Goal: Transaction & Acquisition: Purchase product/service

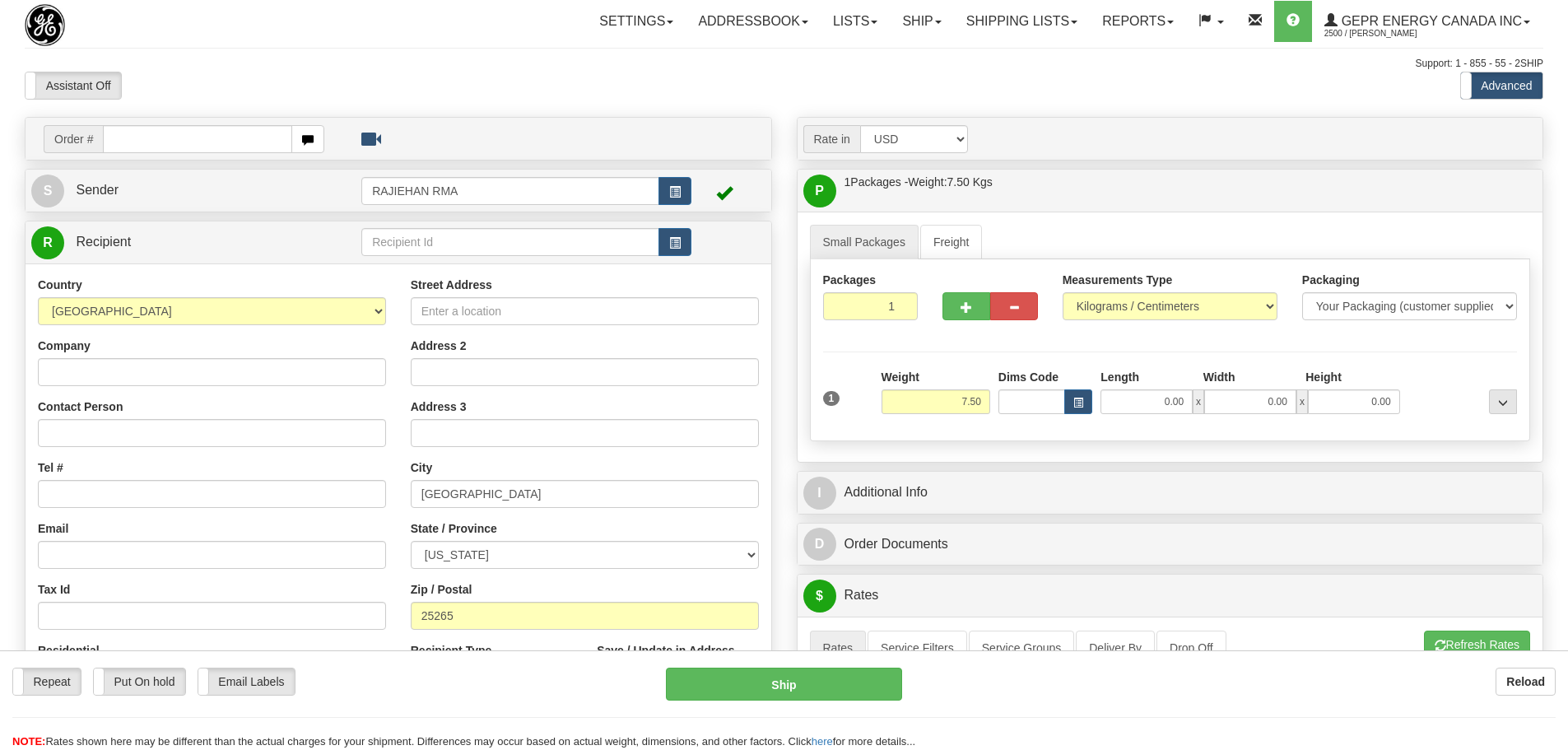
select select "US"
select select "WV"
click at [610, 63] on div "Support: 1 - 855 - 55 - 2SHIP" at bounding box center [784, 64] width 1518 height 14
click at [219, 126] on input "text" at bounding box center [197, 139] width 189 height 28
paste input "86689557"
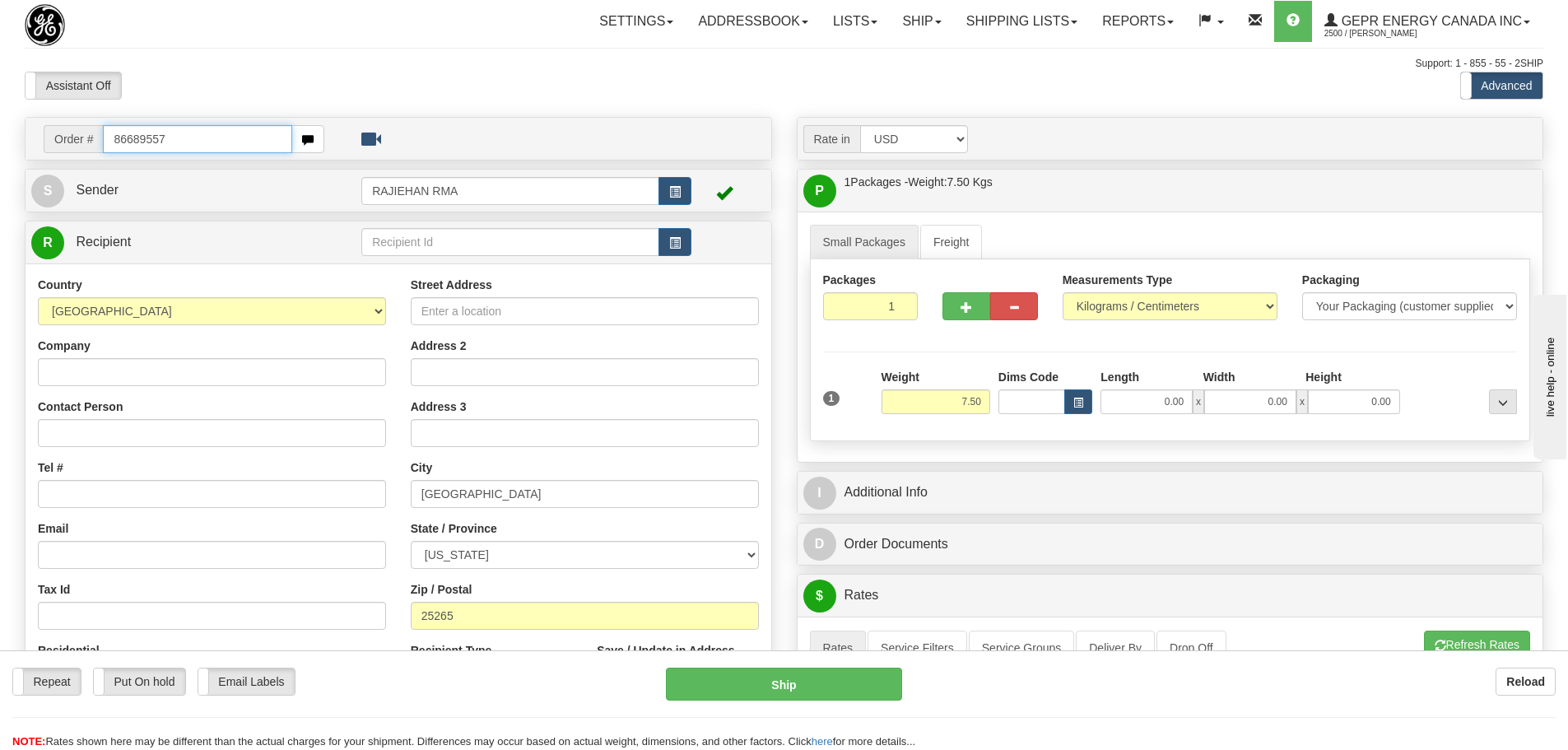
type input "86689557"
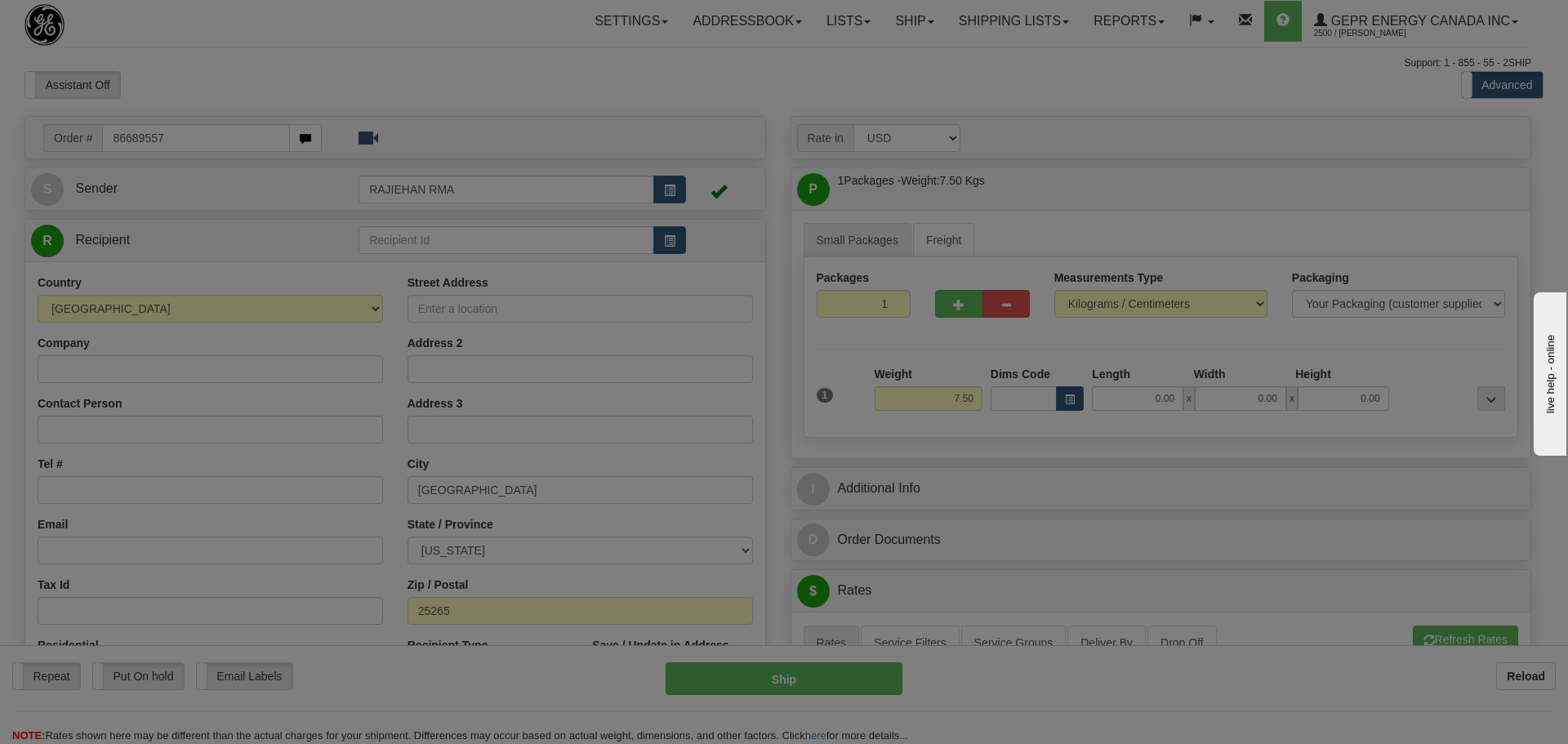
click at [224, 93] on div "Toggle navigation Settings Shipping Preferences Fields Preferences New" at bounding box center [777, 697] width 1556 height 1393
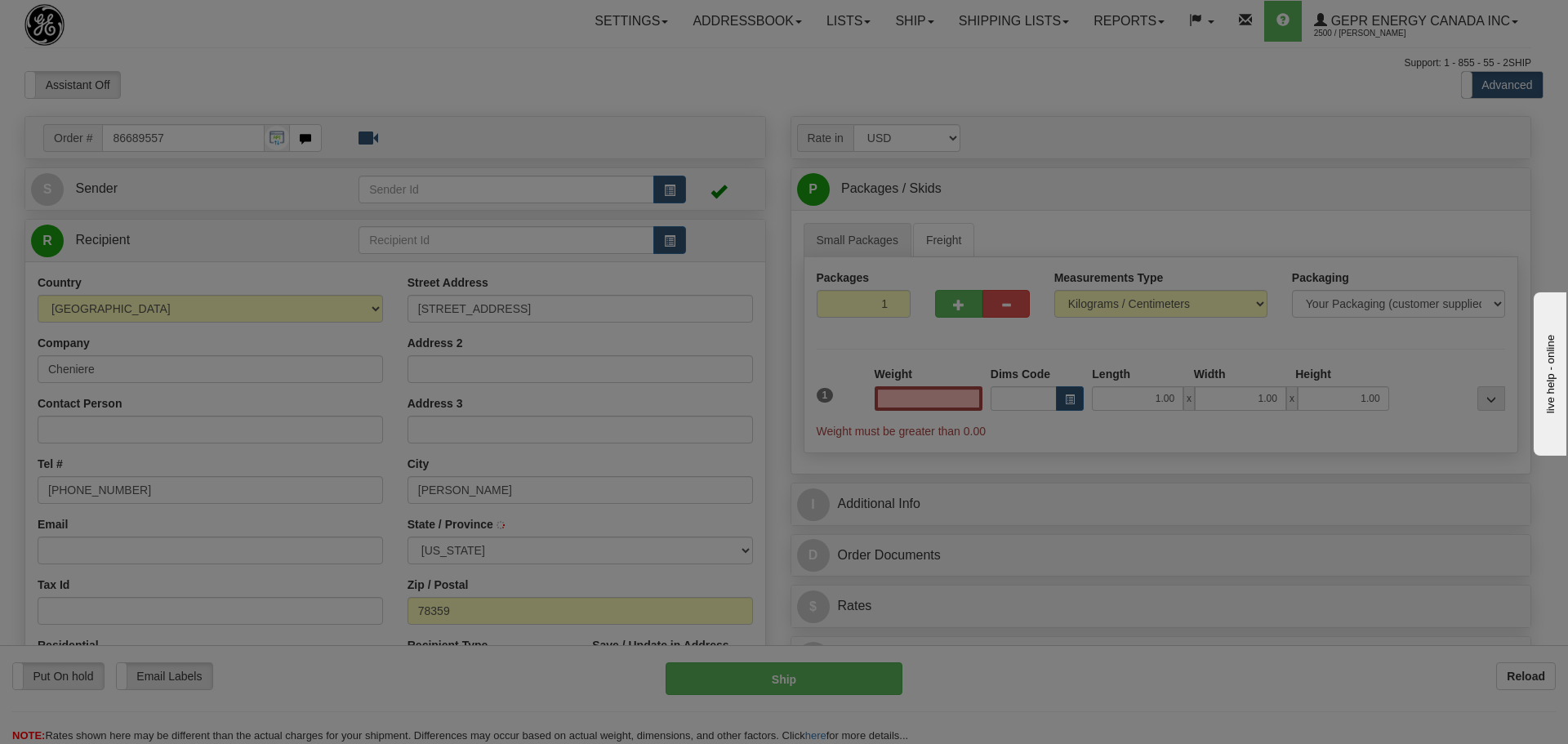
type input "0.00"
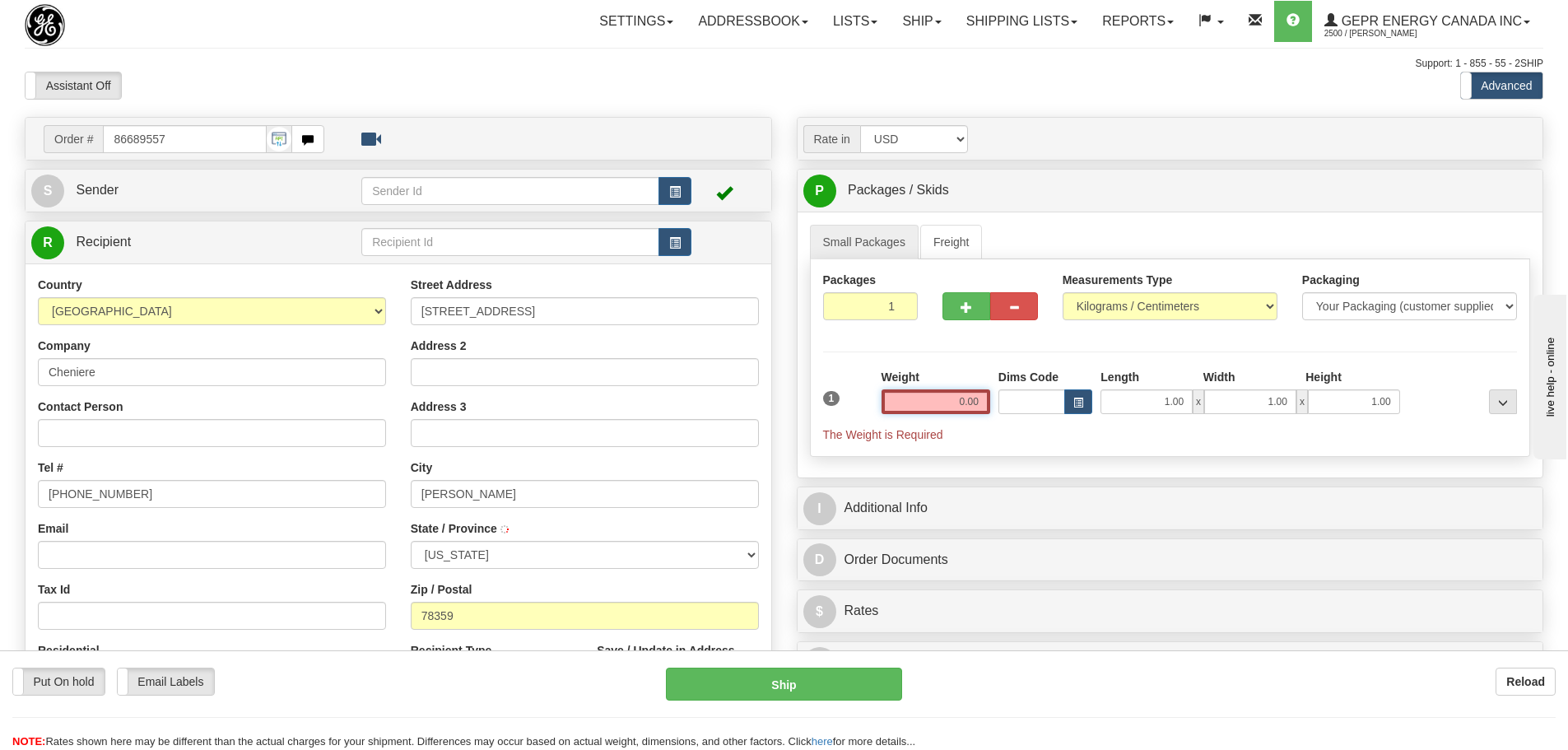
type input "GREGORY"
click at [660, 185] on button "button" at bounding box center [675, 191] width 33 height 28
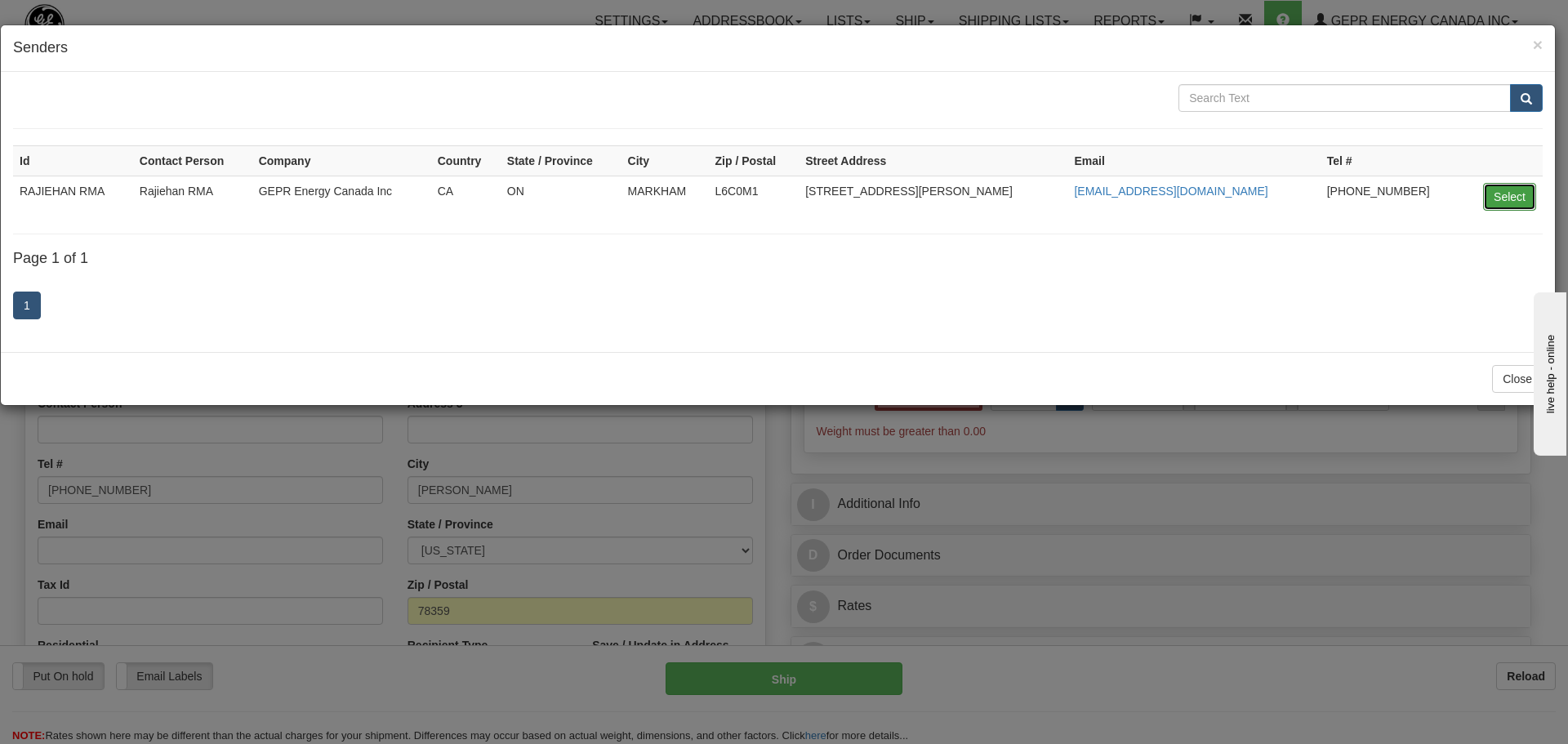
click at [1524, 190] on button "Select" at bounding box center [1510, 197] width 53 height 28
type input "RAJIEHAN RMA"
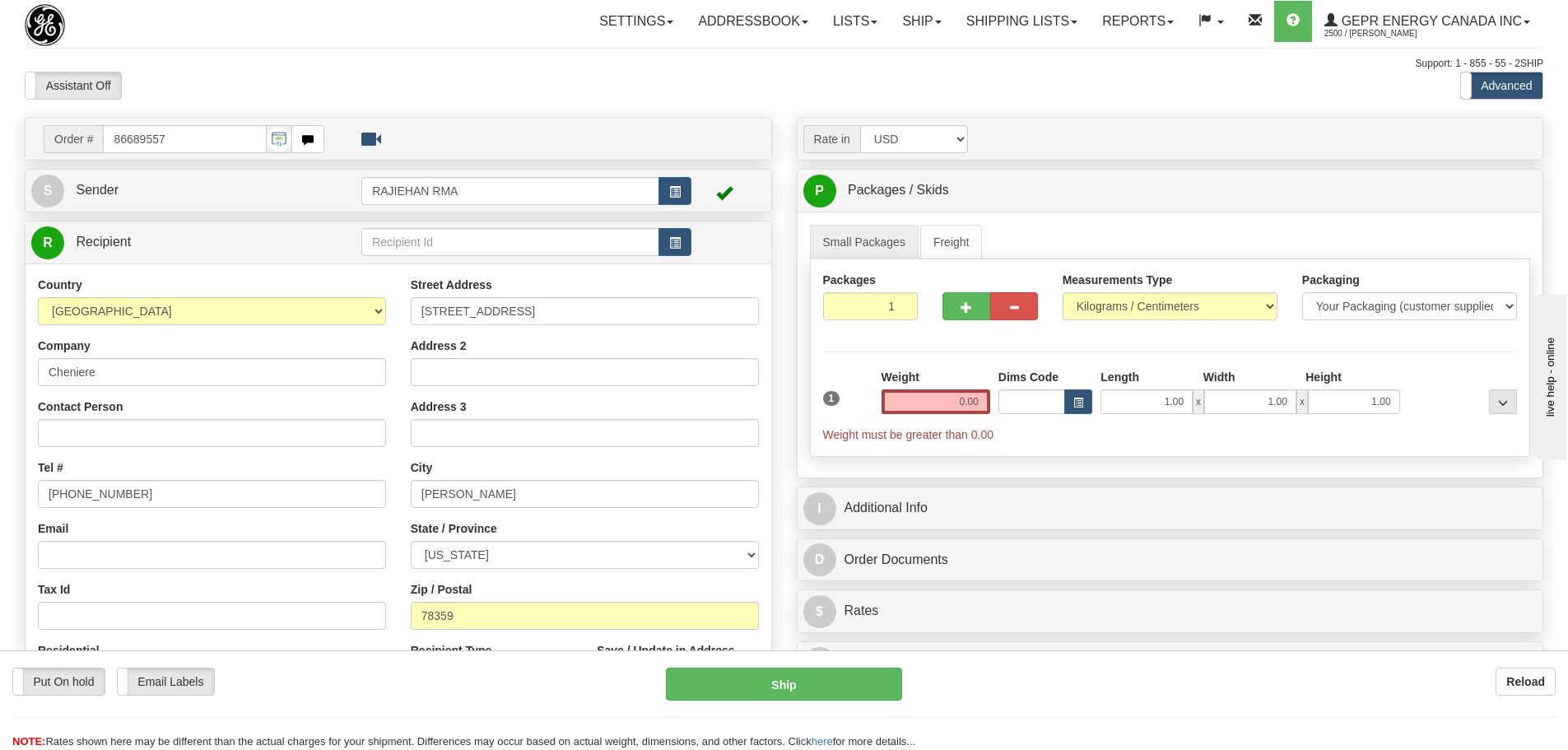
click at [547, 96] on div "Assistant On Assistant Off Do a return Do a return" at bounding box center [334, 86] width 643 height 28
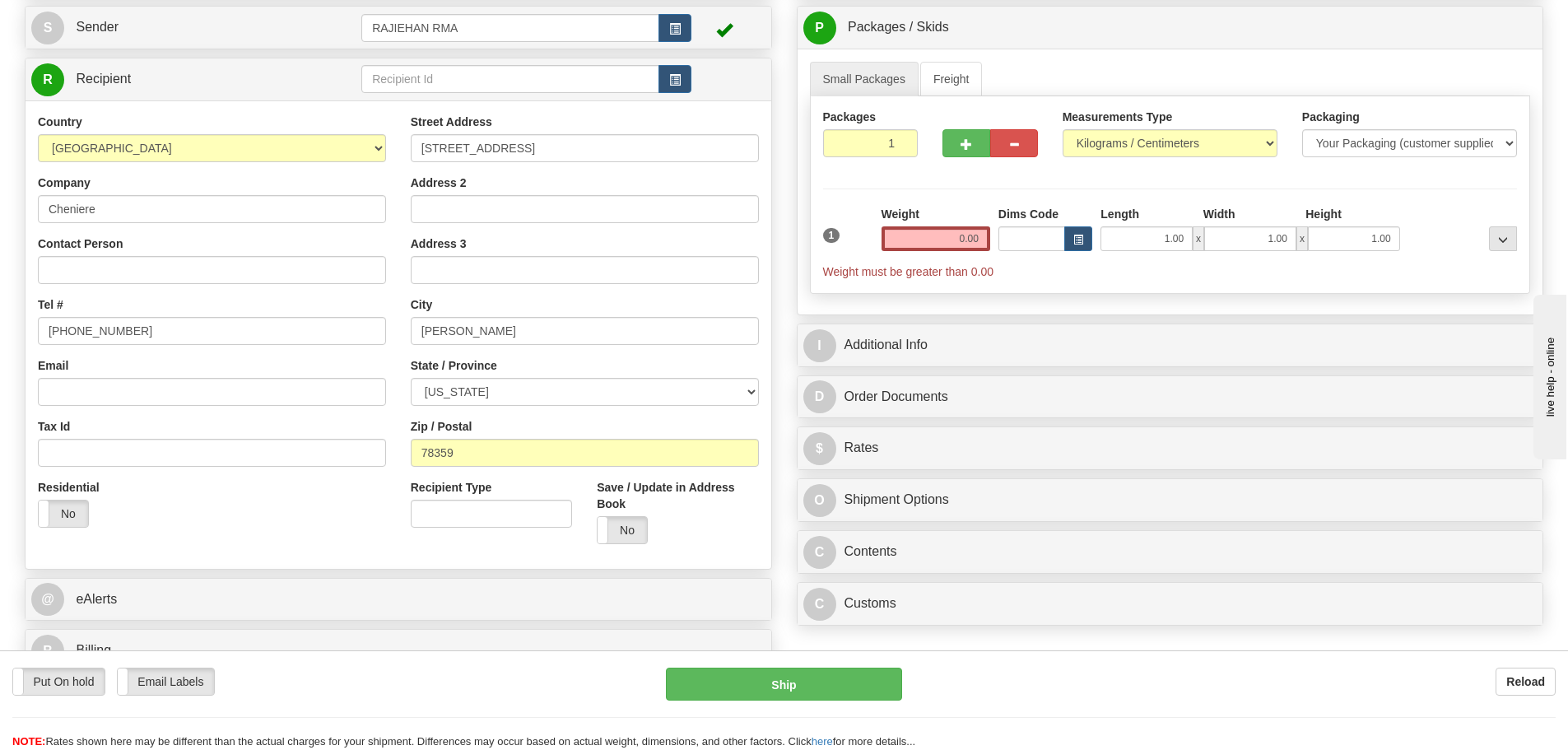
scroll to position [165, 0]
click at [128, 273] on input "Contact Person" at bounding box center [212, 268] width 348 height 28
paste input "Sinohe Rodriguez"
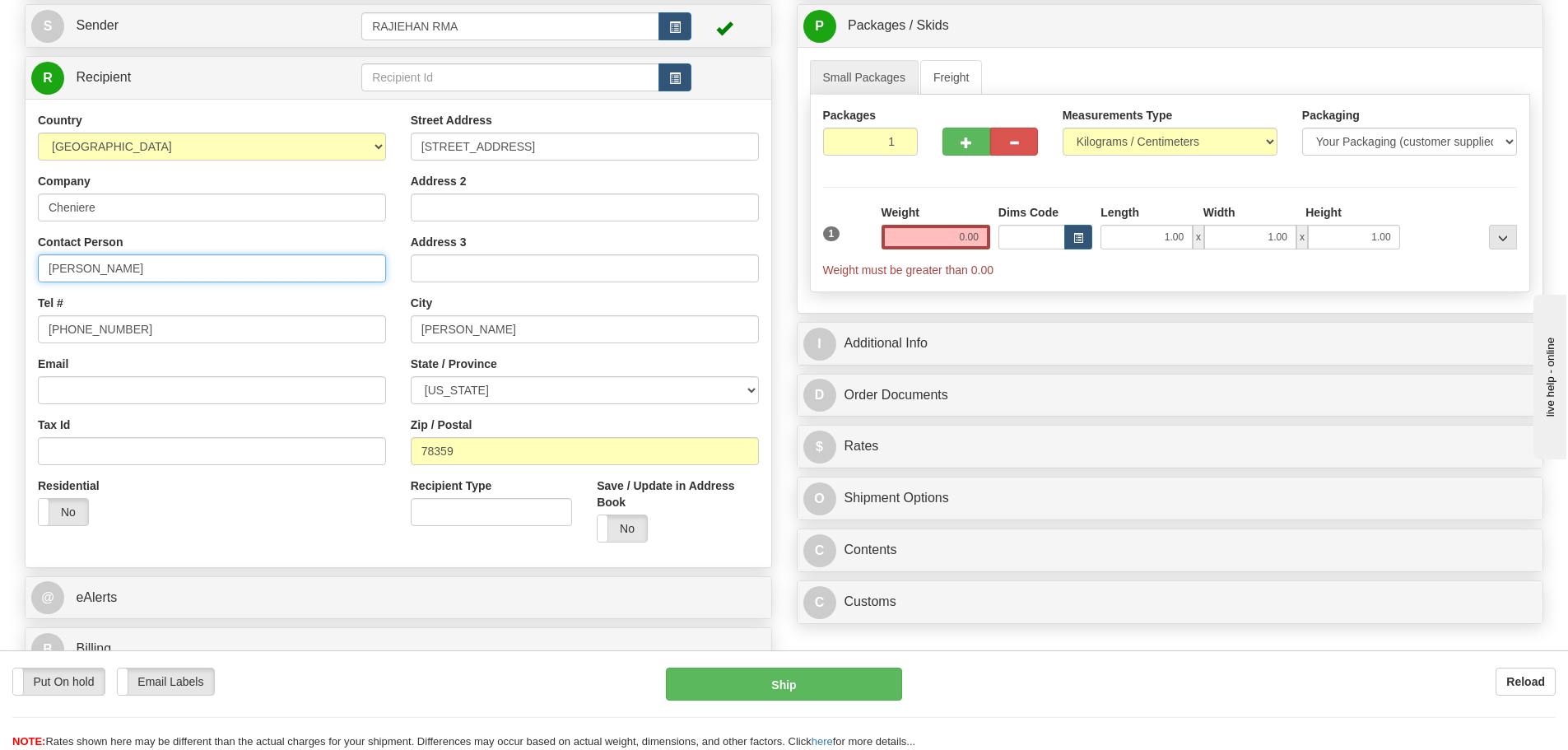
type input "Sinohe Rodriguez"
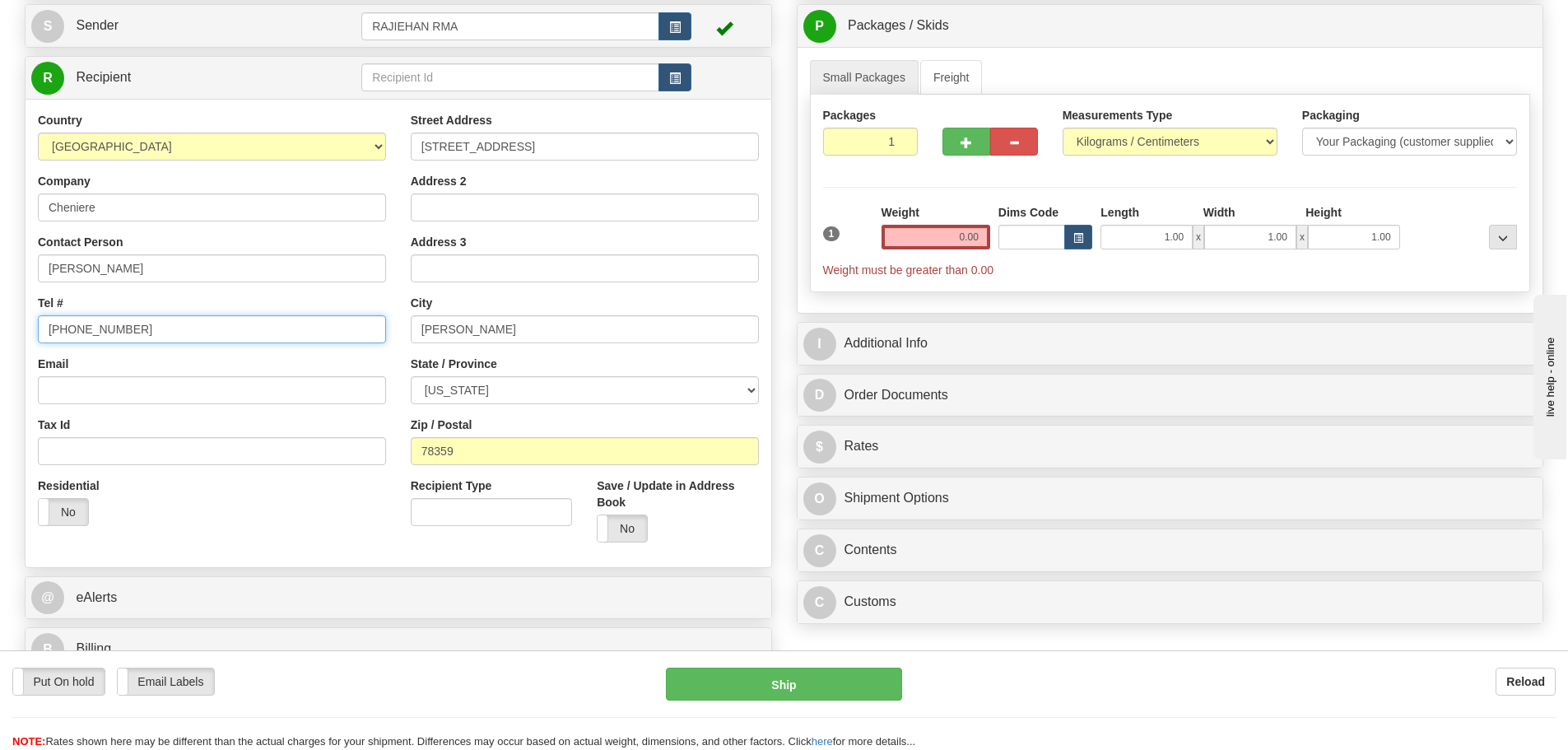
drag, startPoint x: 190, startPoint y: 328, endPoint x: -80, endPoint y: 331, distance: 270.0
click at [0, 331] on html "Training Course Close Toggle navigation Settings Shipping Preferences New Sende…" at bounding box center [784, 210] width 1568 height 750
paste input "361-977-1597"
type input "361-977-1597"
click at [18, 292] on div "Order # 86689557 S" at bounding box center [398, 315] width 772 height 727
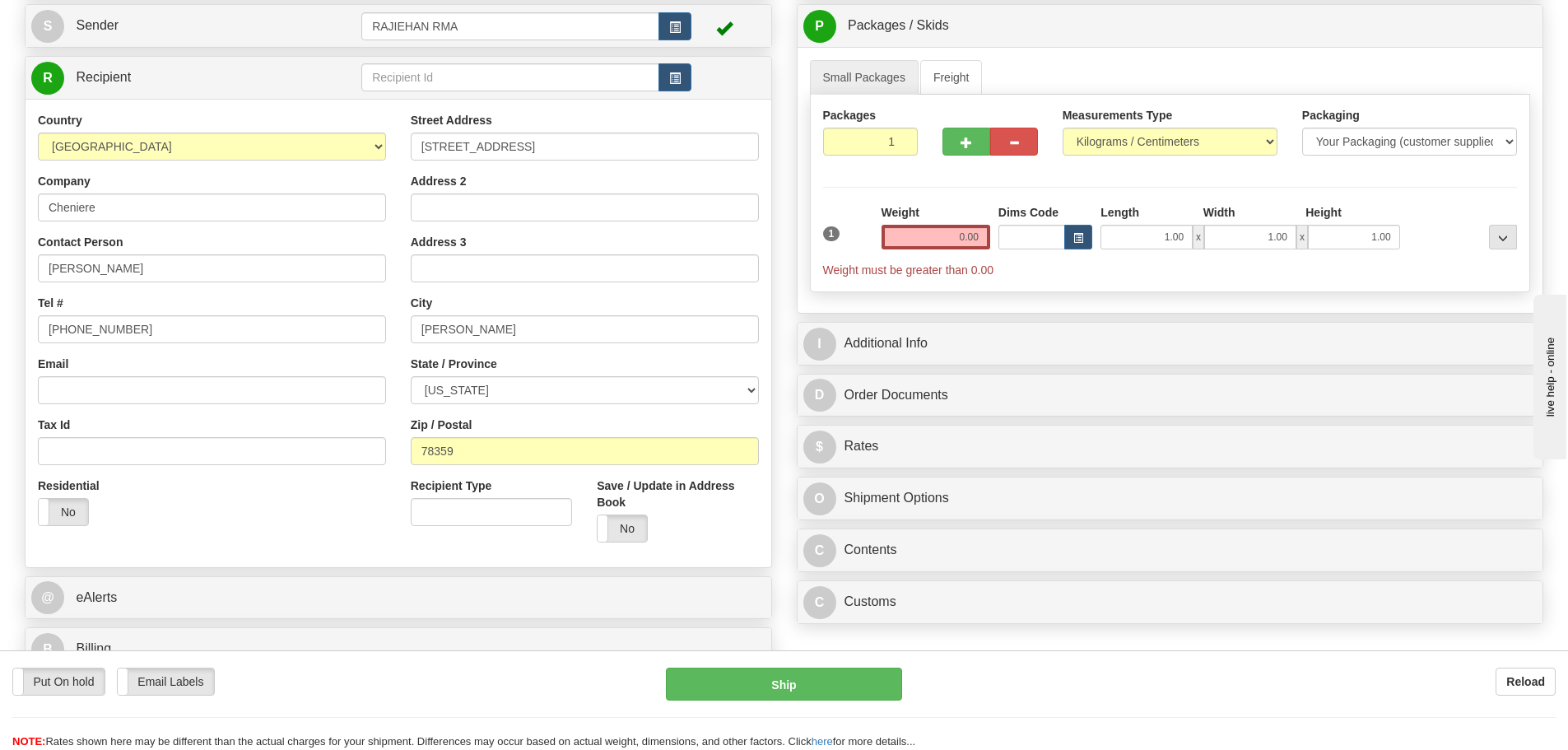
click at [932, 262] on span "Weight must be greater than 0.00" at bounding box center [1170, 270] width 695 height 17
click at [936, 248] on input "0.00" at bounding box center [936, 237] width 109 height 25
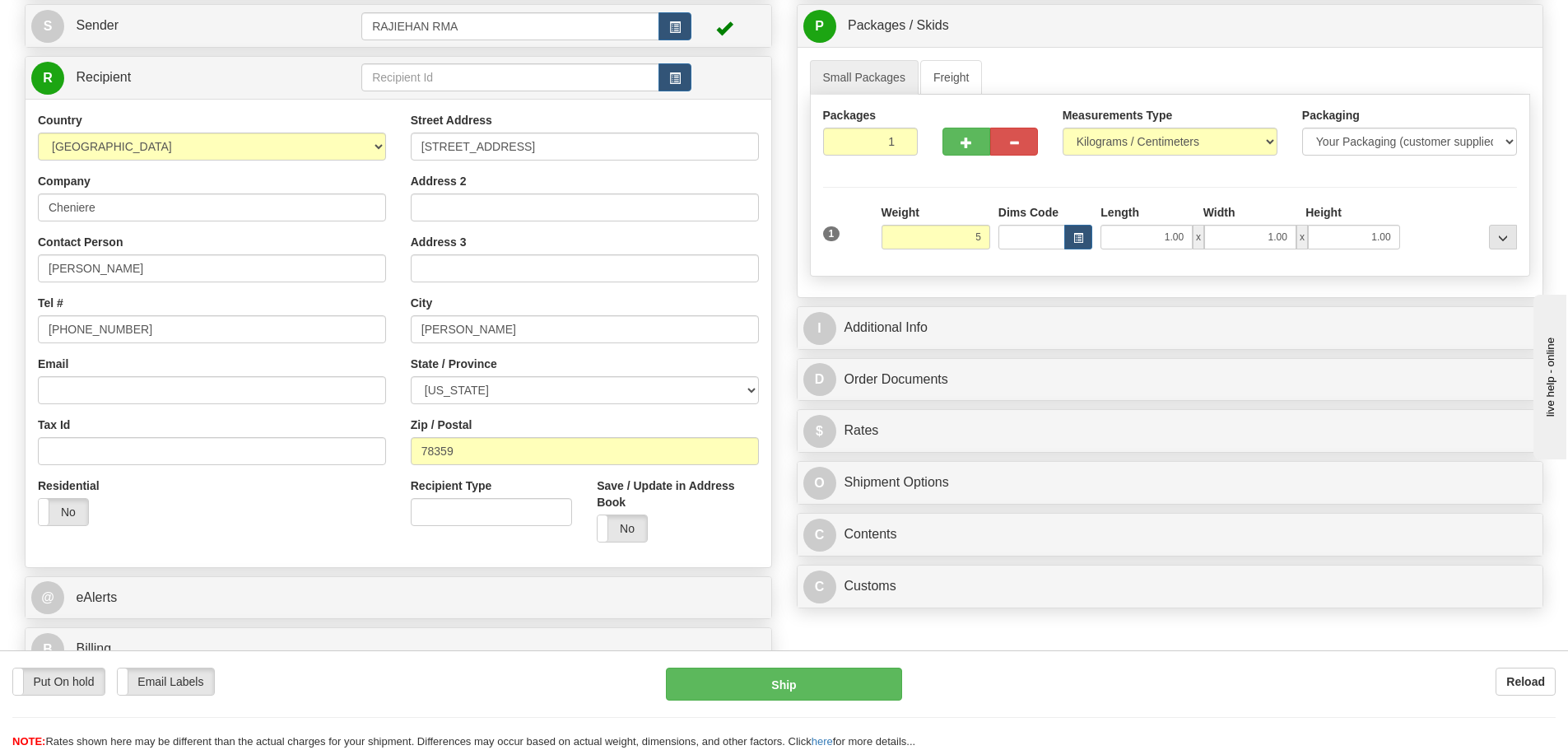
type input "5.00"
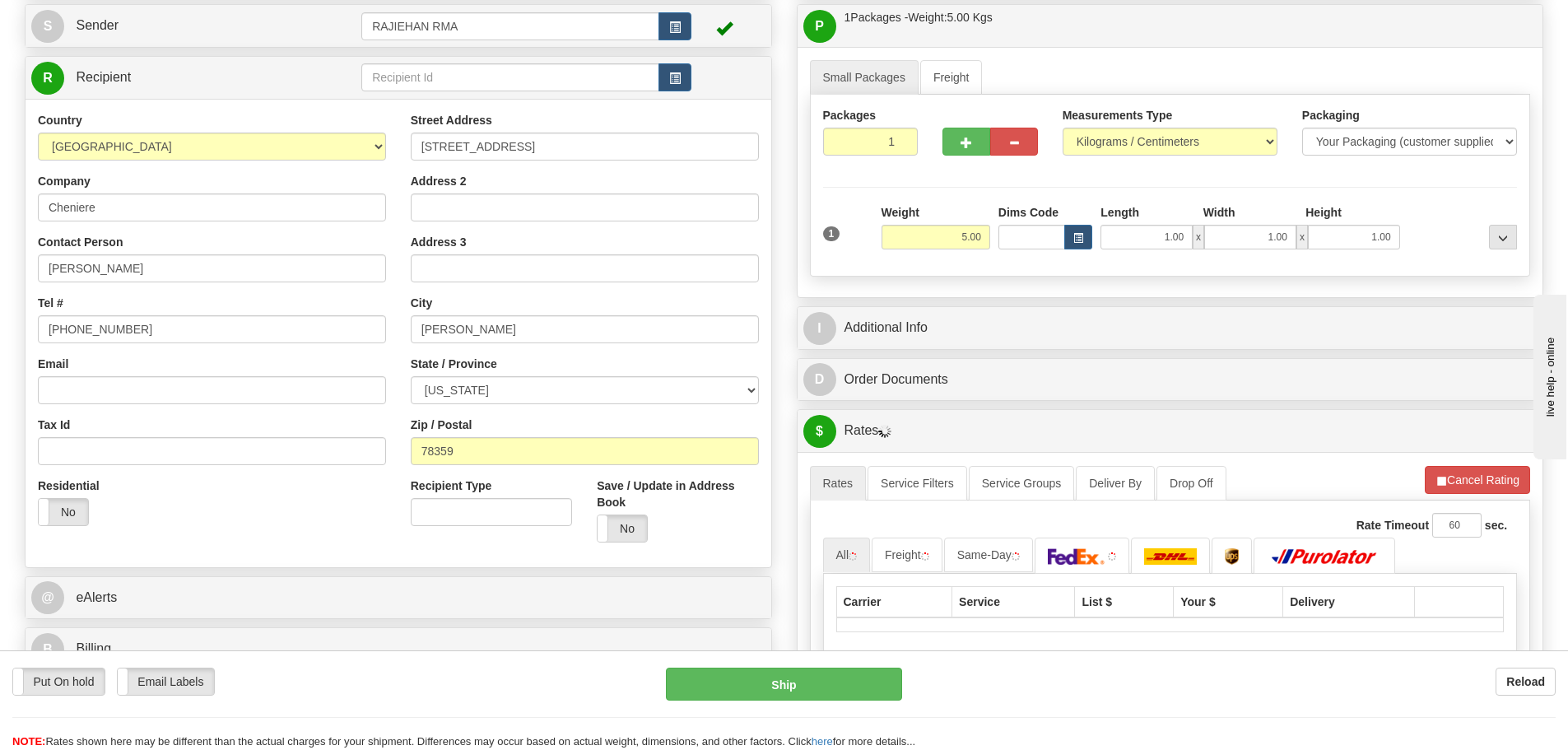
click at [943, 185] on div "Packages 1 1 Measurements Type" at bounding box center [1170, 185] width 722 height 182
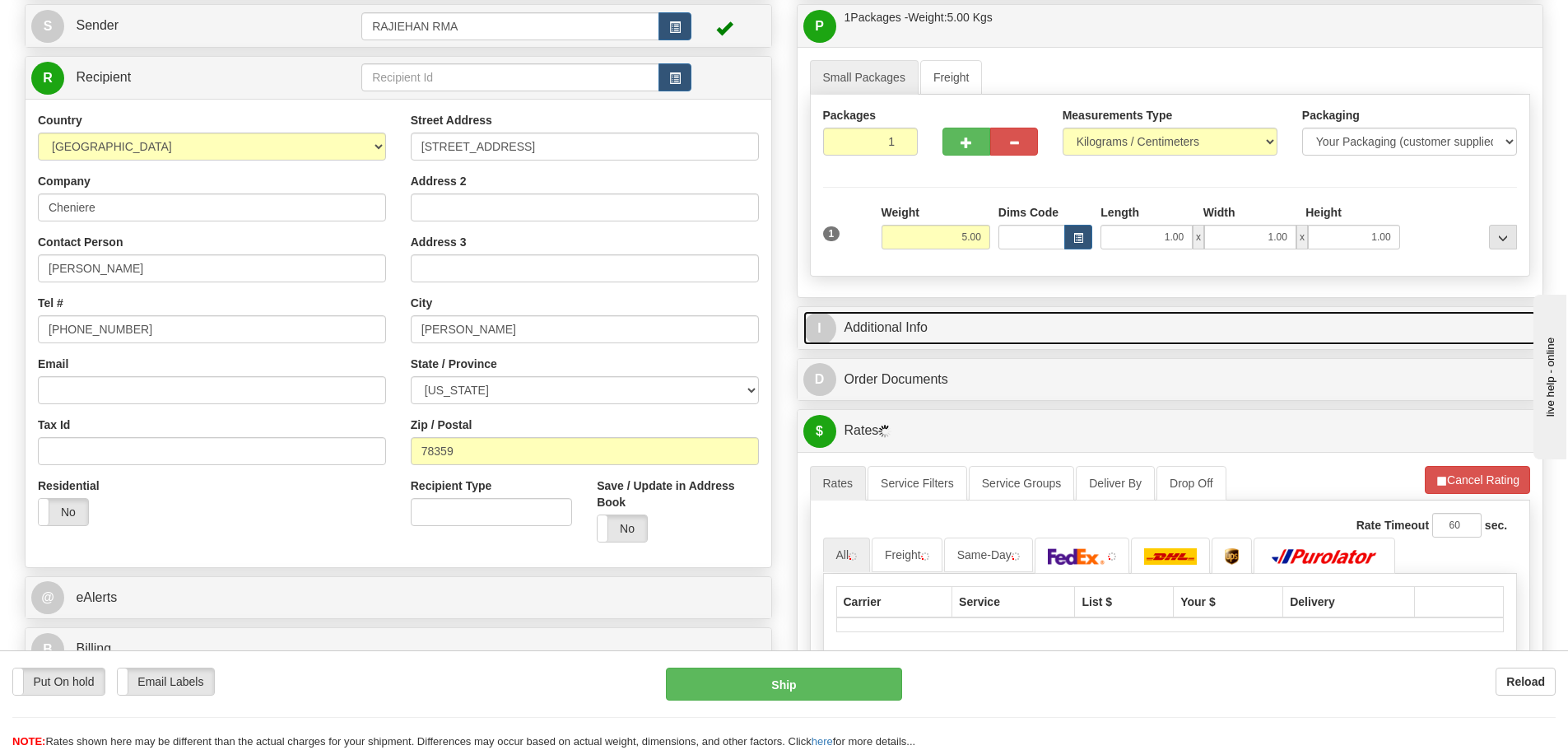
click at [946, 322] on link "I Additional Info" at bounding box center [1170, 328] width 734 height 34
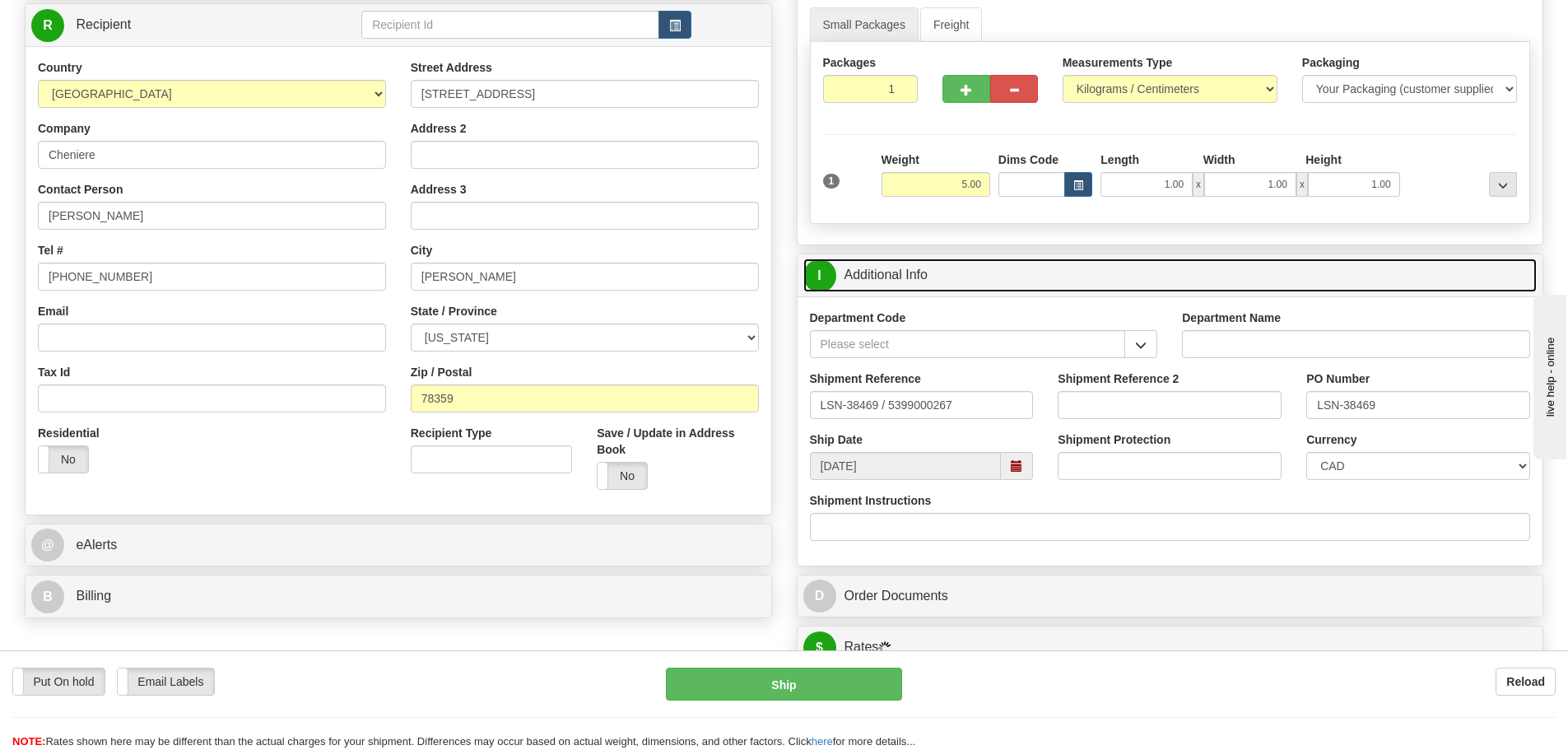
scroll to position [247, 0]
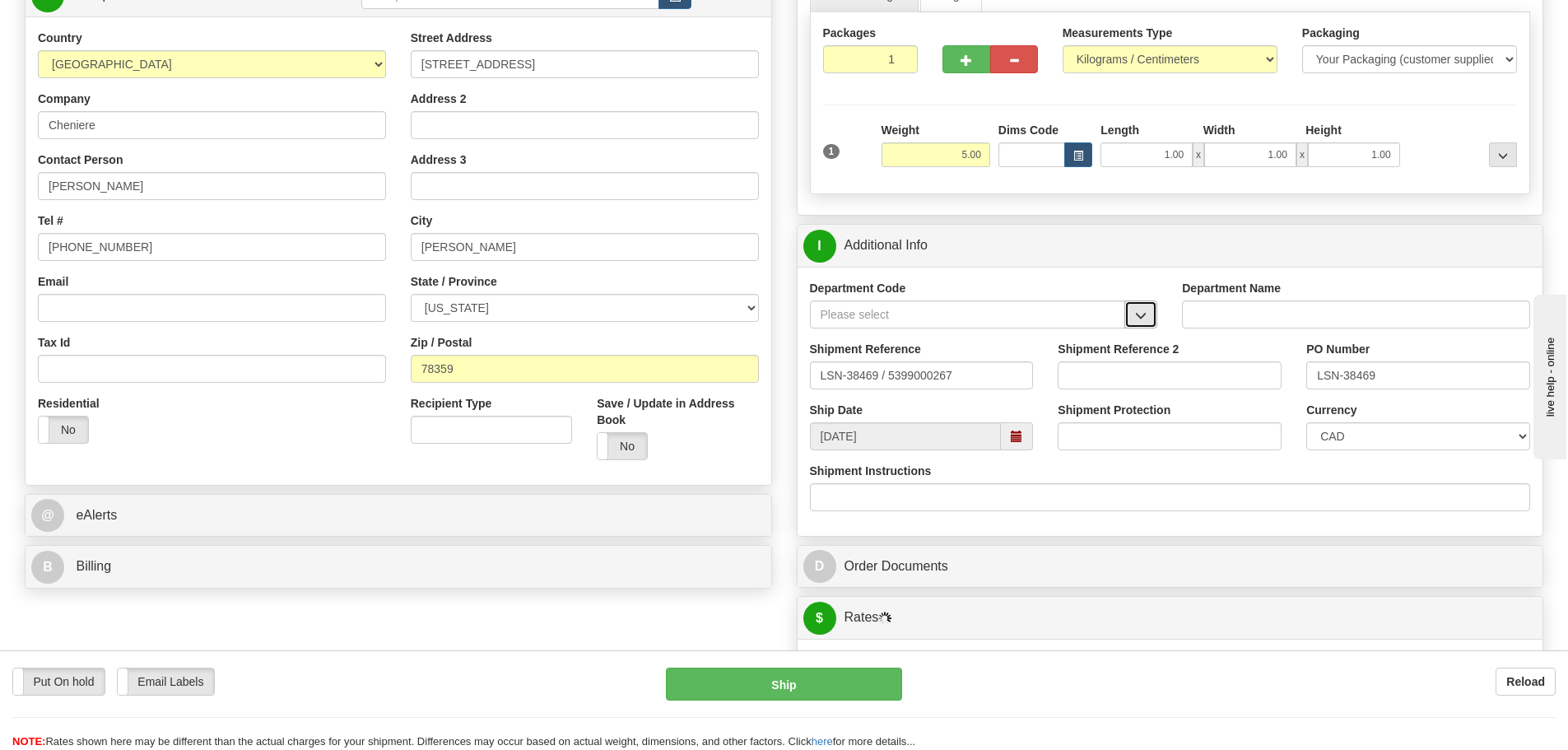
click at [1136, 317] on span "button" at bounding box center [1140, 316] width 12 height 11
click at [1067, 336] on div "SER" at bounding box center [964, 340] width 299 height 18
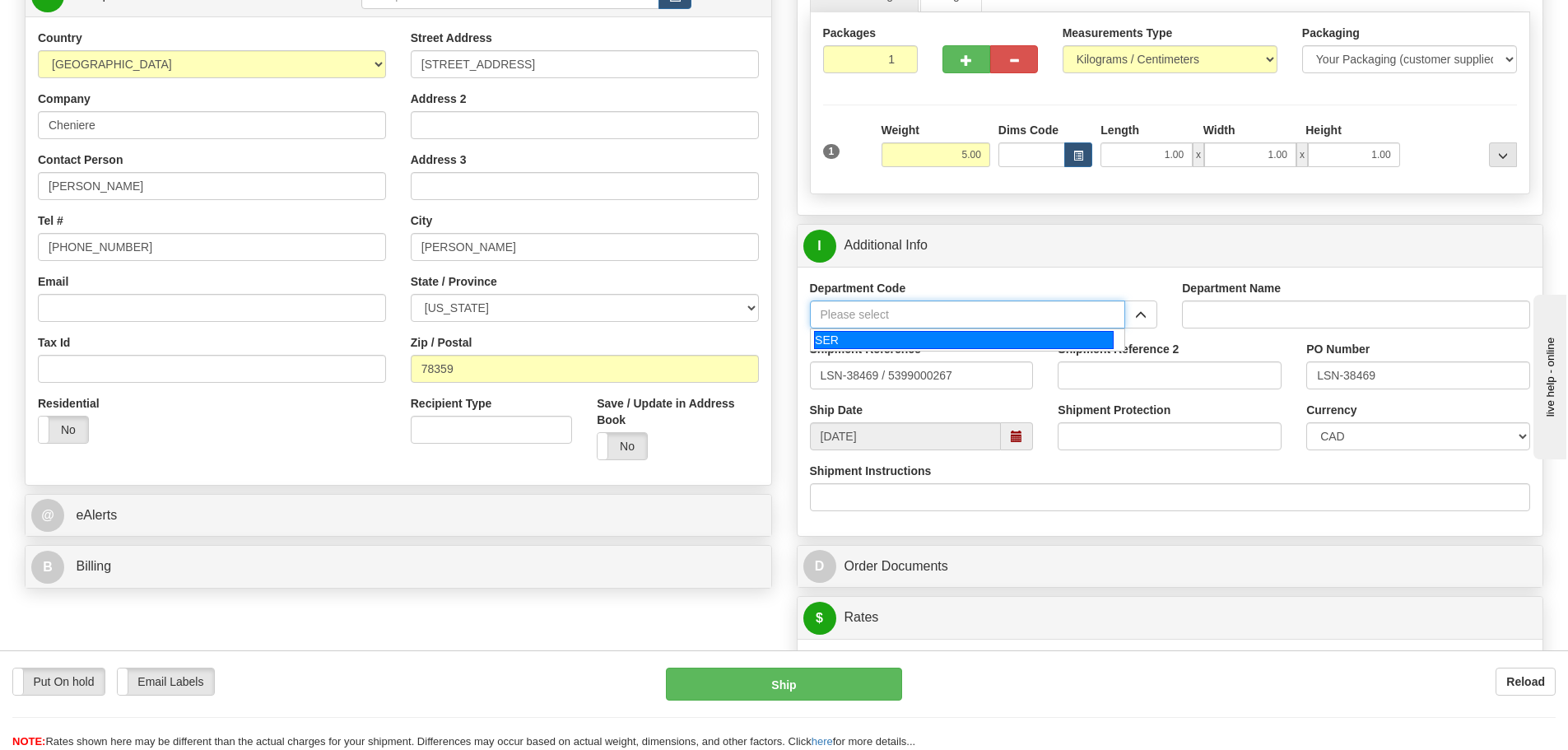
type input "SER"
type input "SERVICE DEPARTMENT"
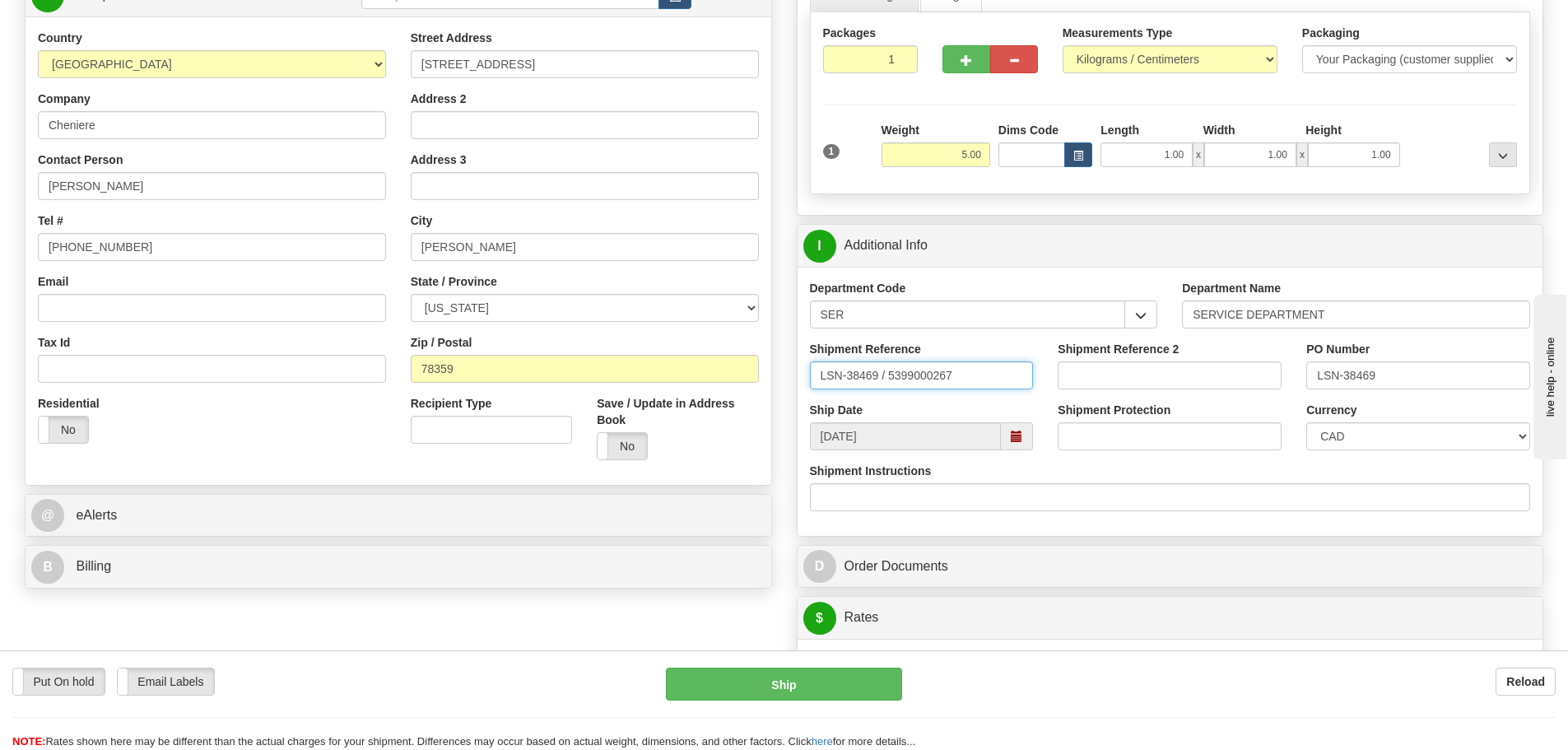
drag, startPoint x: 883, startPoint y: 379, endPoint x: 891, endPoint y: 387, distance: 11.3
click at [891, 387] on input "LSN-38469 / 5399000267" at bounding box center [922, 375] width 224 height 28
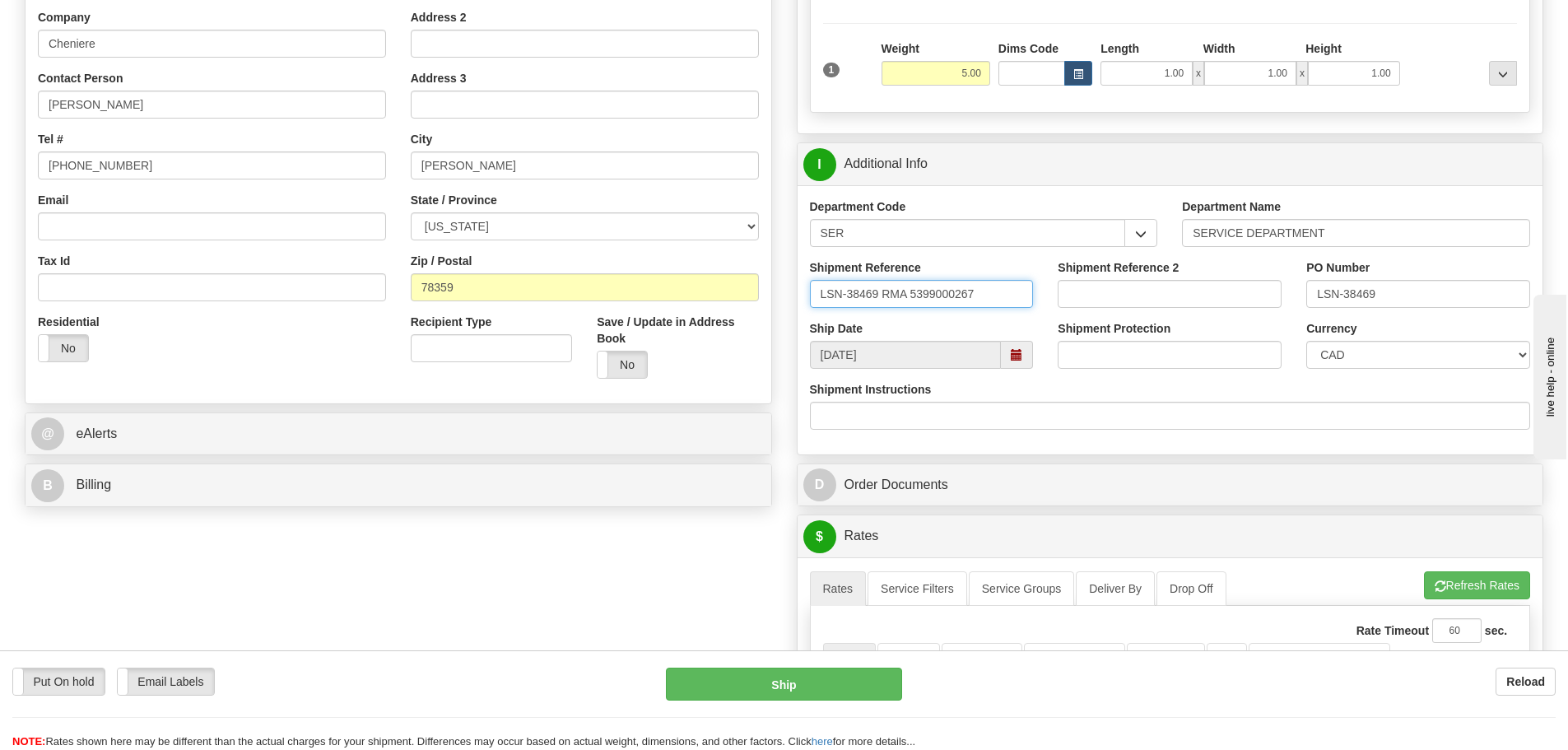
scroll to position [329, 0]
type input "LSN-38469 RMA 5399000267"
click at [1372, 352] on select "CAD USD EUR ZAR RON ANG ARN AUD AUS AWG BBD BFR BGN BHD BMD BND BRC BRL CHP CKZ…" at bounding box center [1418, 354] width 224 height 28
select select "1"
click at [1307, 340] on select "CAD USD EUR ZAR RON ANG ARN AUD AUS AWG BBD BFR BGN BHD BMD BND BRC BRL CHP CKZ…" at bounding box center [1418, 354] width 224 height 28
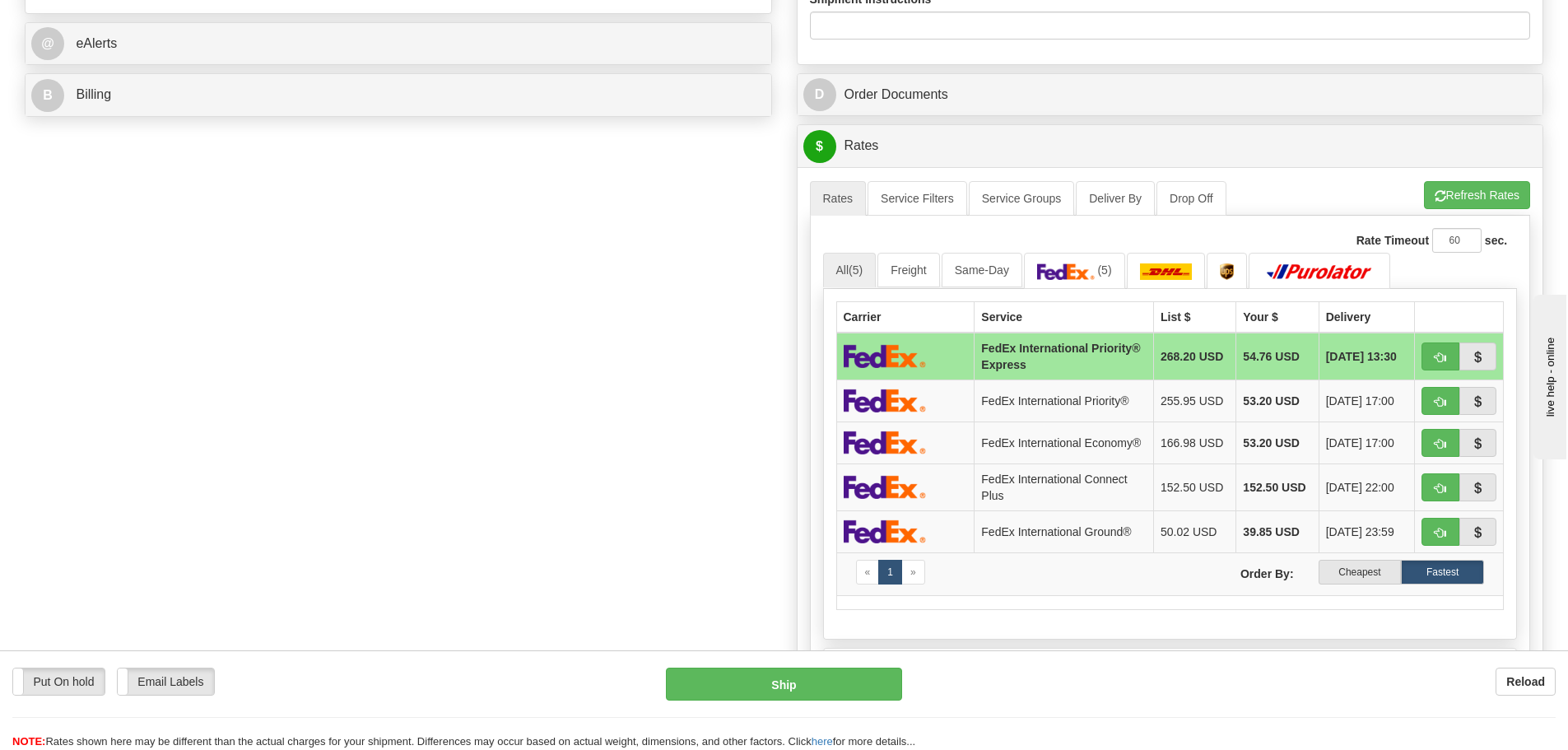
scroll to position [823, 0]
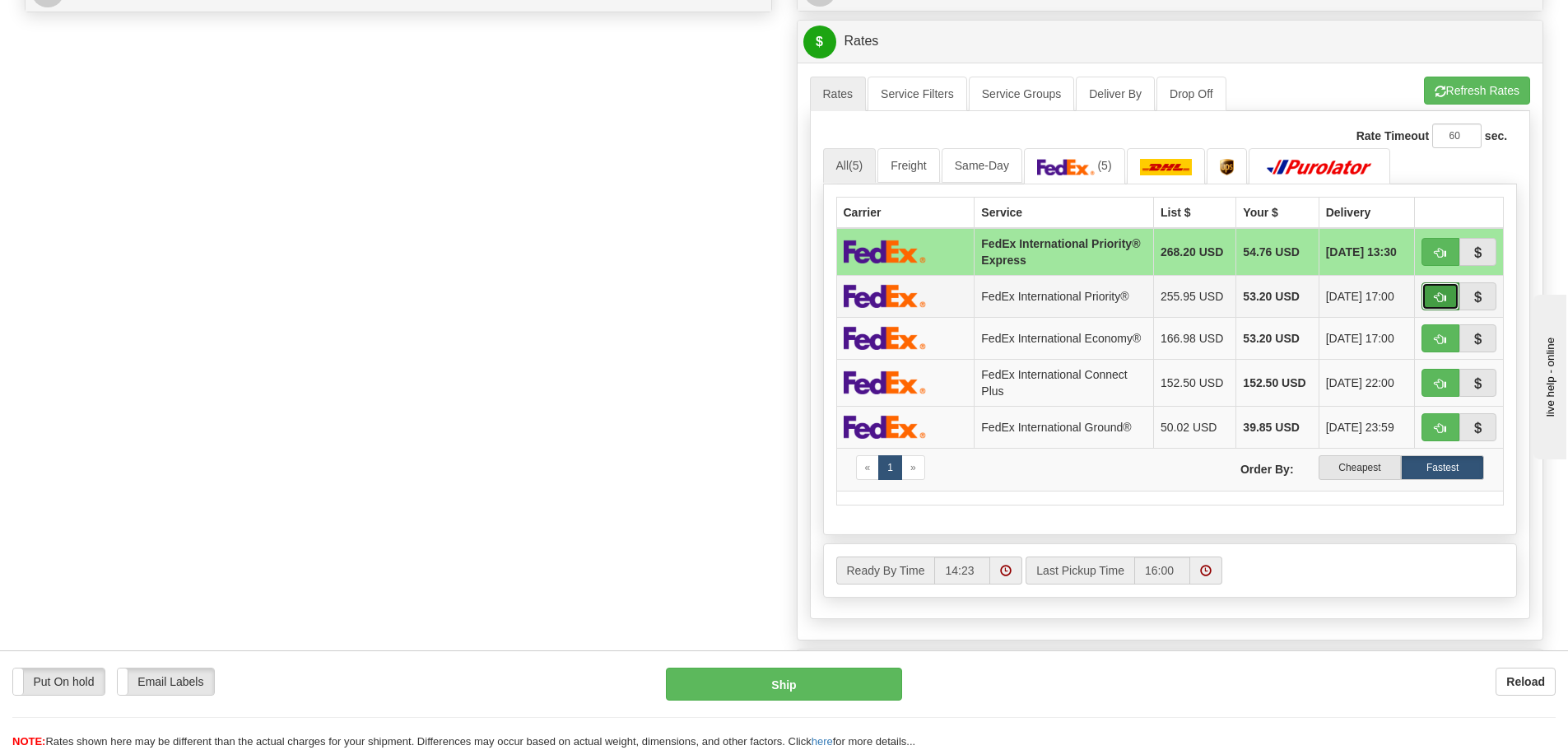
click at [1442, 300] on span "button" at bounding box center [1441, 298] width 12 height 11
type input "01"
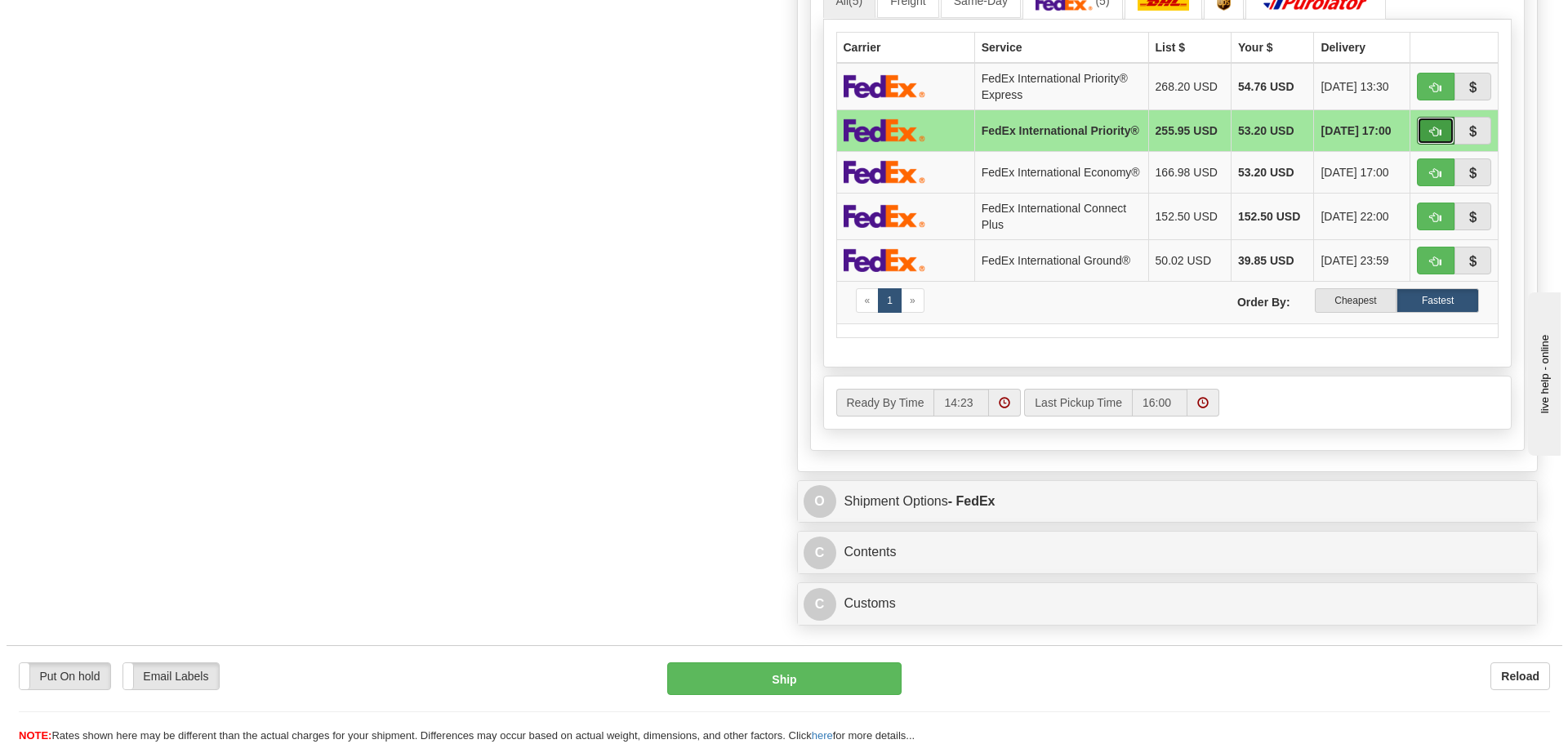
scroll to position [1062, 0]
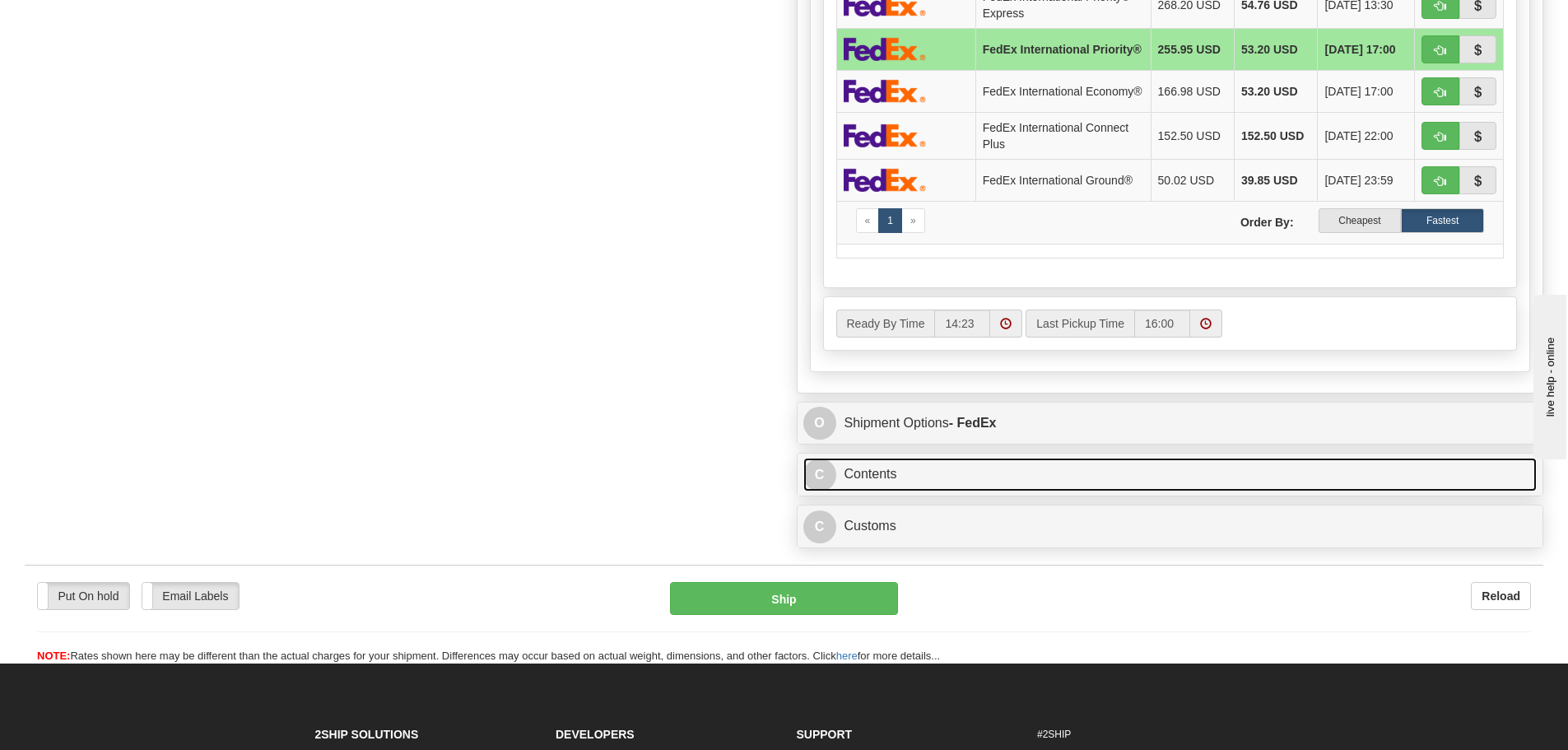
click at [928, 487] on link "C Contents" at bounding box center [1170, 475] width 734 height 34
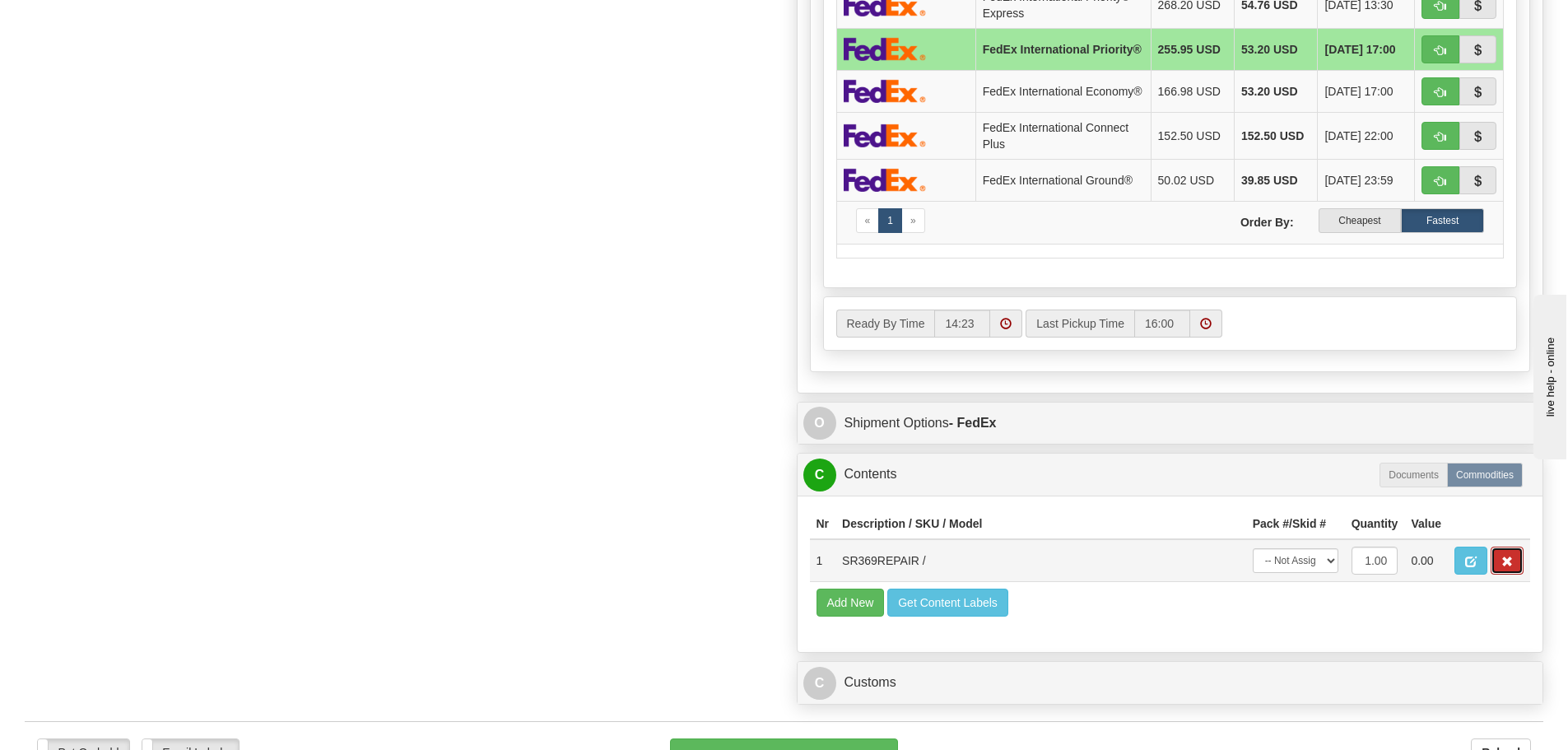
click at [1495, 568] on button "button" at bounding box center [1507, 561] width 33 height 28
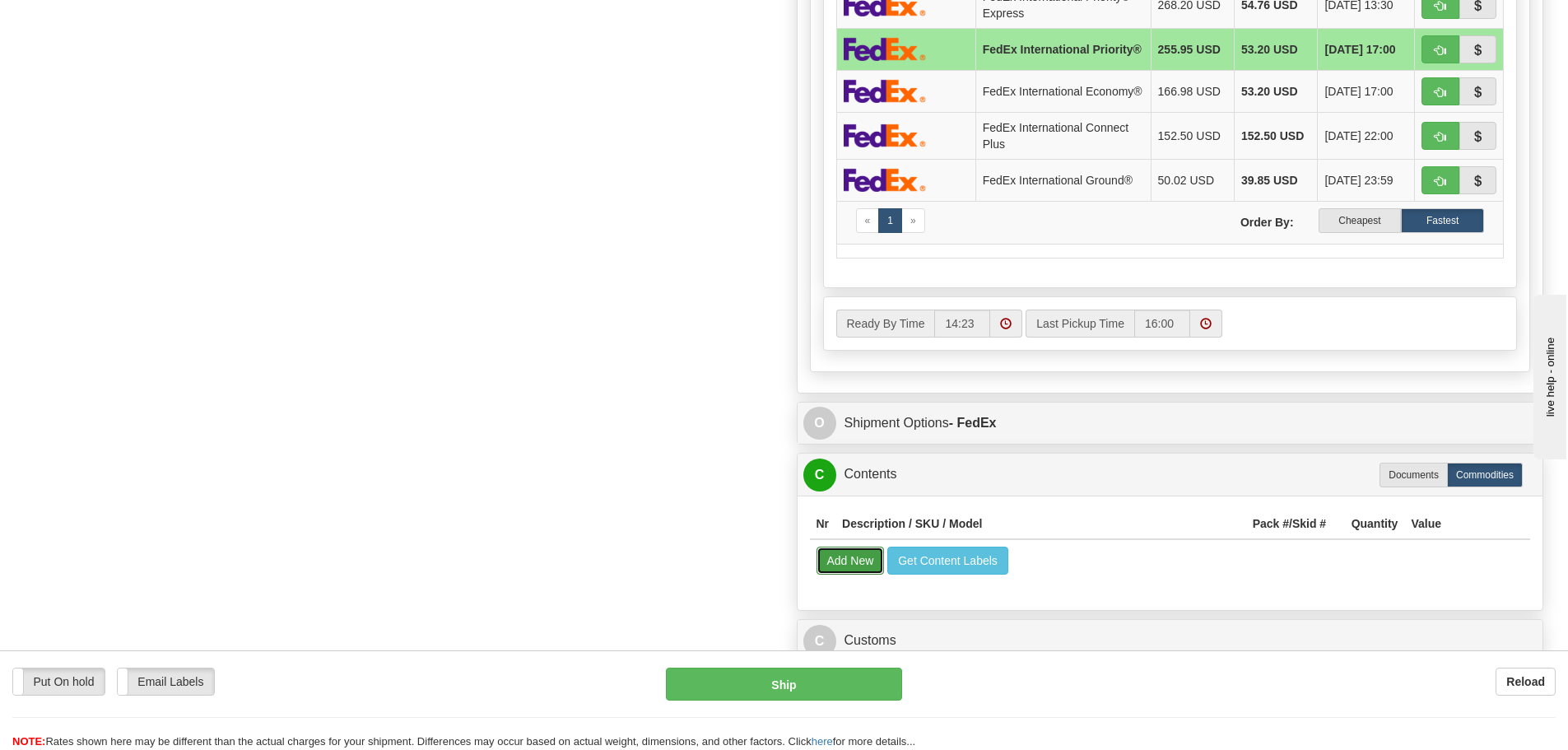
click at [830, 570] on button "Add New" at bounding box center [850, 561] width 68 height 28
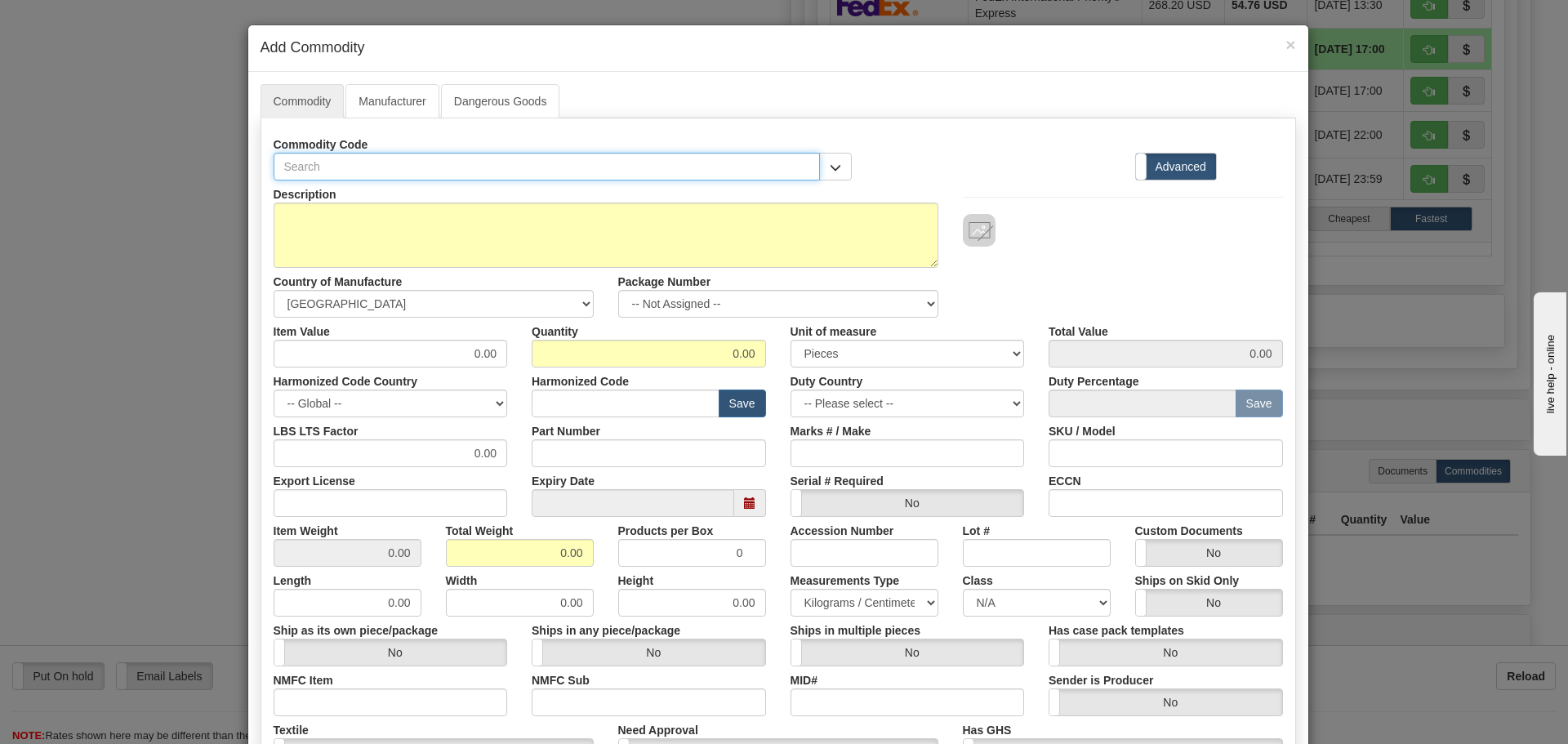
click at [350, 158] on input "text" at bounding box center [546, 167] width 547 height 28
paste input "369-HI-R-M-0-E-0-E"
click at [300, 173] on input "369-HI-R-M-0-E-0-E" at bounding box center [546, 167] width 547 height 28
click at [312, 174] on input "369HI-R-M-0-E-0-E" at bounding box center [546, 167] width 547 height 28
click at [328, 163] on input "369HIR-M-0-E-0-E" at bounding box center [546, 167] width 547 height 28
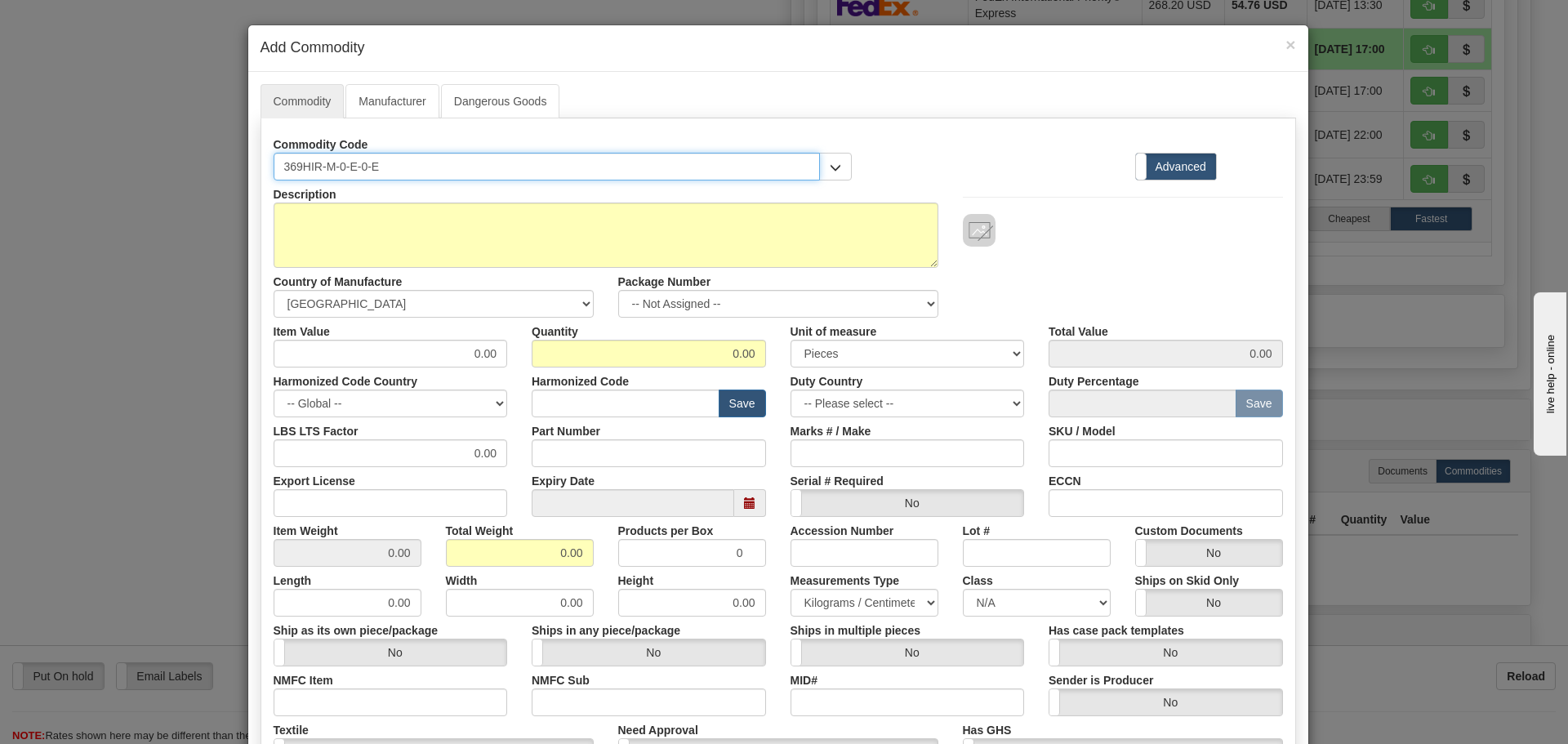
click at [325, 163] on input "369HIR-M-0-E-0-E" at bounding box center [546, 167] width 547 height 28
click at [322, 165] on input "369HIR-M-0-E-0-E" at bounding box center [546, 167] width 547 height 28
click at [330, 174] on input "369HIRM-0-E-0-E" at bounding box center [546, 167] width 547 height 28
click at [339, 167] on input "369HIRM0-E-0-E" at bounding box center [546, 167] width 547 height 28
click at [345, 163] on input "369HIRM0E-0-E" at bounding box center [546, 167] width 547 height 28
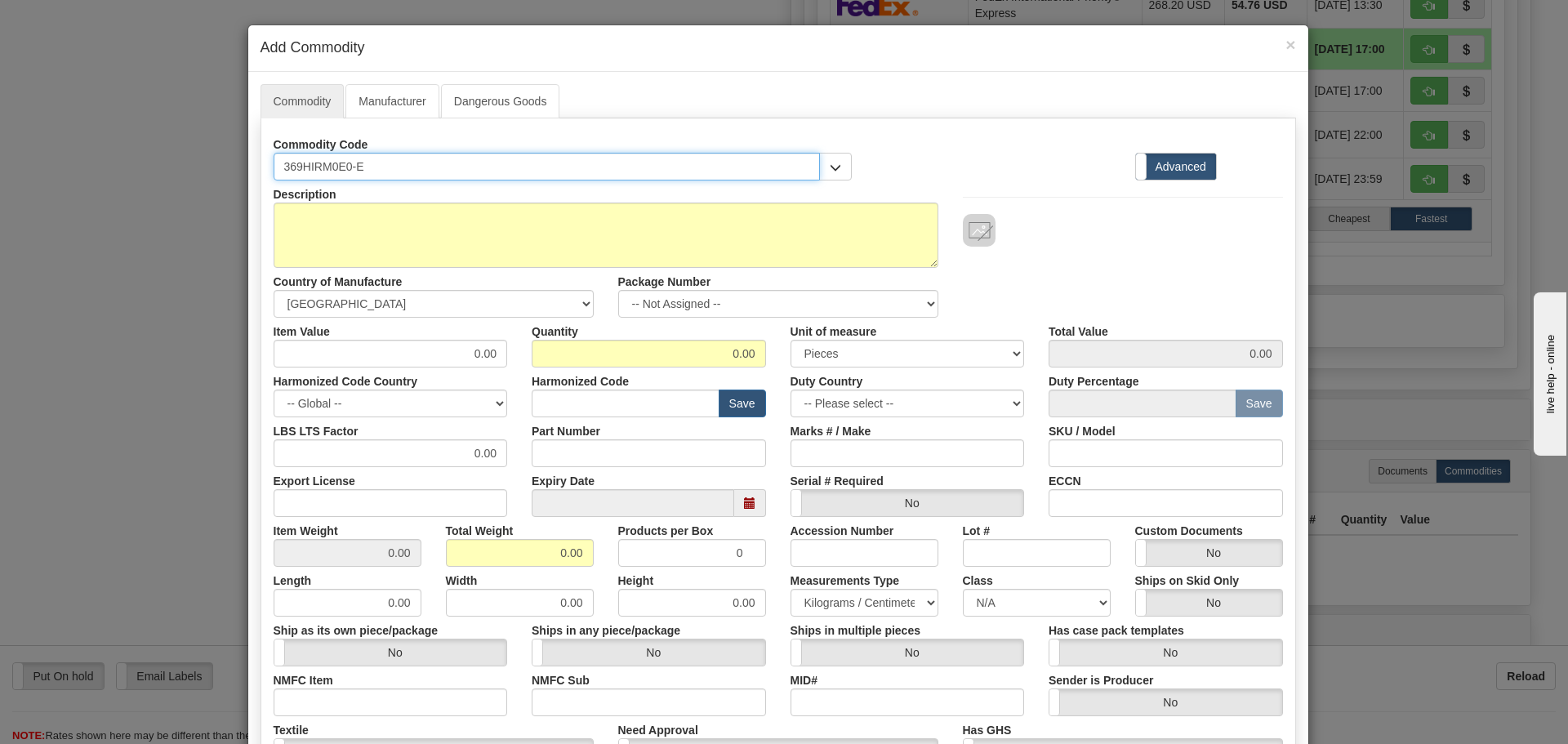
click at [350, 169] on input "369HIRM0E0-E" at bounding box center [546, 167] width 547 height 28
type input "369HIRM0E0E"
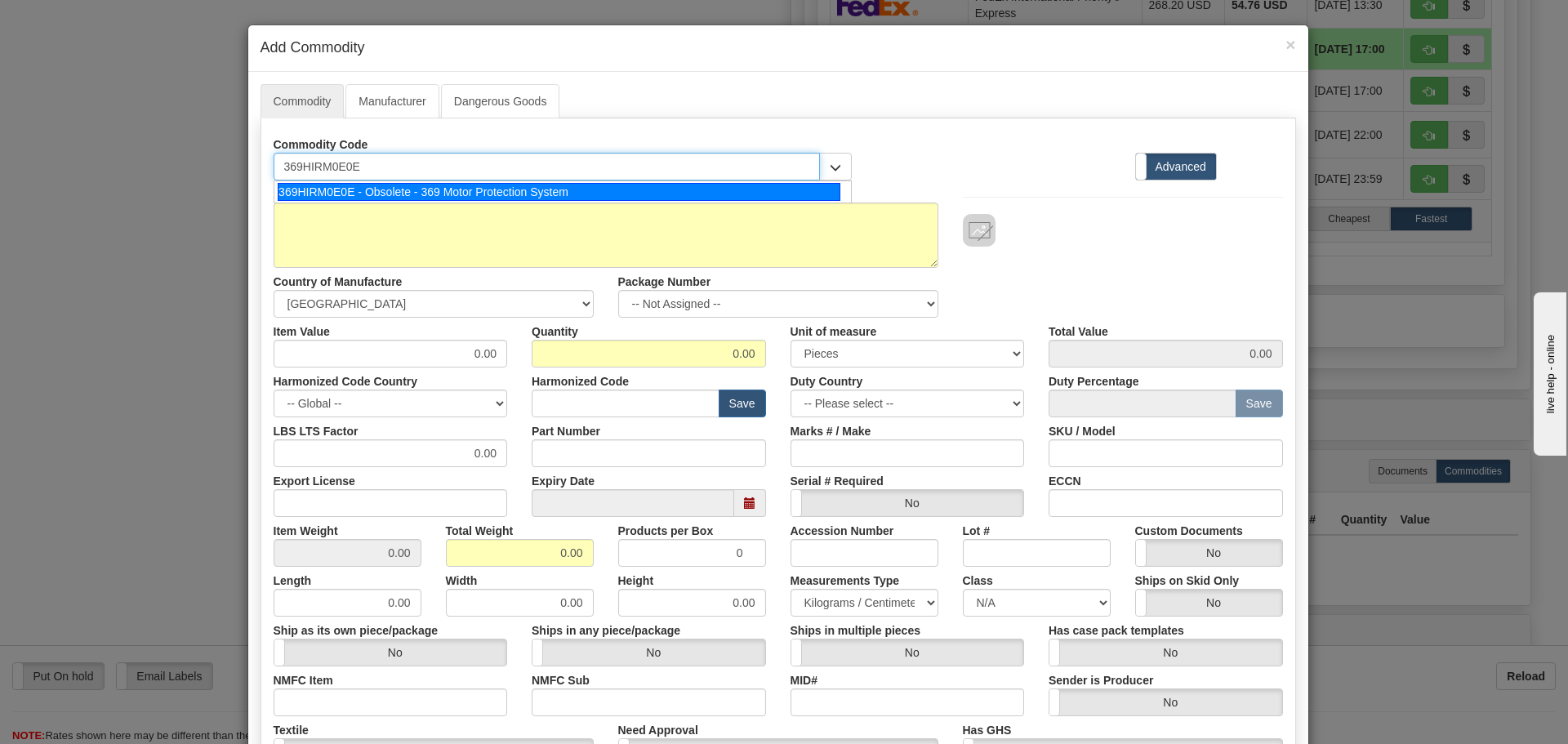
click at [359, 168] on input "369HIRM0E0E" at bounding box center [546, 167] width 547 height 28
click at [364, 192] on div "369HIRM0E0E - Obsolete - 369 Motor Protection System" at bounding box center [559, 191] width 563 height 18
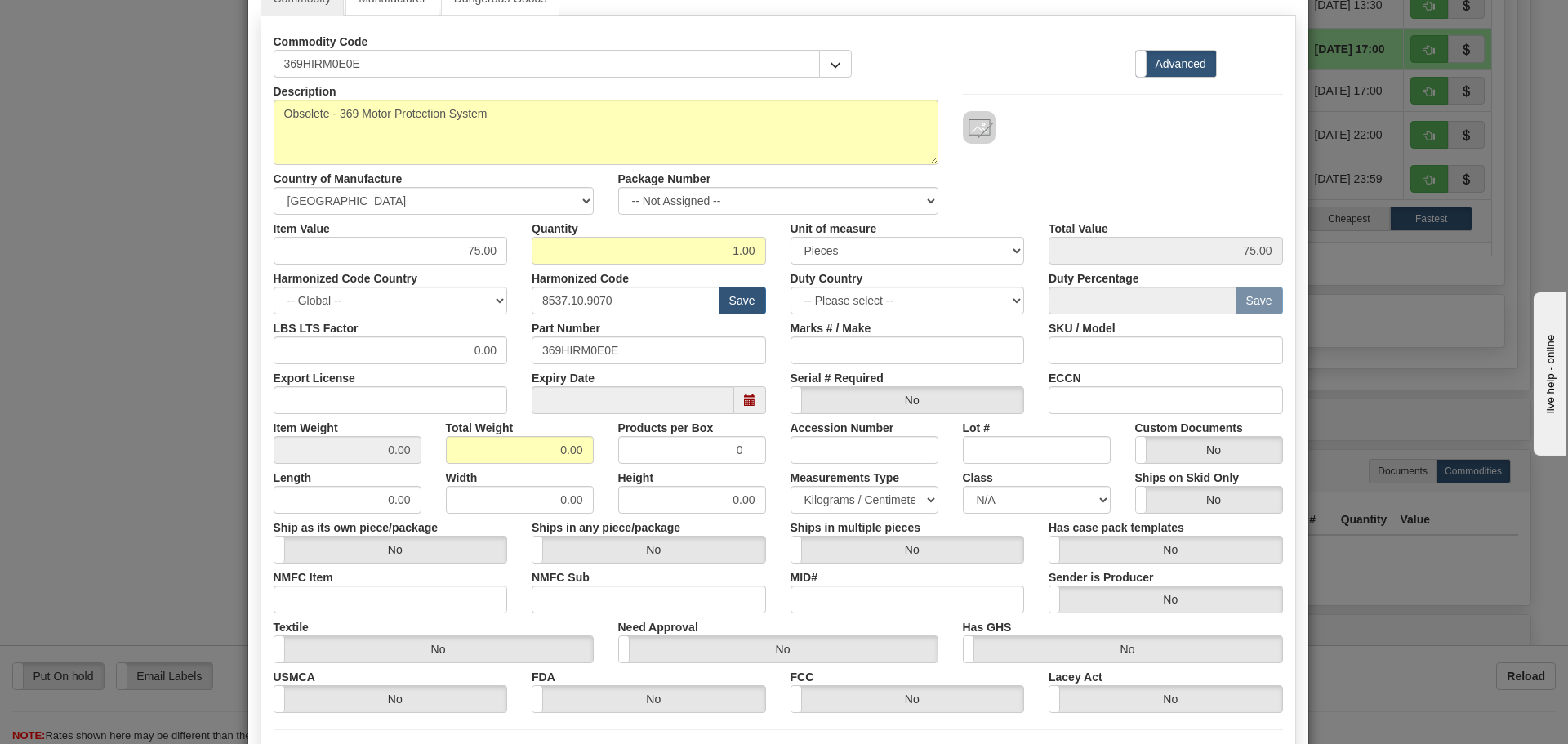
scroll to position [245, 0]
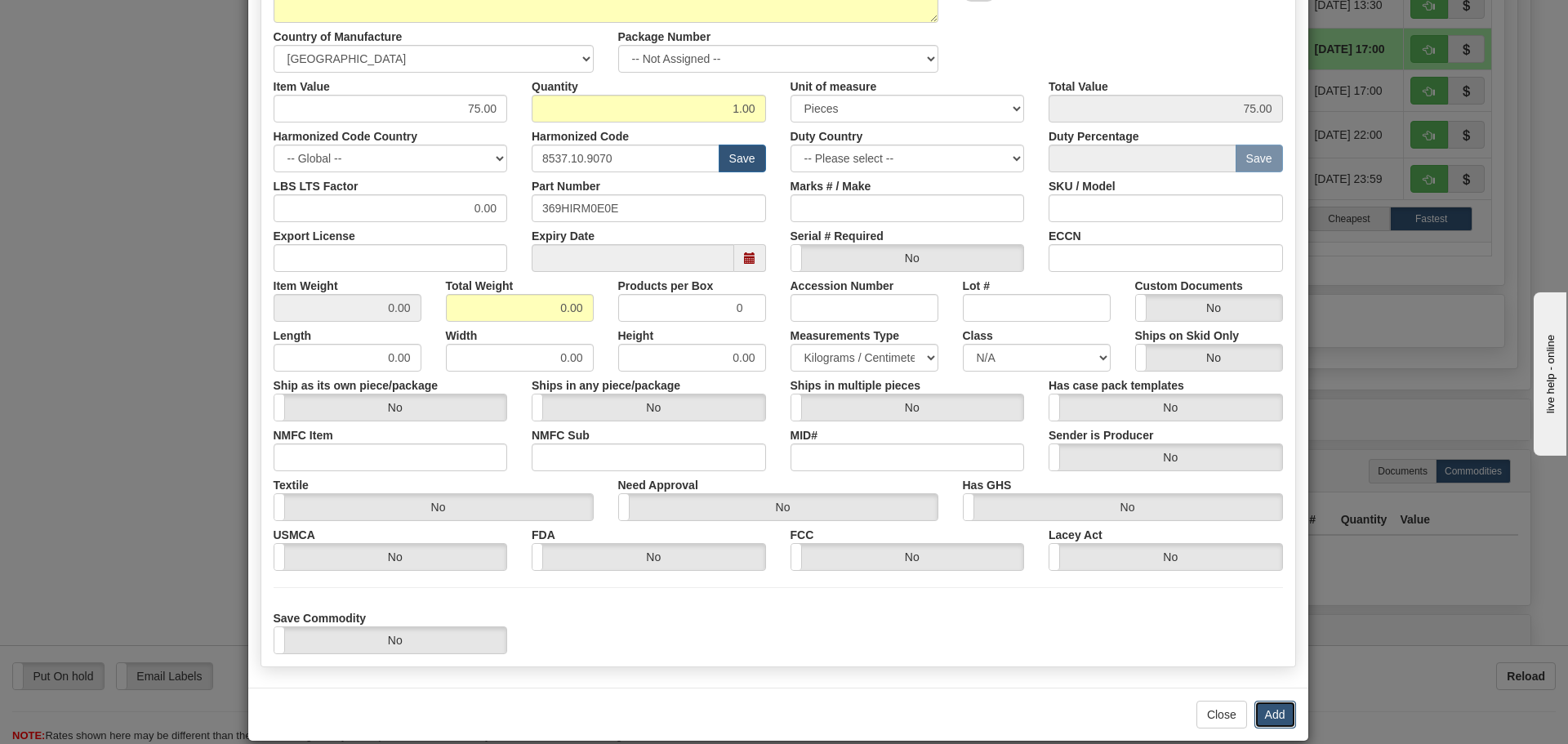
click at [1259, 716] on button "Add" at bounding box center [1275, 715] width 41 height 28
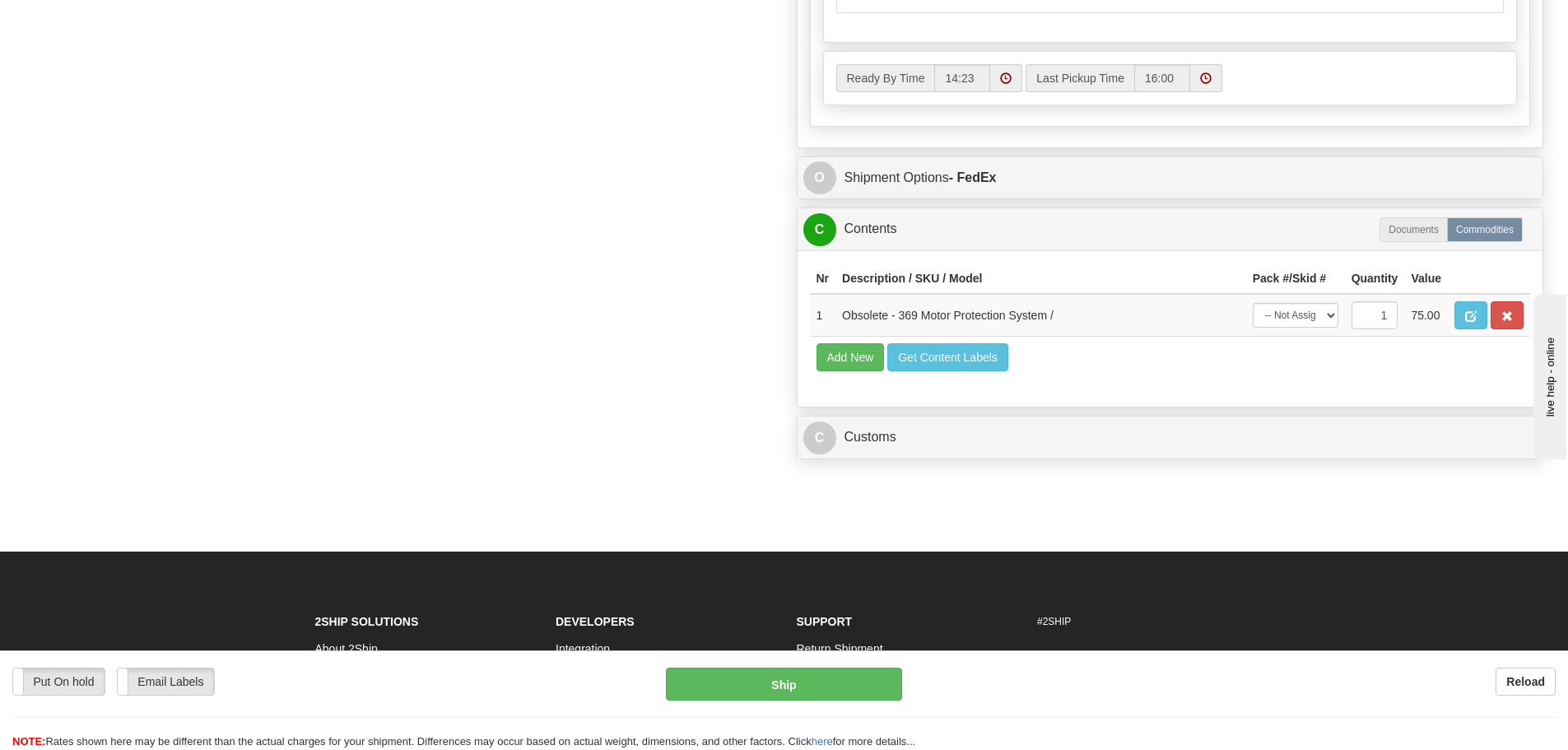
scroll to position [1400, 0]
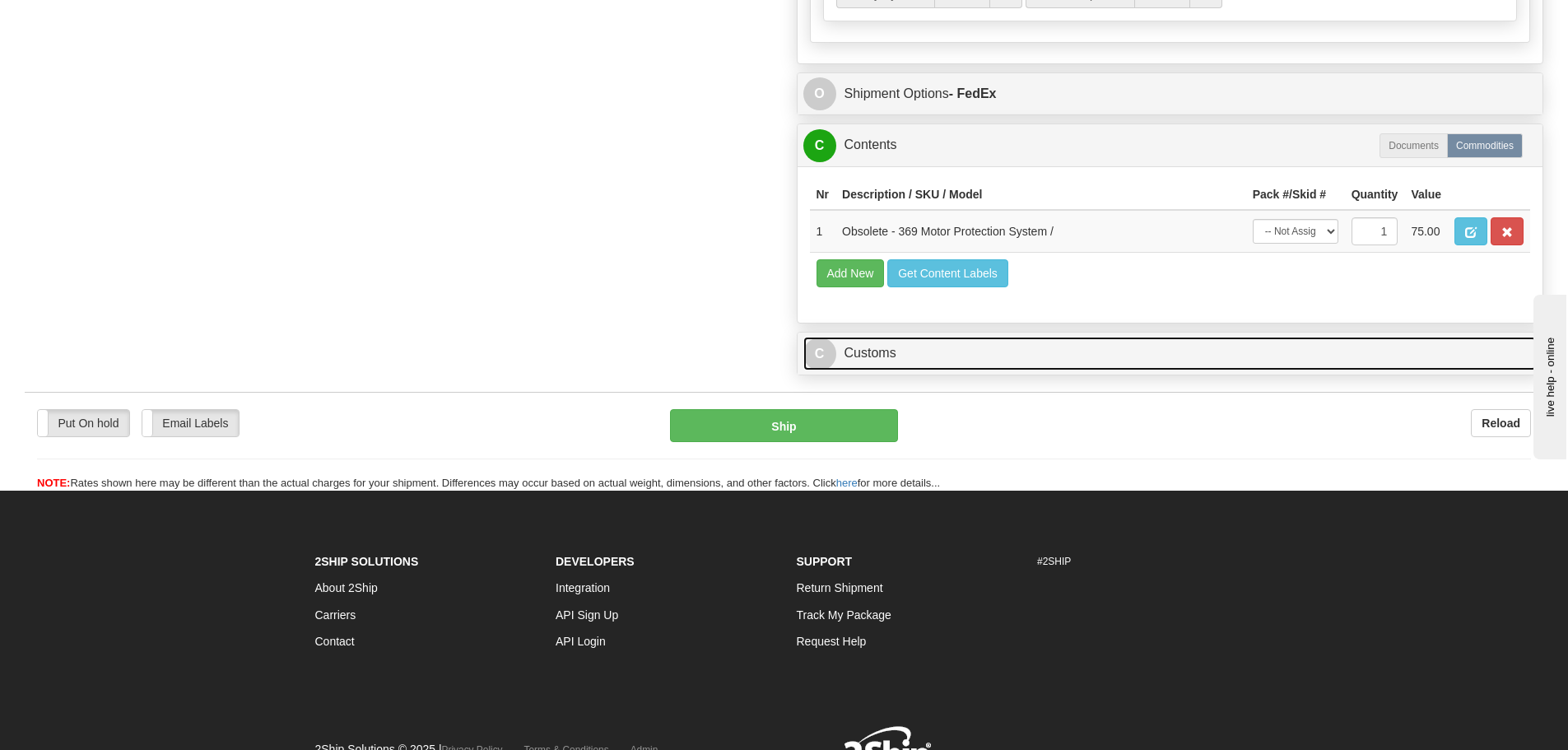
click at [927, 358] on link "C Customs" at bounding box center [1170, 353] width 734 height 34
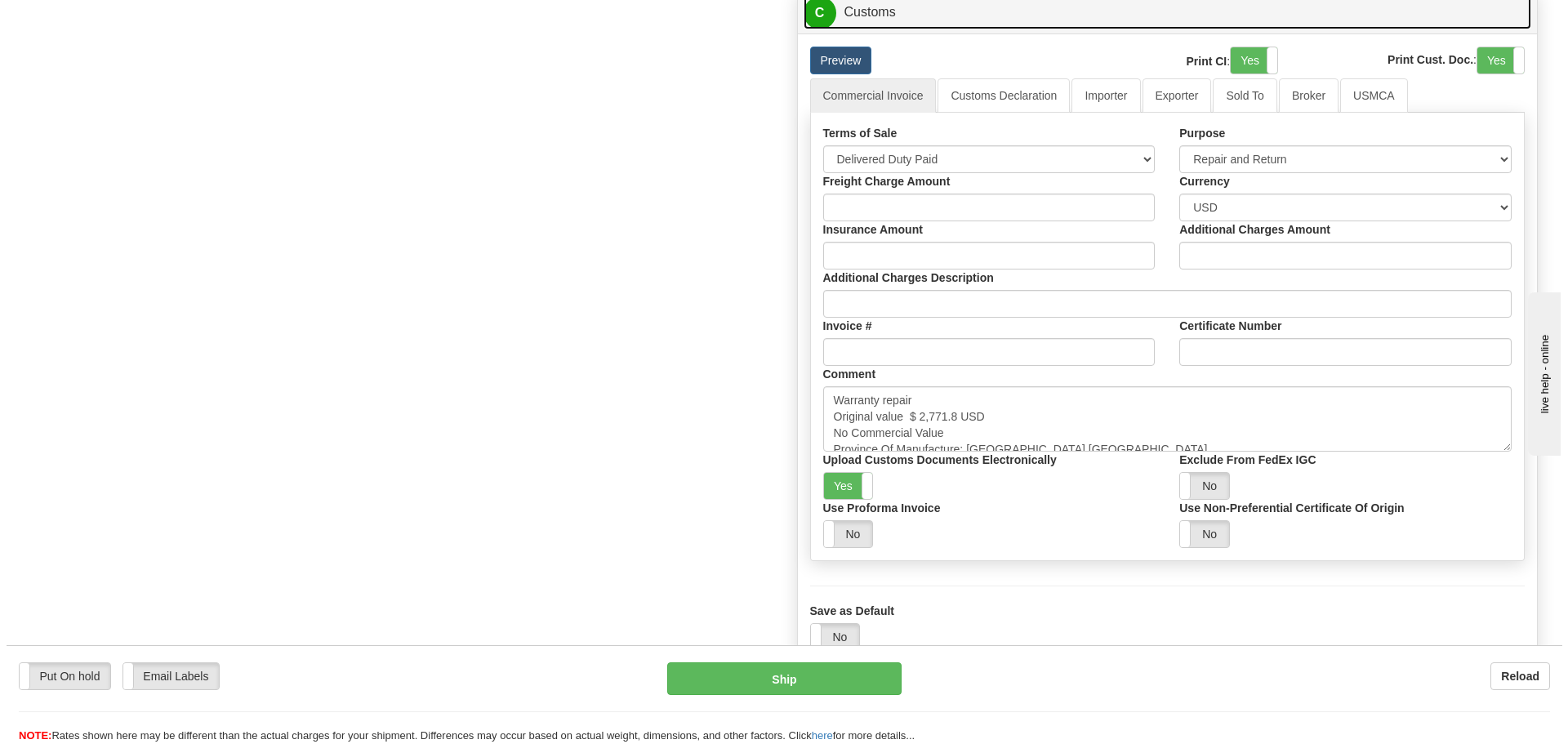
scroll to position [1797, 0]
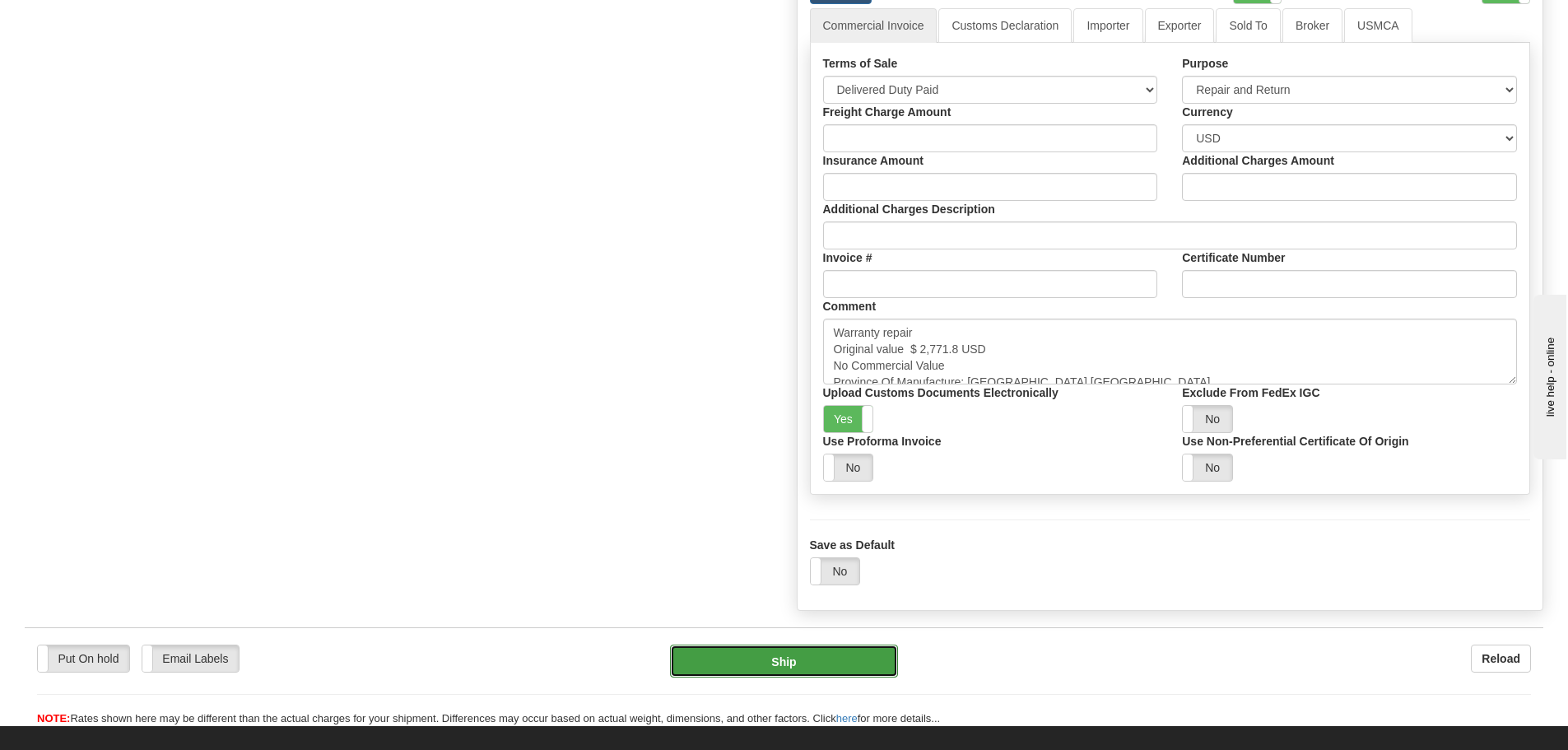
click at [793, 668] on button "Ship" at bounding box center [784, 661] width 228 height 33
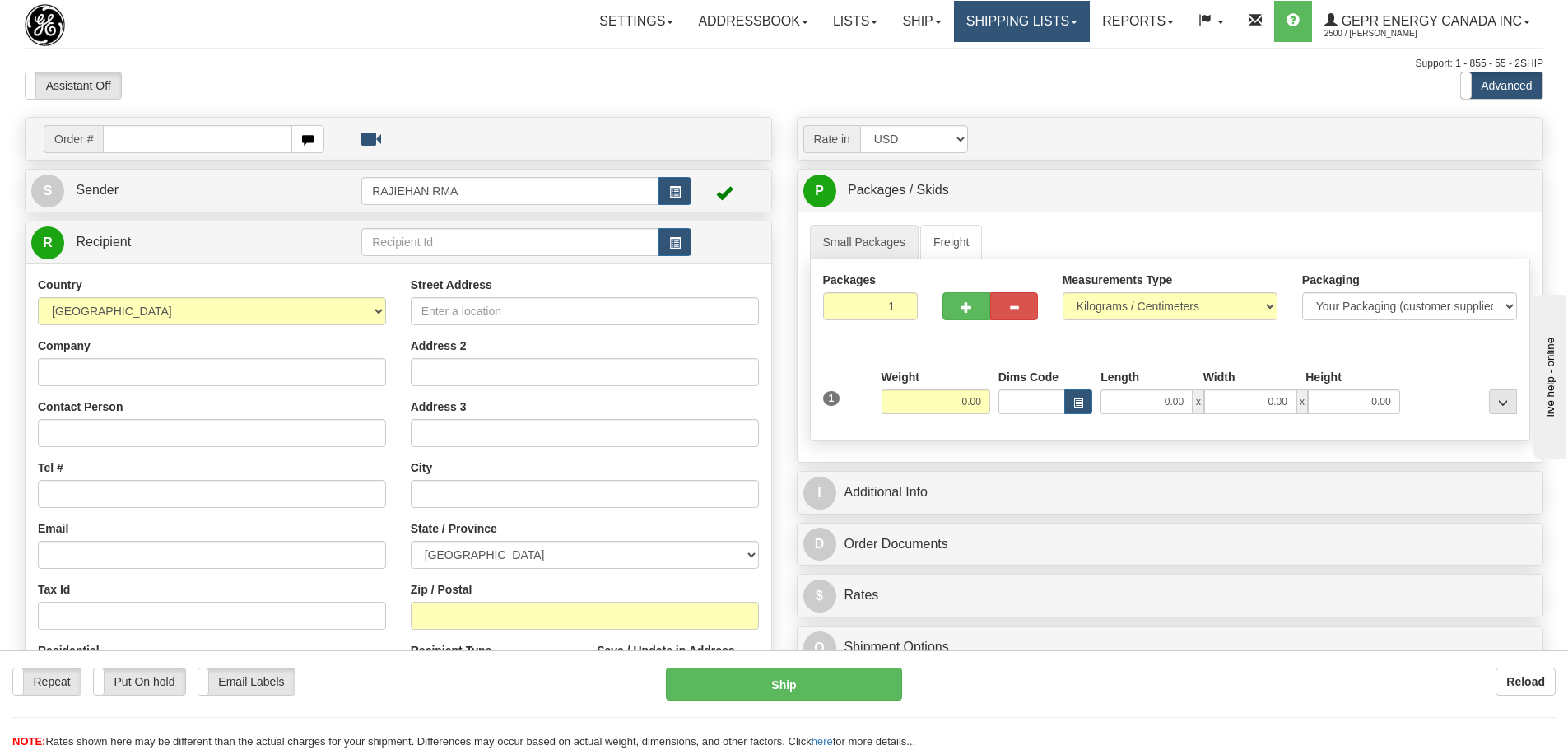
click at [1029, 27] on link "Shipping lists" at bounding box center [1022, 21] width 135 height 41
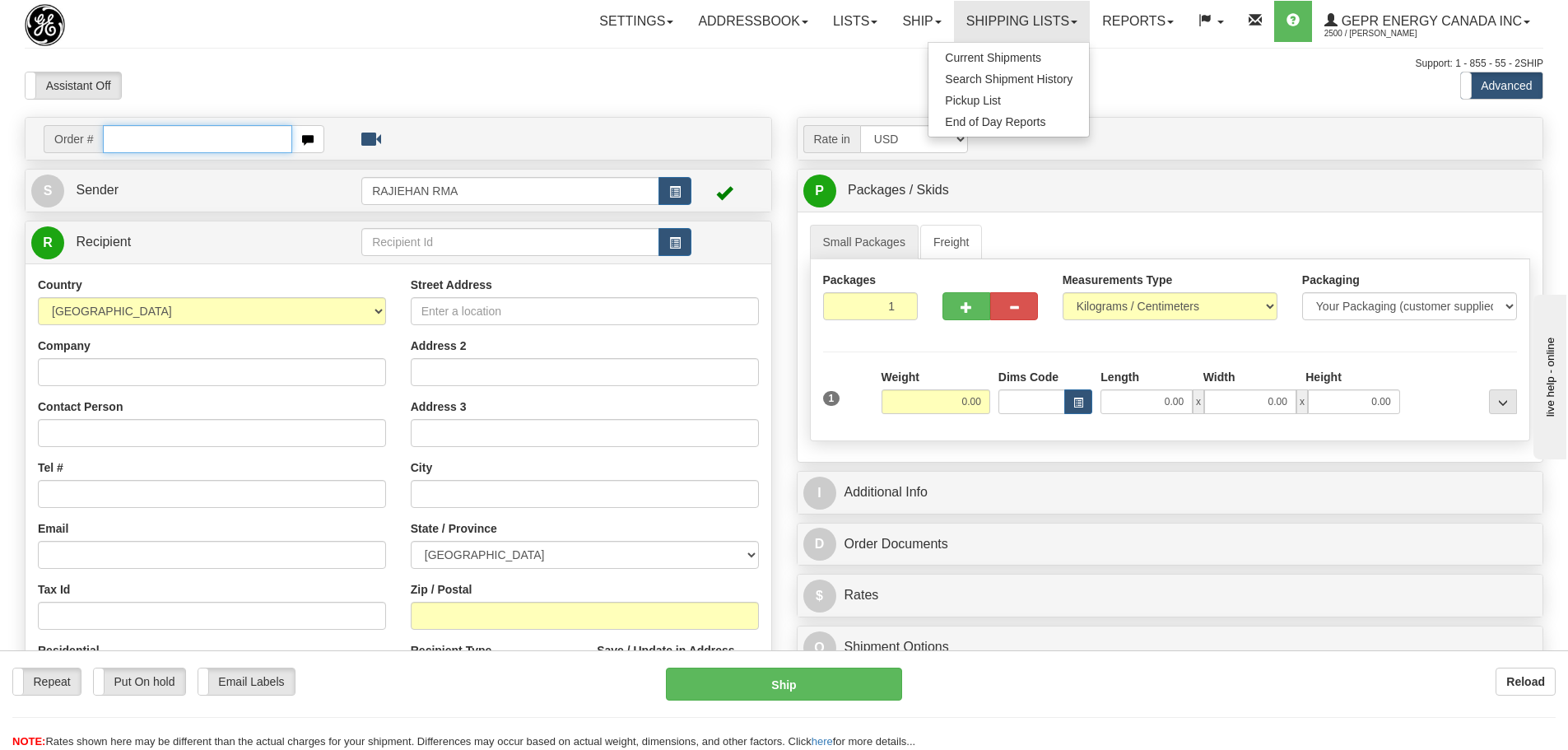
click at [222, 129] on input "text" at bounding box center [197, 139] width 189 height 28
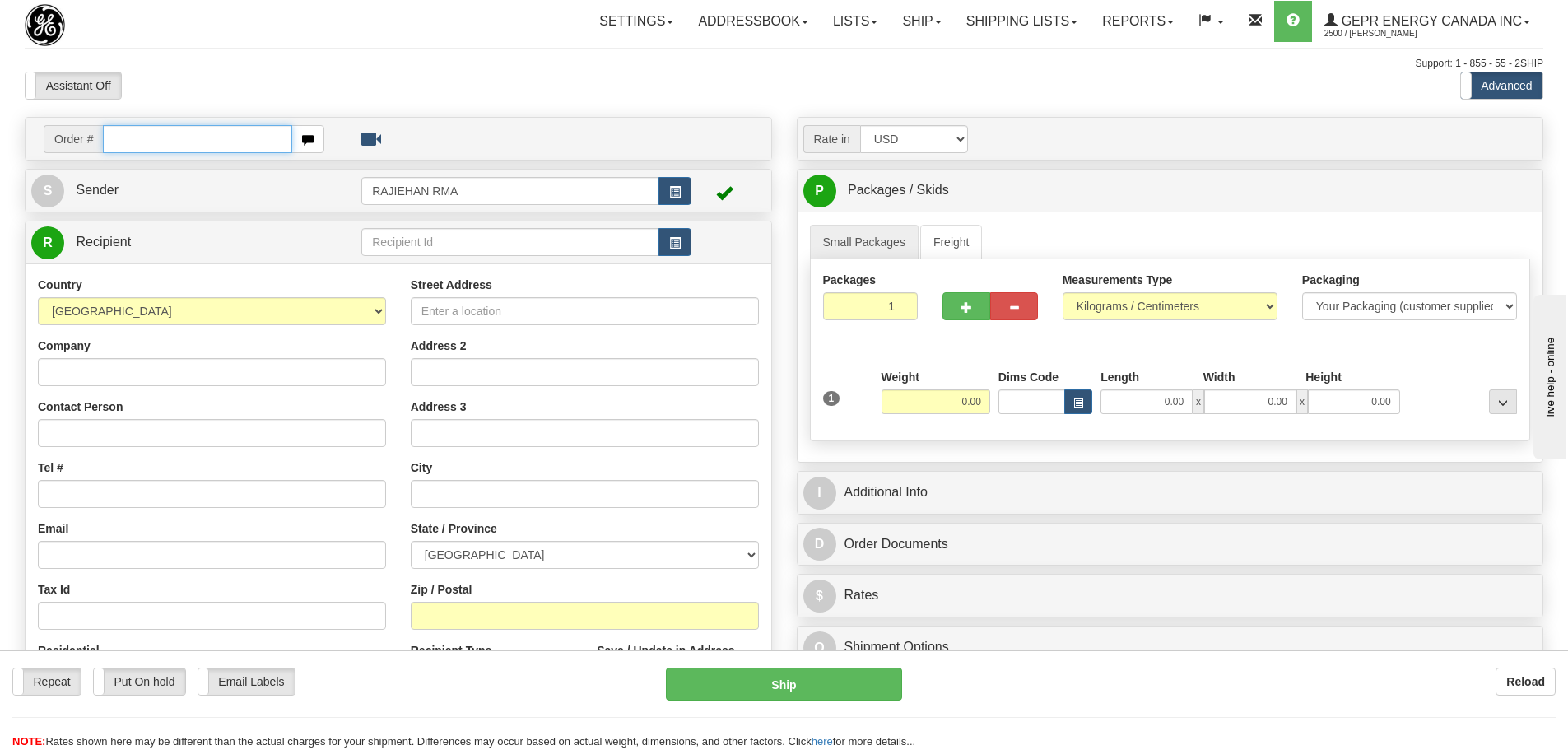
paste input "86689563"
type input "86689563"
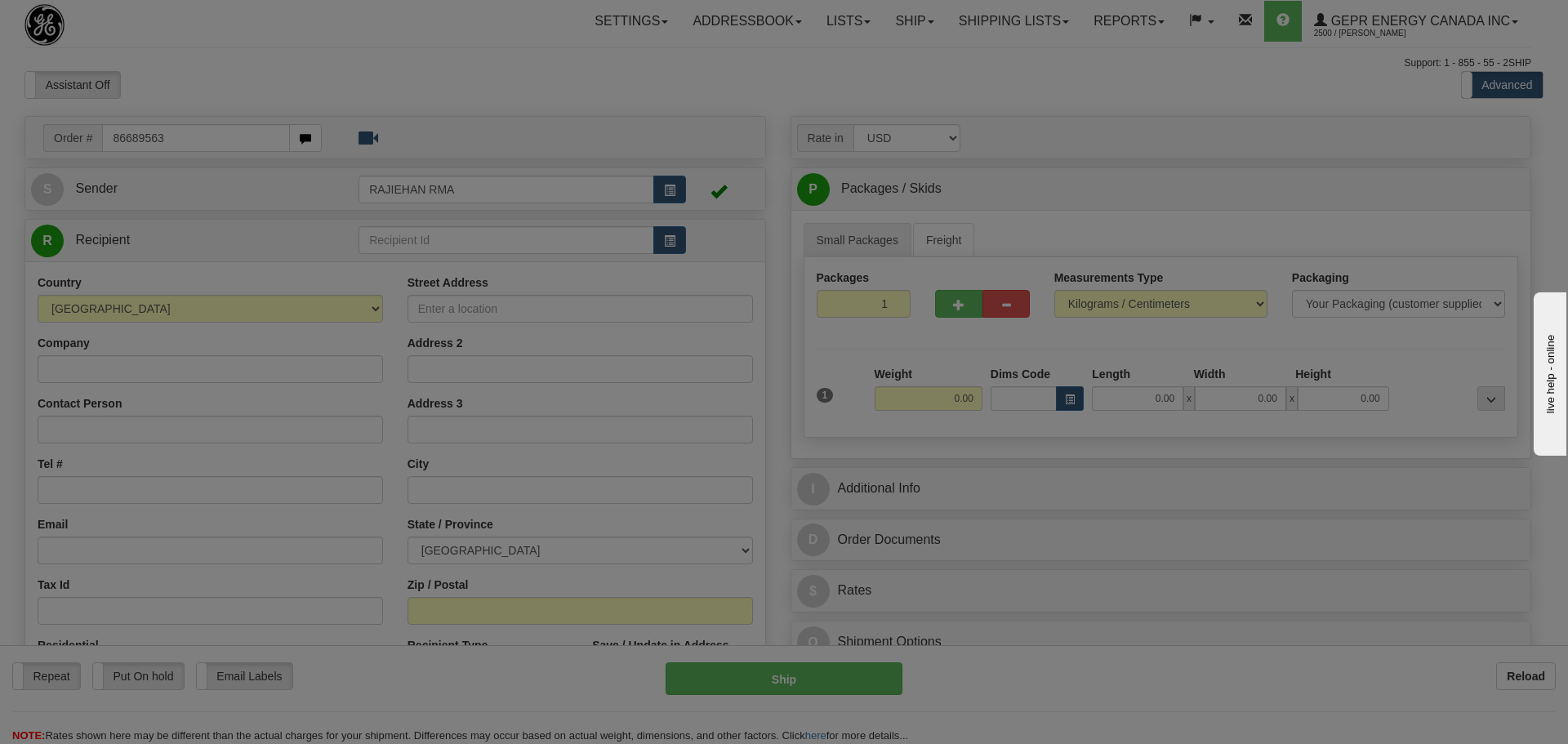
click at [239, 96] on body "Training Course Close Toggle navigation Settings Shipping Preferences New Recip…" at bounding box center [784, 372] width 1568 height 744
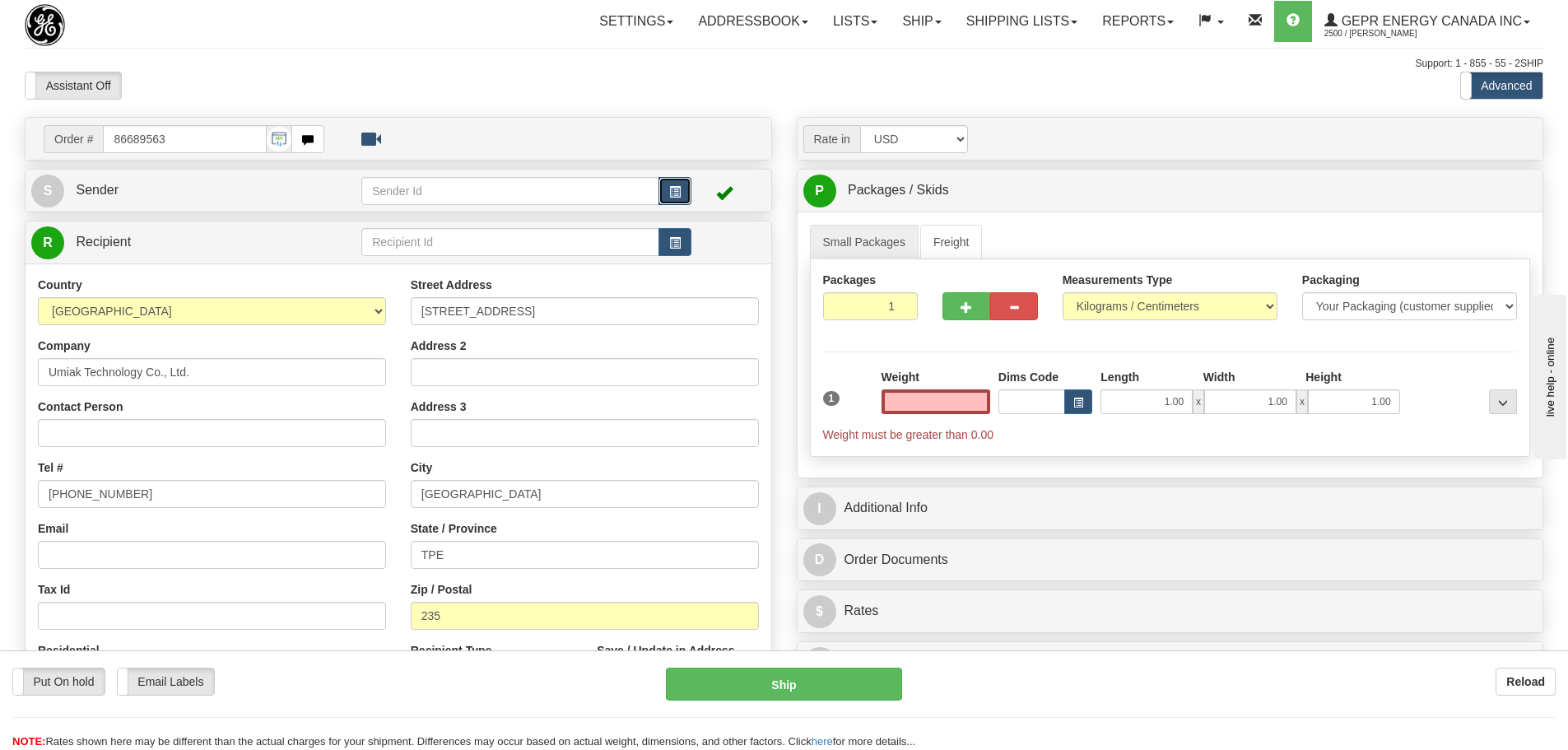
type input "0.00"
click at [671, 178] on button "button" at bounding box center [675, 191] width 33 height 28
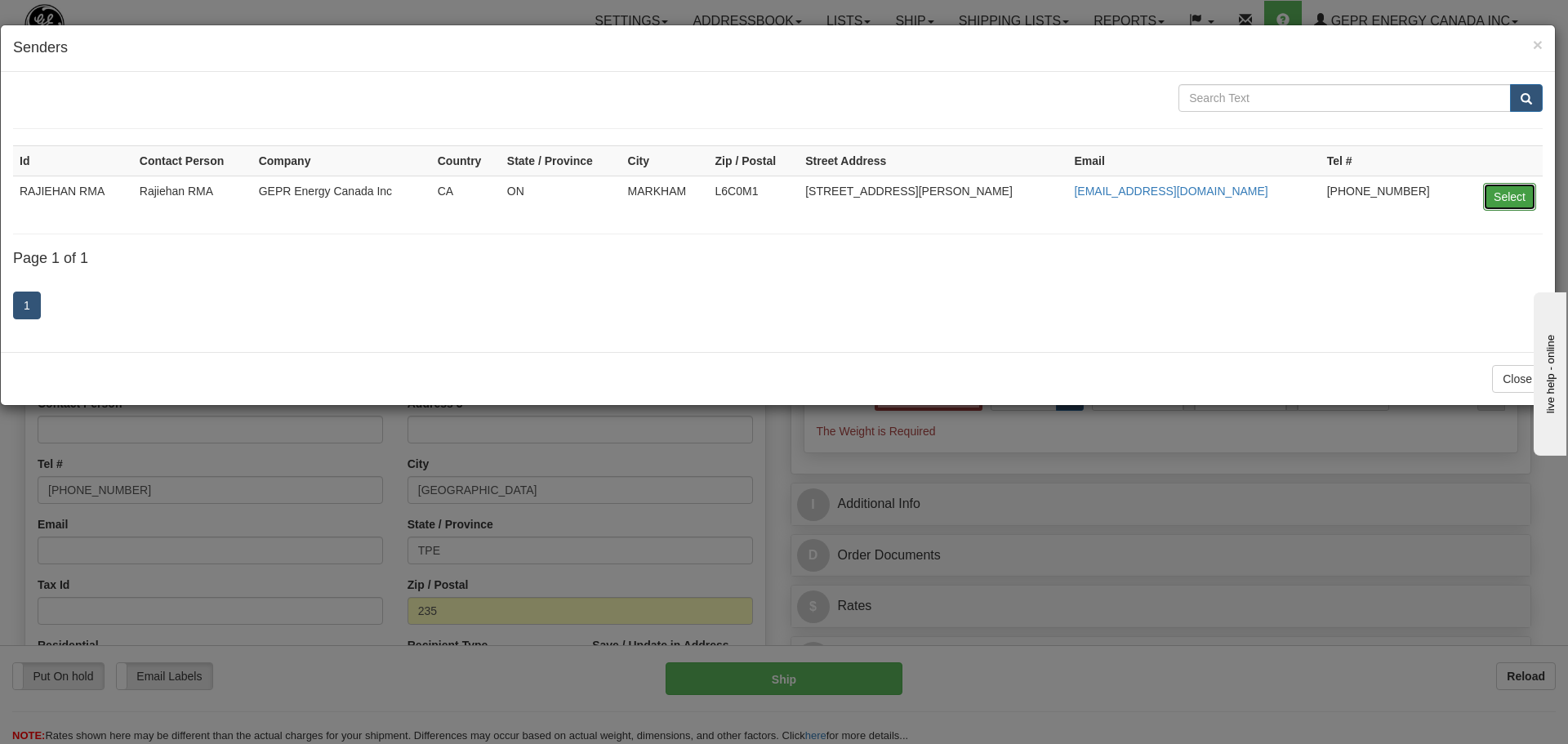
click at [1530, 193] on button "Select" at bounding box center [1510, 197] width 53 height 28
type input "RAJIEHAN RMA"
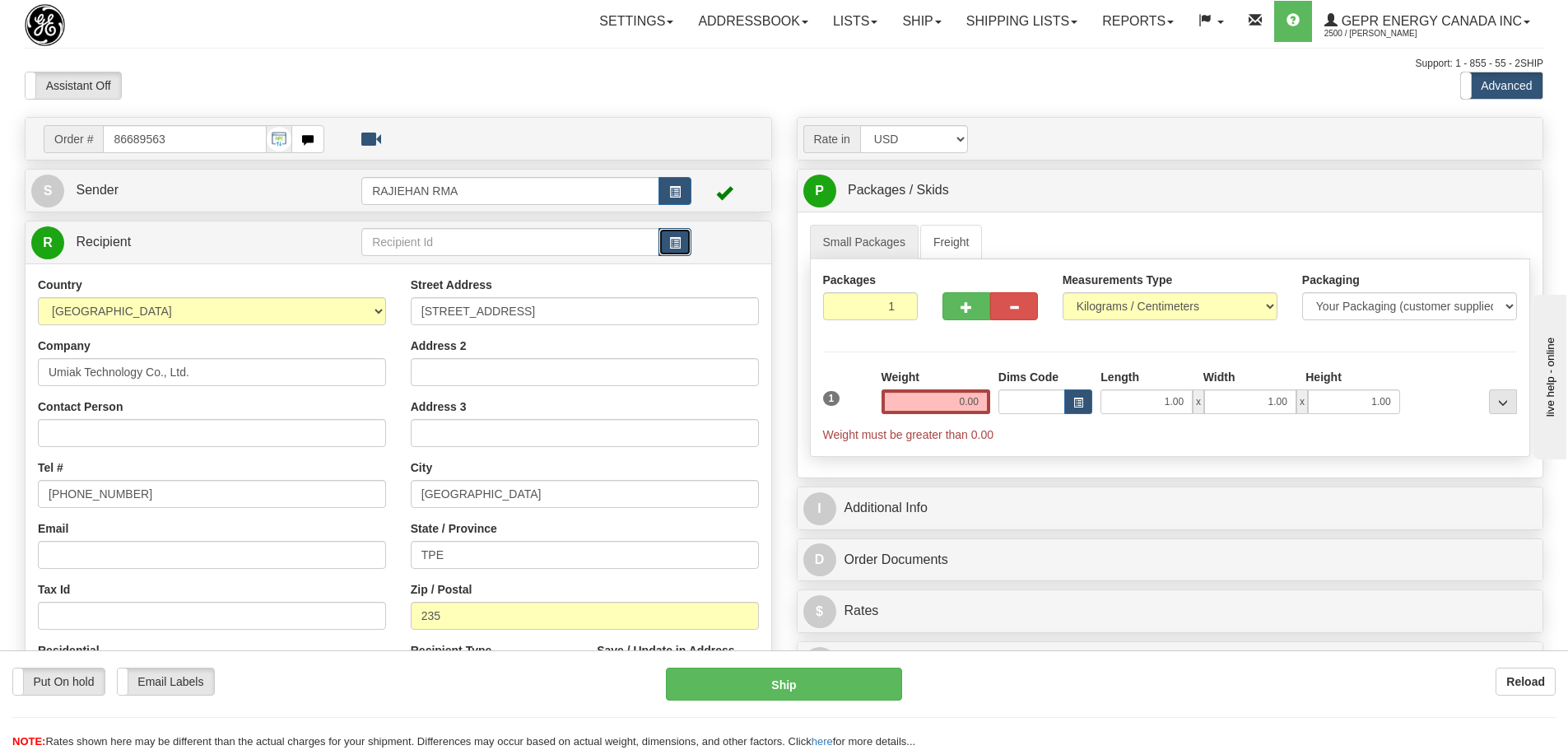
click at [665, 246] on button "button" at bounding box center [675, 243] width 33 height 28
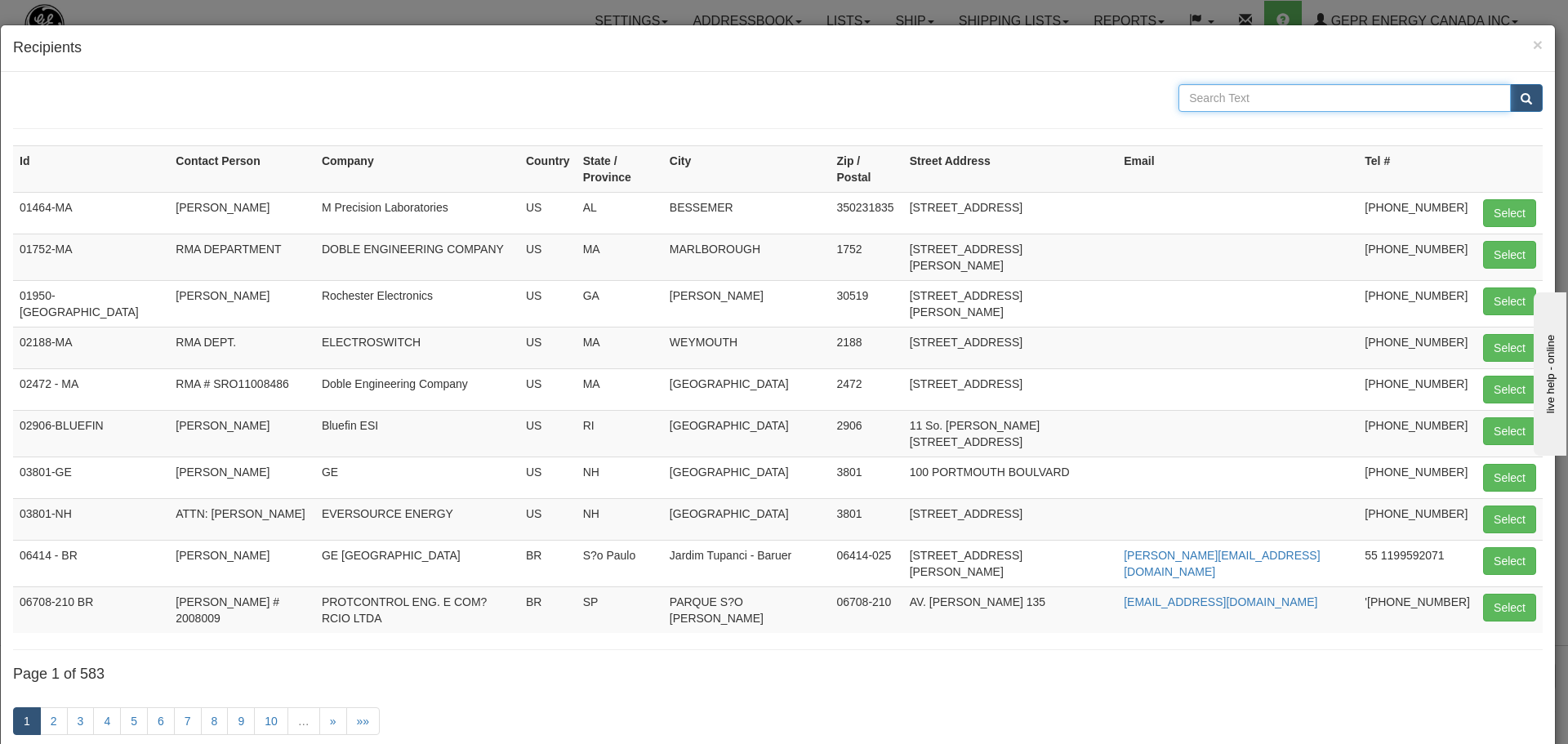
click at [1220, 98] on input "text" at bounding box center [1345, 98] width 332 height 28
type input "UMIAK"
click at [1524, 104] on button "submit" at bounding box center [1526, 98] width 33 height 28
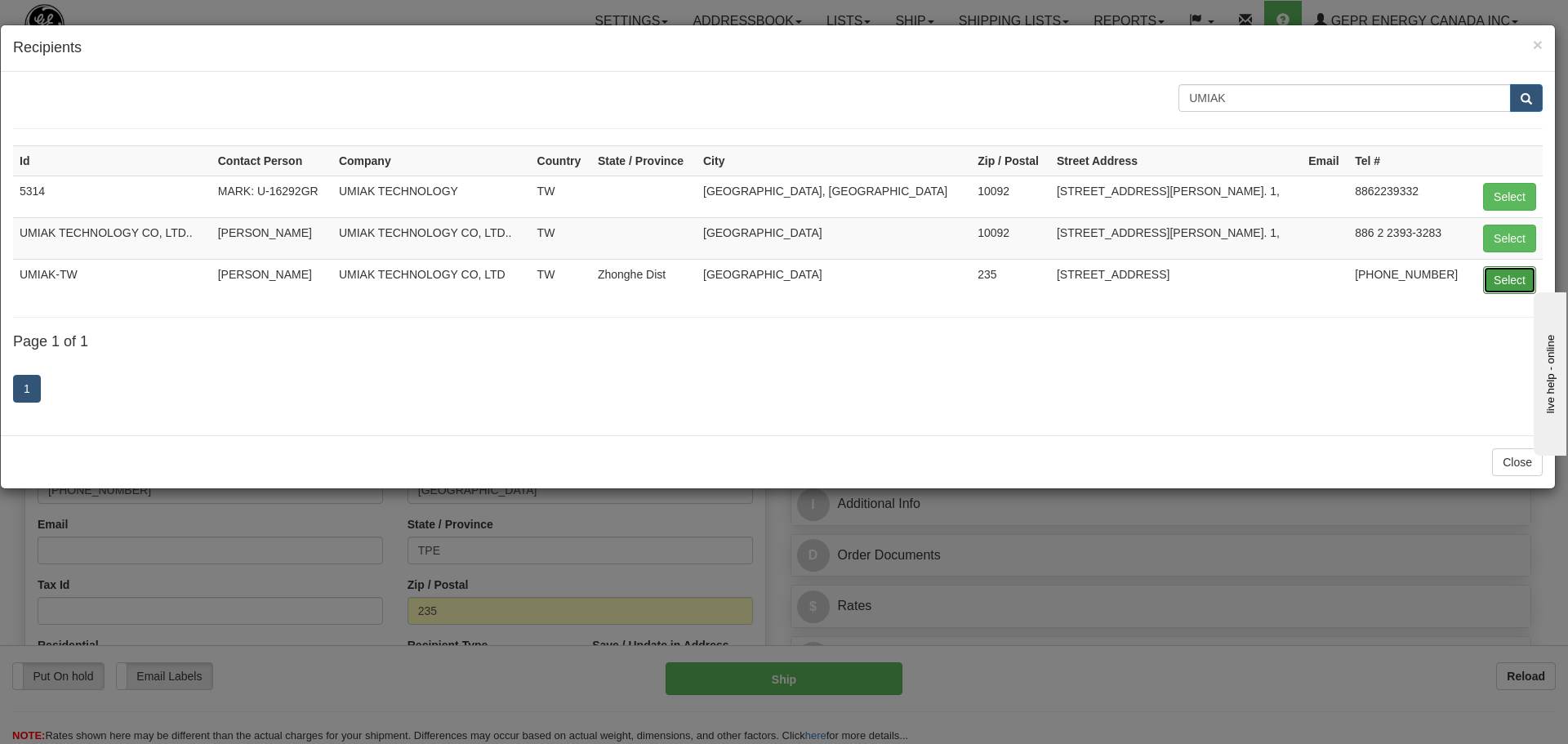
click at [1495, 284] on button "Select" at bounding box center [1510, 280] width 53 height 28
type input "UMIAK-TW"
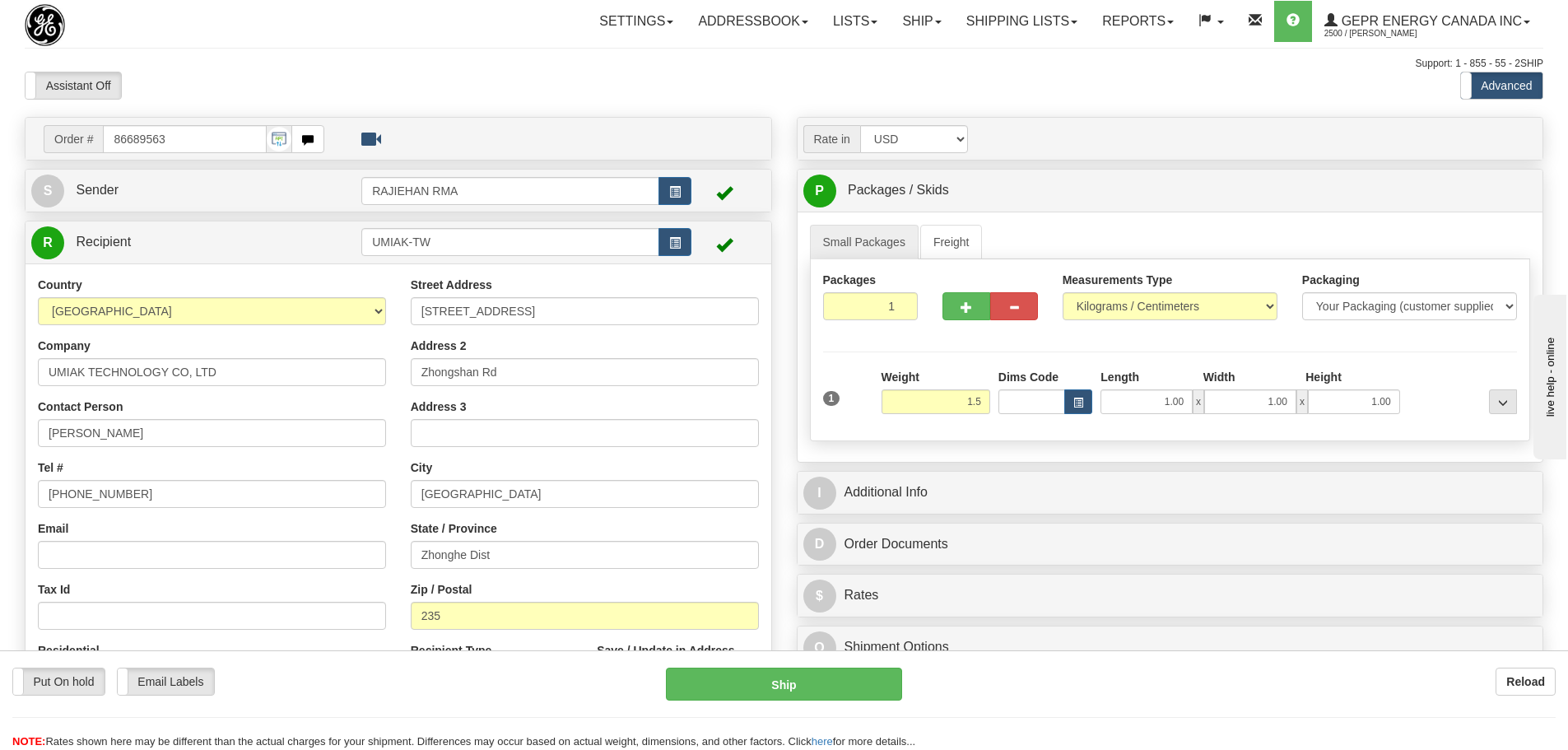
type input "1.50"
click at [1066, 353] on div "Packages 1 1 Measurements Type" at bounding box center [1170, 350] width 722 height 182
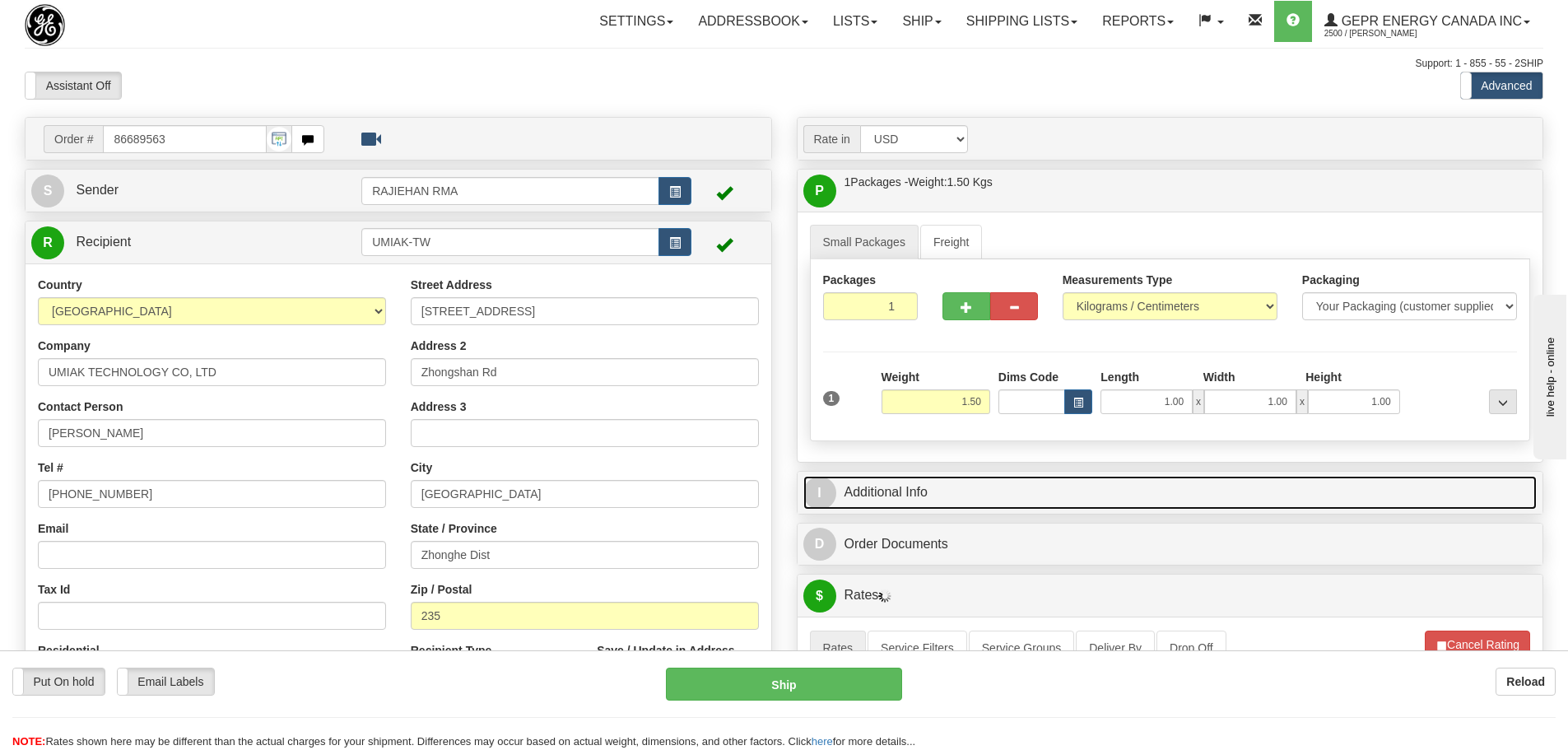
click at [979, 499] on link "I Additional Info" at bounding box center [1170, 492] width 734 height 34
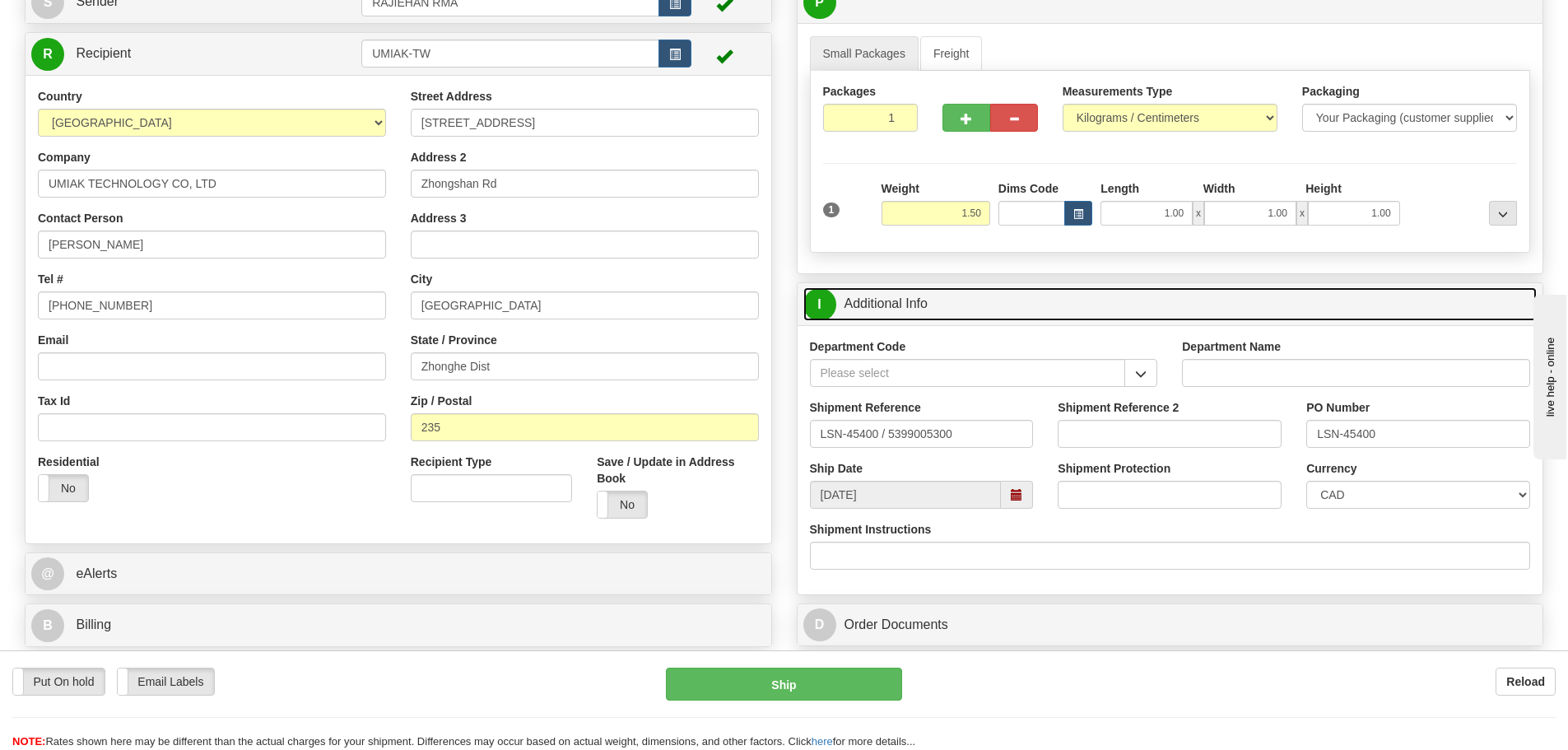
scroll to position [247, 0]
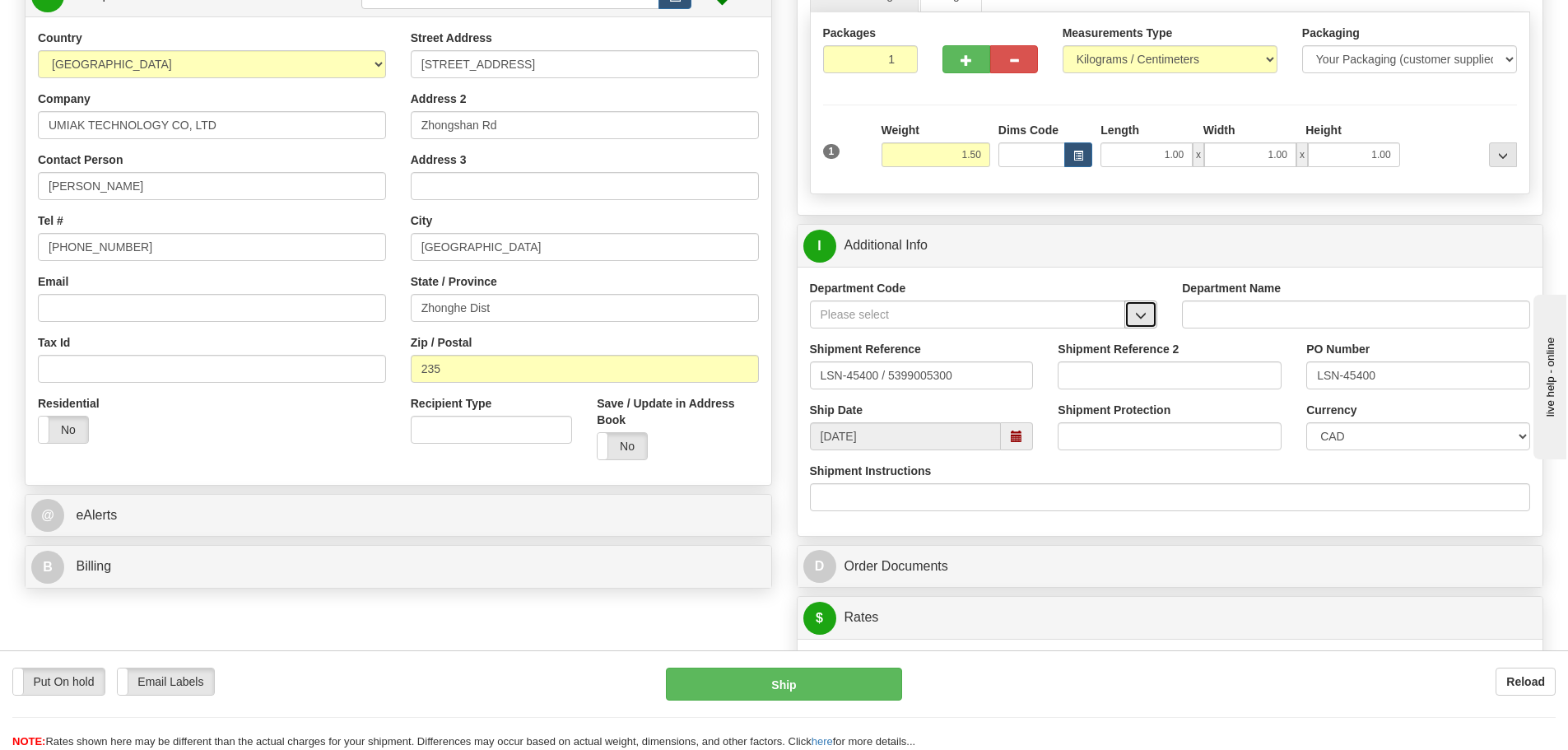
click at [1138, 314] on span "button" at bounding box center [1140, 316] width 12 height 11
click at [1057, 344] on div "SER" at bounding box center [964, 340] width 299 height 18
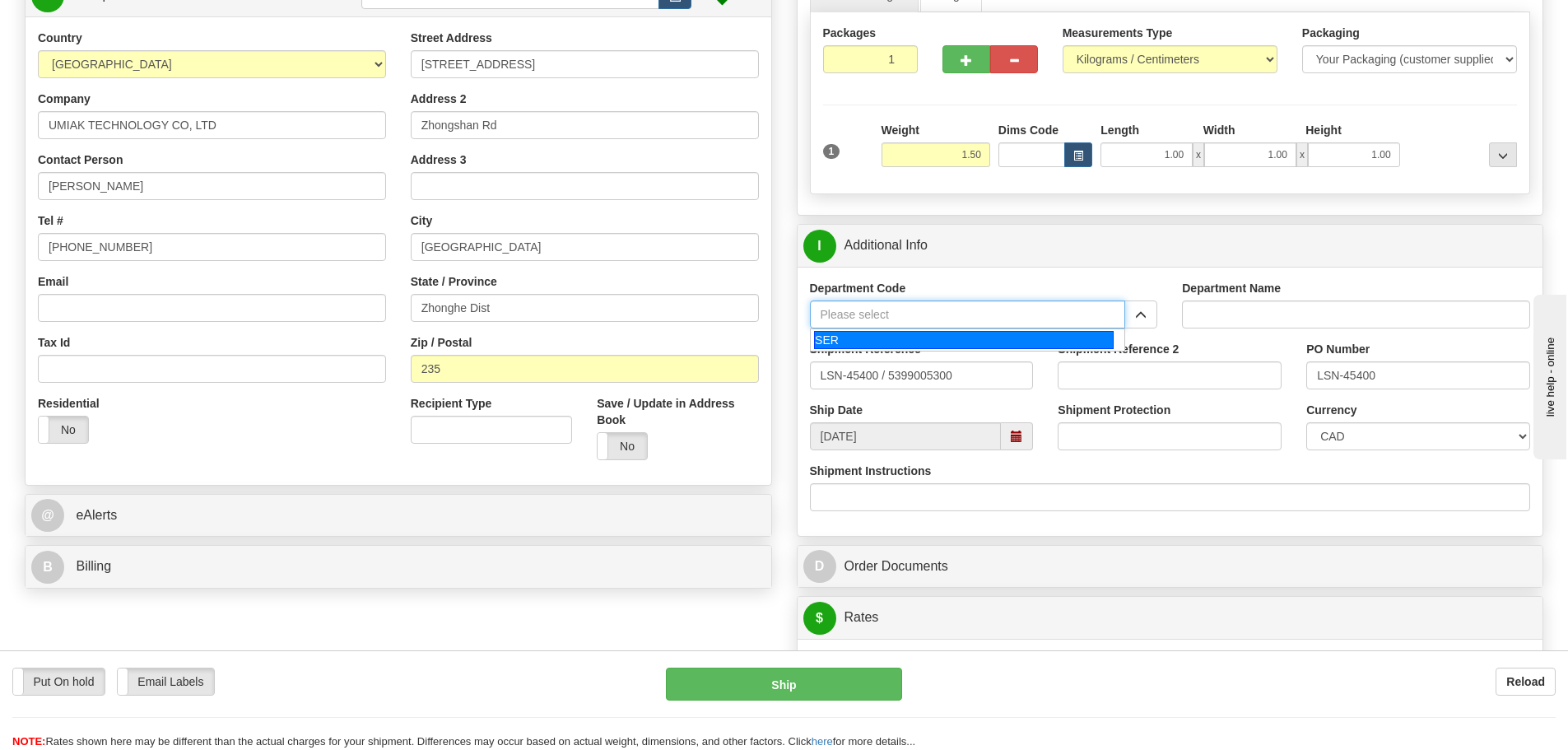
type input "SER"
type input "SERVICE DEPARTMENT"
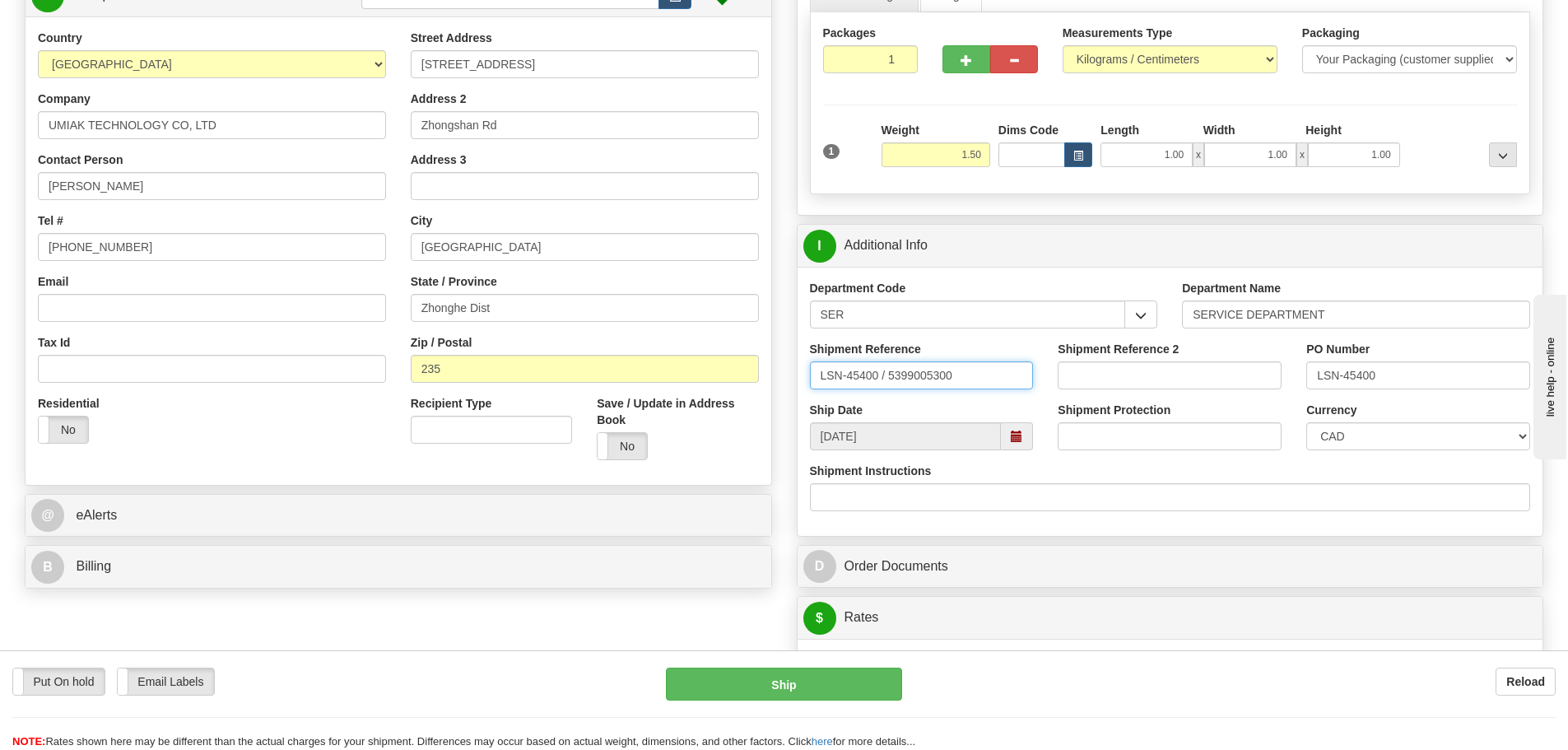
drag, startPoint x: 880, startPoint y: 384, endPoint x: 888, endPoint y: 385, distance: 8.1
click at [888, 385] on input "LSN-45400 / 5399005300" at bounding box center [922, 375] width 224 height 28
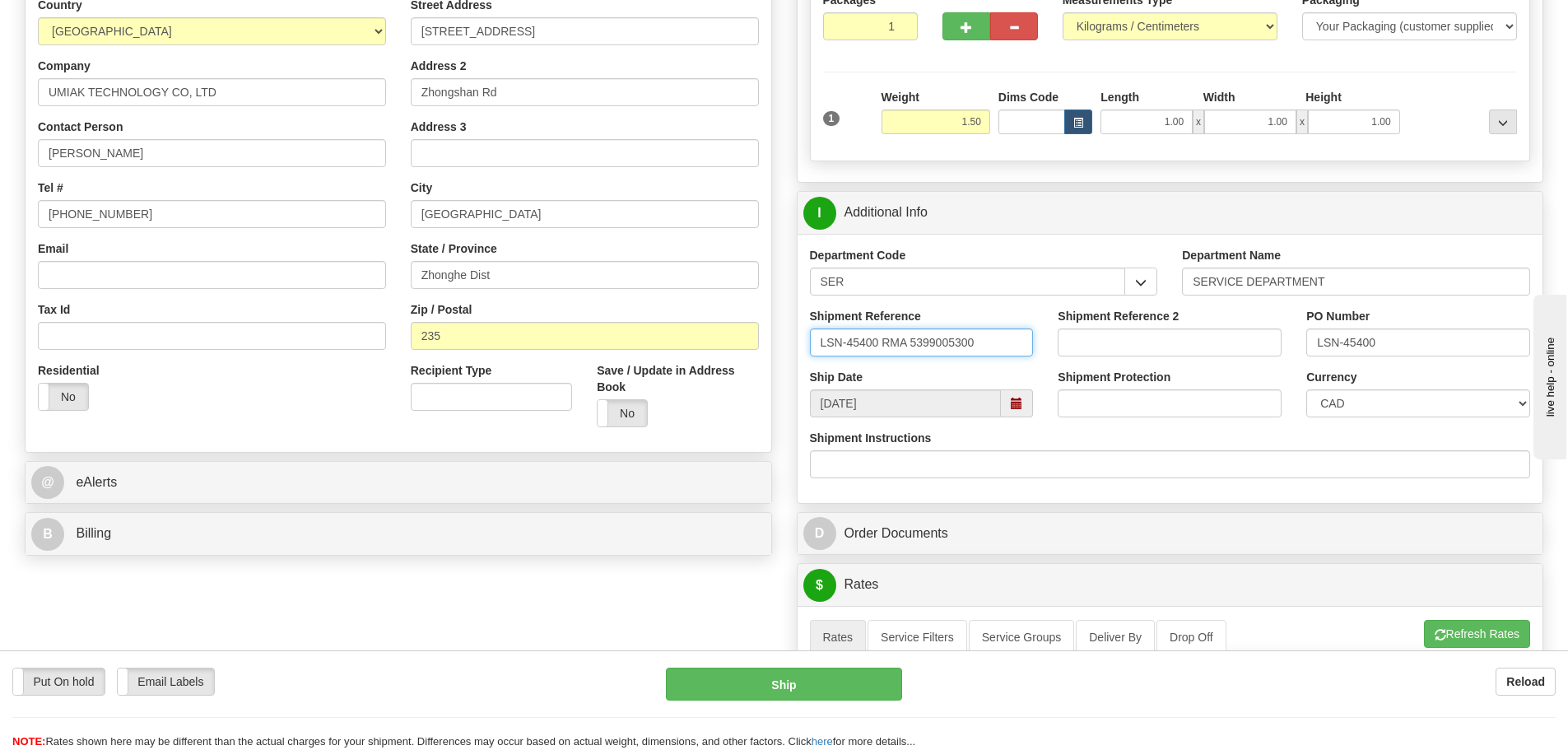
scroll to position [329, 0]
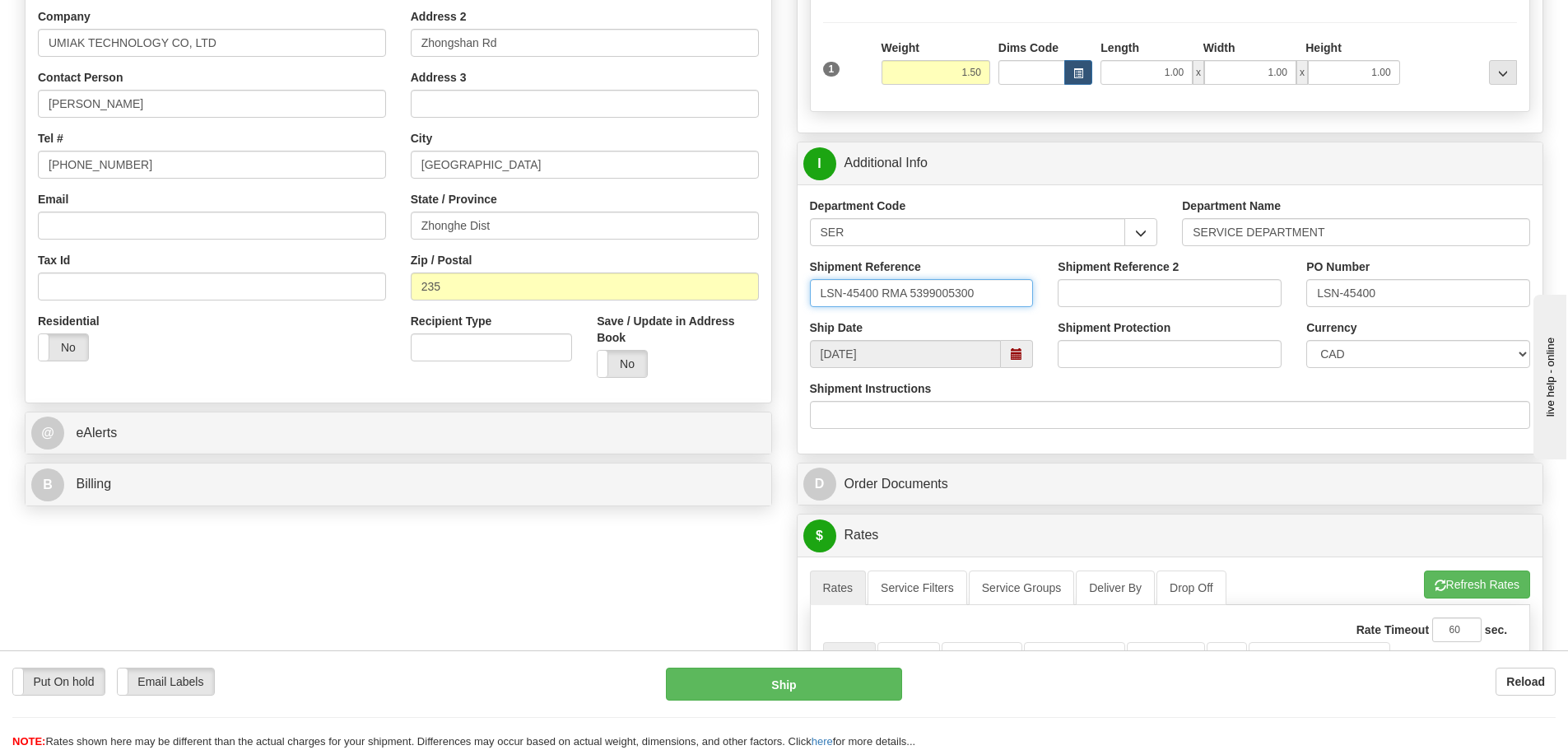
type input "LSN-45400 RMA 5399005300"
click at [1315, 344] on select "CAD USD EUR ZAR [PERSON_NAME] ARN AUD AUS AWG BBD BFR BGN BHD BMD BND BRC BRL C…" at bounding box center [1418, 354] width 224 height 28
select select "1"
click at [1307, 340] on select "CAD USD EUR ZAR [PERSON_NAME] ARN AUD AUS AWG BBD BFR BGN BHD BMD BND BRC BRL C…" at bounding box center [1418, 354] width 224 height 28
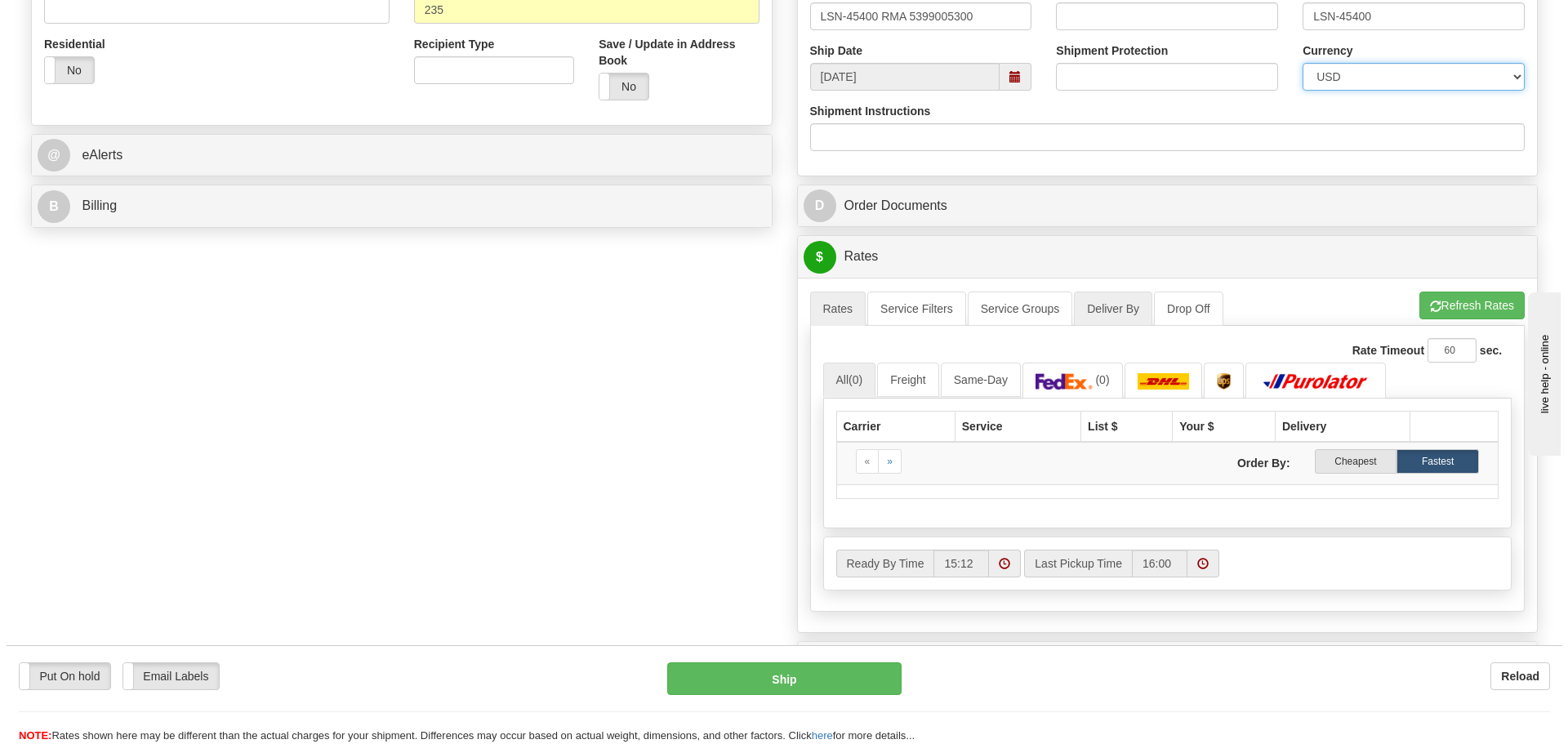
scroll to position [654, 0]
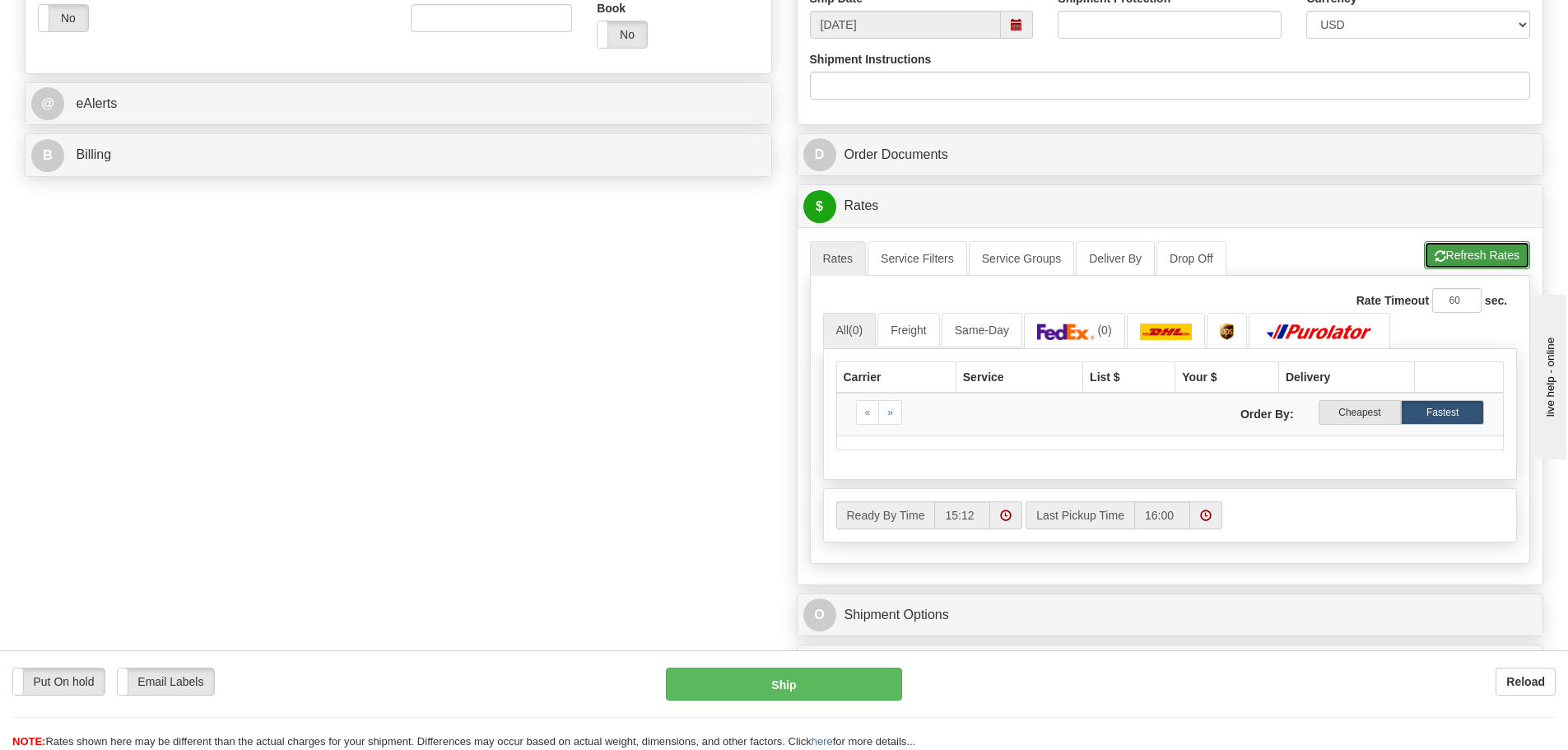
click at [1518, 252] on button "Refresh Rates" at bounding box center [1478, 255] width 106 height 28
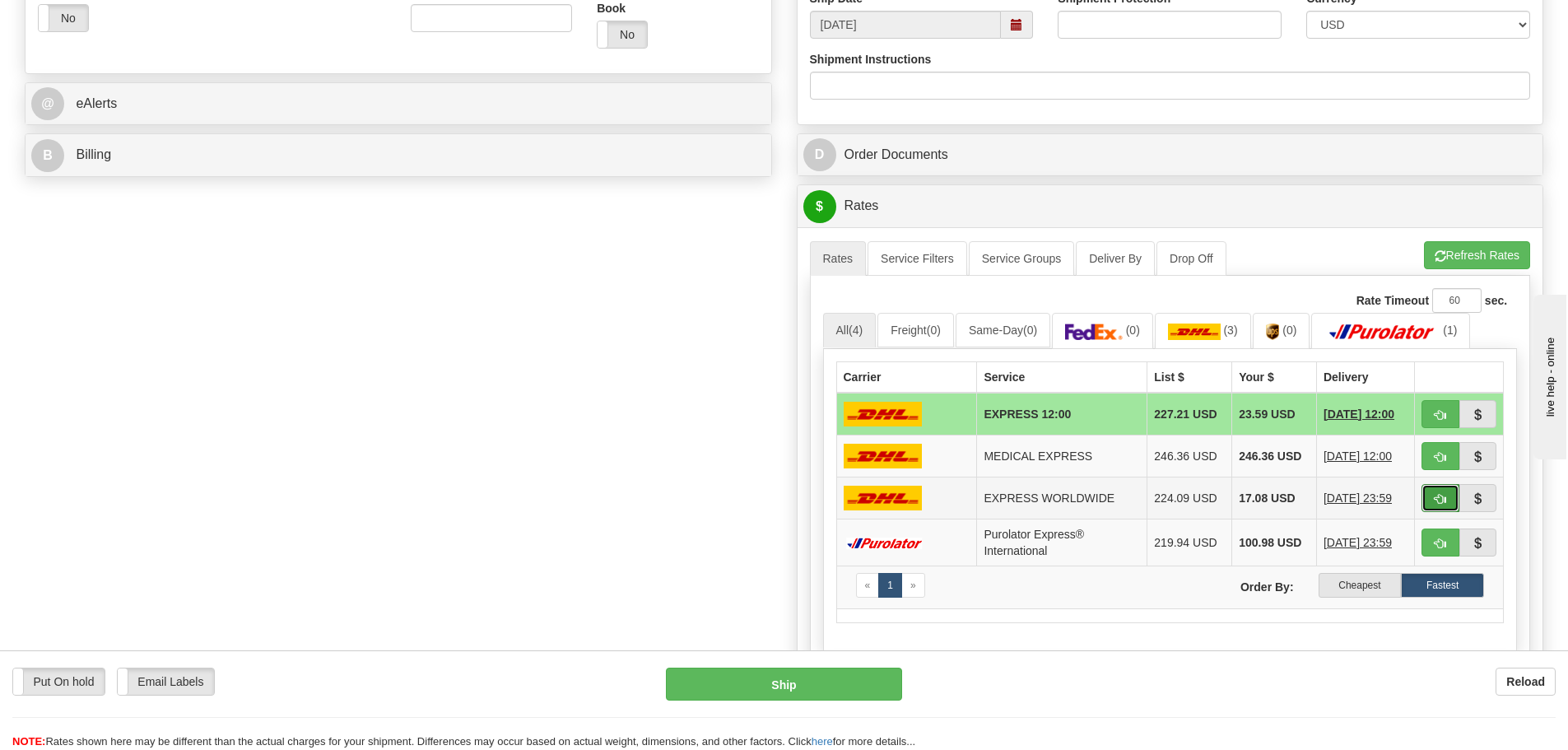
click at [1443, 499] on span "button" at bounding box center [1441, 499] width 12 height 11
type input "P"
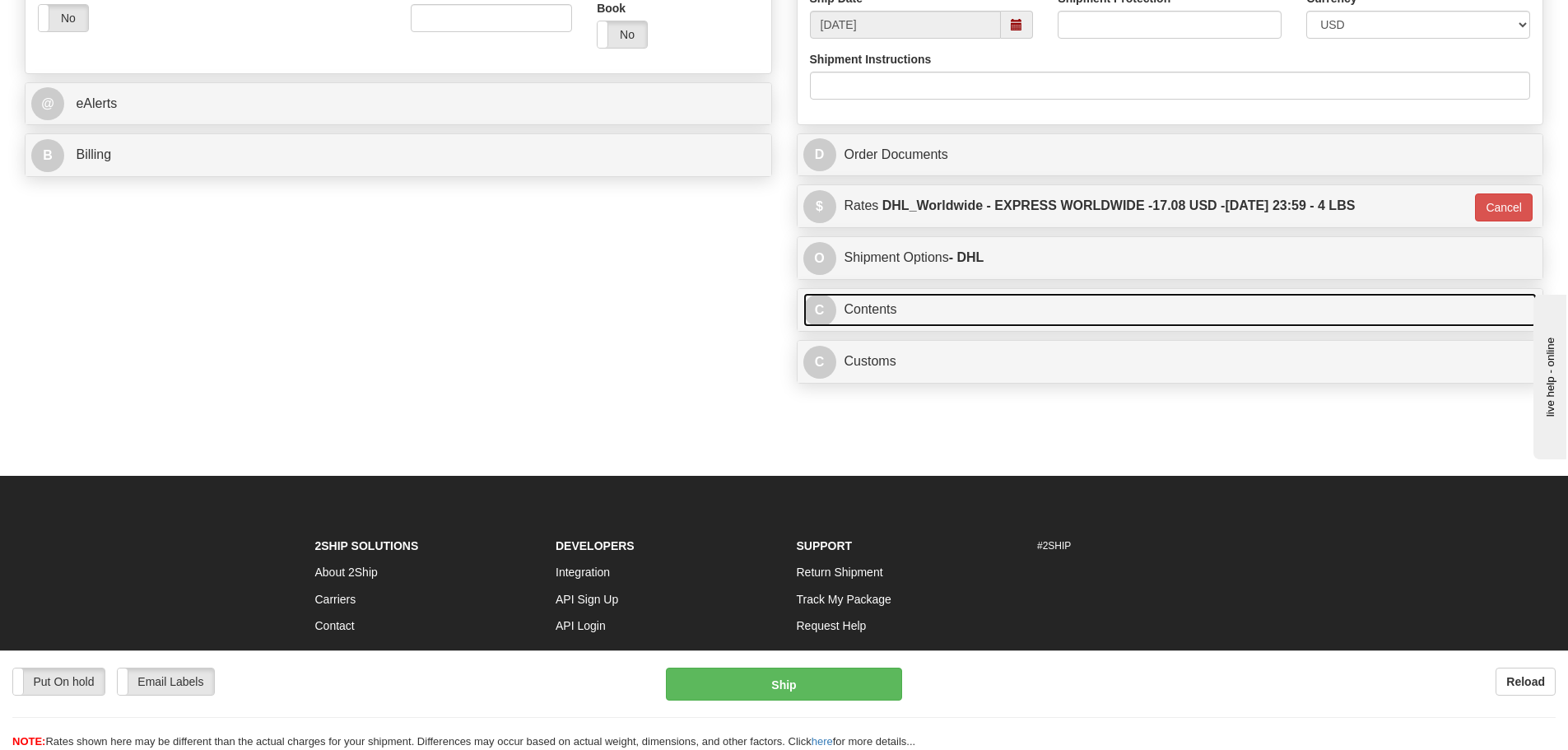
click at [920, 317] on link "C Contents" at bounding box center [1170, 310] width 734 height 34
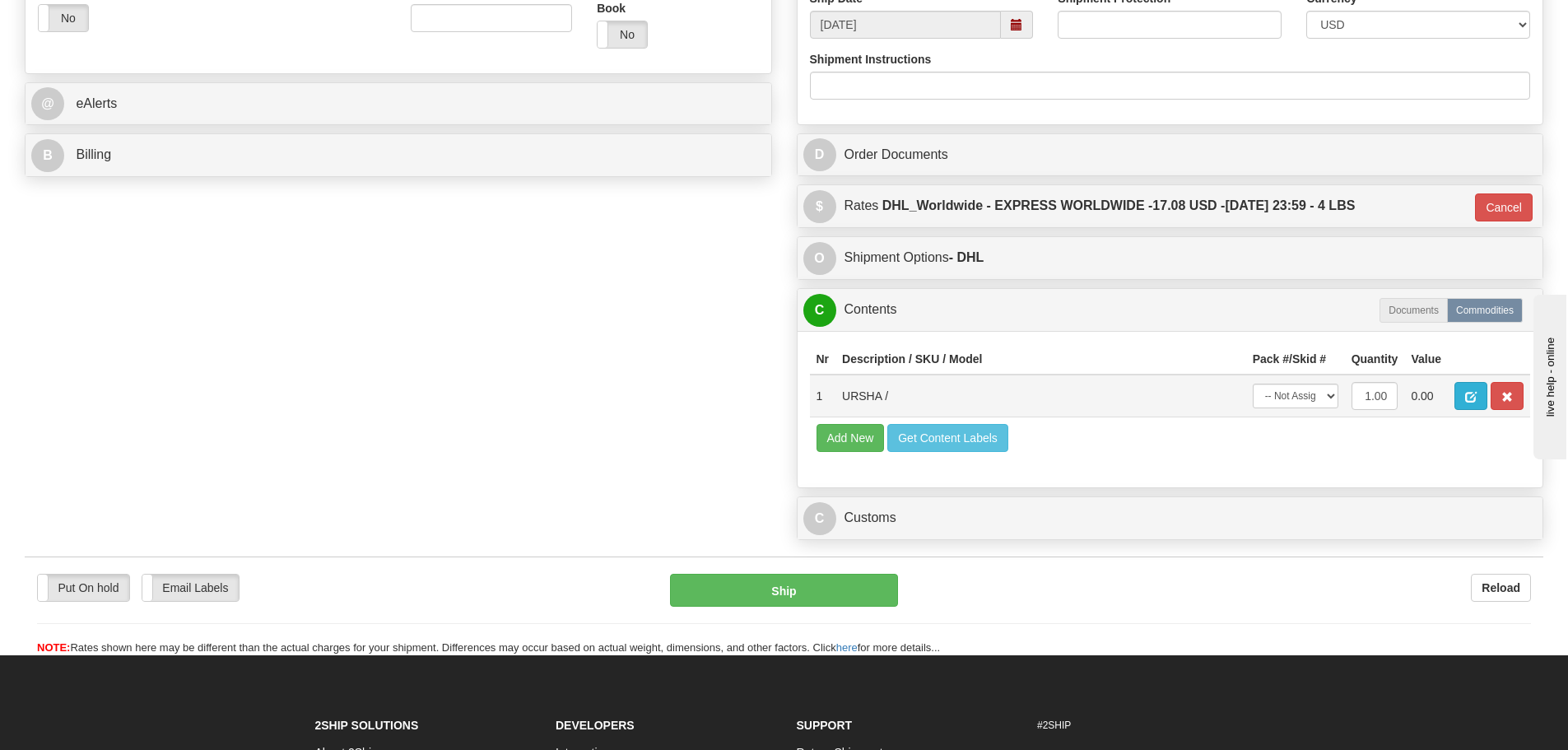
click at [1472, 409] on td at bounding box center [1489, 396] width 82 height 43
click at [1471, 402] on span "button" at bounding box center [1471, 398] width 12 height 11
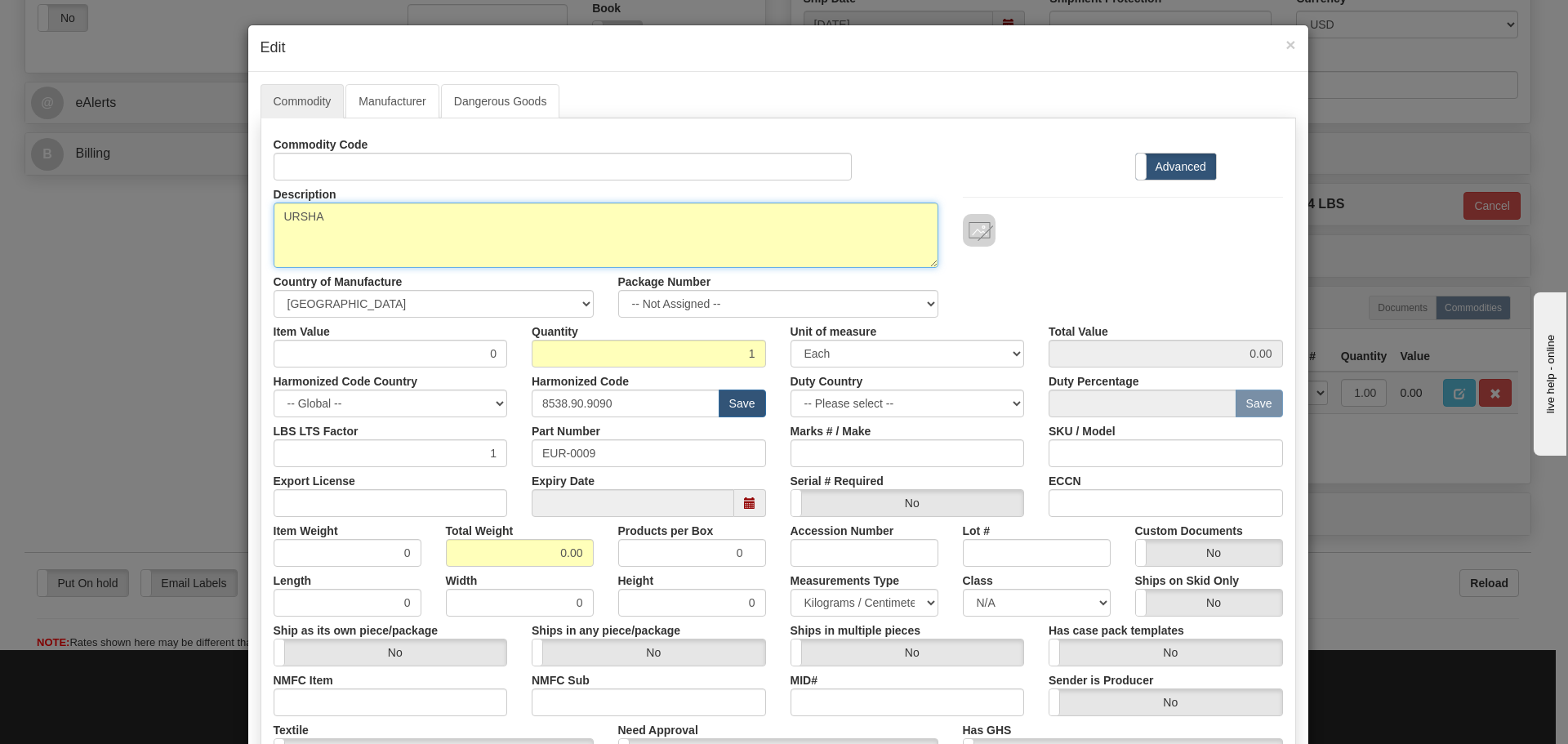
drag, startPoint x: 445, startPoint y: 227, endPoint x: 228, endPoint y: 255, distance: 218.8
click at [228, 255] on div "× Edit Commodity Manufacturer Dangerous Goods Commodity Code Standard Advanced …" at bounding box center [784, 372] width 1568 height 744
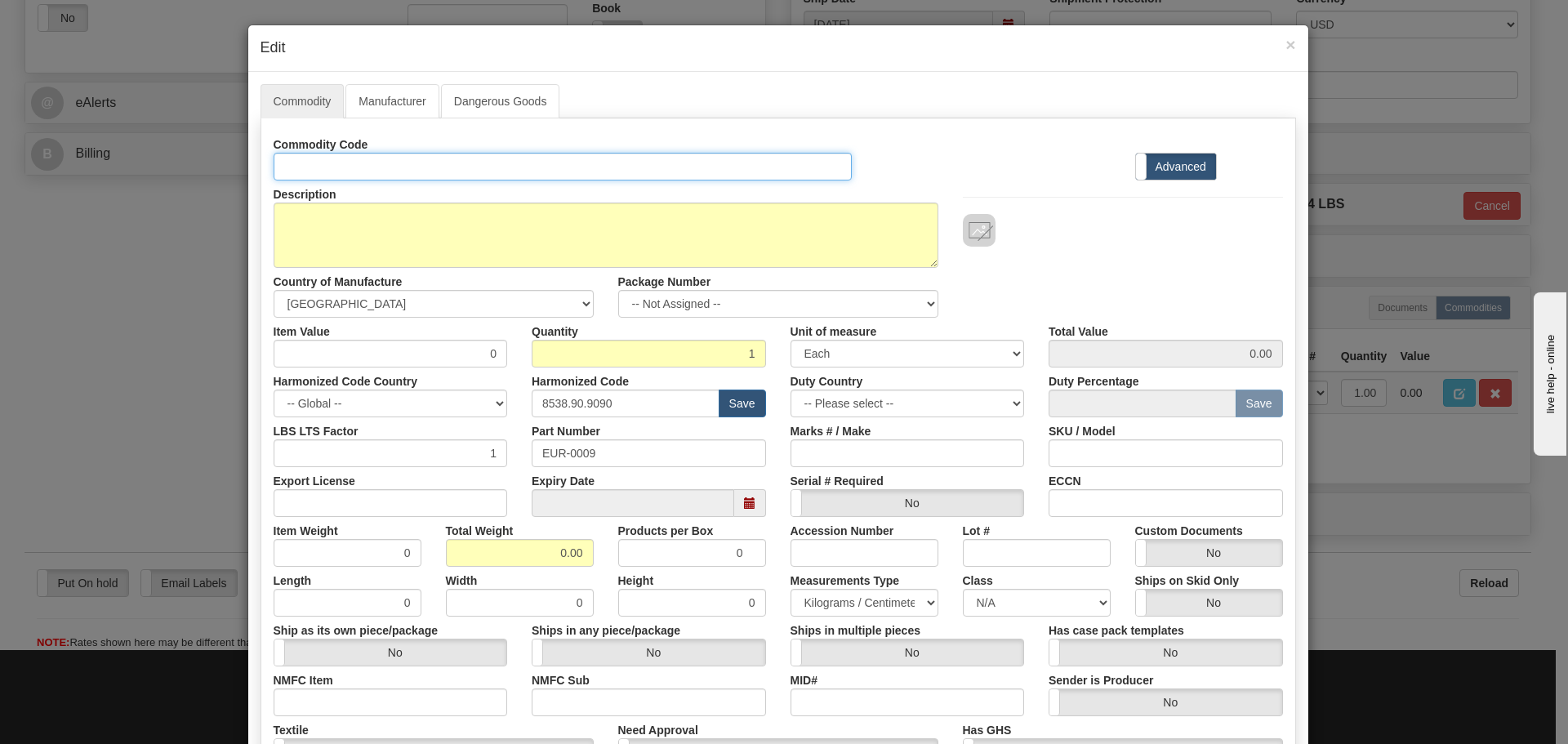
click at [296, 161] on input "Id" at bounding box center [562, 167] width 579 height 28
paste input "URSHA"
type input "URSHA"
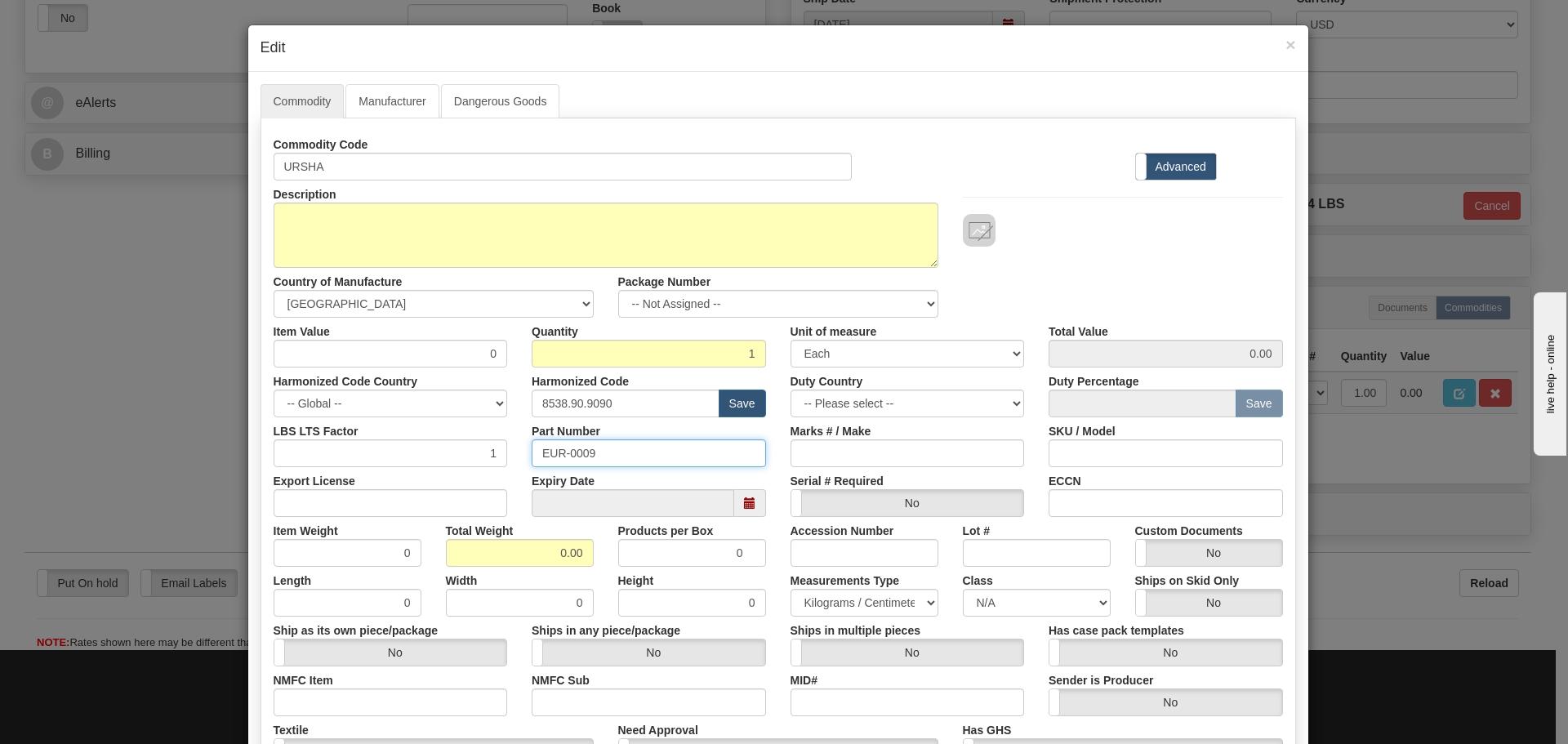
drag, startPoint x: 626, startPoint y: 445, endPoint x: 471, endPoint y: 449, distance: 155.1
click at [471, 450] on div "LBS LTS Factor 1 Part Number EUR-0009 Marks # / Make SKU / Model" at bounding box center [778, 442] width 1034 height 50
paste input "URSHA"
type input "URSHA"
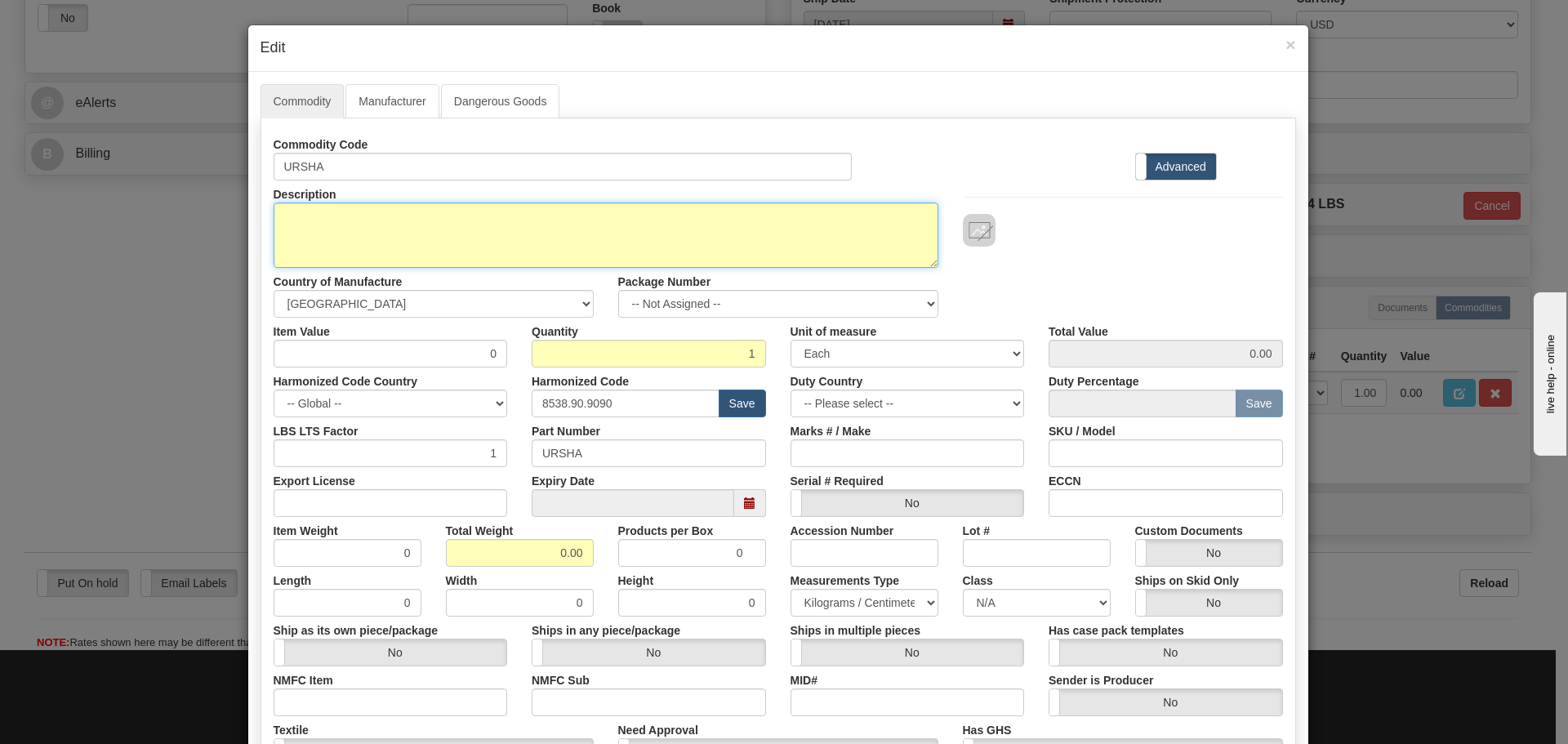
click at [351, 231] on textarea "URSHA" at bounding box center [605, 235] width 665 height 65
paste textarea "UR Power Supply Module"
type textarea "UR Power Supply Module"
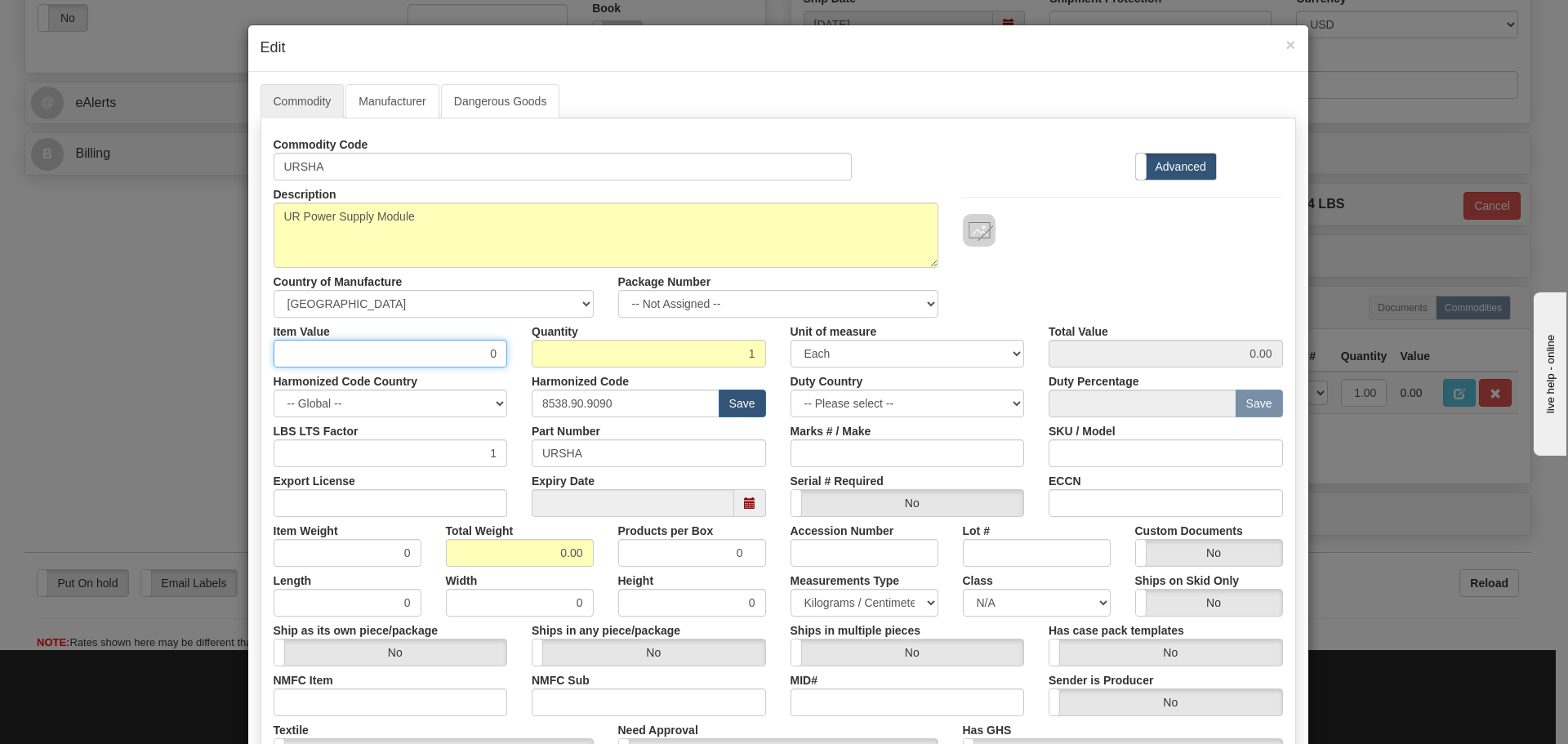
drag, startPoint x: 481, startPoint y: 349, endPoint x: 496, endPoint y: 364, distance: 21.2
click at [496, 364] on input "0" at bounding box center [390, 354] width 235 height 28
type input "75"
type input "75.00"
drag, startPoint x: 619, startPoint y: 413, endPoint x: 488, endPoint y: 420, distance: 131.2
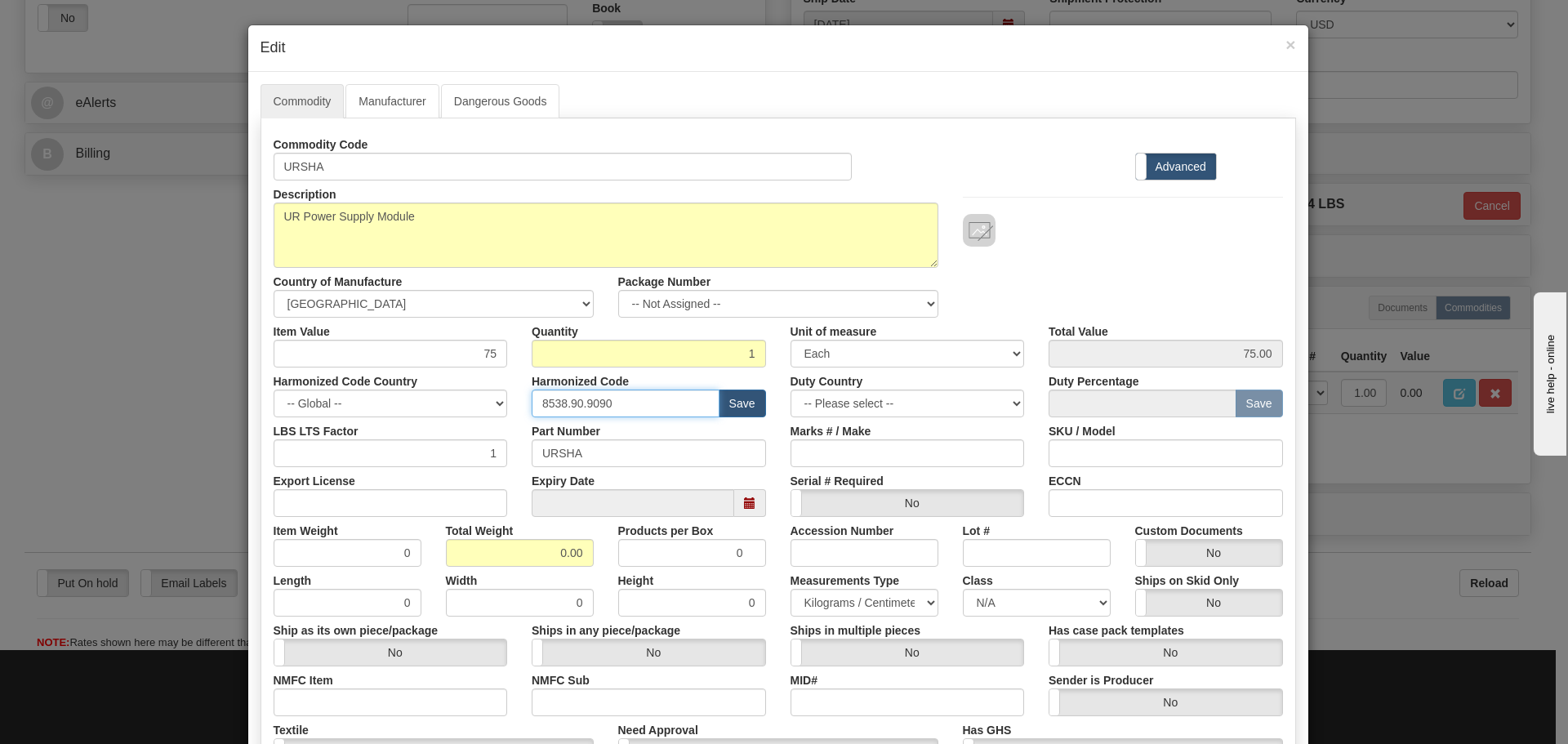
click at [488, 420] on div "Commodity Code URSHA Standard Advanced Description URSHA Country of Manufacture…" at bounding box center [777, 473] width 1009 height 685
click at [531, 408] on input "text" at bounding box center [625, 404] width 188 height 28
type input "8536.49.0080"
drag, startPoint x: 541, startPoint y: 560, endPoint x: 601, endPoint y: 555, distance: 60.2
click at [603, 581] on div "Commodity Code URSHA Standard Advanced Description URSHA Country of Manufacture…" at bounding box center [777, 473] width 1009 height 685
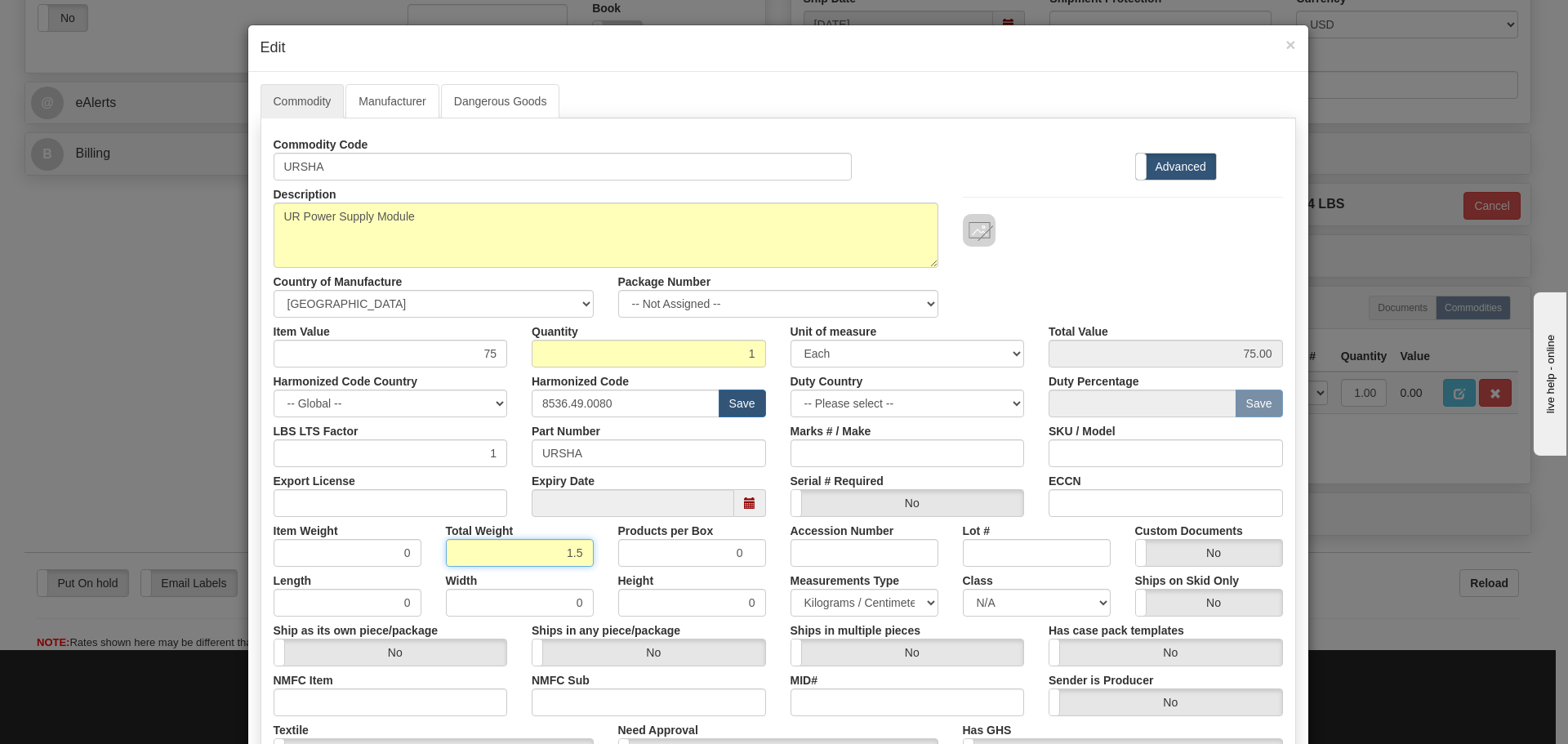
type input "1.5"
type input "1.5000"
click at [599, 553] on div "Total Weight 1.5" at bounding box center [520, 542] width 172 height 50
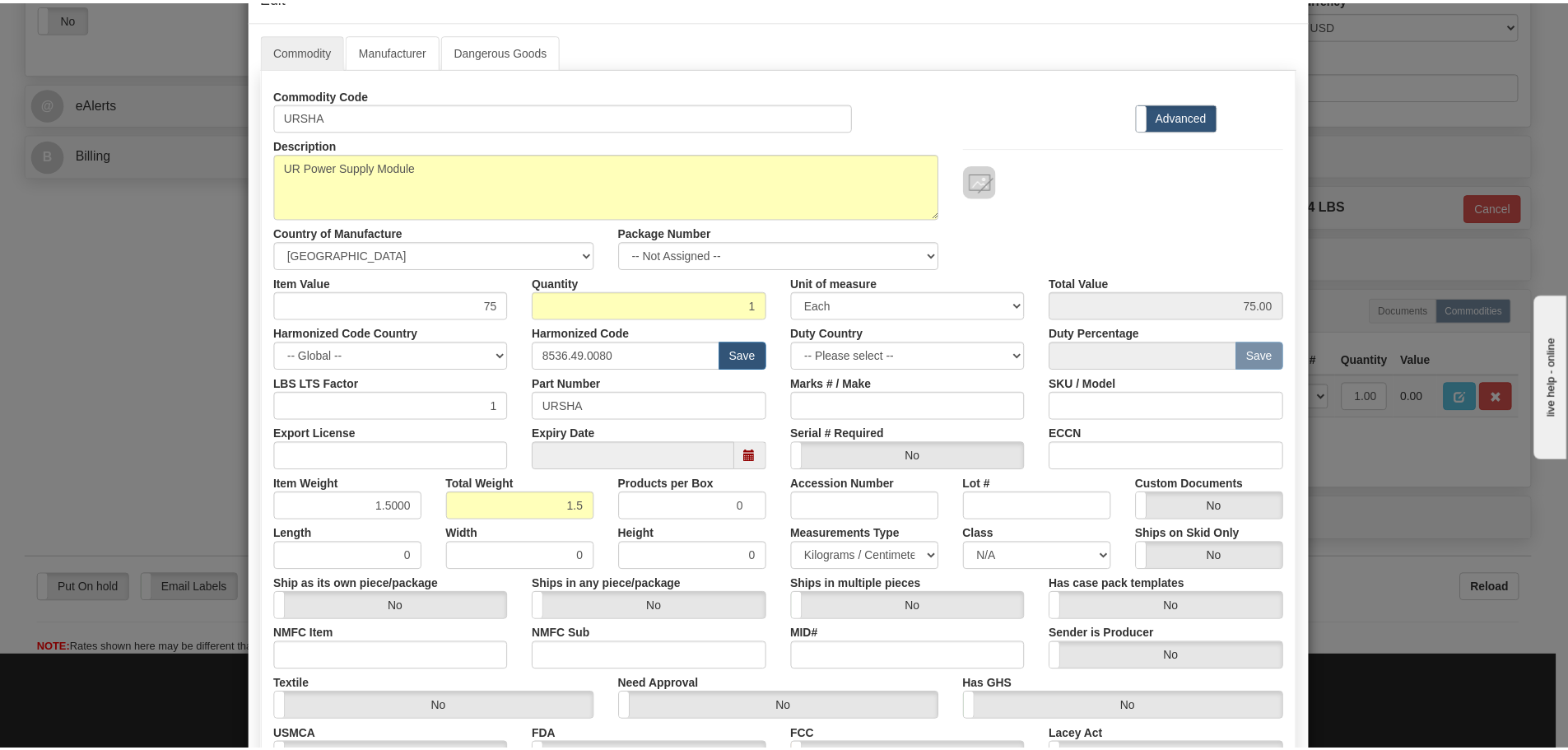
scroll to position [247, 0]
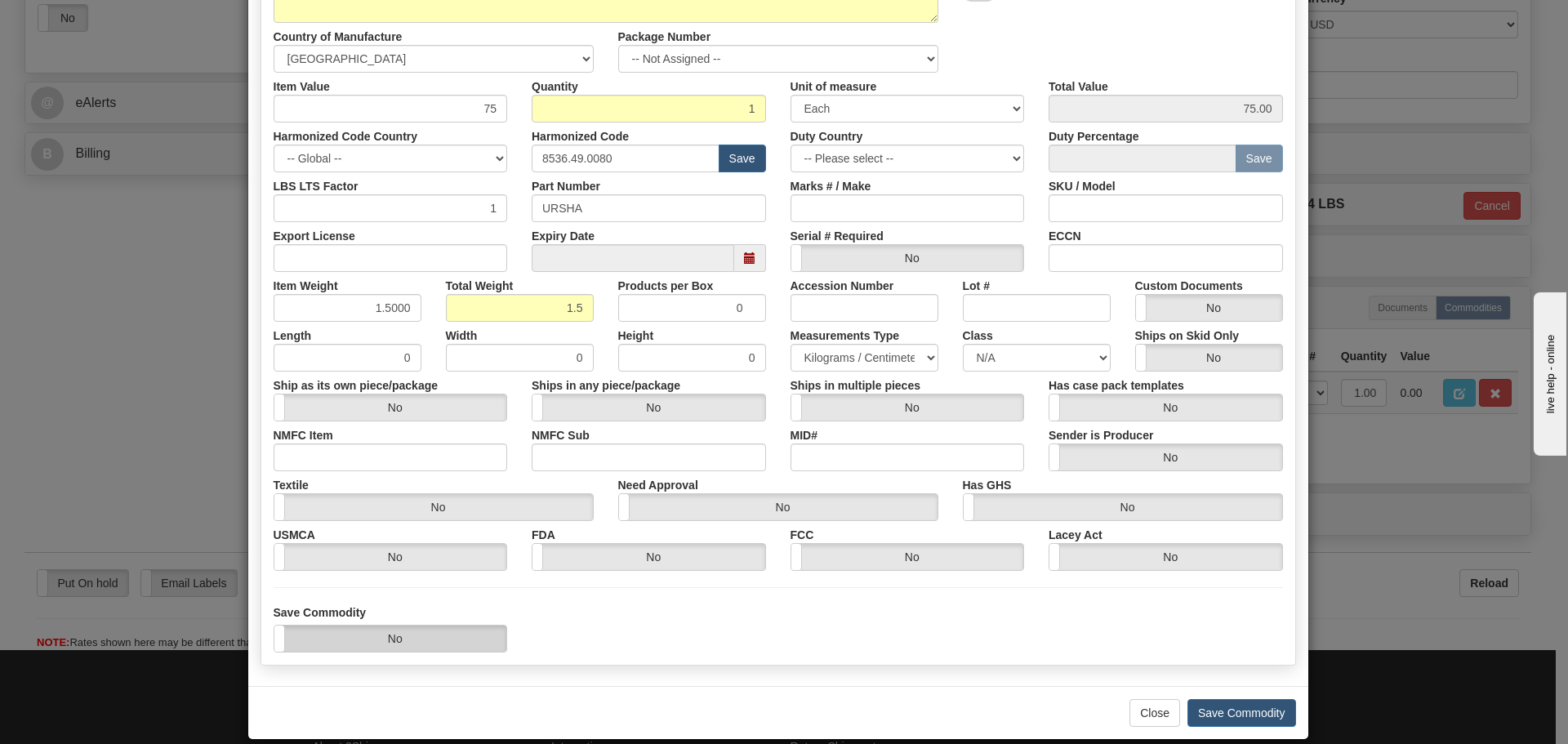
click at [452, 636] on label "No" at bounding box center [390, 639] width 233 height 26
click at [1232, 719] on button "Save Commodity" at bounding box center [1242, 713] width 109 height 28
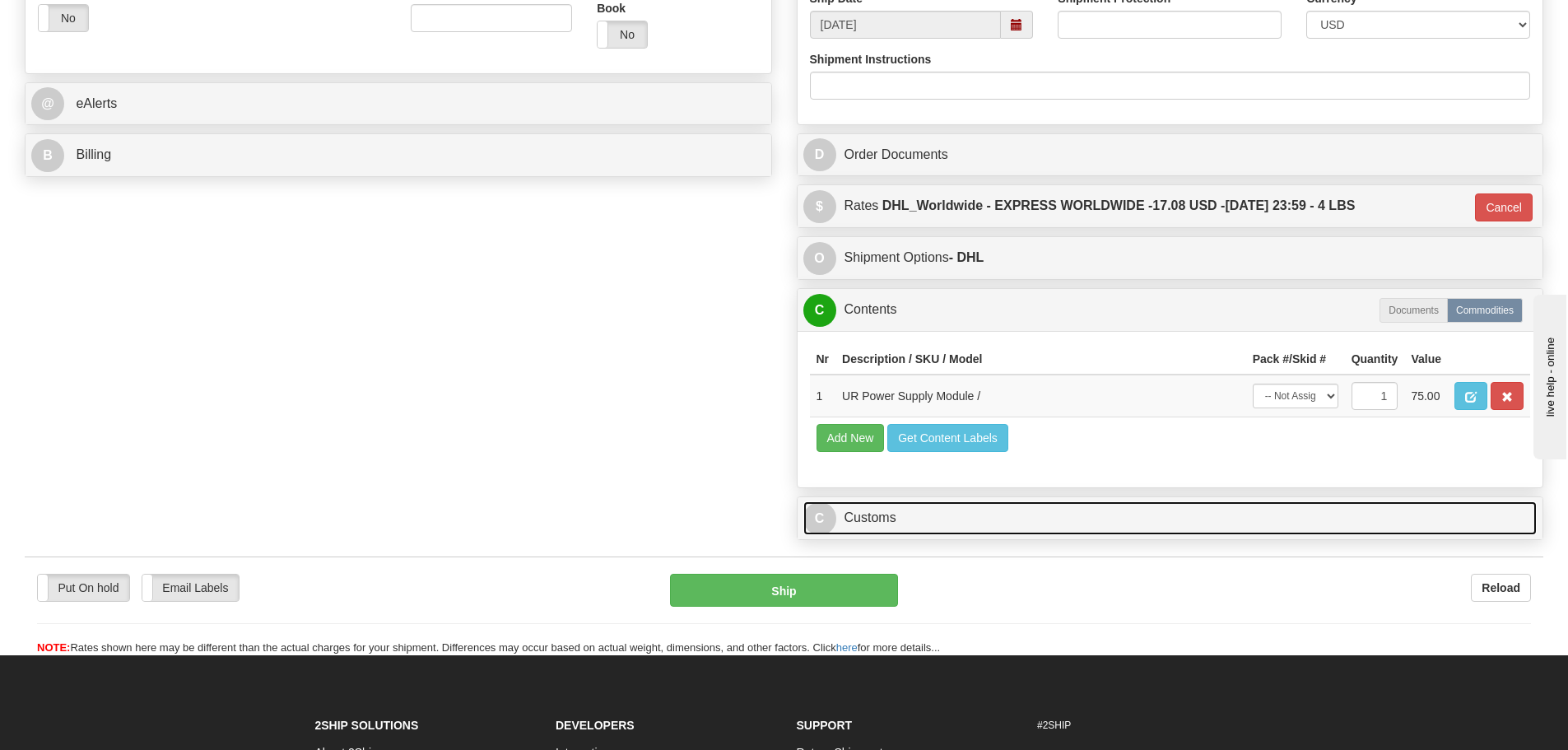
click at [1101, 510] on link "C Customs" at bounding box center [1170, 518] width 734 height 34
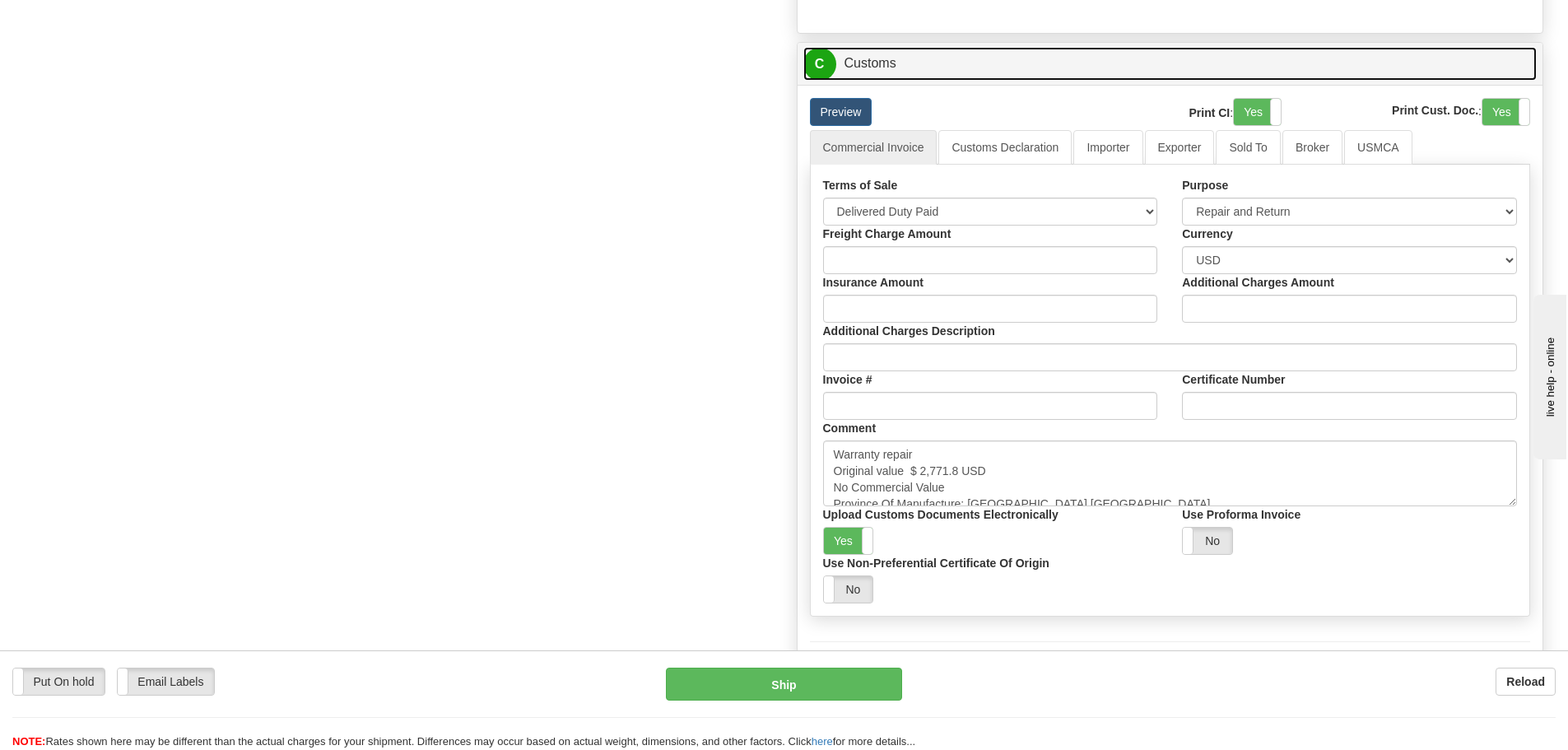
scroll to position [1153, 0]
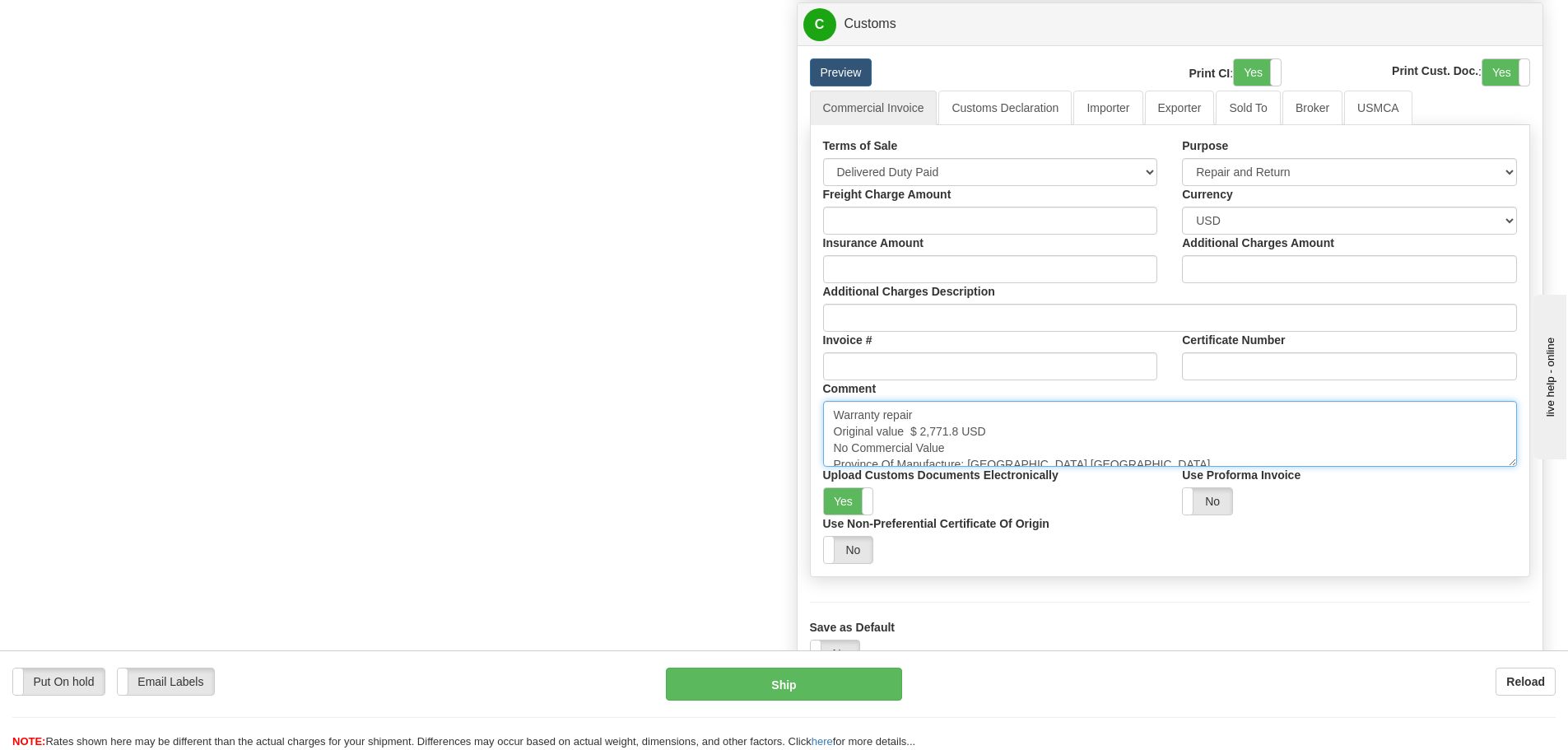
drag, startPoint x: 956, startPoint y: 437, endPoint x: 912, endPoint y: 432, distance: 44.3
click at [912, 432] on textarea "Warranty repair Original value $ 2,771.8 USD No Commercial Value Province Of Ma…" at bounding box center [1170, 434] width 695 height 66
paste textarea "1,953.34"
click at [1074, 455] on textarea "Warranty repair Original value $ 2,771.8 USD No Commercial Value Province Of Ma…" at bounding box center [1170, 434] width 695 height 66
drag, startPoint x: 1077, startPoint y: 463, endPoint x: 756, endPoint y: 481, distance: 321.5
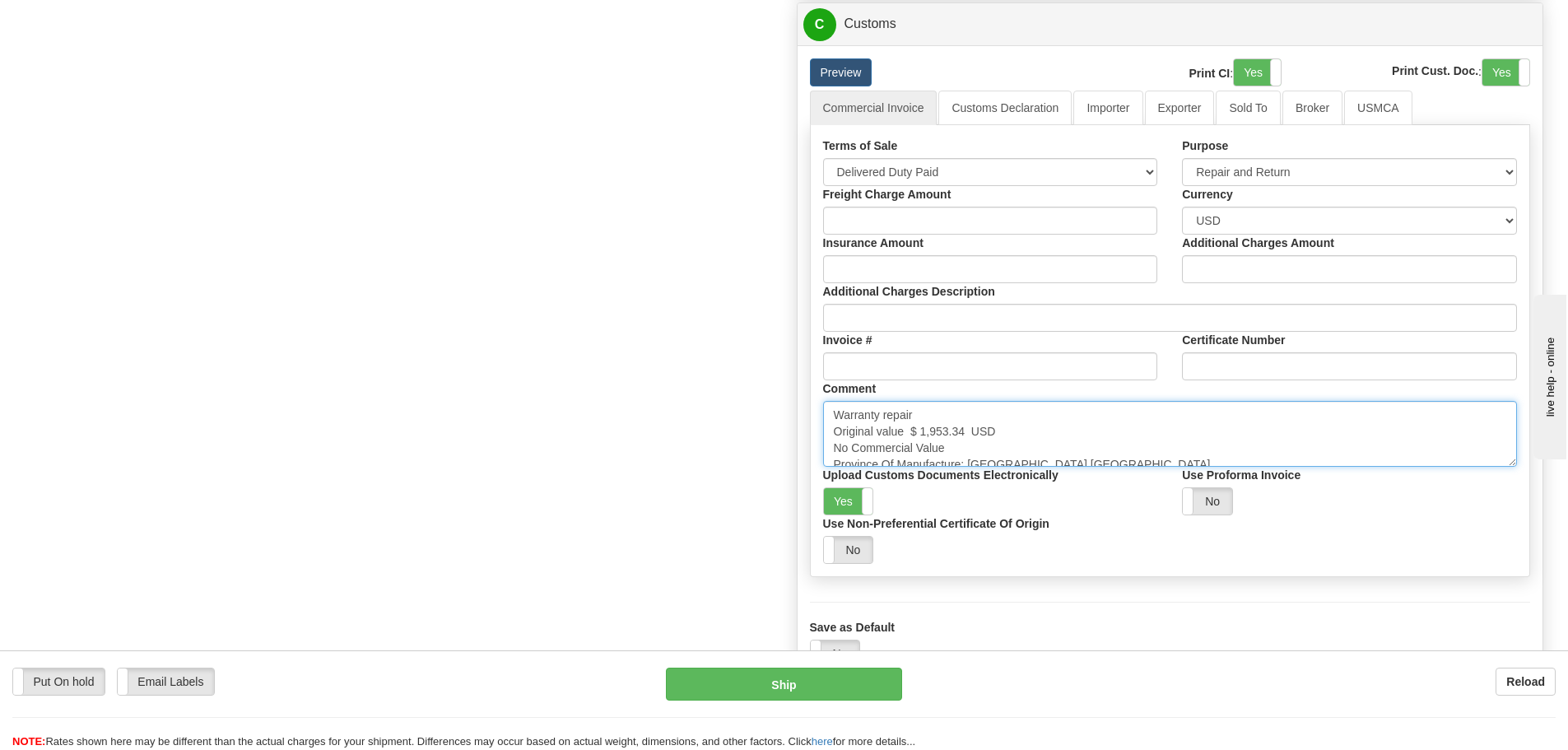
type textarea "Warranty repair Original value $ 1,953.34 USD No Commercial Value"
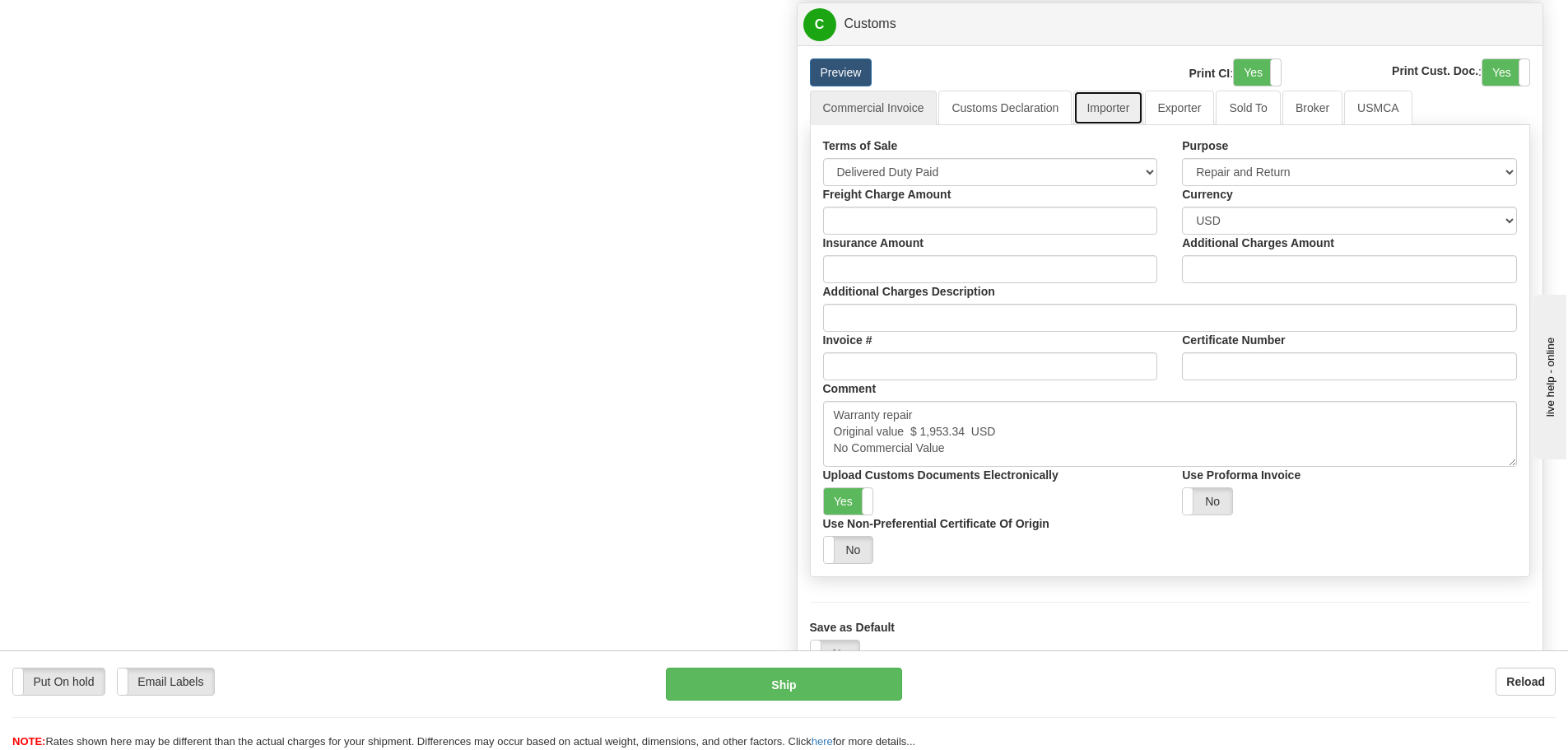
click at [1094, 115] on link "Importer" at bounding box center [1108, 107] width 69 height 35
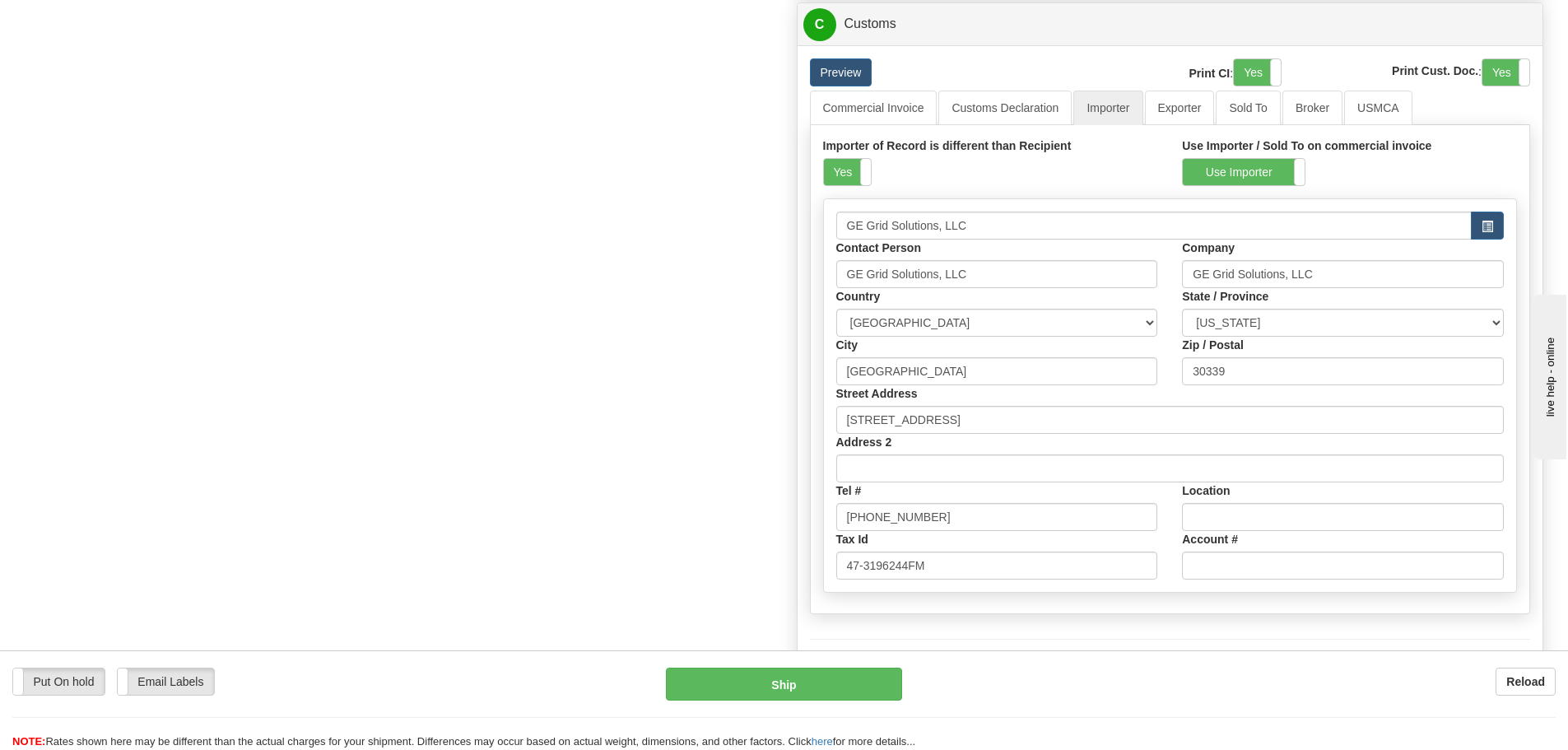
click at [874, 158] on div "Importer of Record is different than Recipient Yes No" at bounding box center [991, 161] width 335 height 49
click at [865, 167] on span at bounding box center [871, 172] width 21 height 27
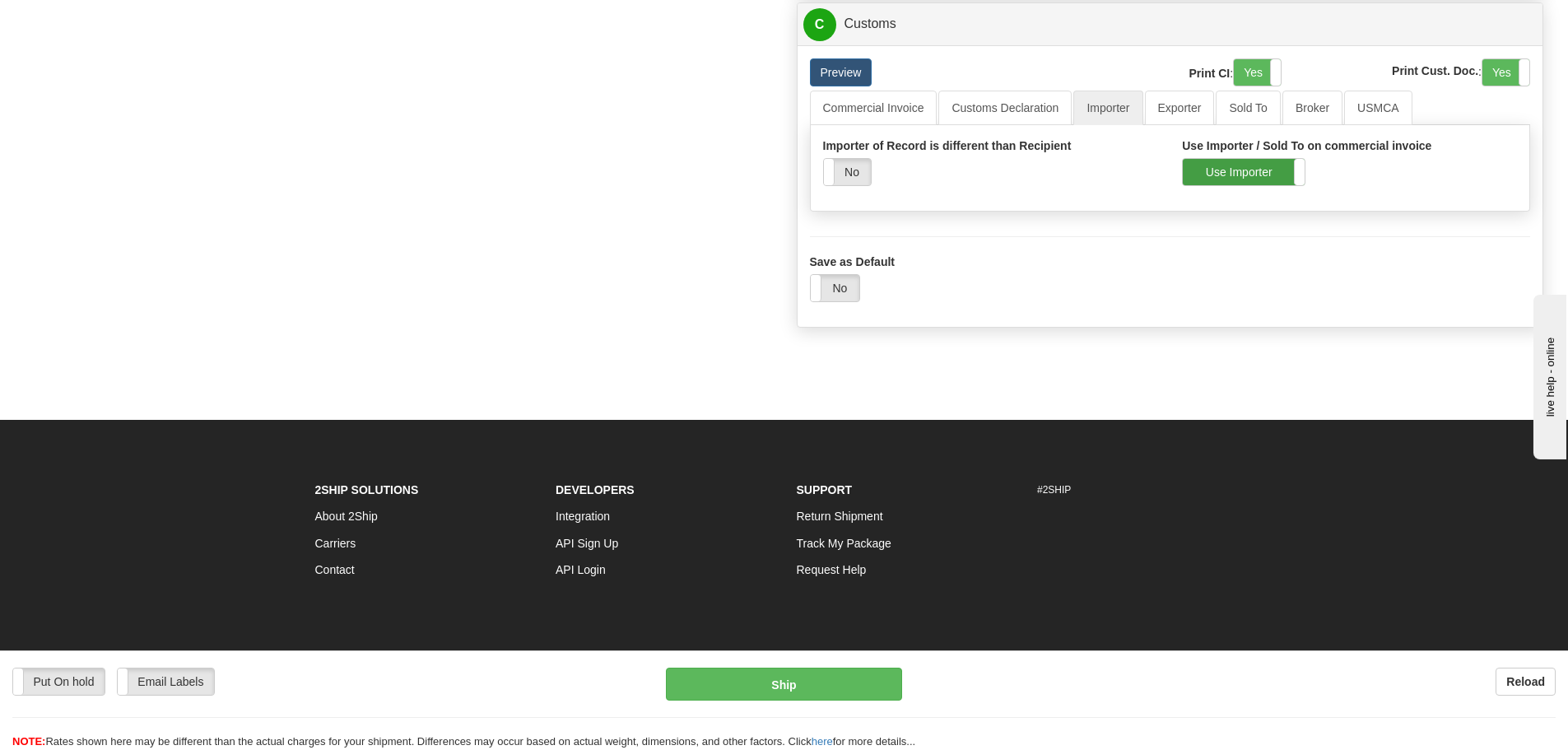
click at [1233, 160] on label "Use Importer" at bounding box center [1244, 172] width 122 height 27
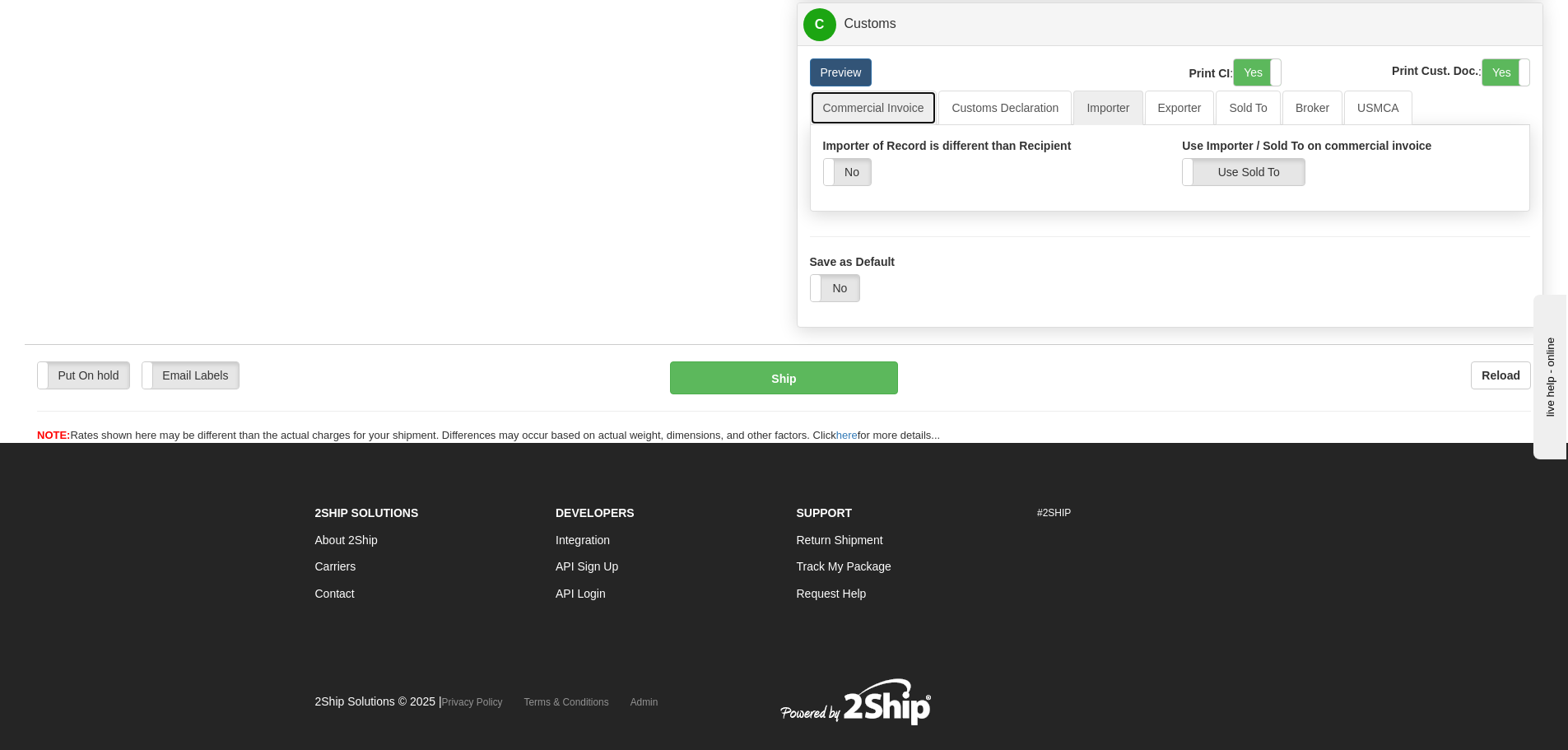
click at [874, 122] on link "Commercial Invoice" at bounding box center [874, 107] width 127 height 35
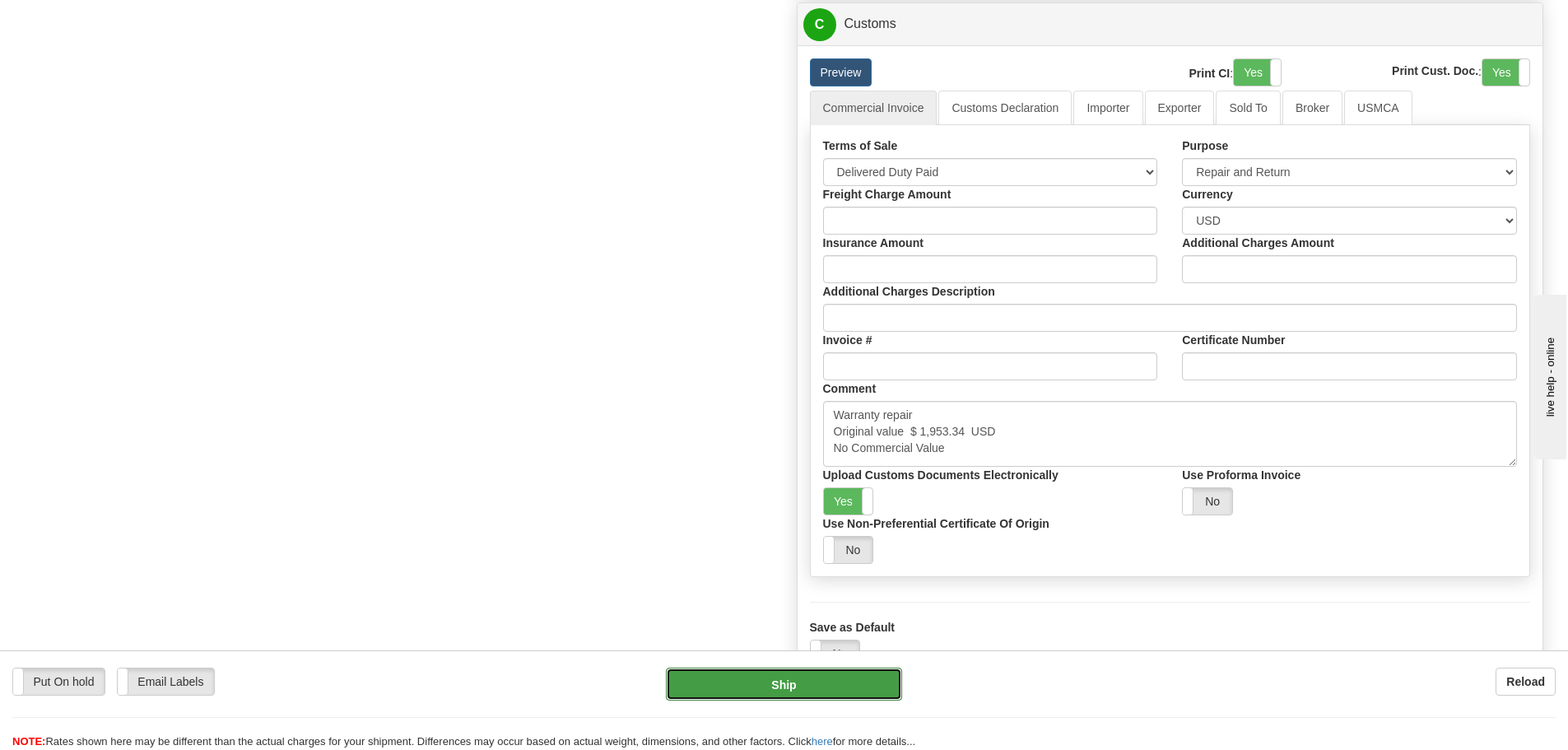
click at [761, 676] on button "Ship" at bounding box center [784, 684] width 236 height 33
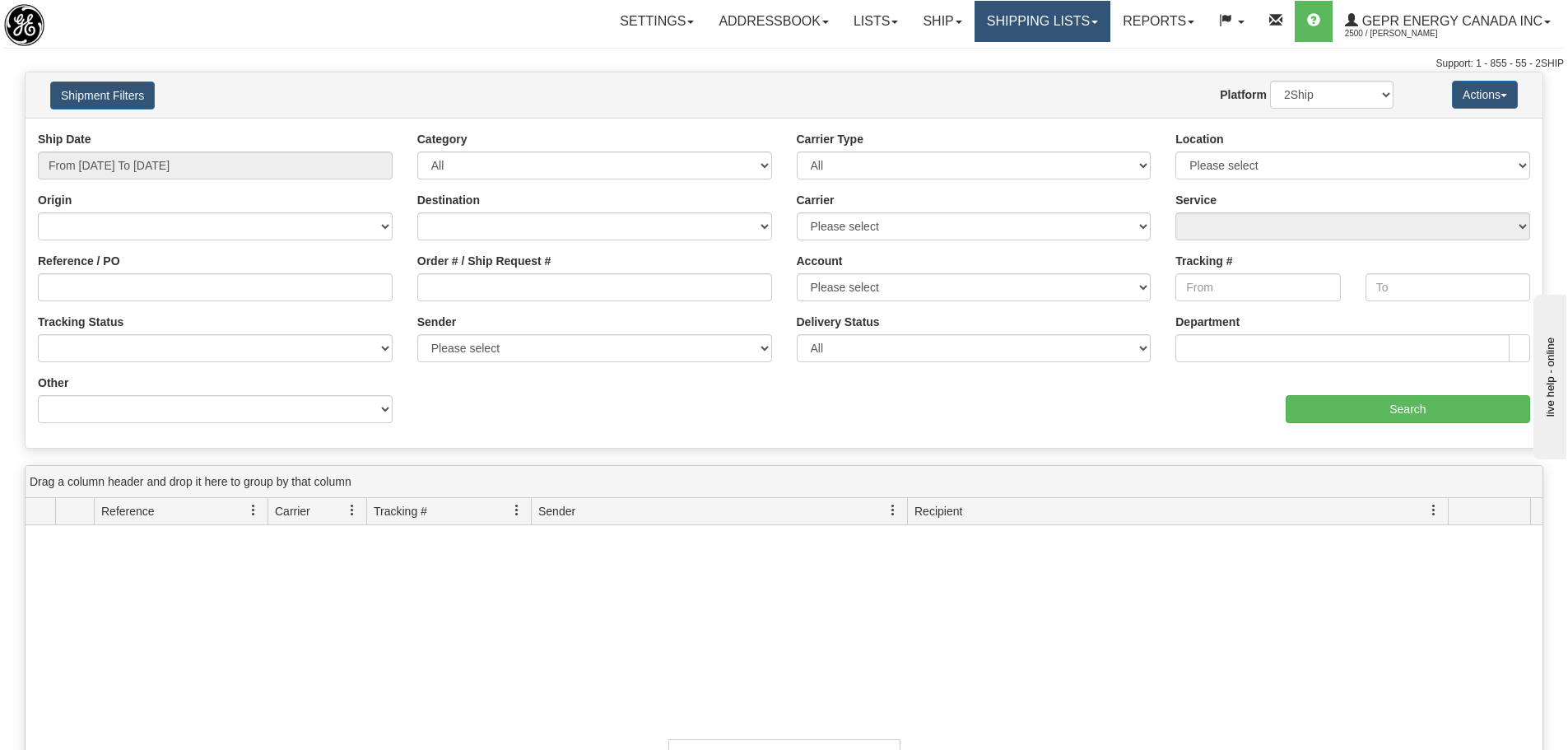
click at [981, 26] on link "Shipping lists" at bounding box center [1042, 21] width 135 height 41
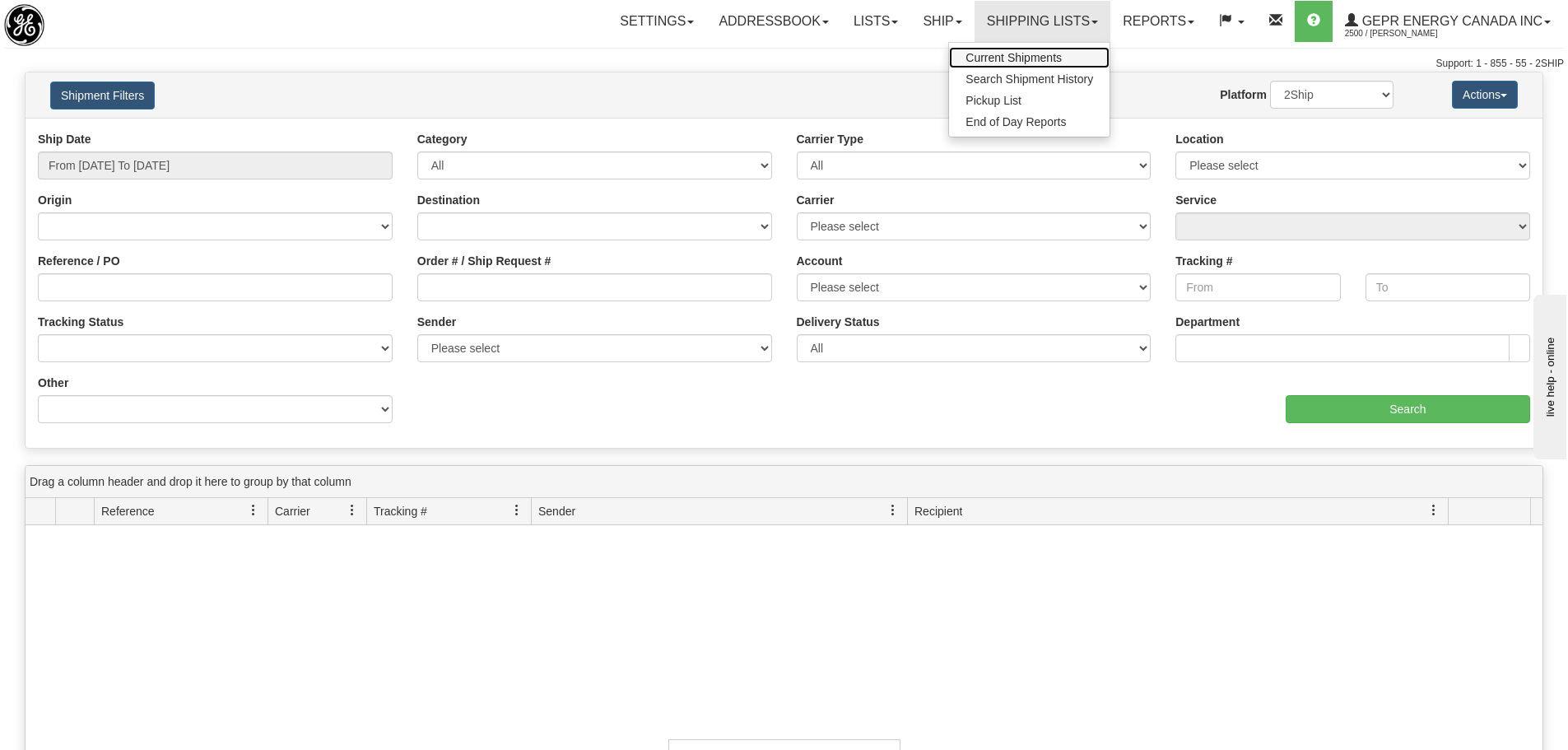
click at [977, 57] on span "Current Shipments" at bounding box center [1014, 58] width 97 height 13
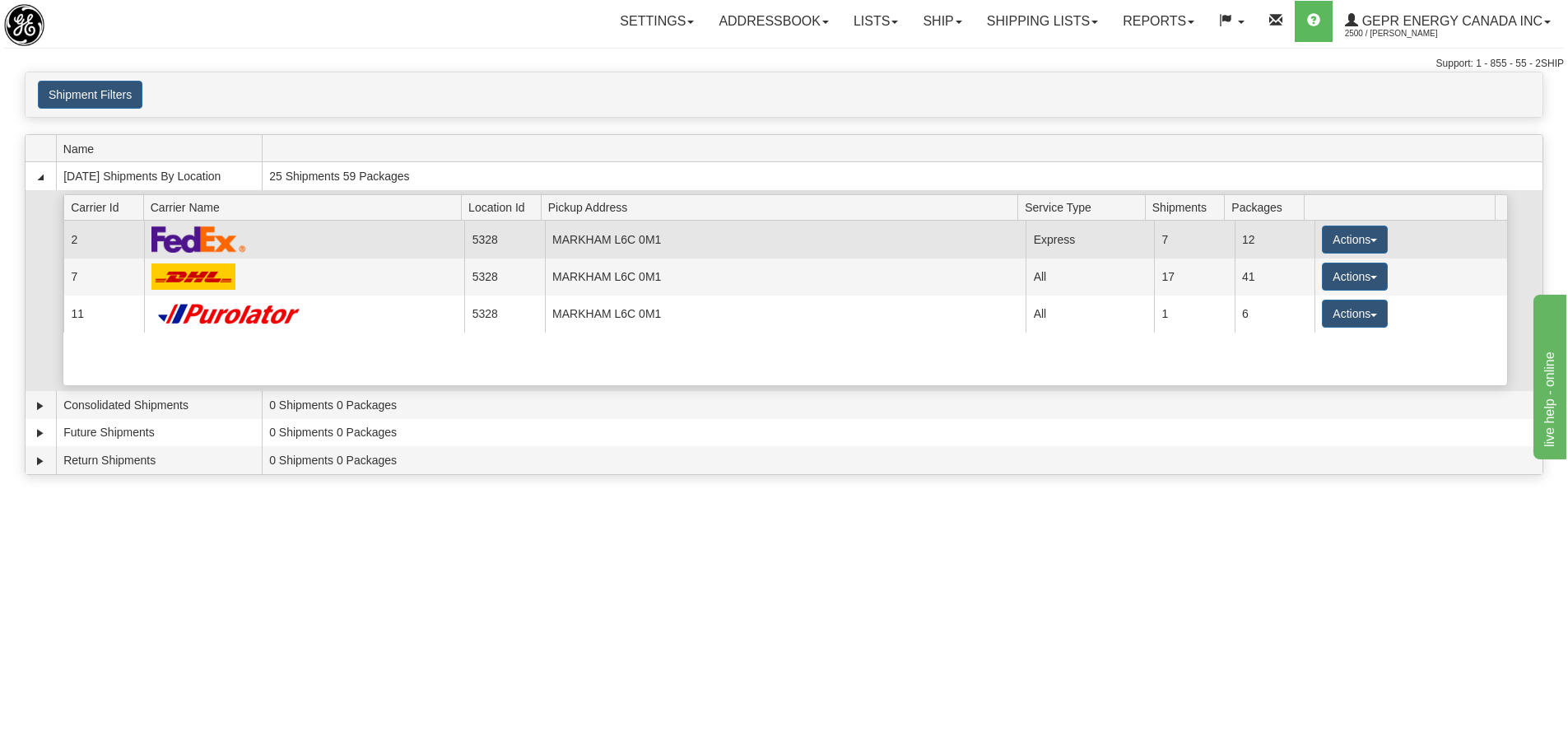
click at [1315, 236] on td "Actions Details Close Pickup Zip Print" at bounding box center [1411, 239] width 193 height 37
click at [1322, 241] on button "Actions" at bounding box center [1355, 240] width 66 height 28
click at [1314, 273] on span "Details" at bounding box center [1294, 269] width 44 height 12
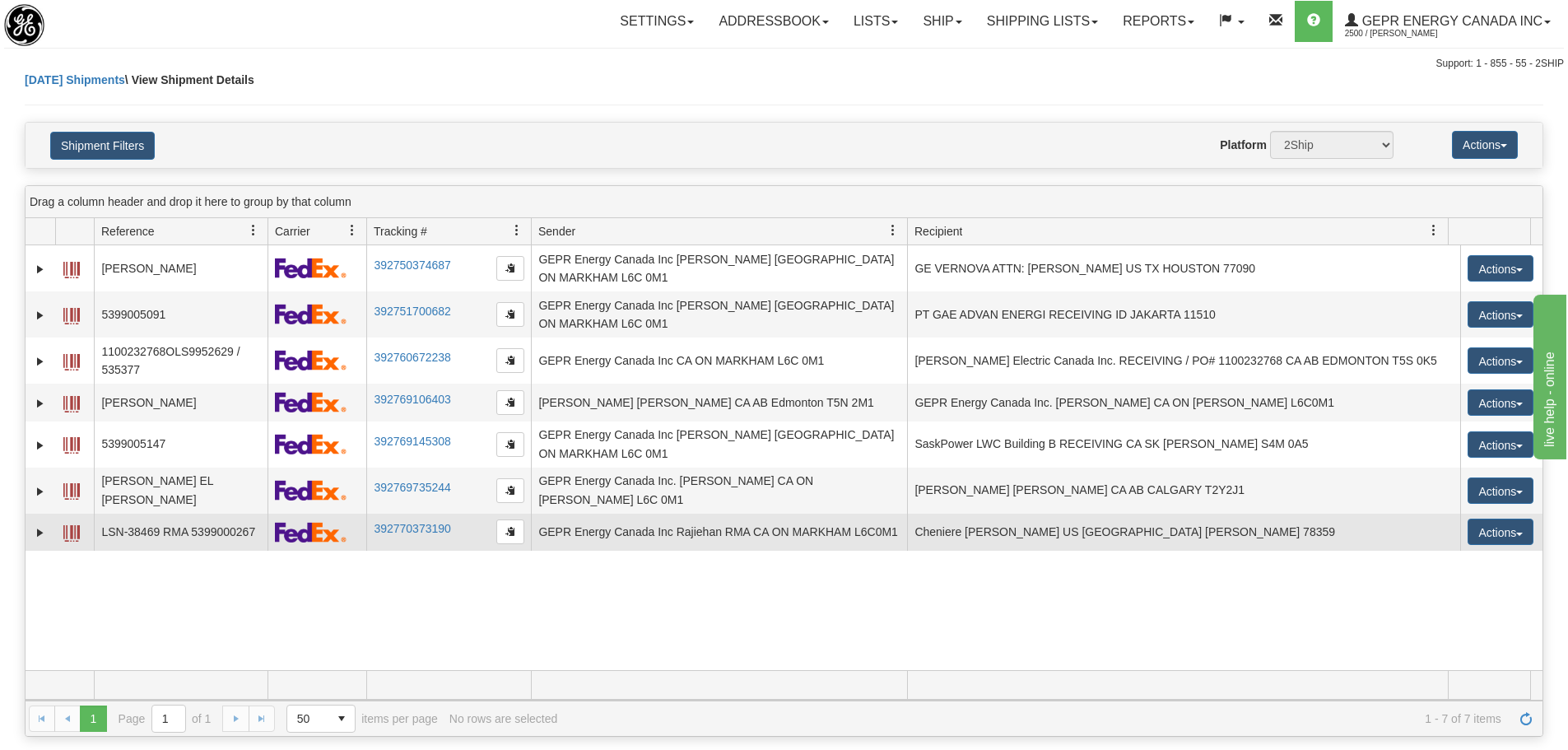
click at [34, 514] on td at bounding box center [40, 532] width 29 height 38
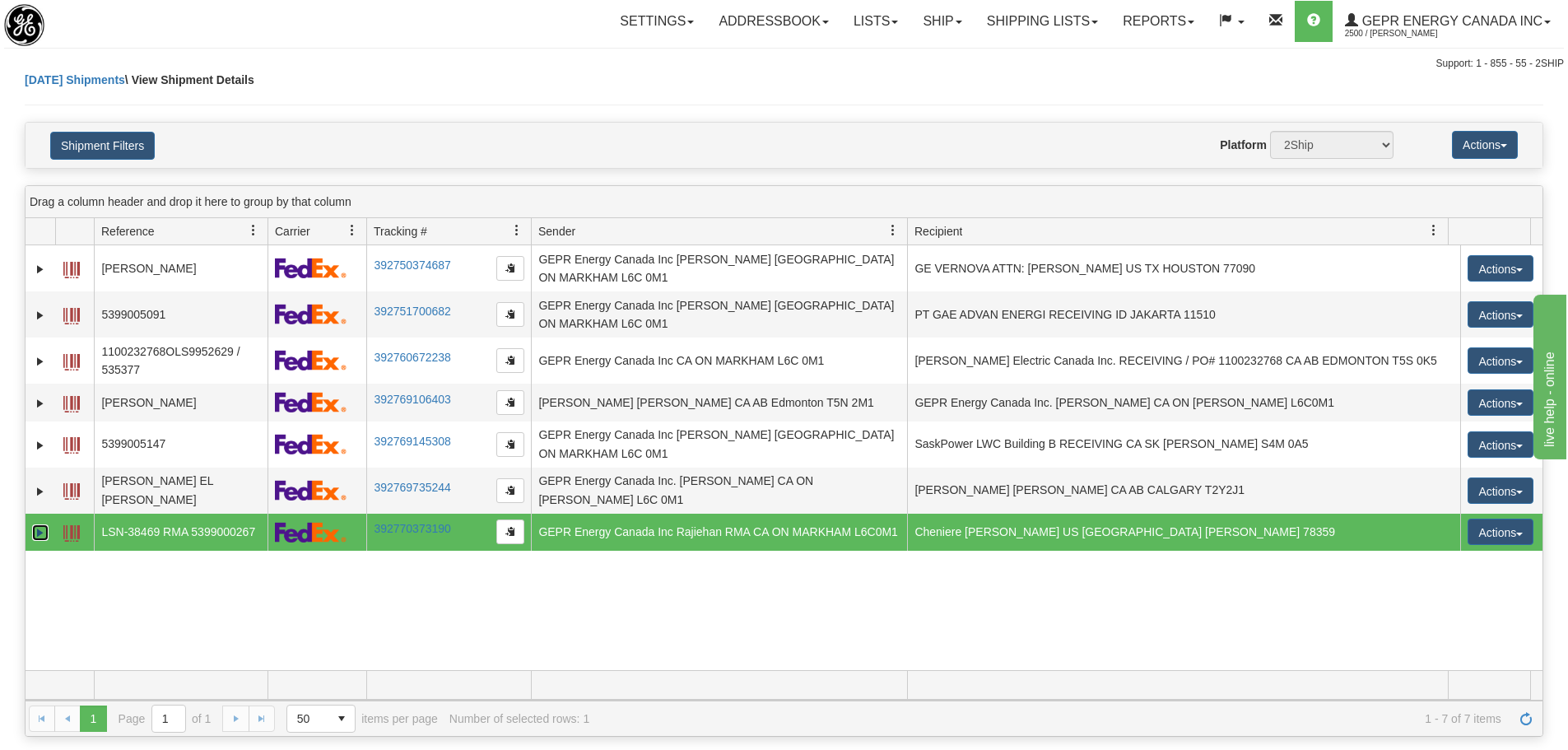
click at [42, 524] on link "Expand" at bounding box center [40, 532] width 17 height 17
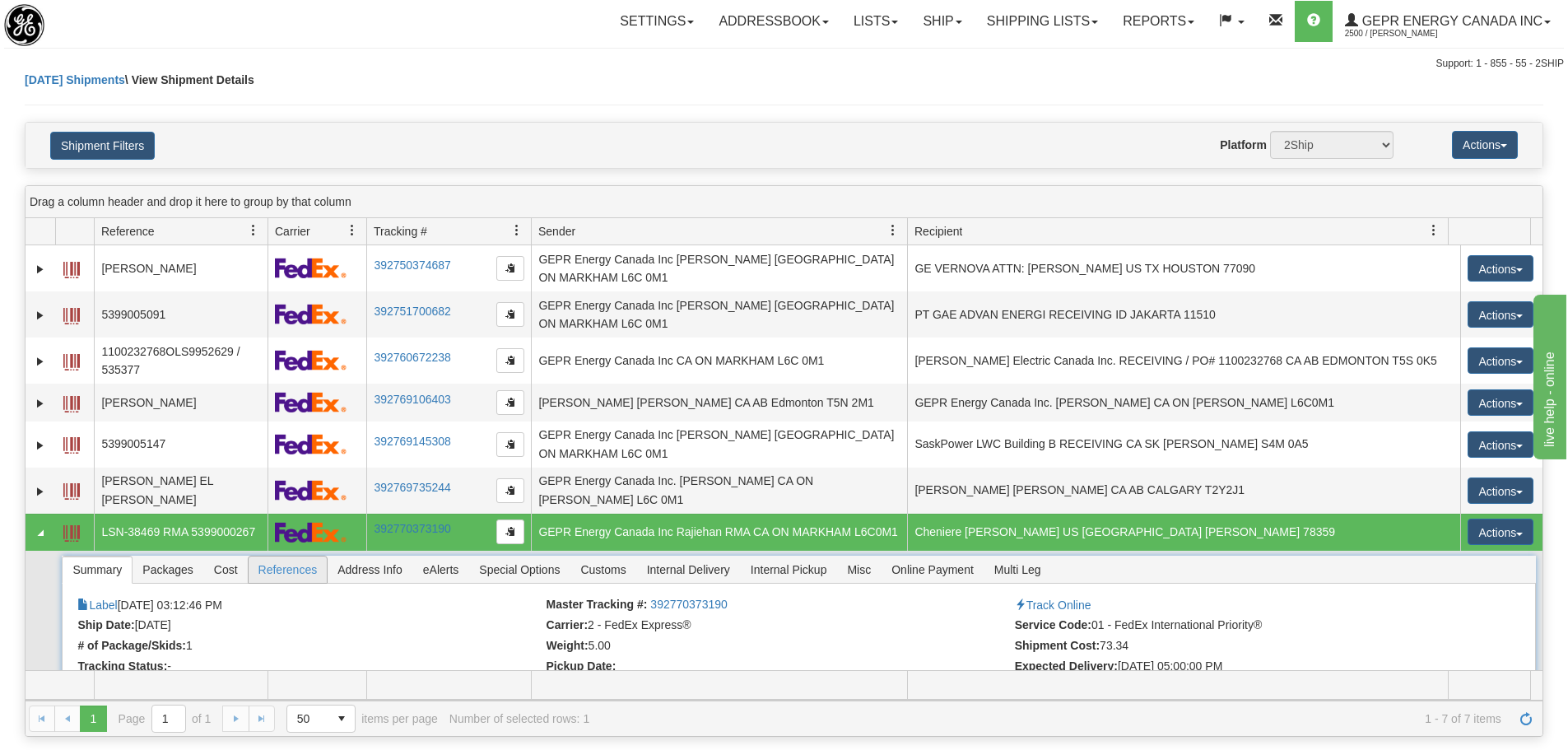
click at [282, 557] on span "References" at bounding box center [288, 570] width 79 height 27
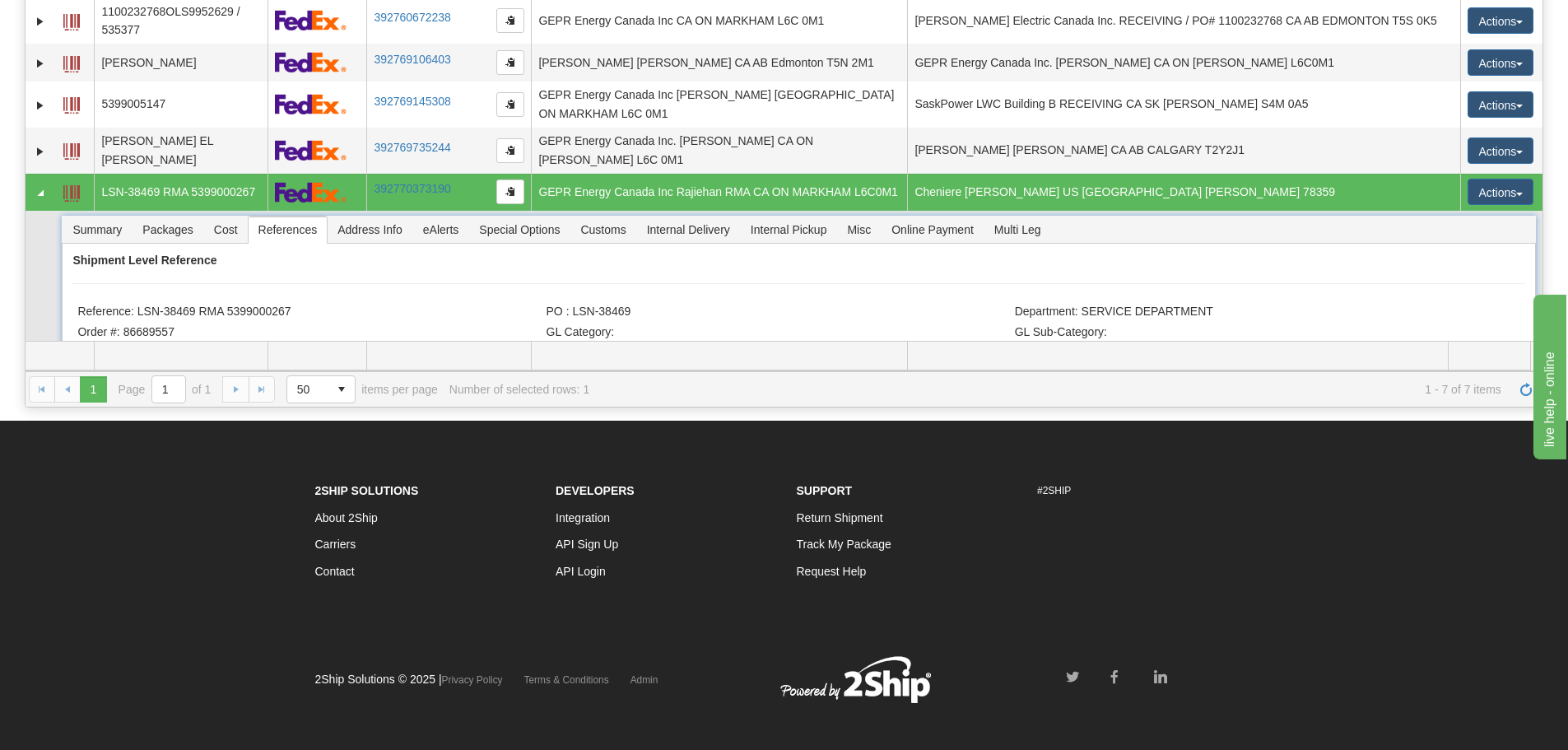
scroll to position [13, 0]
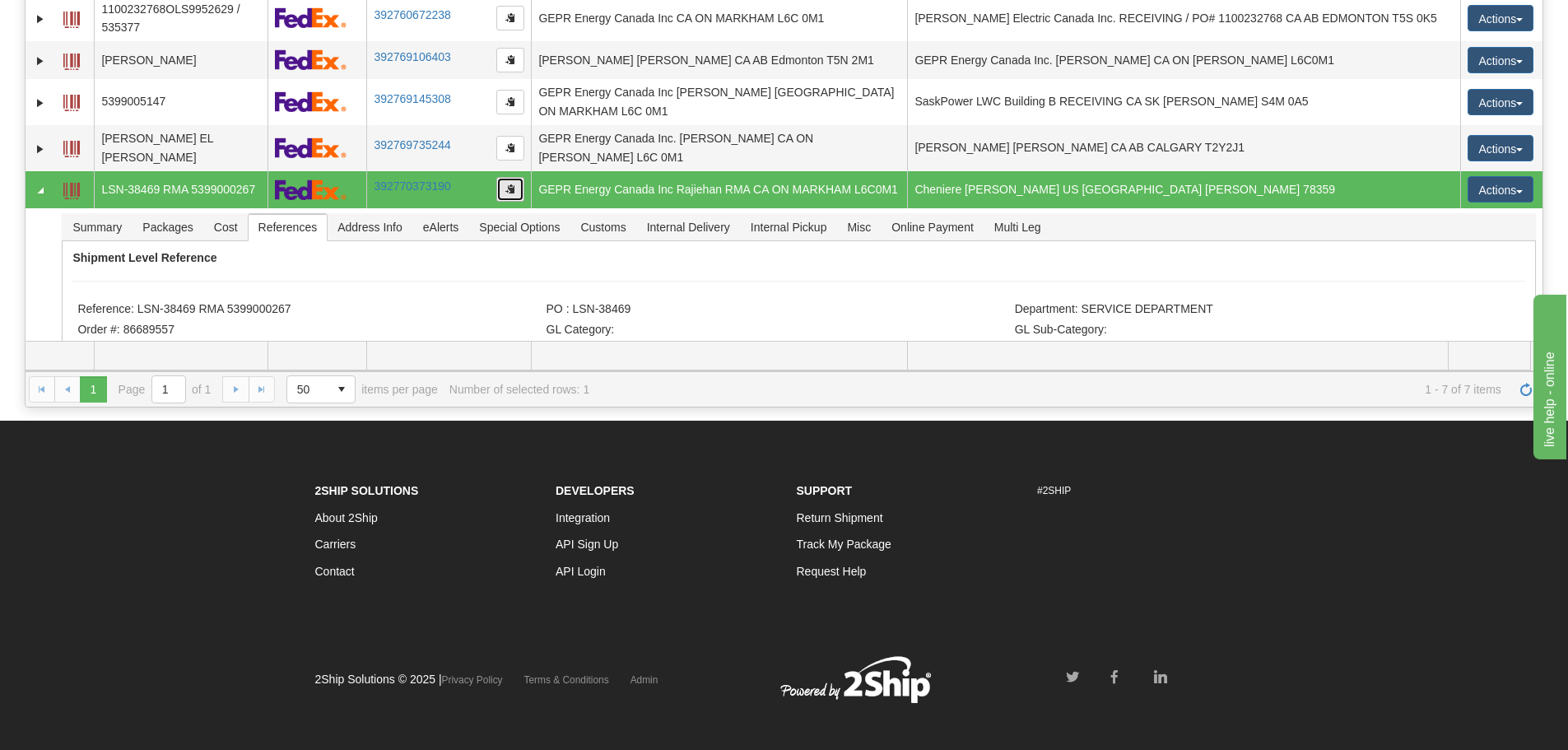
click at [517, 177] on button "button" at bounding box center [511, 189] width 28 height 25
drag, startPoint x: 300, startPoint y: 269, endPoint x: 138, endPoint y: 279, distance: 162.3
click at [138, 302] on li "Reference: LSN-38469 RMA 5399000267" at bounding box center [309, 310] width 464 height 17
copy li "LSN-38469 RMA 5399000267"
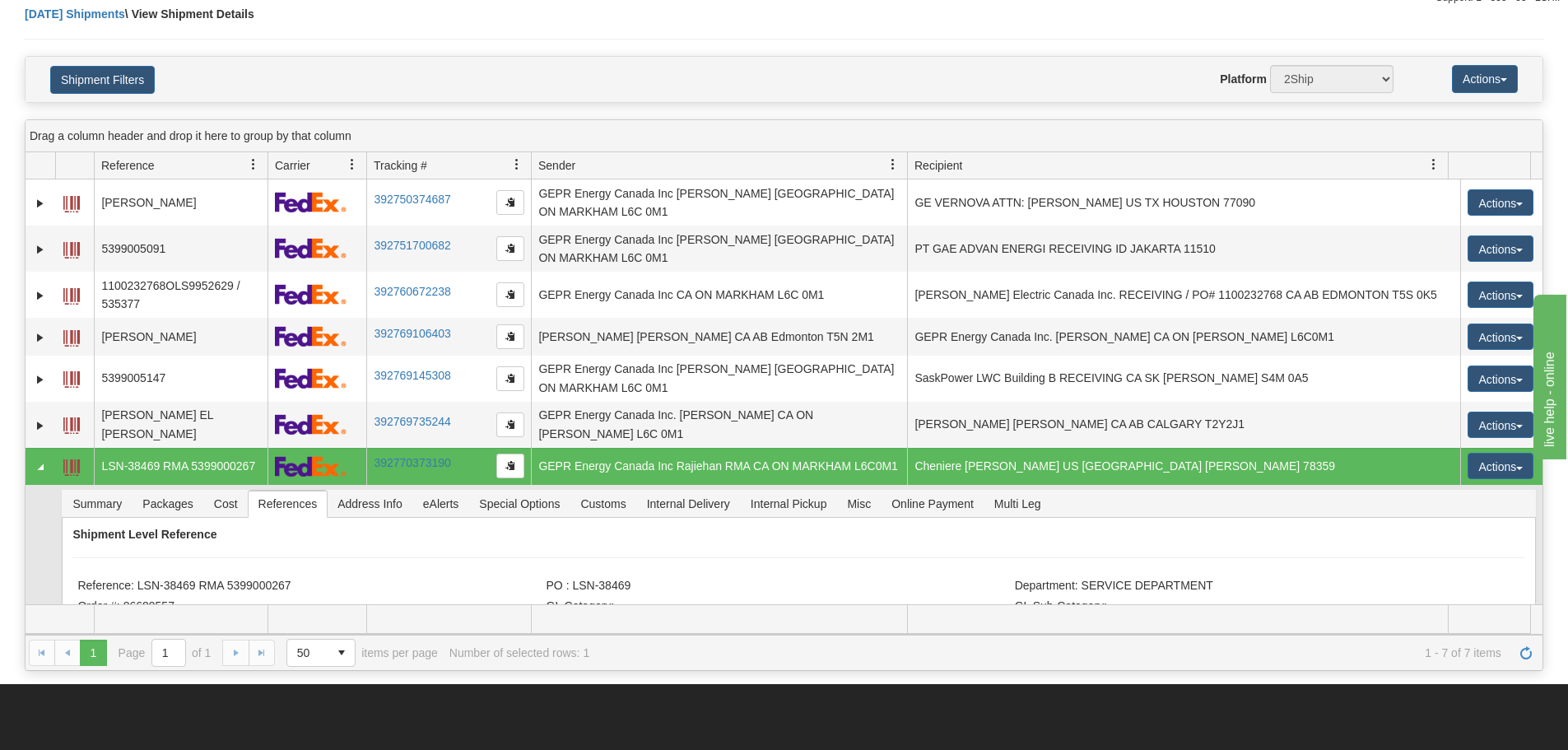
scroll to position [0, 0]
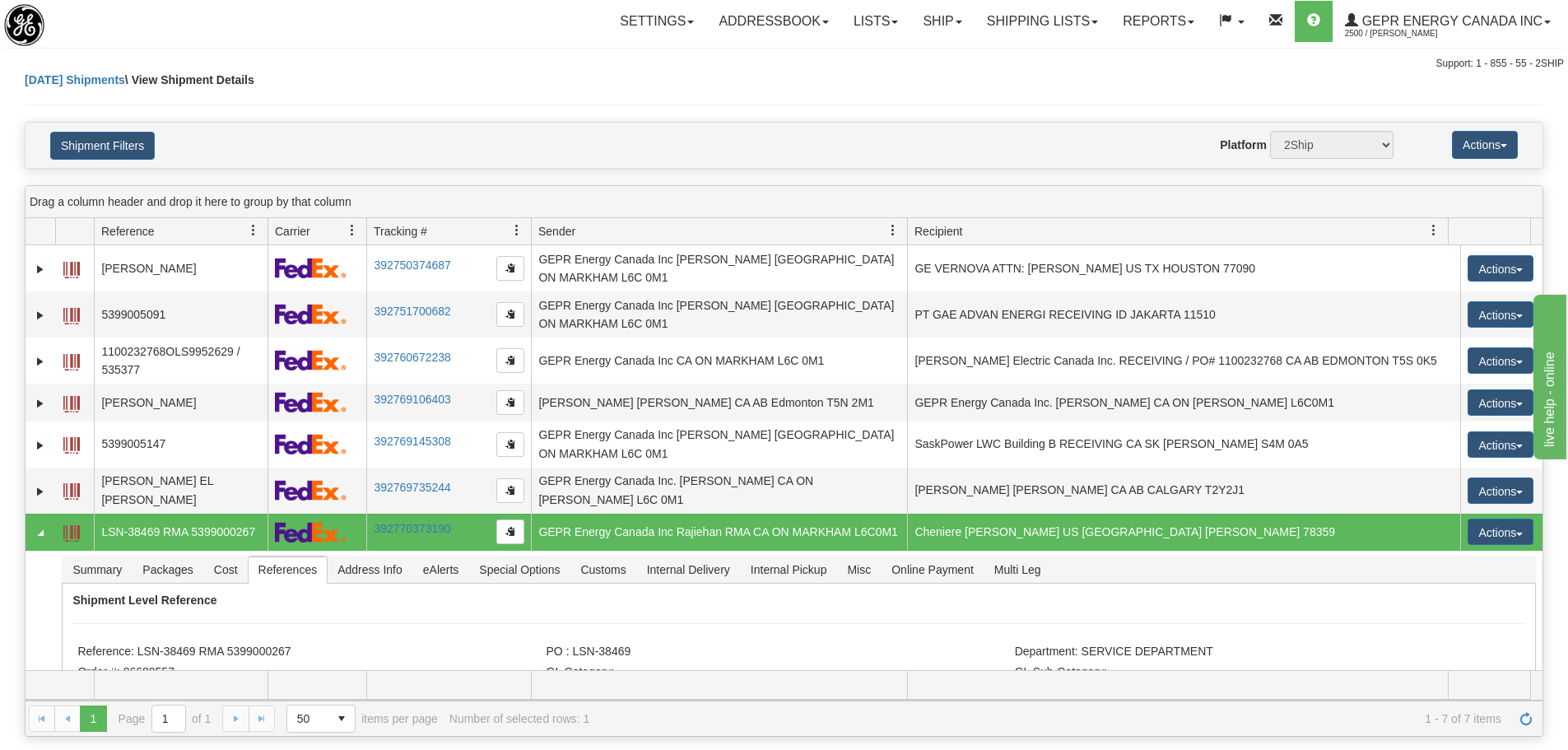
click at [421, 83] on div "Today Shipments \ View Shipment Details" at bounding box center [784, 97] width 1518 height 50
drag, startPoint x: 1016, startPoint y: 11, endPoint x: 1013, endPoint y: 47, distance: 36.1
click at [1016, 11] on link "Shipping lists" at bounding box center [1042, 21] width 135 height 41
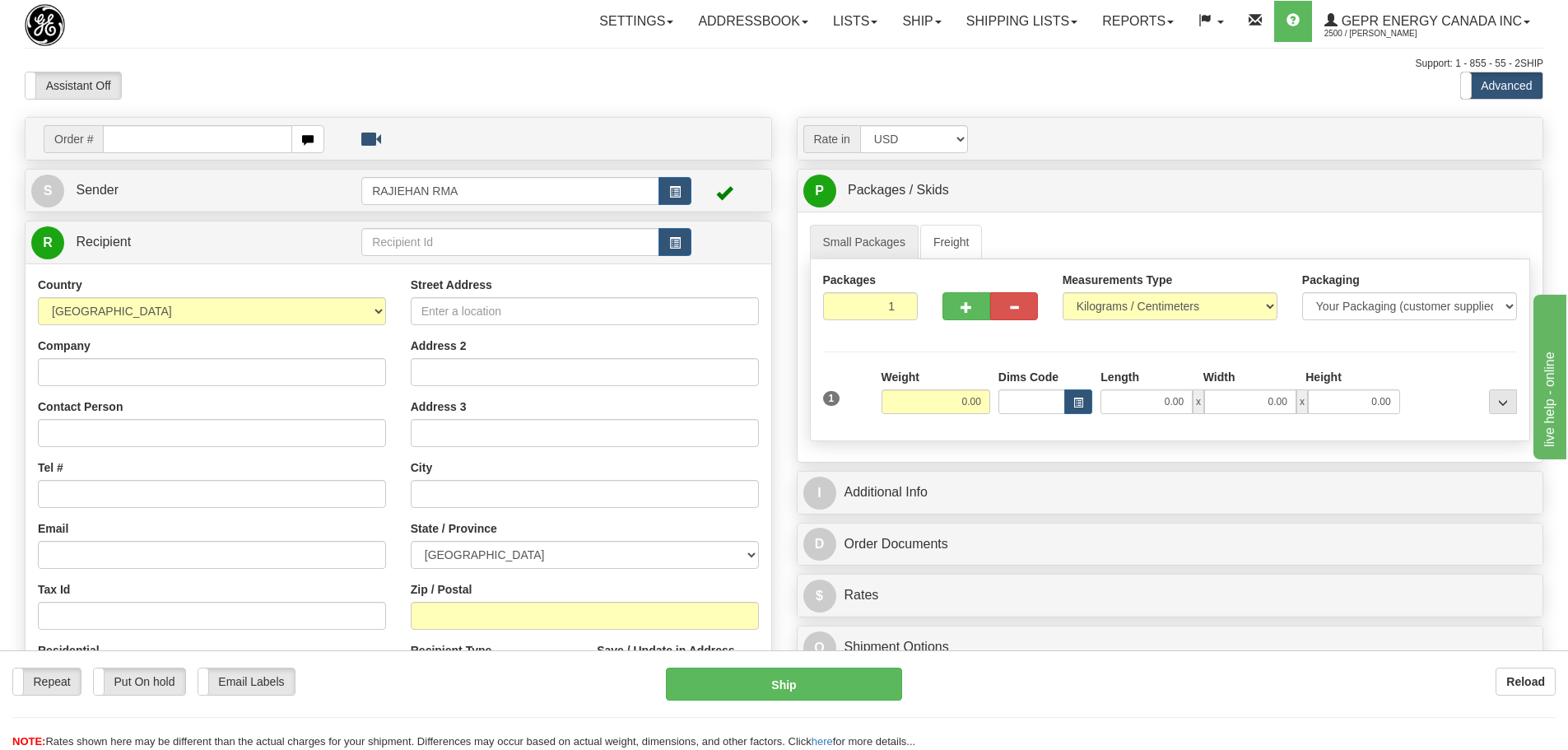
click at [234, 43] on div at bounding box center [145, 25] width 241 height 42
click at [202, 143] on input "text" at bounding box center [197, 139] width 189 height 28
paste input "86689586"
type input "86689586"
click at [214, 99] on body "Training Course Close Toggle navigation Settings Shipping Preferences New Recip…" at bounding box center [790, 375] width 1580 height 750
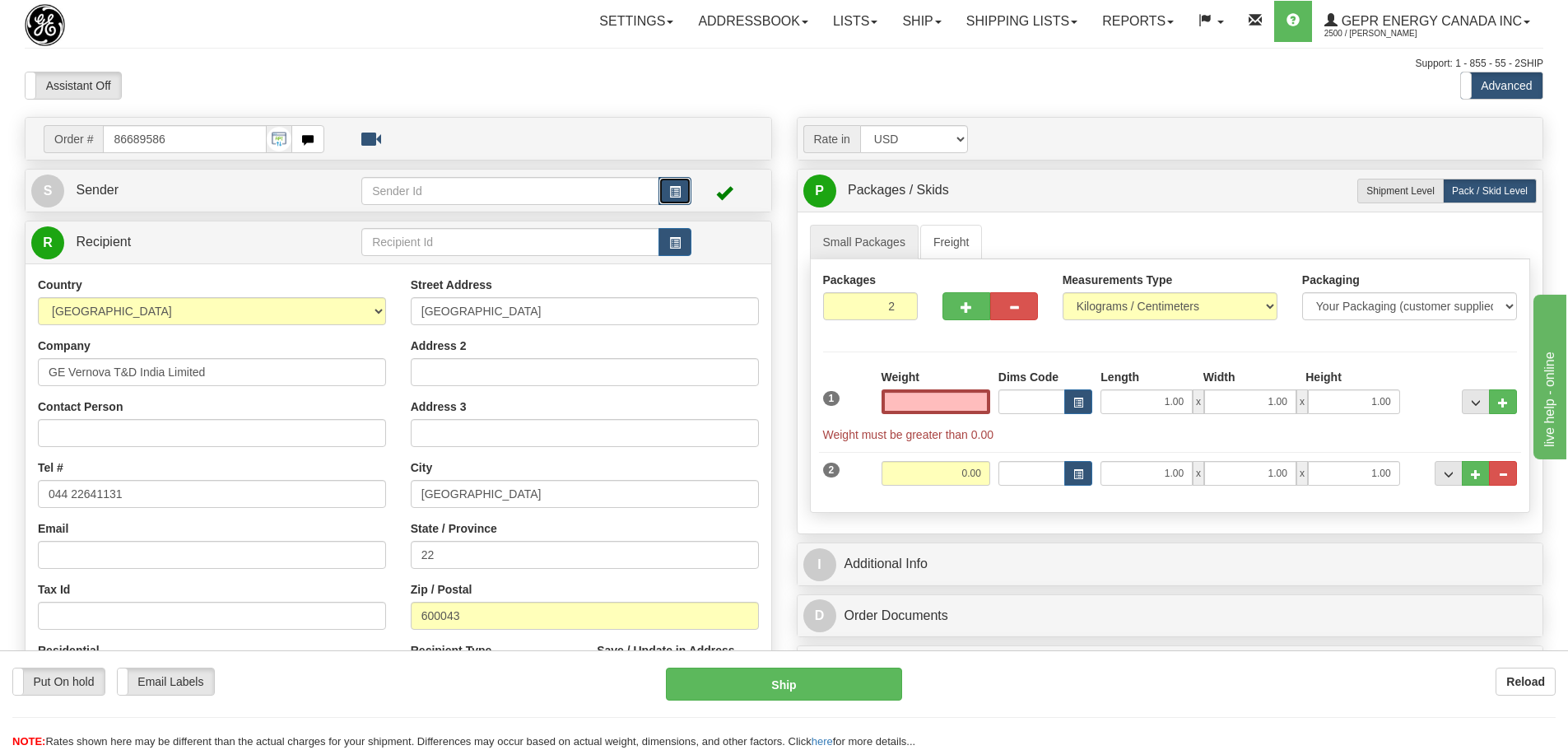
type input "0.00"
click at [688, 193] on button "button" at bounding box center [675, 191] width 33 height 28
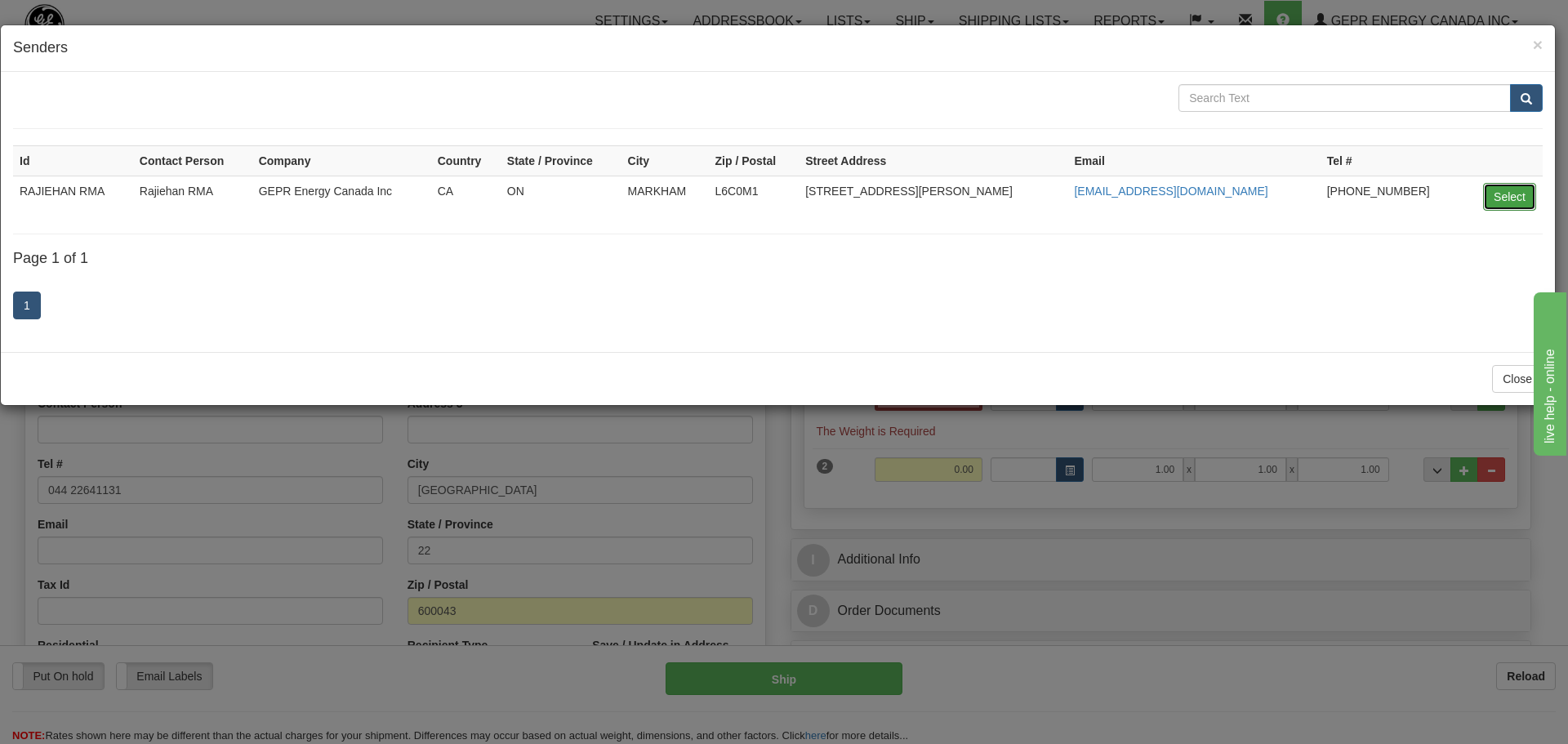
click at [1525, 190] on button "Select" at bounding box center [1510, 197] width 53 height 28
type input "RAJIEHAN RMA"
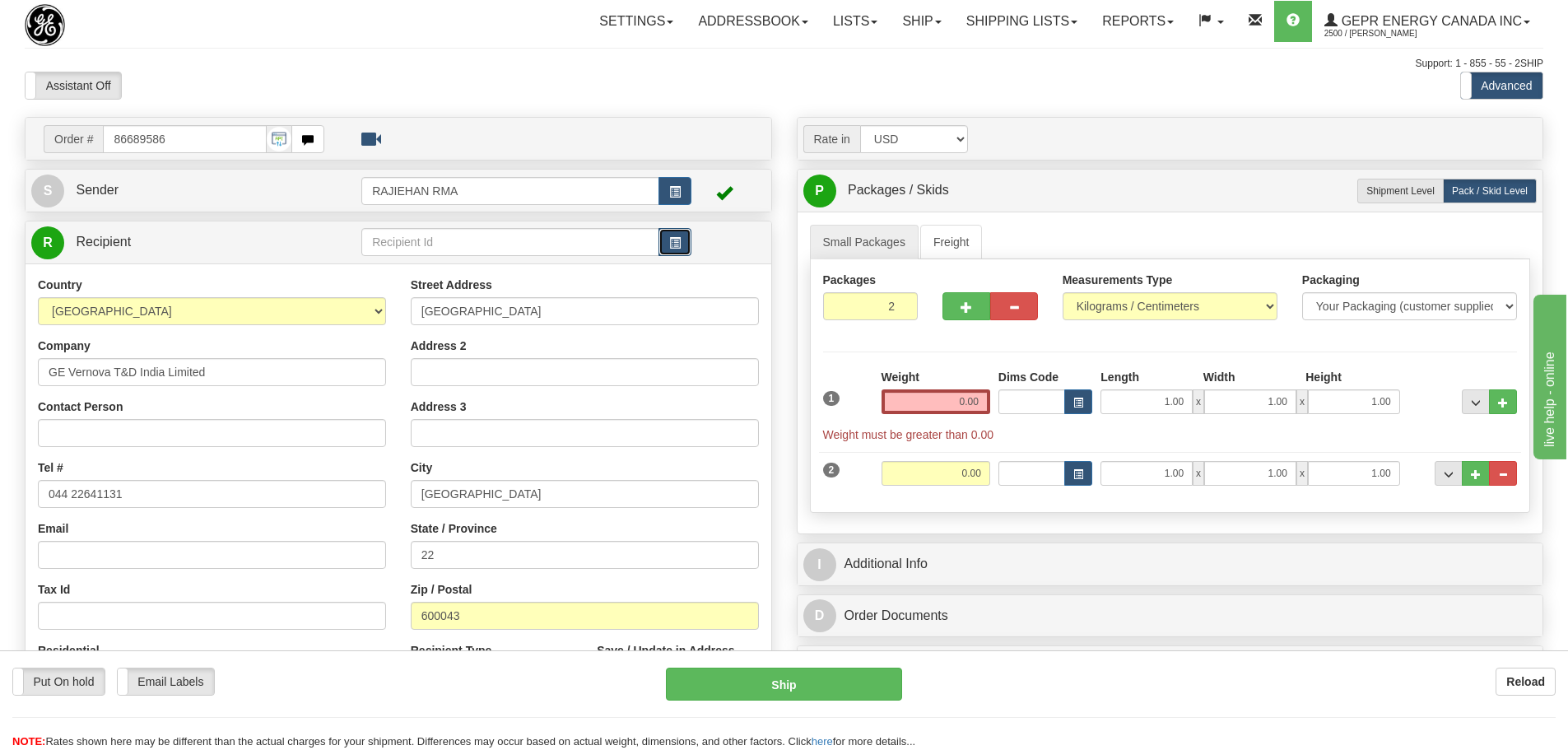
click at [687, 247] on button "button" at bounding box center [675, 243] width 33 height 28
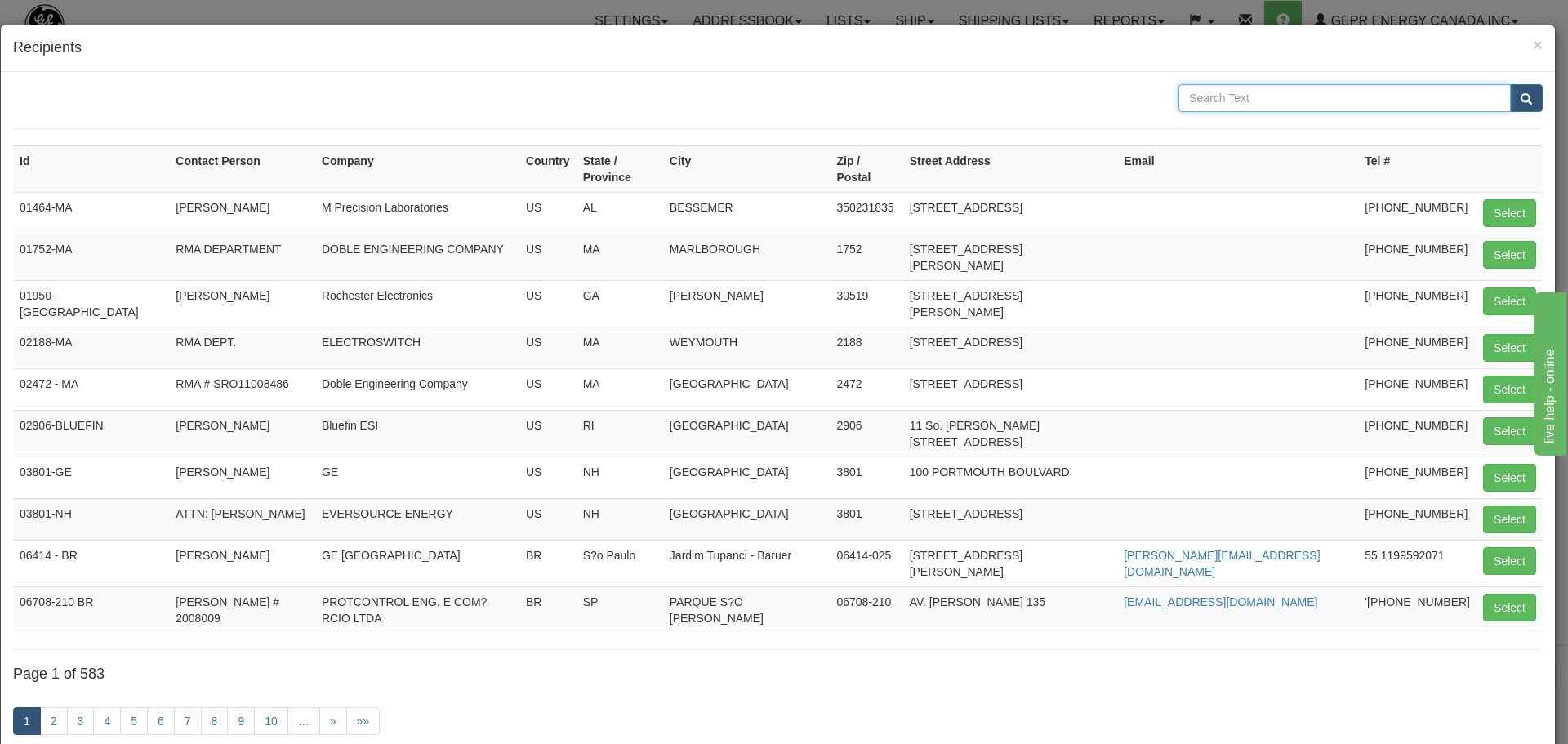
click at [1254, 105] on input "text" at bounding box center [1345, 98] width 332 height 28
type input "[PERSON_NAME]"
click at [1521, 98] on span "submit" at bounding box center [1526, 99] width 11 height 11
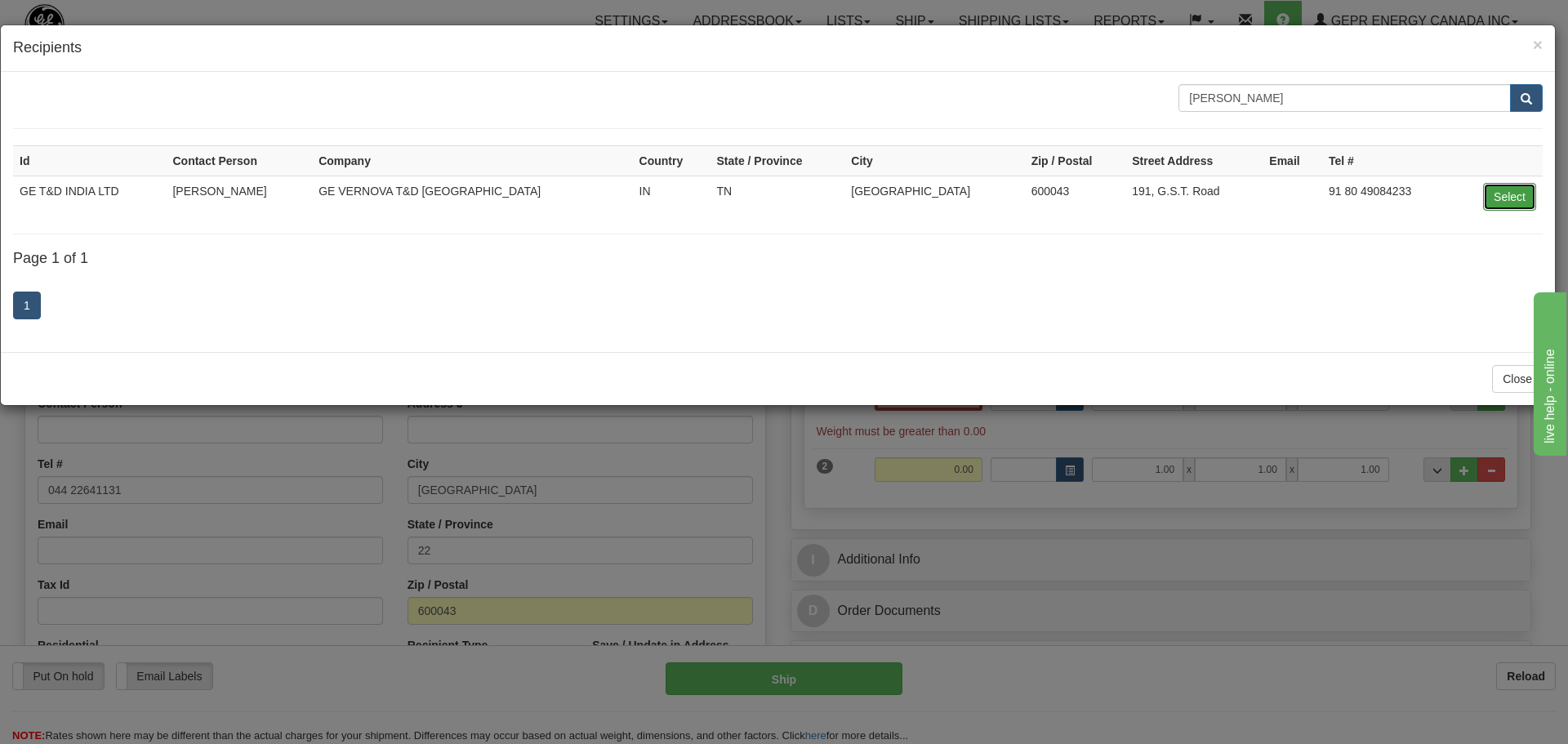
click at [1498, 184] on button "Select" at bounding box center [1510, 197] width 53 height 28
type input "GE T&D INDIA LTD"
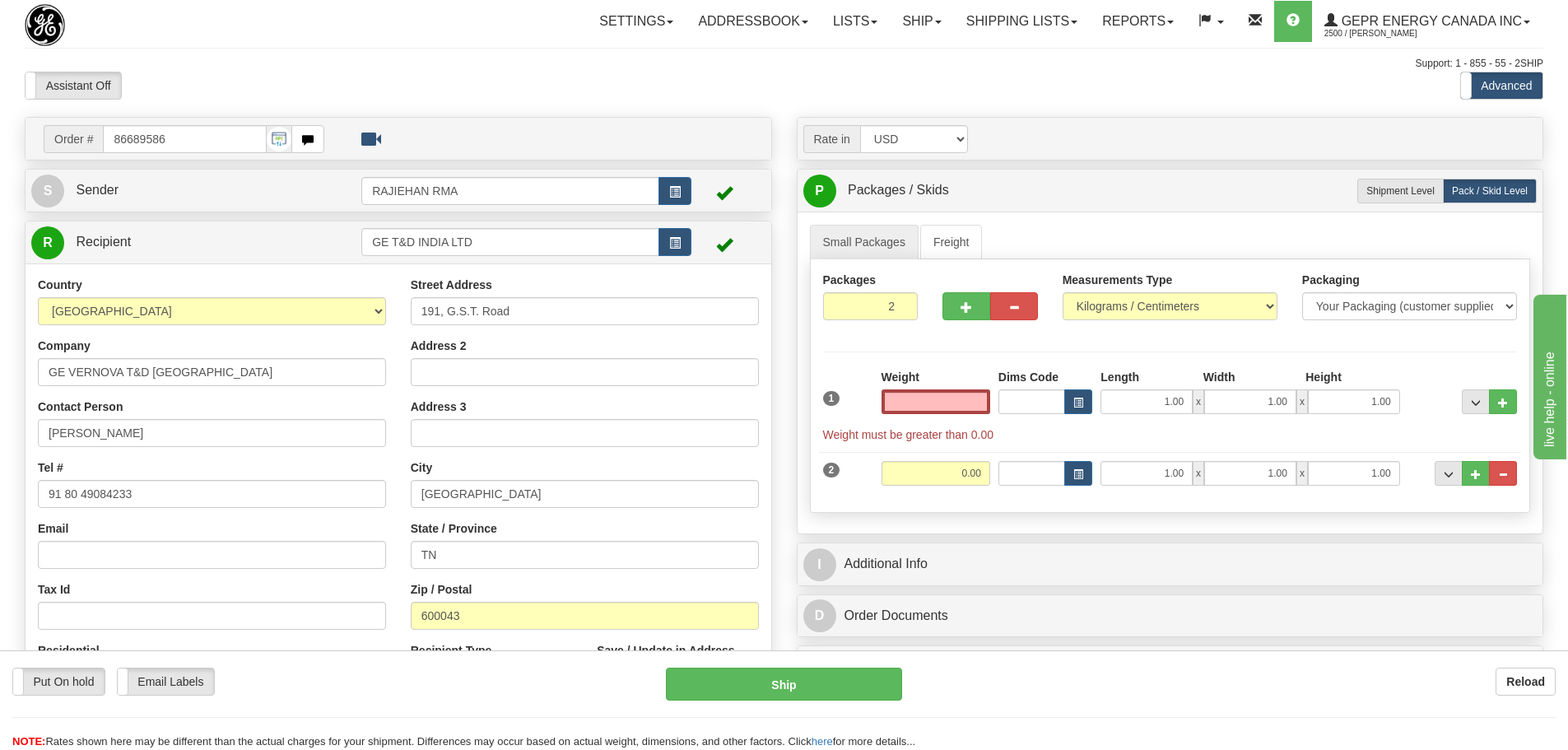
type input "0.00"
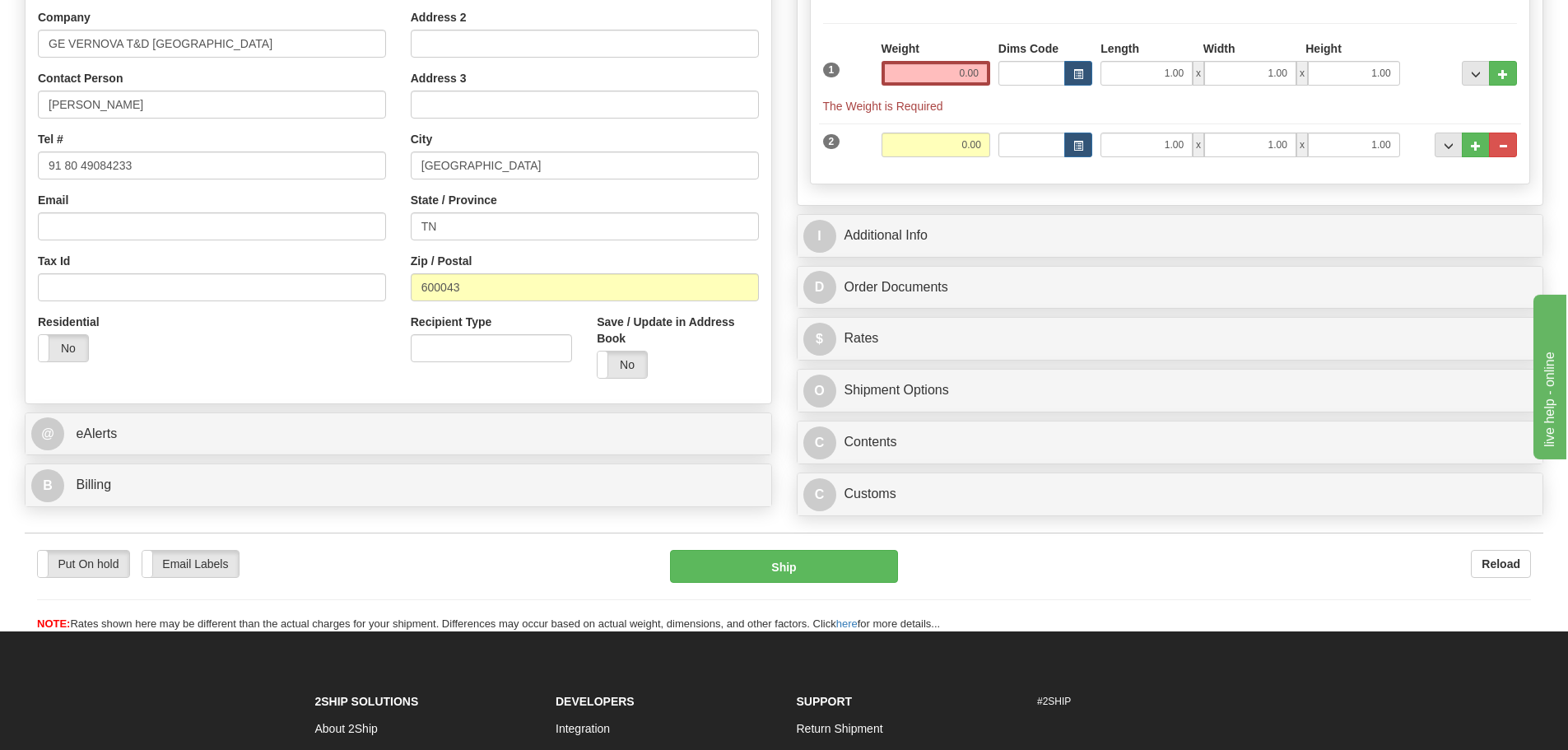
scroll to position [329, 0]
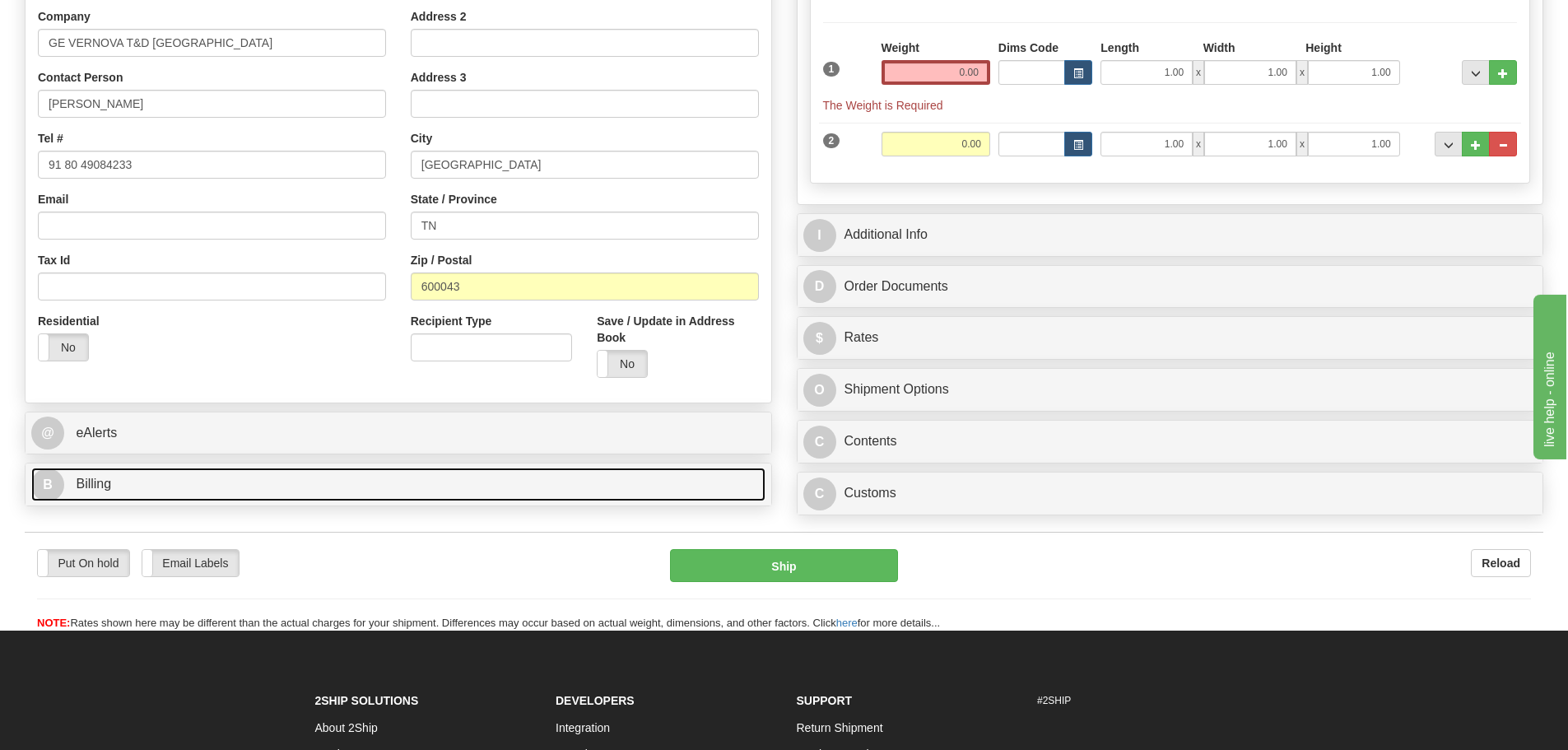
click at [359, 481] on link "B Billing" at bounding box center [398, 484] width 734 height 34
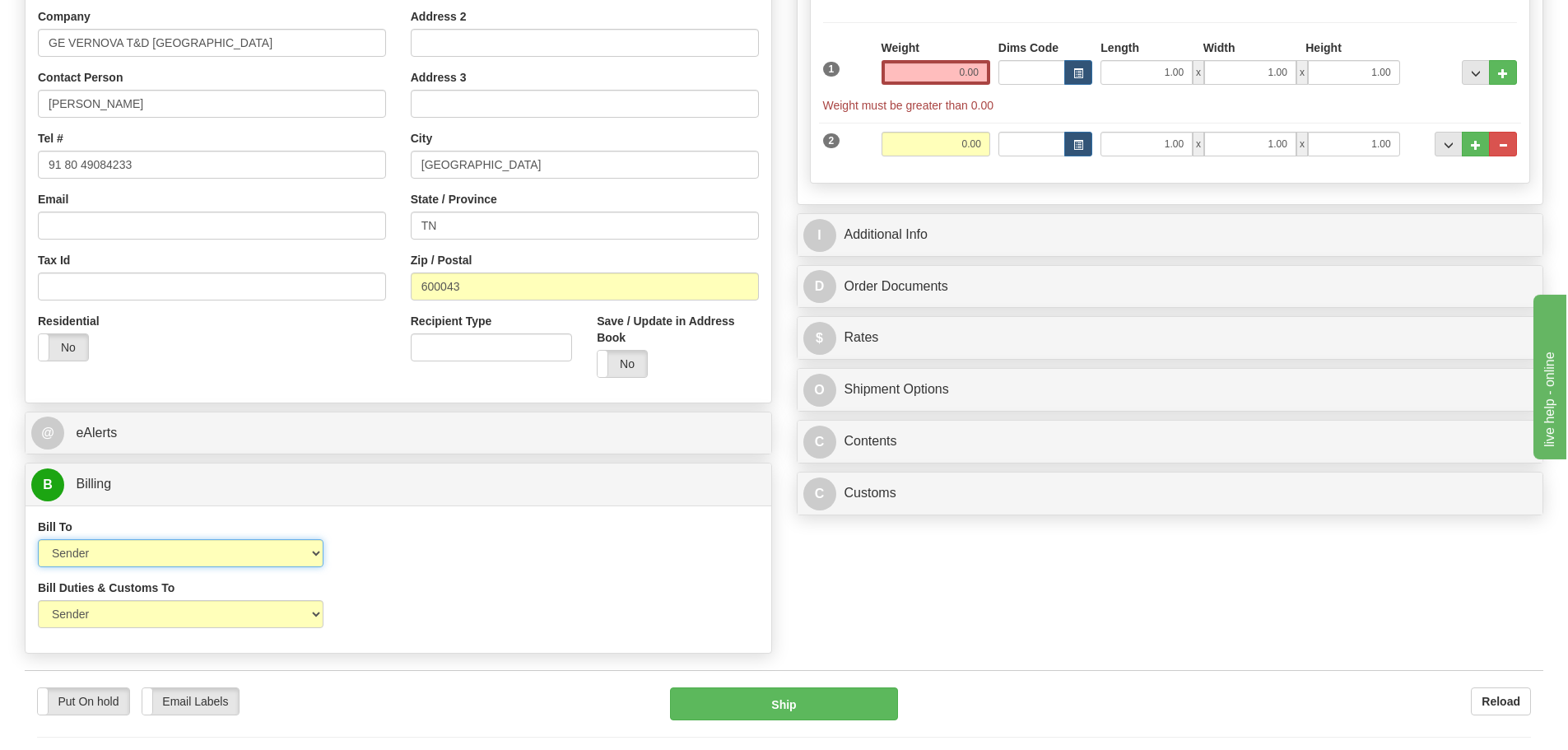
click at [271, 556] on select "Sender Recipient Third Party Collect" at bounding box center [181, 553] width 286 height 28
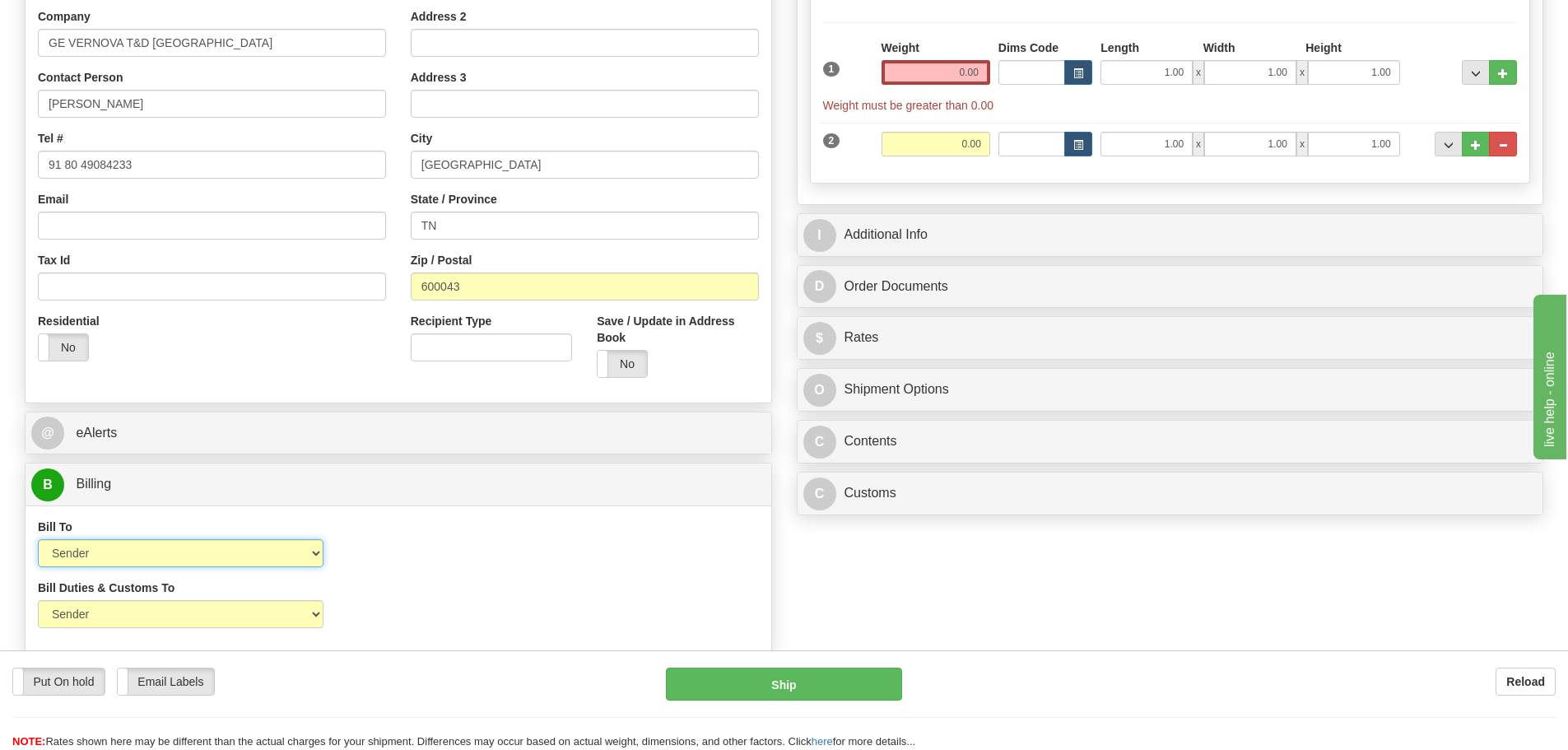
select select "2"
click at [38, 539] on select "Sender Recipient Third Party Collect" at bounding box center [181, 553] width 286 height 28
click at [400, 559] on input "Account" at bounding box center [490, 553] width 286 height 28
paste input "968305827"
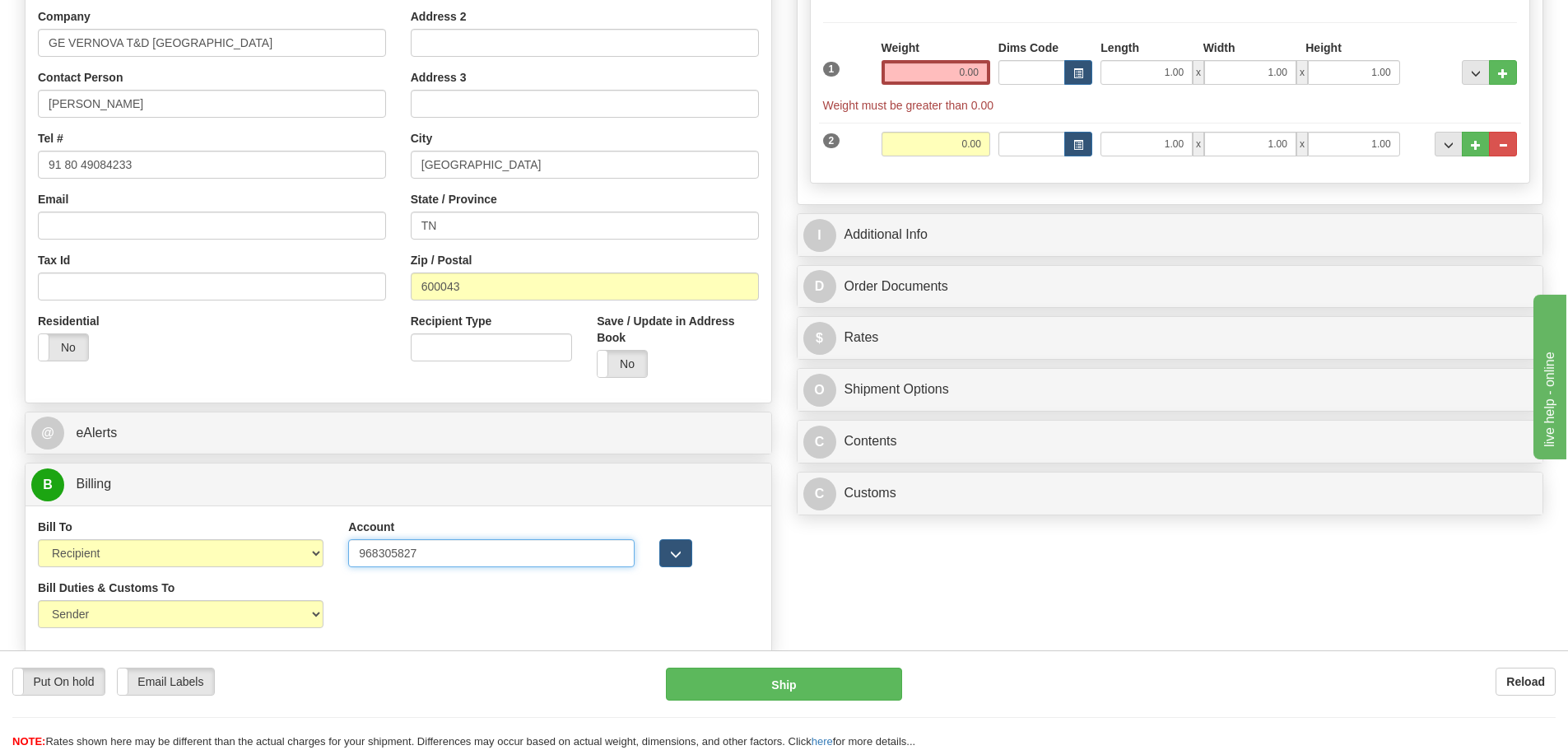
type input "968305827"
click at [251, 616] on select "Sender Recipient Third Party" at bounding box center [181, 615] width 286 height 28
select select "2"
click at [38, 600] on select "Sender Recipient Third Party" at bounding box center [181, 615] width 286 height 28
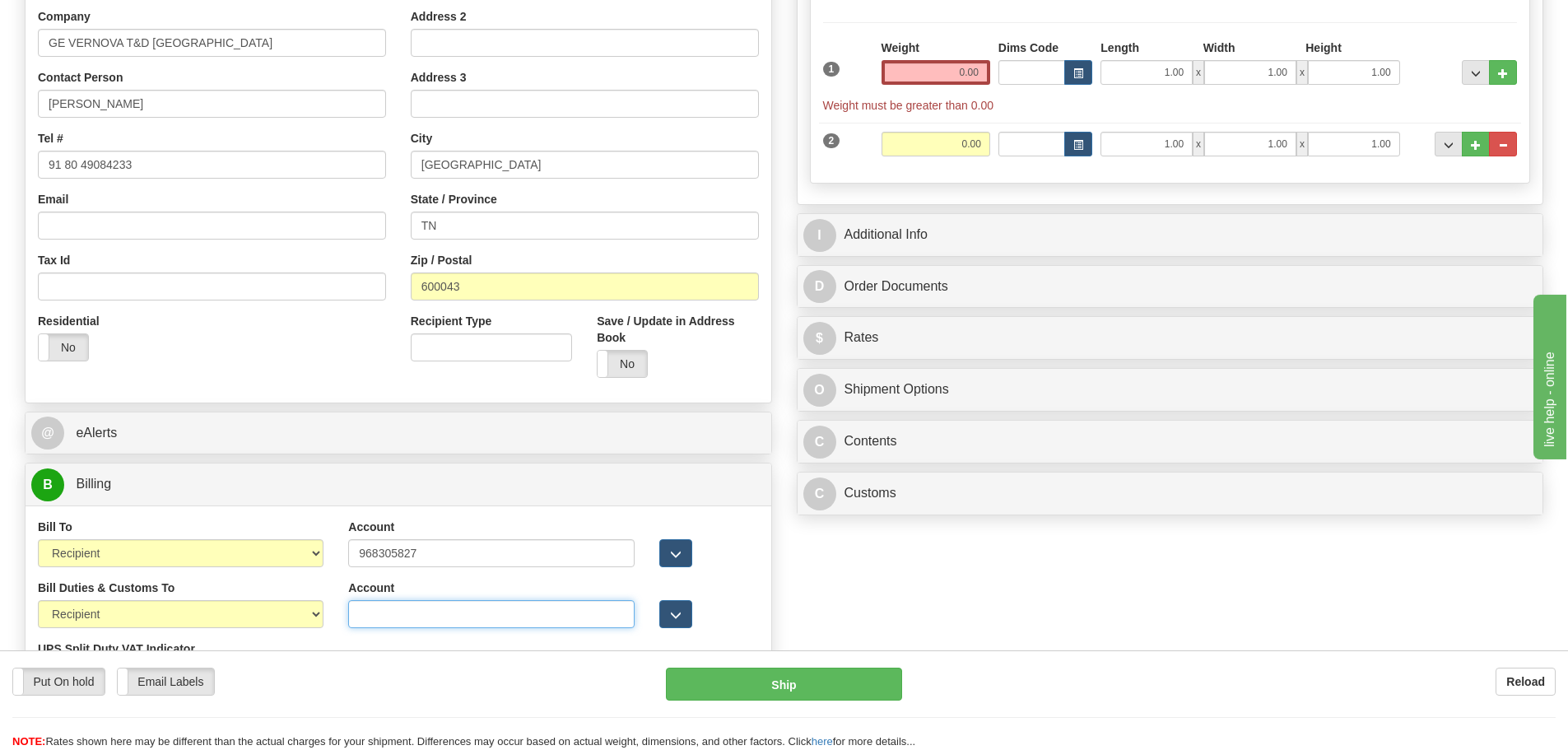
click at [354, 622] on input "Account" at bounding box center [490, 615] width 286 height 28
paste input "968305827"
type input "968305827"
click at [334, 588] on div "Bill Duties & Customs To Sender Recipient Third Party UPS Split Duty VAT Indica…" at bounding box center [181, 641] width 311 height 122
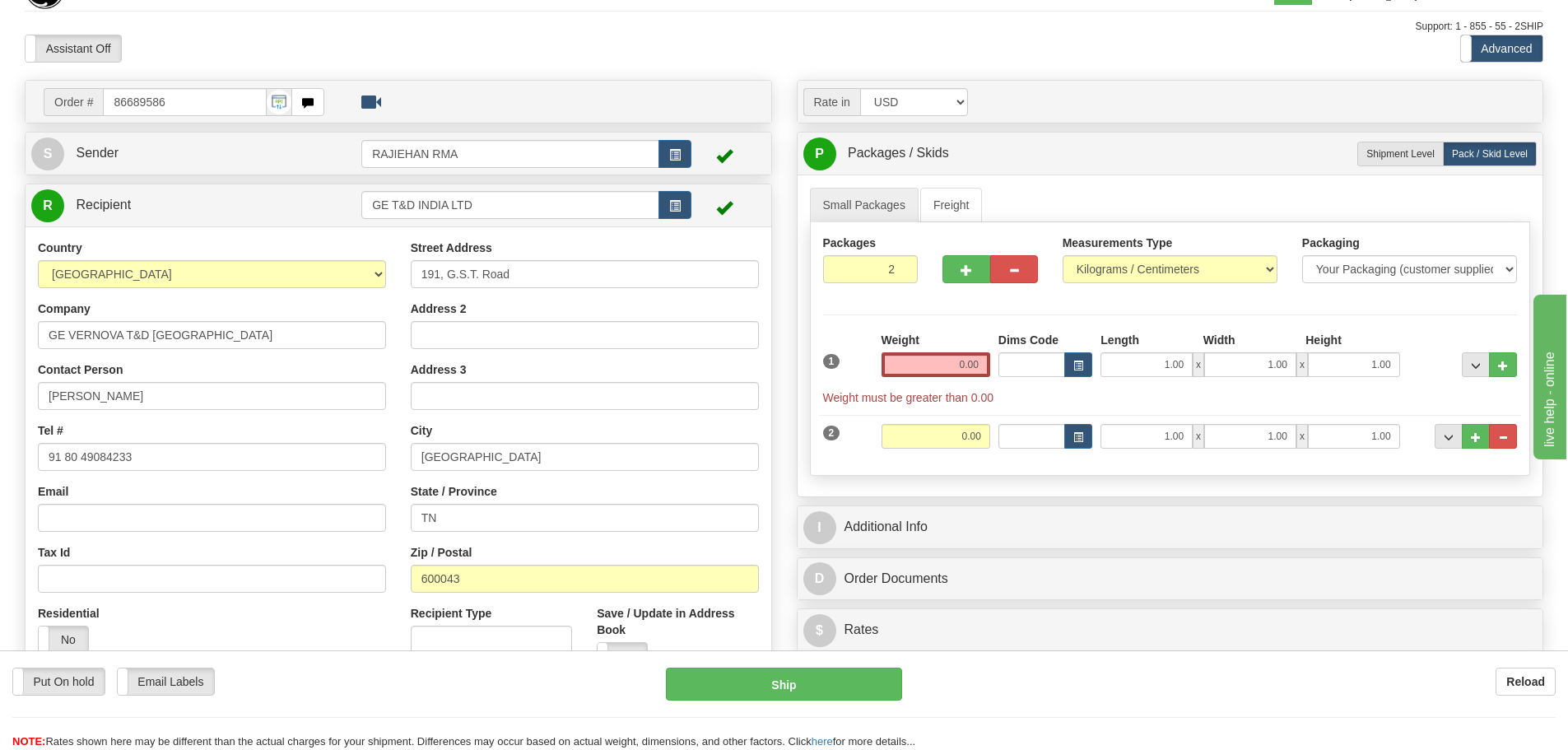
scroll to position [0, 0]
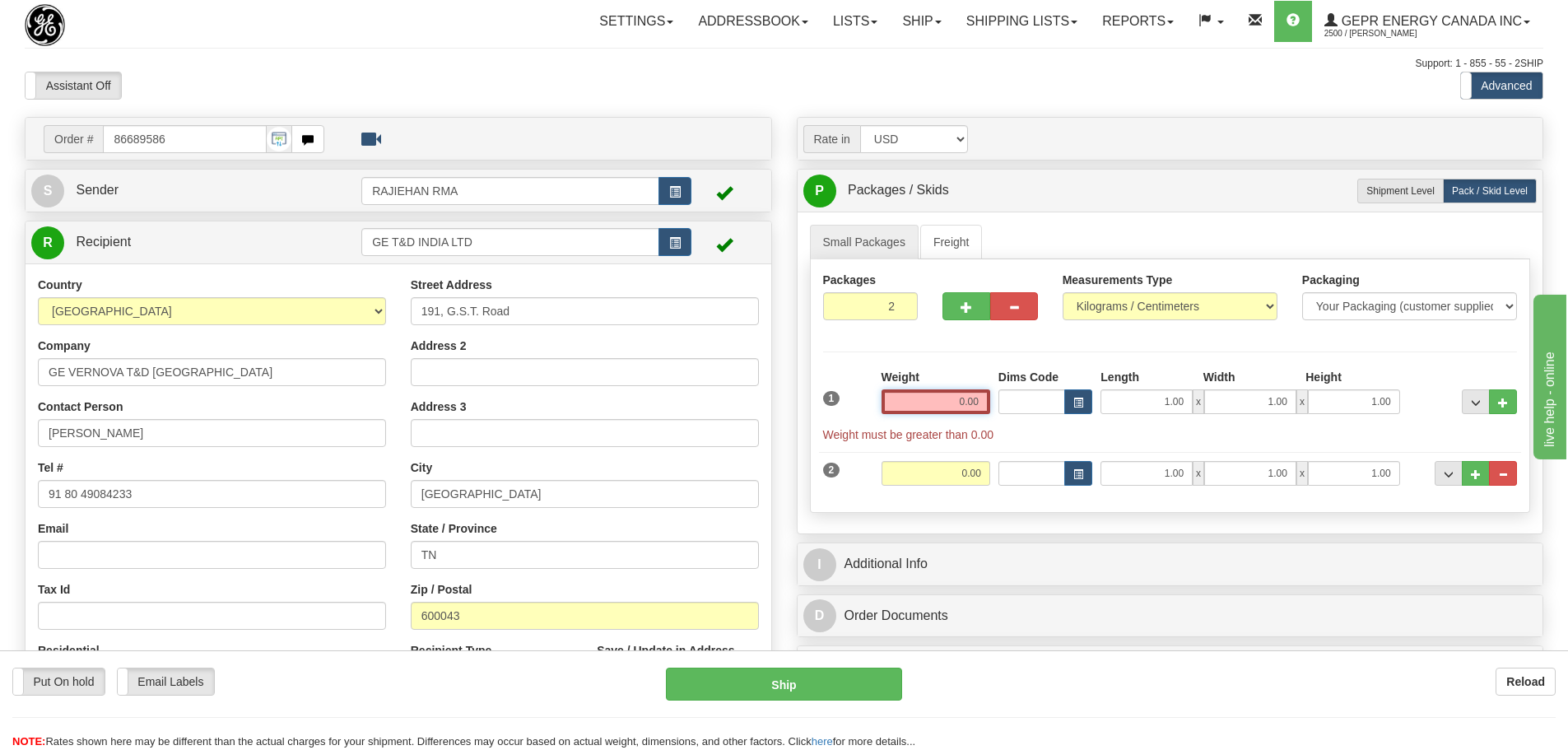
click at [941, 398] on input "0.00" at bounding box center [936, 402] width 109 height 25
type input "0.00"
click at [1381, 173] on div "P Packages / Skids 2 Packages - Weight: 0.00 Kgs 1 Skids - Weight: 0.00 Kgs Shi…" at bounding box center [1170, 190] width 745 height 42
click at [1383, 187] on span "Shipment Level" at bounding box center [1400, 190] width 68 height 12
radio input "true"
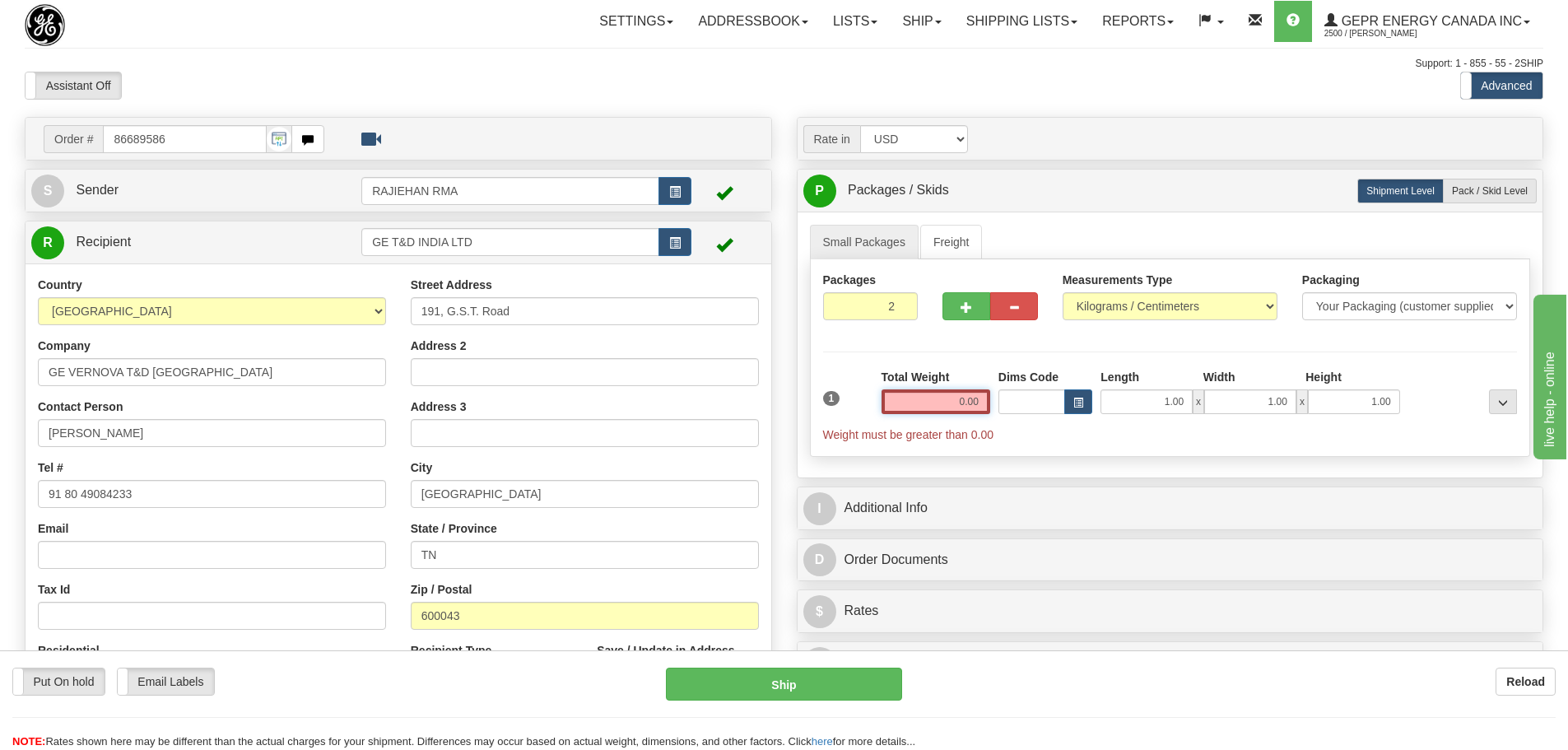
click at [952, 397] on input "0.00" at bounding box center [936, 402] width 109 height 25
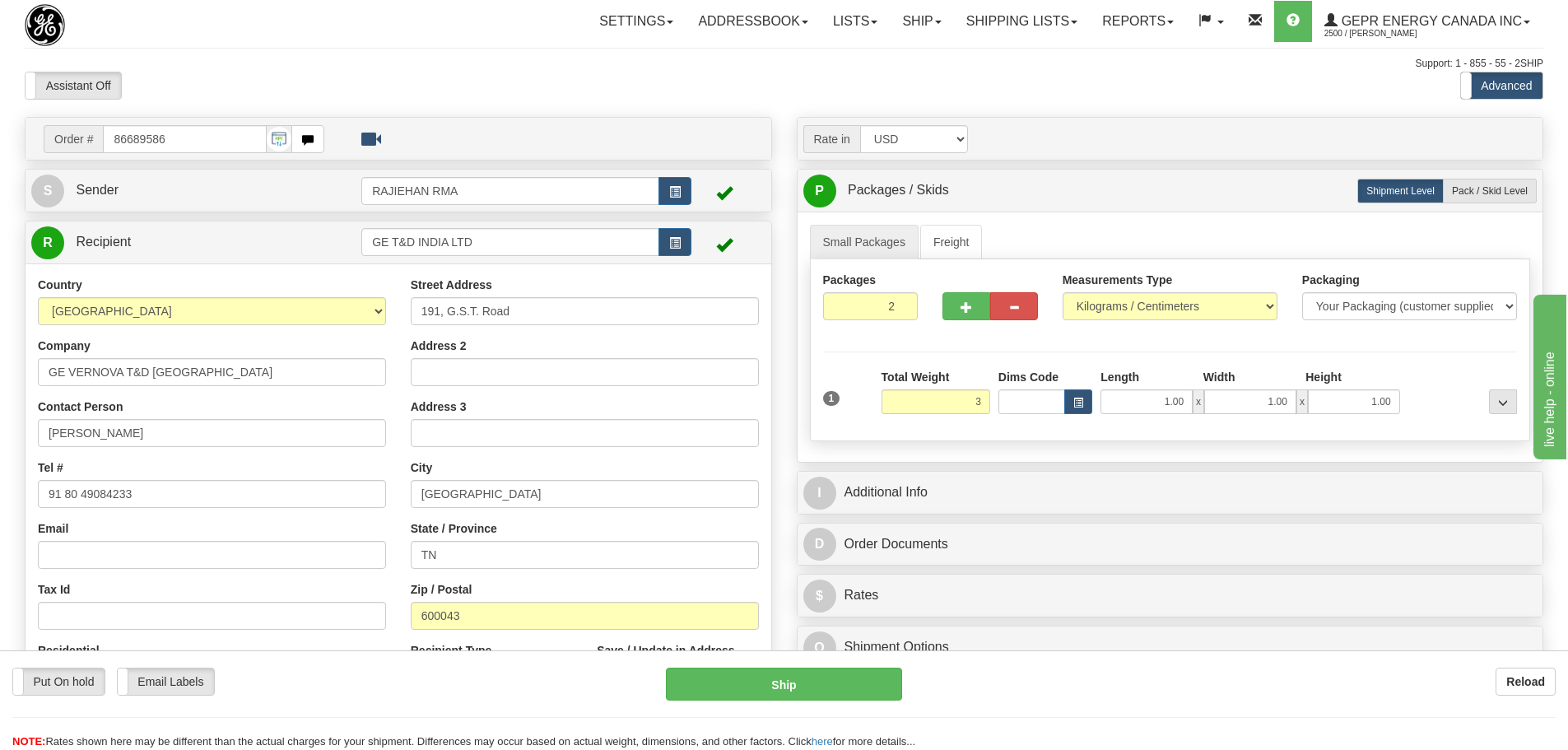
type input "3.00"
drag, startPoint x: 952, startPoint y: 364, endPoint x: 954, endPoint y: 376, distance: 12.2
click at [952, 364] on div "Packages 2 1 Measurements Type" at bounding box center [1170, 350] width 722 height 182
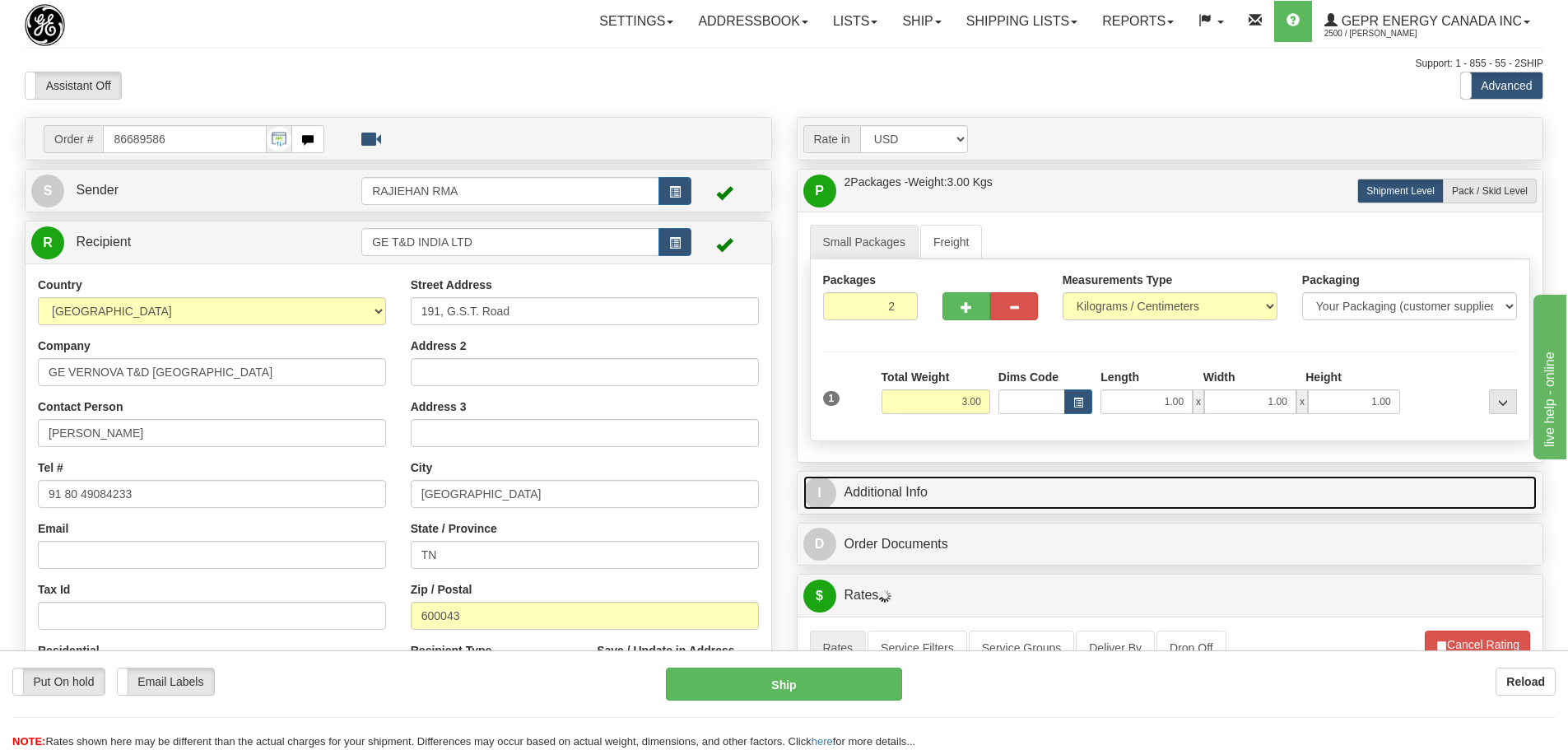
click at [1010, 504] on link "I Additional Info" at bounding box center [1170, 492] width 734 height 34
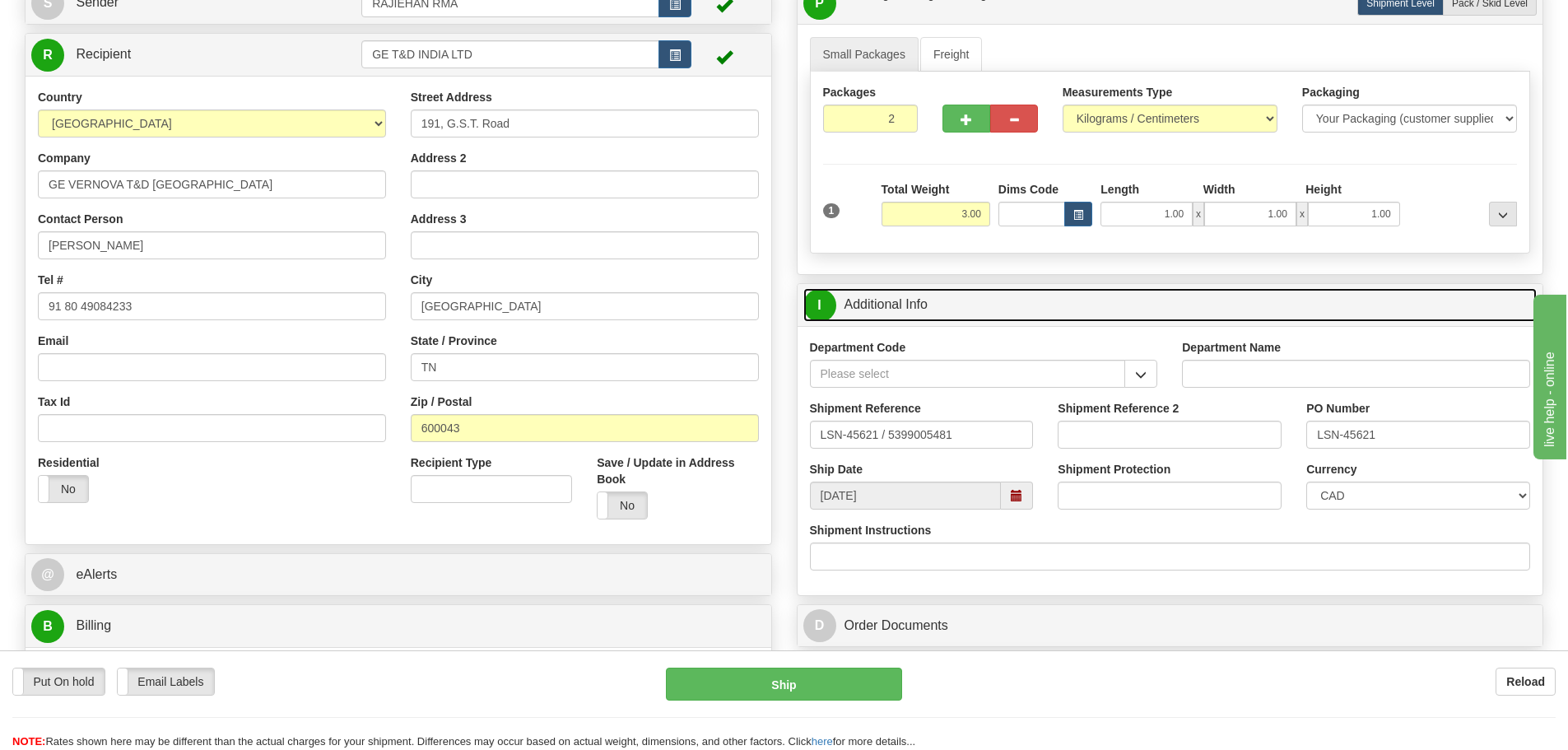
scroll to position [247, 0]
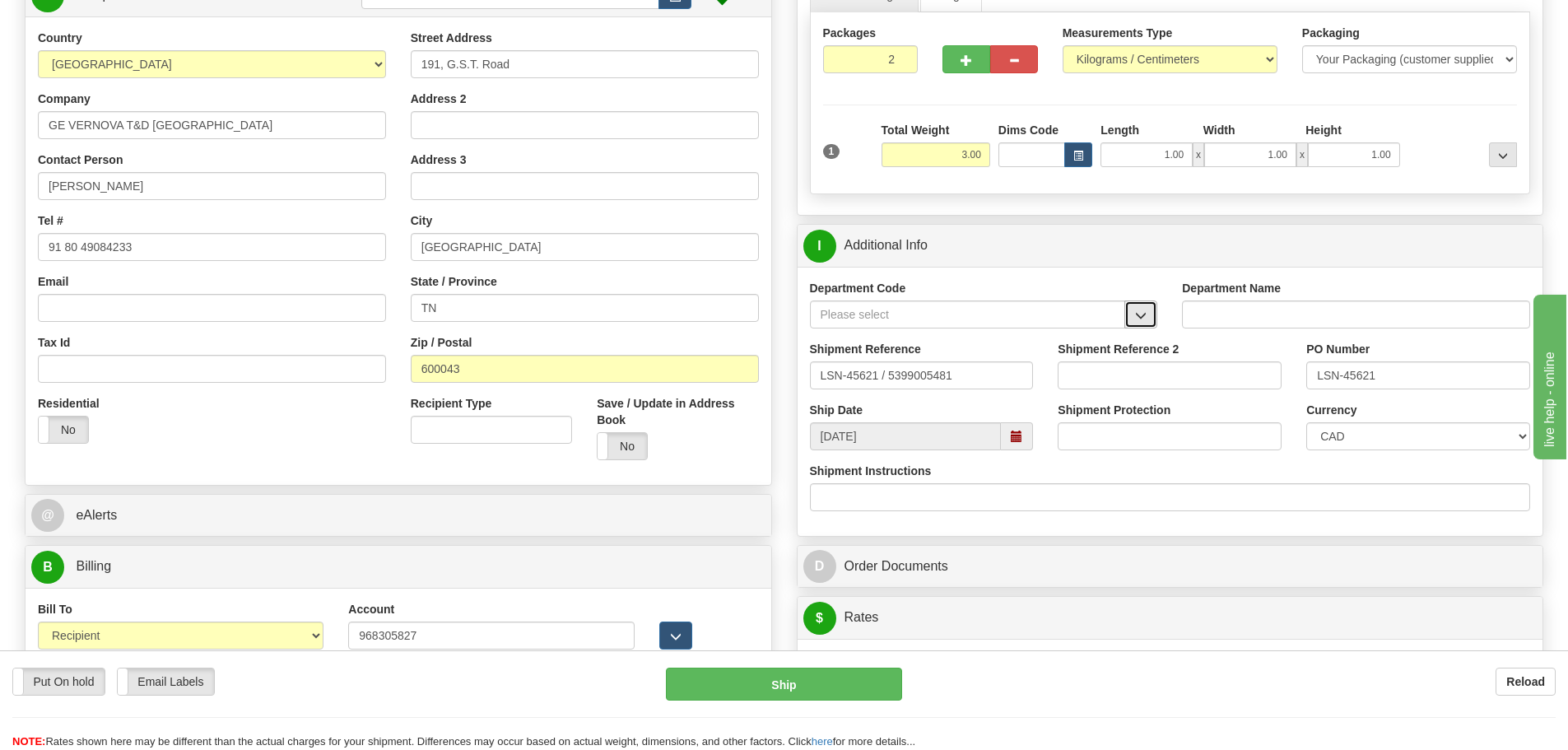
click at [1135, 313] on button "button" at bounding box center [1140, 314] width 33 height 28
click at [1014, 345] on div "SER" at bounding box center [964, 340] width 299 height 18
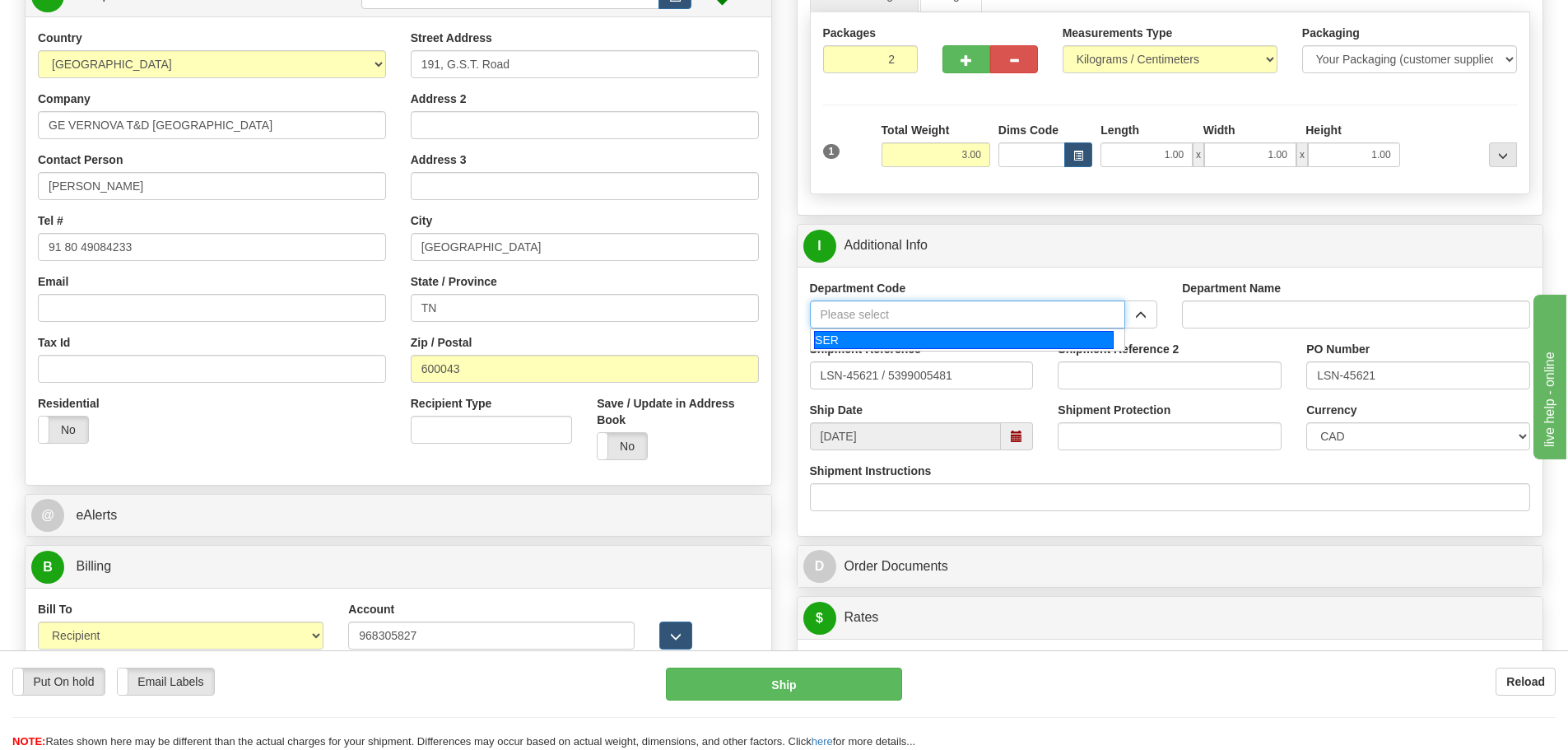
type input "SER"
type input "SERVICE DEPARTMENT"
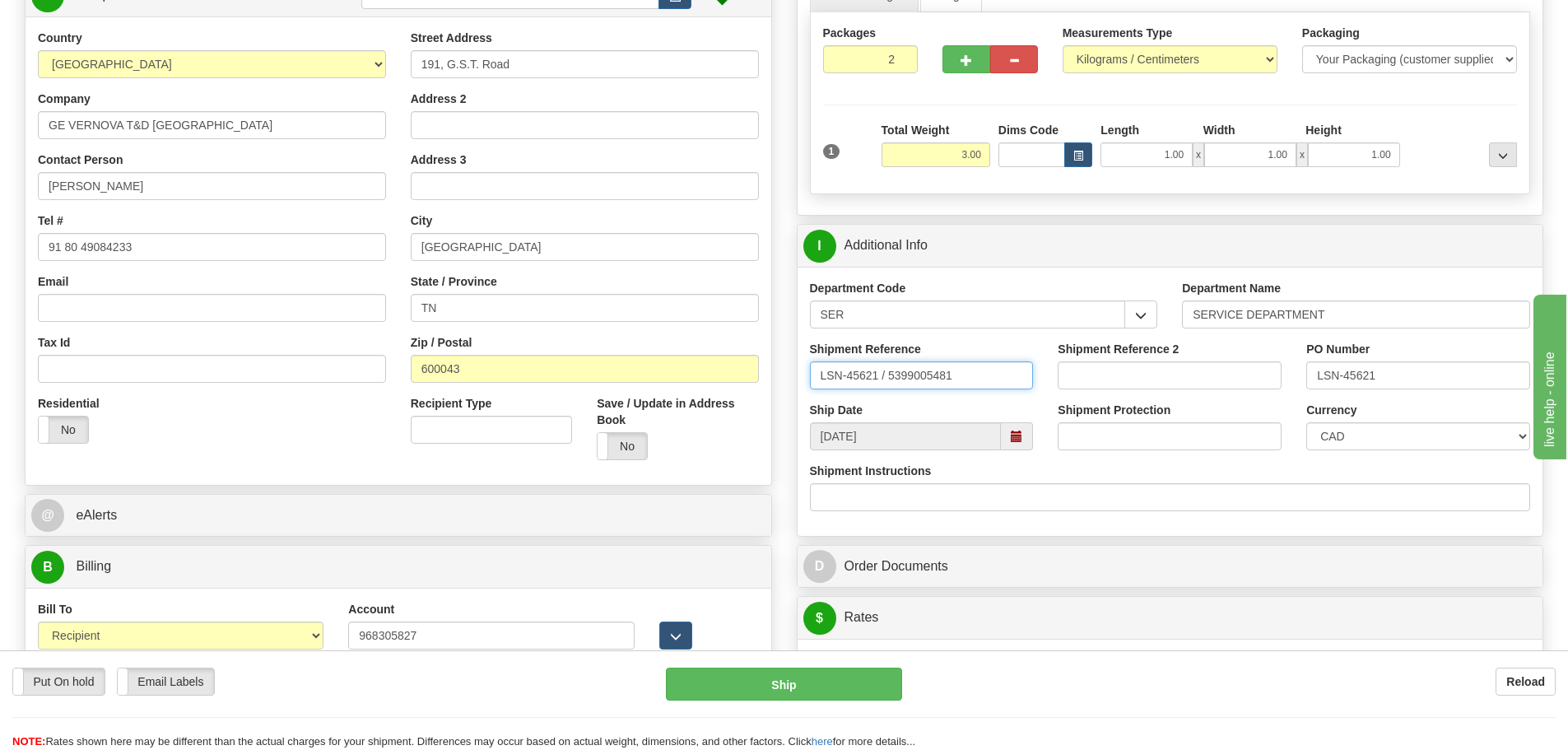
click at [884, 377] on input "LSN-45621 / 5399005481" at bounding box center [922, 375] width 224 height 28
click at [917, 379] on input "LSN-45621 RMA 5399005481" at bounding box center [922, 375] width 224 height 28
type input "LSN-45621 RMA 5399005481"
click at [1378, 444] on select "CAD USD EUR ZAR RON ANG ARN AUD AUS AWG BBD BFR BGN BHD BMD BND BRC BRL CHP CKZ…" at bounding box center [1418, 437] width 224 height 28
select select "1"
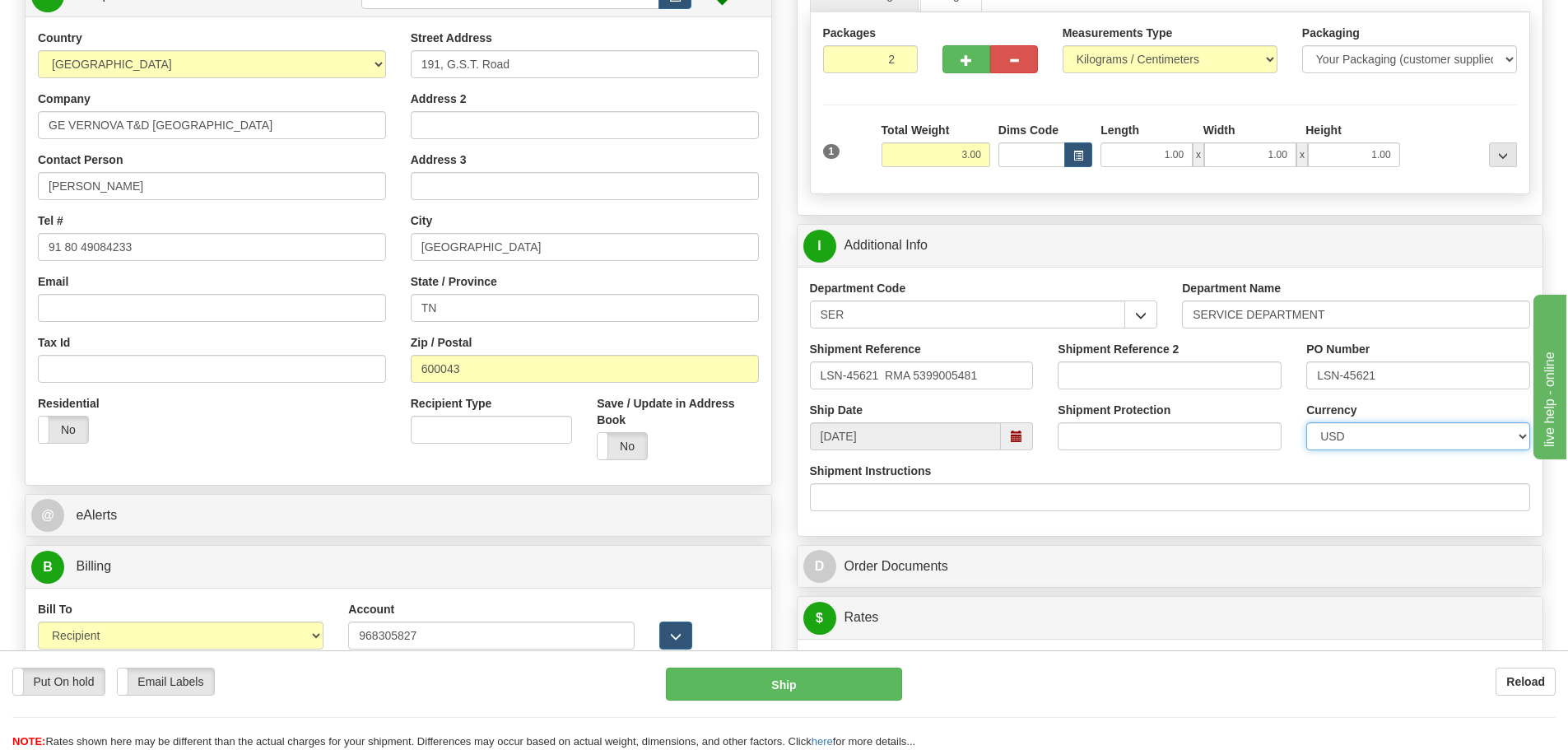
click at [1307, 422] on select "CAD USD EUR ZAR RON ANG ARN AUD AUS AWG BBD BFR BGN BHD BMD BND BRC BRL CHP CKZ…" at bounding box center [1418, 437] width 224 height 28
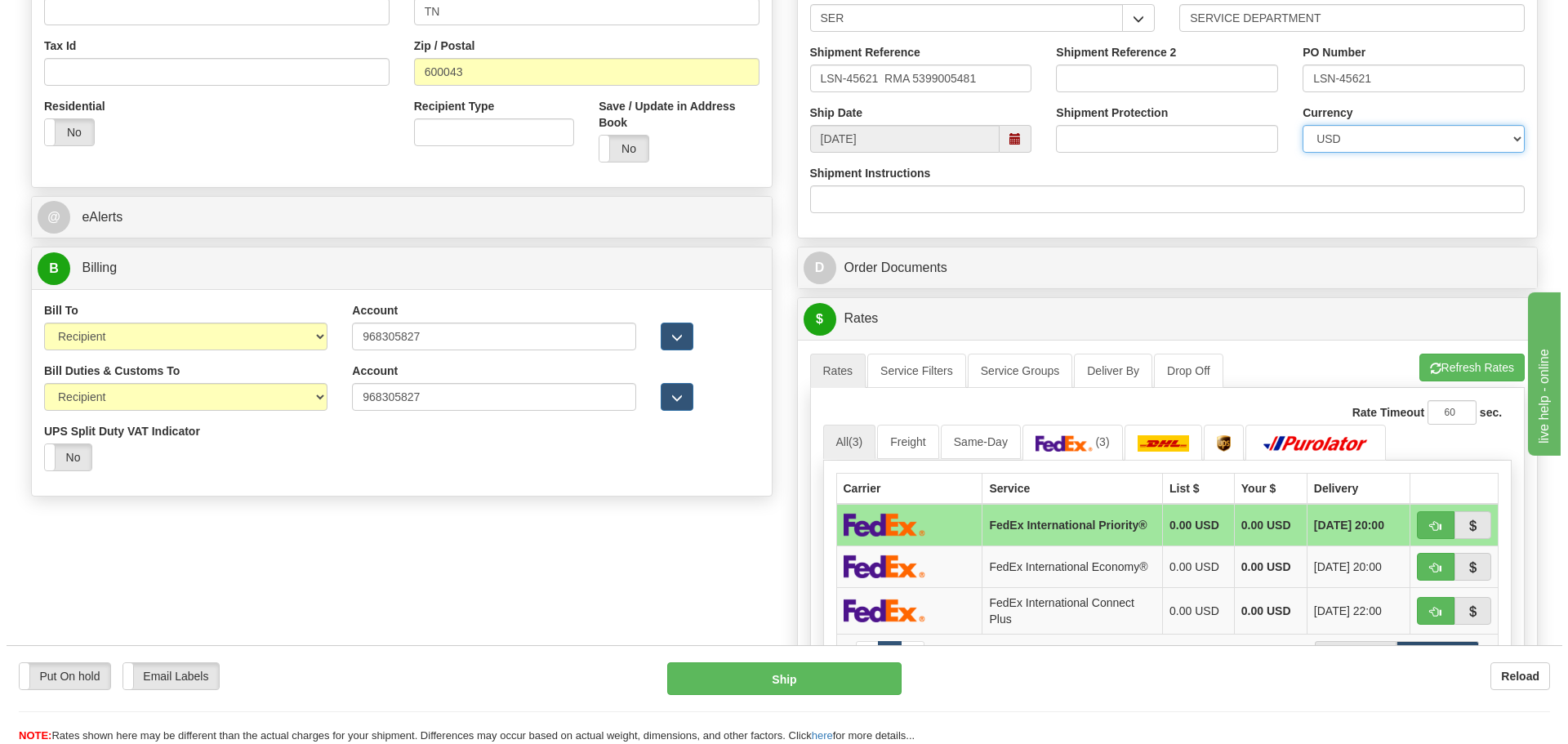
scroll to position [654, 0]
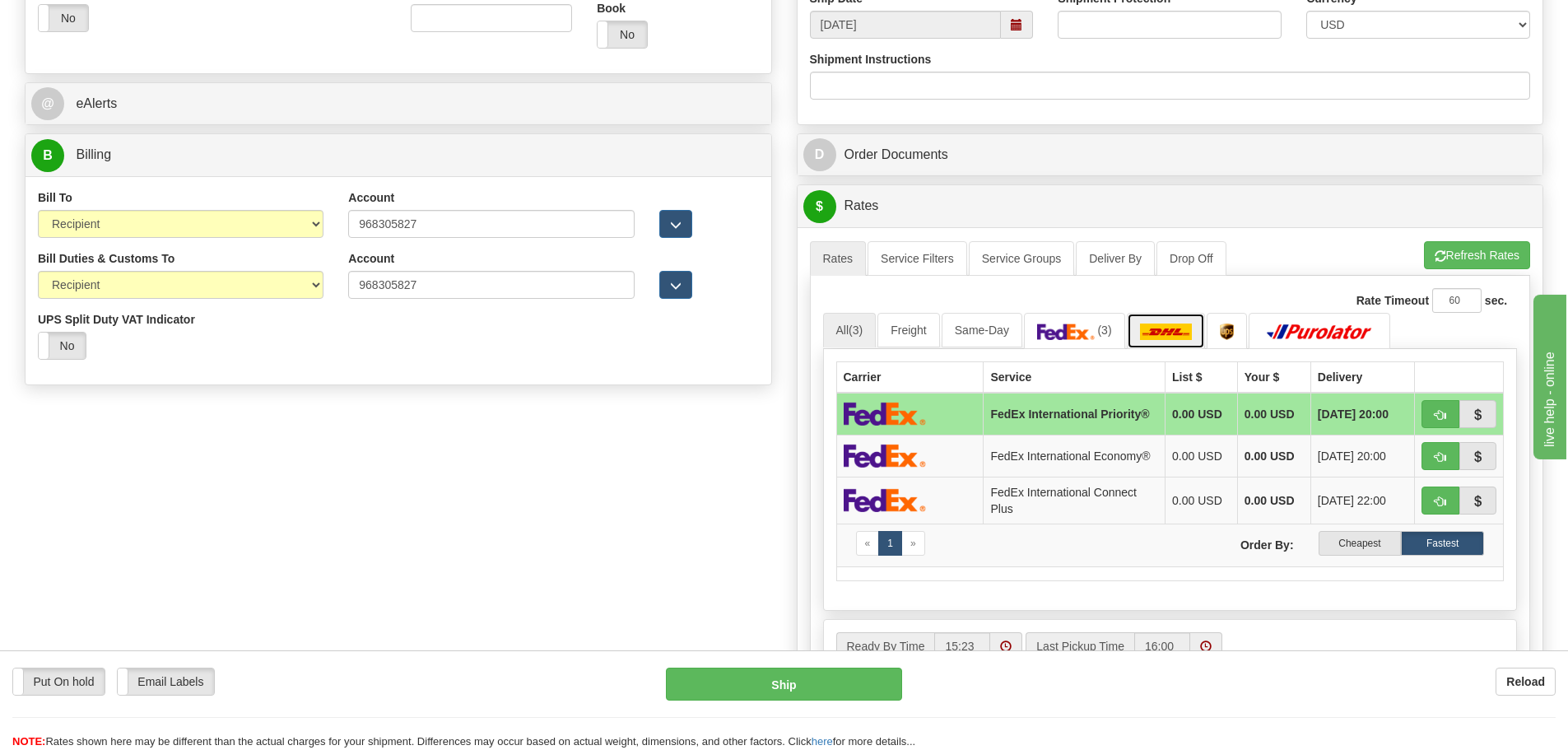
click at [1151, 323] on img at bounding box center [1167, 331] width 53 height 17
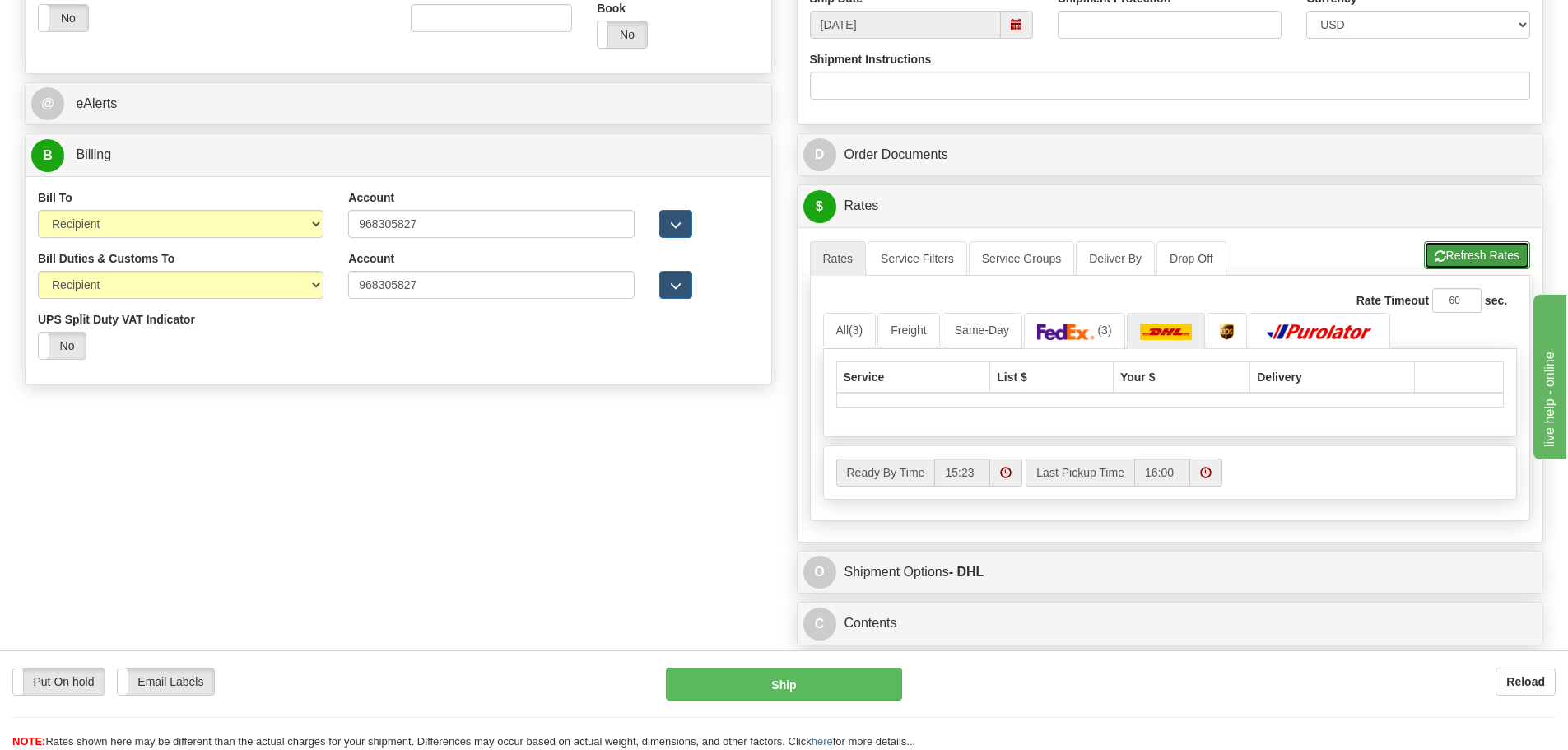
click at [1437, 262] on span "button" at bounding box center [1441, 257] width 12 height 11
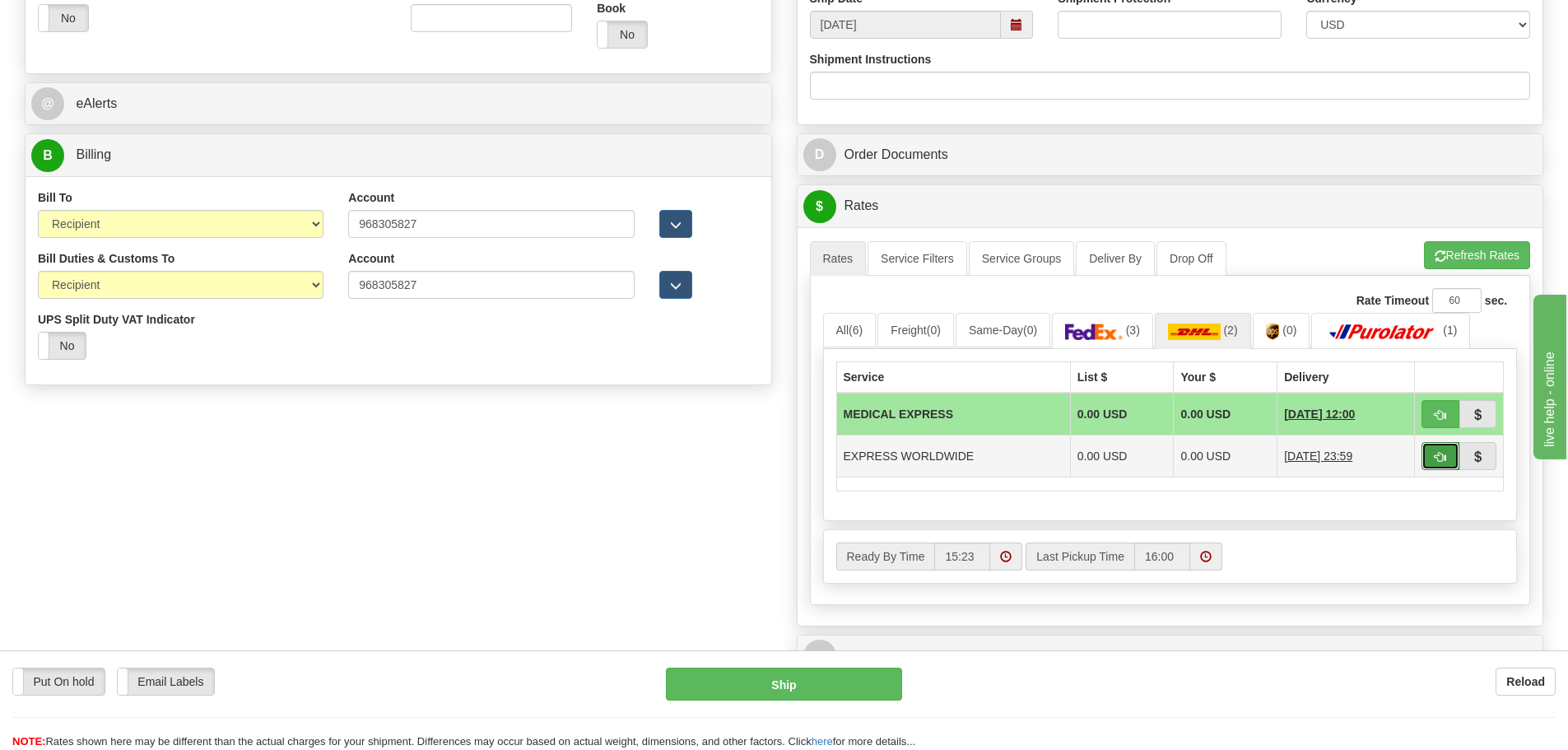
click at [1426, 450] on button "button" at bounding box center [1441, 456] width 38 height 28
type input "P"
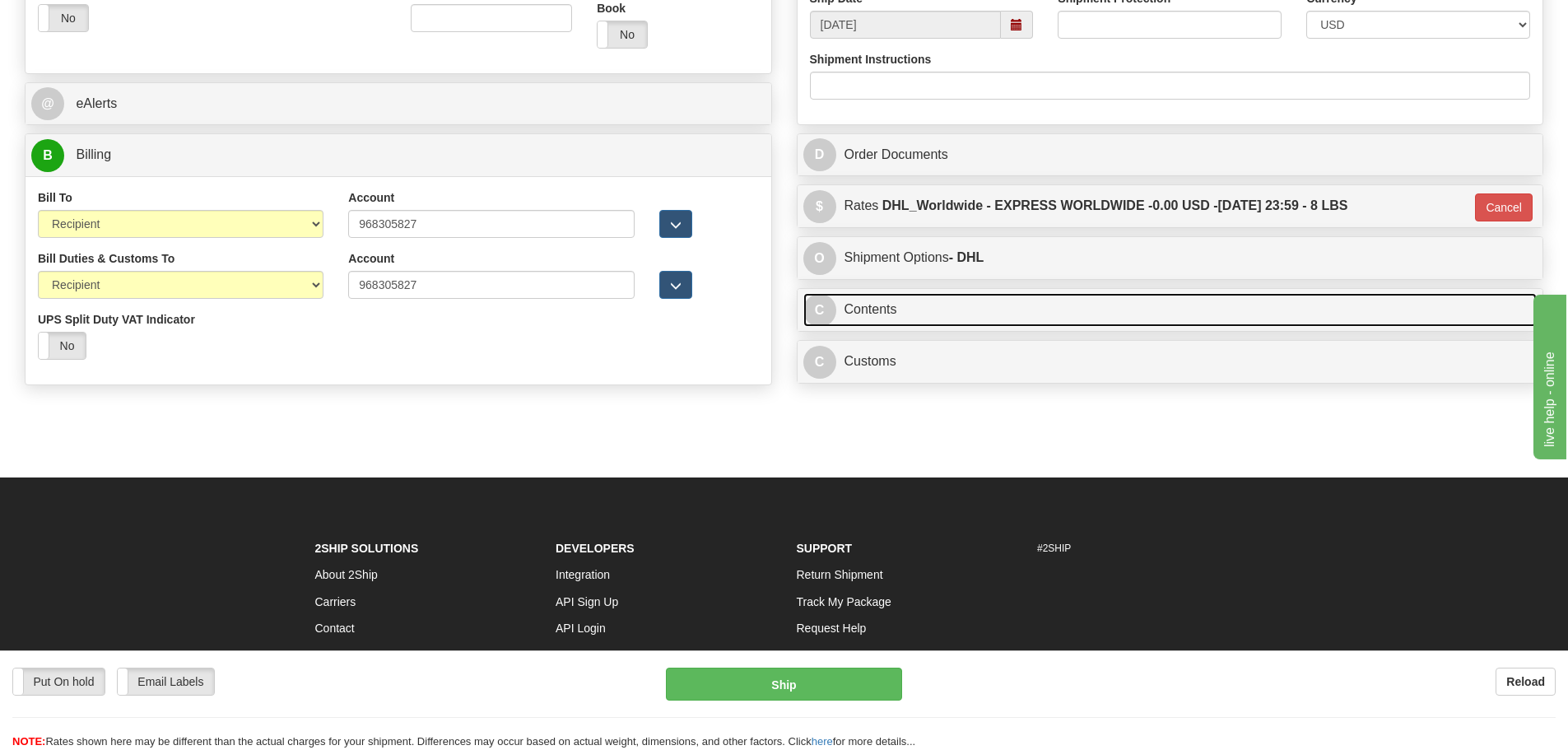
click at [946, 315] on link "C Contents" at bounding box center [1170, 310] width 734 height 34
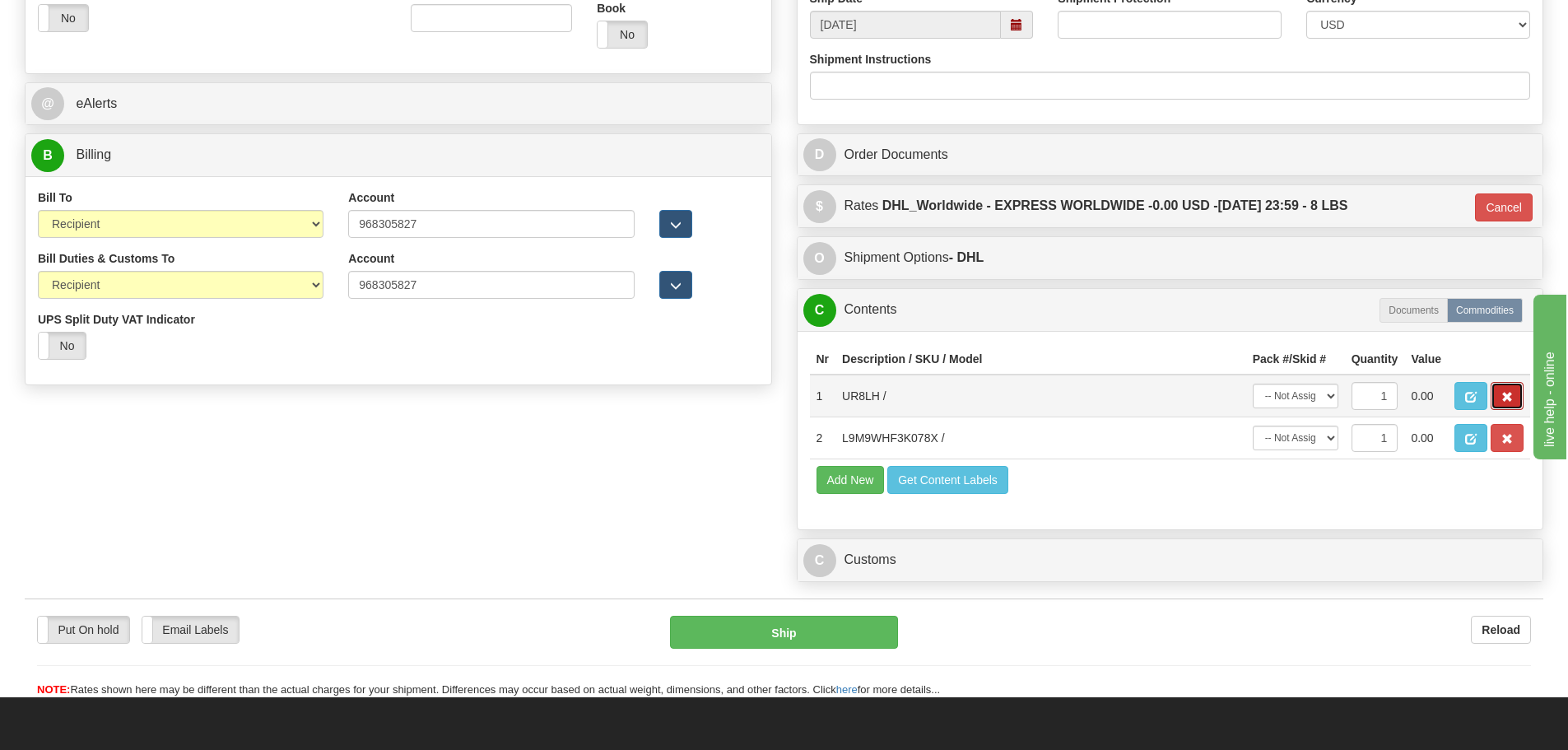
click at [1495, 394] on button "button" at bounding box center [1507, 396] width 33 height 28
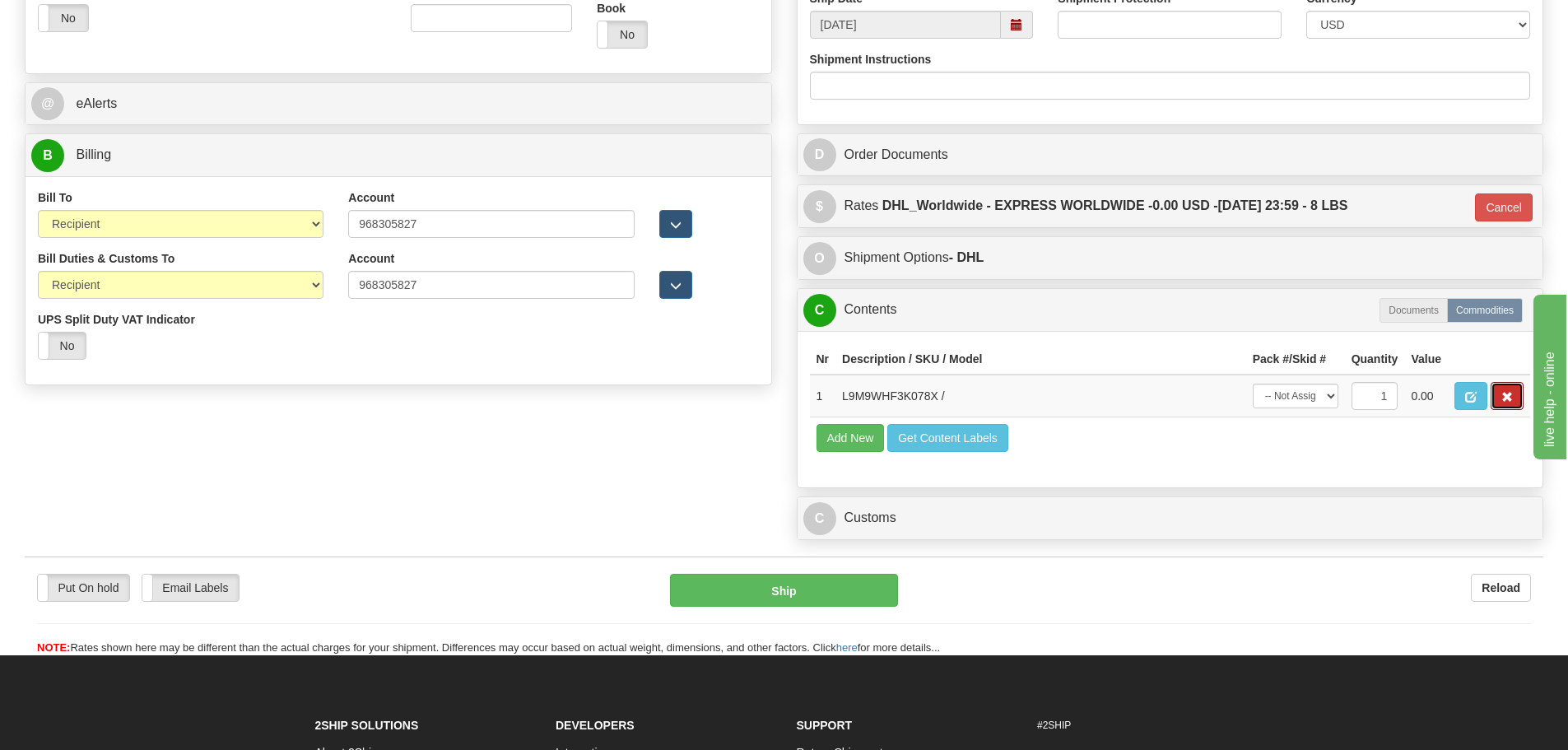
click at [1495, 394] on button "button" at bounding box center [1507, 396] width 33 height 28
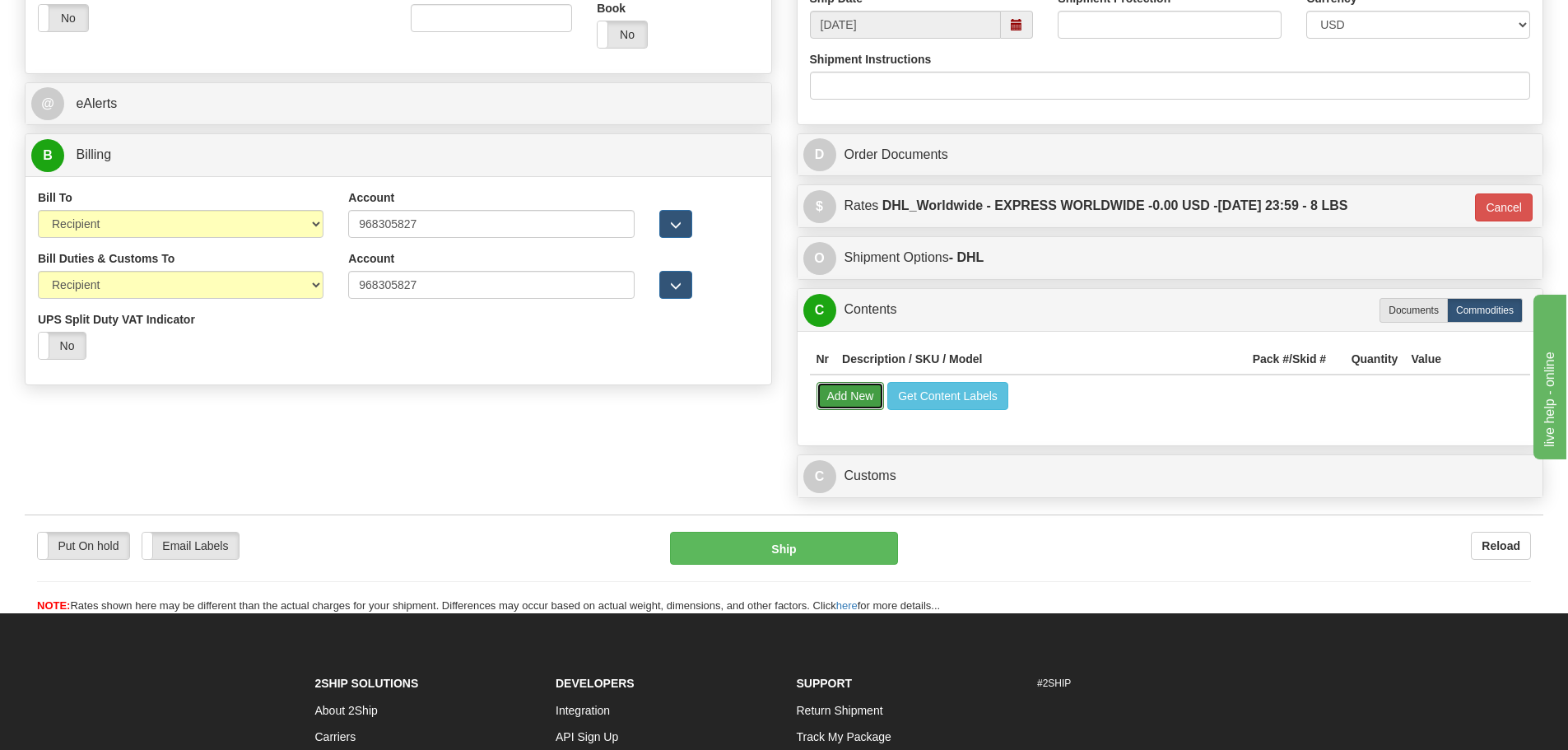
click at [838, 408] on button "Add New" at bounding box center [850, 396] width 68 height 28
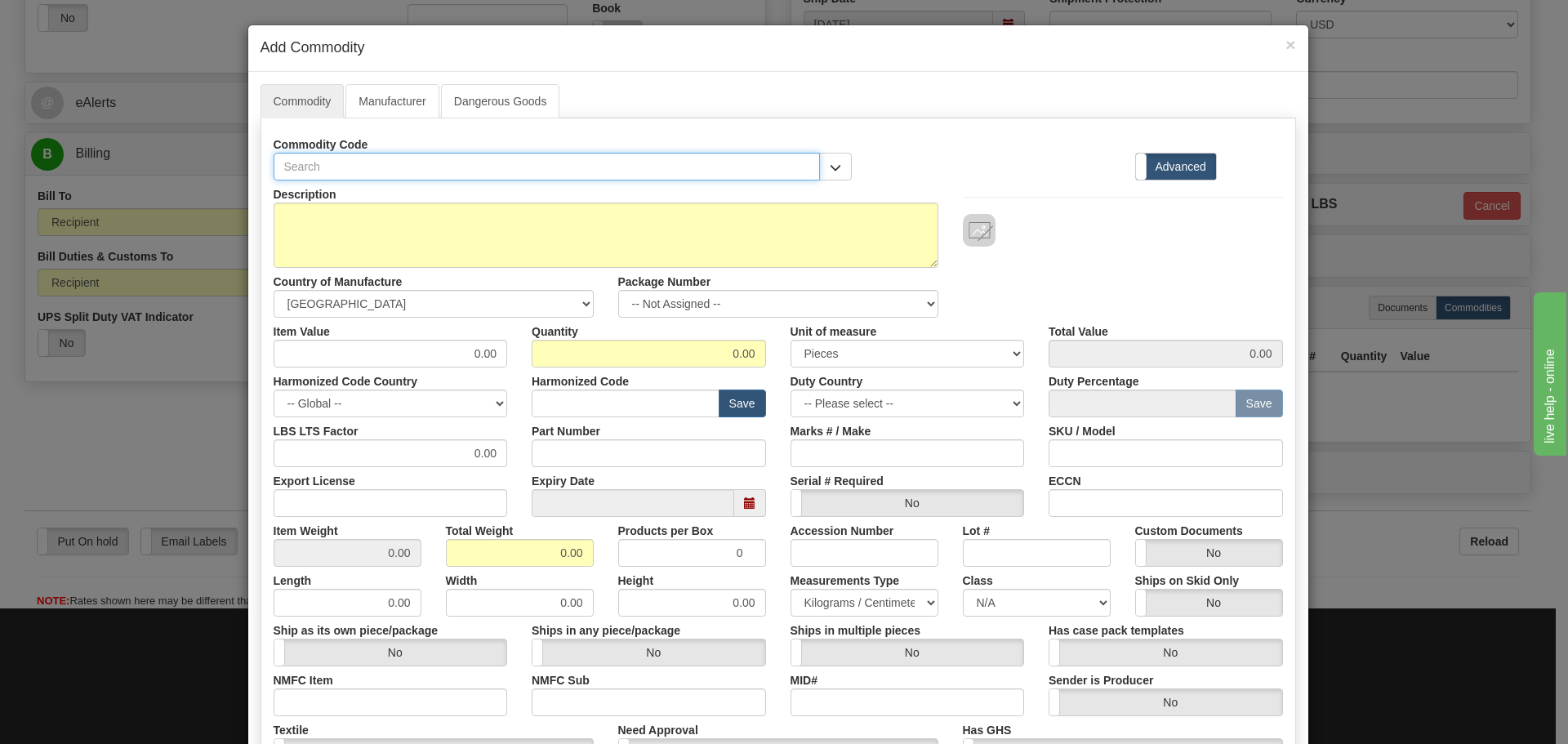
click at [298, 163] on input "text" at bounding box center [546, 167] width 547 height 28
paste input "UR-8LH"
click at [298, 169] on input "UR-8LH" at bounding box center [546, 167] width 547 height 28
type input "UR8LH"
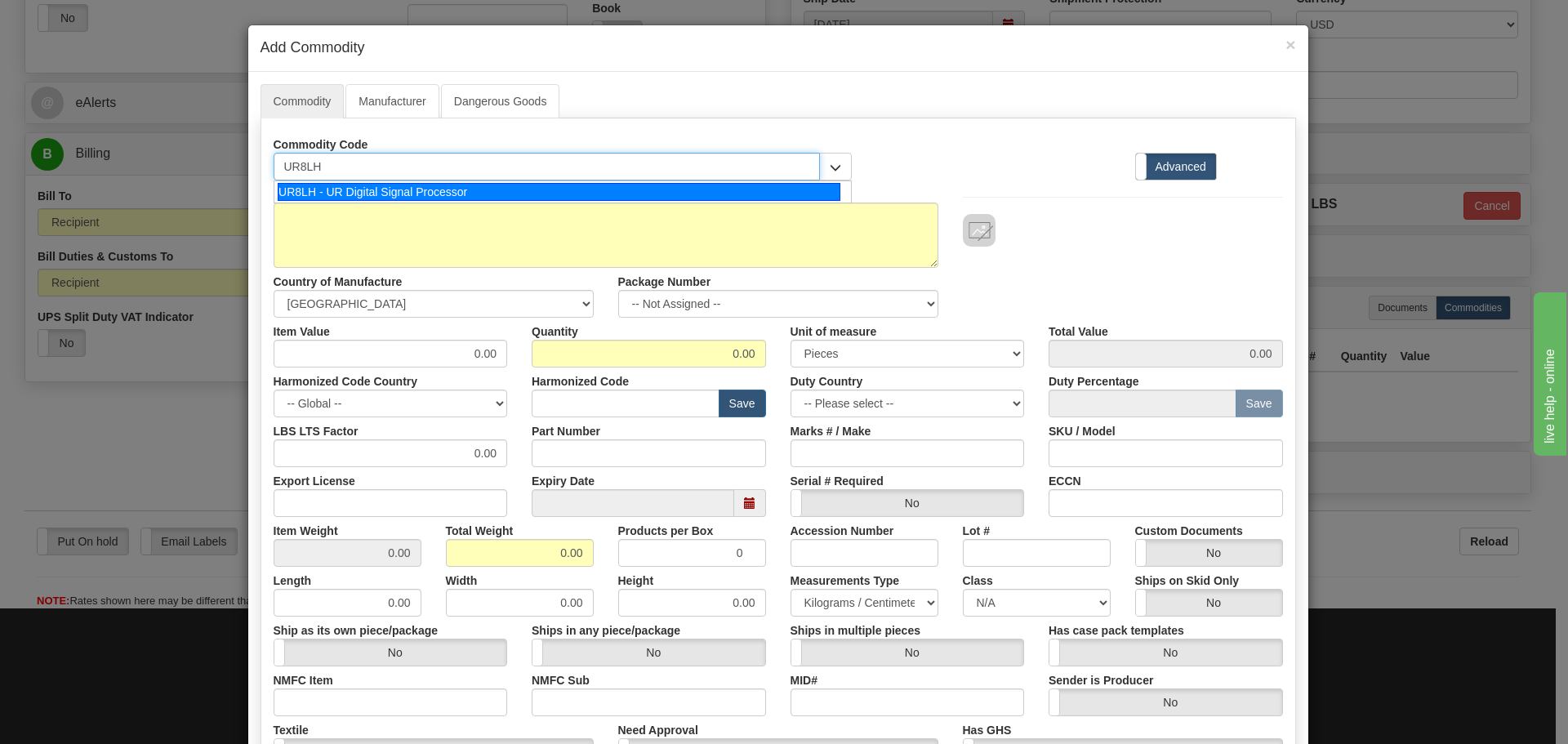
click at [329, 181] on li "UR8LH - UR Digital Signal Processor" at bounding box center [562, 191] width 577 height 21
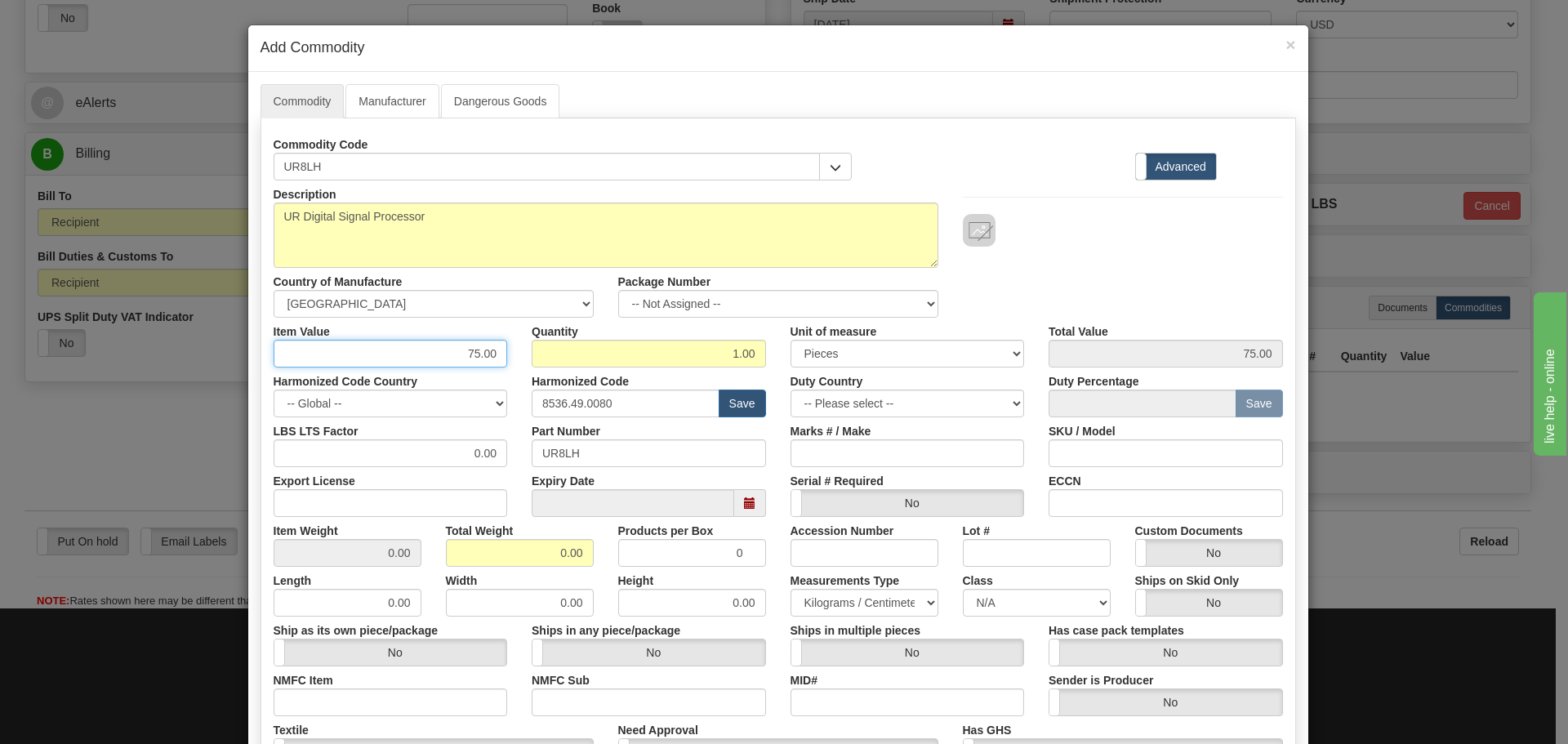
drag, startPoint x: 460, startPoint y: 346, endPoint x: 510, endPoint y: 358, distance: 51.4
click at [510, 358] on div "Item Value 75.00" at bounding box center [391, 343] width 259 height 50
type input "533.54"
type input "1"
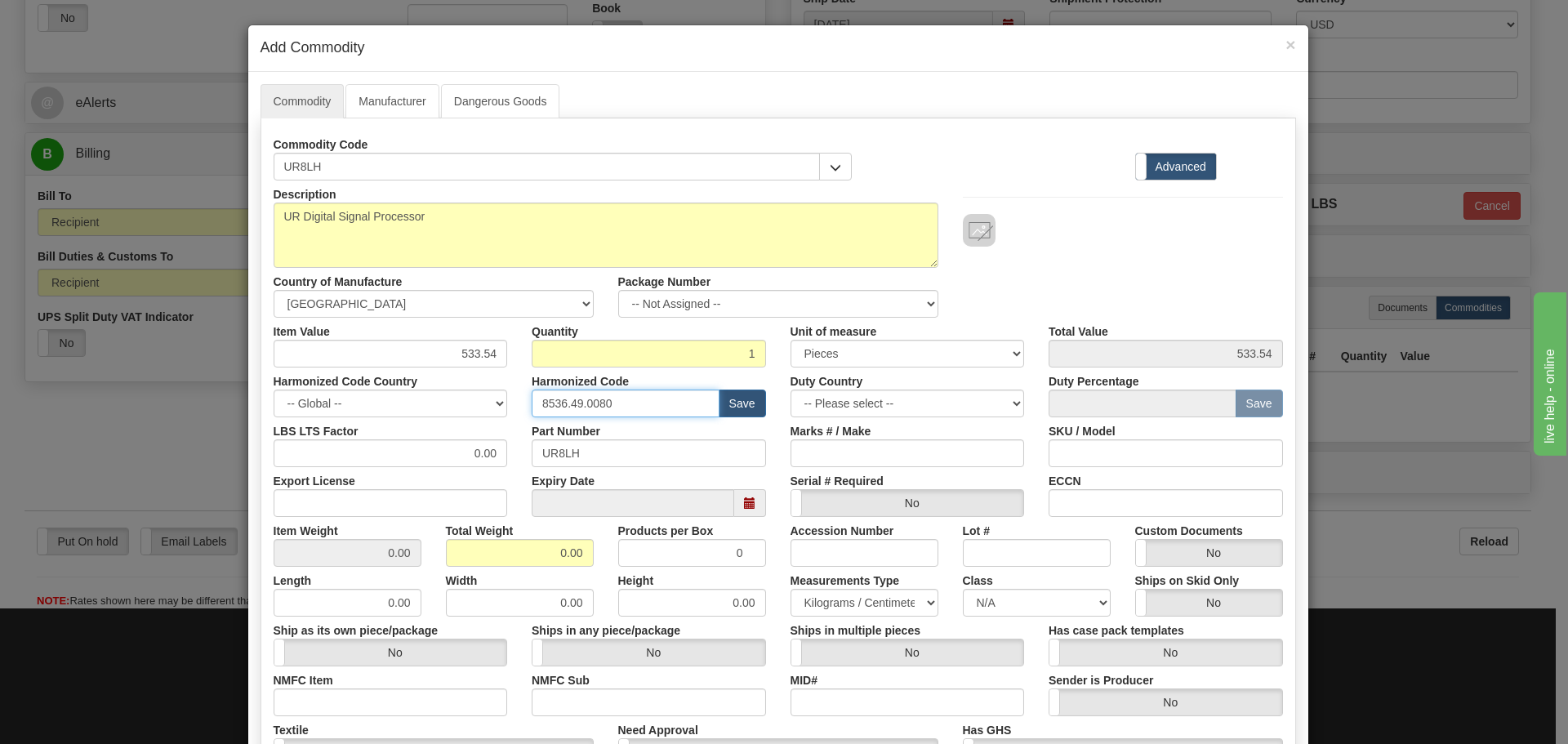
click at [623, 413] on input "8536.49.0080" at bounding box center [625, 404] width 188 height 28
type input "8"
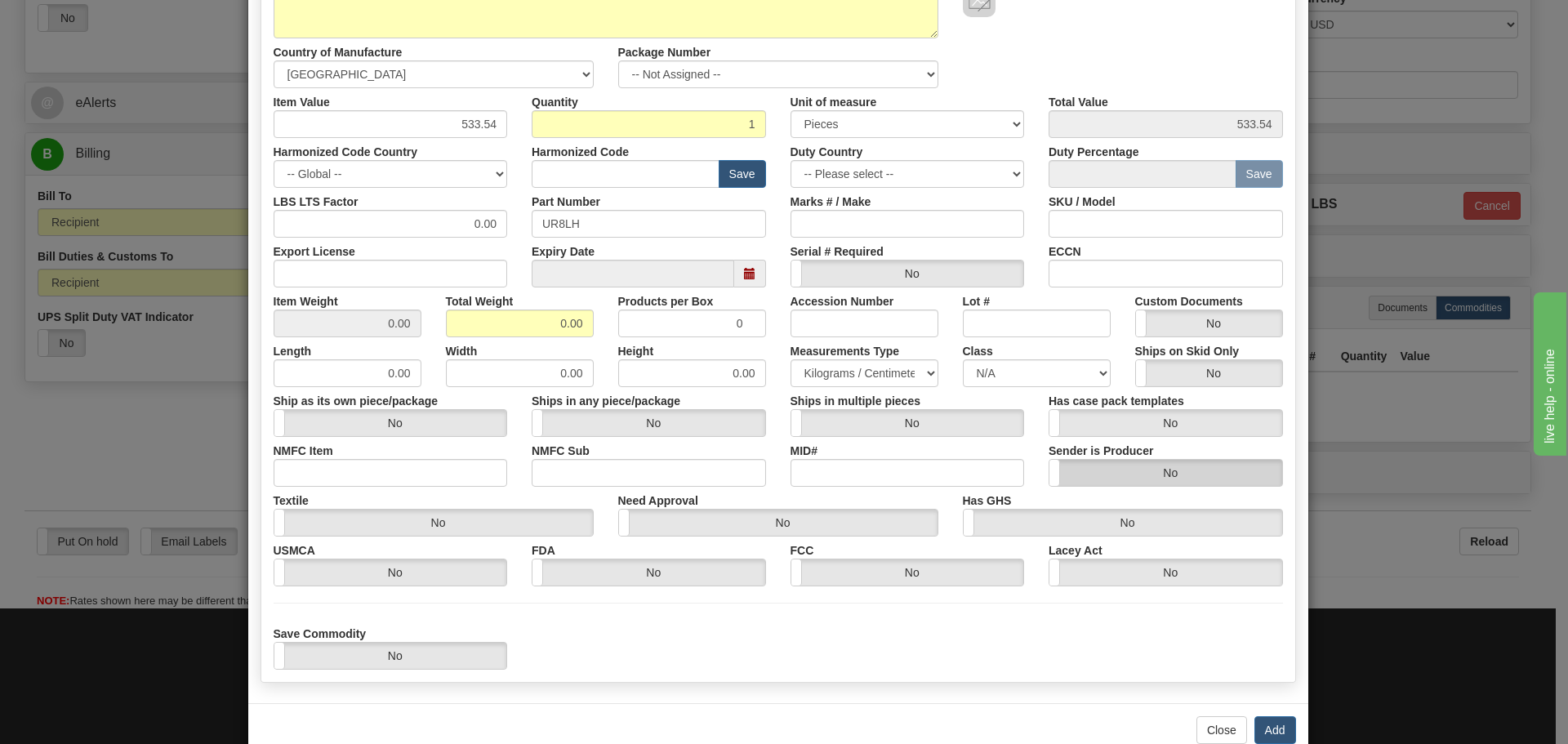
scroll to position [267, 0]
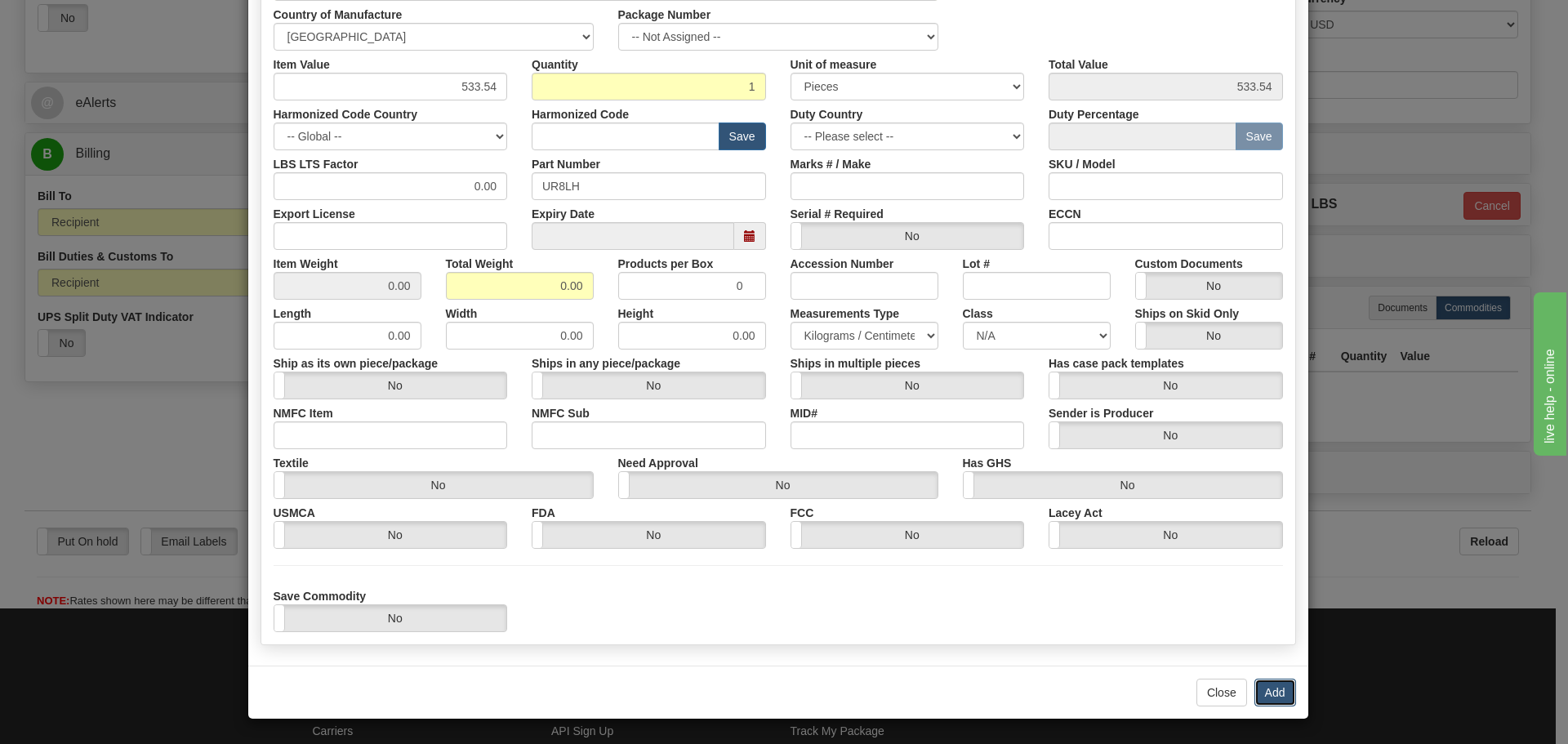
click at [1262, 690] on button "Add" at bounding box center [1275, 693] width 41 height 28
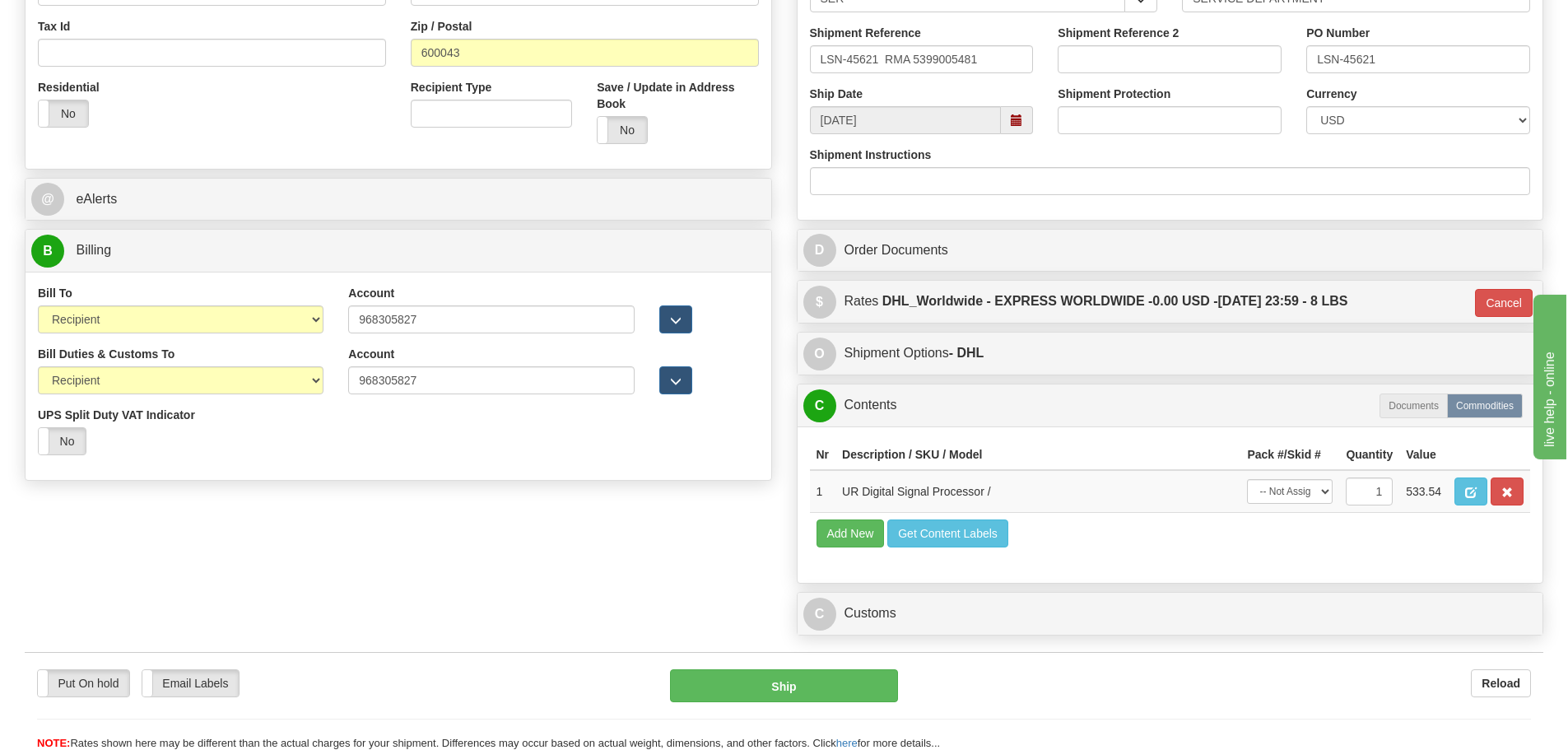
scroll to position [412, 0]
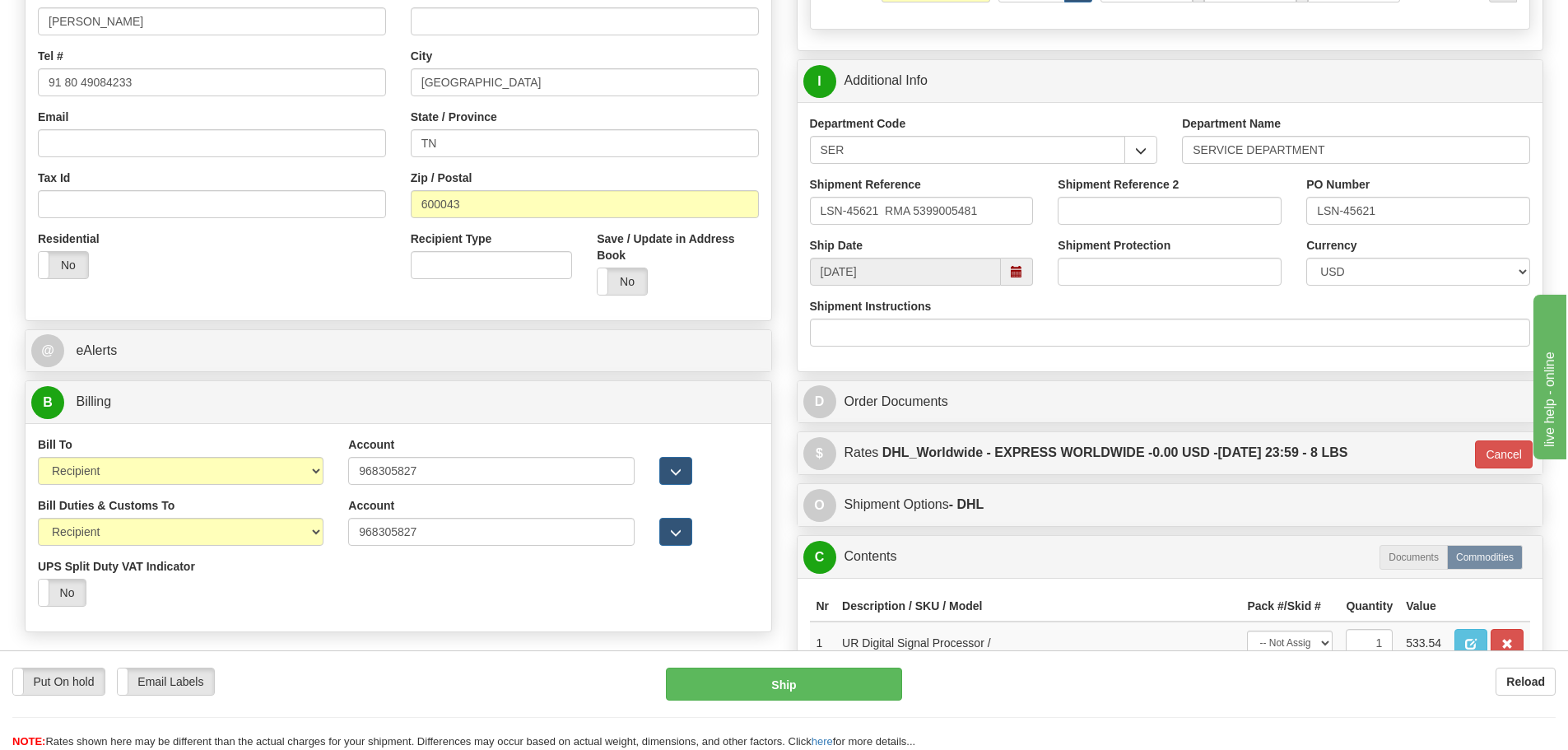
drag, startPoint x: 1003, startPoint y: 194, endPoint x: 967, endPoint y: 203, distance: 37.1
click at [967, 203] on div "Shipment Reference LSN-45621 RMA 5399005481" at bounding box center [922, 200] width 224 height 49
drag, startPoint x: 990, startPoint y: 218, endPoint x: 813, endPoint y: 242, distance: 178.6
click at [813, 242] on div "Department Code SER SER Department Name SERVICE DEPARTMENT Shipment Reference L…" at bounding box center [1170, 236] width 745 height 269
click at [892, 276] on input "[DATE]" at bounding box center [906, 272] width 192 height 28
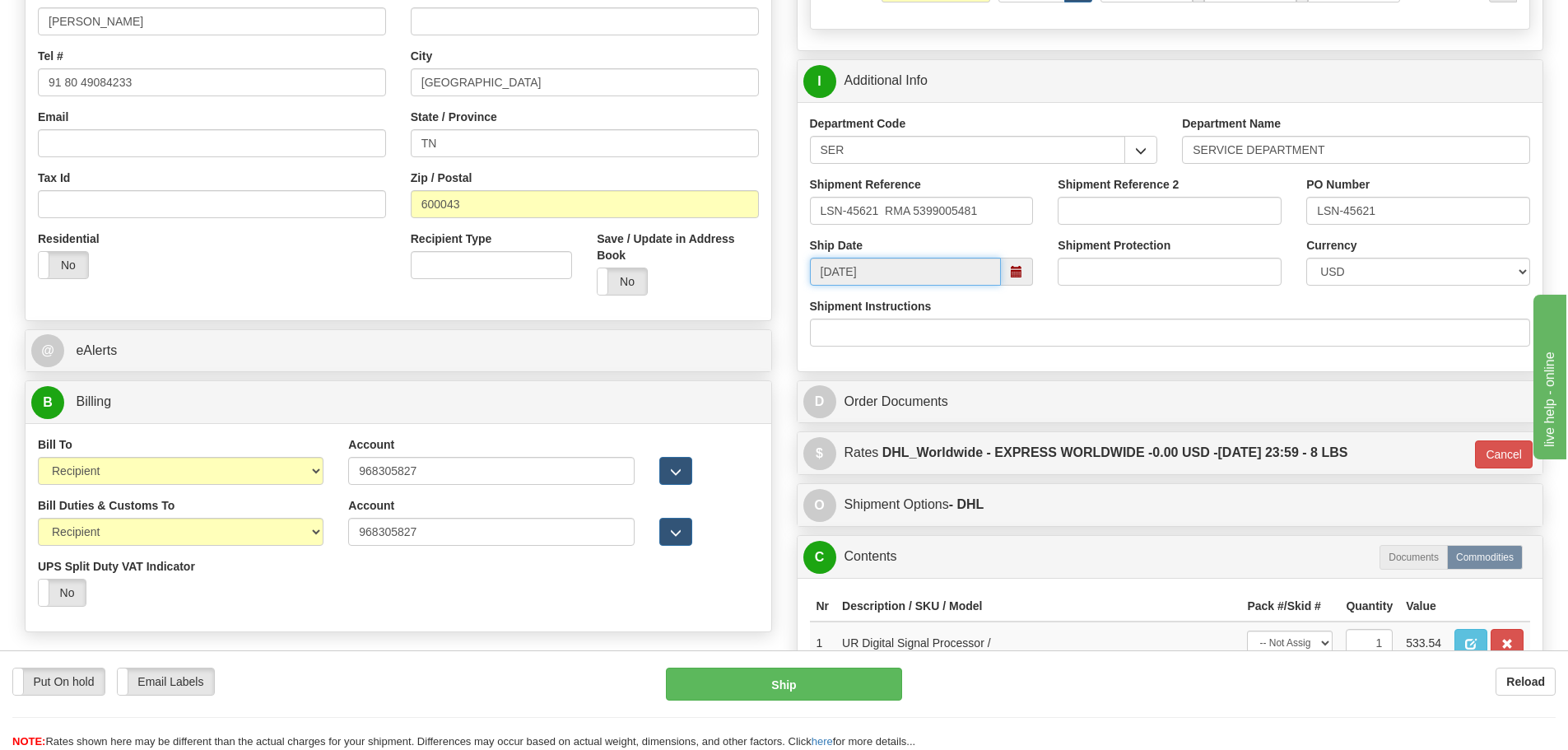
drag, startPoint x: 892, startPoint y: 276, endPoint x: 807, endPoint y: 280, distance: 85.1
click at [807, 280] on div "Ship Date 09/02/2025" at bounding box center [922, 261] width 249 height 49
click at [884, 213] on input "LSN-45621 RMA 5399005481" at bounding box center [922, 211] width 224 height 28
drag, startPoint x: 1019, startPoint y: 213, endPoint x: 822, endPoint y: 217, distance: 197.0
click at [822, 217] on input "LSN-45621 RMA 5399005481" at bounding box center [922, 211] width 224 height 28
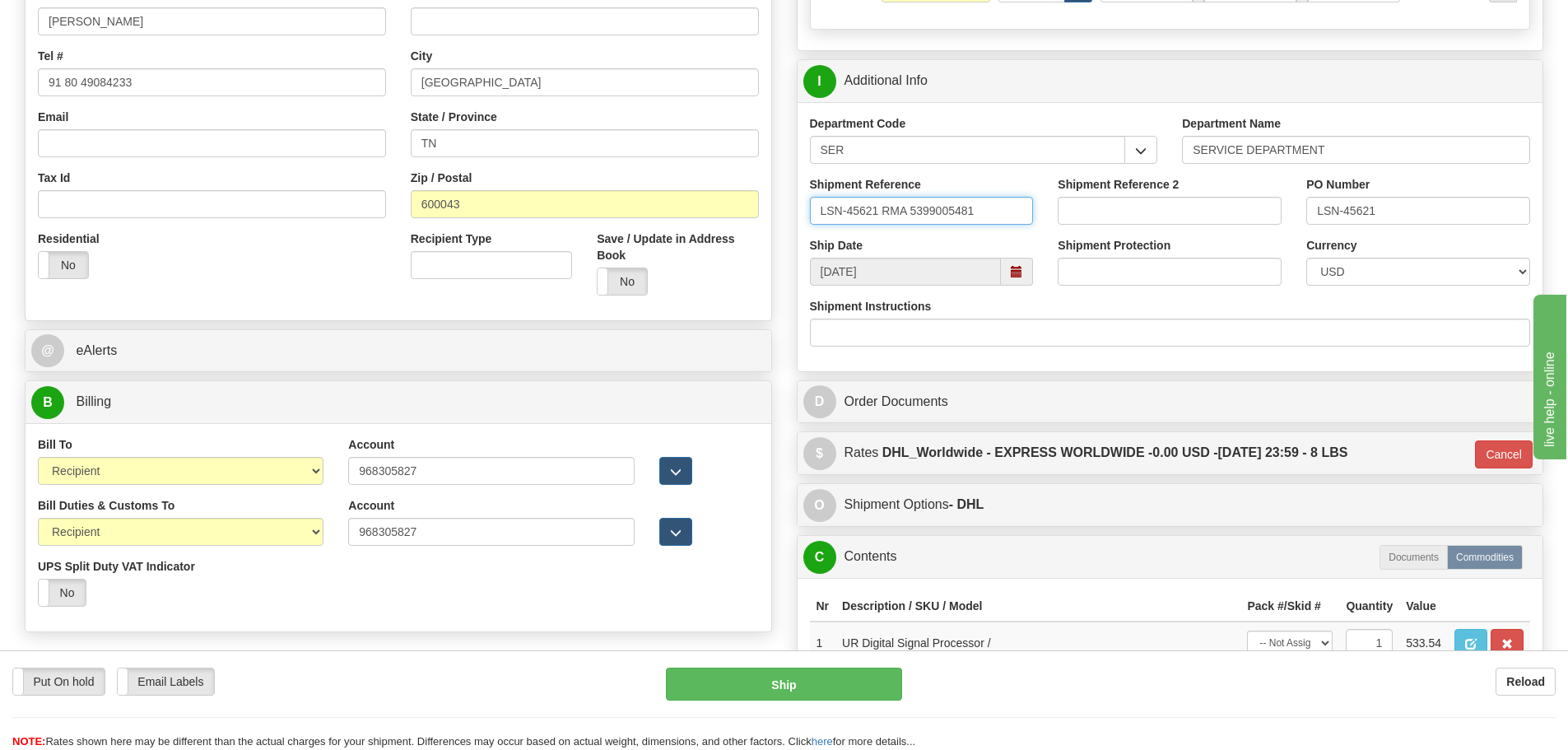
type input "LSN-45621 RMA 5399005481"
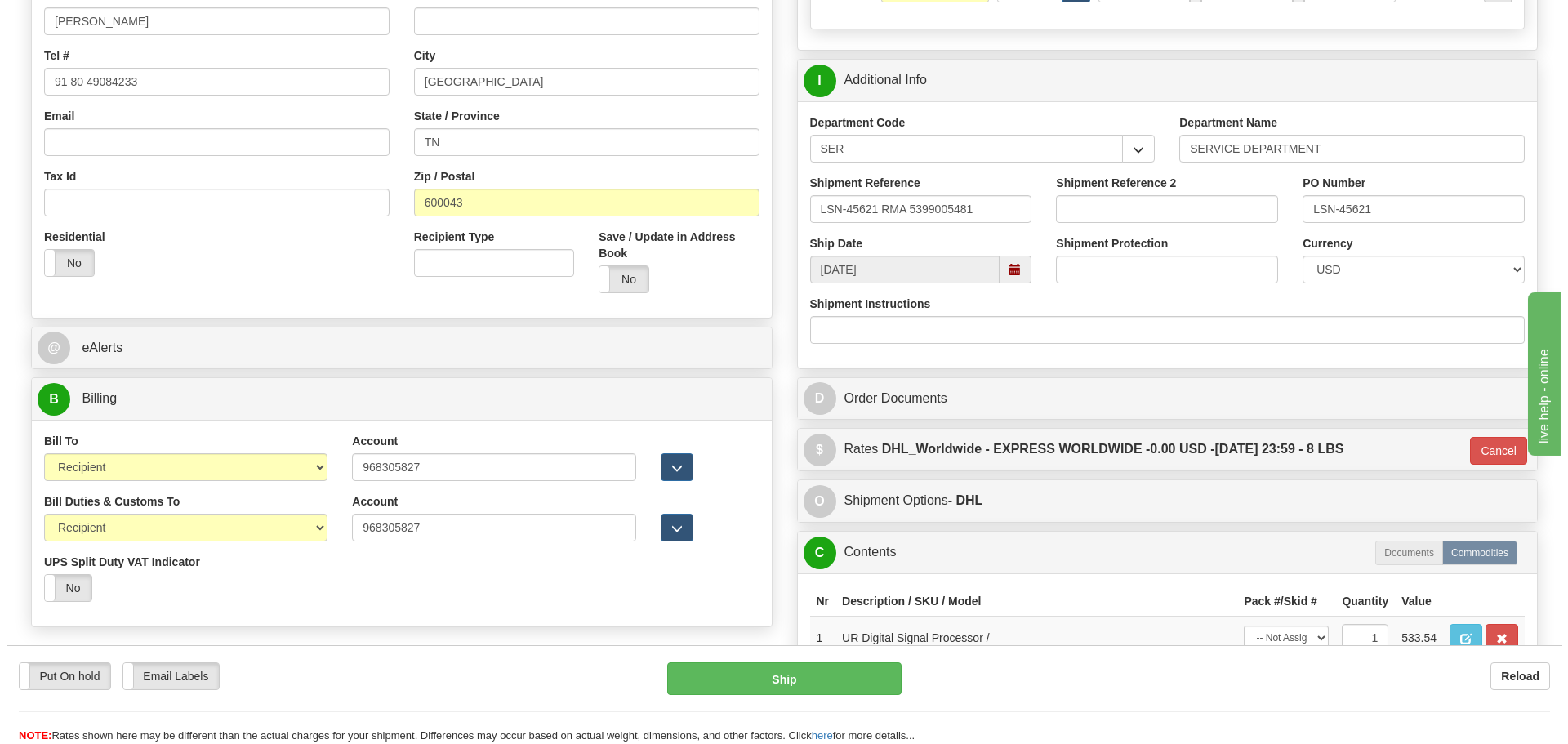
scroll to position [572, 0]
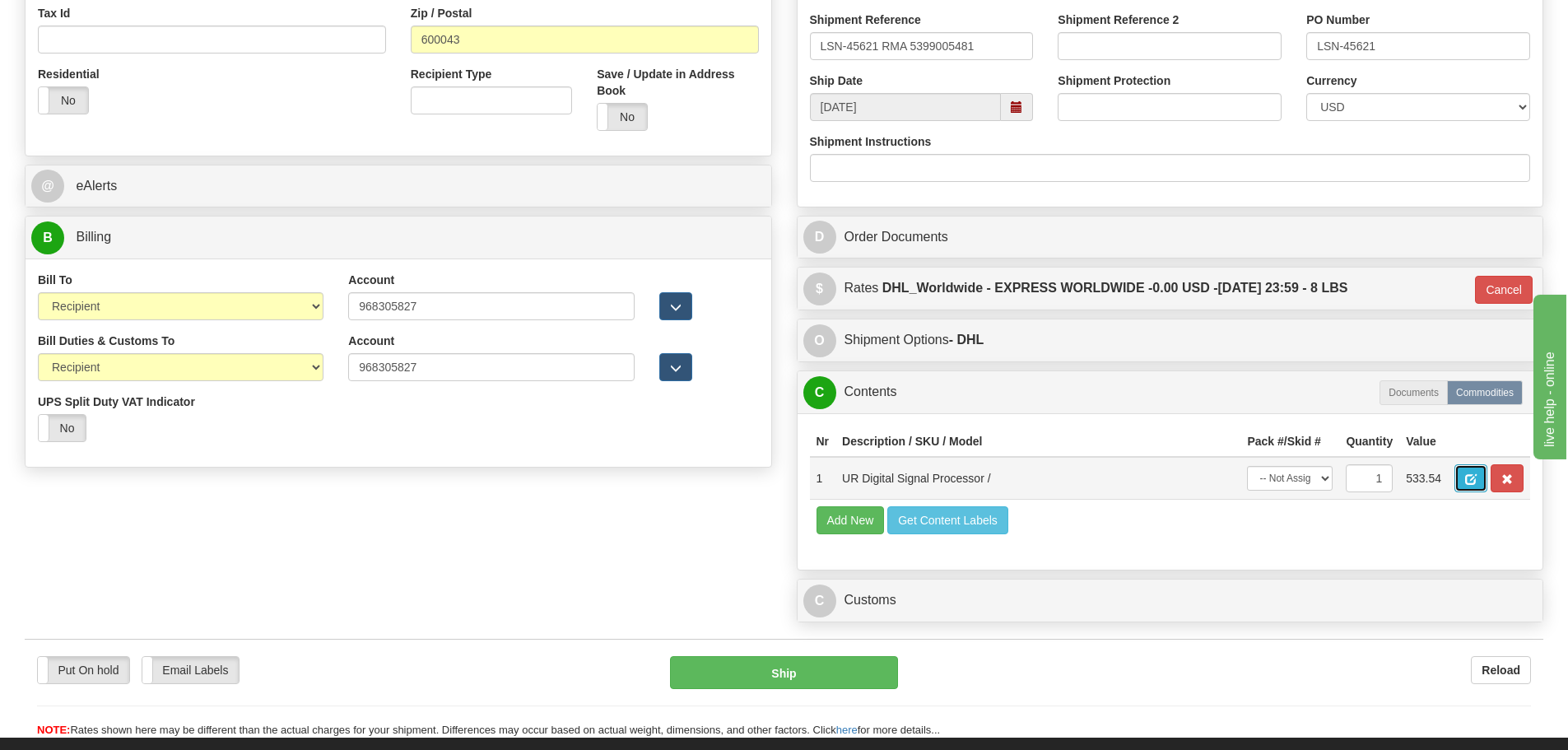
click at [1480, 486] on button "button" at bounding box center [1471, 478] width 33 height 28
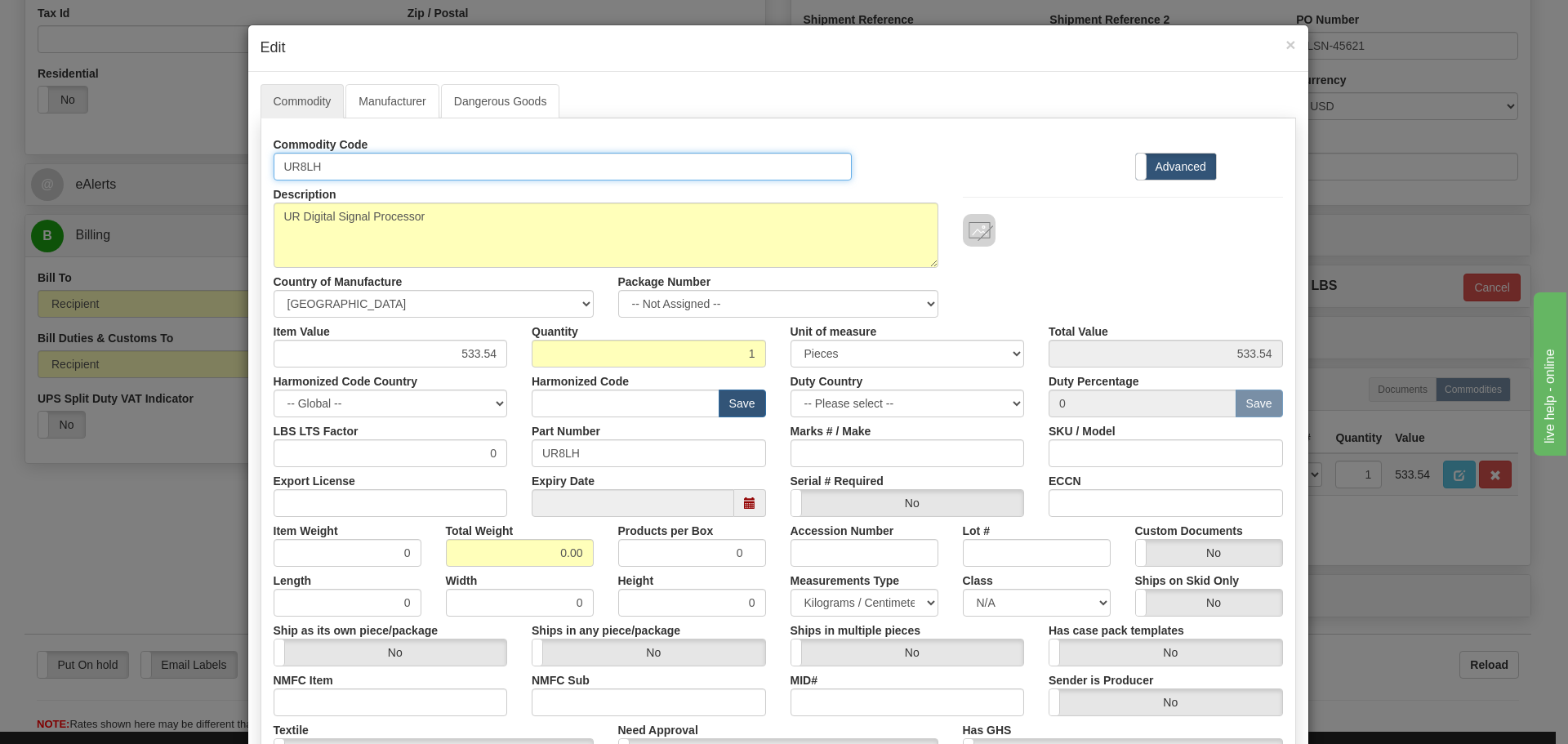
drag, startPoint x: 288, startPoint y: 161, endPoint x: 238, endPoint y: 161, distance: 50.0
click at [238, 161] on div "× Edit Commodity Manufacturer Dangerous Goods Commodity Code UR8LH Standard Adv…" at bounding box center [784, 372] width 1568 height 744
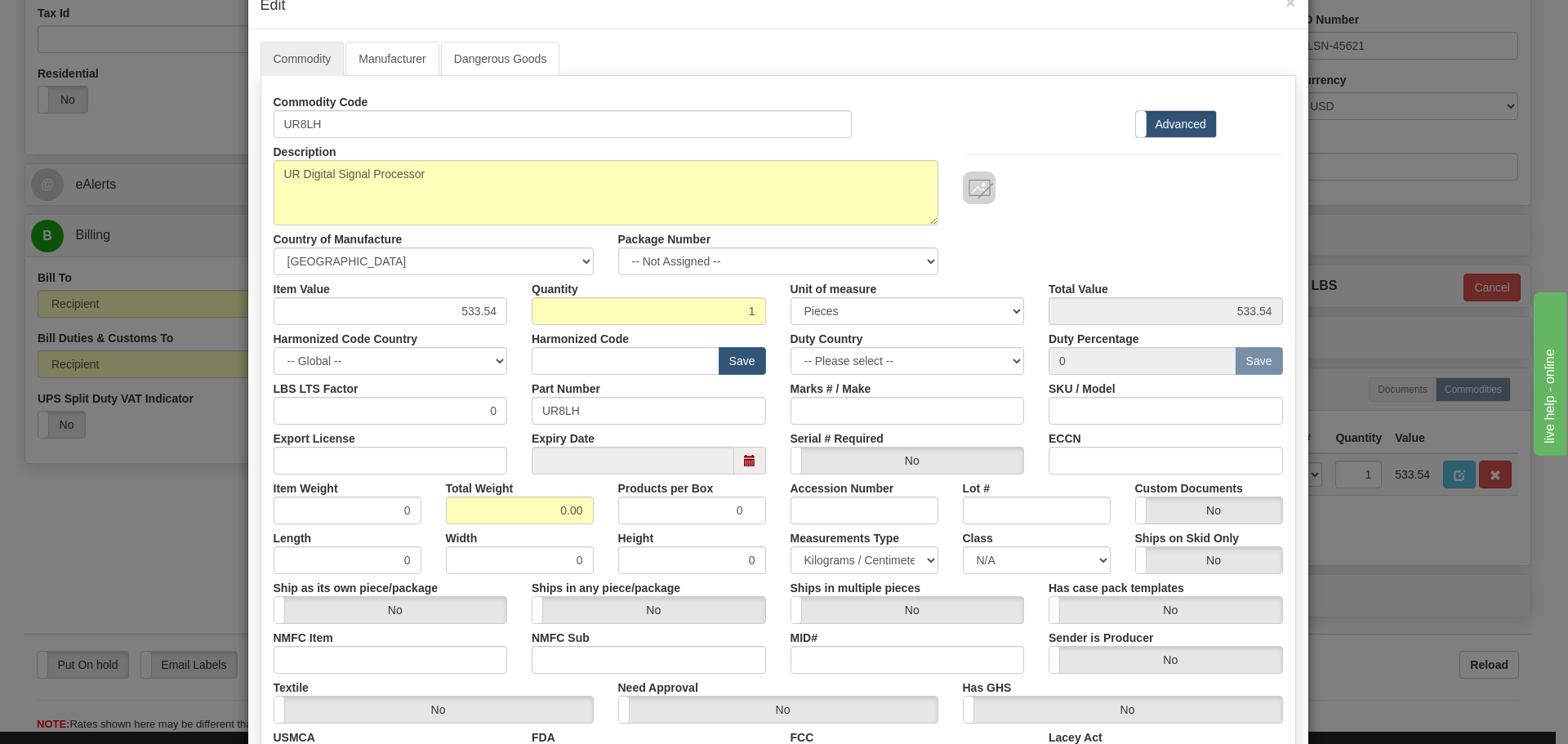
scroll to position [82, 0]
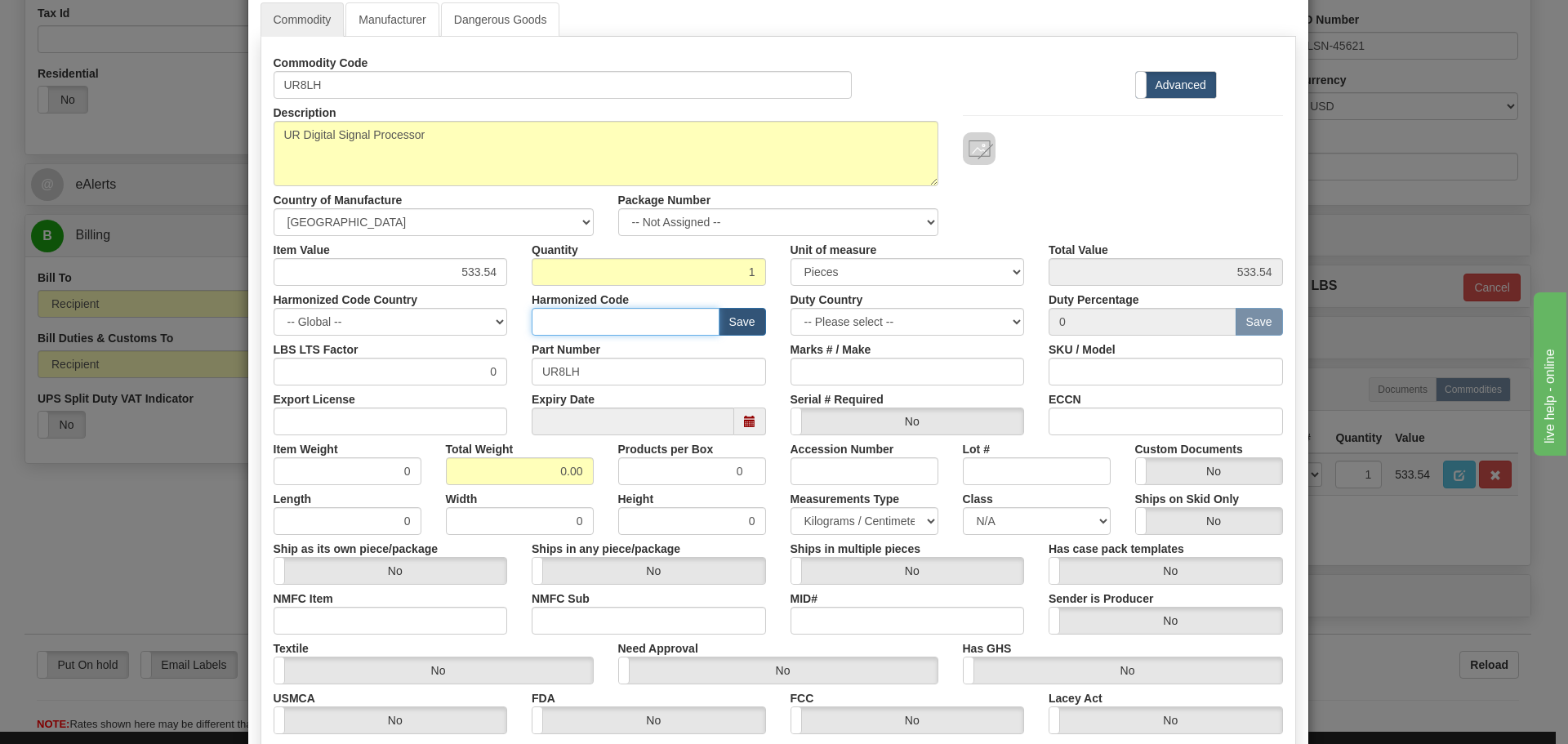
click at [607, 320] on input "text" at bounding box center [625, 322] width 188 height 28
click at [554, 308] on input "text" at bounding box center [625, 322] width 188 height 28
paste input "8538 90 00"
type input "8538 90 00"
click at [509, 290] on div "Harmonized Code Country -- Global -- AFGHANISTAN ALAND ISLANDS ALBANIA ALGERIA …" at bounding box center [391, 310] width 259 height 50
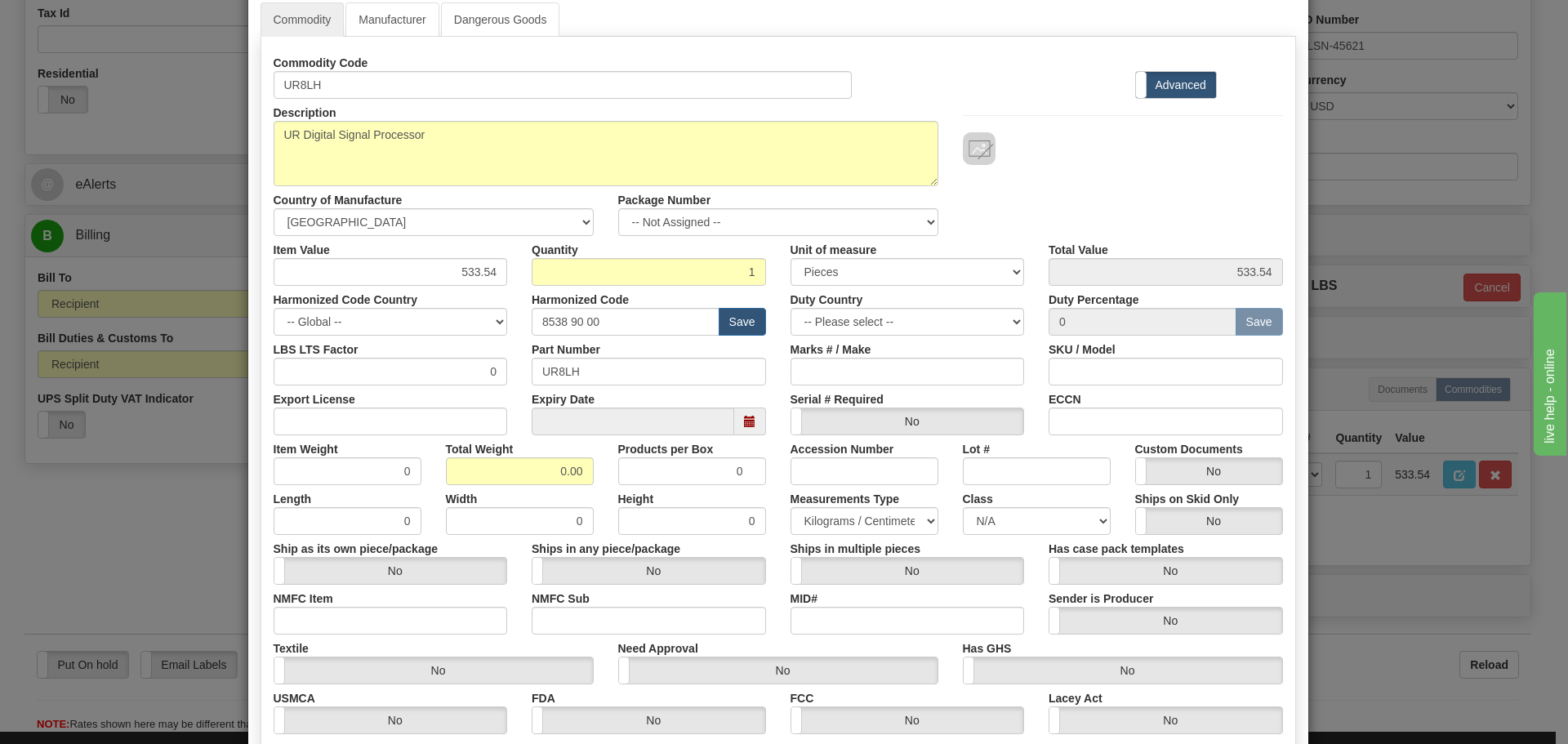
scroll to position [163, 0]
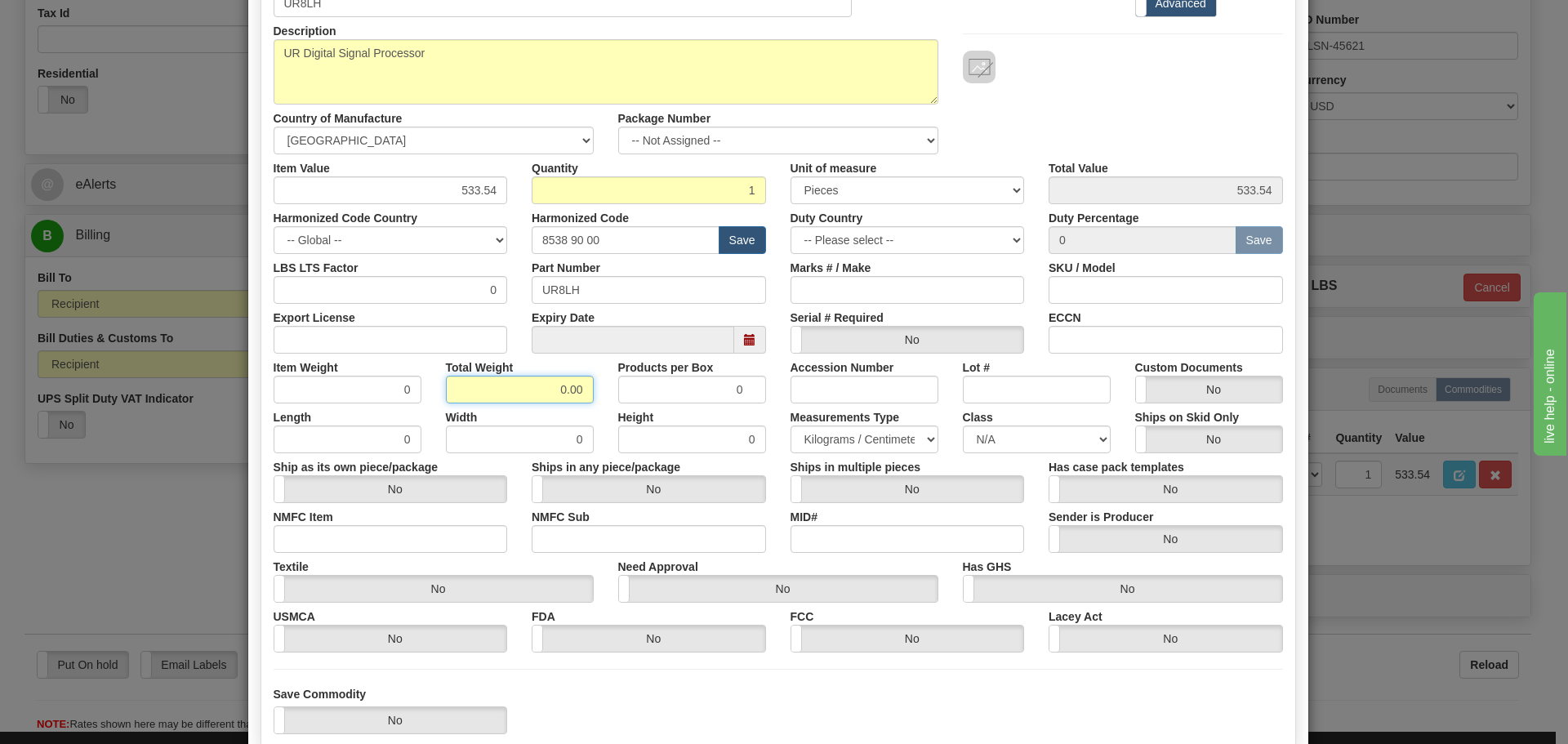
drag, startPoint x: 531, startPoint y: 378, endPoint x: 587, endPoint y: 399, distance: 59.8
click at [587, 399] on input "0.00" at bounding box center [520, 390] width 148 height 28
type input "1.5"
type input "1.5000"
click at [595, 396] on div "Total Weight 1.5" at bounding box center [520, 379] width 172 height 50
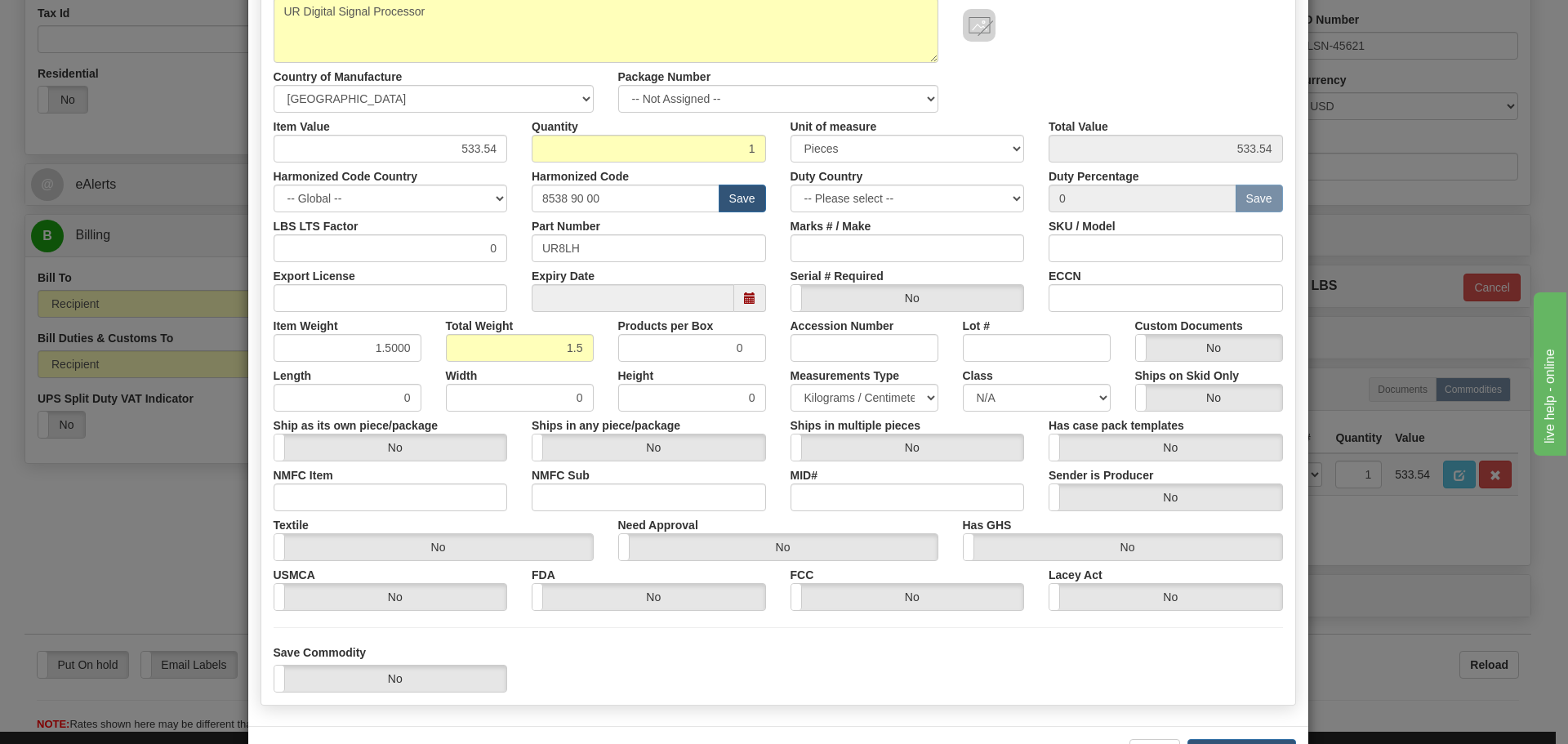
scroll to position [245, 0]
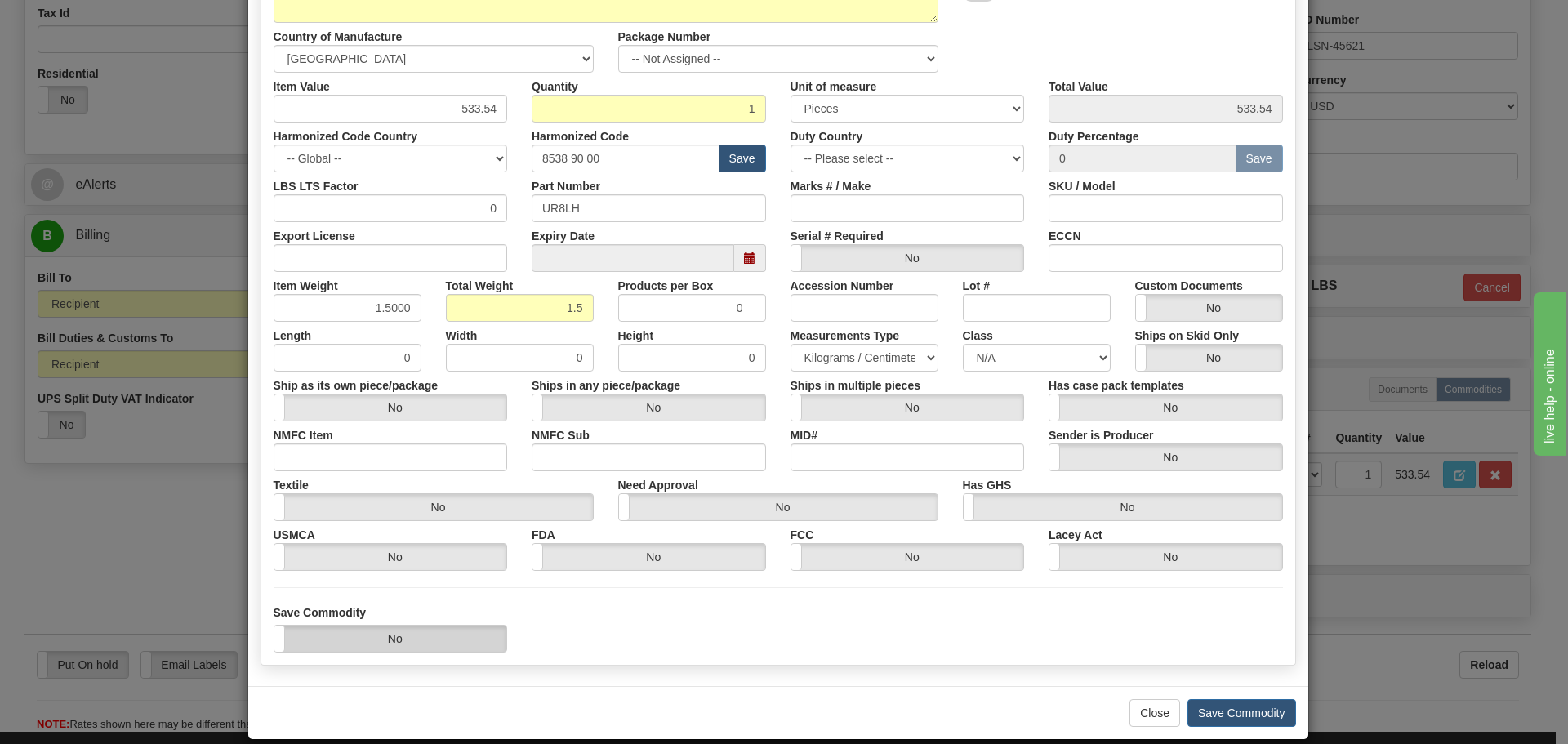
click at [479, 632] on label "No" at bounding box center [390, 639] width 233 height 26
click at [600, 646] on div "Save Commodity Yes No" at bounding box center [778, 628] width 1034 height 48
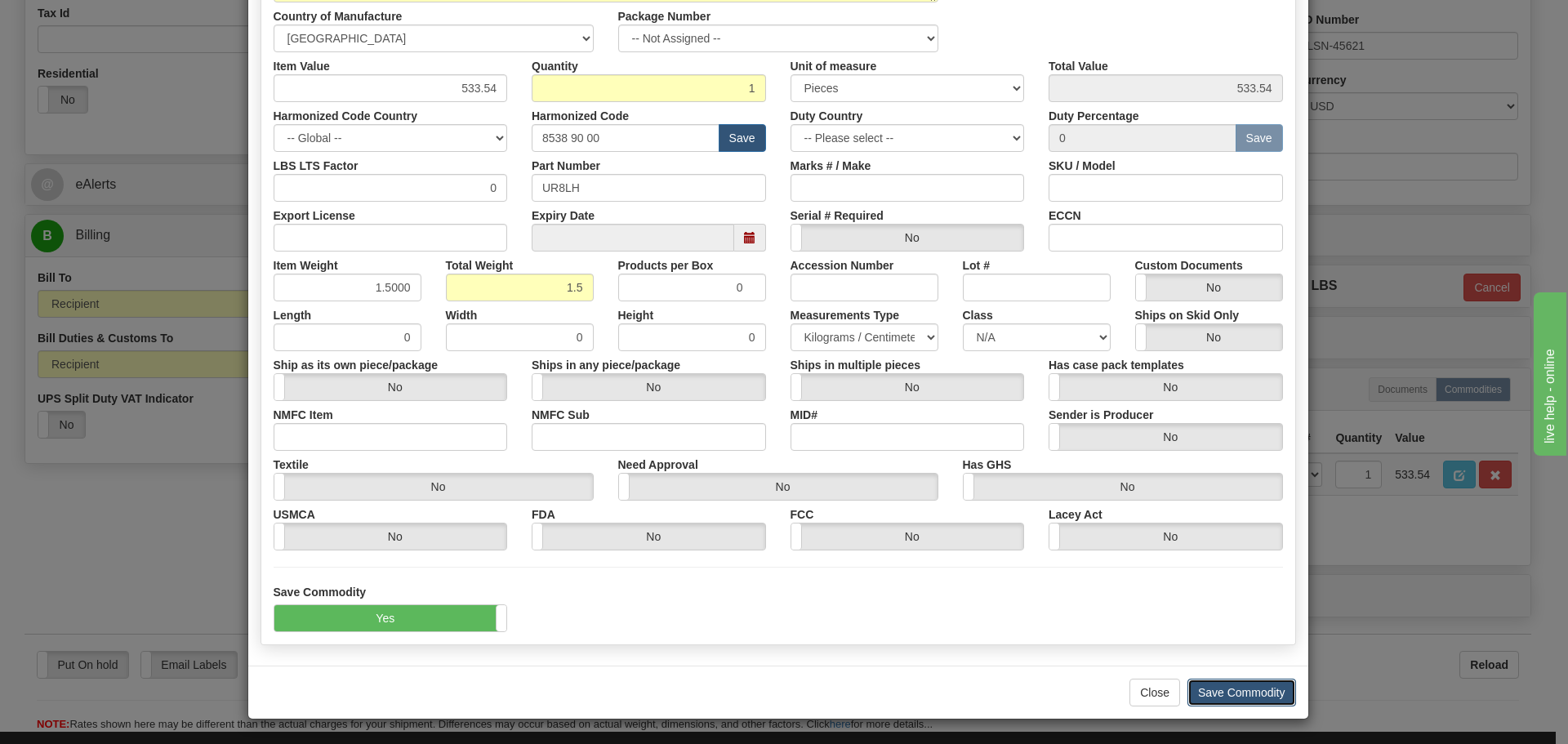
click at [1198, 683] on button "Save Commodity" at bounding box center [1242, 693] width 109 height 28
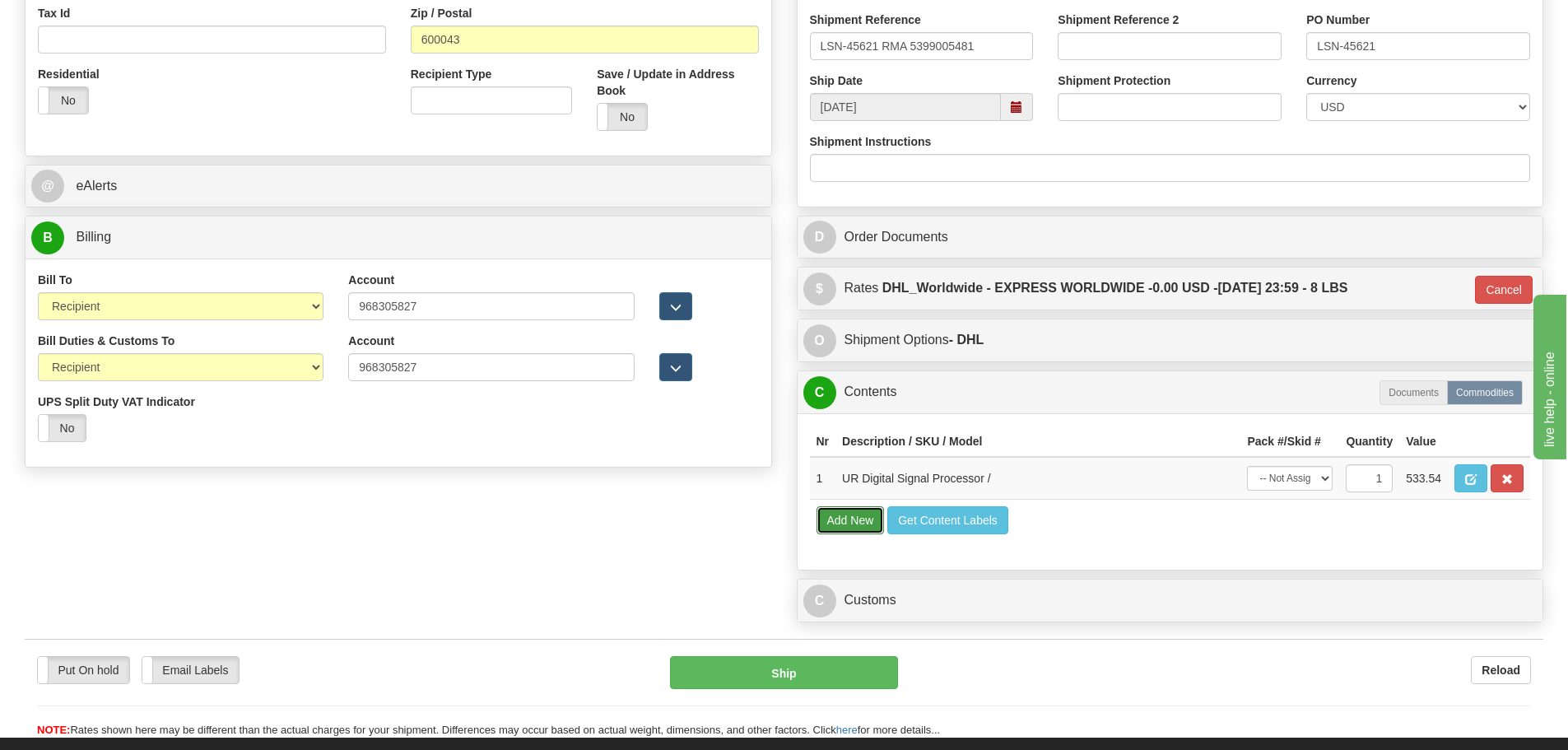
click at [838, 527] on button "Add New" at bounding box center [850, 521] width 68 height 28
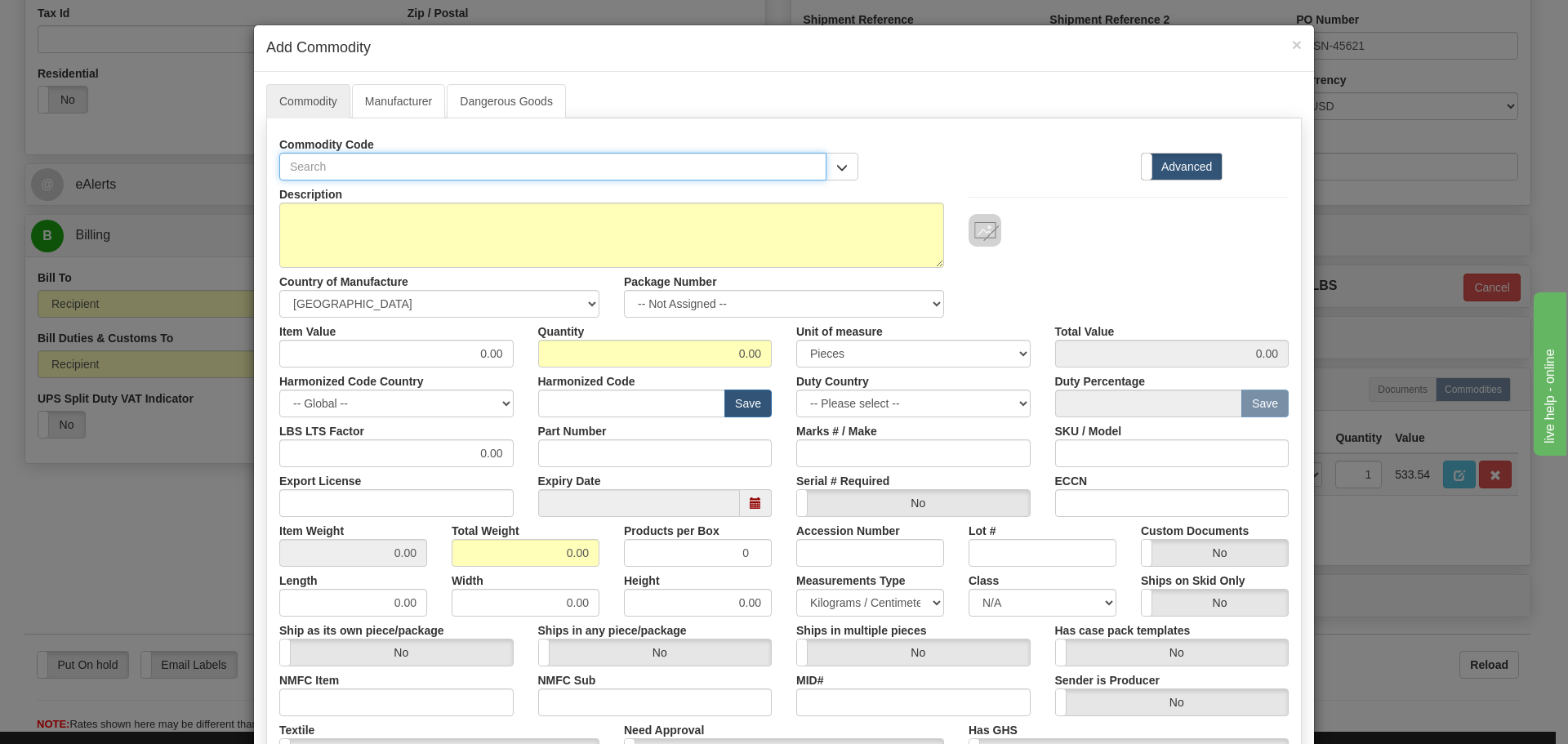
click at [279, 163] on input "text" at bounding box center [553, 167] width 547 height 28
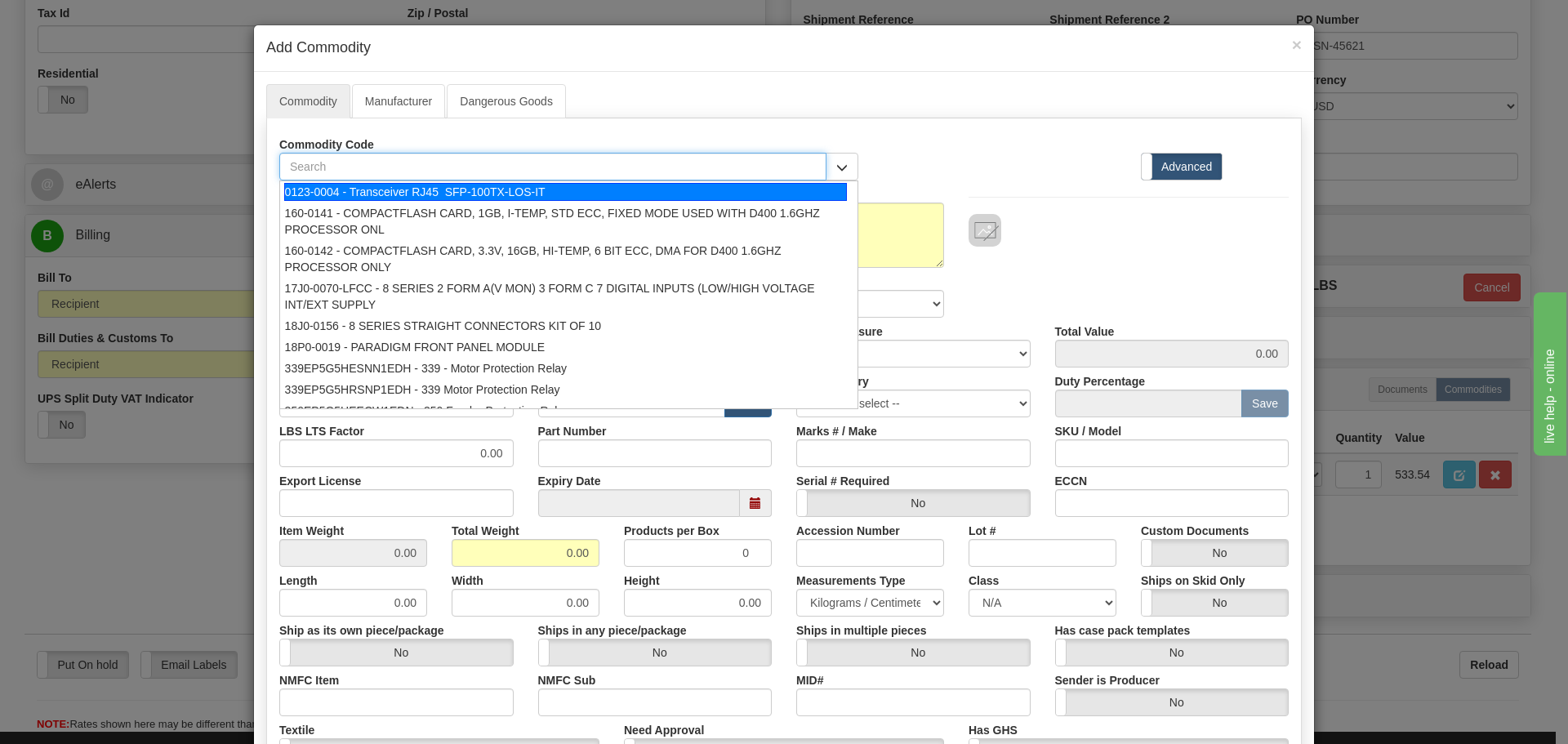
paste input "UR-9WH"
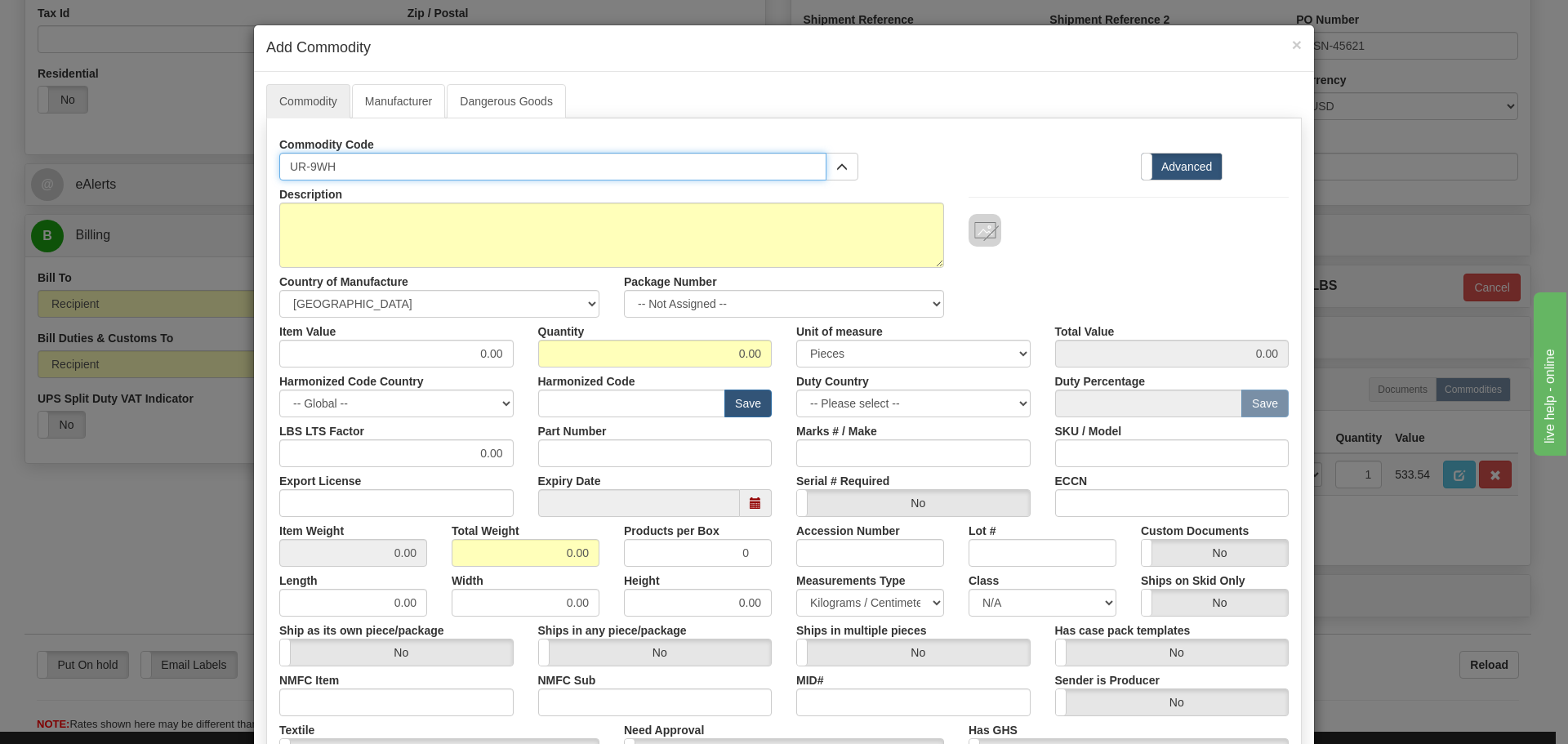
click at [306, 167] on input "UR-9WH" at bounding box center [553, 167] width 547 height 28
click at [325, 180] on input "UR9WH" at bounding box center [553, 167] width 547 height 28
click at [331, 160] on input "UR9WH" at bounding box center [553, 167] width 547 height 28
drag, startPoint x: 314, startPoint y: 167, endPoint x: 242, endPoint y: 177, distance: 72.7
click at [242, 177] on div "× Add Commodity Commodity Manufacturer Dangerous Goods Commodity Code UR9WH 012…" at bounding box center [784, 372] width 1568 height 744
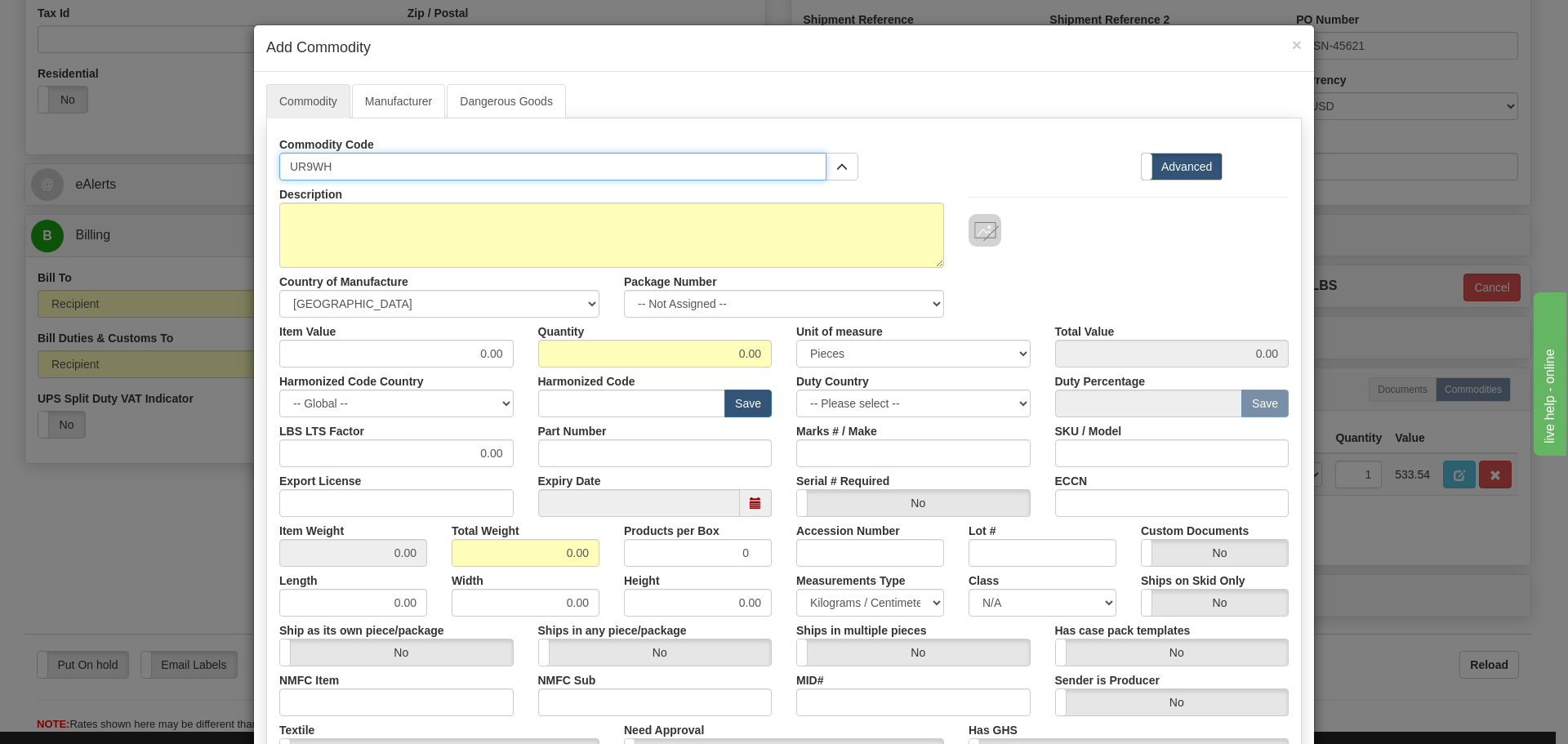
type input "UR9WH"
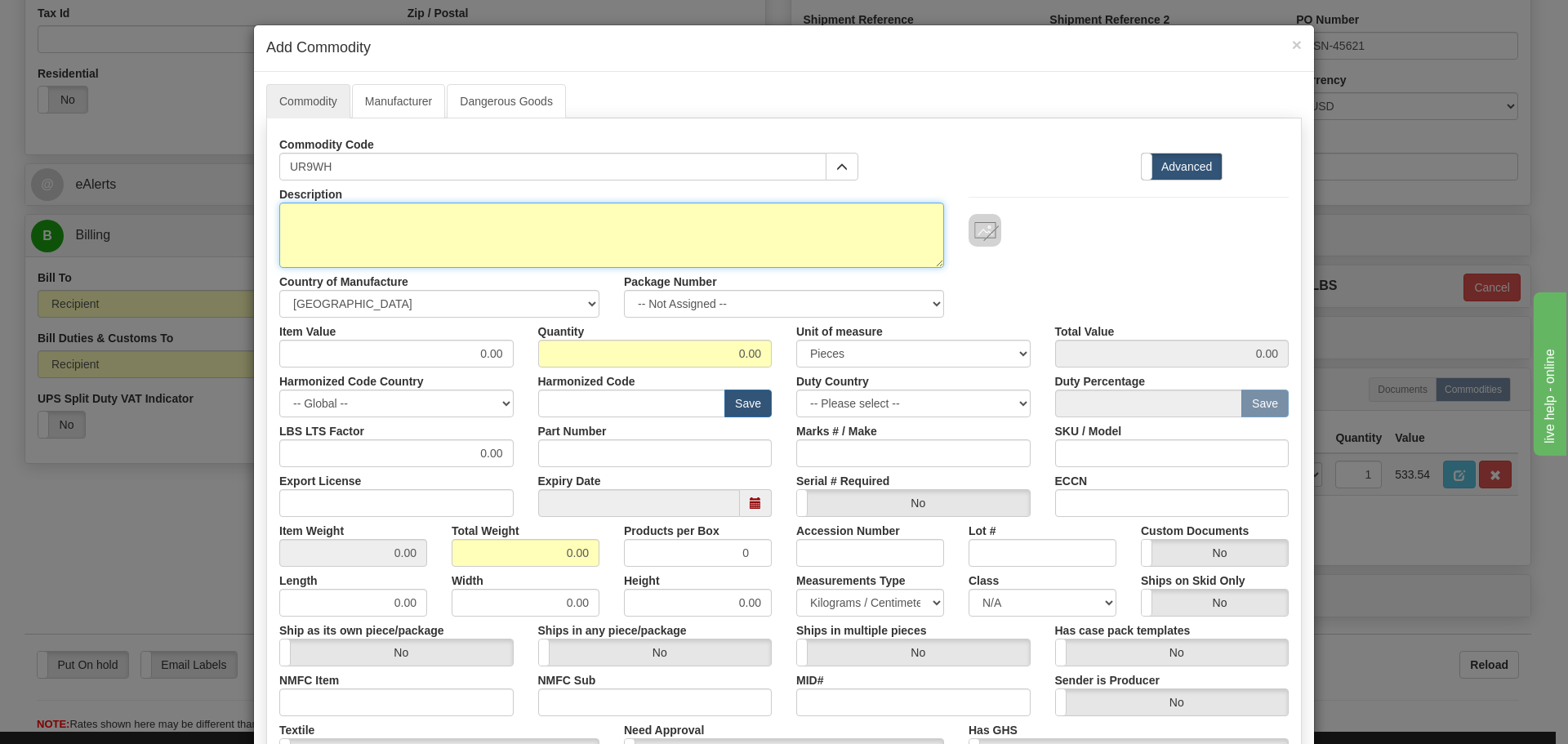
click at [396, 253] on textarea "Description" at bounding box center [611, 235] width 665 height 65
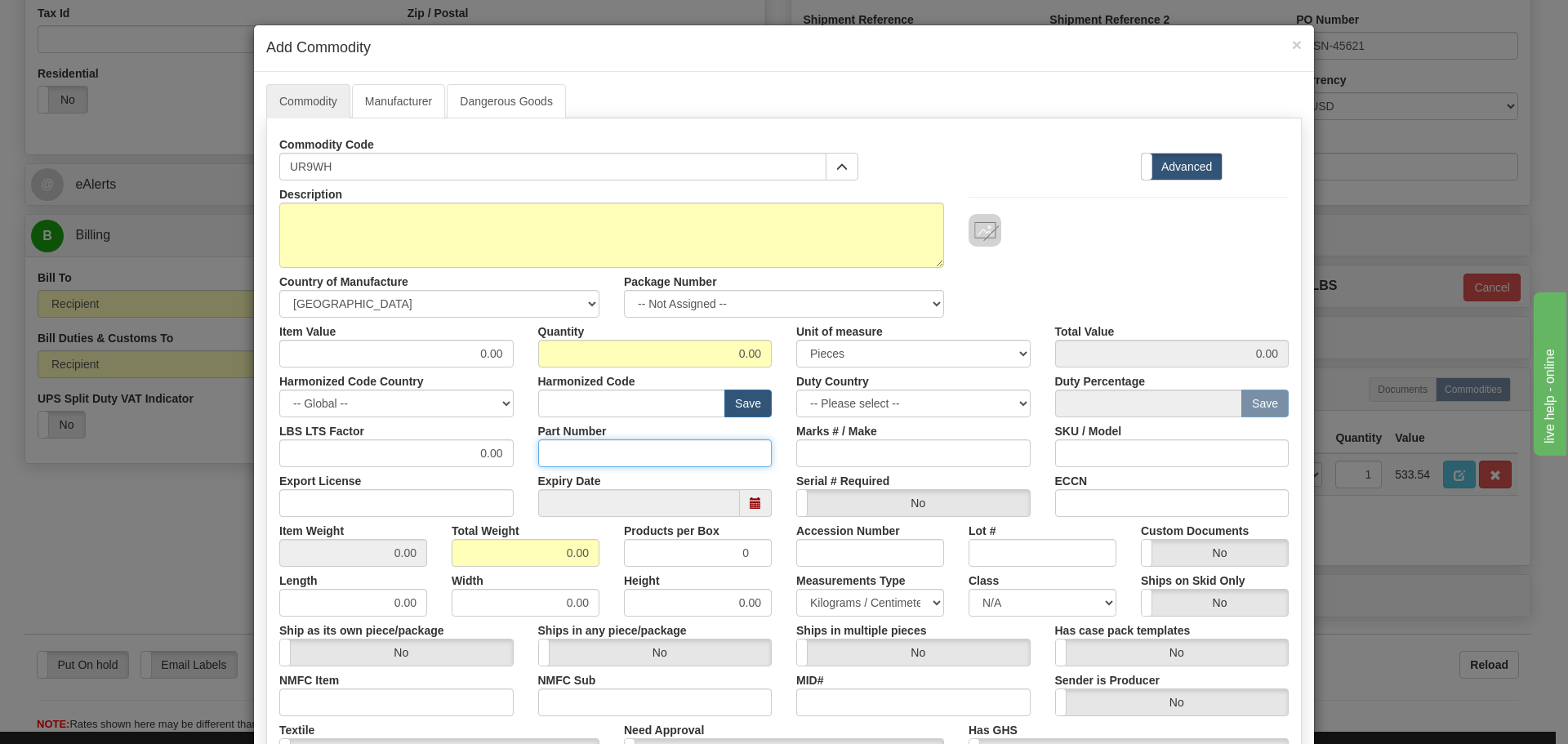
click at [563, 450] on input "Part Number" at bounding box center [655, 453] width 235 height 28
paste input "UR9WH"
type input "UR9WH"
click at [527, 417] on div "Part Number UR9WH" at bounding box center [655, 442] width 259 height 50
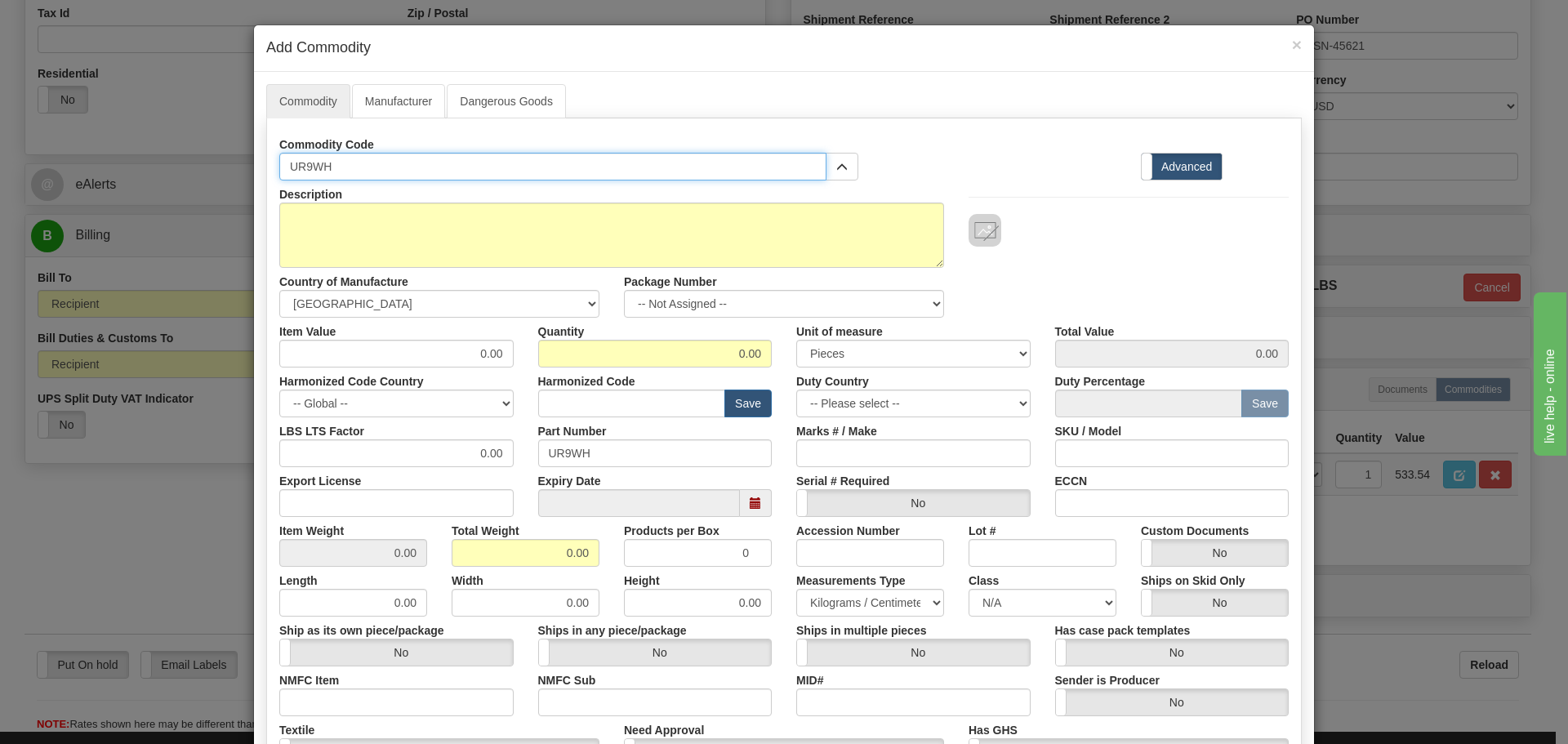
drag, startPoint x: 370, startPoint y: 169, endPoint x: 265, endPoint y: 167, distance: 105.0
click at [267, 167] on div "Commodity Code UR9WH 0123-0004 - Transceiver RJ45 SFP-100TX-LOS-IT 160-0141 - C…" at bounding box center [568, 155] width 603 height 50
paste input "L9M9WHF3K"
type input "L9M9WHF3K"
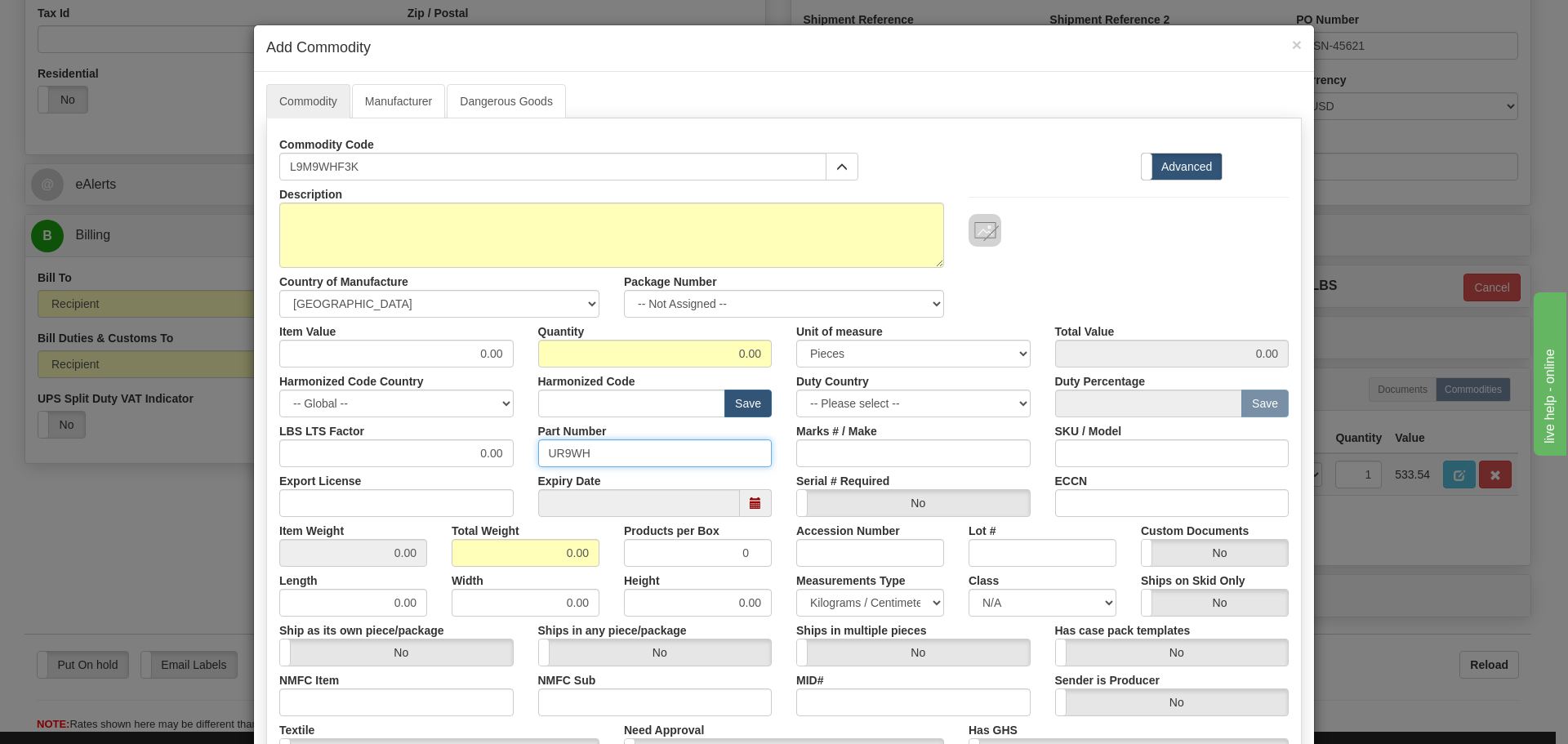
drag, startPoint x: 607, startPoint y: 443, endPoint x: 470, endPoint y: 434, distance: 137.3
click at [470, 434] on div "LBS LTS Factor 0.00 Part Number UR9WH Marks # / Make SKU / Model" at bounding box center [784, 442] width 1034 height 50
paste input "L9M9WHF3K"
type input "L9M9WHF3K"
click at [514, 431] on div "LBS LTS Factor 0.00" at bounding box center [396, 442] width 259 height 50
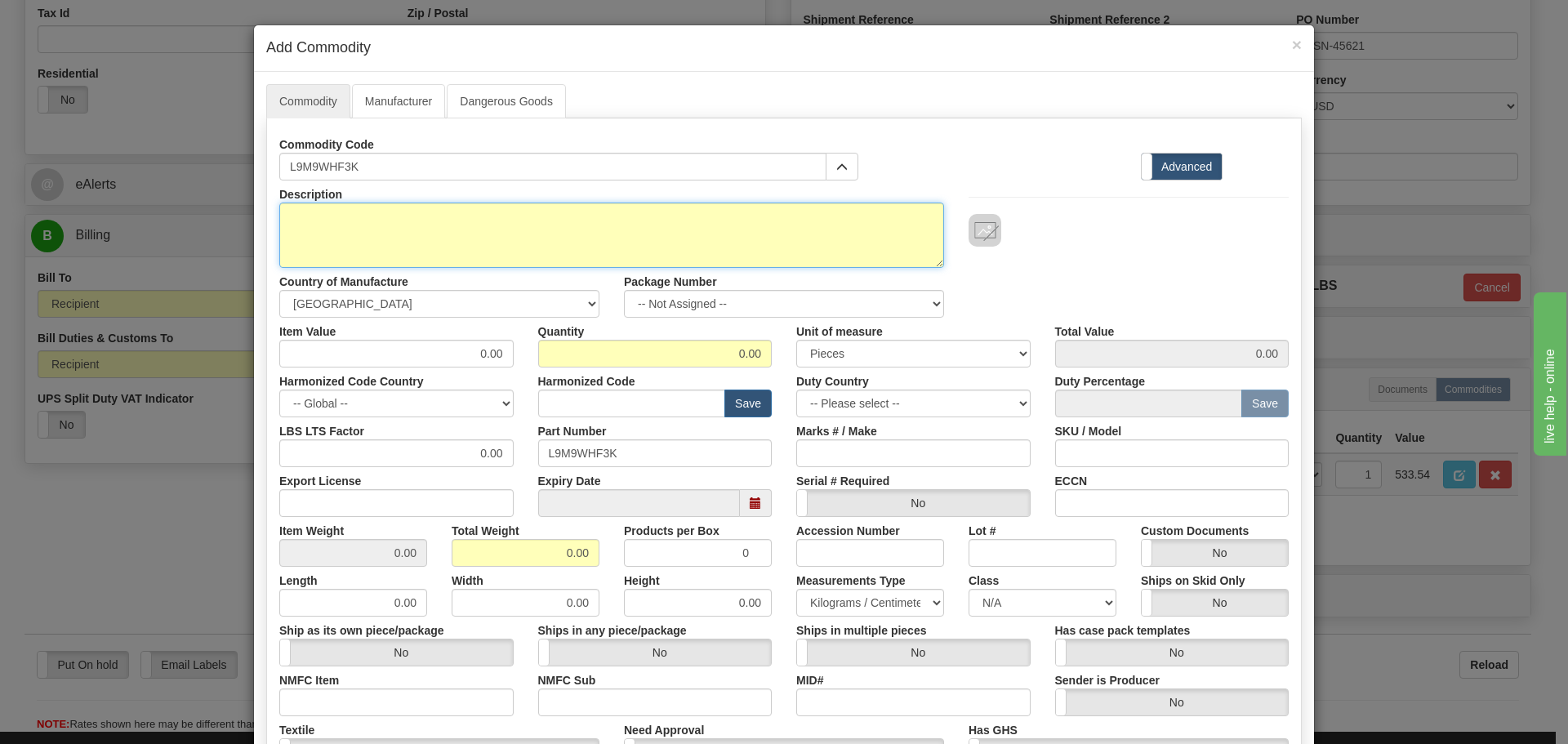
click at [373, 226] on textarea "Description" at bounding box center [611, 235] width 665 height 65
click at [322, 244] on textarea "Description" at bounding box center [611, 235] width 665 height 65
paste textarea "L9M - L90- Line Differential Relay - UR CPU Module"
type textarea "L9M - L90- Line Differential Relay - UR CPU Module"
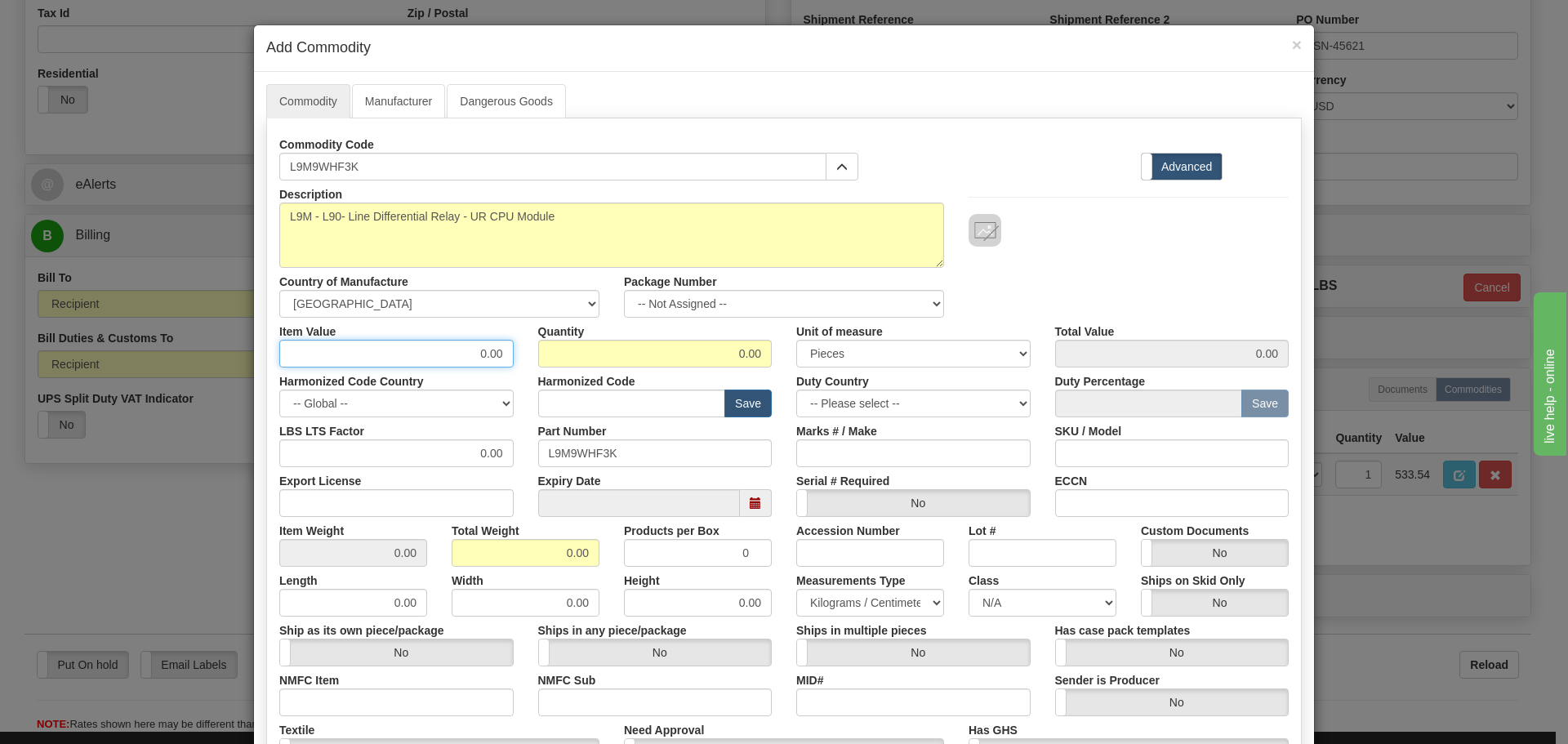
click at [481, 349] on input "0.00" at bounding box center [396, 354] width 235 height 28
drag, startPoint x: 466, startPoint y: 350, endPoint x: 531, endPoint y: 361, distance: 65.9
click at [531, 361] on div "Item Value 0.00 Quantity 0.00 Unit of measure 3 Thousand Square Inches Adjustme…" at bounding box center [784, 343] width 1034 height 50
paste input "877.73"
type input "877.73"
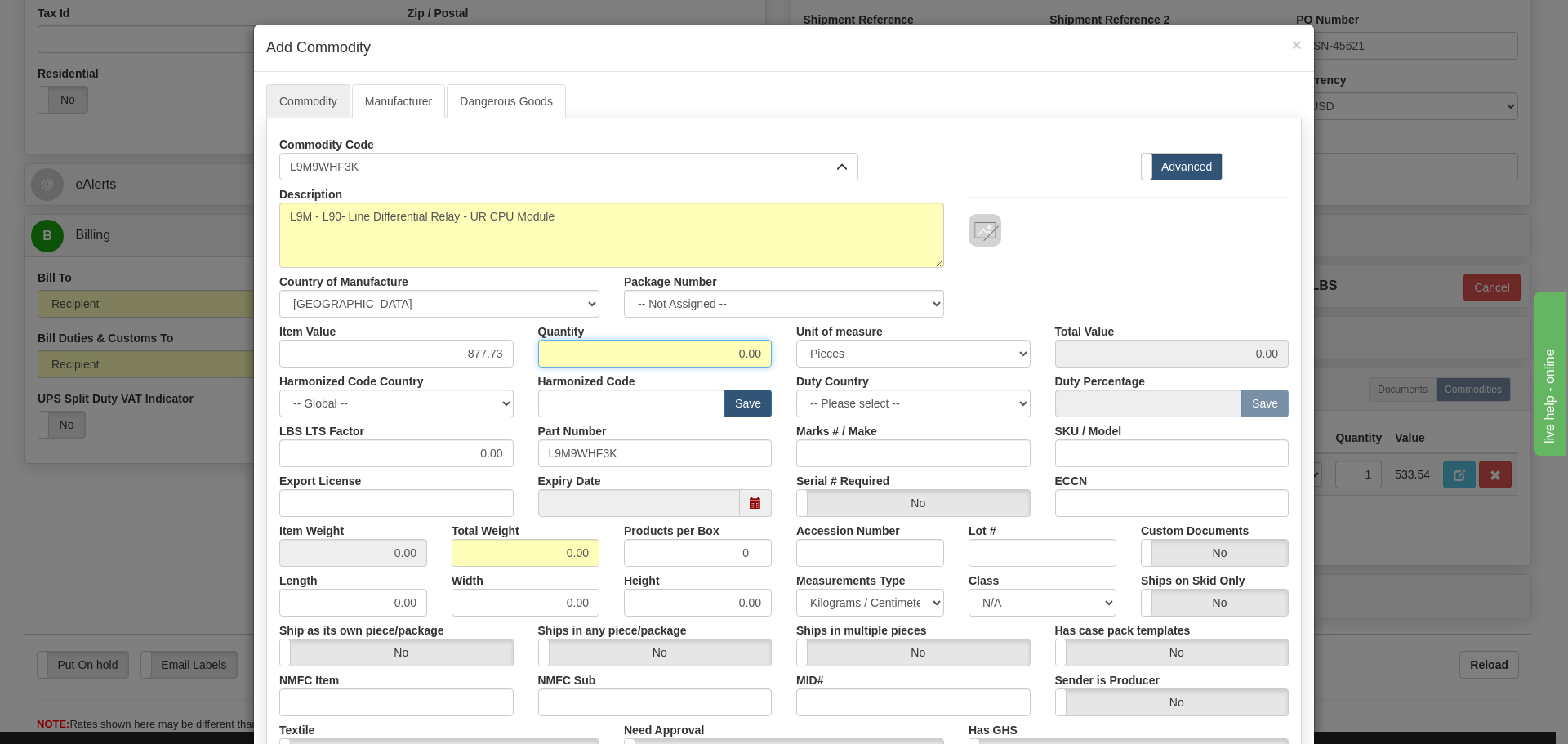
drag, startPoint x: 593, startPoint y: 343, endPoint x: 763, endPoint y: 344, distance: 170.0
click at [763, 344] on input "0.00" at bounding box center [655, 354] width 235 height 28
type input "1"
type input "877.73"
click at [699, 401] on input "text" at bounding box center [632, 404] width 188 height 28
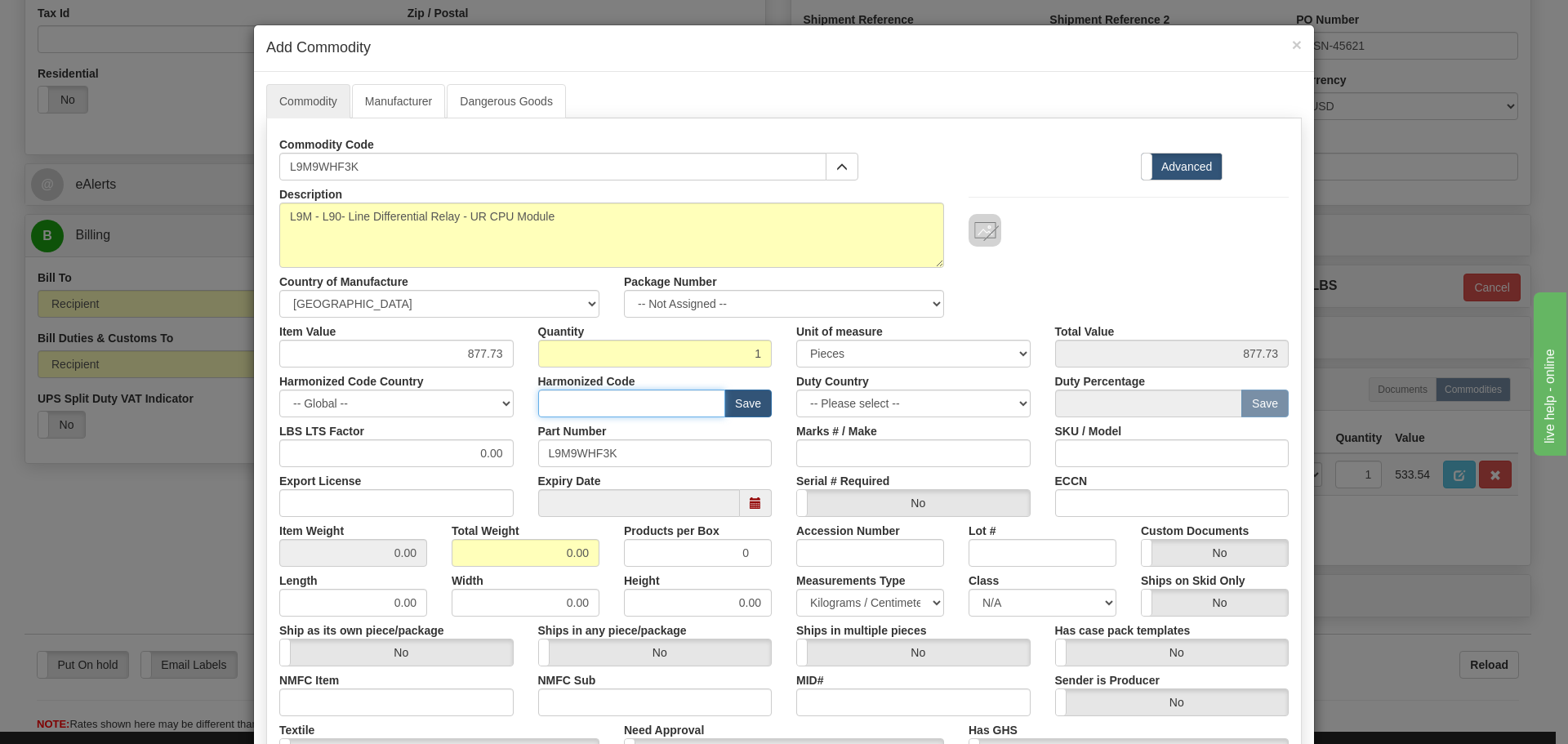
click at [565, 395] on input "text" at bounding box center [632, 404] width 188 height 28
paste input "8538 90 00"
type input "8538 90 00"
click at [509, 378] on div "Harmonized Code Country -- Global -- AFGHANISTAN ALAND ISLANDS ALBANIA ALGERIA …" at bounding box center [396, 392] width 259 height 50
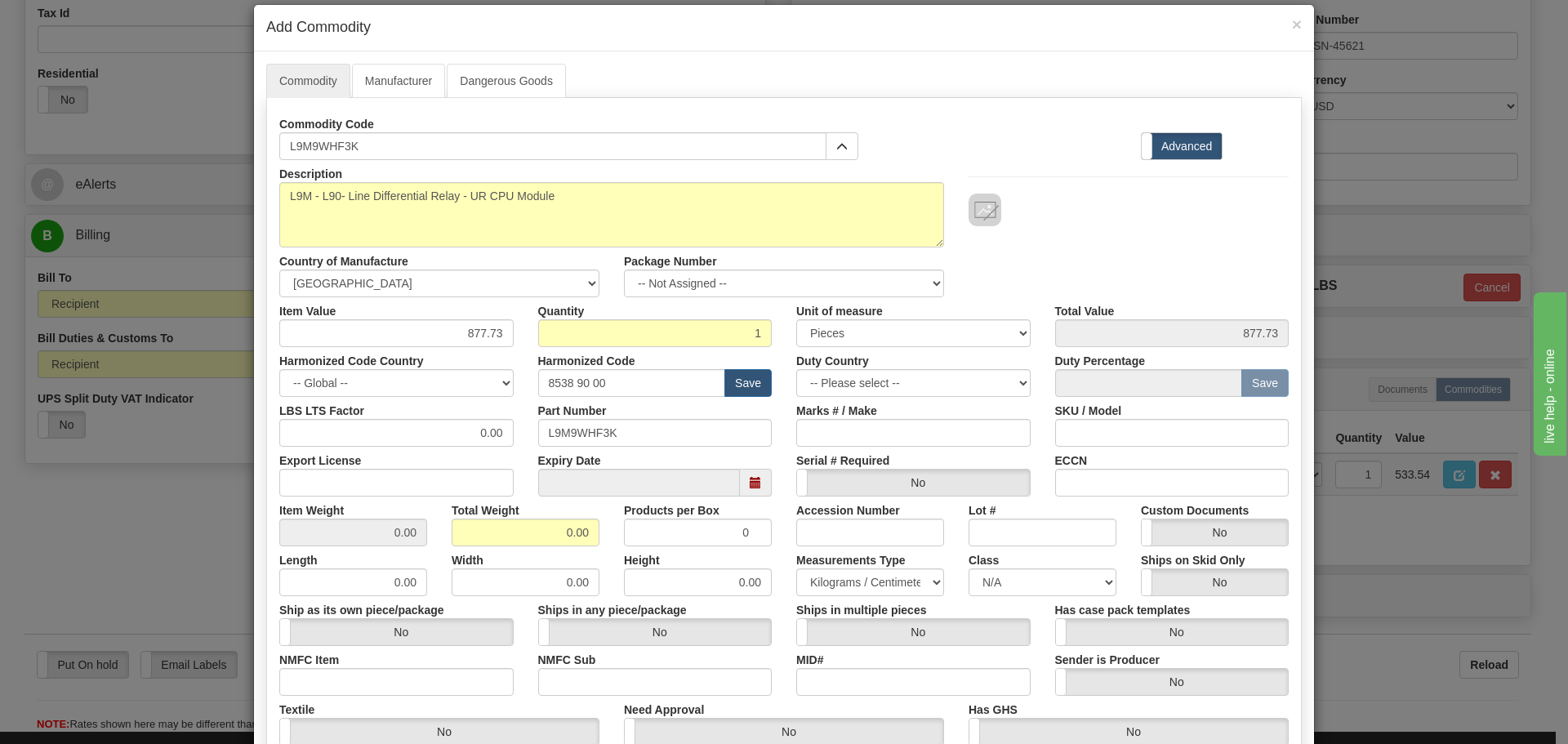
scroll to position [82, 0]
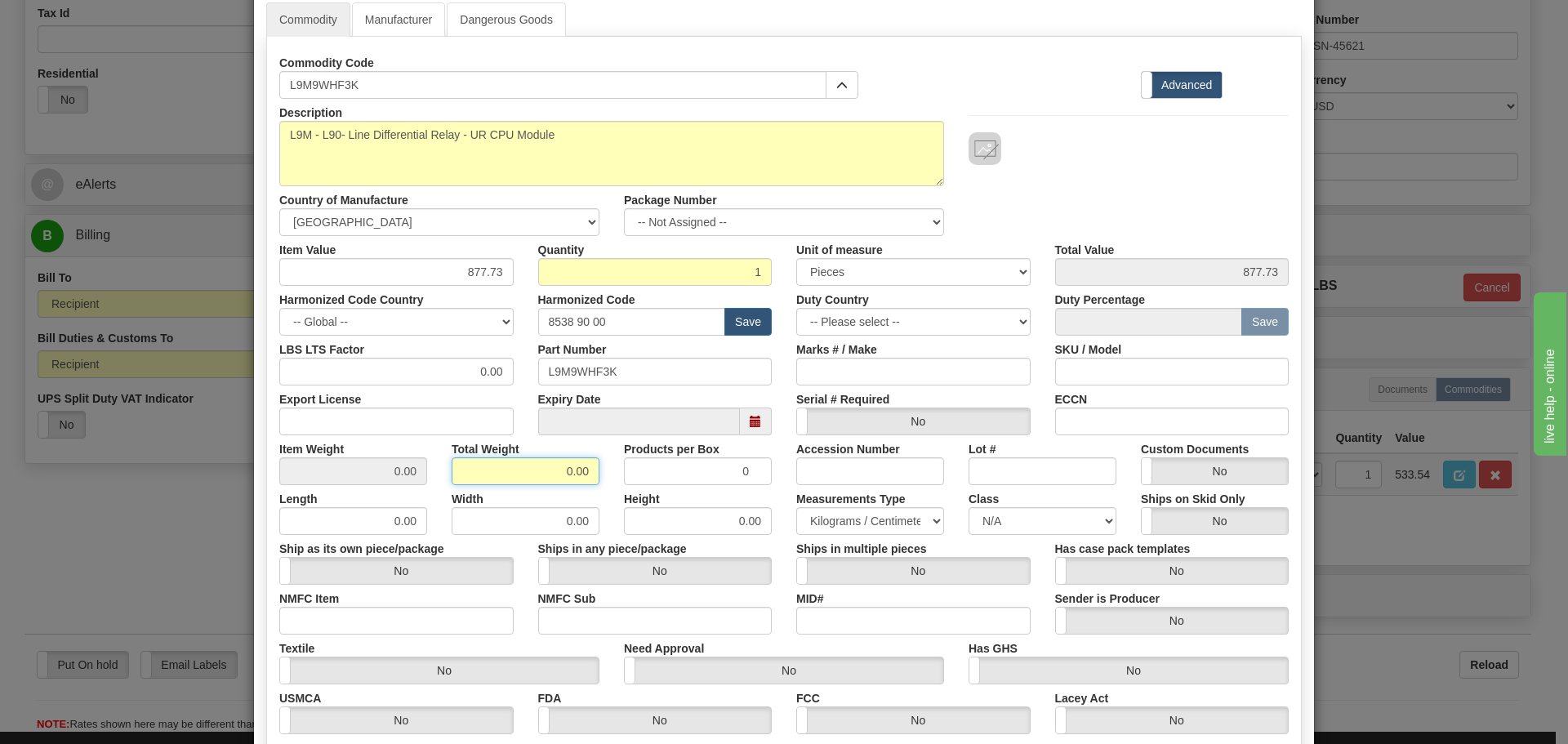
click at [541, 459] on input "0.00" at bounding box center [525, 472] width 148 height 28
drag, startPoint x: 508, startPoint y: 476, endPoint x: 624, endPoint y: 494, distance: 117.4
click at [624, 494] on div "Description L9M - L90- Line Differential Relay - UR CPU Module Country of Manuf…" at bounding box center [784, 459] width 1009 height 719
type input "1.5"
type input "1.5000"
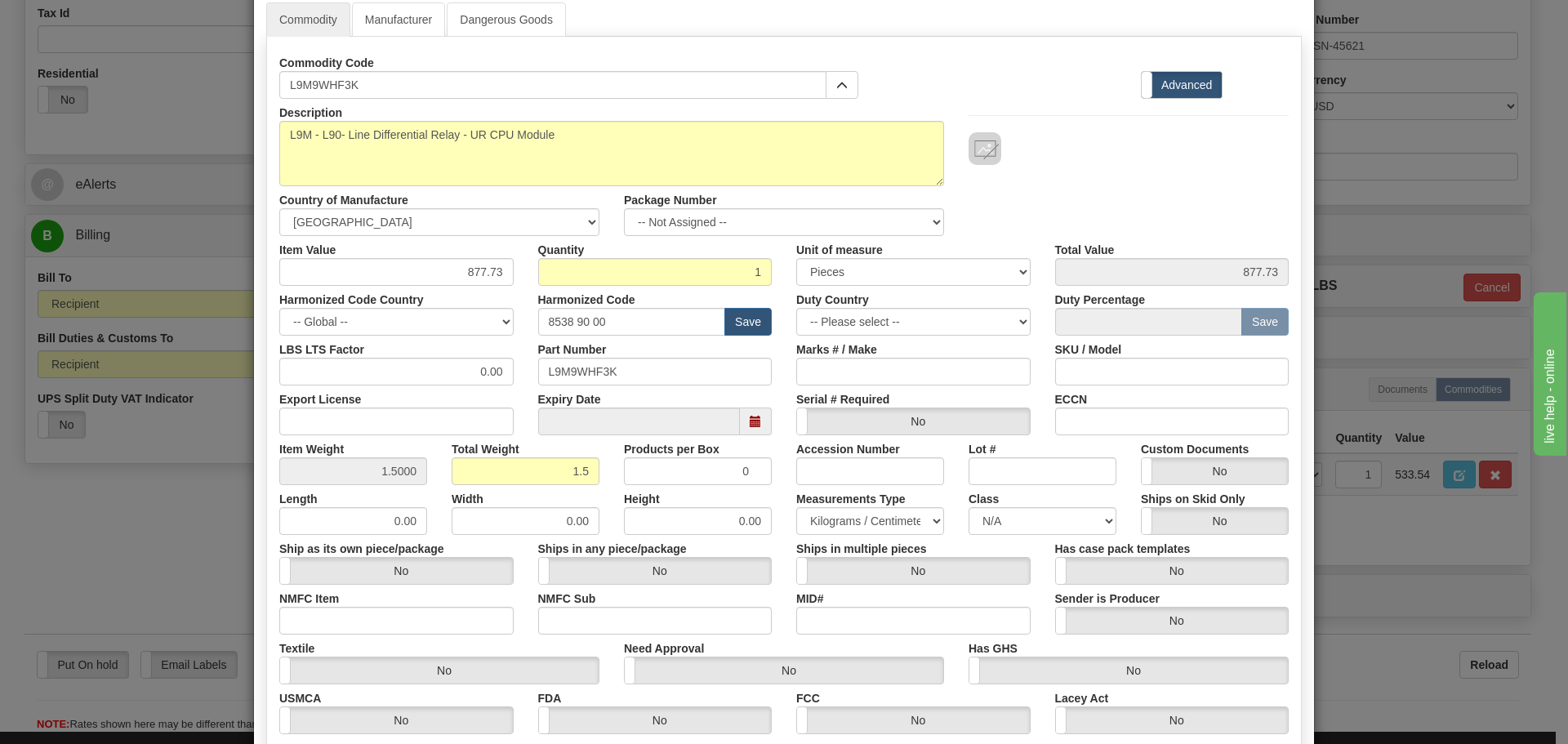
click at [617, 466] on div "Products per Box 0" at bounding box center [697, 460] width 172 height 50
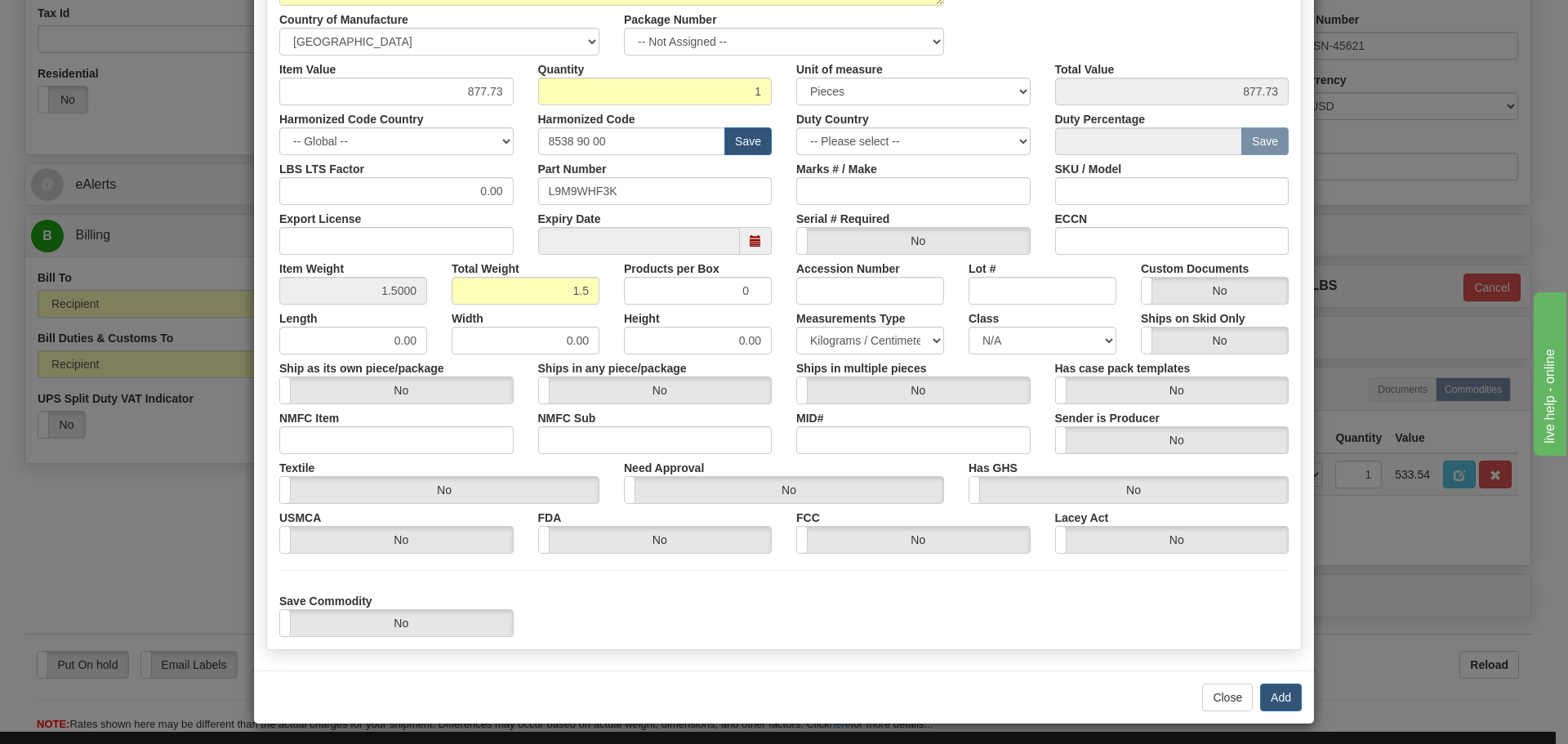
scroll to position [267, 0]
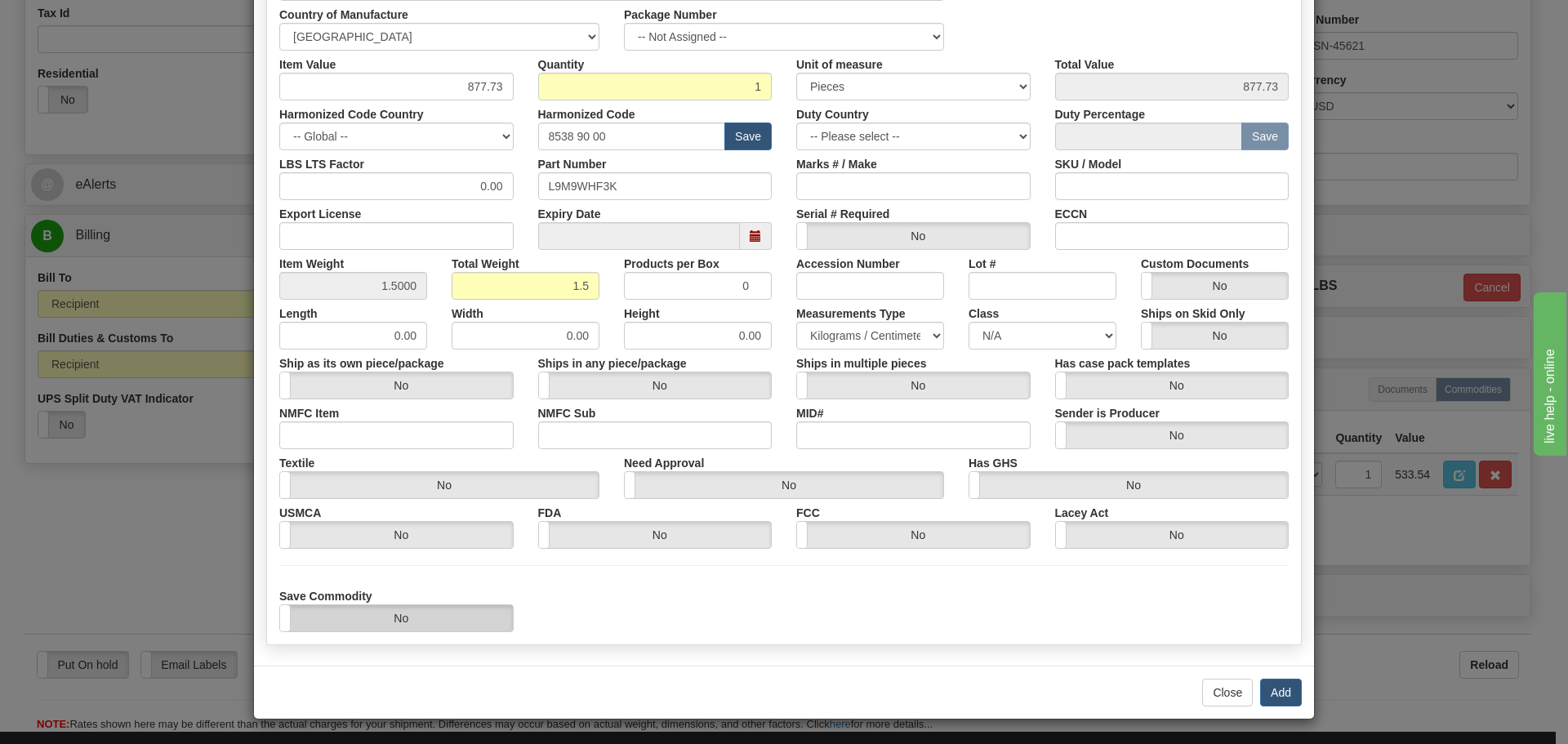
click at [495, 623] on label "No" at bounding box center [396, 618] width 233 height 26
click at [1272, 700] on button "Add" at bounding box center [1281, 693] width 41 height 28
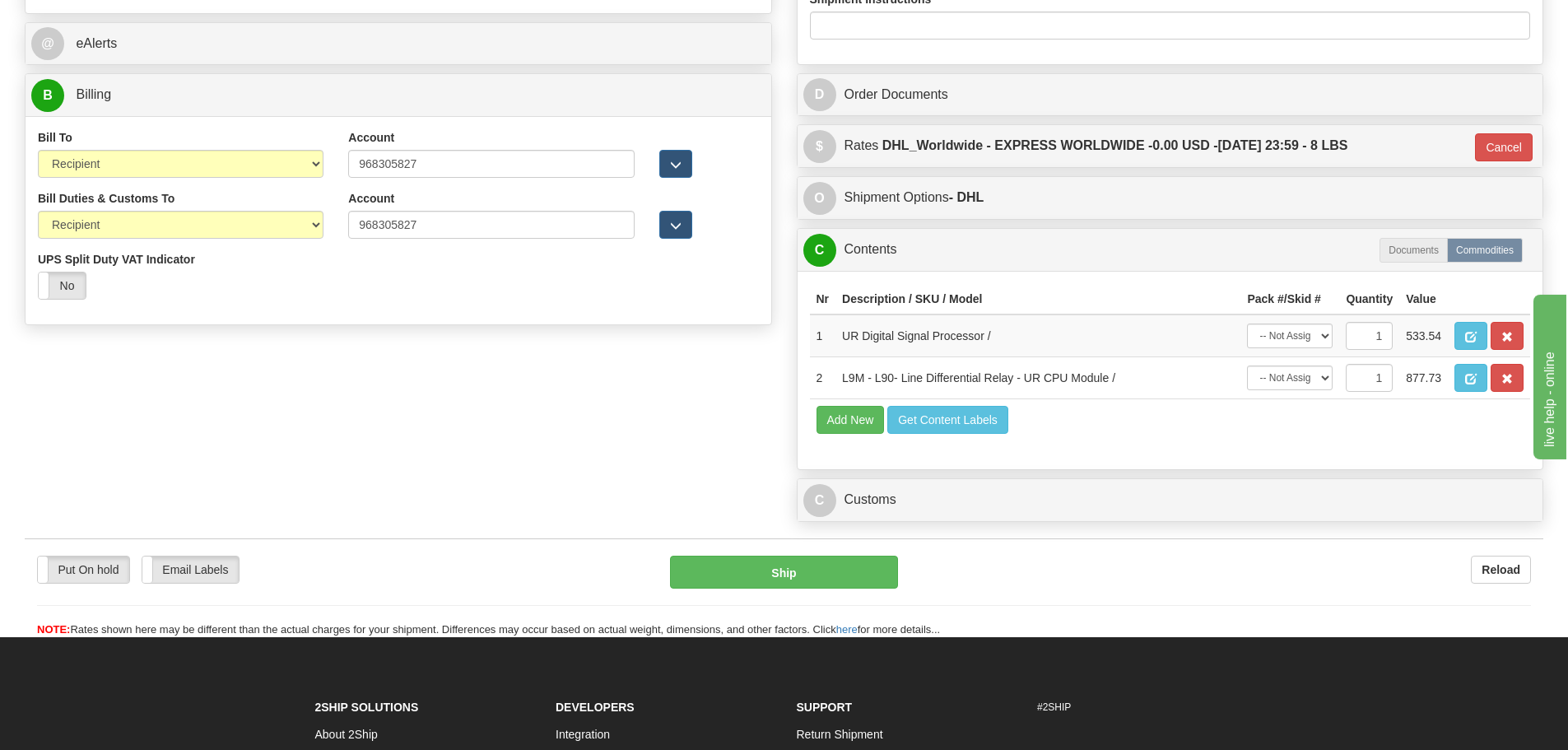
scroll to position [741, 0]
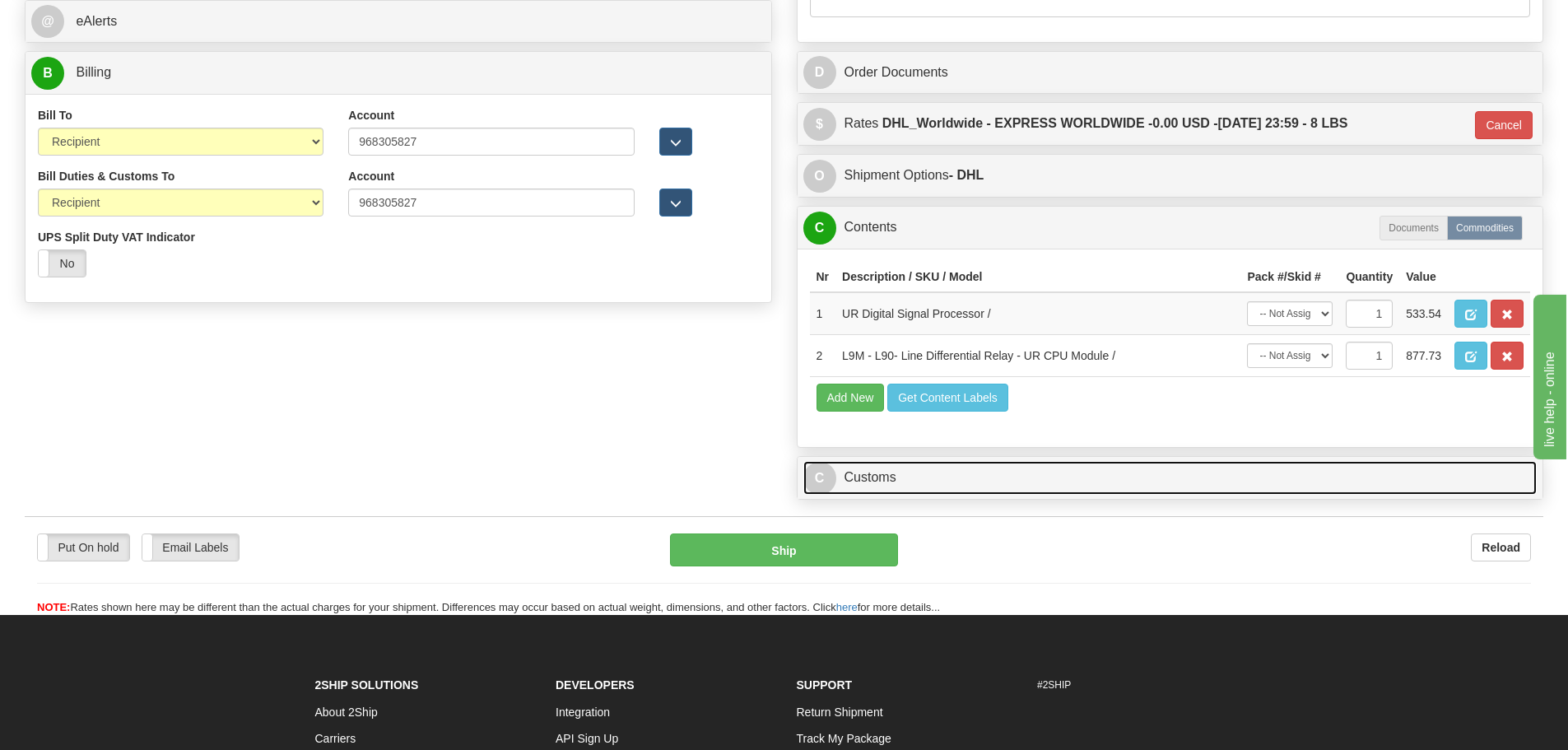
click at [996, 487] on link "C Customs" at bounding box center [1170, 478] width 734 height 34
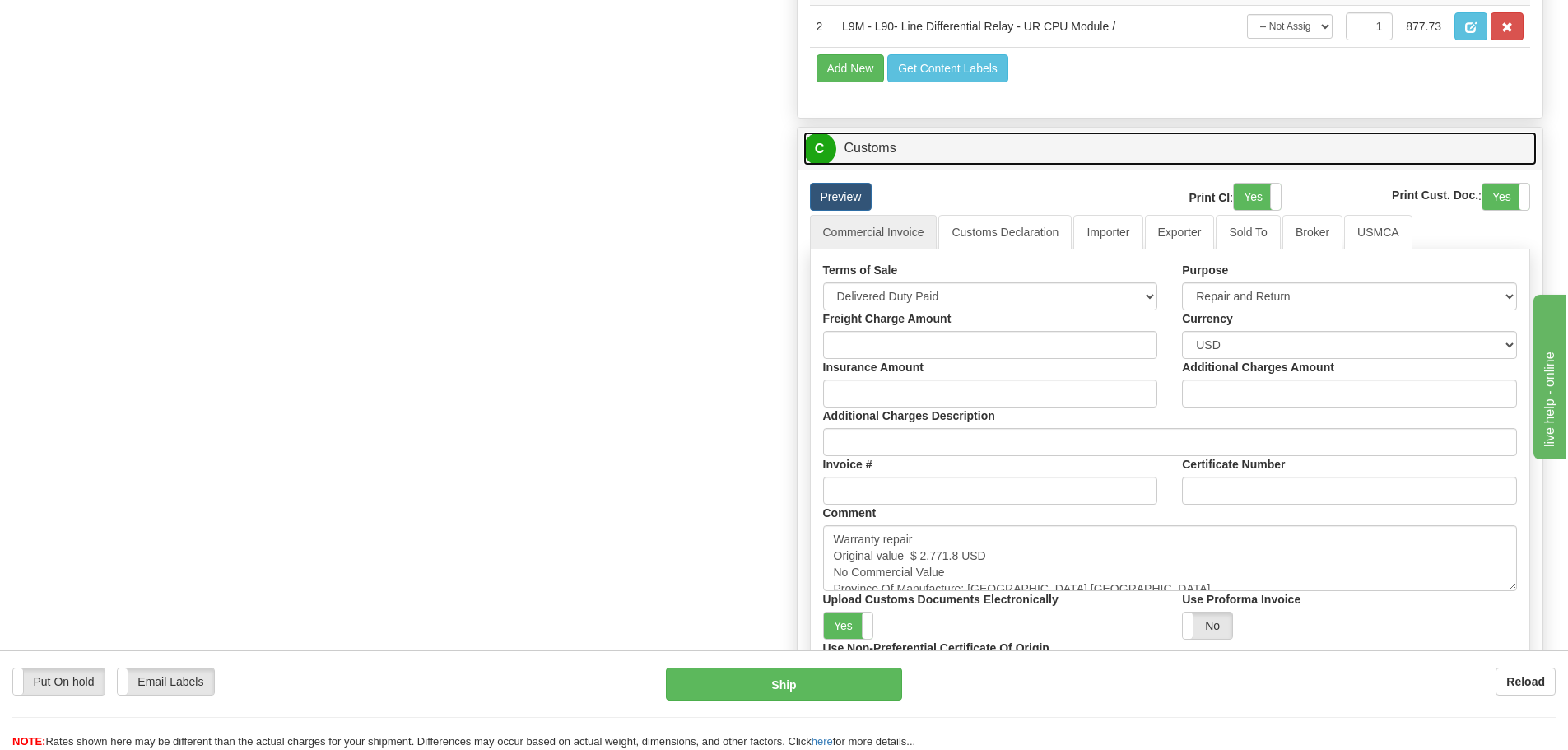
scroll to position [1153, 0]
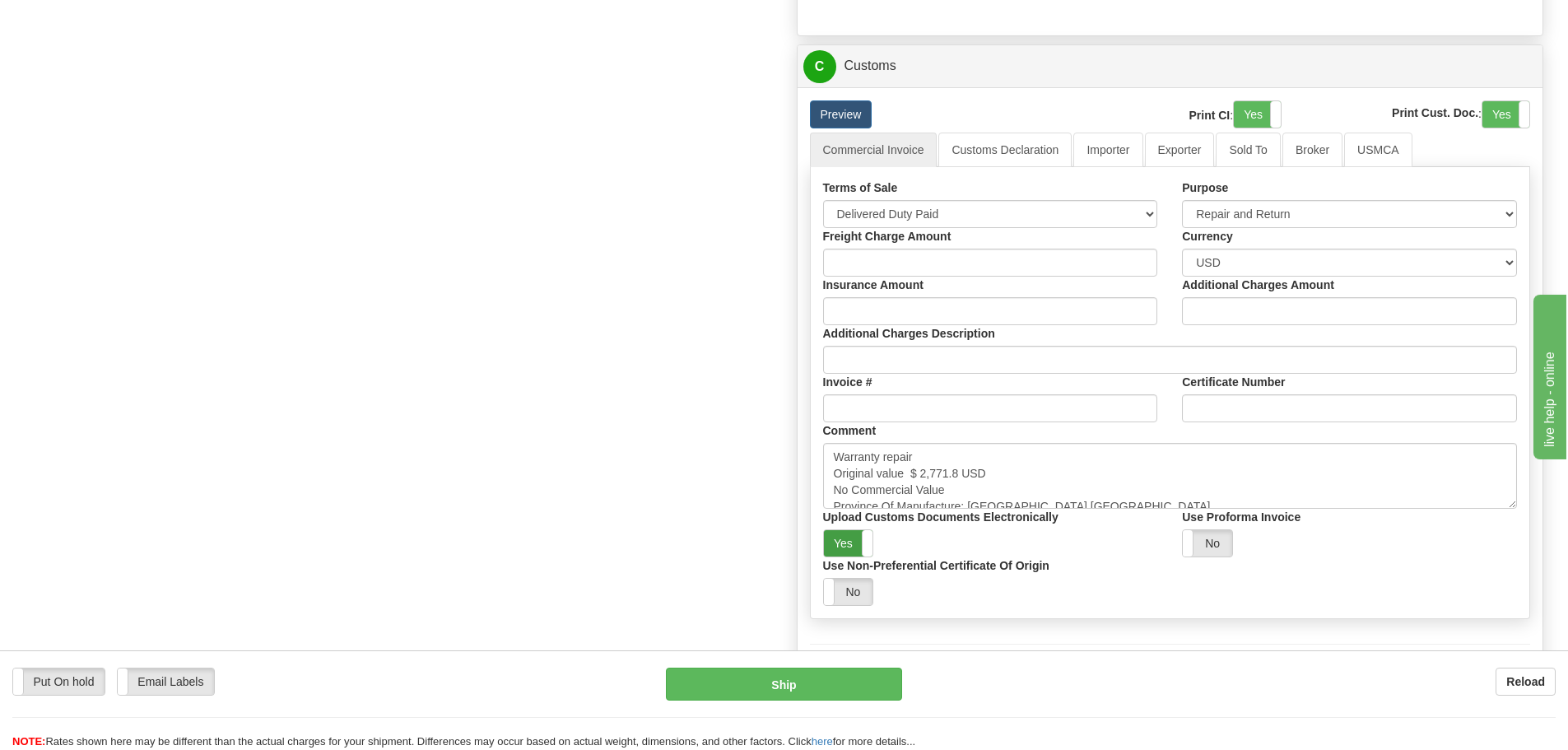
click at [852, 545] on label "Yes" at bounding box center [849, 544] width 50 height 27
click at [1001, 492] on textarea "Warranty repair Original value $ 2,771.8 USD No Commercial Value Province Of Ma…" at bounding box center [1170, 476] width 695 height 66
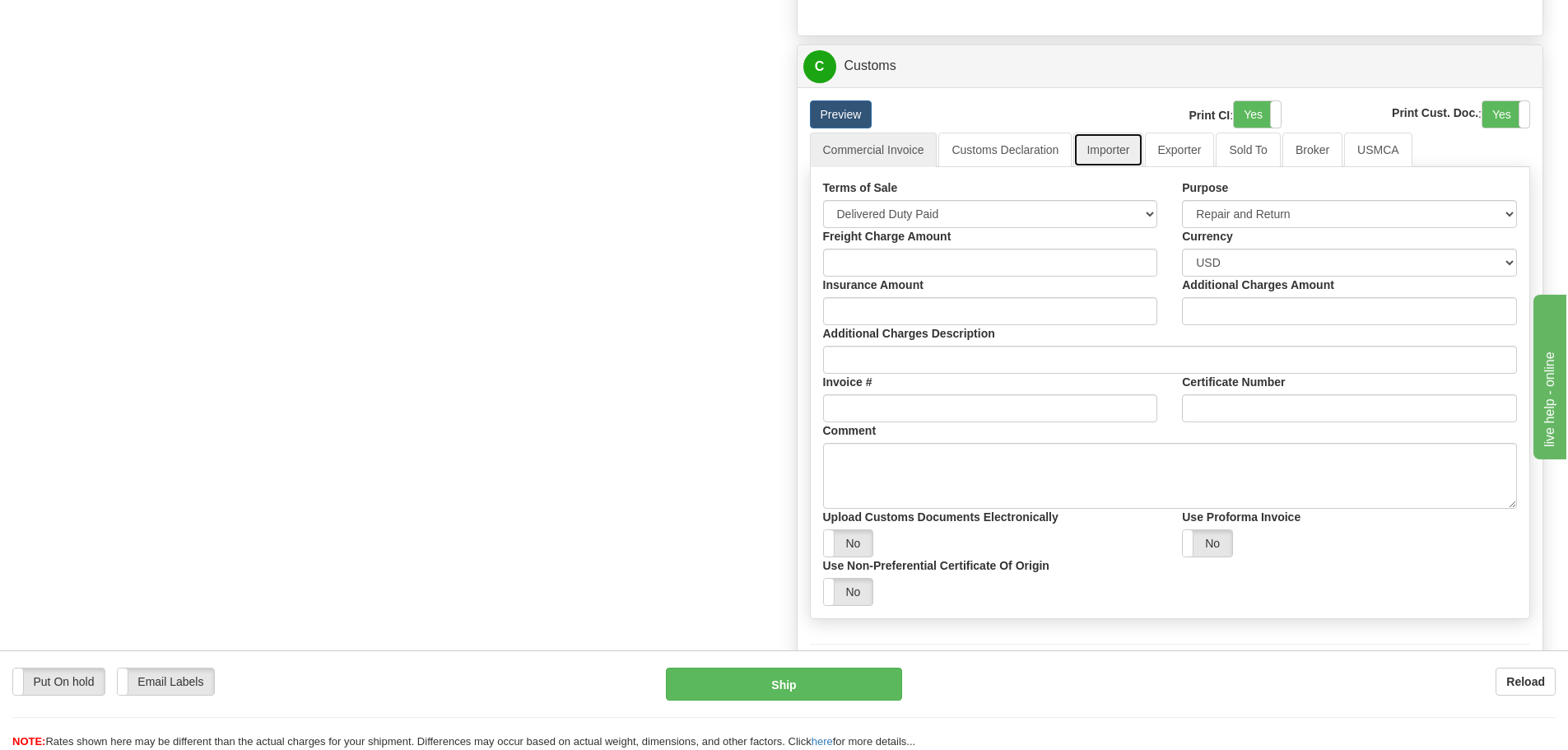
click at [1120, 158] on link "Importer" at bounding box center [1108, 150] width 69 height 35
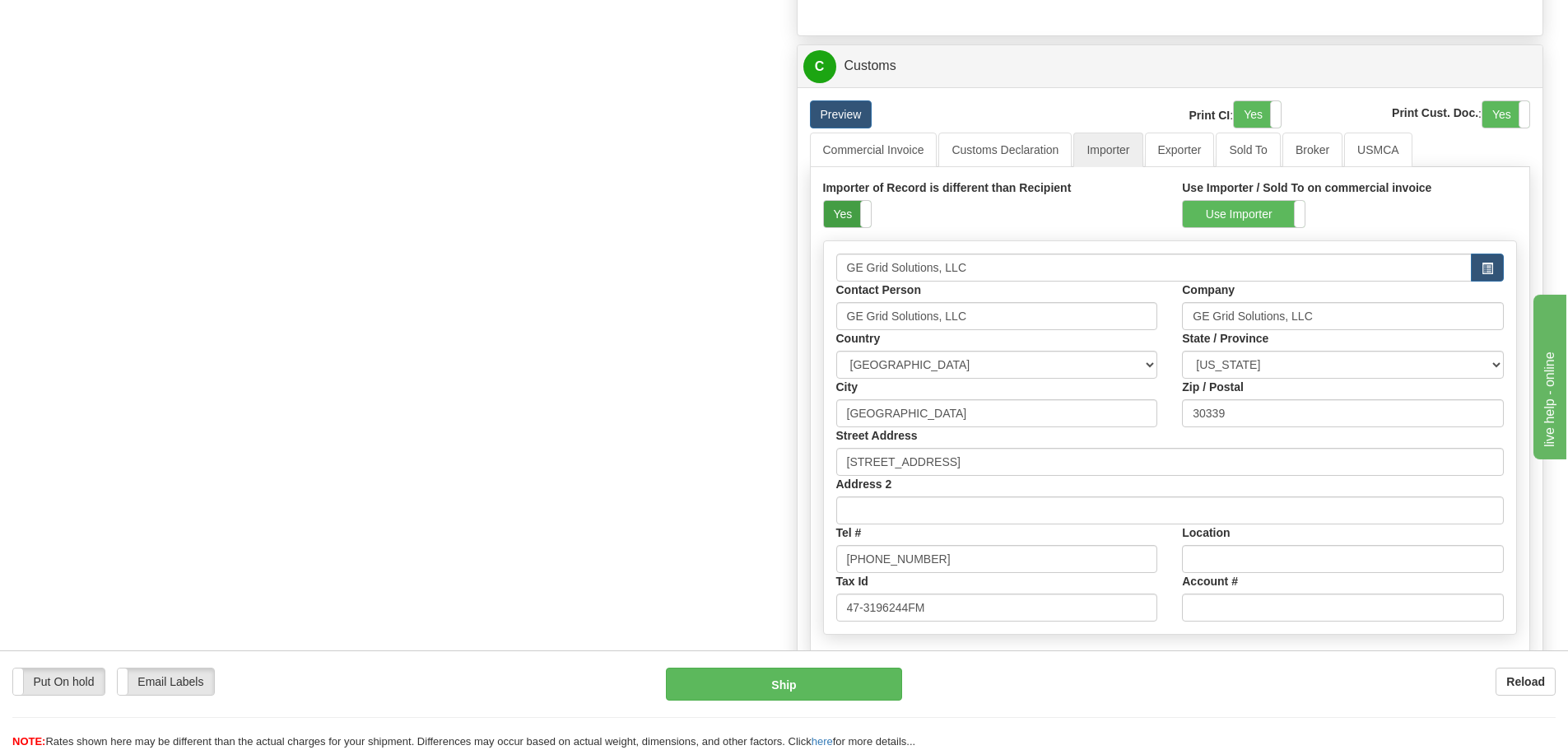
click at [847, 213] on label "Yes" at bounding box center [847, 214] width 47 height 27
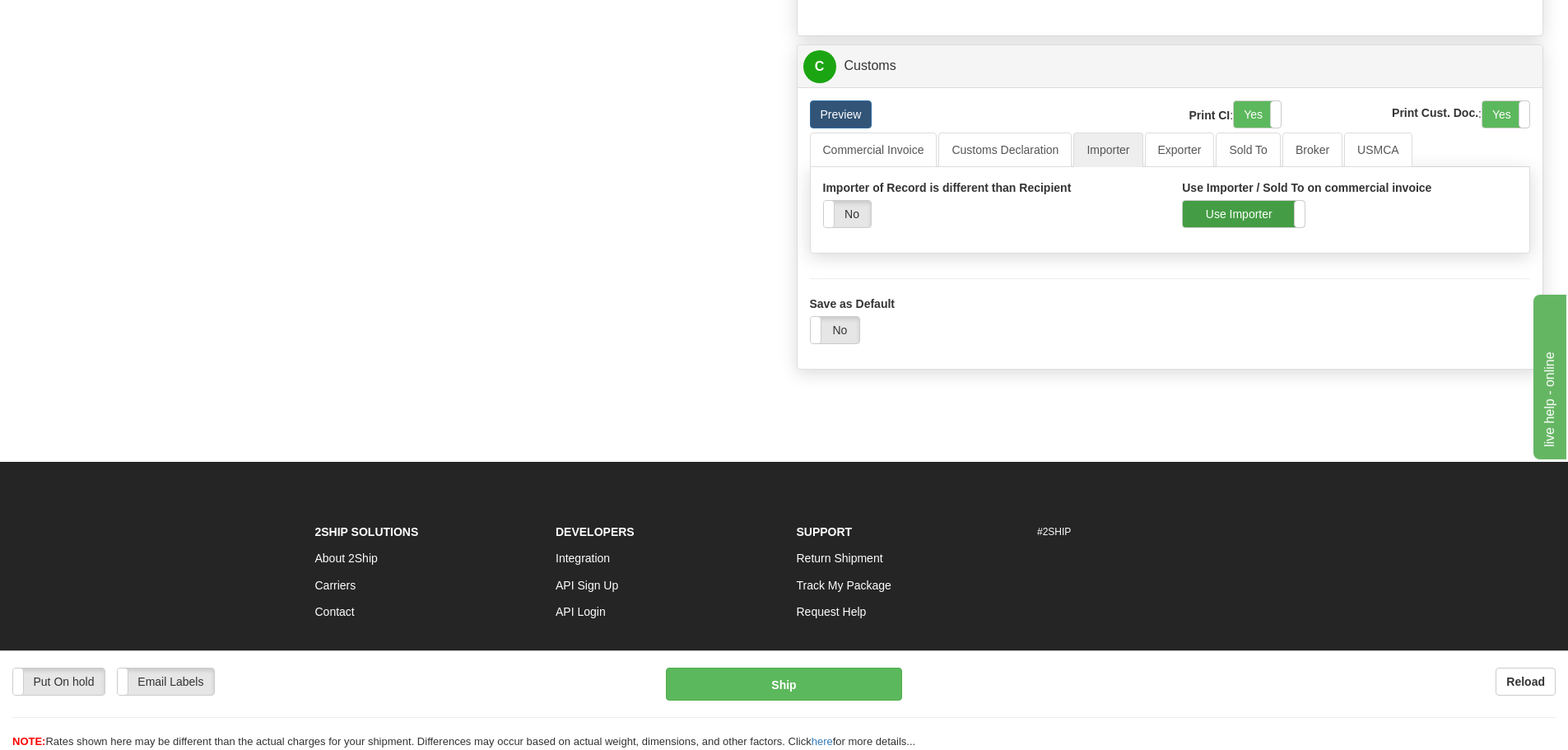
click at [1214, 213] on label "Use Importer" at bounding box center [1244, 214] width 122 height 27
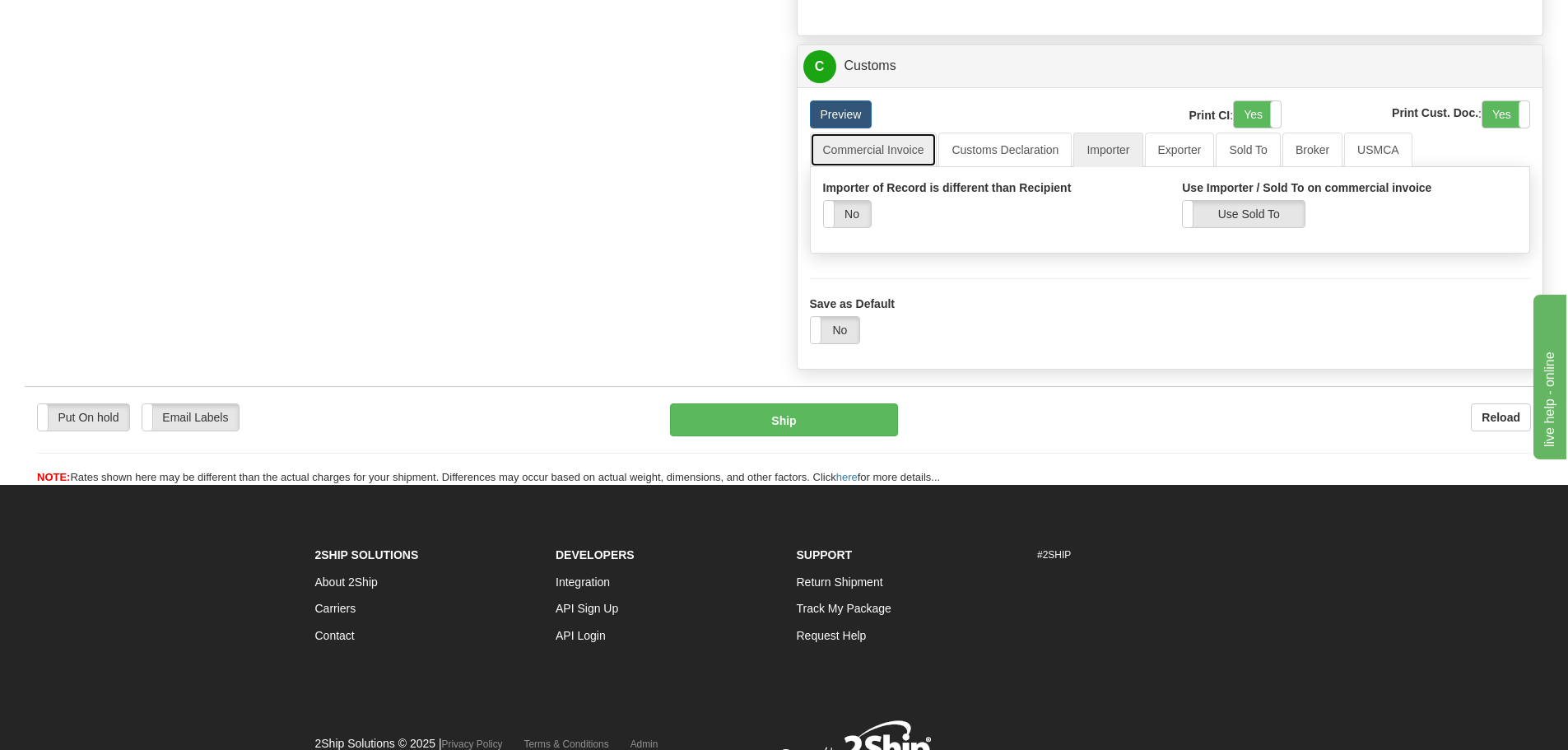
click at [904, 159] on link "Commercial Invoice" at bounding box center [874, 150] width 127 height 35
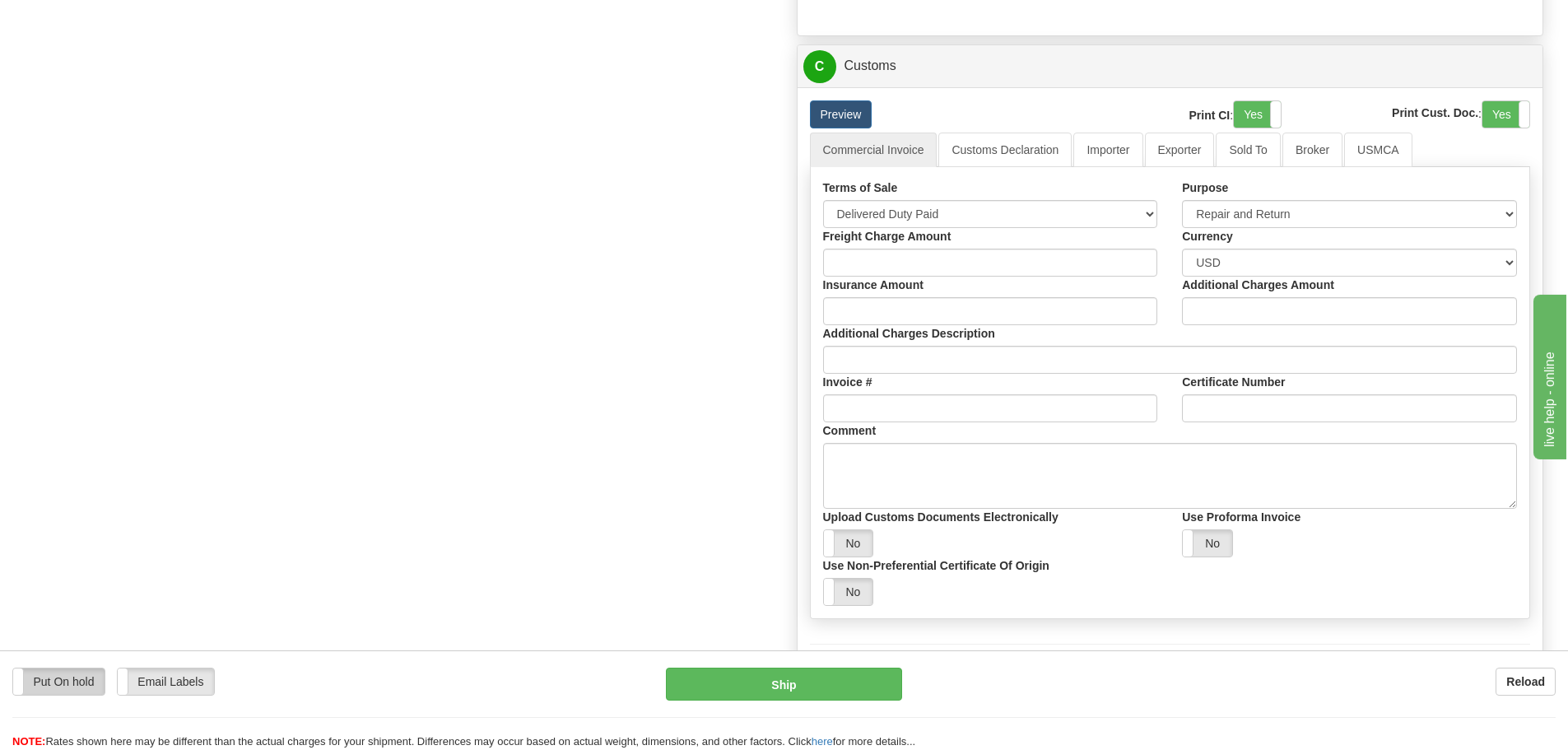
click at [76, 688] on label "Put On hold" at bounding box center [58, 682] width 91 height 27
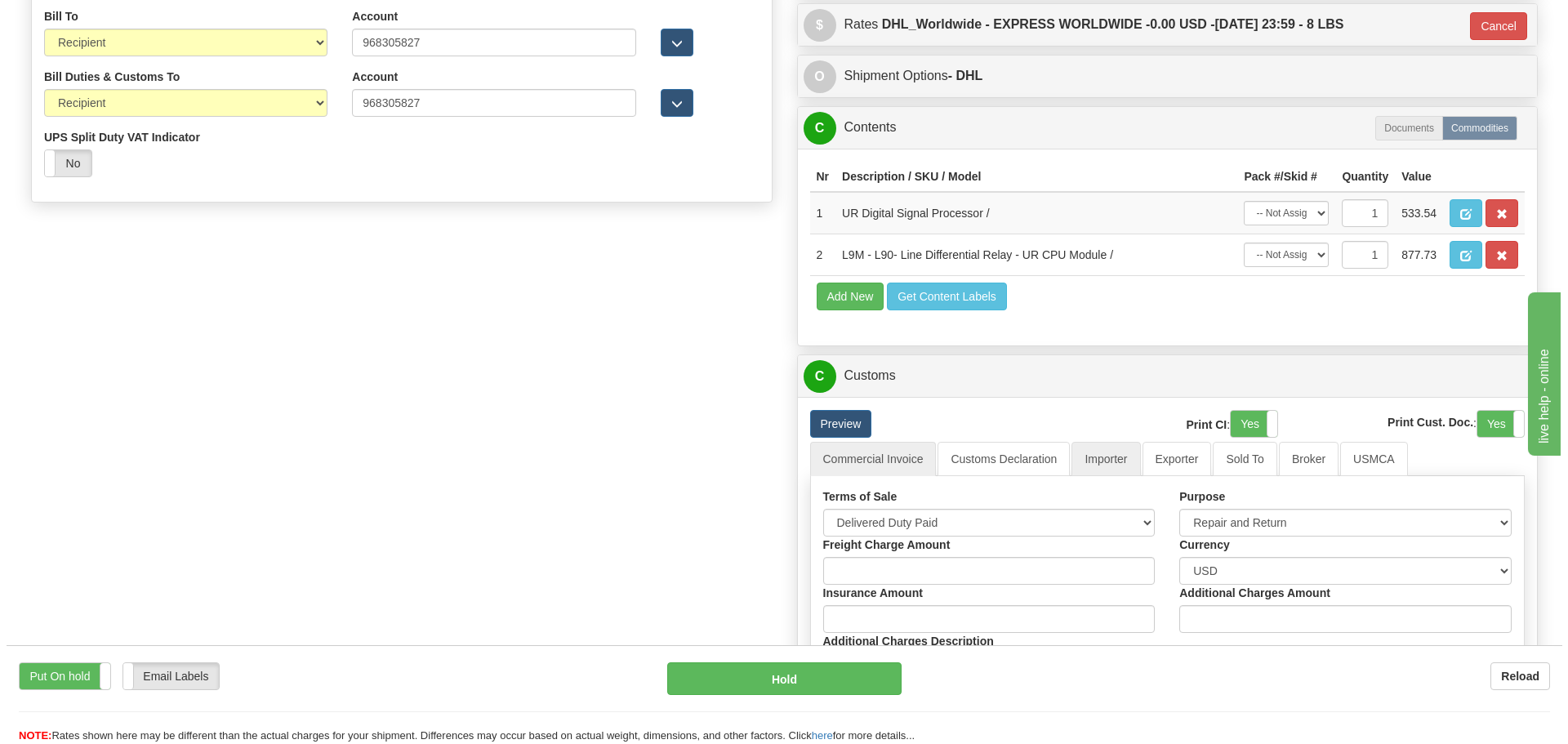
scroll to position [817, 0]
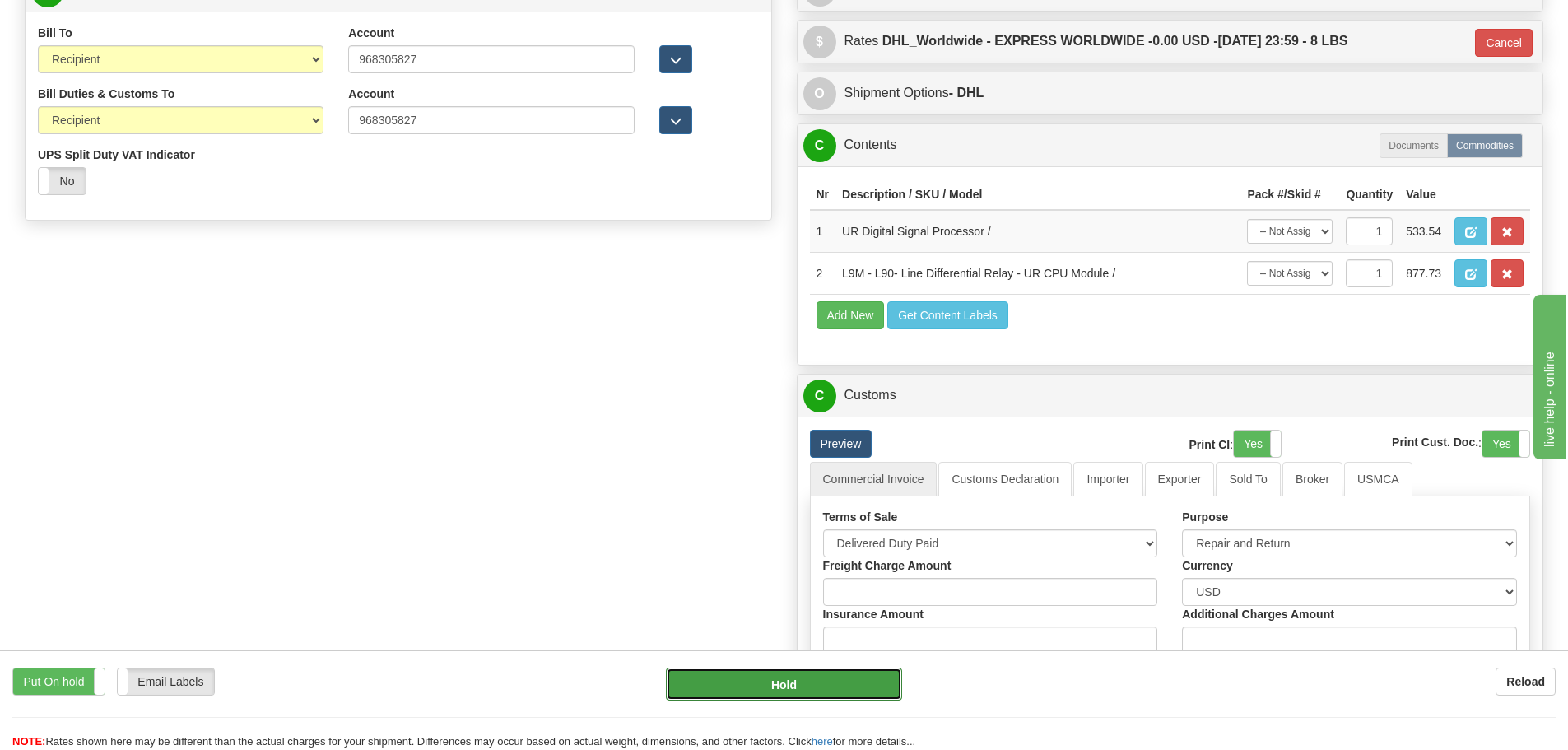
click at [724, 679] on button "Hold" at bounding box center [784, 684] width 236 height 33
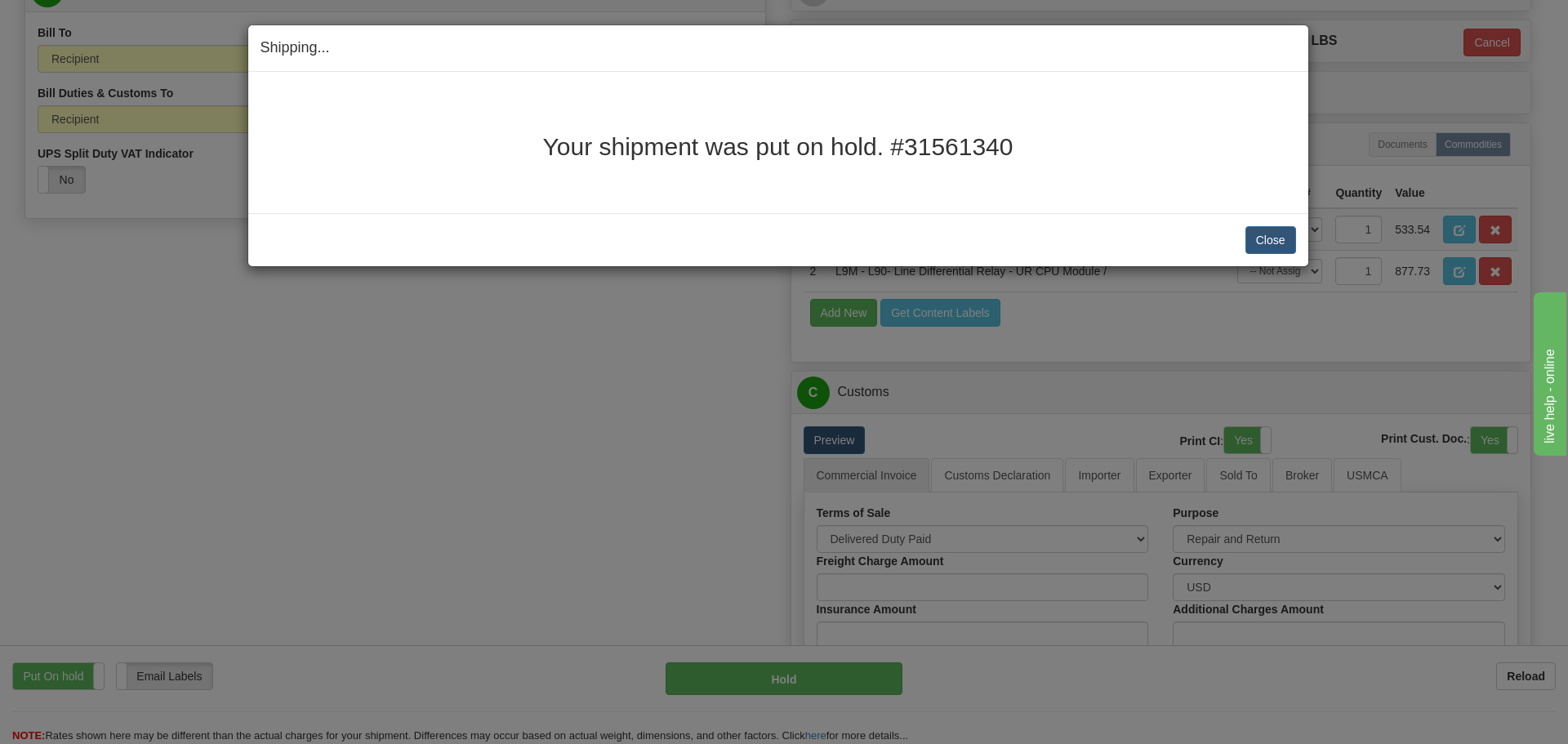
click at [632, 128] on div "Your shipment was put on hold. #31561340" at bounding box center [778, 142] width 1036 height 117
click at [553, 139] on h2 "Your shipment was put on hold. #31561340" at bounding box center [778, 147] width 1036 height 27
drag, startPoint x: 546, startPoint y: 147, endPoint x: 1018, endPoint y: 186, distance: 473.6
click at [1018, 186] on div "Your shipment was put on hold. #31561340" at bounding box center [778, 142] width 1036 height 117
copy div "Your shipment was put on hold. #31561340"
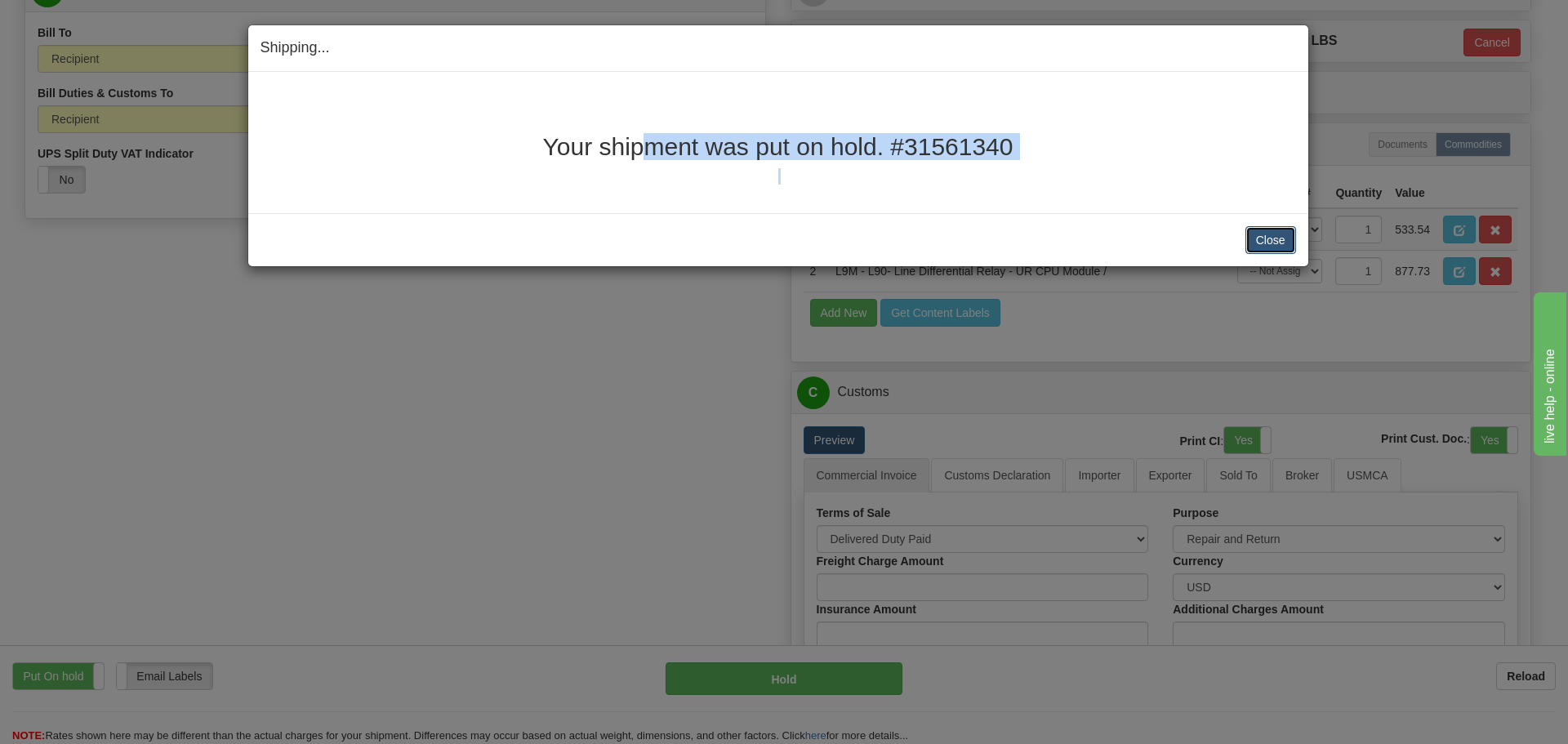
click at [1283, 235] on button "Close" at bounding box center [1271, 241] width 51 height 28
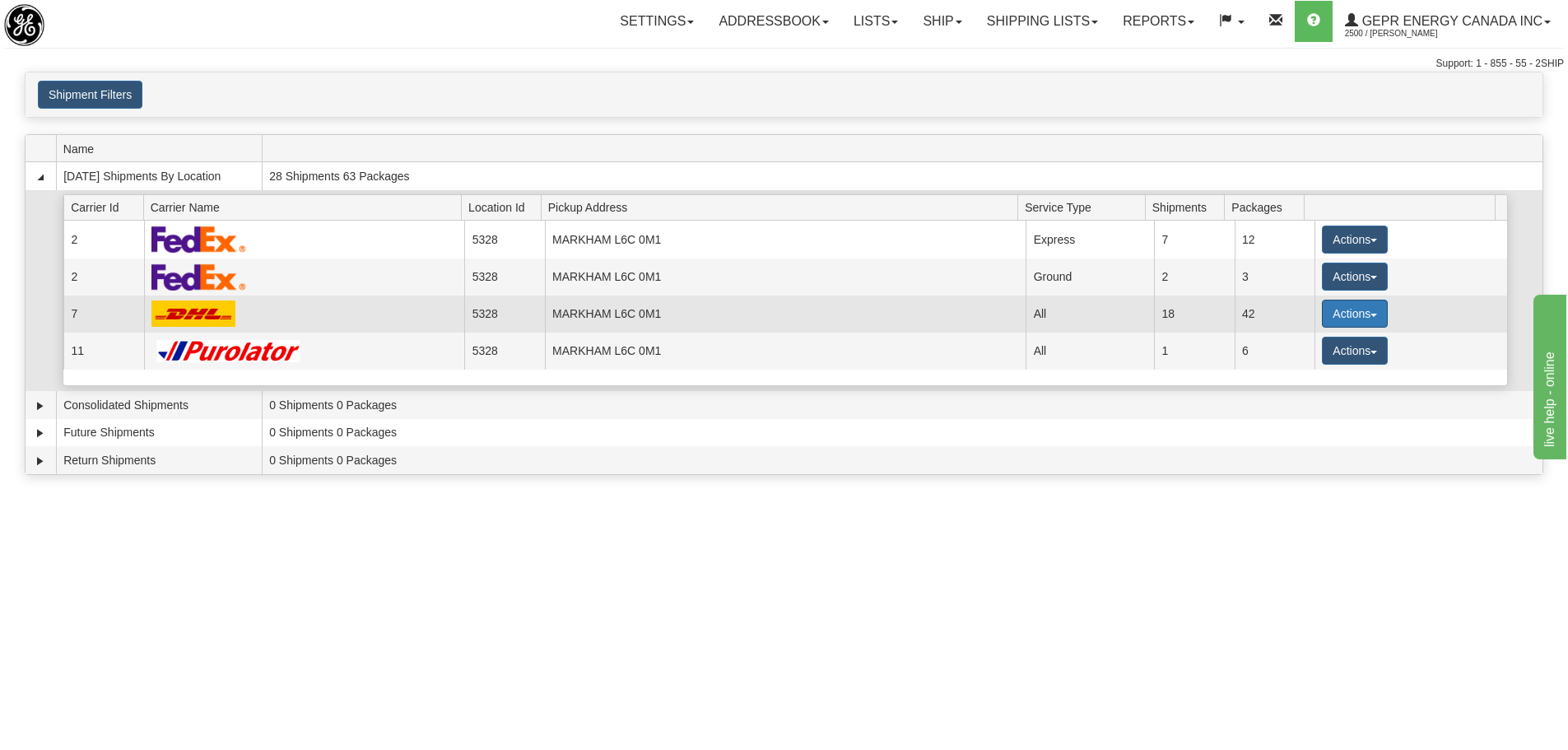
click at [1322, 313] on button "Actions" at bounding box center [1355, 313] width 66 height 28
click at [1286, 343] on span "Details" at bounding box center [1294, 344] width 44 height 12
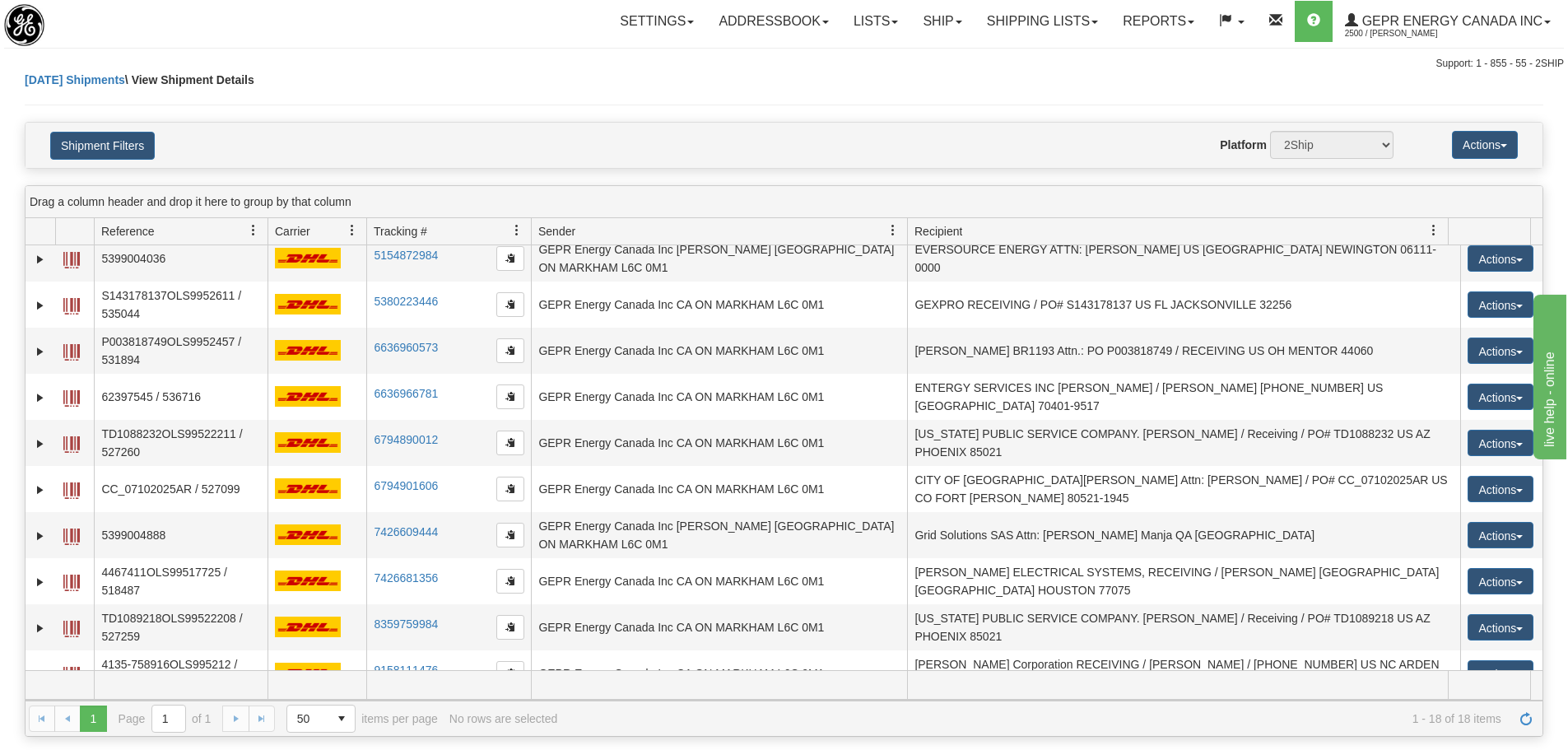
scroll to position [247, 0]
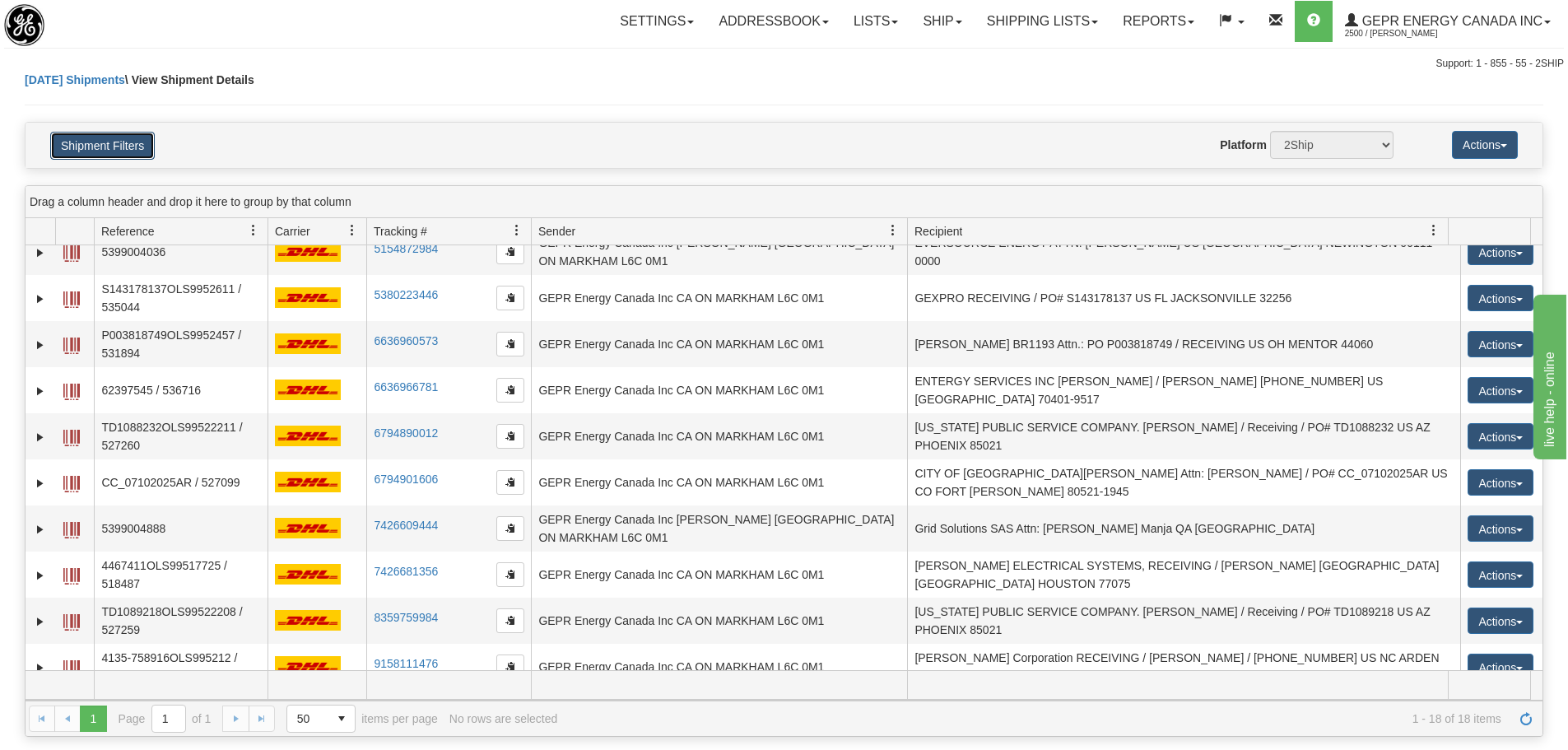
click at [64, 149] on button "Shipment Filters" at bounding box center [103, 146] width 104 height 28
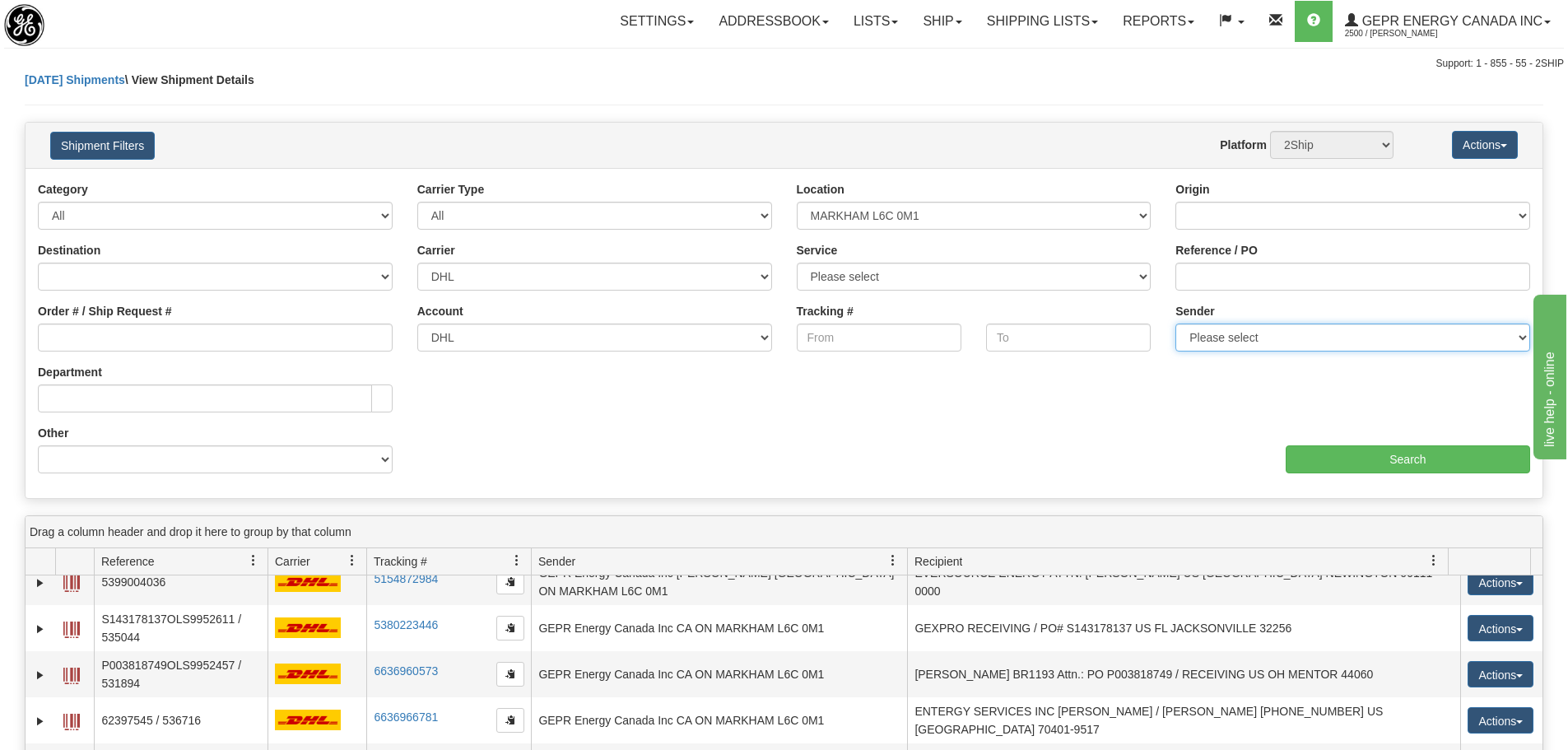
drag, startPoint x: 1199, startPoint y: 332, endPoint x: 1206, endPoint y: 337, distance: 8.6
click at [1199, 332] on select "Please select GEPR Energy Canada Inc, Rajiehan RMA, ([GEOGRAPHIC_DATA])" at bounding box center [1353, 337] width 355 height 28
select select "210221"
click at [1176, 323] on select "Please select GEPR Energy Canada Inc, Rajiehan RMA, ([GEOGRAPHIC_DATA])" at bounding box center [1353, 337] width 355 height 28
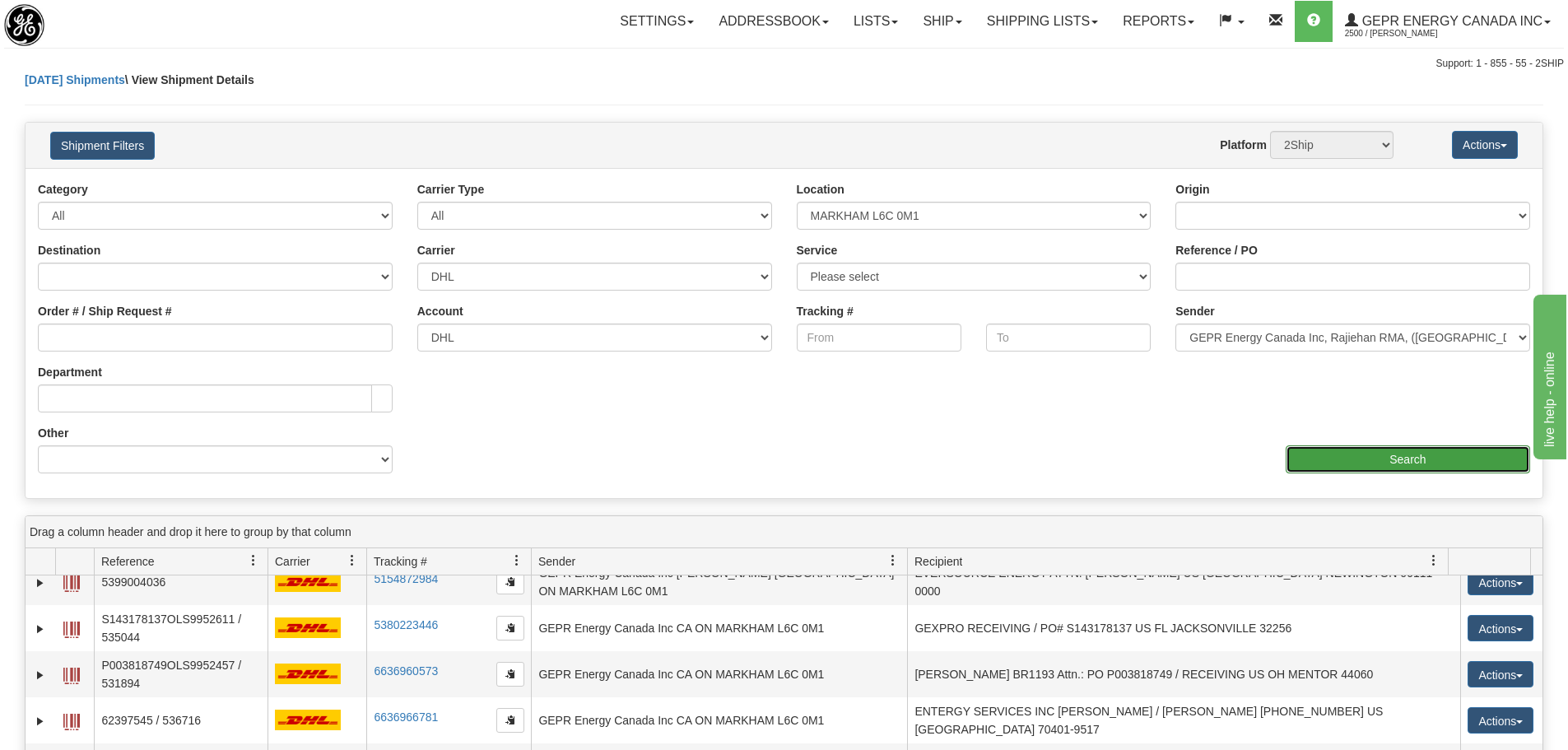
click at [1309, 449] on input "Search" at bounding box center [1408, 460] width 244 height 28
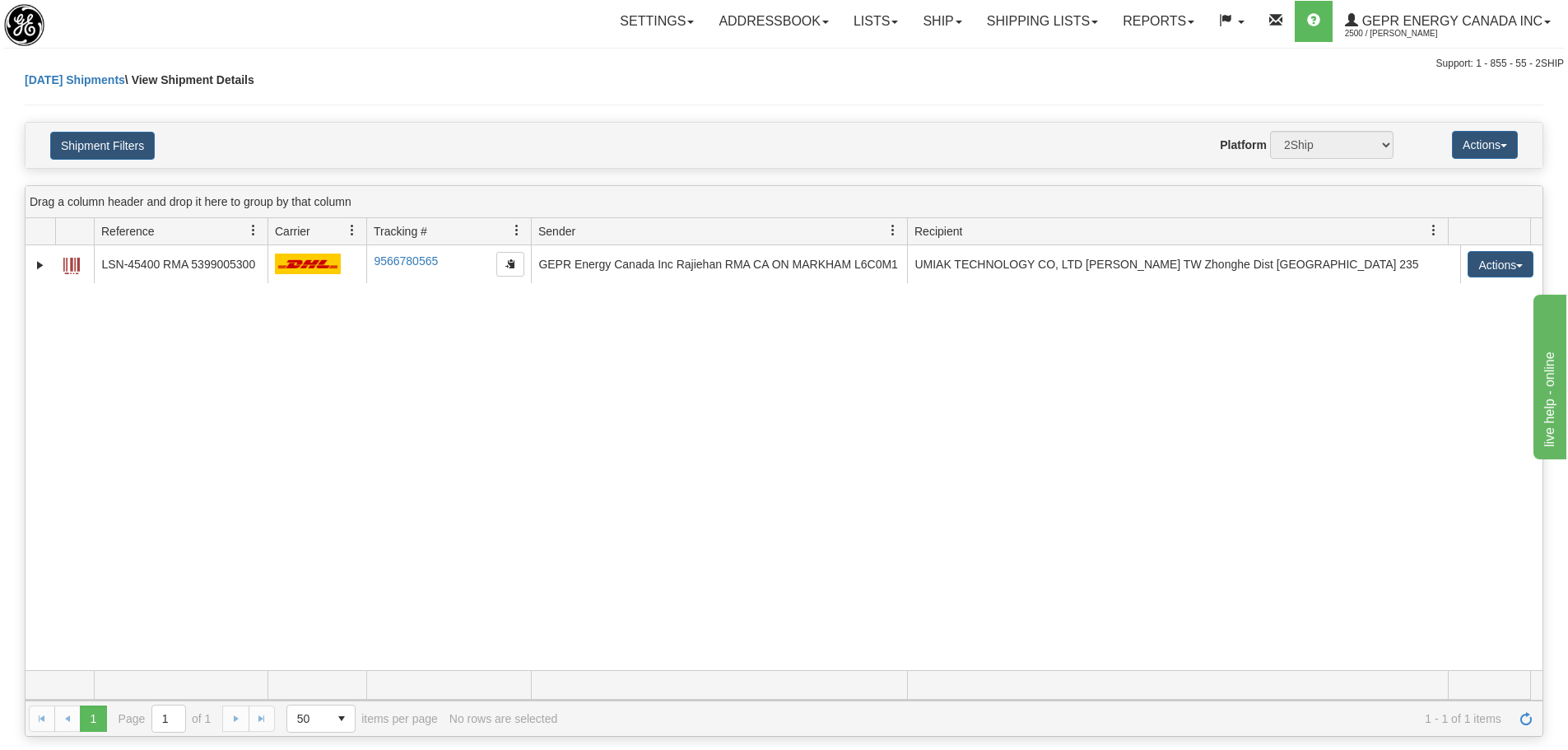
scroll to position [0, 0]
drag, startPoint x: 706, startPoint y: 416, endPoint x: 641, endPoint y: 407, distance: 65.6
click at [656, 411] on div "31560660 2500 LSN-45400 RMA 5399005300 9566780565 9566780565 [DATE] [DATE] 03:2…" at bounding box center [784, 458] width 1518 height 425
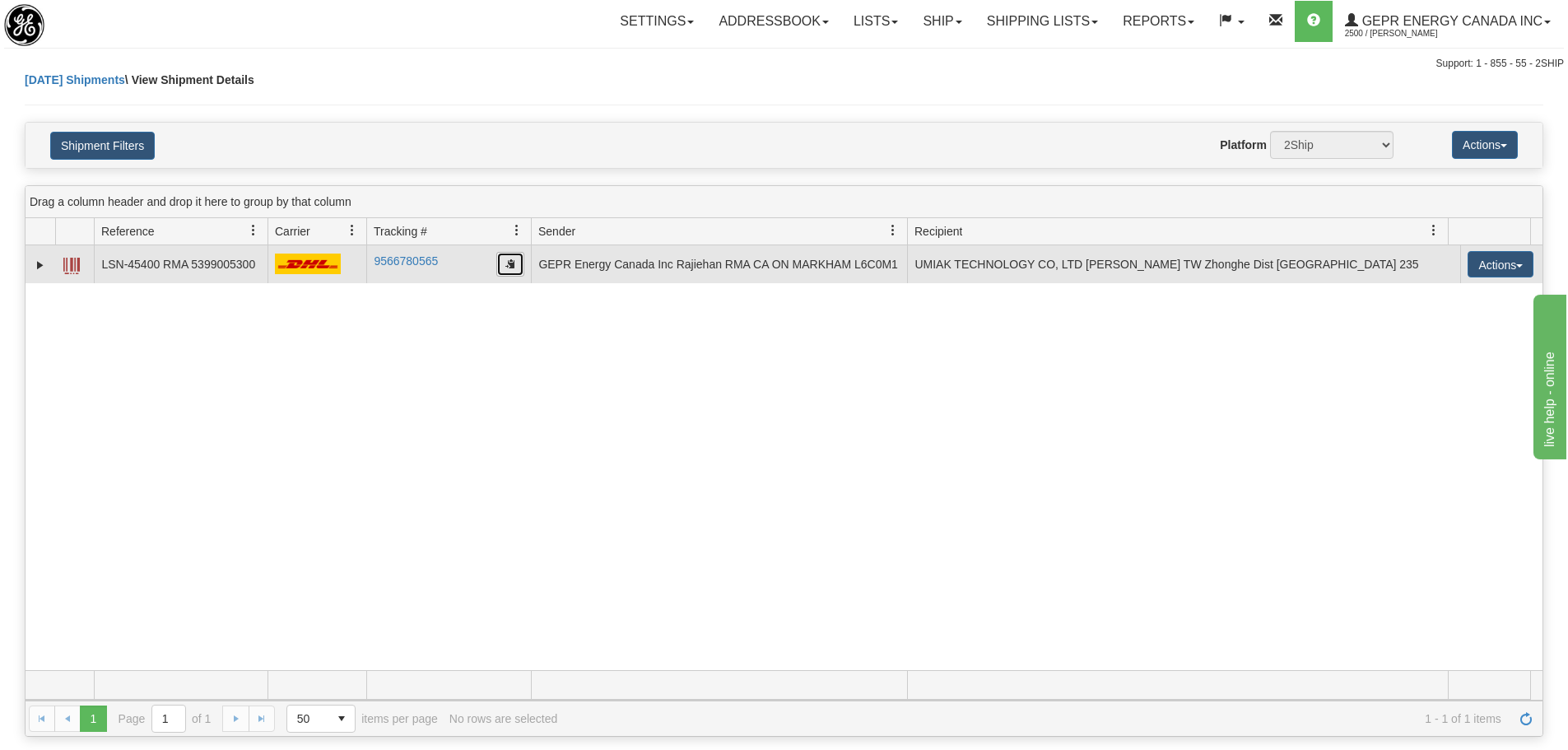
click at [519, 270] on button "button" at bounding box center [511, 265] width 28 height 25
click at [512, 273] on button "button" at bounding box center [511, 265] width 28 height 25
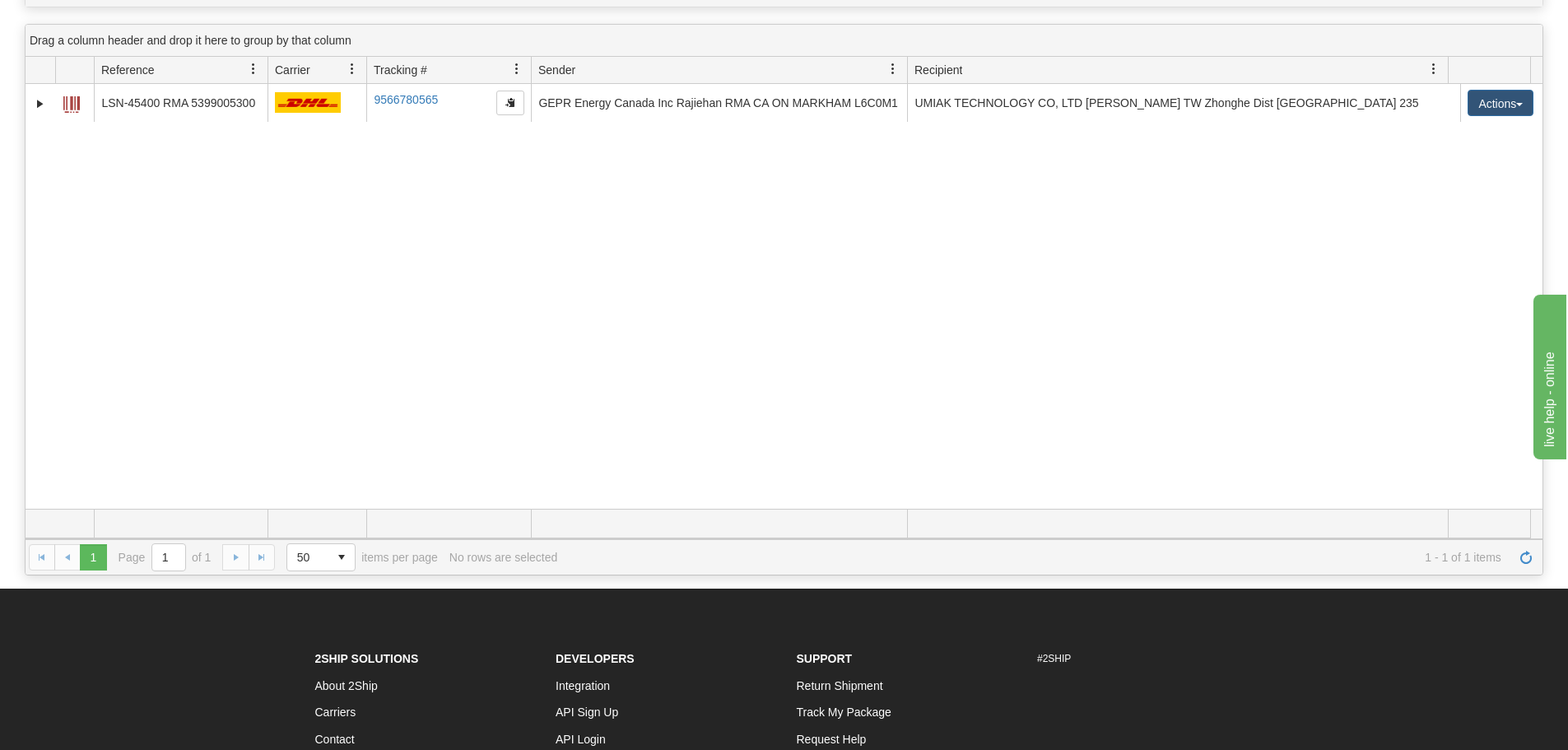
scroll to position [165, 0]
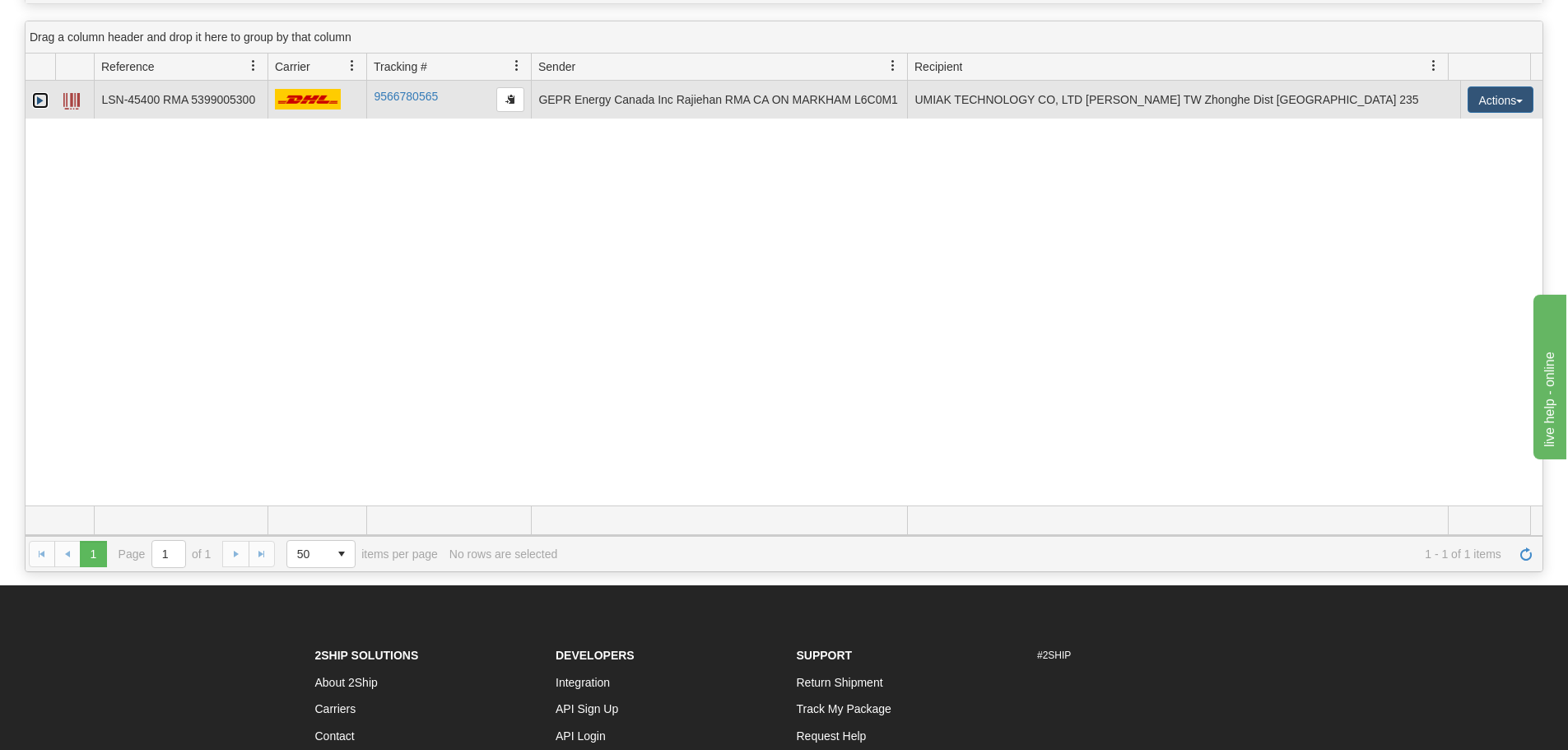
click at [42, 104] on link "Expand" at bounding box center [40, 100] width 17 height 17
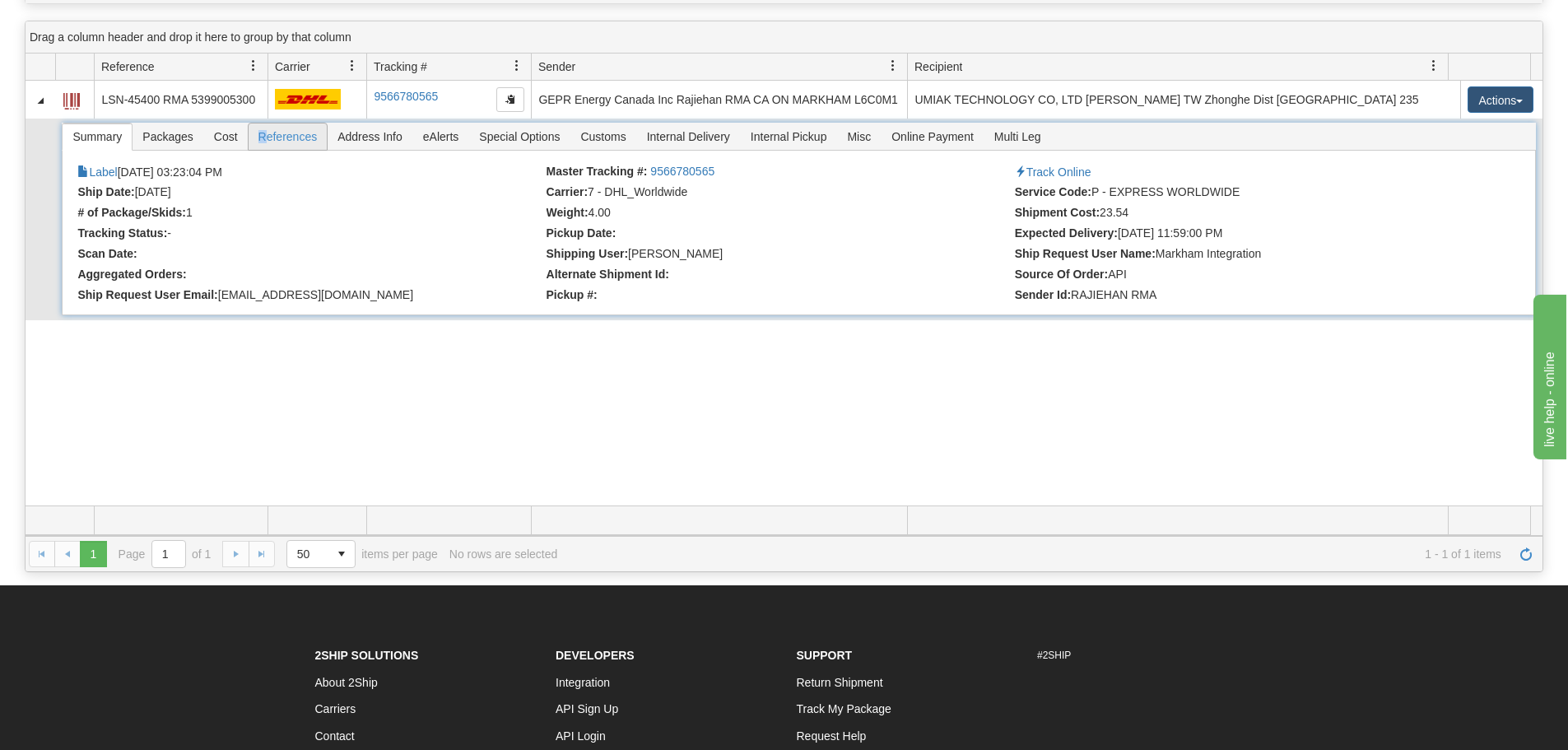
click at [263, 143] on span "References" at bounding box center [288, 136] width 79 height 27
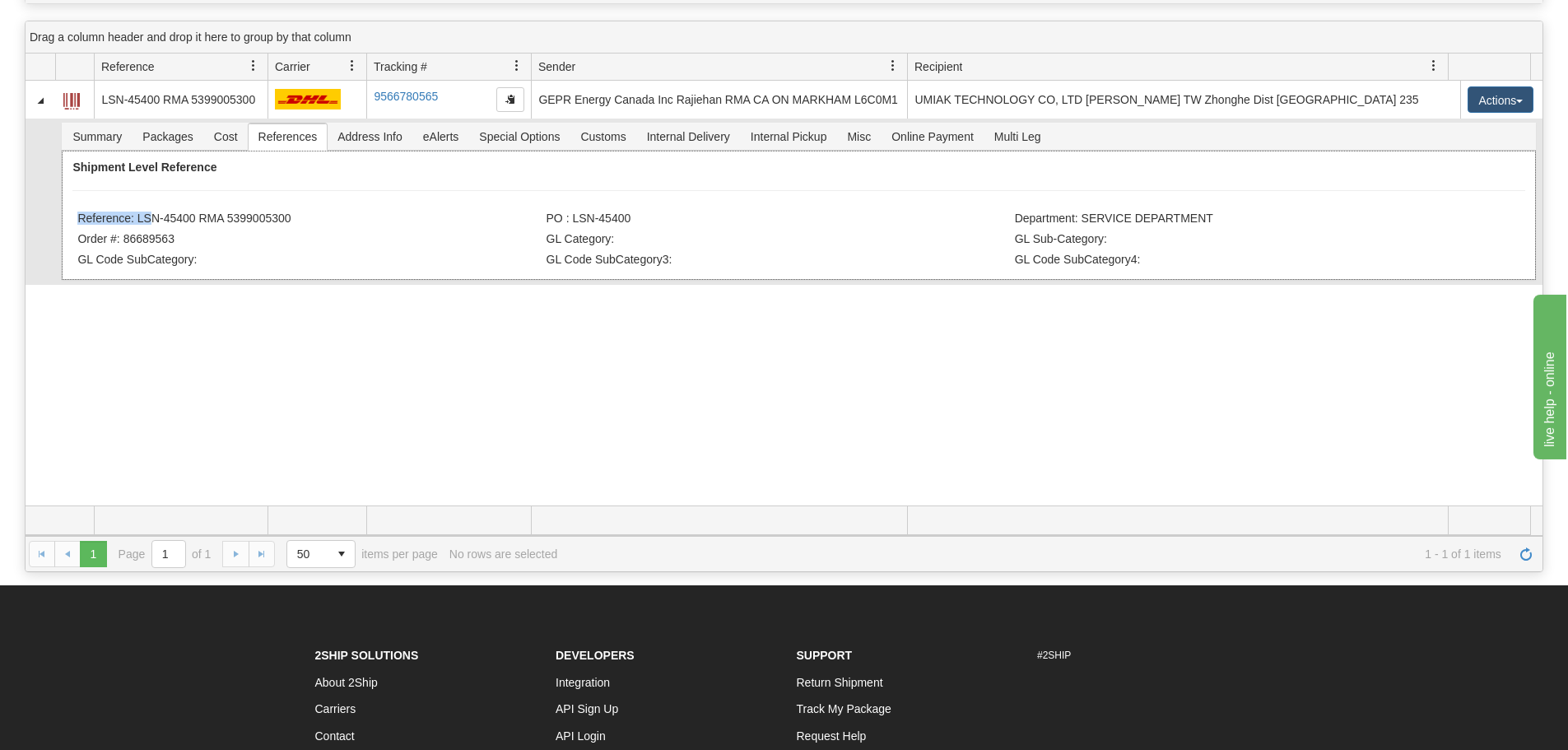
drag, startPoint x: 301, startPoint y: 209, endPoint x: 146, endPoint y: 222, distance: 155.5
click at [146, 222] on div "Shipment Level Reference Reference: LSN-45400 RMA 5399005300 PO : LSN-45400 Dep…" at bounding box center [799, 215] width 1473 height 129
click at [366, 242] on li "Order #: 86689563" at bounding box center [309, 240] width 464 height 17
drag, startPoint x: 309, startPoint y: 223, endPoint x: 139, endPoint y: 220, distance: 170.0
click at [139, 220] on li "Reference: LSN-45400 RMA 5399005300" at bounding box center [309, 220] width 464 height 17
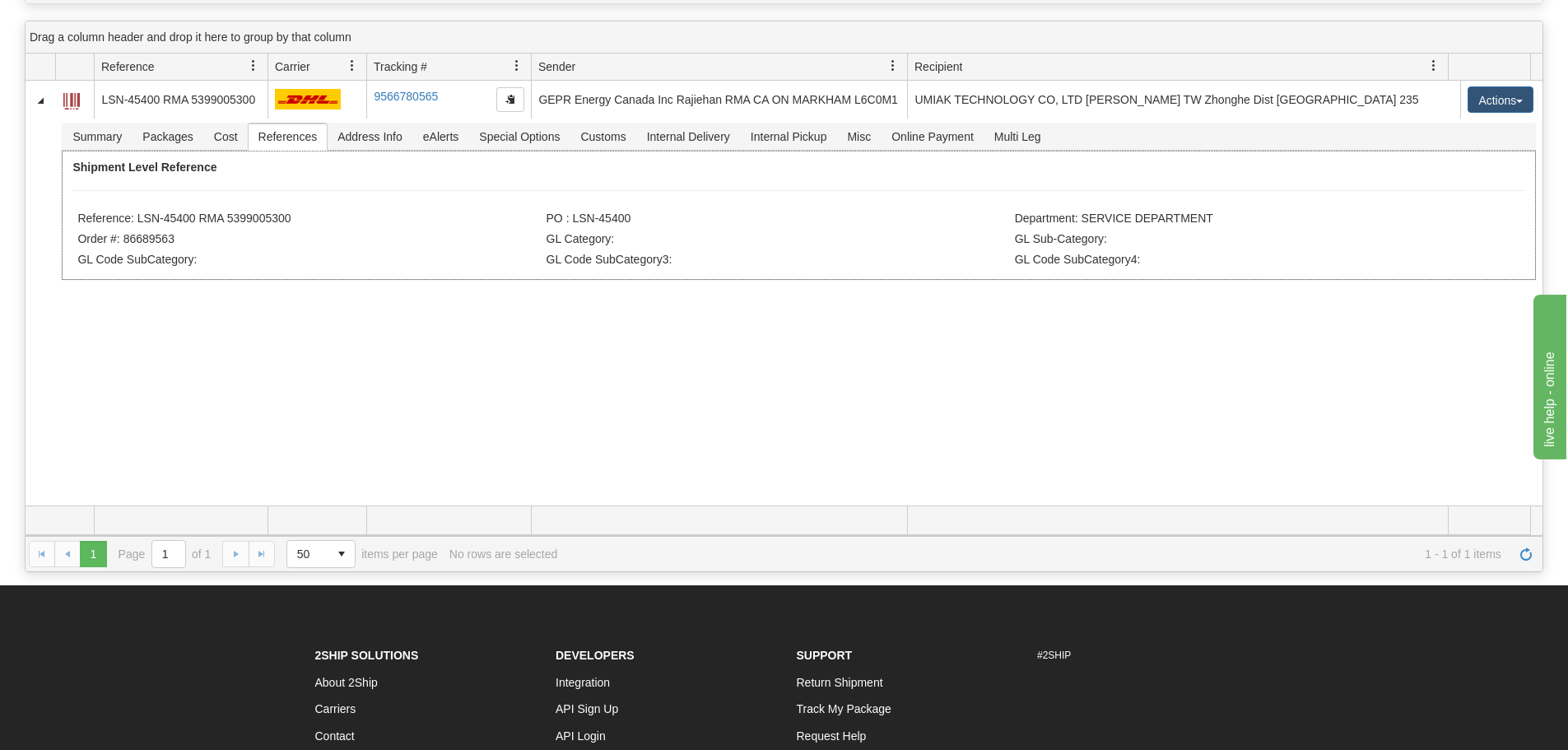
copy li "LSN-45400 RMA 5399005300"
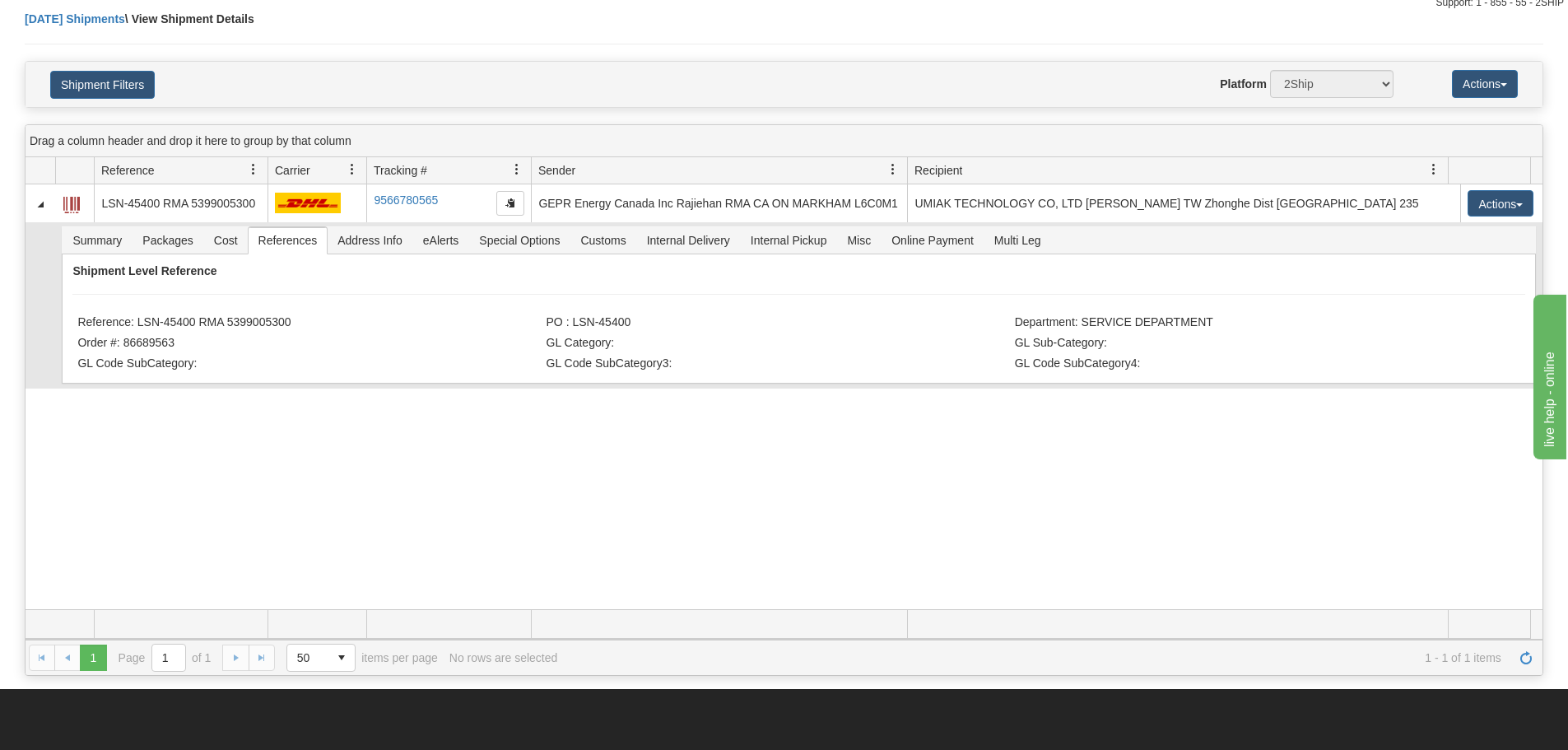
scroll to position [0, 0]
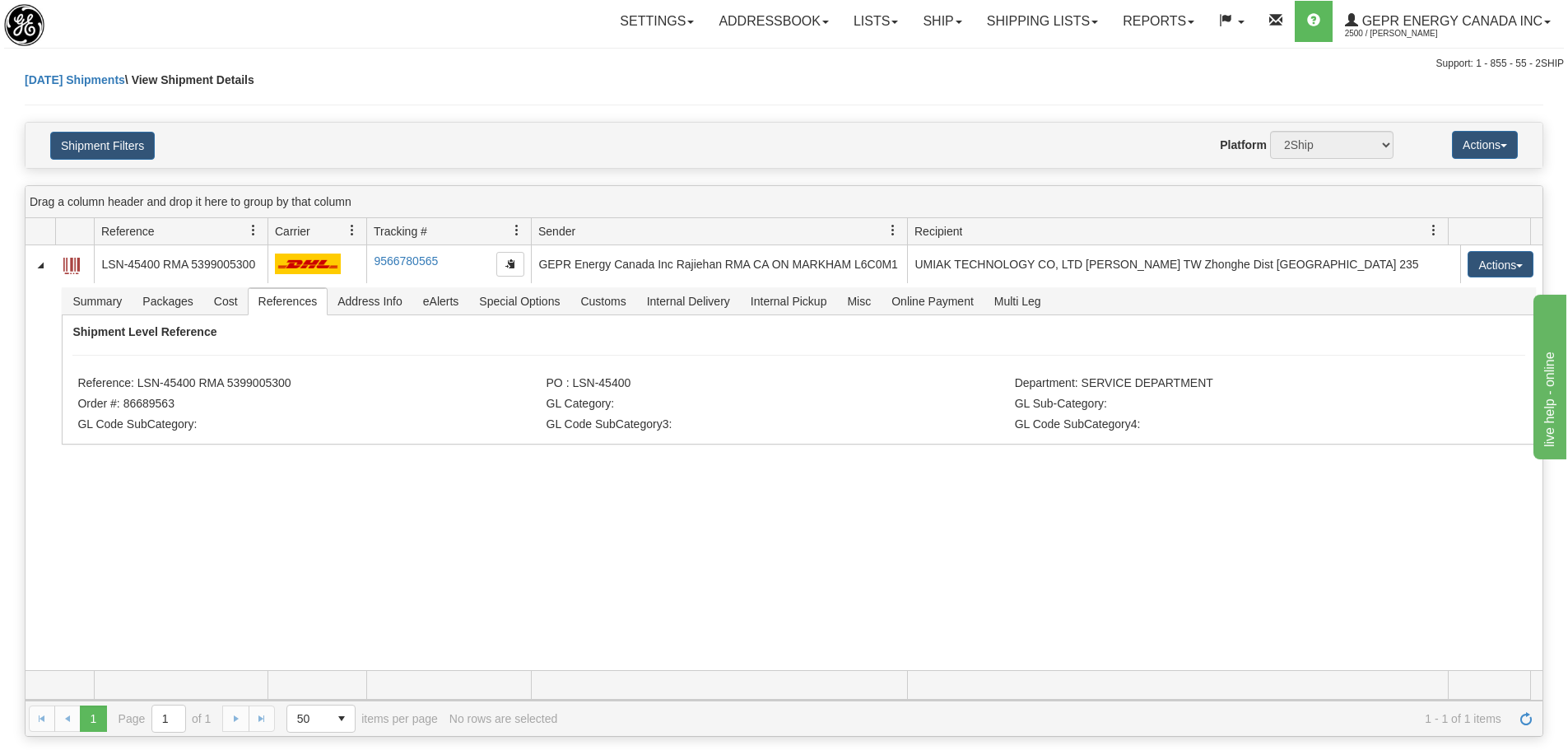
click at [257, 81] on div "[DATE] Shipments \ View Shipment Details" at bounding box center [784, 97] width 1518 height 50
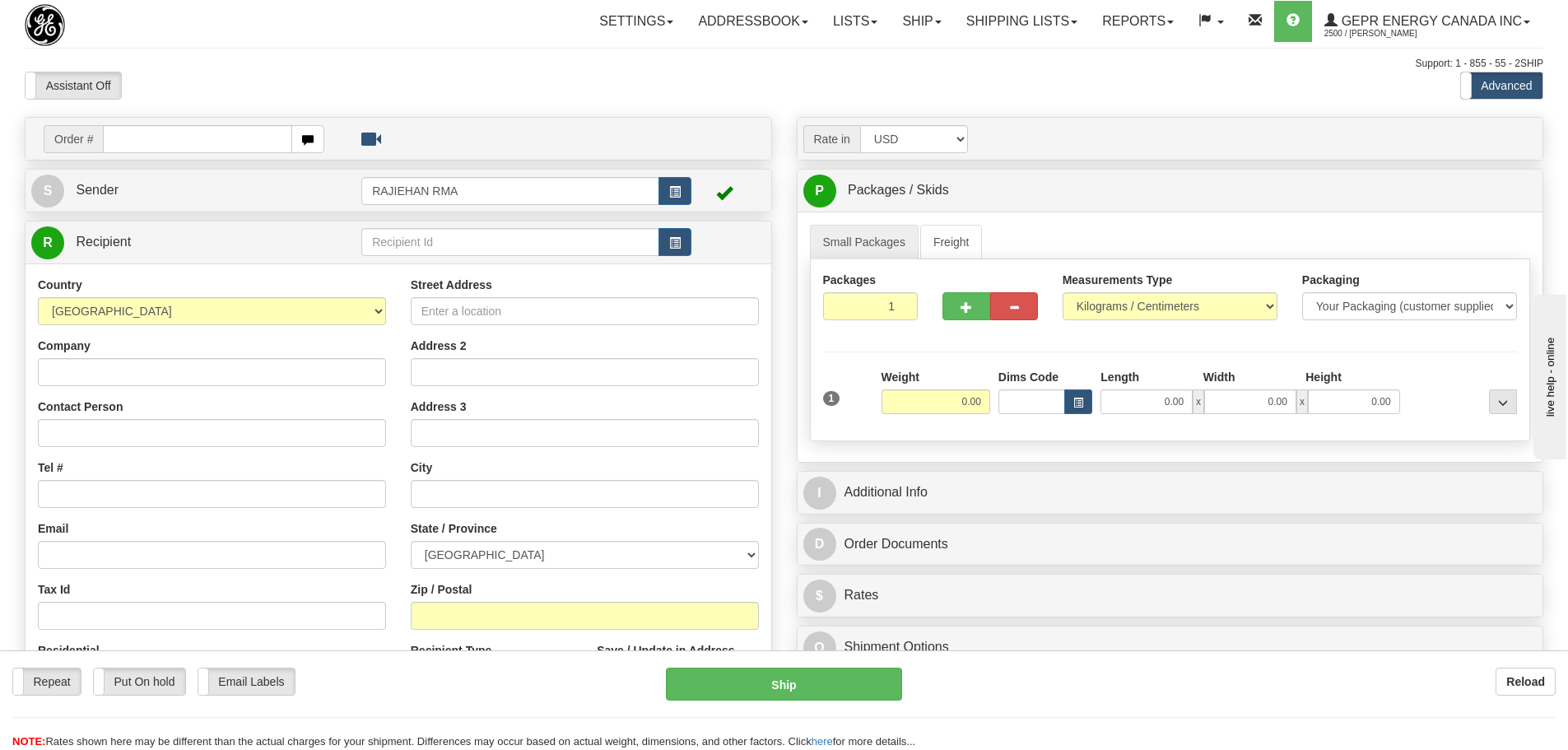
drag, startPoint x: 212, startPoint y: 73, endPoint x: 198, endPoint y: 121, distance: 50.0
click at [212, 73] on div "Assistant On Assistant Off Do a return Do a return" at bounding box center [334, 86] width 643 height 28
click at [194, 129] on input "text" at bounding box center [197, 139] width 189 height 28
paste input "86689625"
type input "86689625"
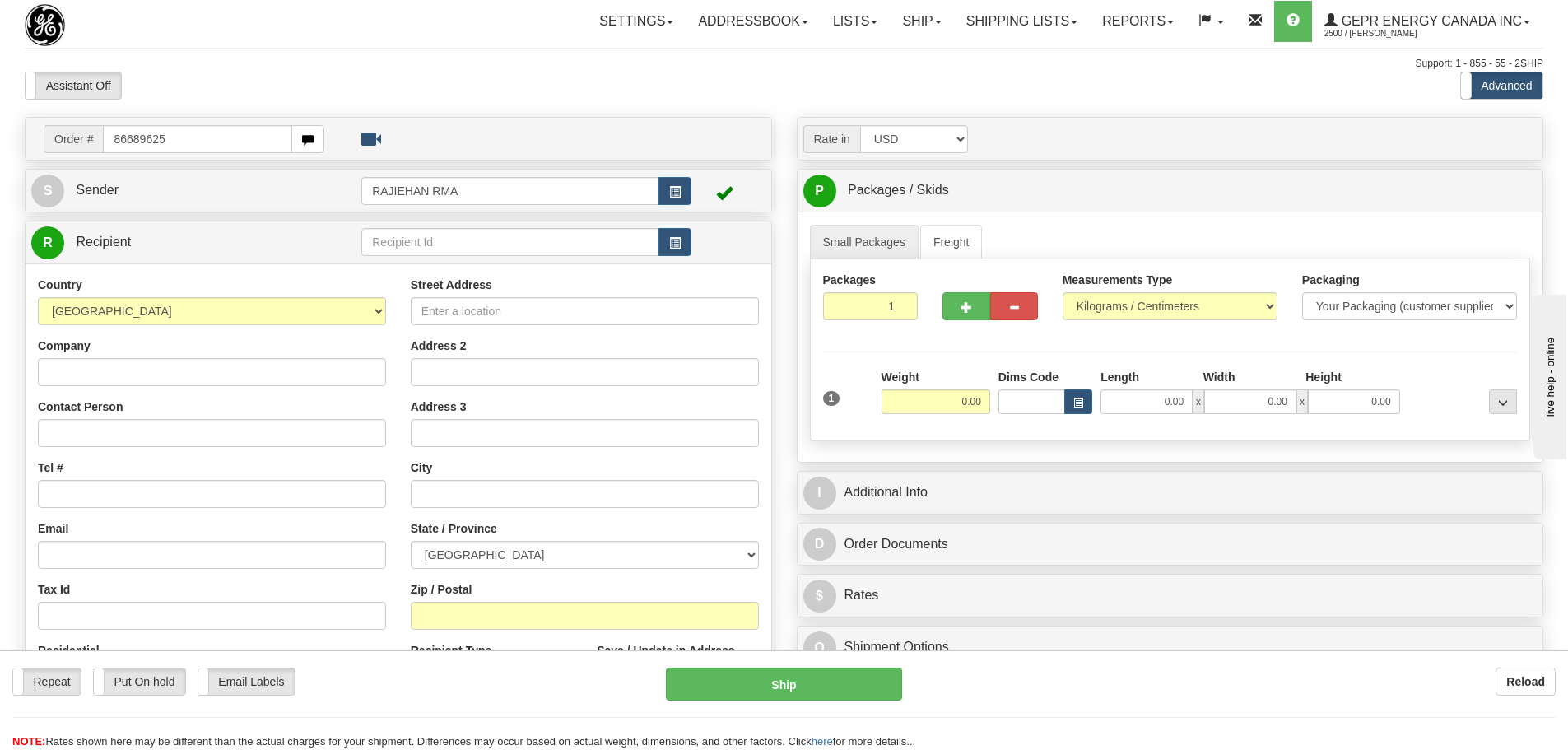
click at [236, 67] on body "Training Course Close Toggle navigation Settings Shipping Preferences New Recip…" at bounding box center [784, 375] width 1568 height 750
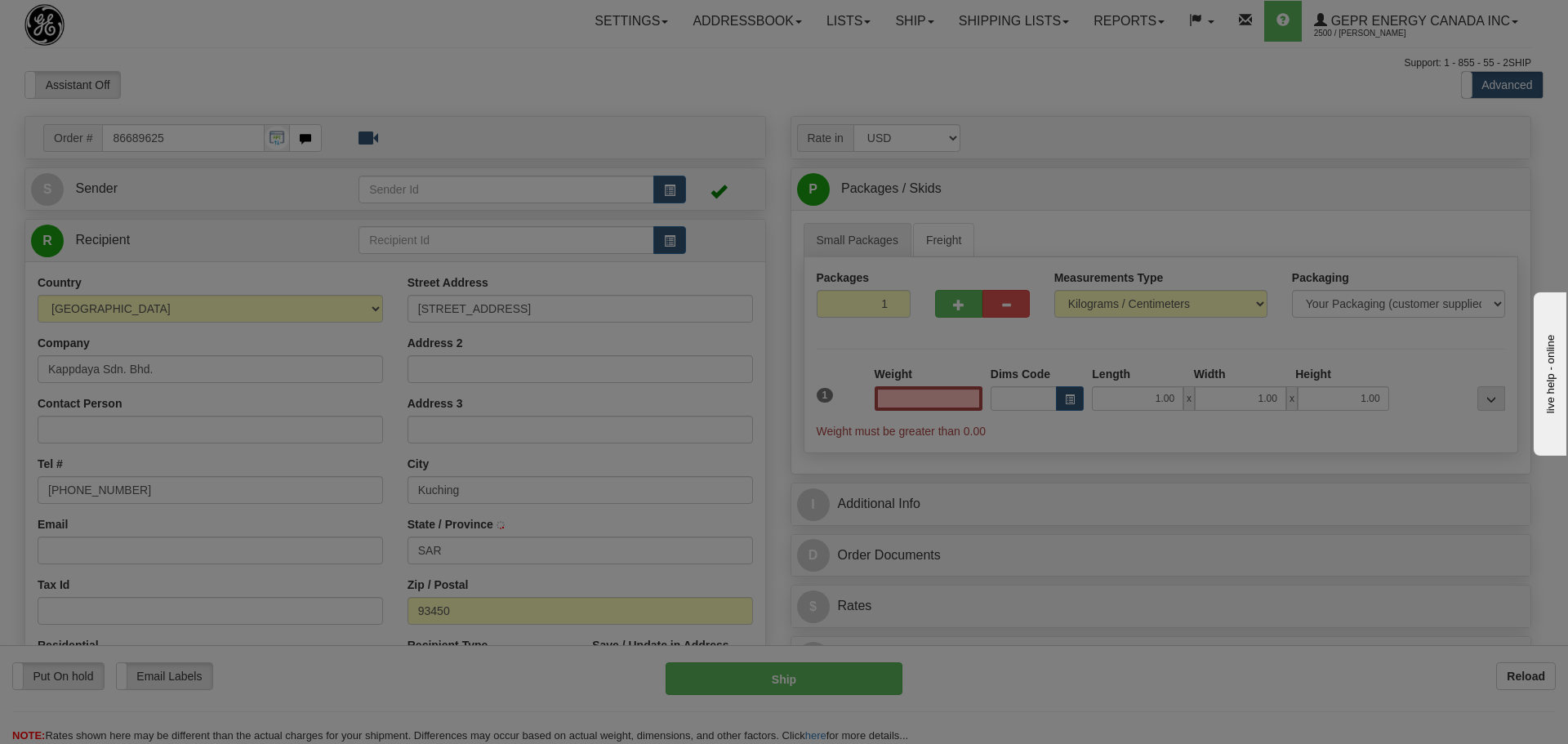
type input "0.00"
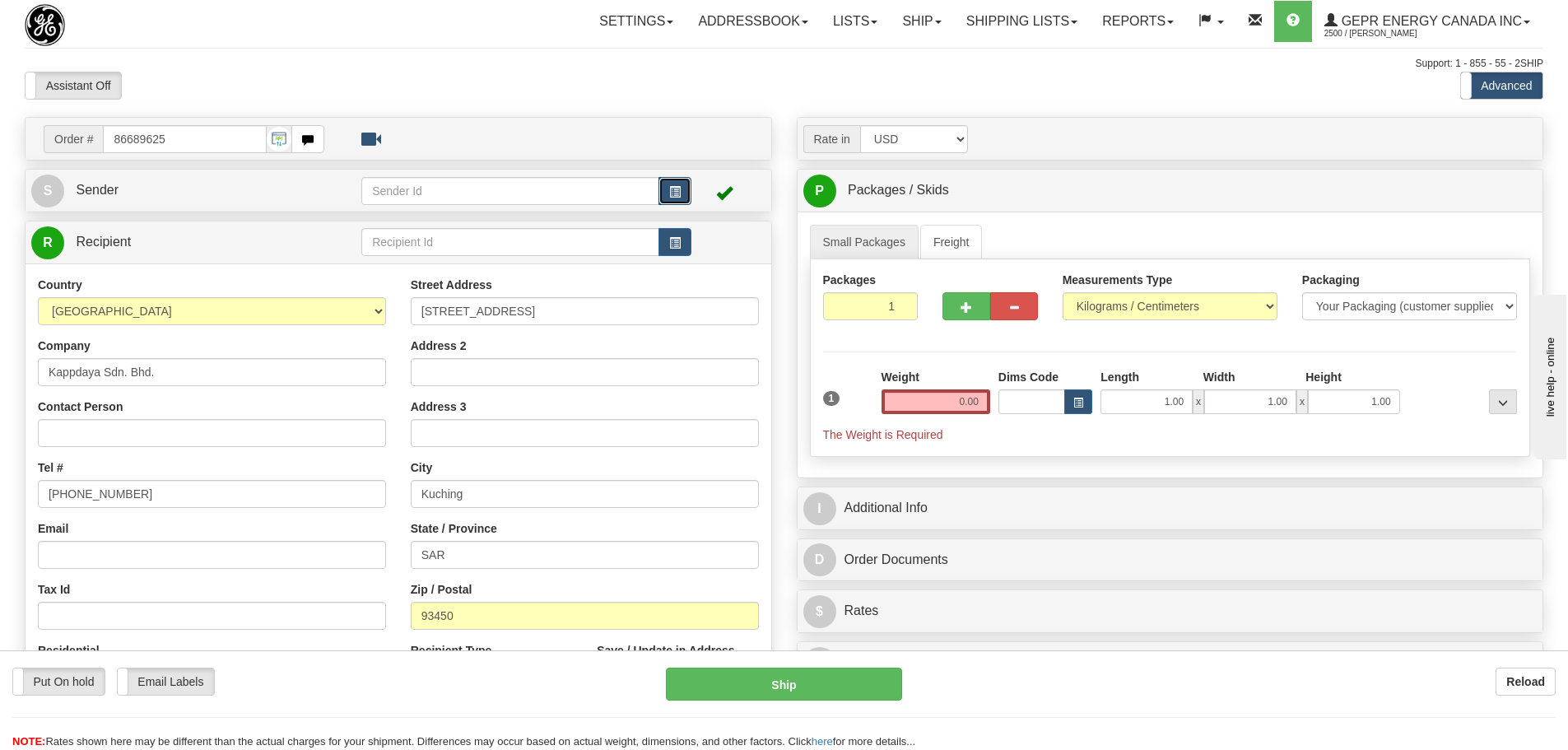
click at [683, 194] on button "button" at bounding box center [675, 191] width 33 height 28
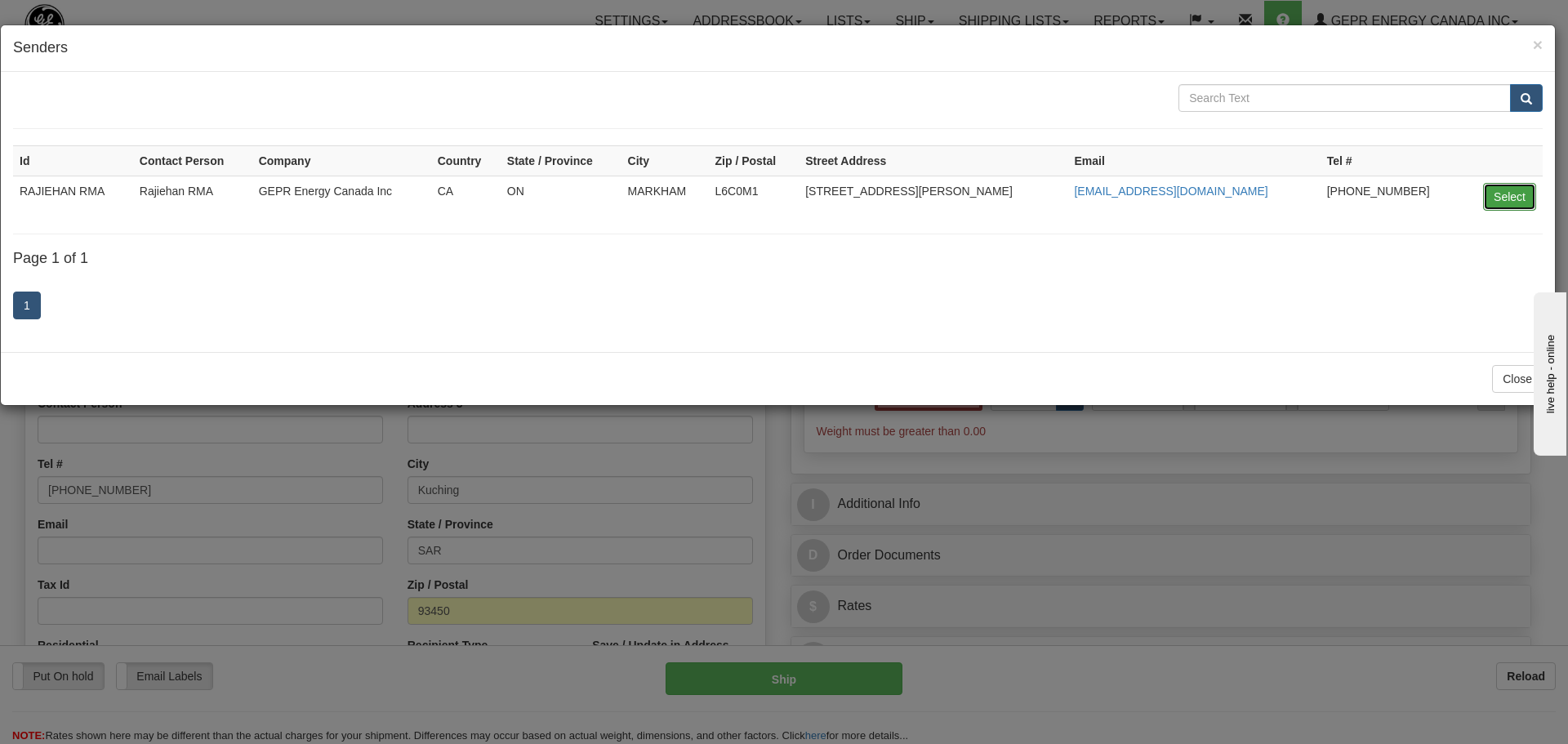
click at [1519, 199] on button "Select" at bounding box center [1510, 197] width 53 height 28
type input "RAJIEHAN RMA"
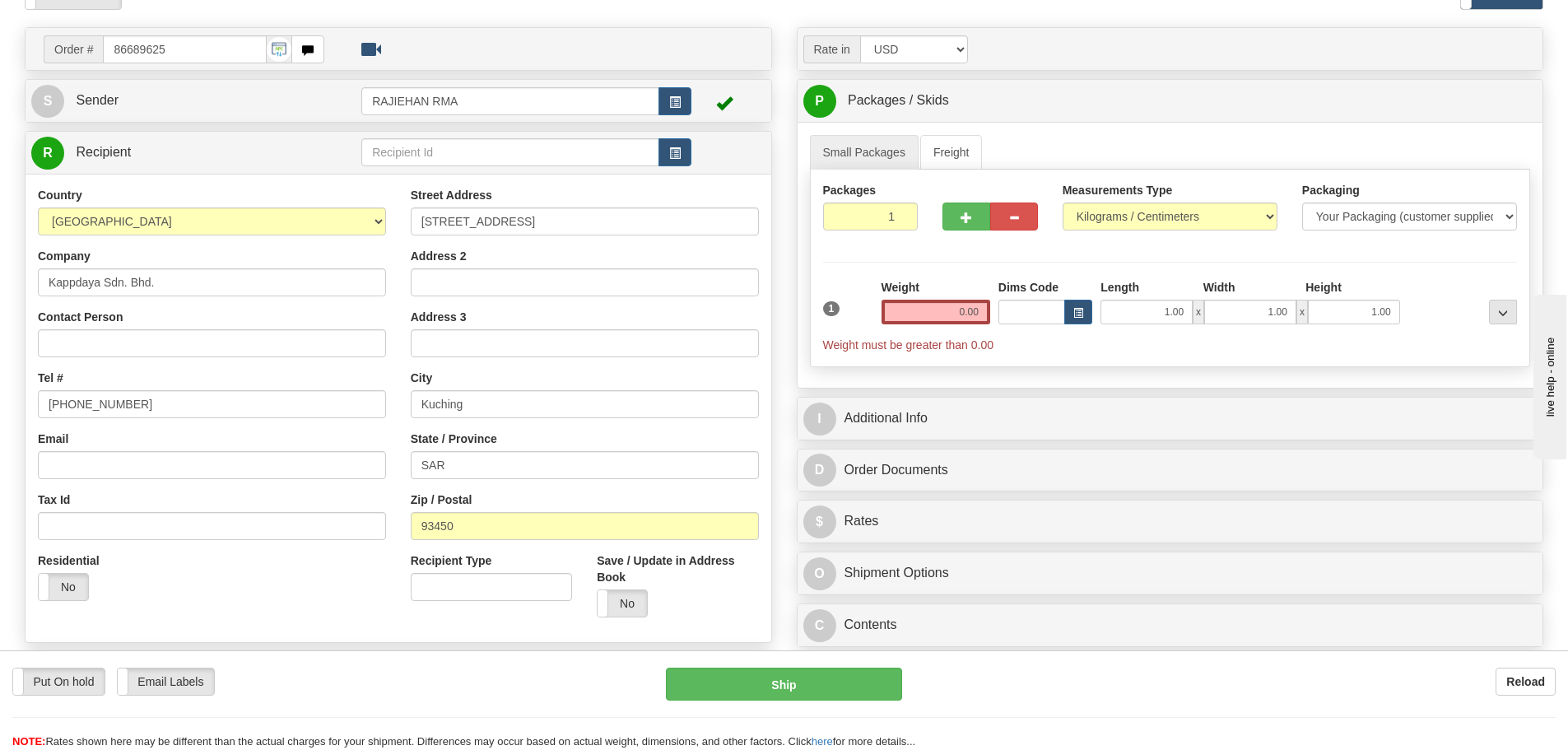
scroll to position [165, 0]
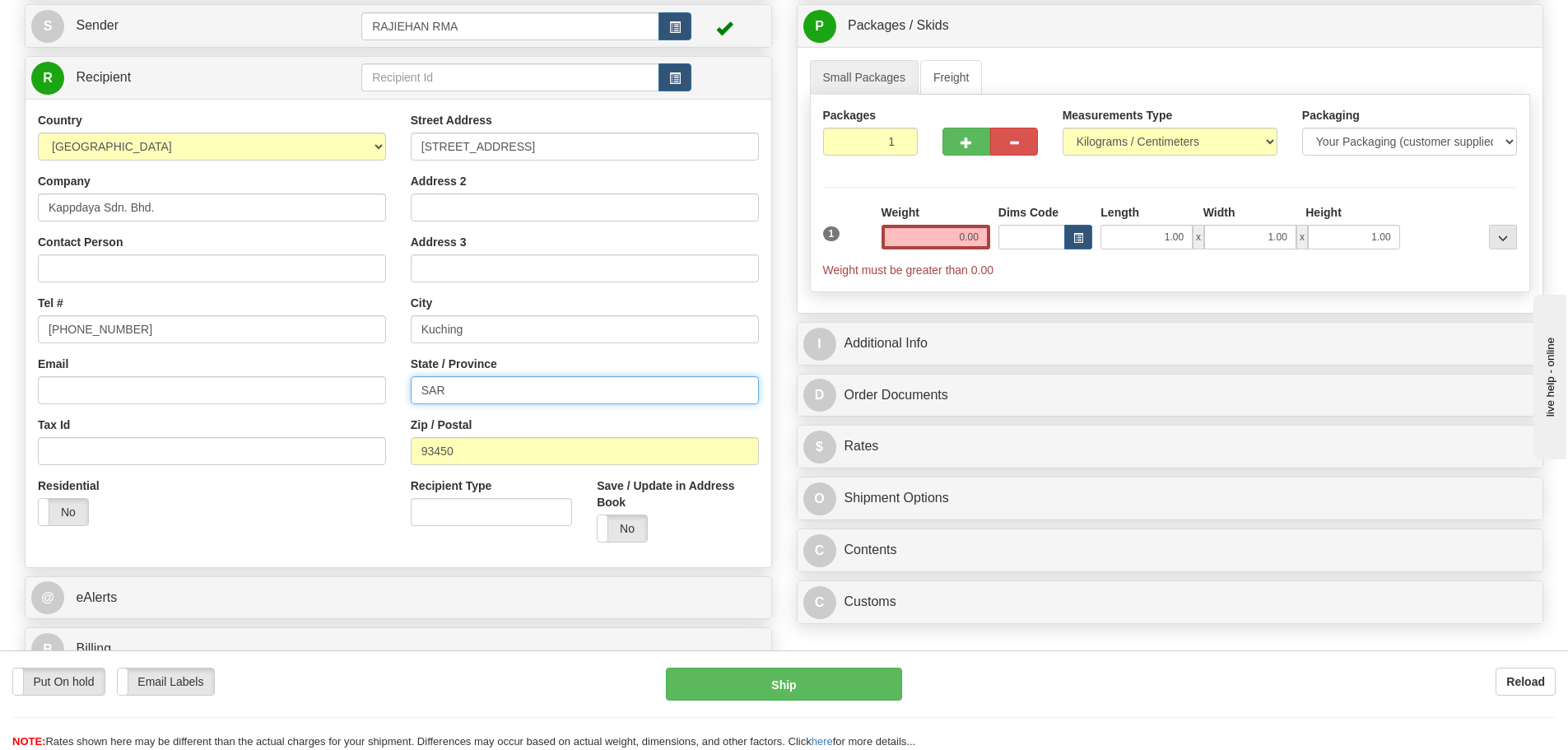
drag, startPoint x: 443, startPoint y: 380, endPoint x: 351, endPoint y: 380, distance: 92.0
click at [351, 380] on div "Country AFGHANISTAN ALAND ISLANDS ALBANIA ALGERIA AMERICAN SAMOA ANDORRA ANGOLA…" at bounding box center [398, 333] width 745 height 443
paste input "arawak"
type input "Sarawak"
click at [375, 358] on div "Email" at bounding box center [212, 380] width 348 height 49
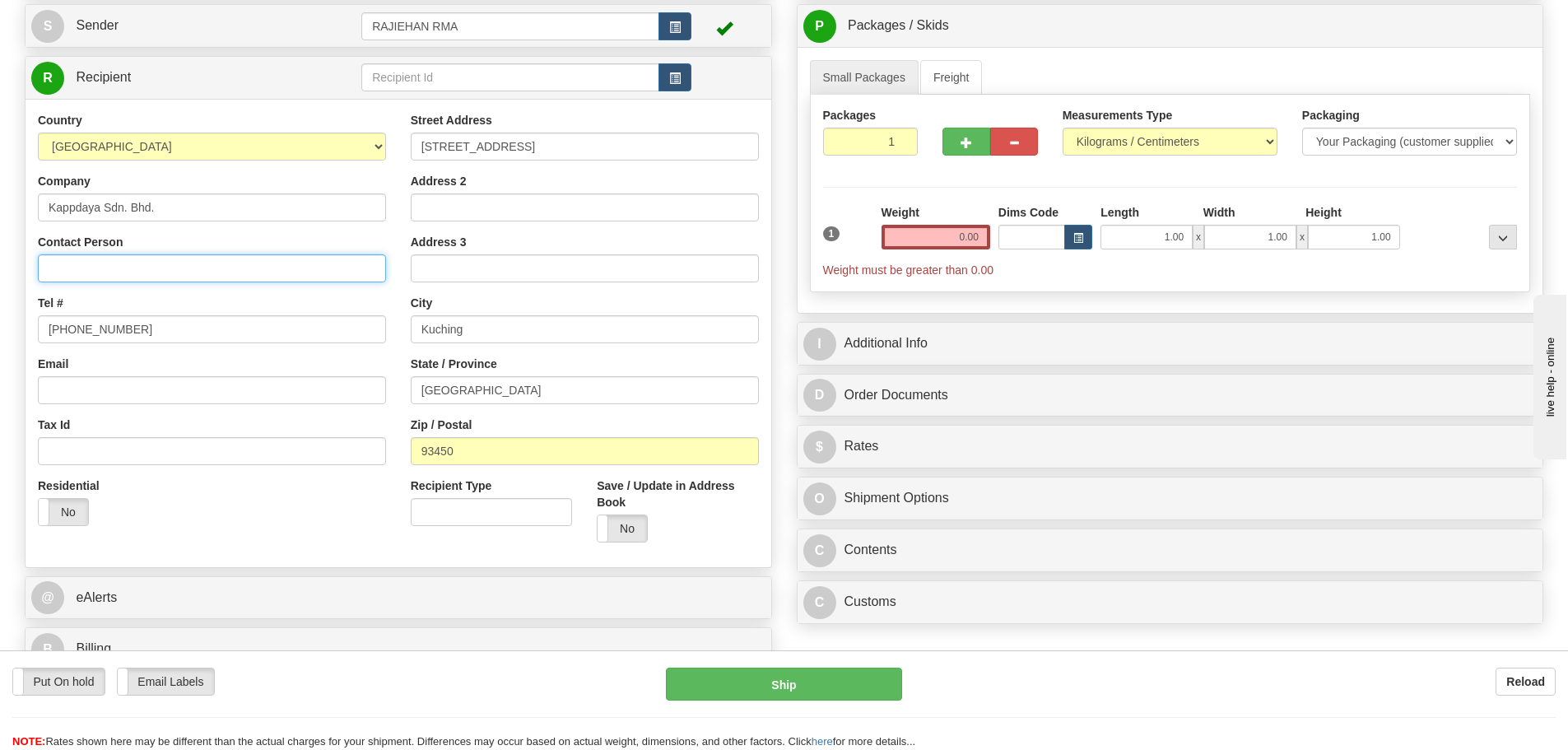
click at [153, 254] on input "Contact Person" at bounding box center [212, 268] width 348 height 28
paste input "Chan Seng Hai"
type input "Chan Seng Hai"
drag, startPoint x: 100, startPoint y: 275, endPoint x: 23, endPoint y: 360, distance: 114.7
click at [34, 338] on div "Country AFGHANISTAN ALAND ISLANDS ALBANIA ALGERIA AMERICAN SAMOA ANDORRA ANGOLA…" at bounding box center [212, 325] width 373 height 427
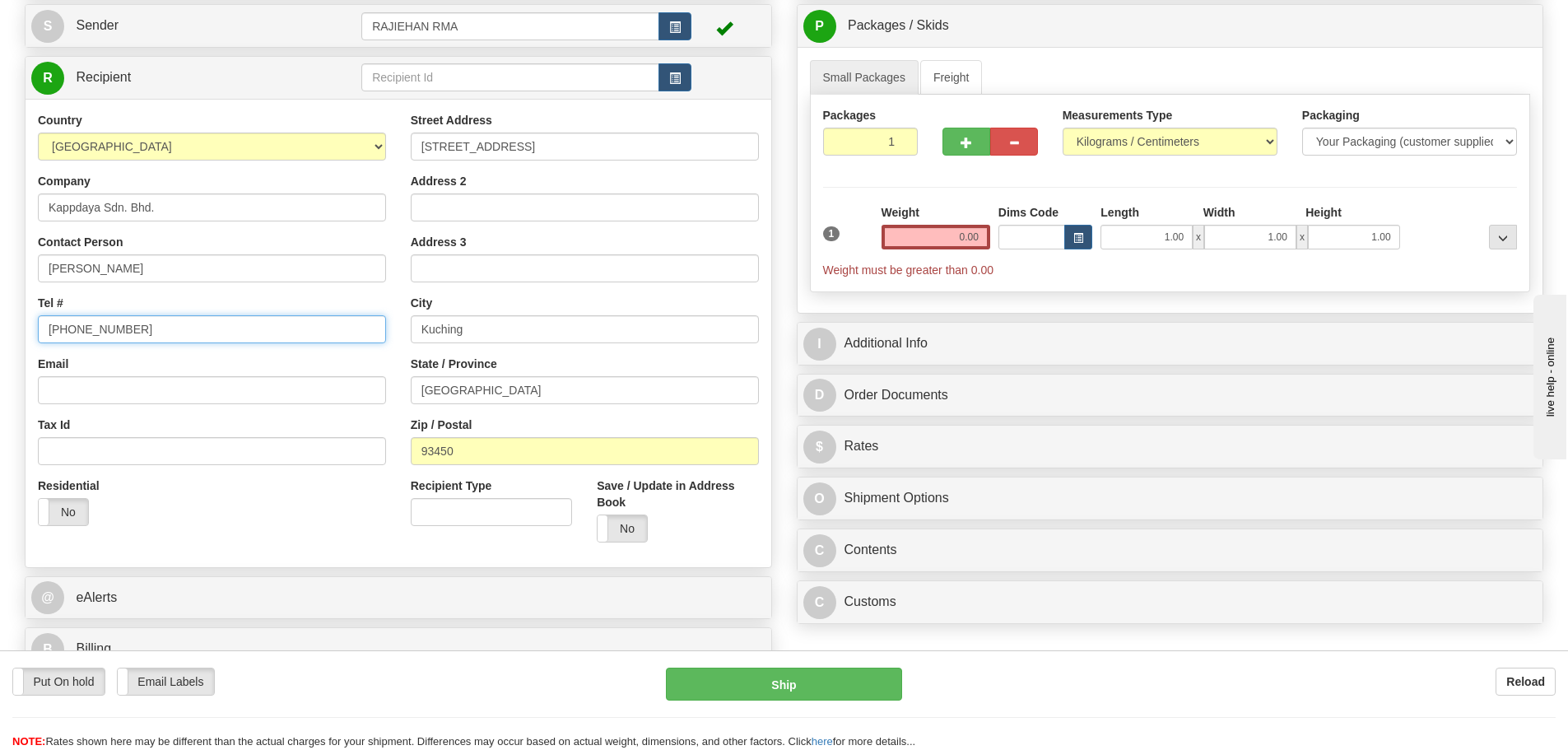
drag, startPoint x: 145, startPoint y: 325, endPoint x: -41, endPoint y: 331, distance: 186.1
click at [0, 331] on html "Training Course Close Toggle navigation Settings Shipping Preferences New Sende…" at bounding box center [784, 210] width 1568 height 750
paste input "+6019 8865588"
type input "+6019 8865588"
click at [124, 299] on div "Tel # +6019 8865588" at bounding box center [212, 319] width 348 height 49
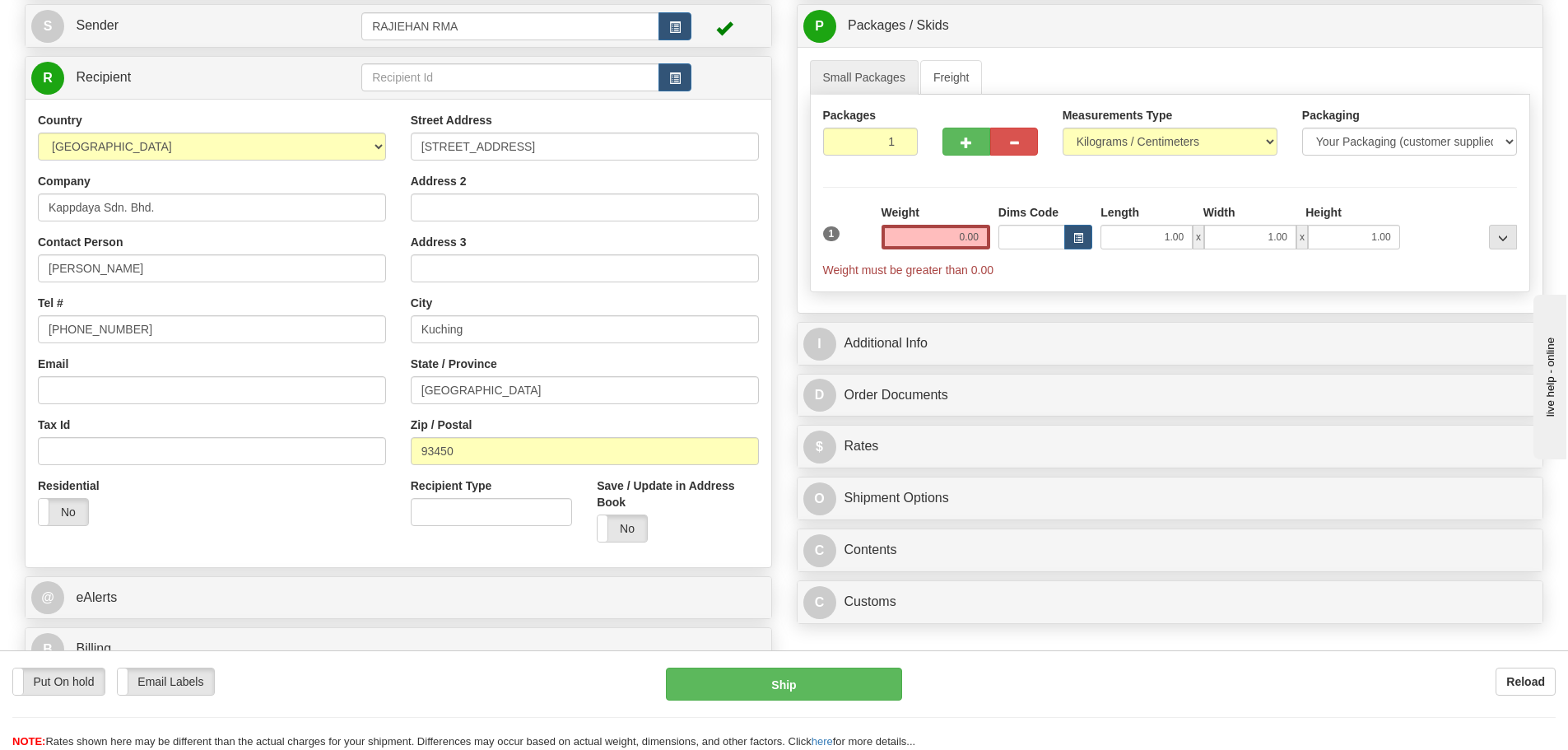
click at [119, 298] on div "Tel # +6019 8865588" at bounding box center [212, 319] width 348 height 49
click at [905, 235] on input "0.00" at bounding box center [936, 237] width 109 height 25
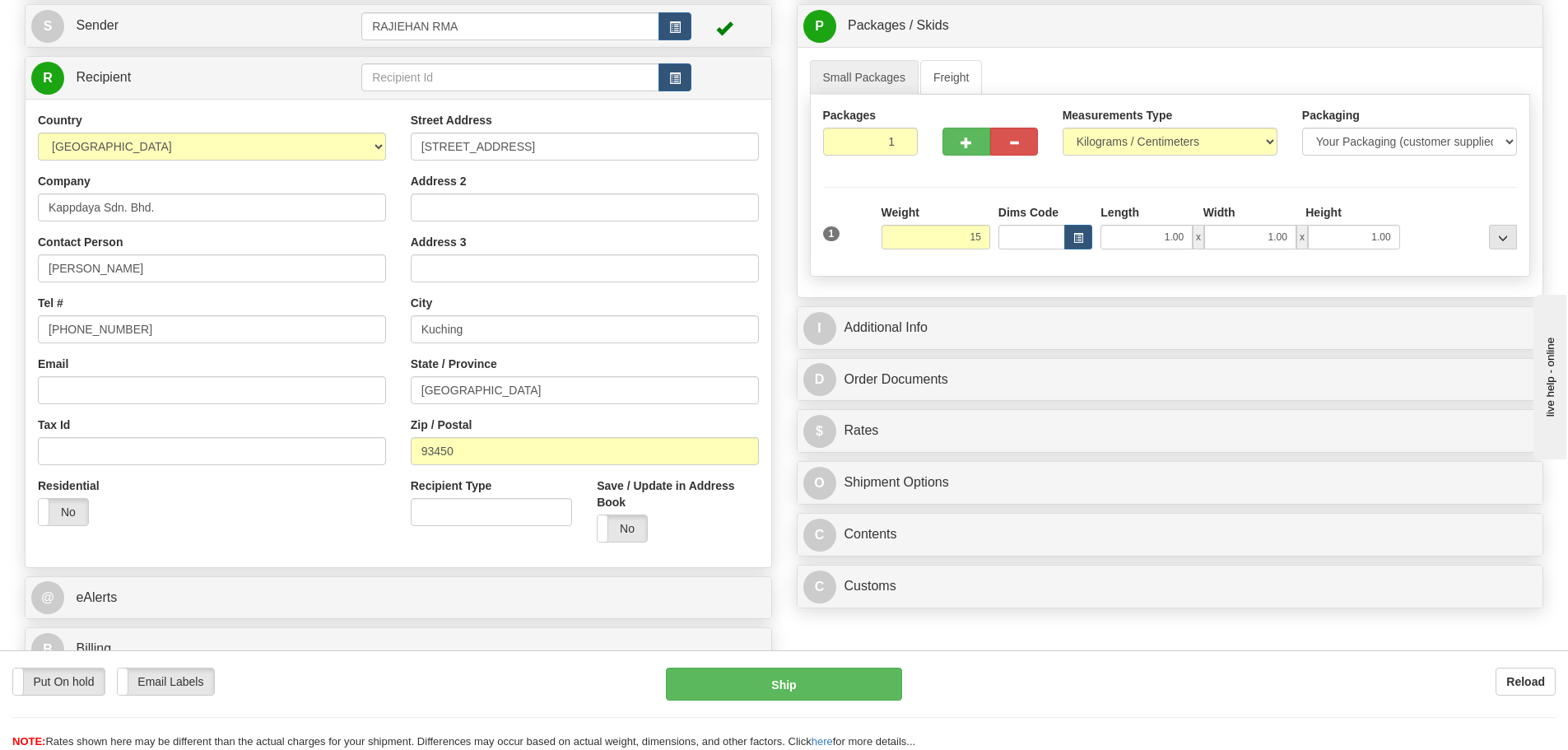
type input "15.00"
click at [960, 213] on div "Weight 15.00" at bounding box center [936, 227] width 109 height 45
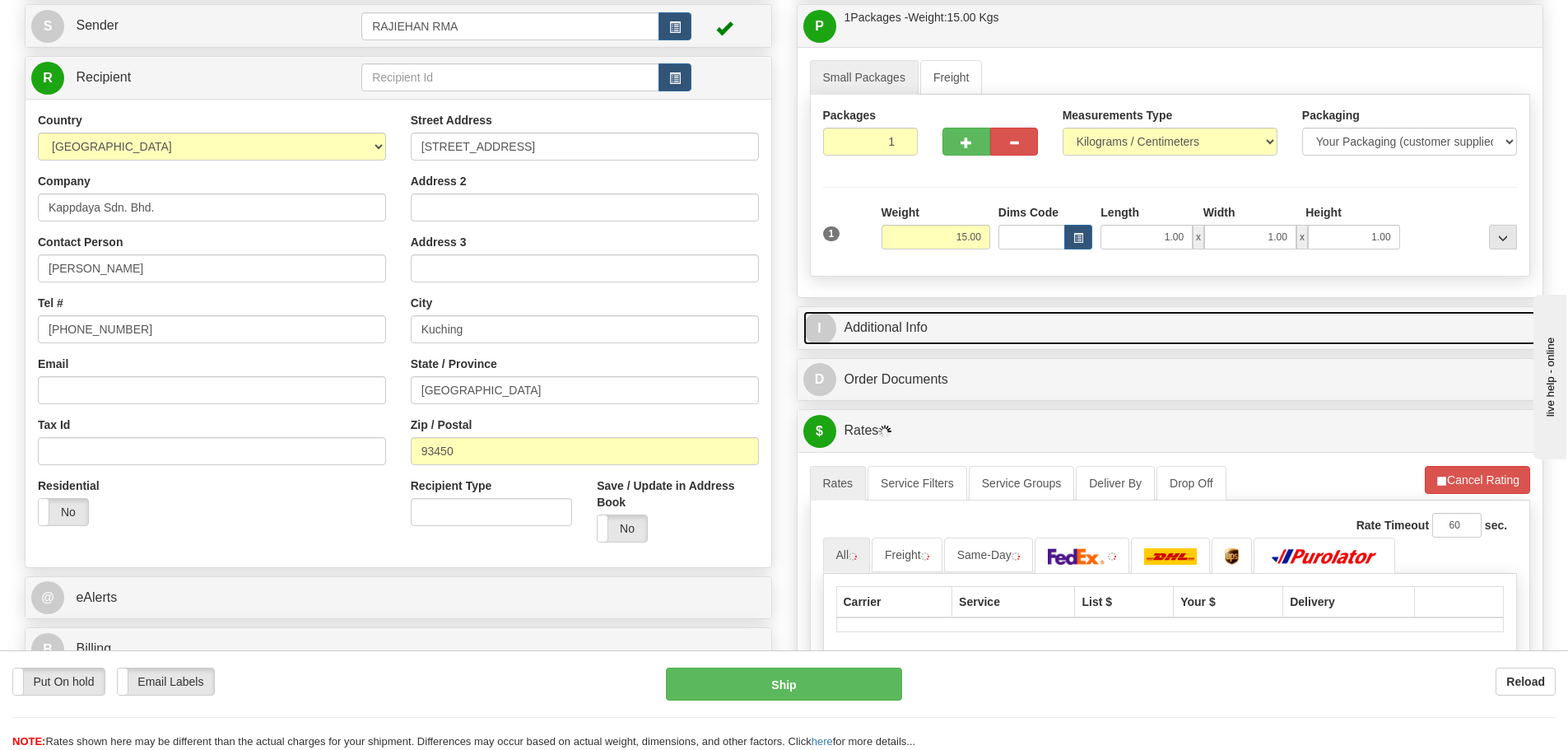
click at [962, 329] on link "I Additional Info" at bounding box center [1170, 328] width 734 height 34
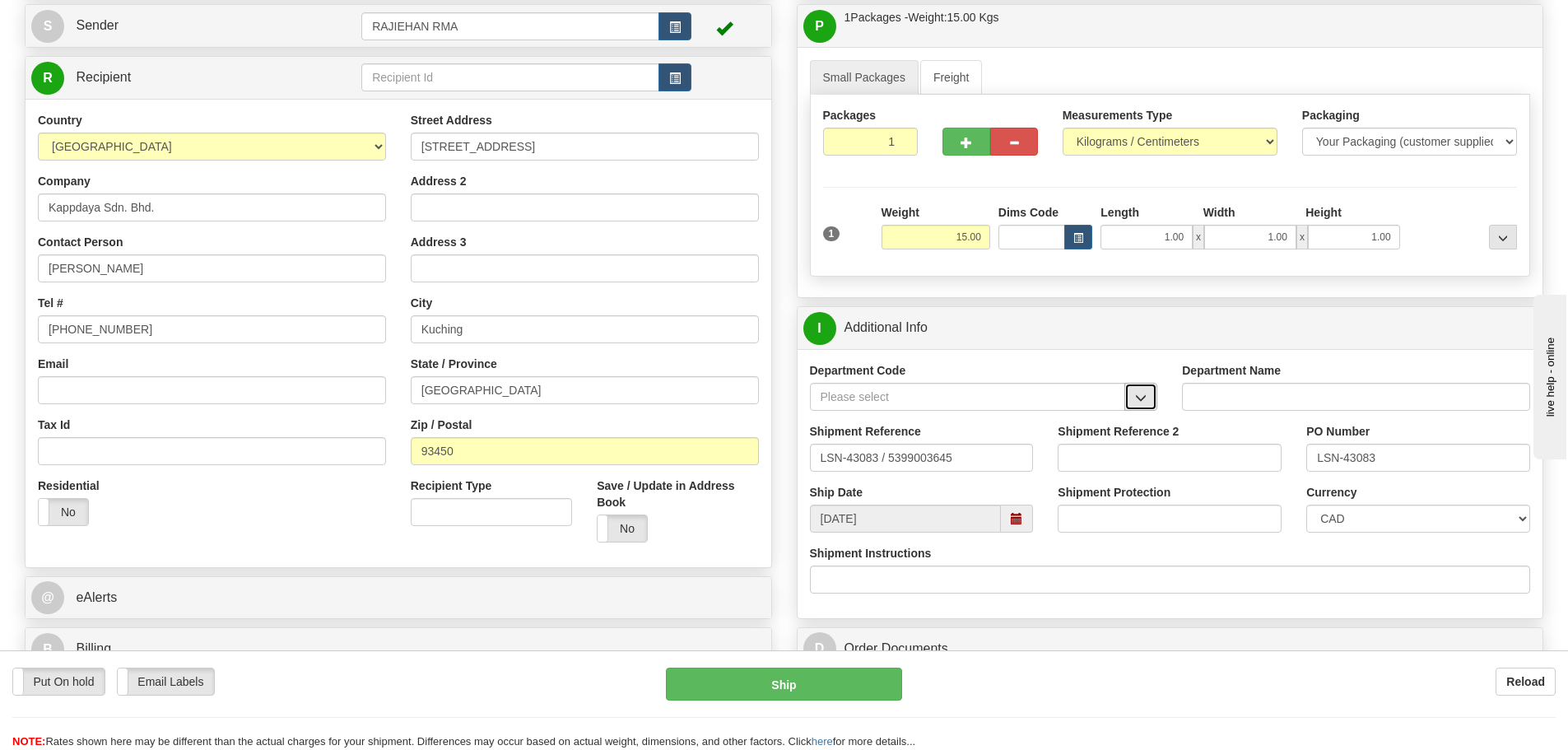
click at [1135, 398] on span "button" at bounding box center [1140, 398] width 12 height 11
click at [1051, 428] on div "SER" at bounding box center [964, 422] width 299 height 18
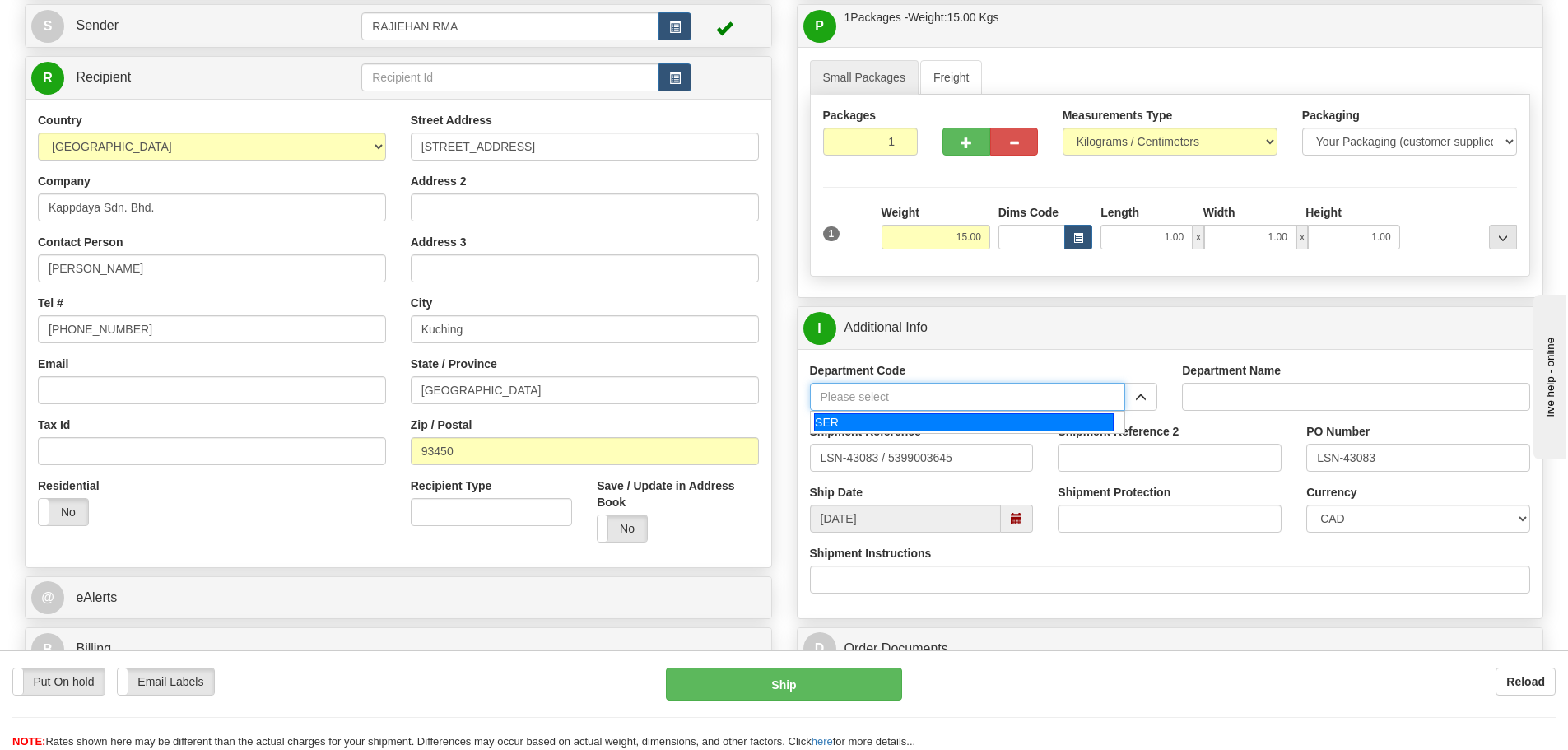
type input "SER"
type input "SERVICE DEPARTMENT"
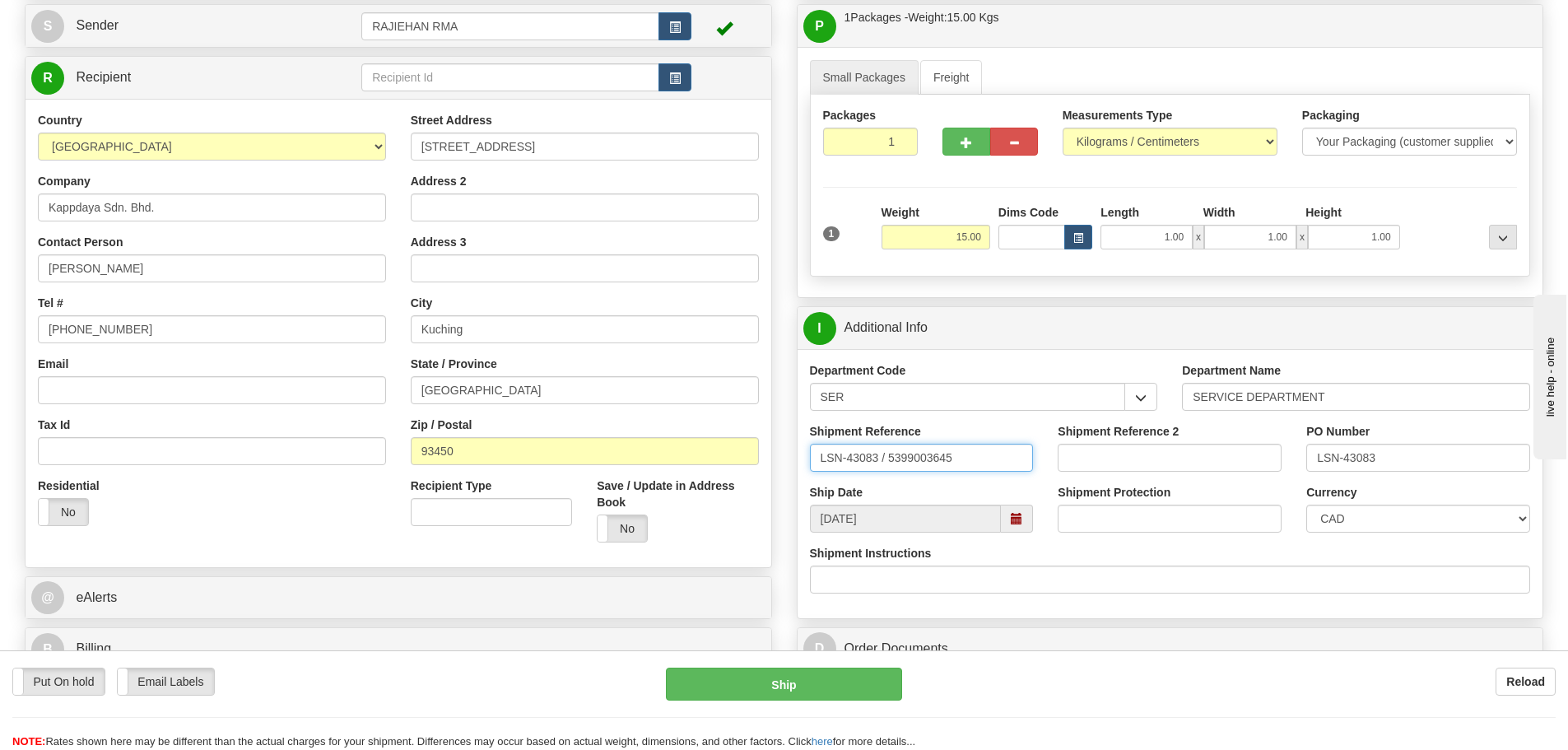
drag, startPoint x: 882, startPoint y: 467, endPoint x: 890, endPoint y: 466, distance: 8.1
click at [890, 466] on input "LSN-43083 / 5399003645" at bounding box center [922, 458] width 224 height 28
type input "LSN-43083 RMA 5399003645"
click at [780, 379] on div "Order # 86689625 S" at bounding box center [398, 315] width 772 height 727
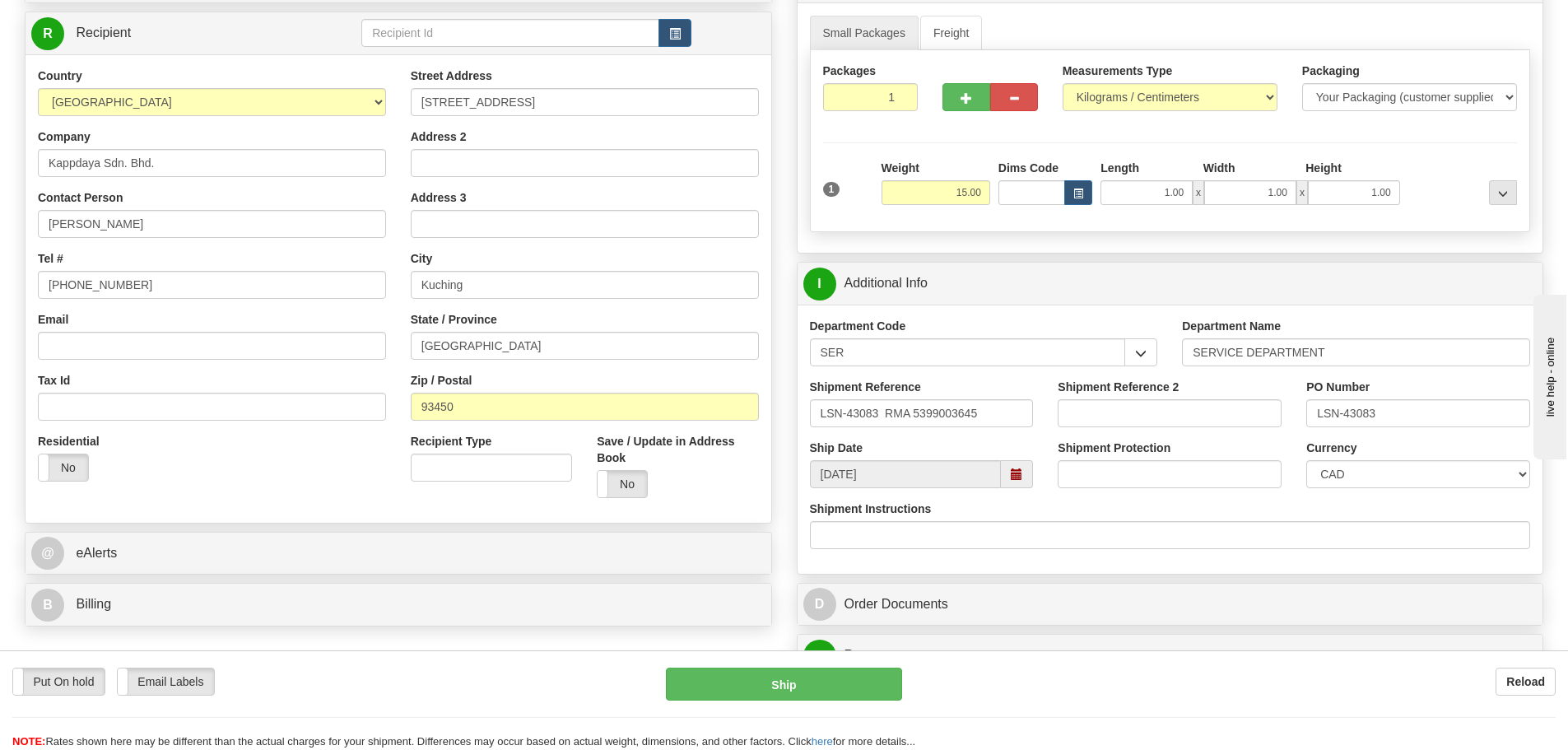
scroll to position [247, 0]
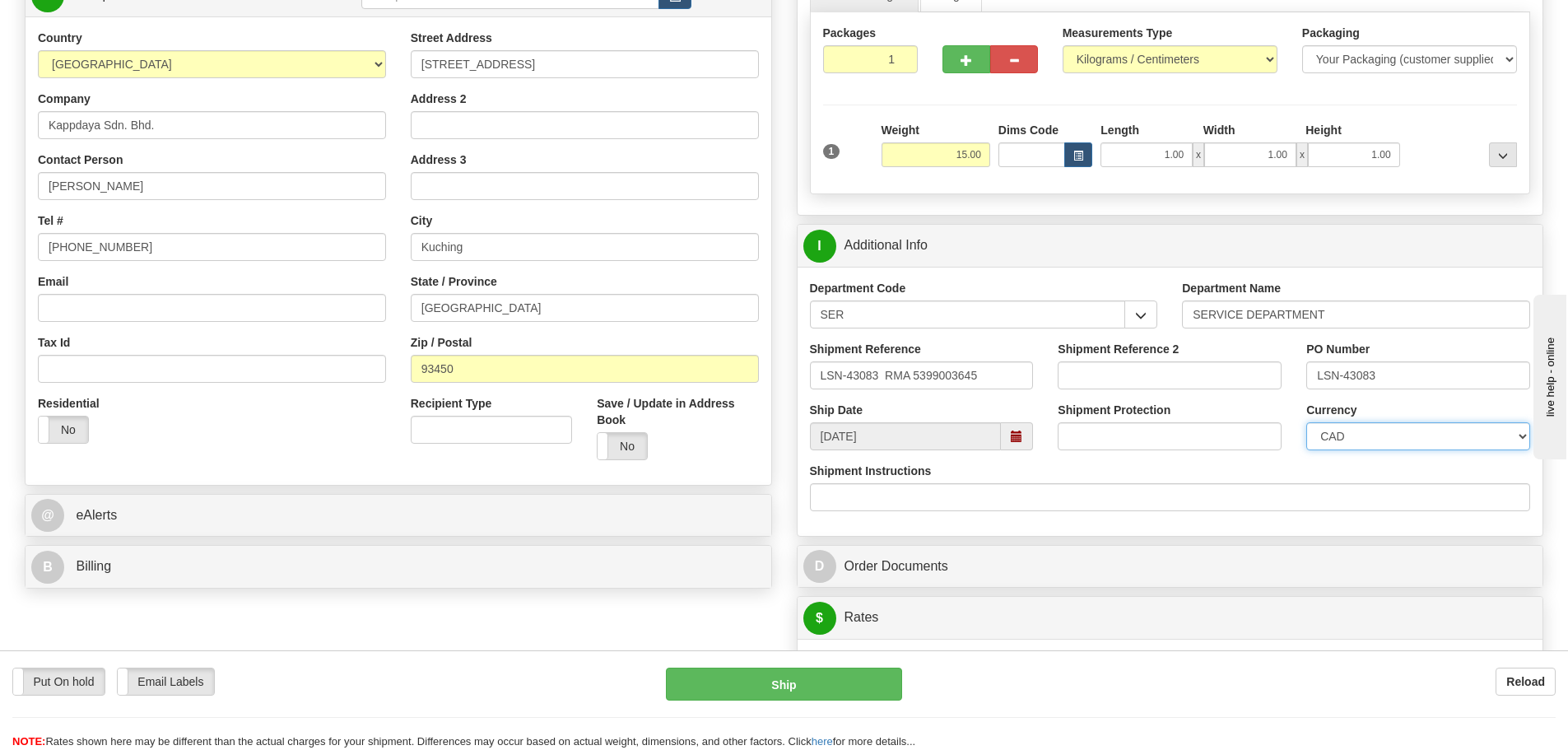
click at [1339, 428] on select "CAD USD EUR ZAR [PERSON_NAME] ARN AUD AUS AWG BBD BFR BGN BHD BMD BND BRC BRL C…" at bounding box center [1418, 437] width 224 height 28
select select "1"
click at [1307, 422] on select "CAD USD EUR ZAR [PERSON_NAME] ARN AUD AUS AWG BBD BFR BGN BHD BMD BND BRC BRL C…" at bounding box center [1418, 437] width 224 height 28
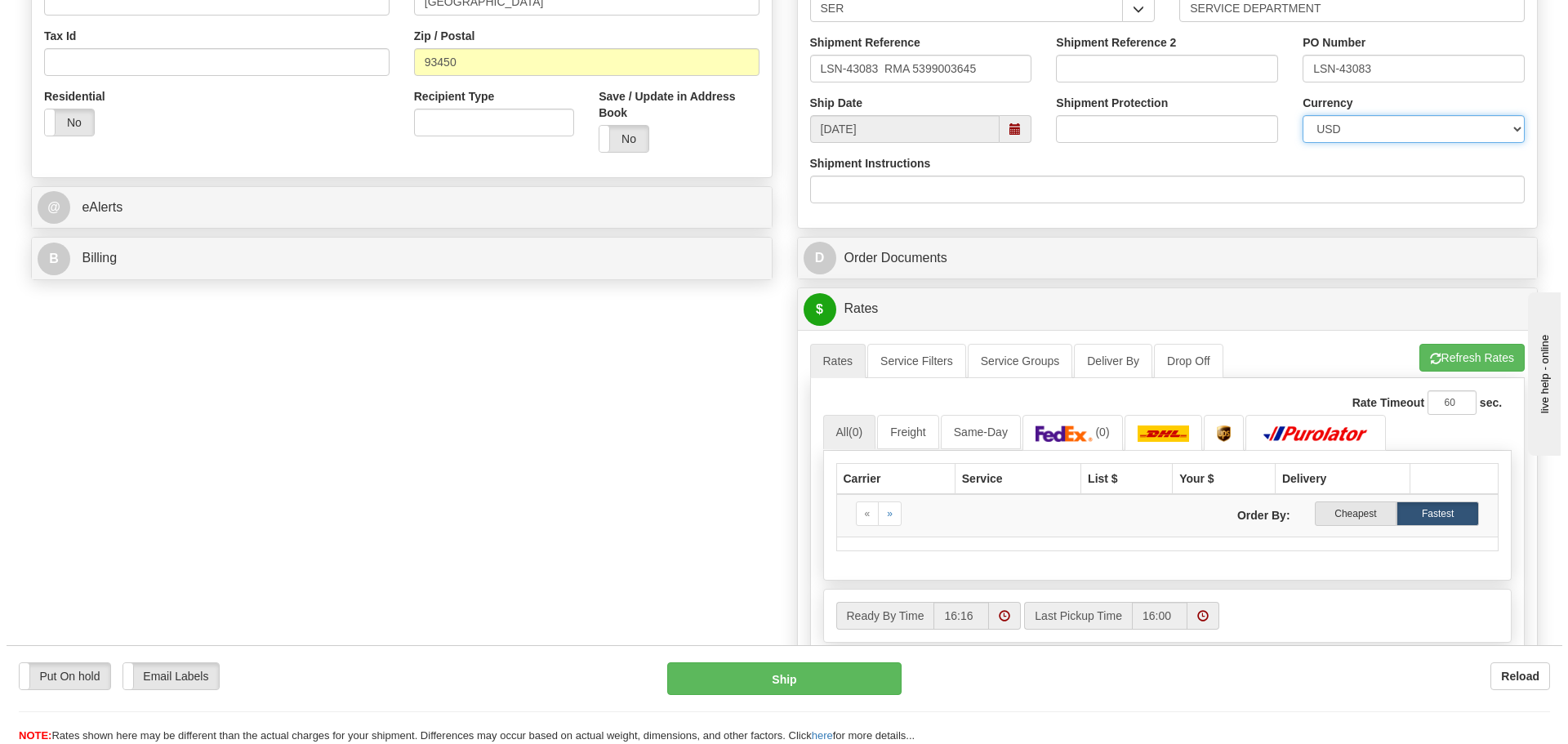
scroll to position [572, 0]
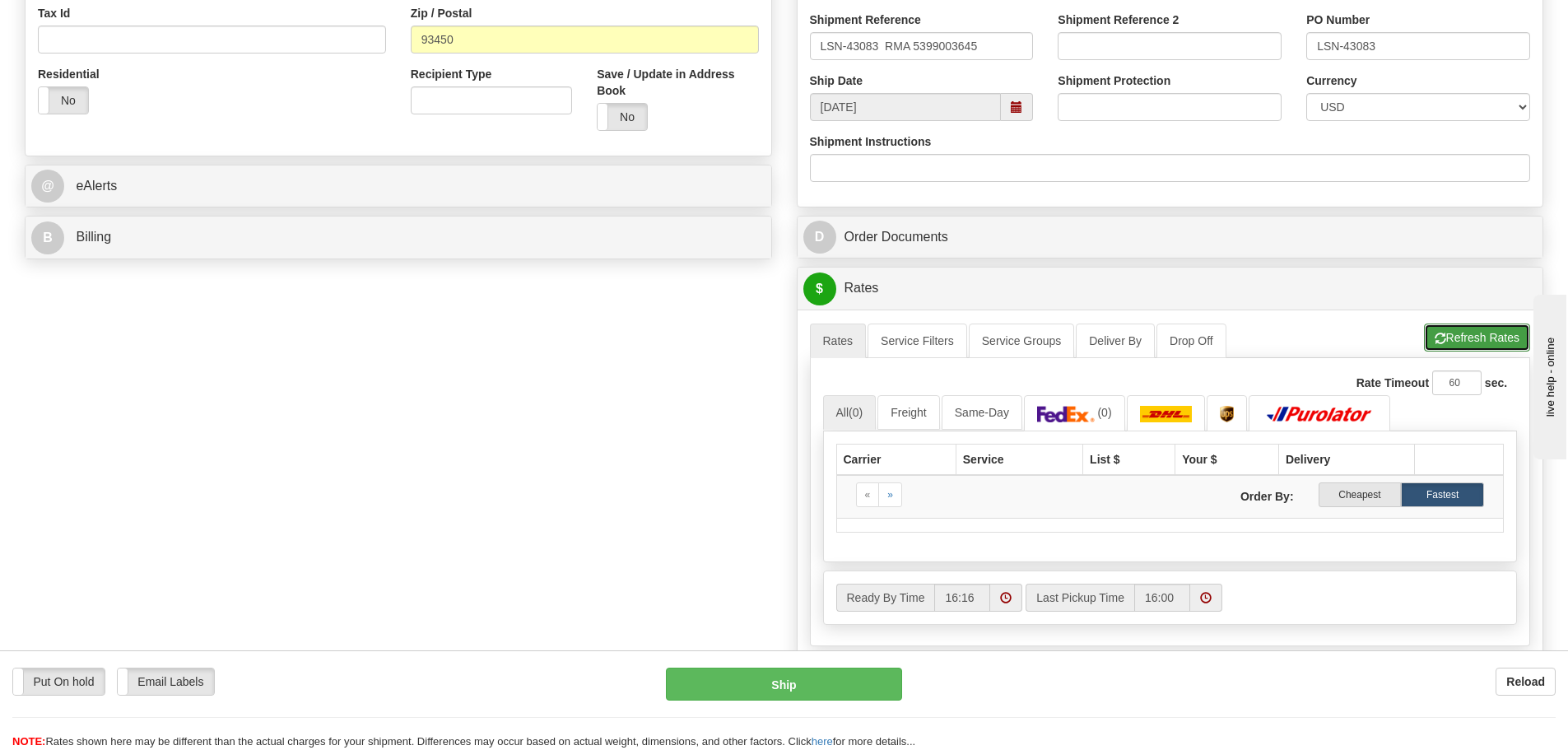
click at [1435, 335] on span "button" at bounding box center [1441, 339] width 12 height 11
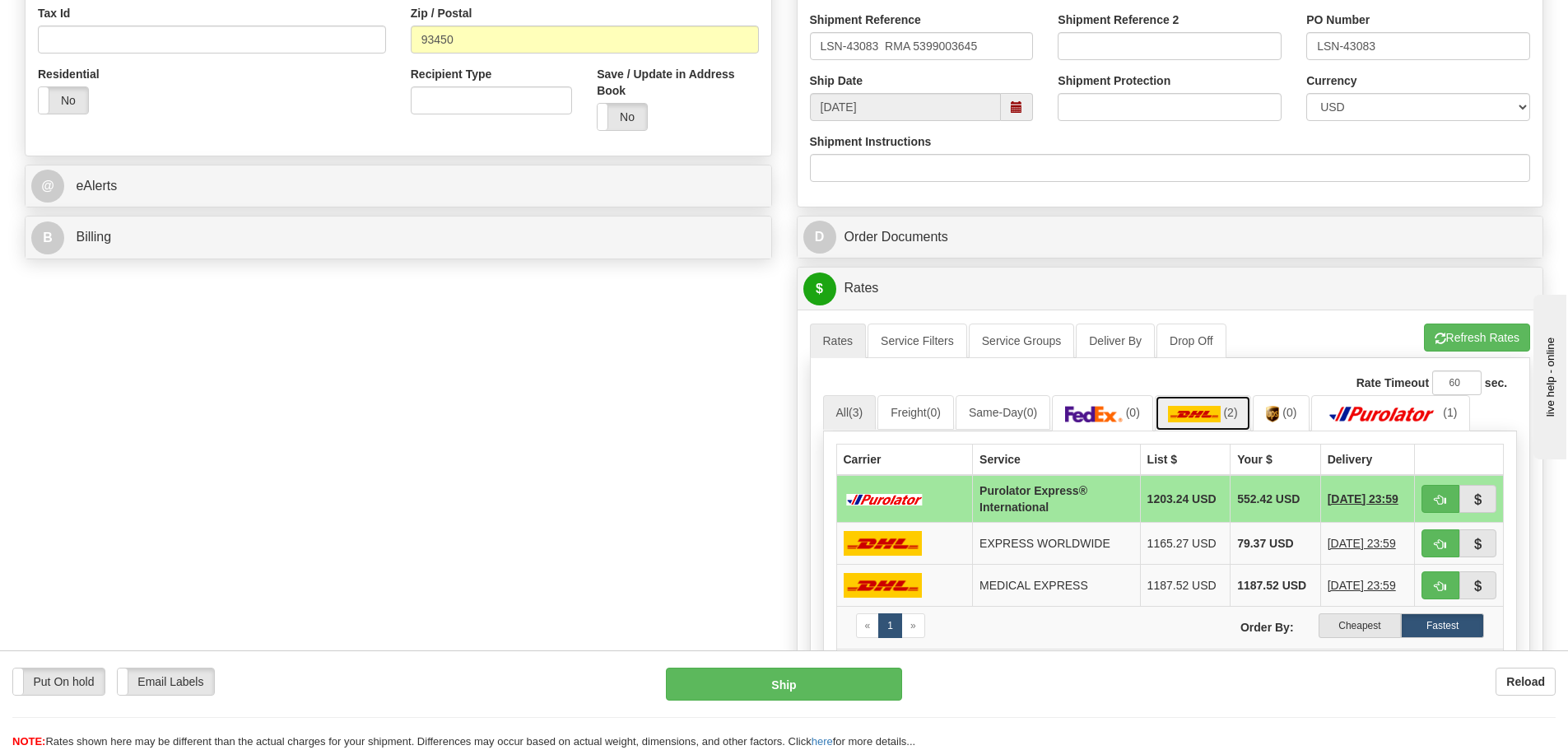
click at [1229, 423] on link "(2)" at bounding box center [1203, 413] width 97 height 35
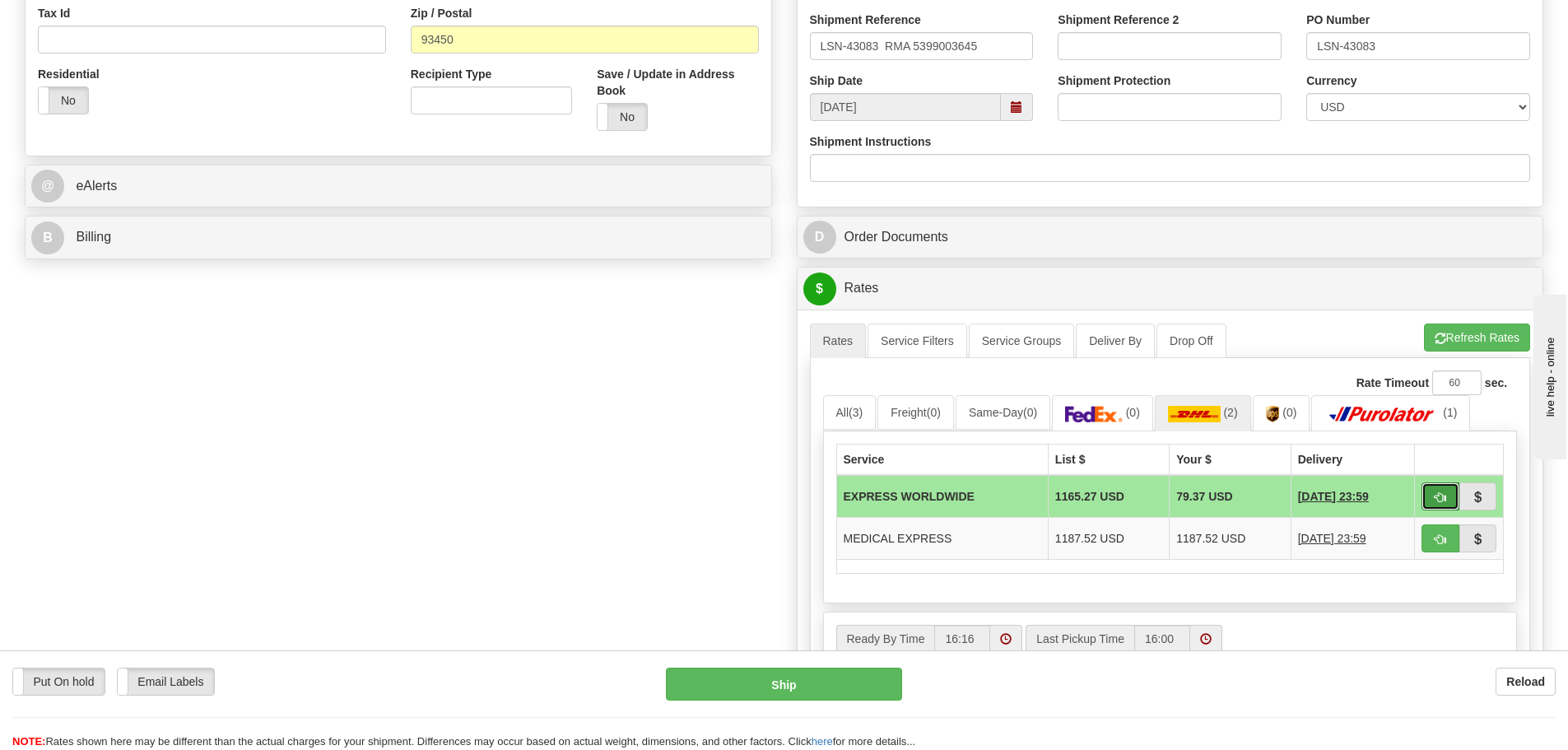
click at [1437, 492] on span "button" at bounding box center [1441, 498] width 12 height 11
type input "P"
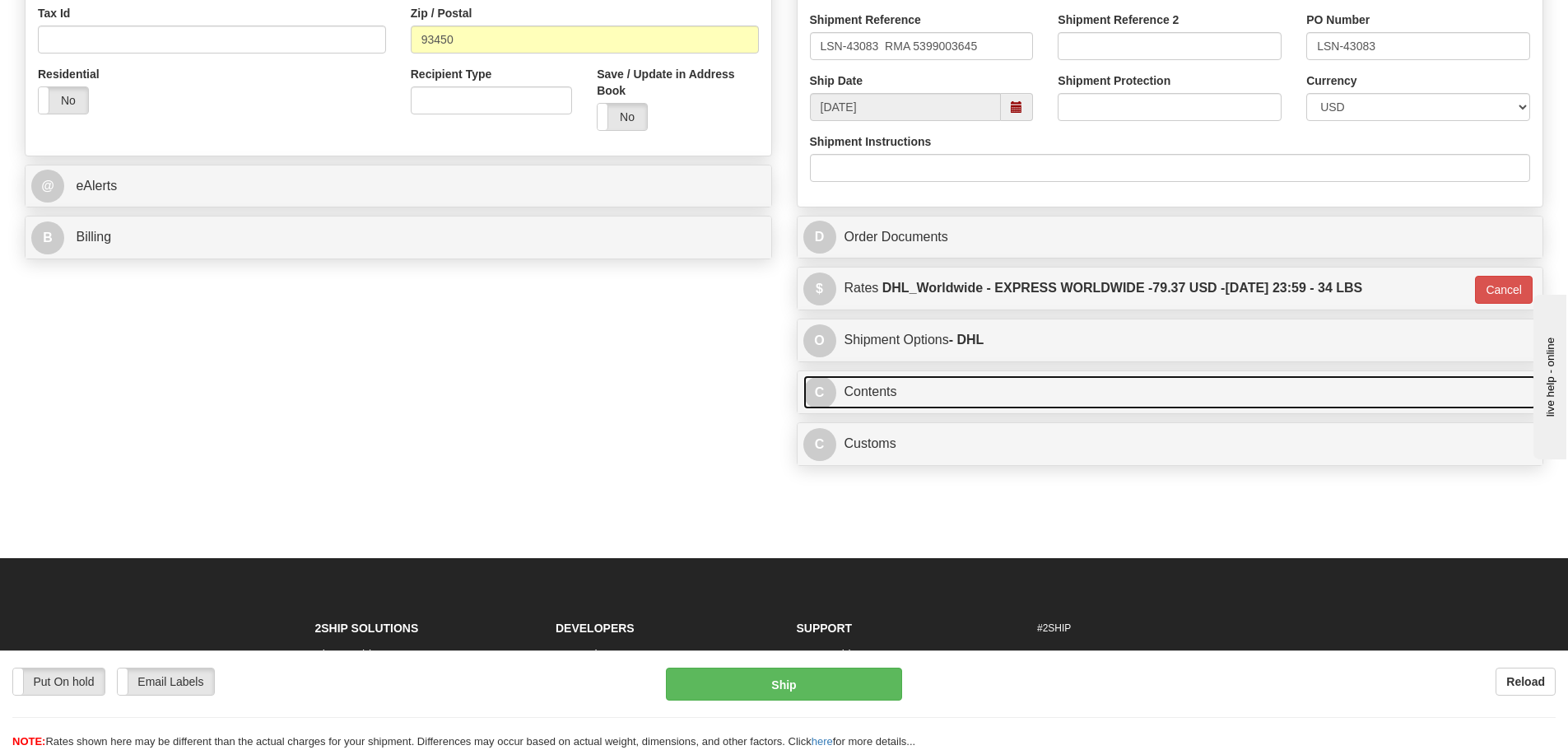
click at [1030, 379] on link "C Contents" at bounding box center [1170, 392] width 734 height 34
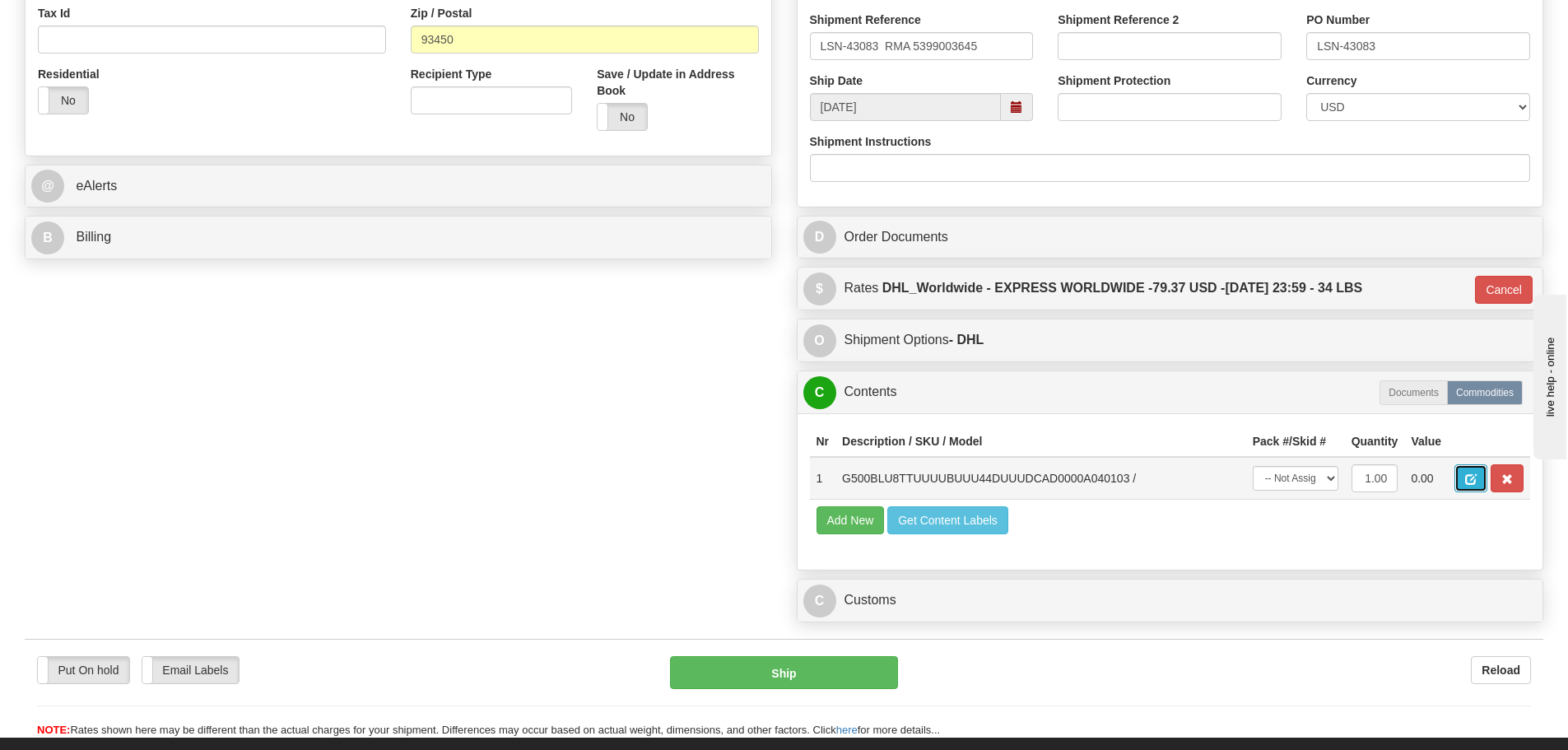
click at [1455, 482] on button "button" at bounding box center [1471, 478] width 33 height 28
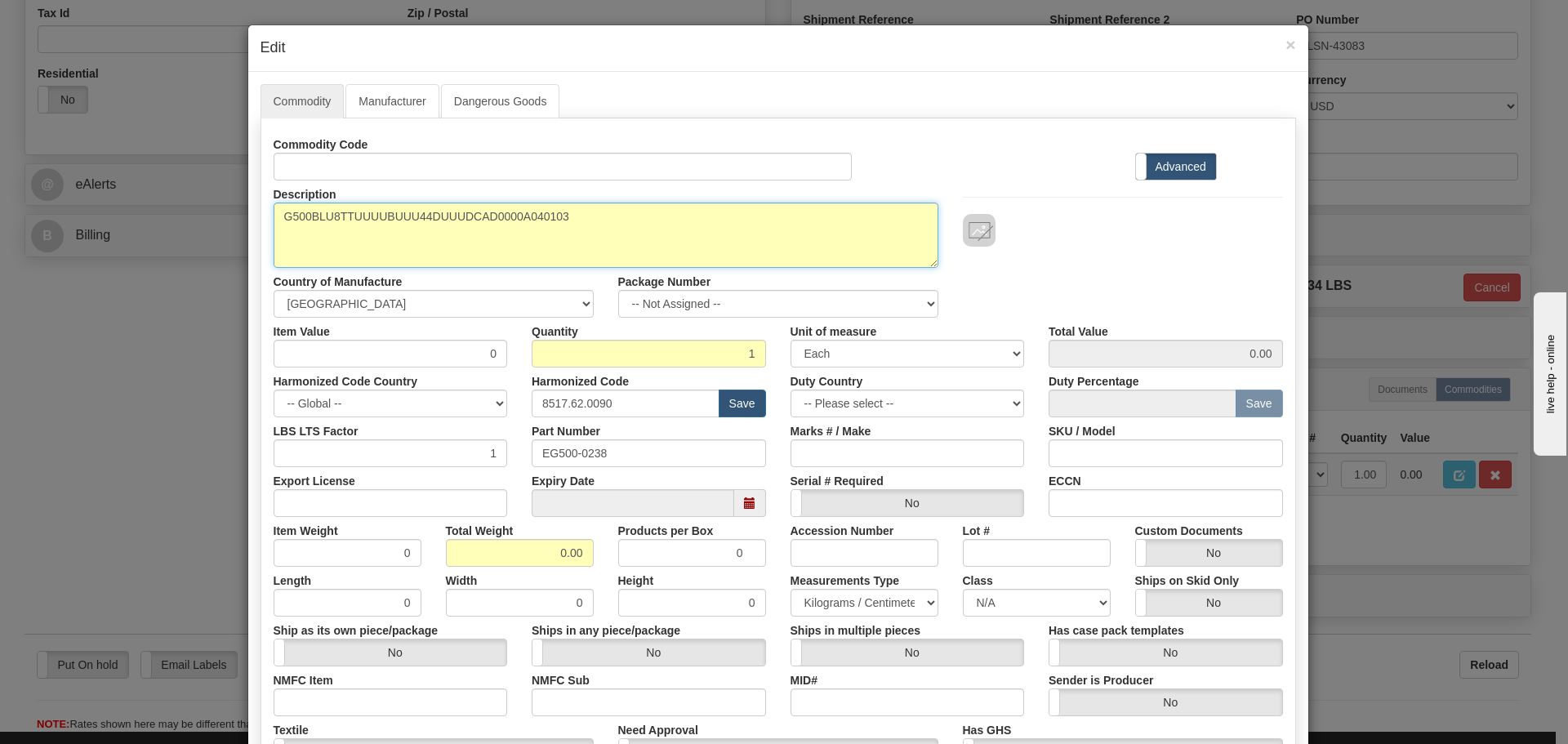
drag, startPoint x: 596, startPoint y: 215, endPoint x: 242, endPoint y: 255, distance: 356.3
click at [249, 255] on div "Commodity Manufacturer Dangerous Goods Commodity Code Standard Advanced Descrip…" at bounding box center [778, 502] width 1060 height 859
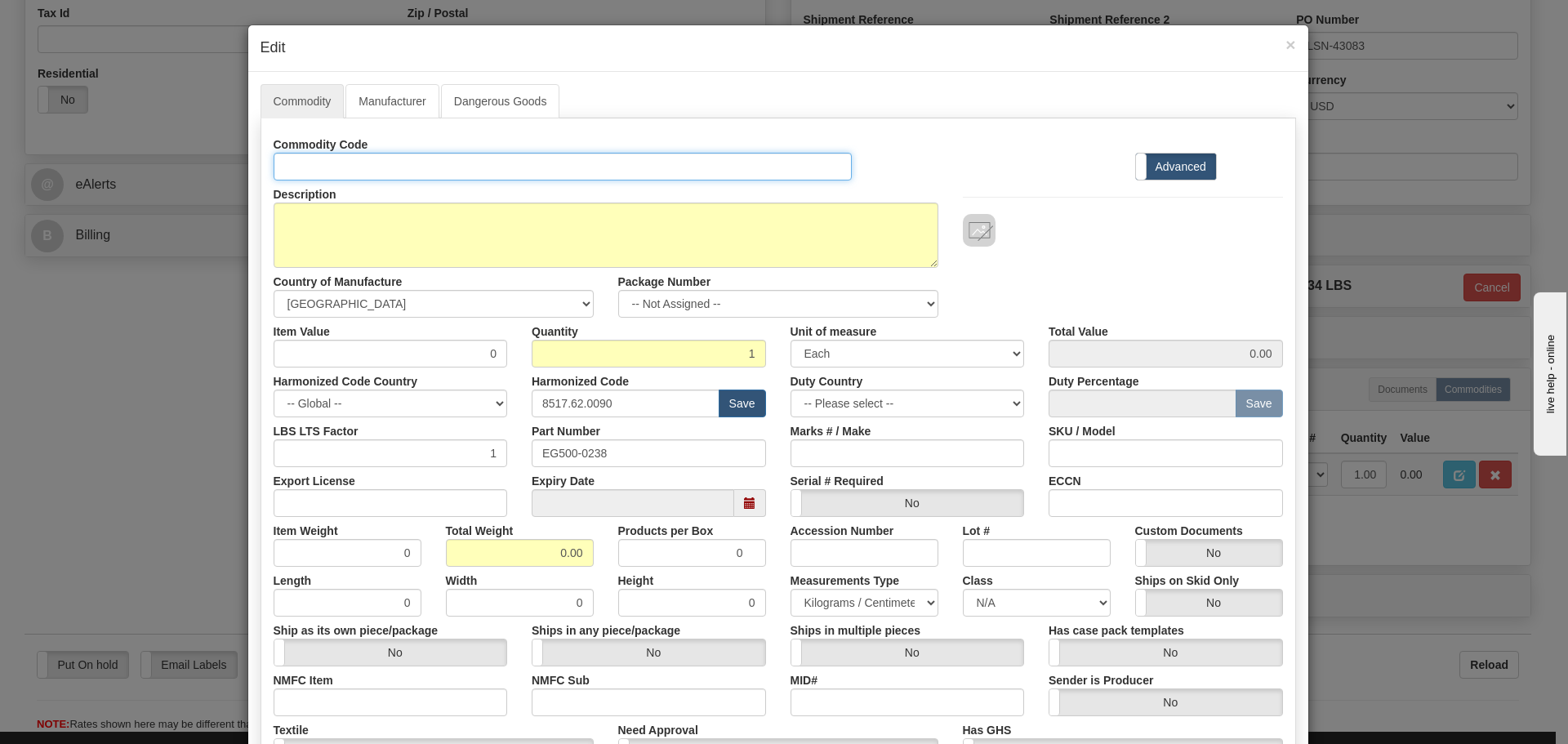
click at [324, 165] on input "Id" at bounding box center [562, 167] width 579 height 28
paste input "G500BLU8TTUUUUBUUU44DUUUDCAD0000A040103"
type input "G500BLU8TTUUUUBUUU44DUUUDCAD0000A040103"
drag, startPoint x: 650, startPoint y: 464, endPoint x: 400, endPoint y: 462, distance: 250.0
click at [400, 462] on div "LBS LTS Factor 1 Part Number EG500-0238 Marks # / Make SKU / Model" at bounding box center [778, 442] width 1034 height 50
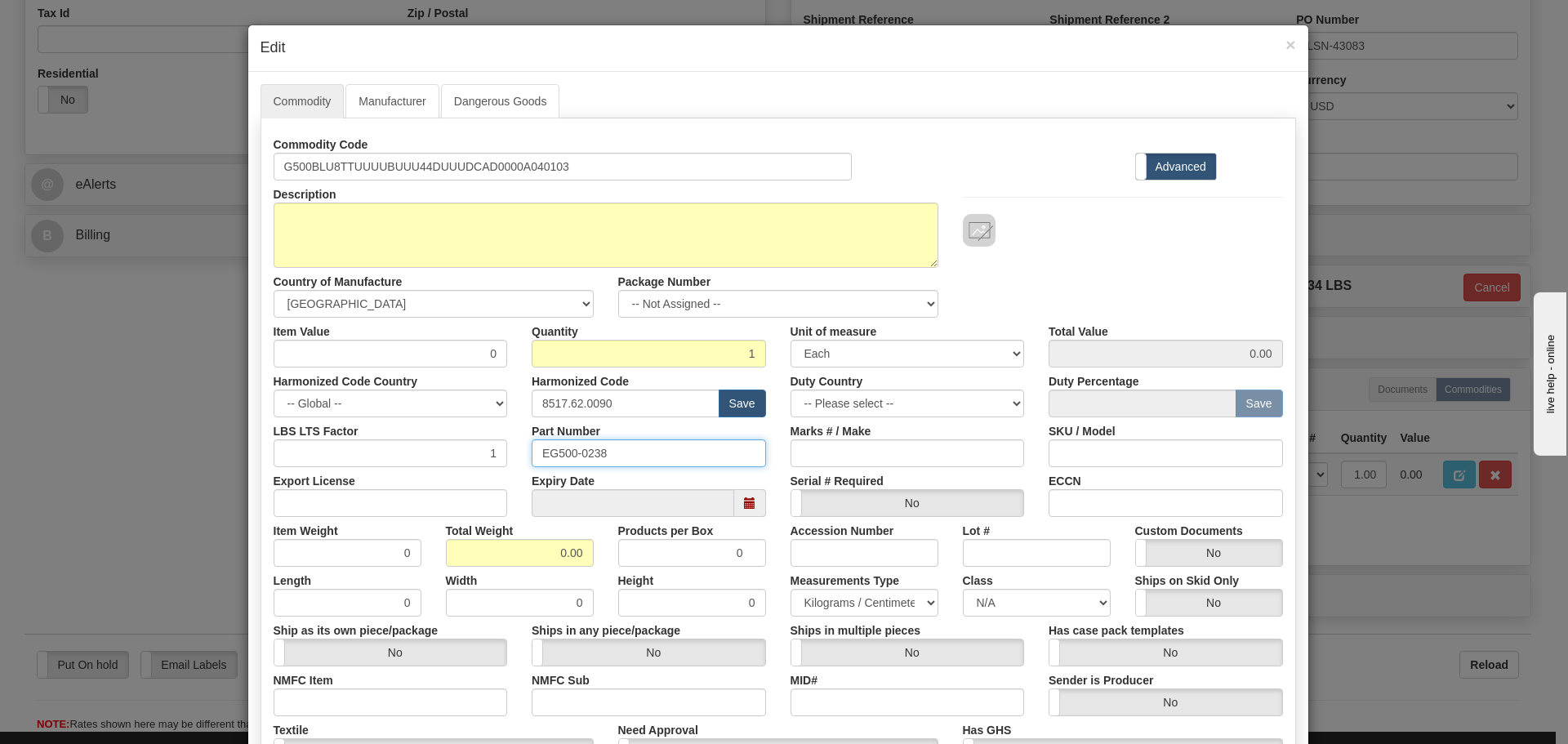
paste input "G500BLU8TTUUUUBUUU44DUUUDCAD0000A040103"
type input "G500BLU8TTUUUUBUUU44DUUUDCAD0000A040103"
drag, startPoint x: 634, startPoint y: 401, endPoint x: 486, endPoint y: 412, distance: 148.4
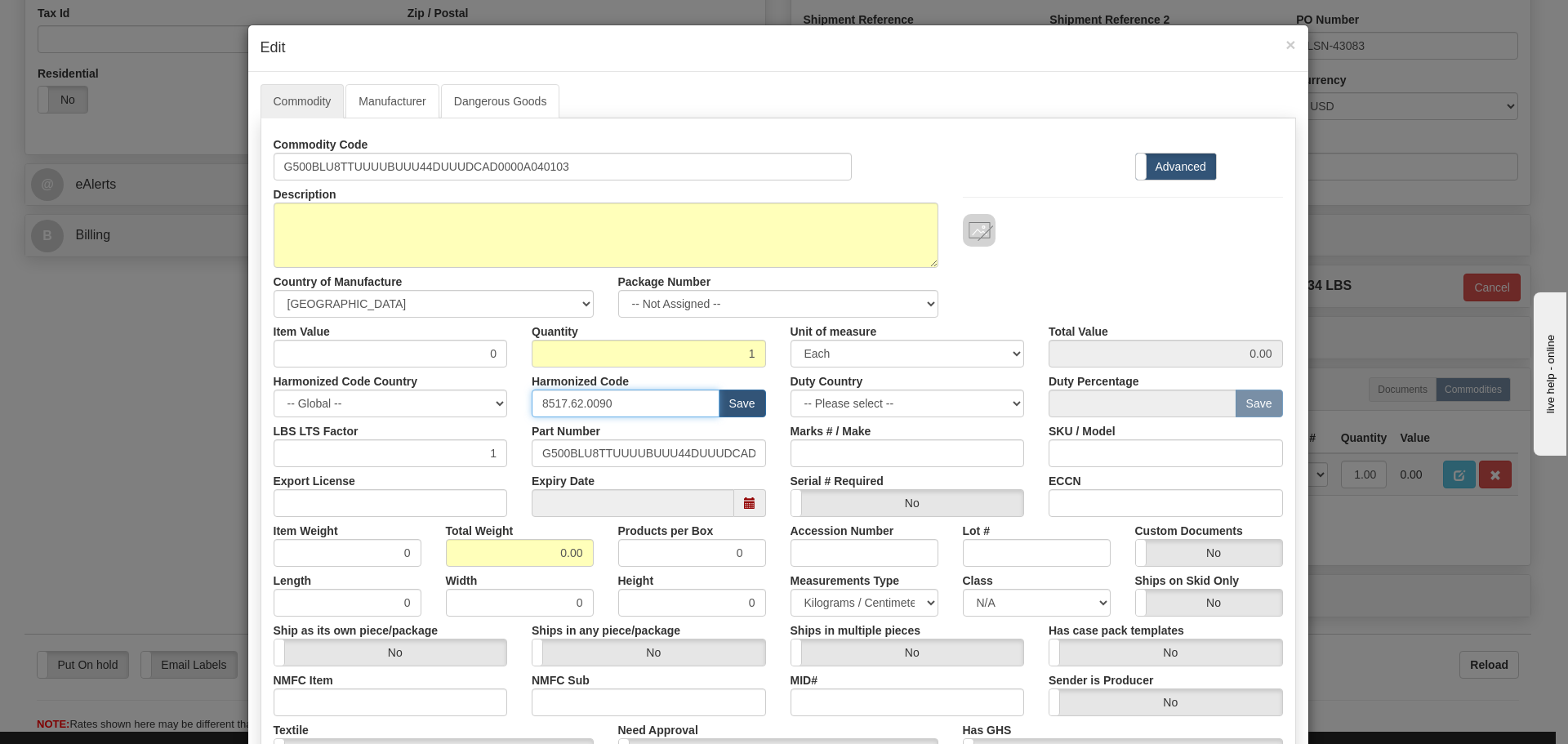
click at [486, 412] on div "Harmonized Code Country -- Global -- AFGHANISTAN ALAND ISLANDS ALBANIA ALGERIA …" at bounding box center [778, 392] width 1034 height 50
click at [570, 403] on input "text" at bounding box center [625, 404] width 188 height 28
type input "8536.49.0080"
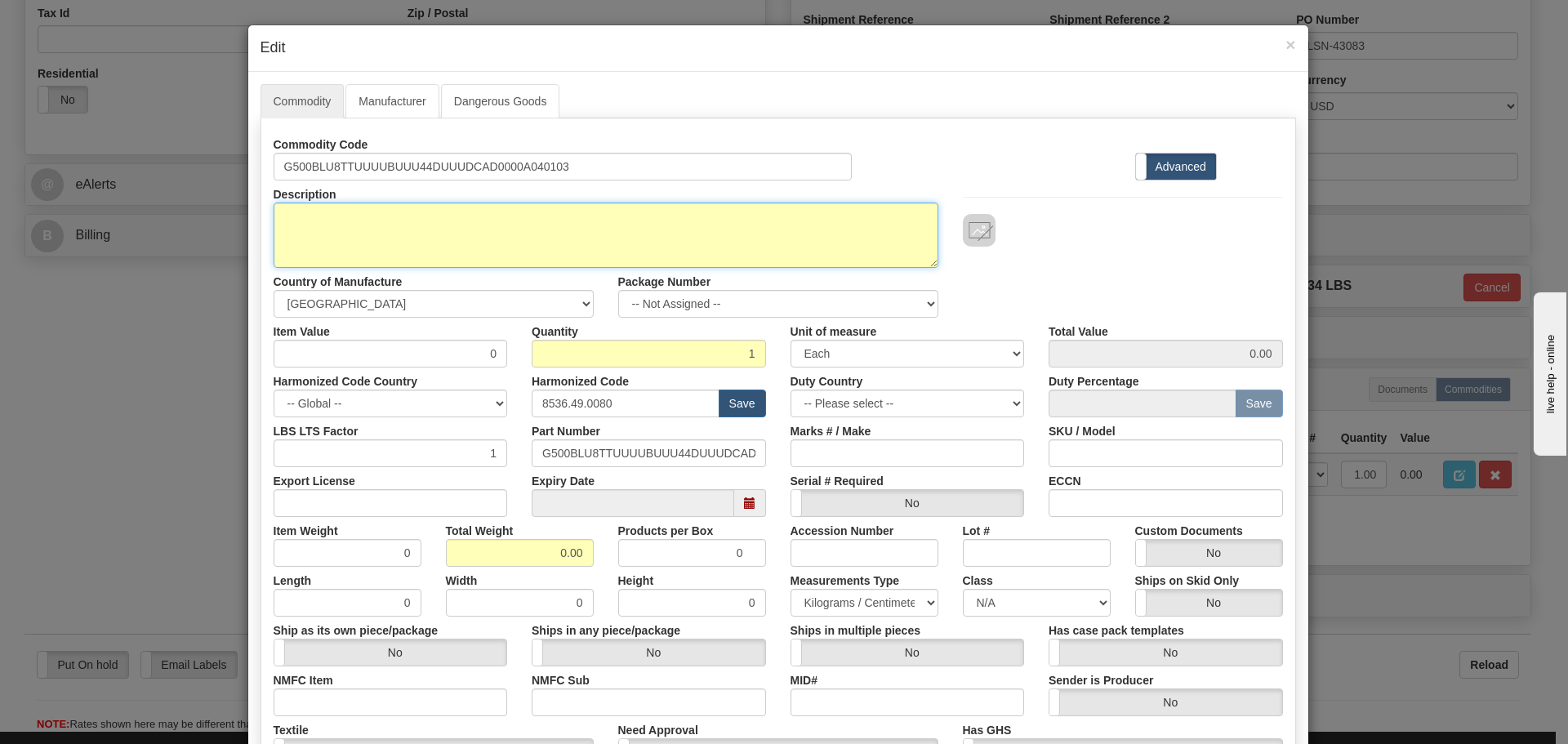
click at [408, 234] on textarea "G500BLU8TTUUUUBUUU44DUUUDCAD0000A040103" at bounding box center [605, 235] width 665 height 65
click at [302, 242] on textarea "G500BLU8TTUUUUBUUU44DUUUDCAD0000A040103" at bounding box center [605, 235] width 665 height 65
paste textarea "G500 Substation Gateway with embedded"
type textarea "G500 Substation Gateway with embedded"
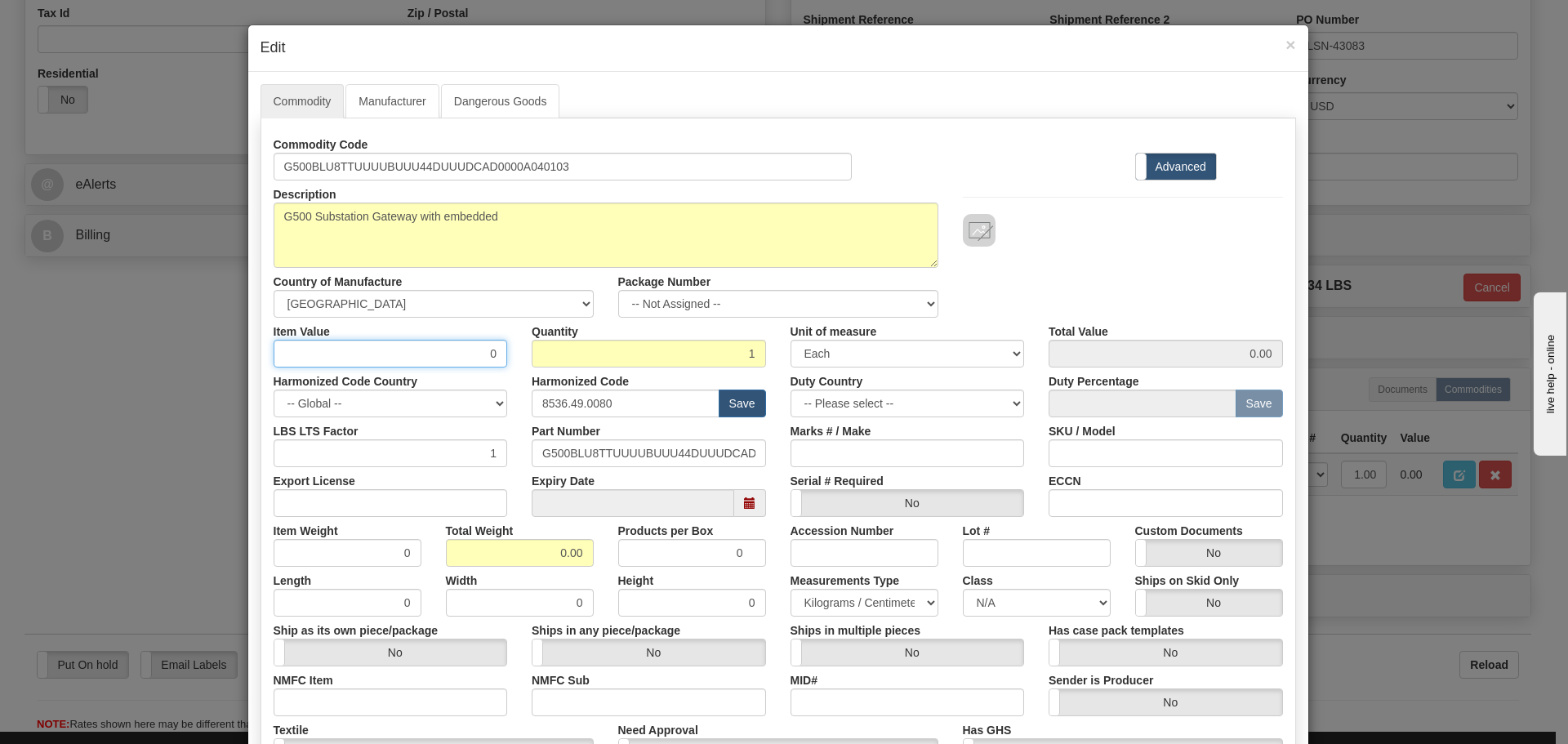
drag, startPoint x: 454, startPoint y: 351, endPoint x: 525, endPoint y: 343, distance: 71.4
click at [525, 343] on div "Item Value 0 Quantity 1 Unit of measure 3 Thousand Square Inches Adjustments 56…" at bounding box center [778, 343] width 1034 height 50
type input "75"
type input "75.00"
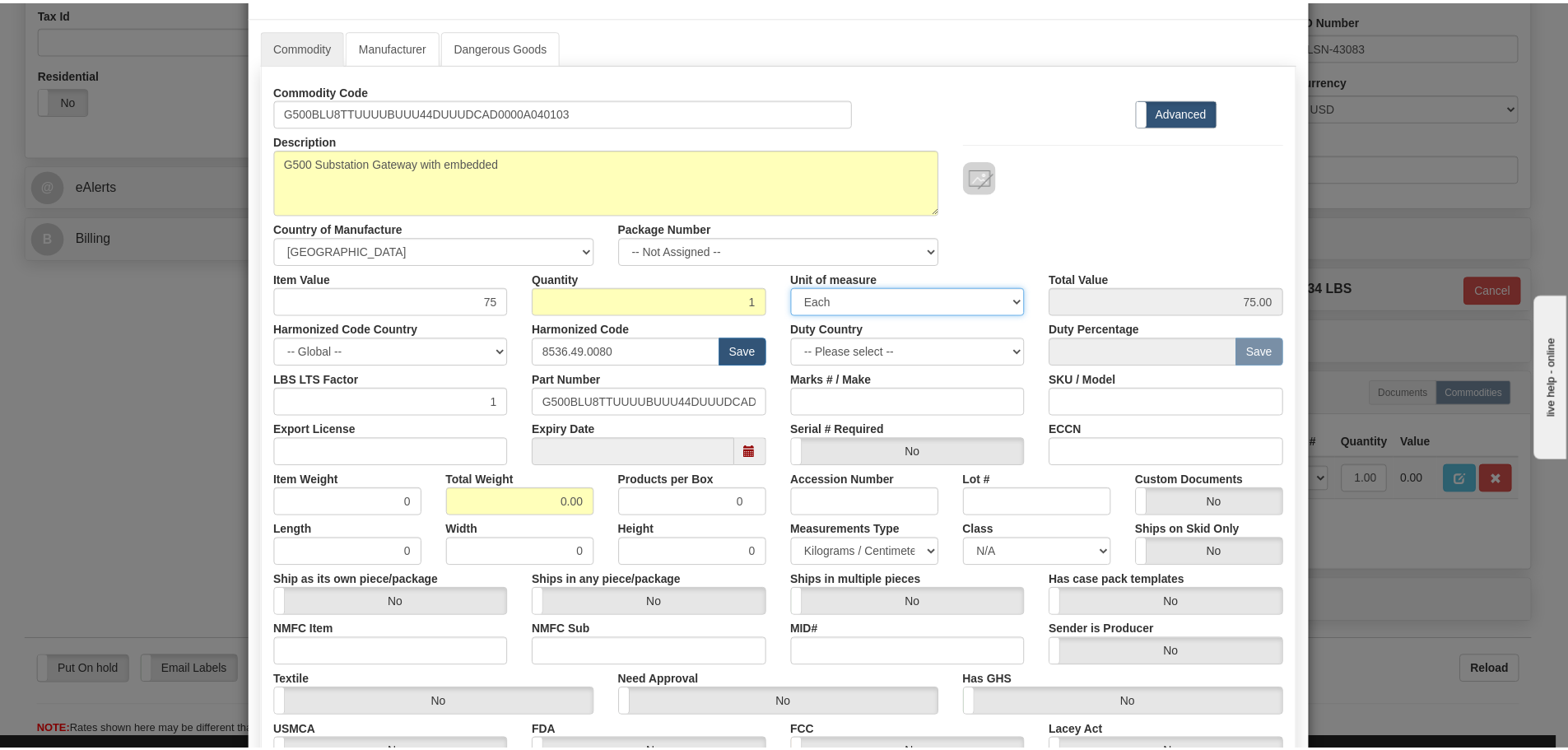
scroll to position [247, 0]
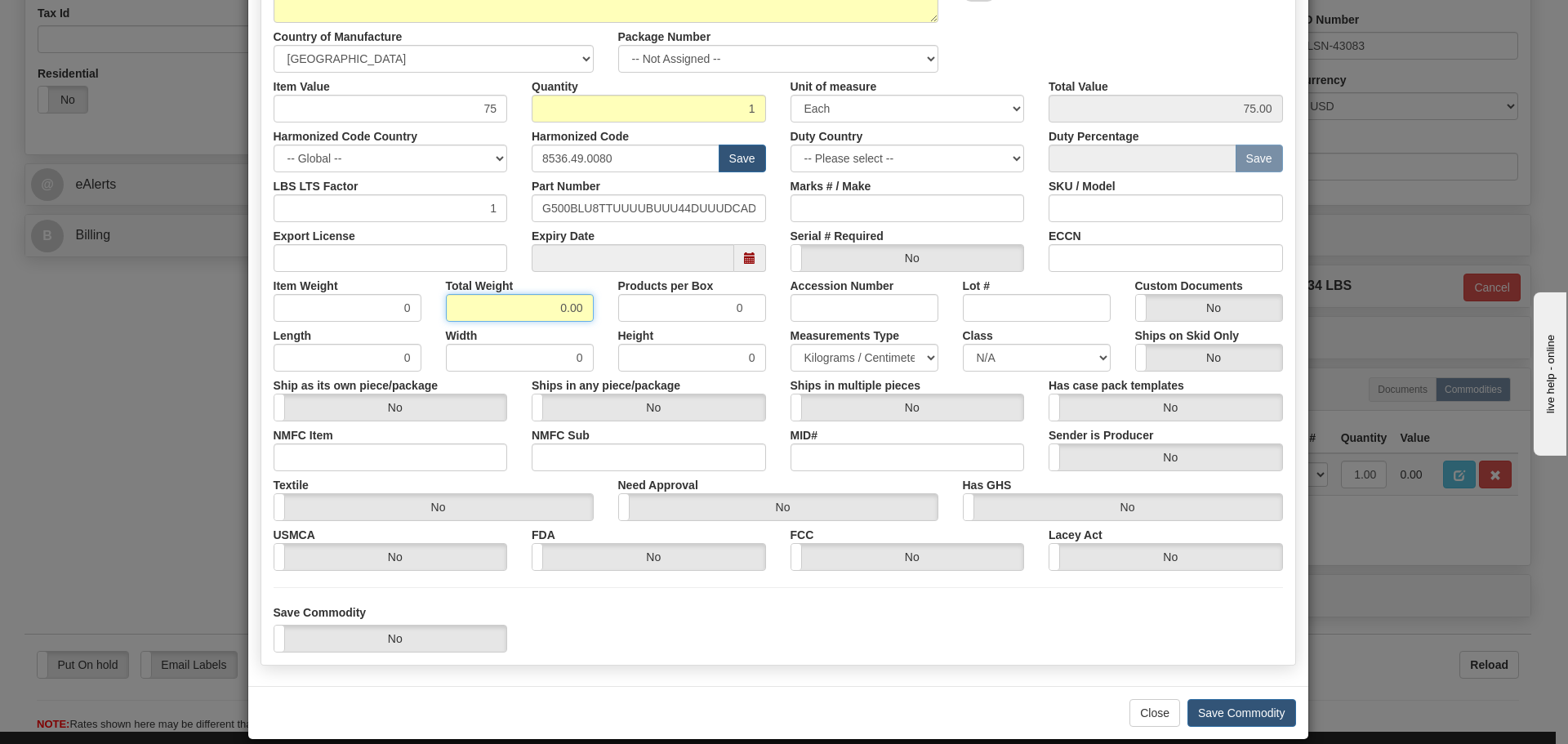
drag, startPoint x: 515, startPoint y: 307, endPoint x: 593, endPoint y: 308, distance: 78.0
click at [596, 313] on div "Total Weight 0.00" at bounding box center [520, 297] width 172 height 50
type input "15"
type input "15.0000"
click at [593, 308] on div "Total Weight 15" at bounding box center [520, 297] width 172 height 50
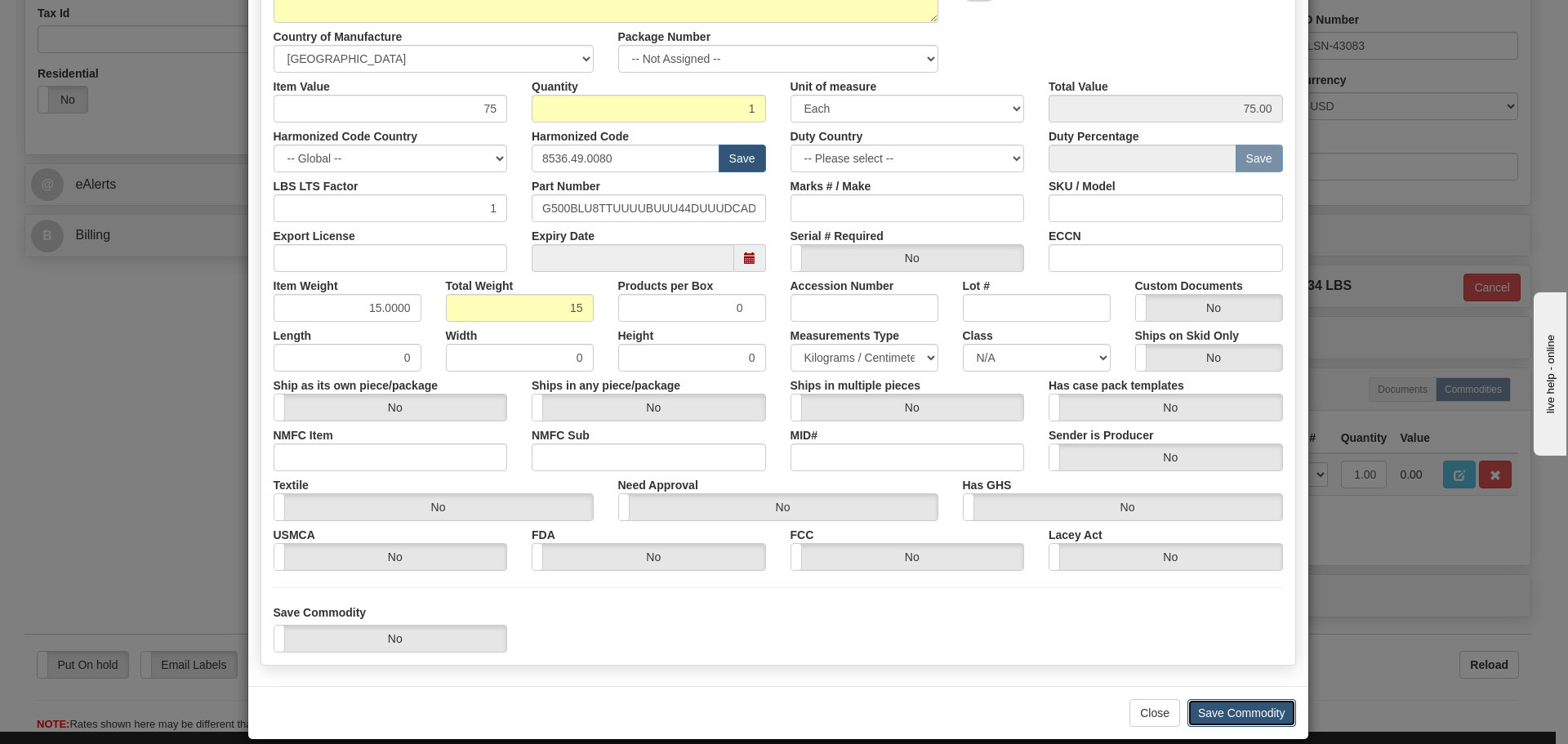
click at [1211, 712] on button "Save Commodity" at bounding box center [1242, 713] width 109 height 28
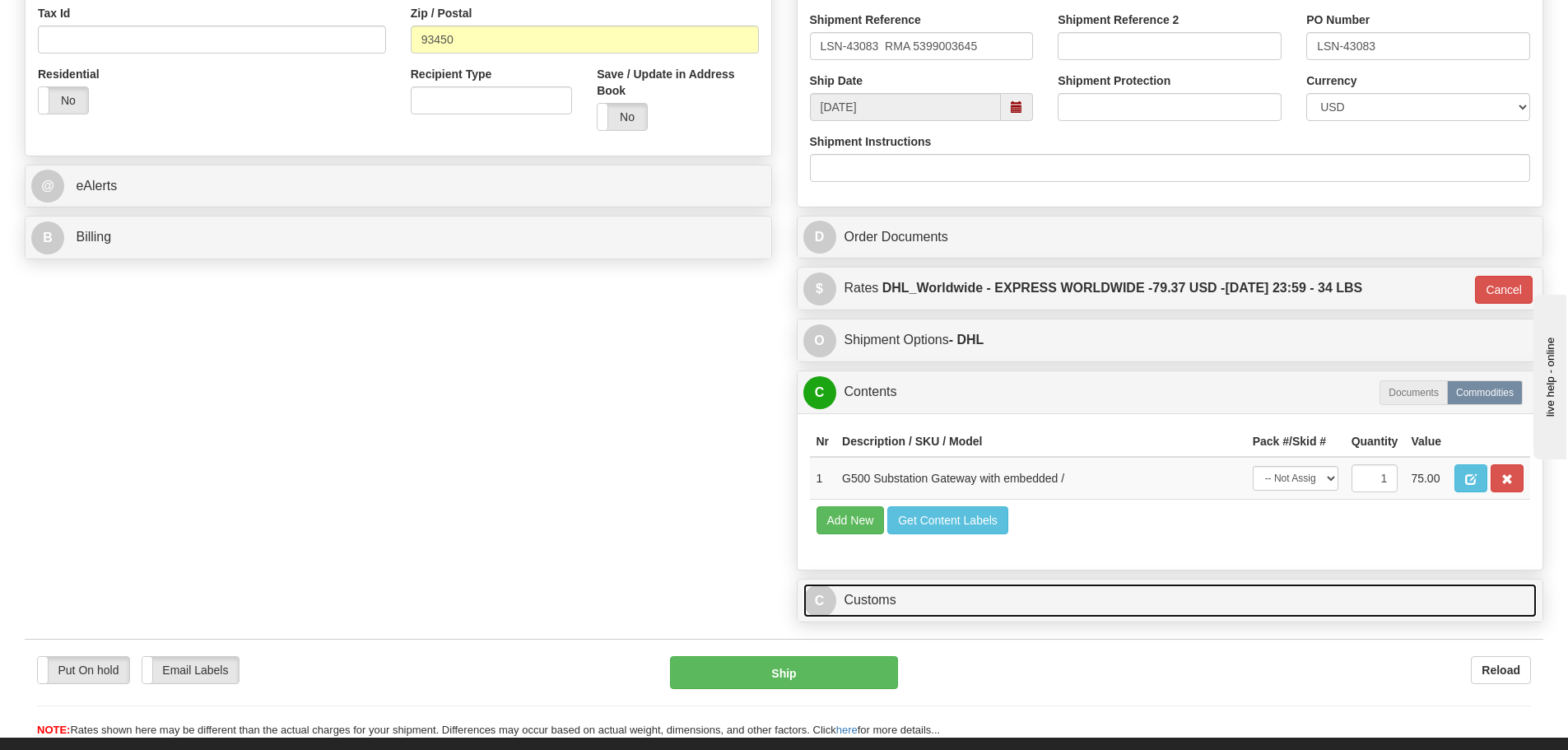
click at [1000, 598] on link "C Customs" at bounding box center [1170, 600] width 734 height 34
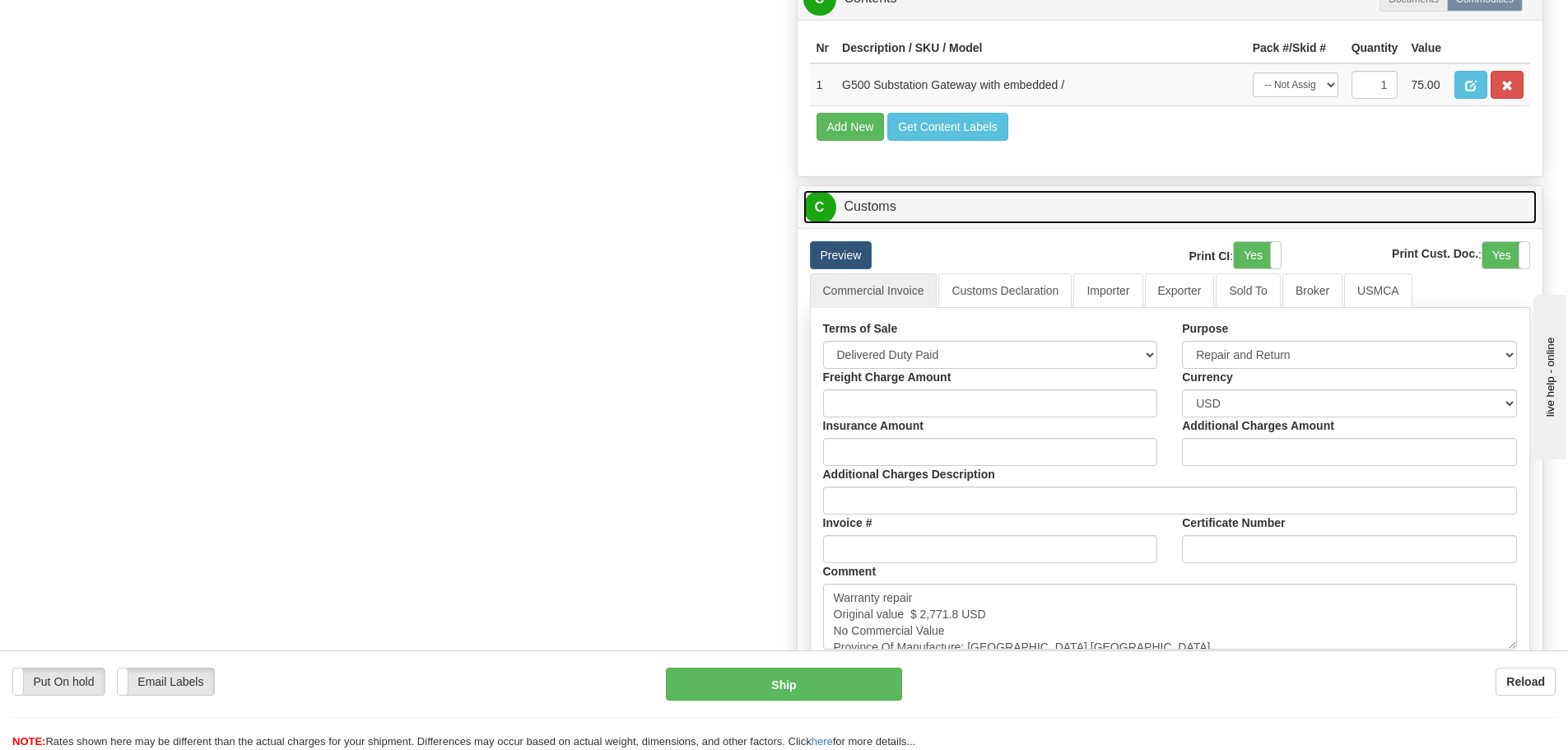
scroll to position [1071, 0]
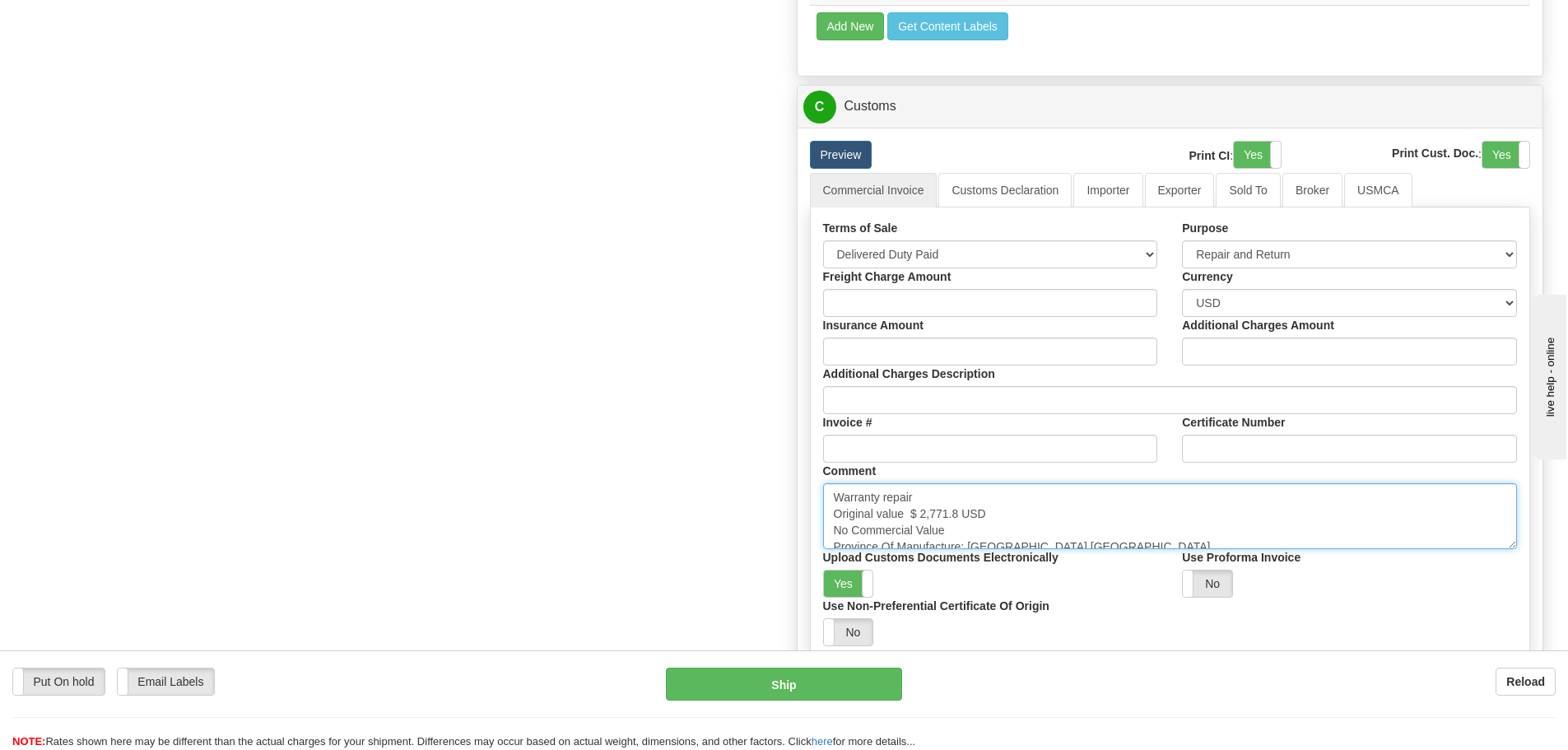
drag, startPoint x: 909, startPoint y: 512, endPoint x: 961, endPoint y: 515, distance: 52.1
click at [961, 515] on textarea "Warranty repair Original value $ 2,771.8 USD No Commercial Value Province Of Ma…" at bounding box center [1170, 516] width 695 height 66
paste textarea "18,721.83"
type textarea "Warranty repair Original value $ 18,721.83 USD No Commercial Value Province Of …"
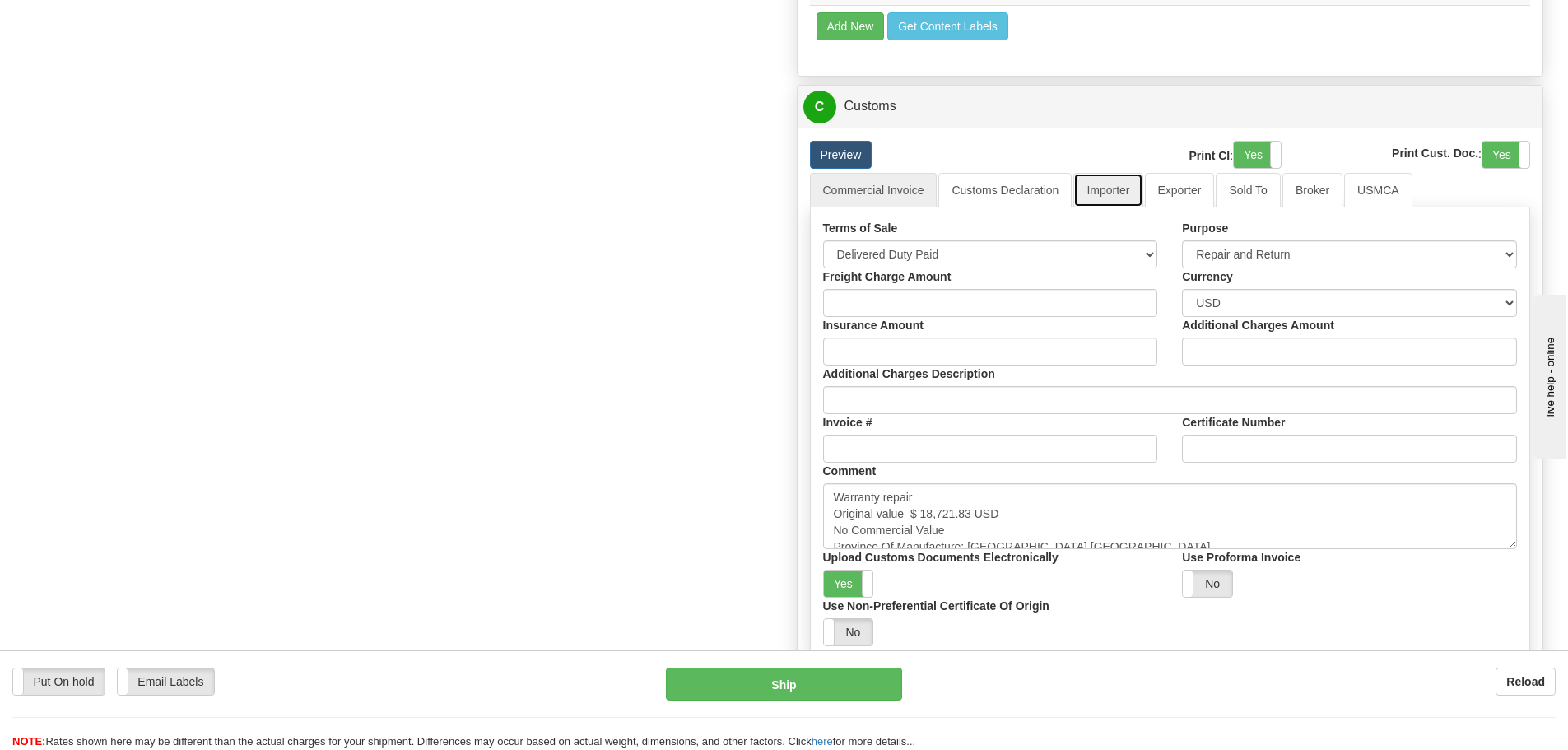
click at [1104, 197] on link "Importer" at bounding box center [1108, 189] width 69 height 35
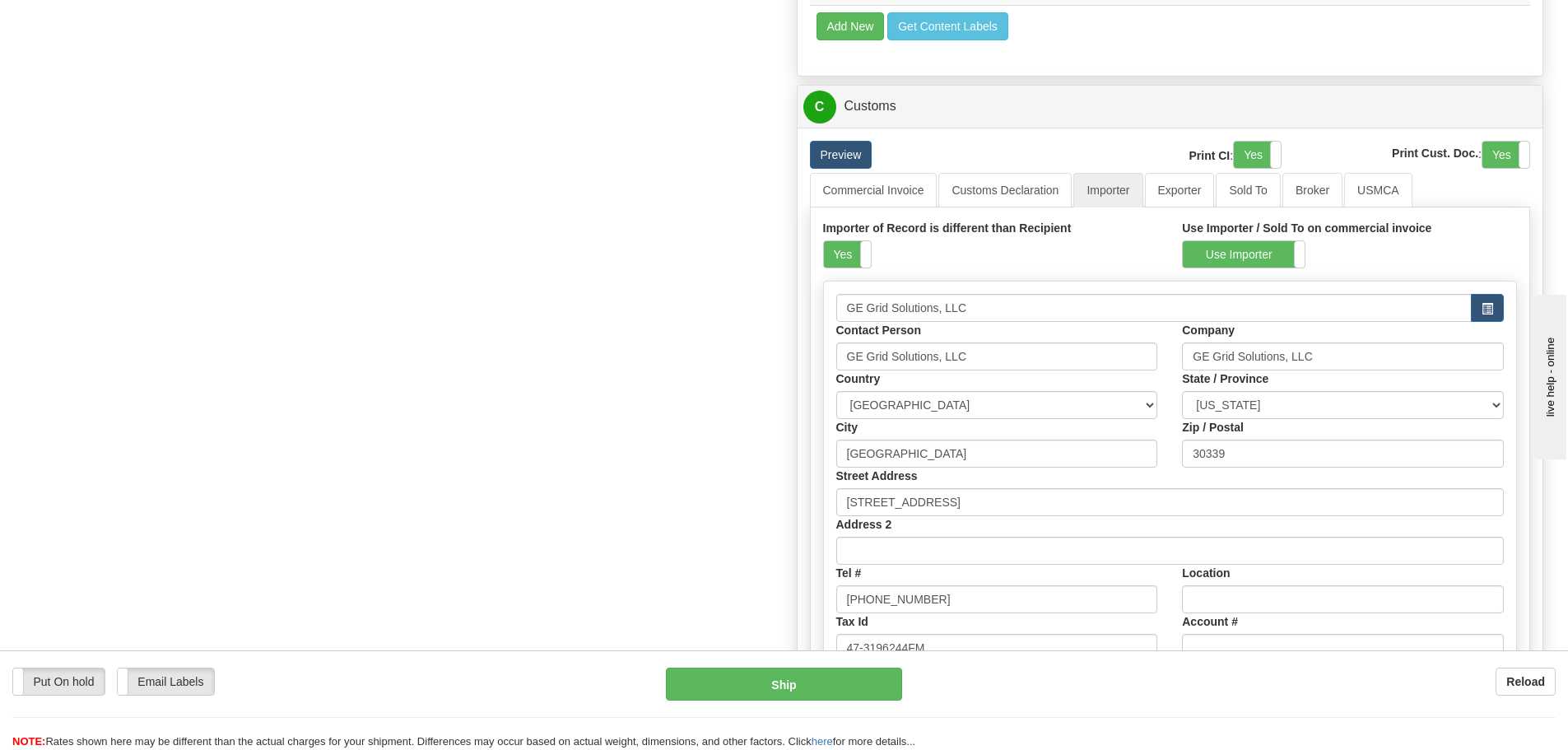
click at [863, 262] on span at bounding box center [871, 254] width 21 height 27
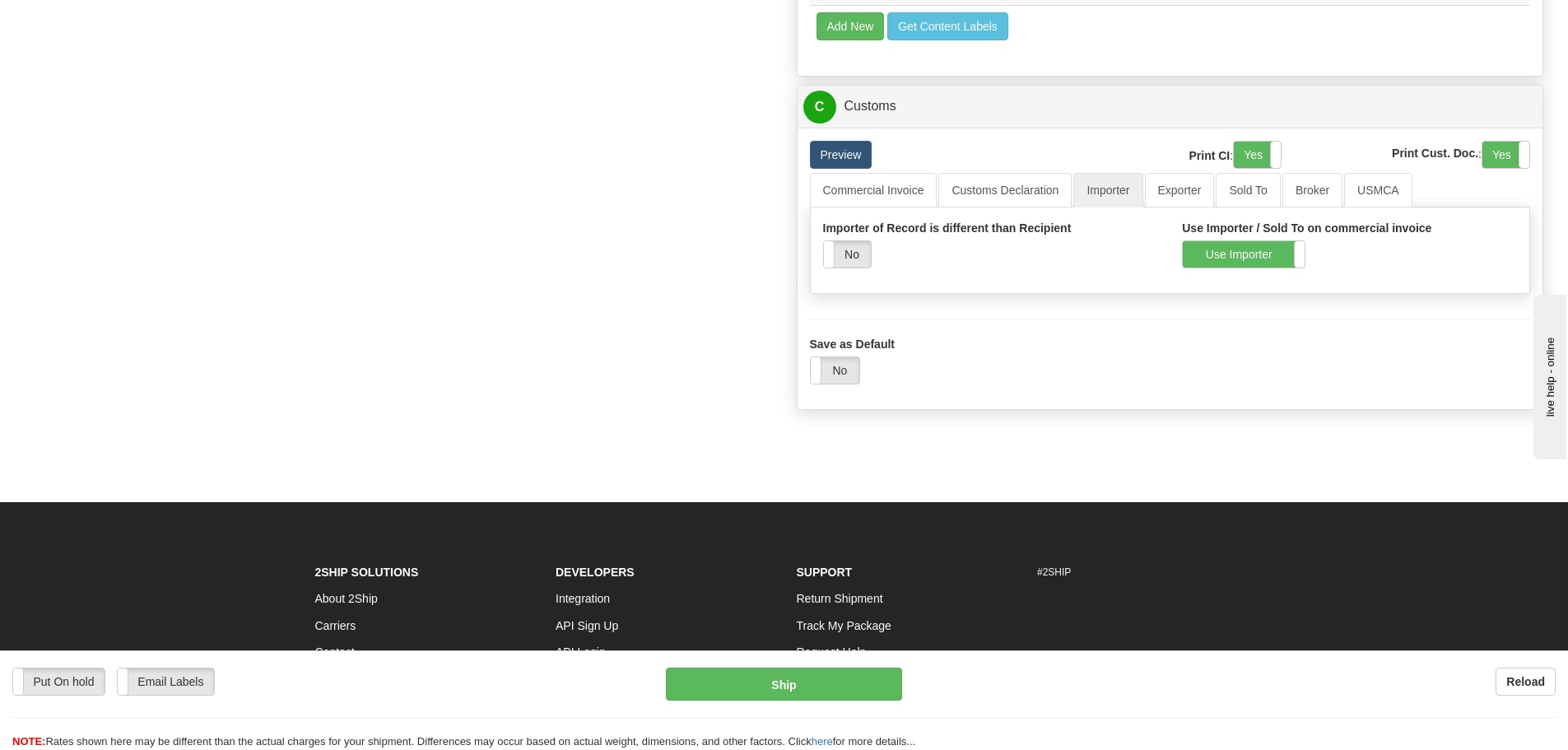
click at [1177, 256] on div "Use Importer / Sold To on commercial invoice Use Importer Use Sold To" at bounding box center [1349, 244] width 359 height 49
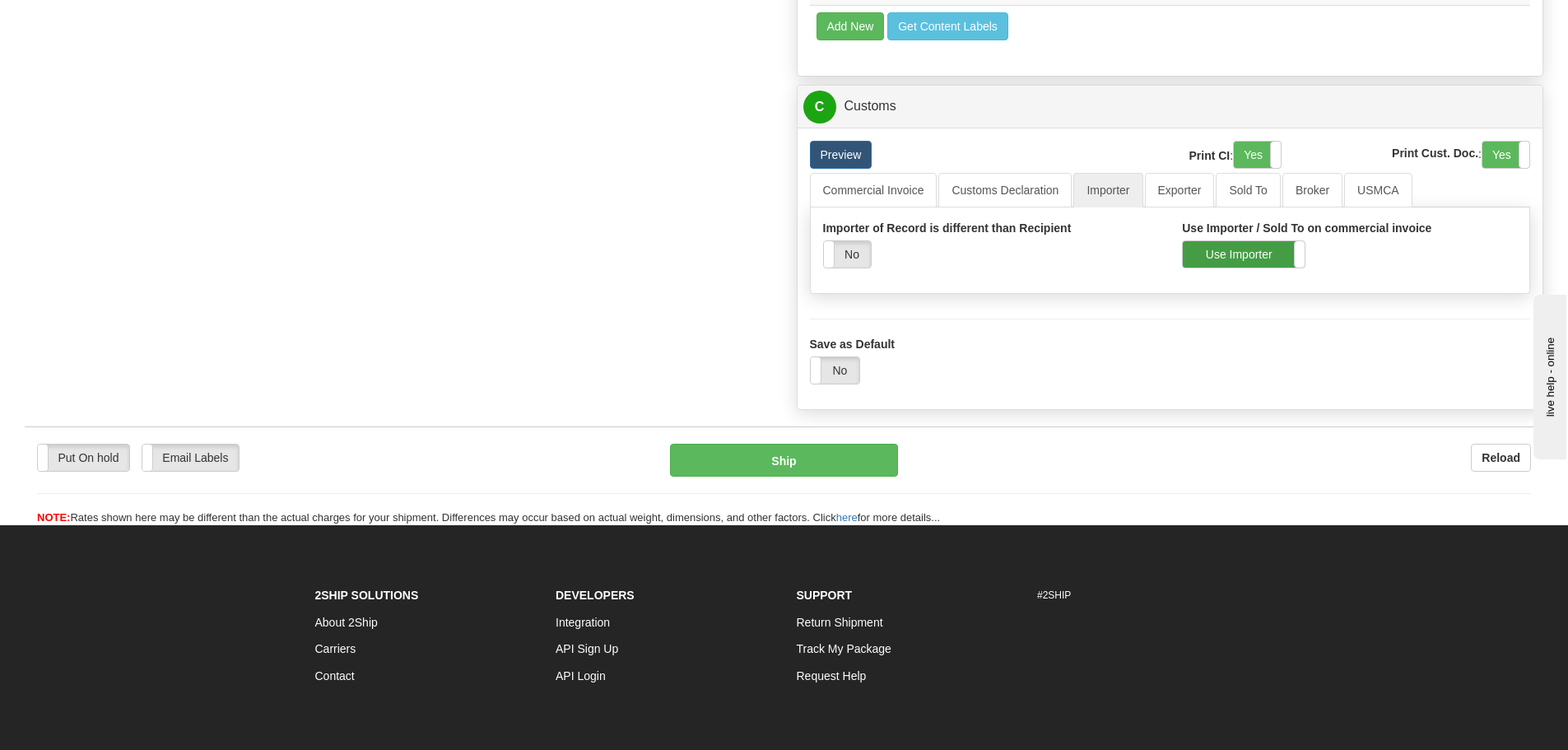
click at [1183, 256] on label "Use Importer" at bounding box center [1244, 254] width 122 height 27
click at [911, 198] on link "Commercial Invoice" at bounding box center [874, 189] width 127 height 35
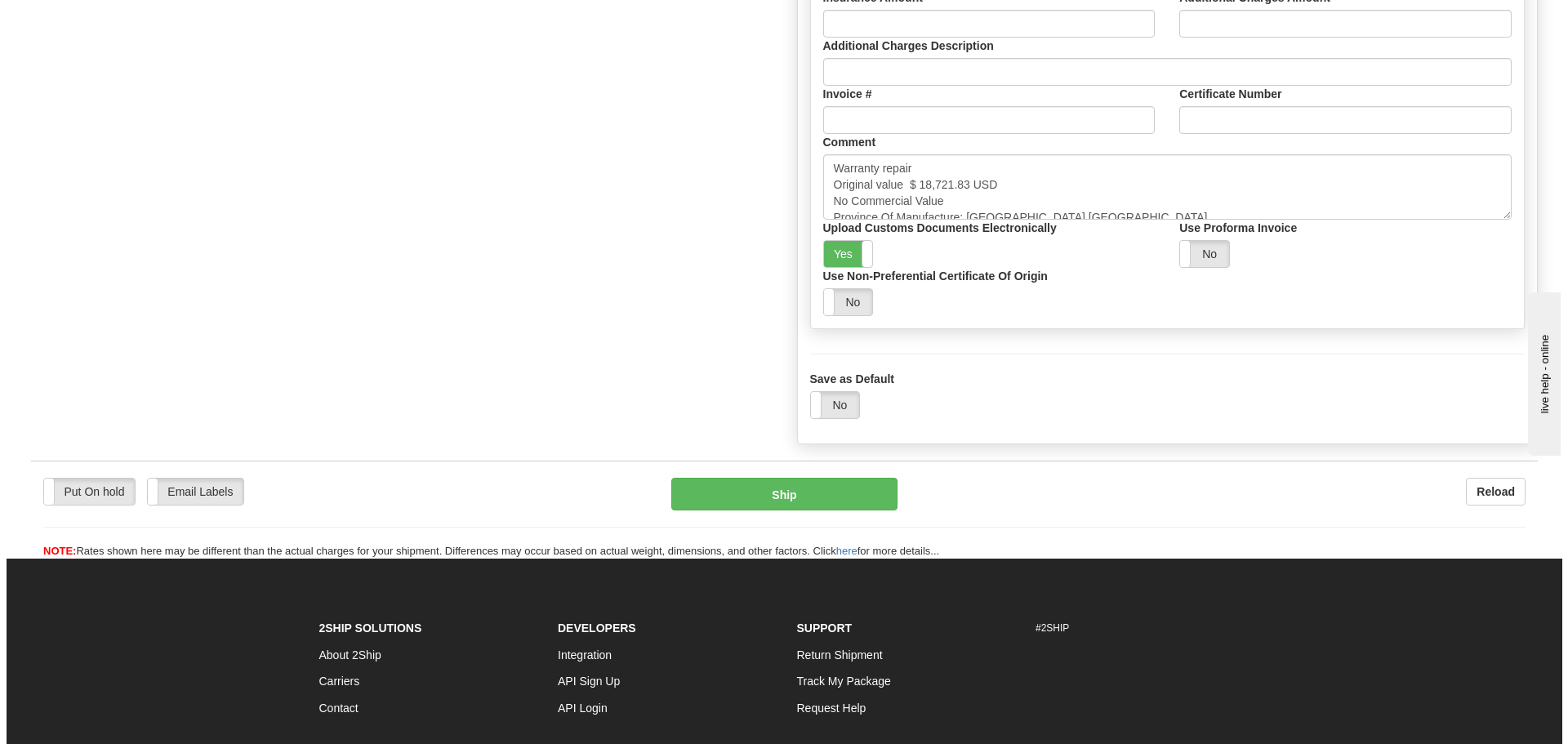
scroll to position [1389, 0]
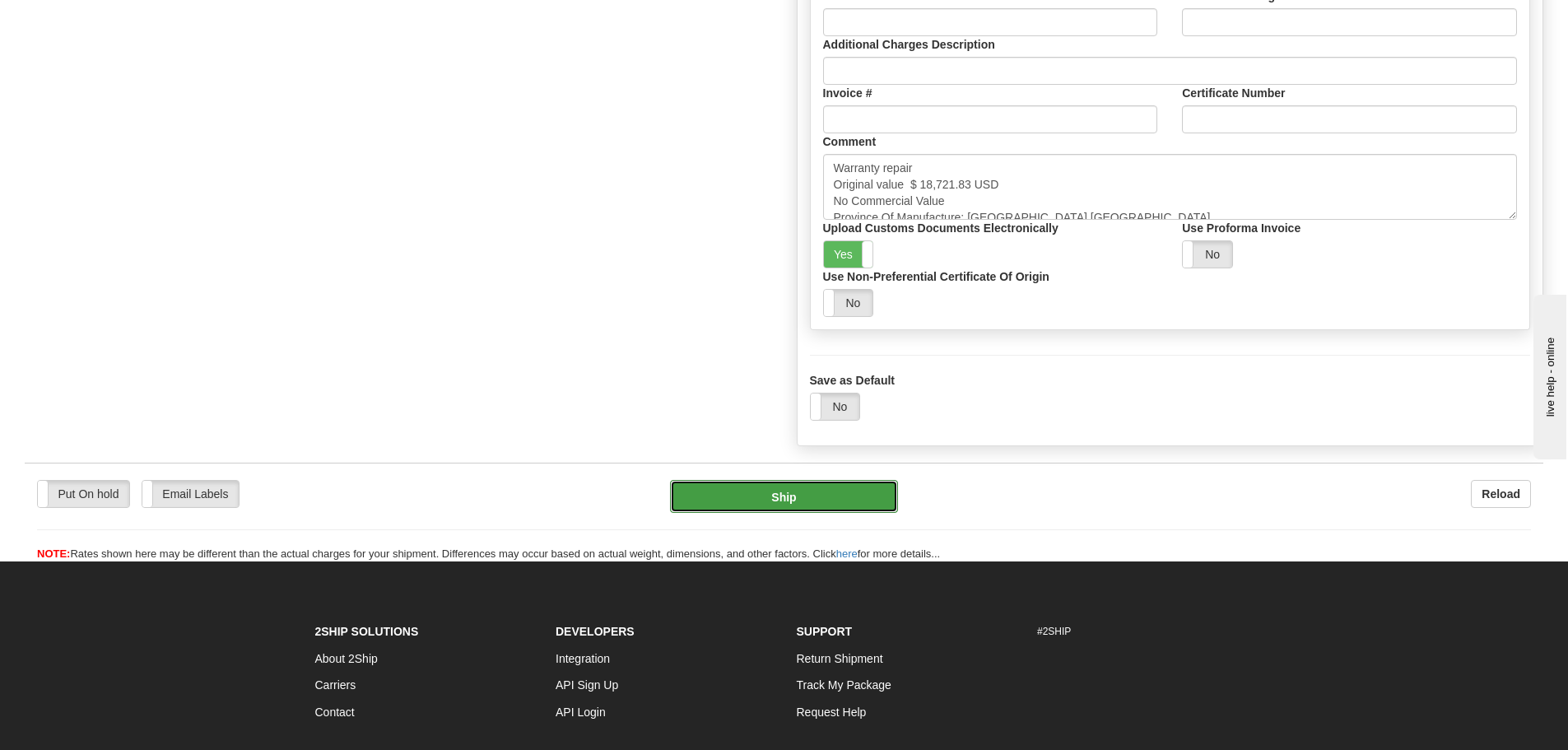
click at [698, 491] on button "Ship" at bounding box center [784, 496] width 228 height 33
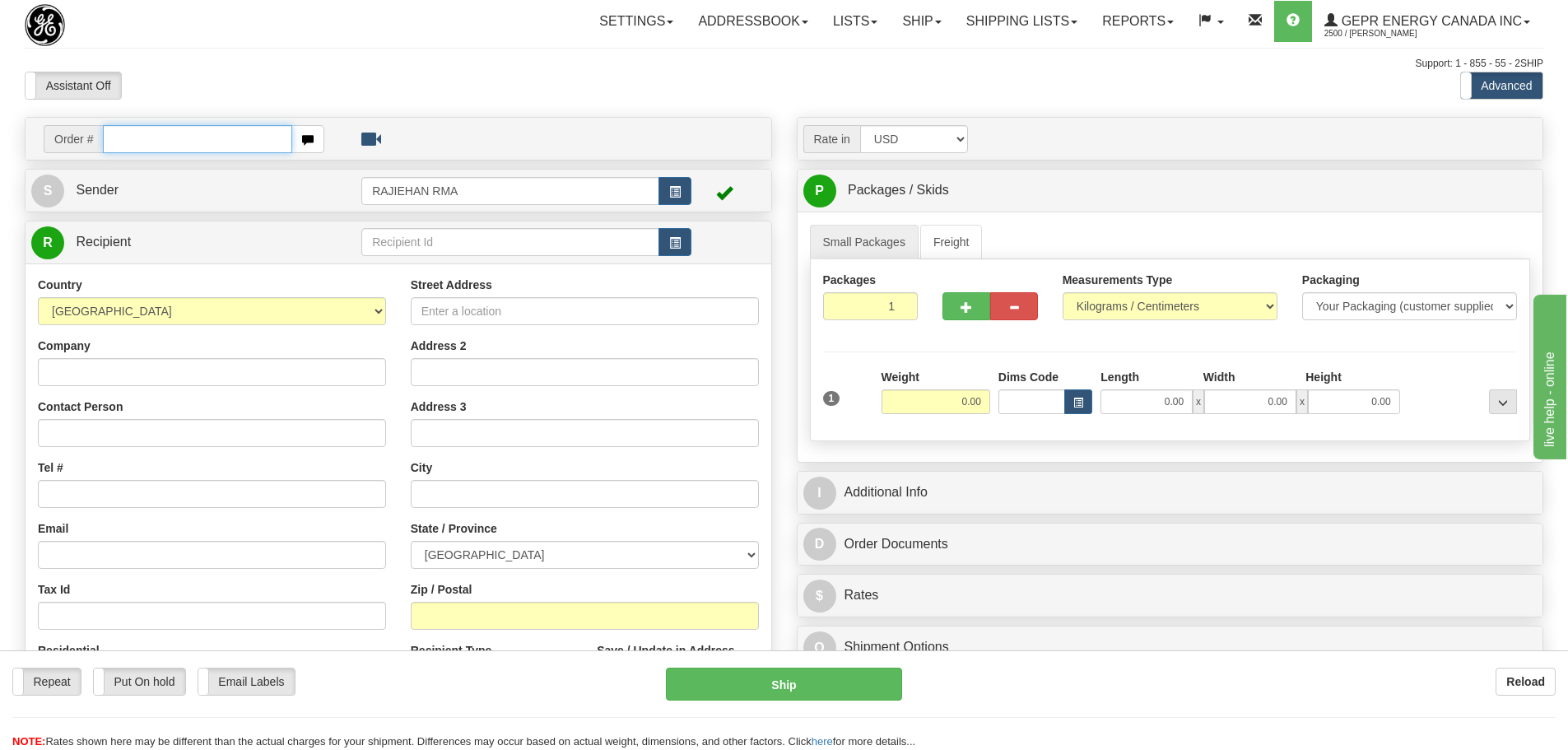
click at [147, 128] on input "text" at bounding box center [197, 139] width 189 height 28
paste input "86689627"
type input "86689627"
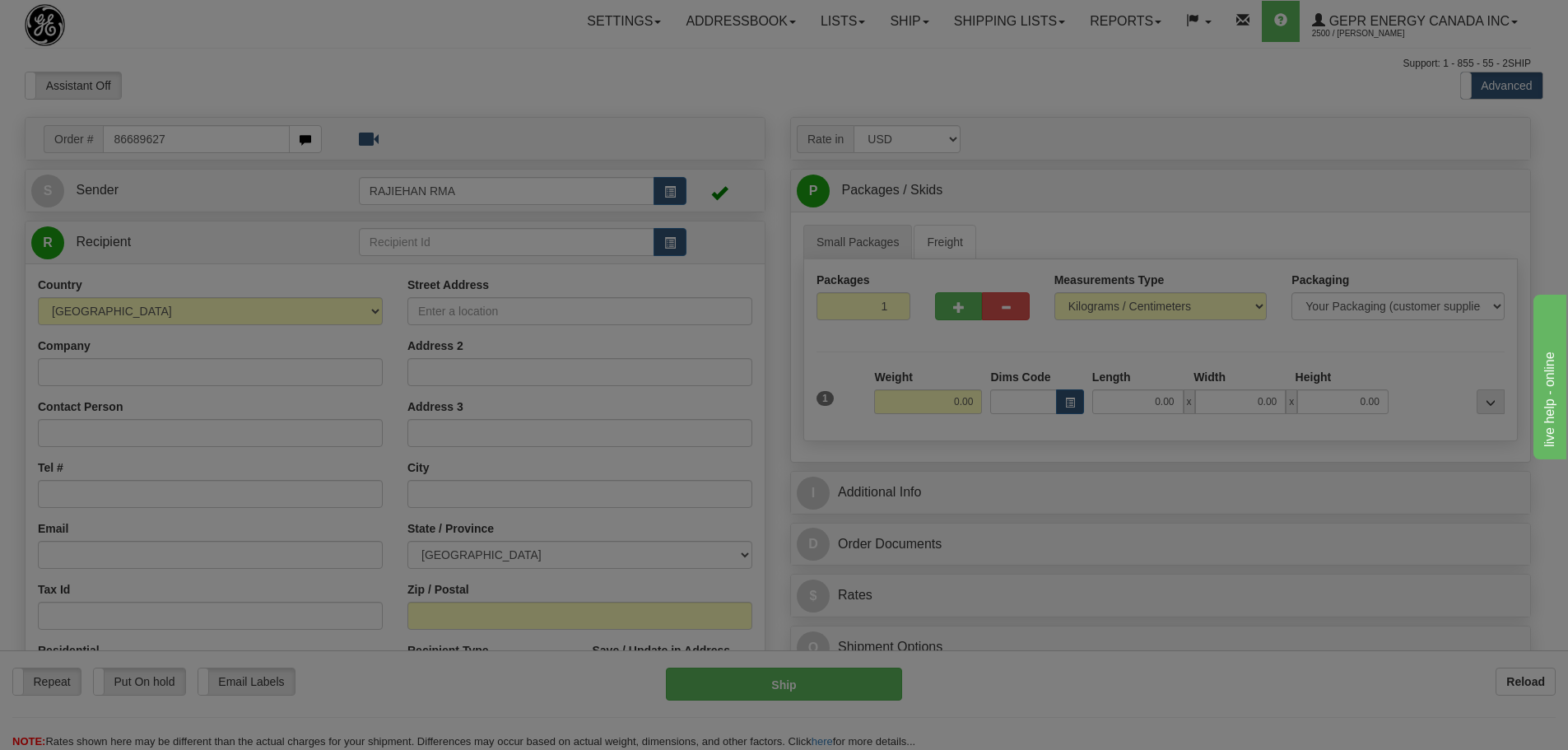
click at [218, 65] on body "Training Course Close Toggle navigation Settings Shipping Preferences New Recip…" at bounding box center [784, 375] width 1568 height 750
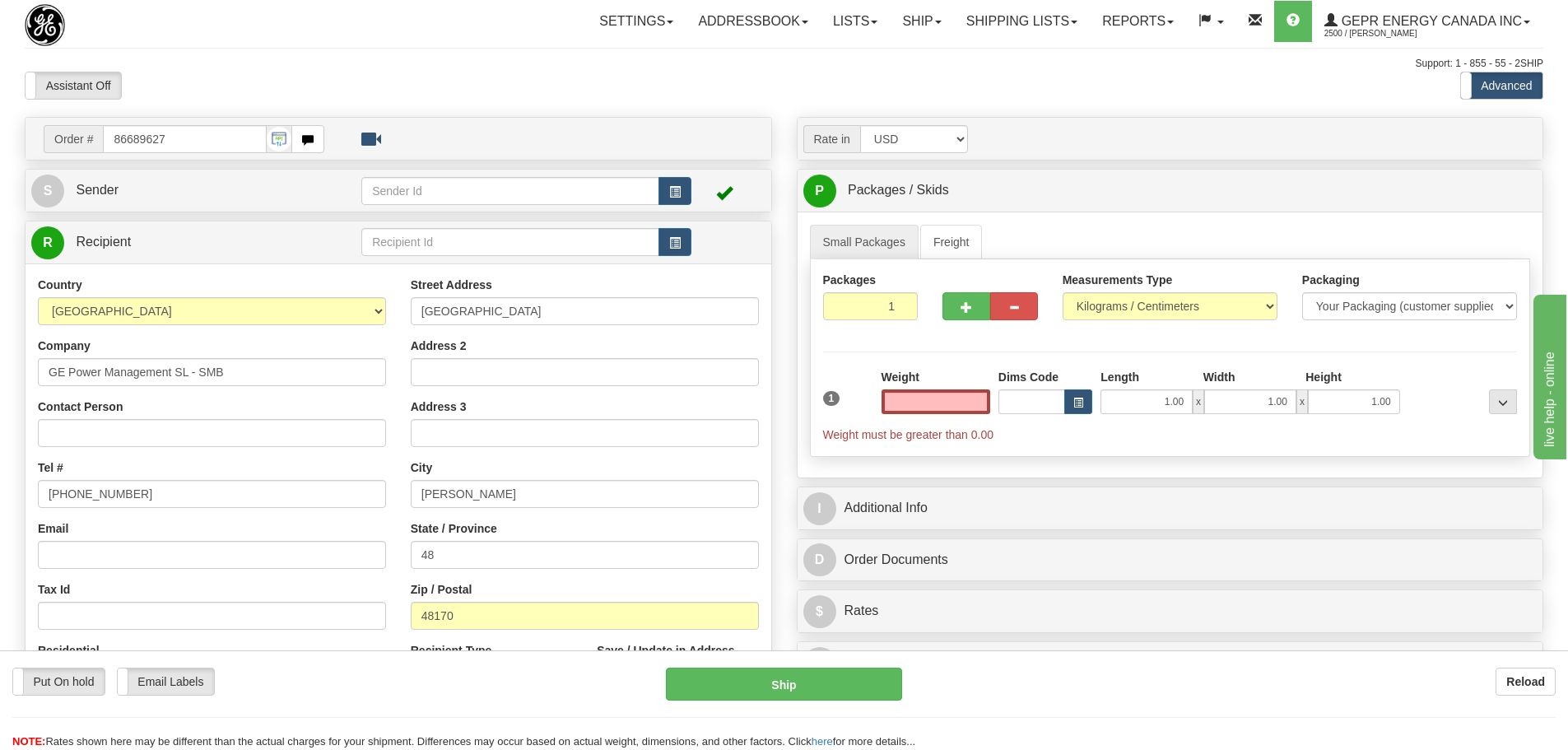
type input "0.00"
click at [669, 185] on button "button" at bounding box center [675, 191] width 33 height 28
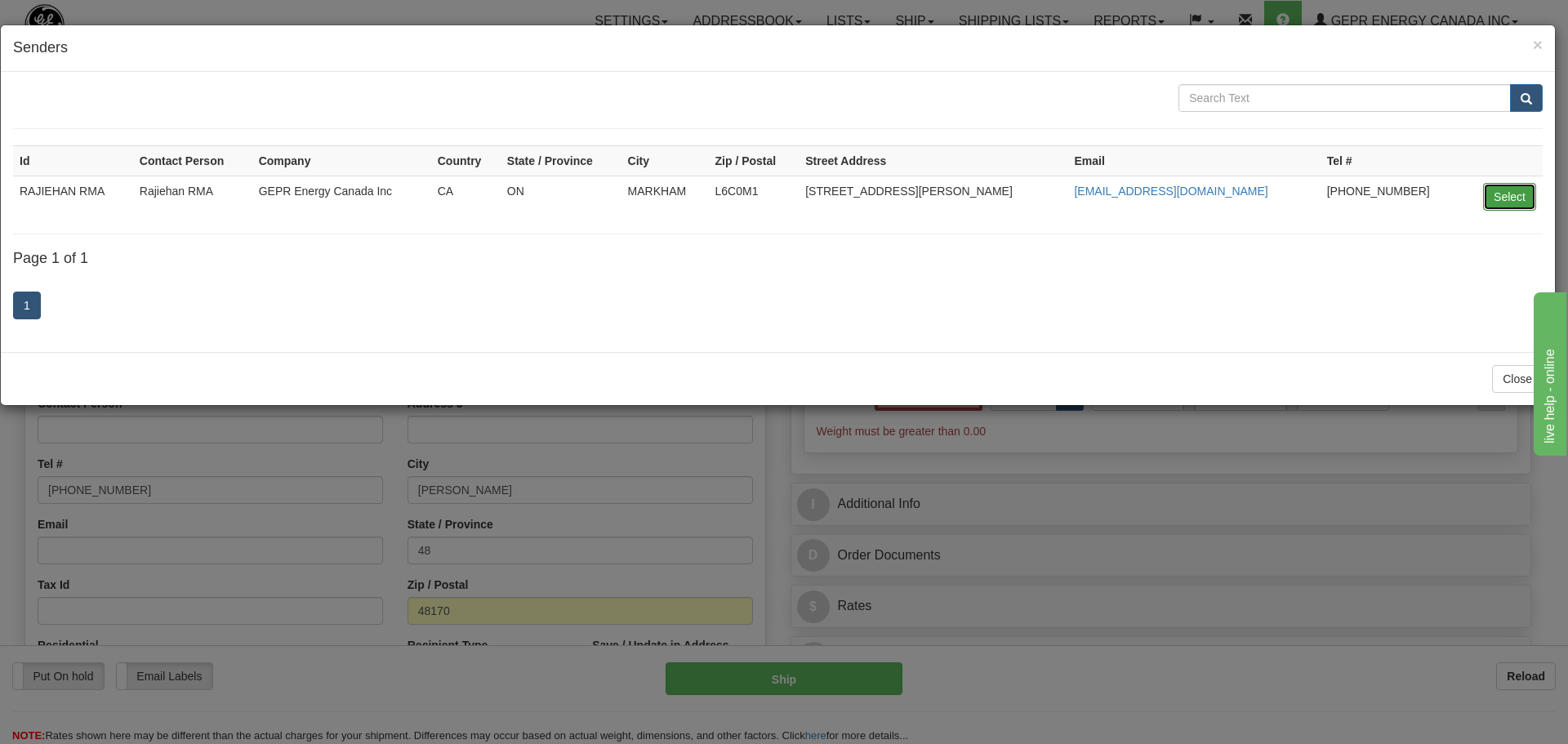
click at [1507, 201] on button "Select" at bounding box center [1510, 197] width 53 height 28
type input "RAJIEHAN RMA"
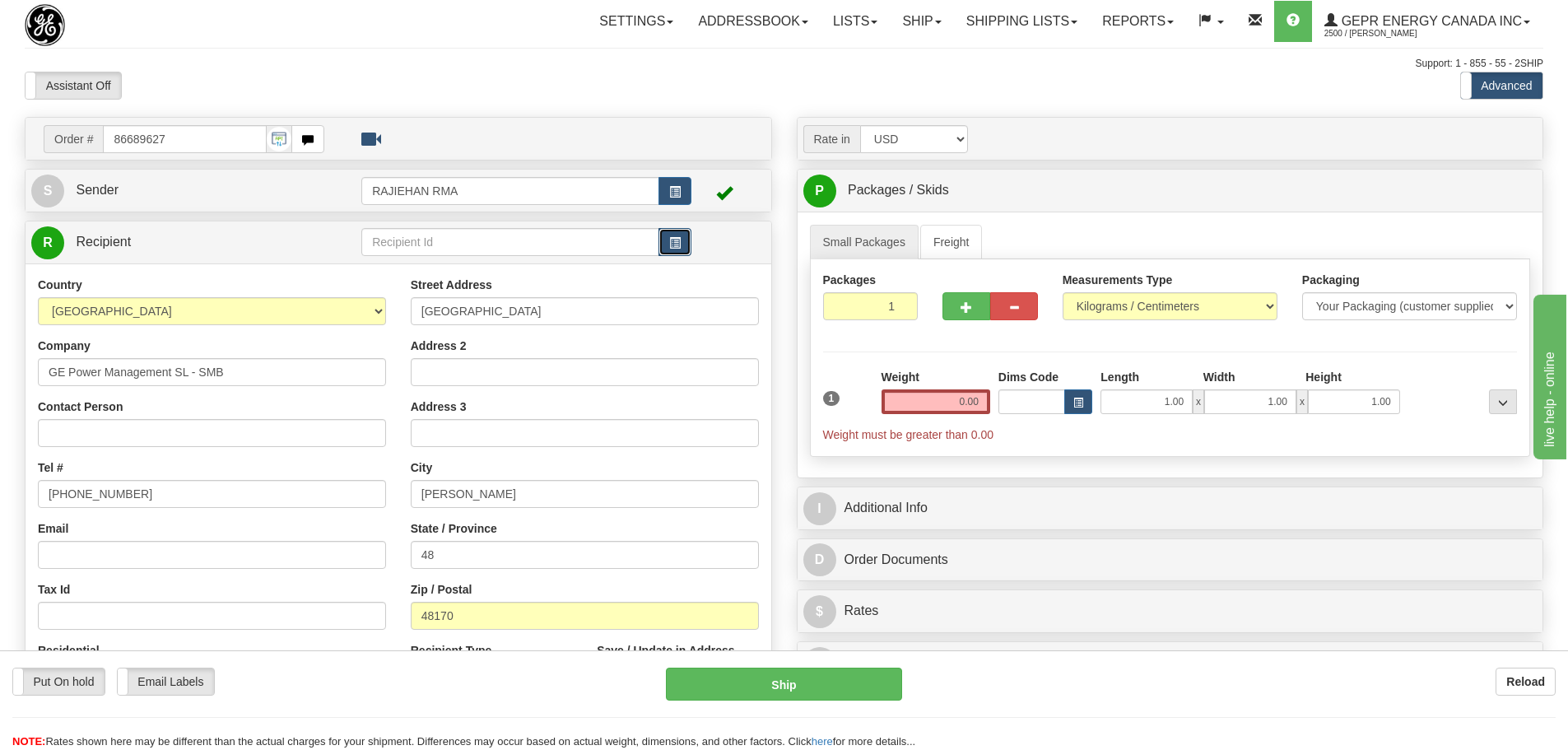
click at [686, 244] on button "button" at bounding box center [675, 243] width 33 height 28
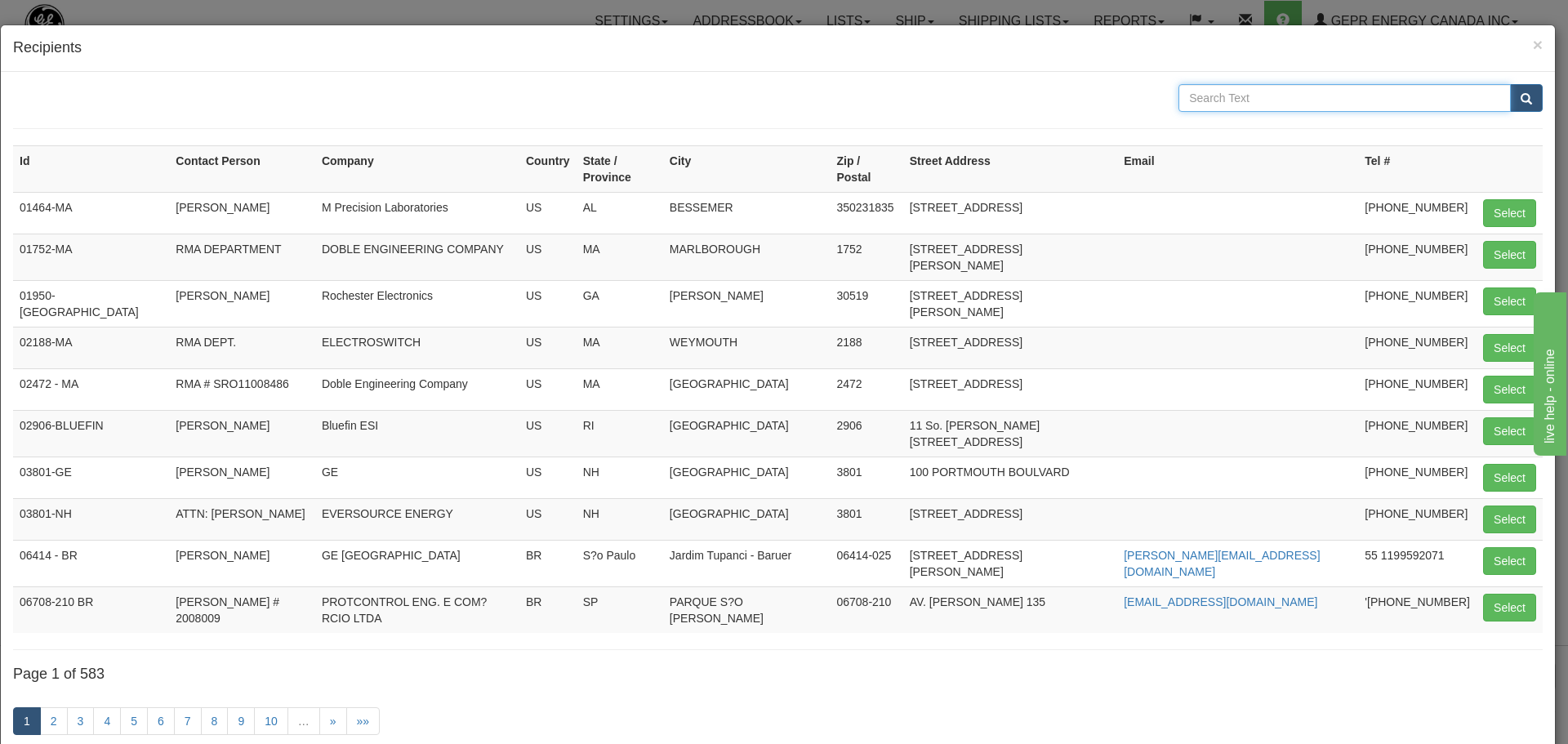
click at [1232, 87] on input "text" at bounding box center [1345, 98] width 332 height 28
type input "GE POWER"
click at [1511, 90] on button "submit" at bounding box center [1526, 98] width 33 height 28
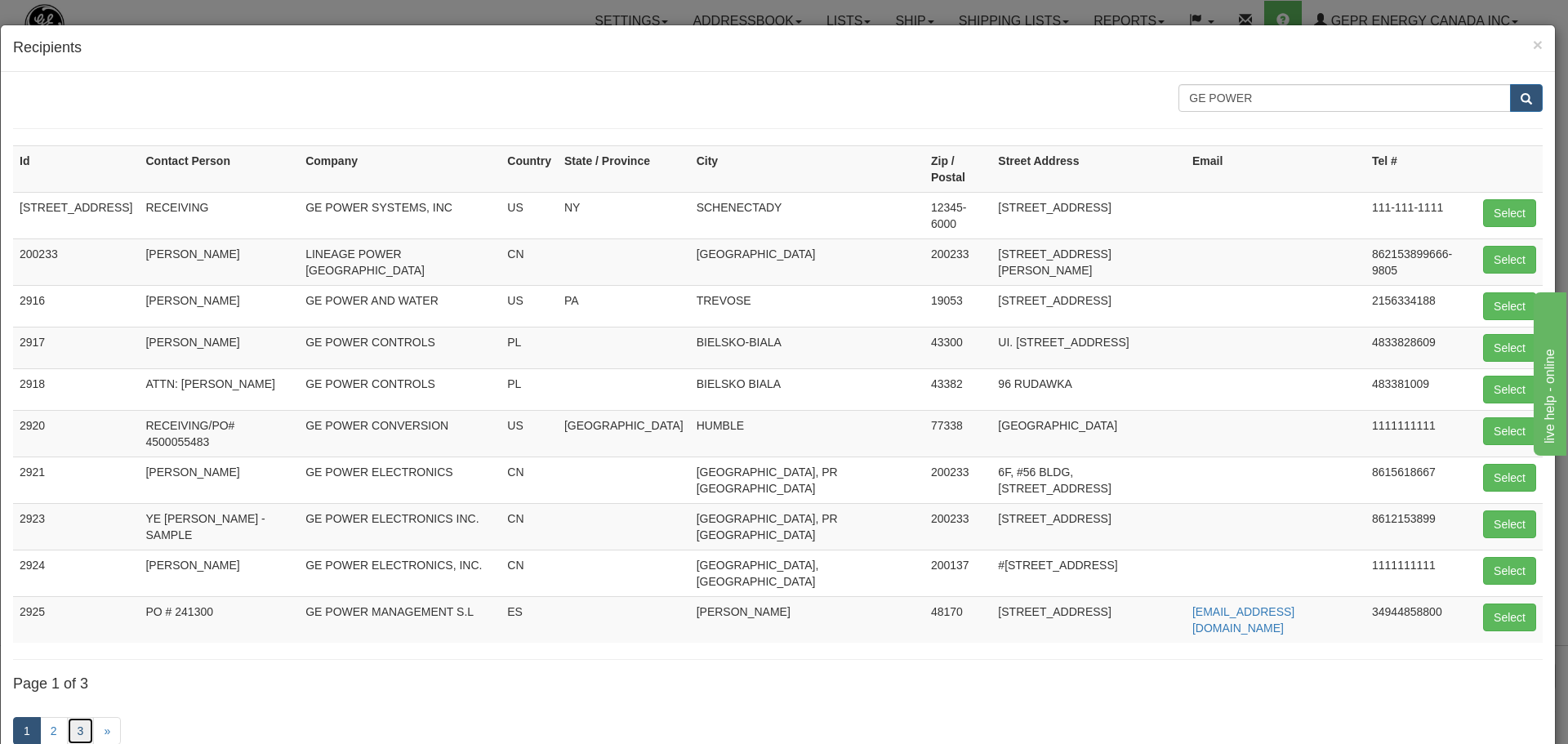
click at [83, 717] on link "3" at bounding box center [81, 731] width 28 height 28
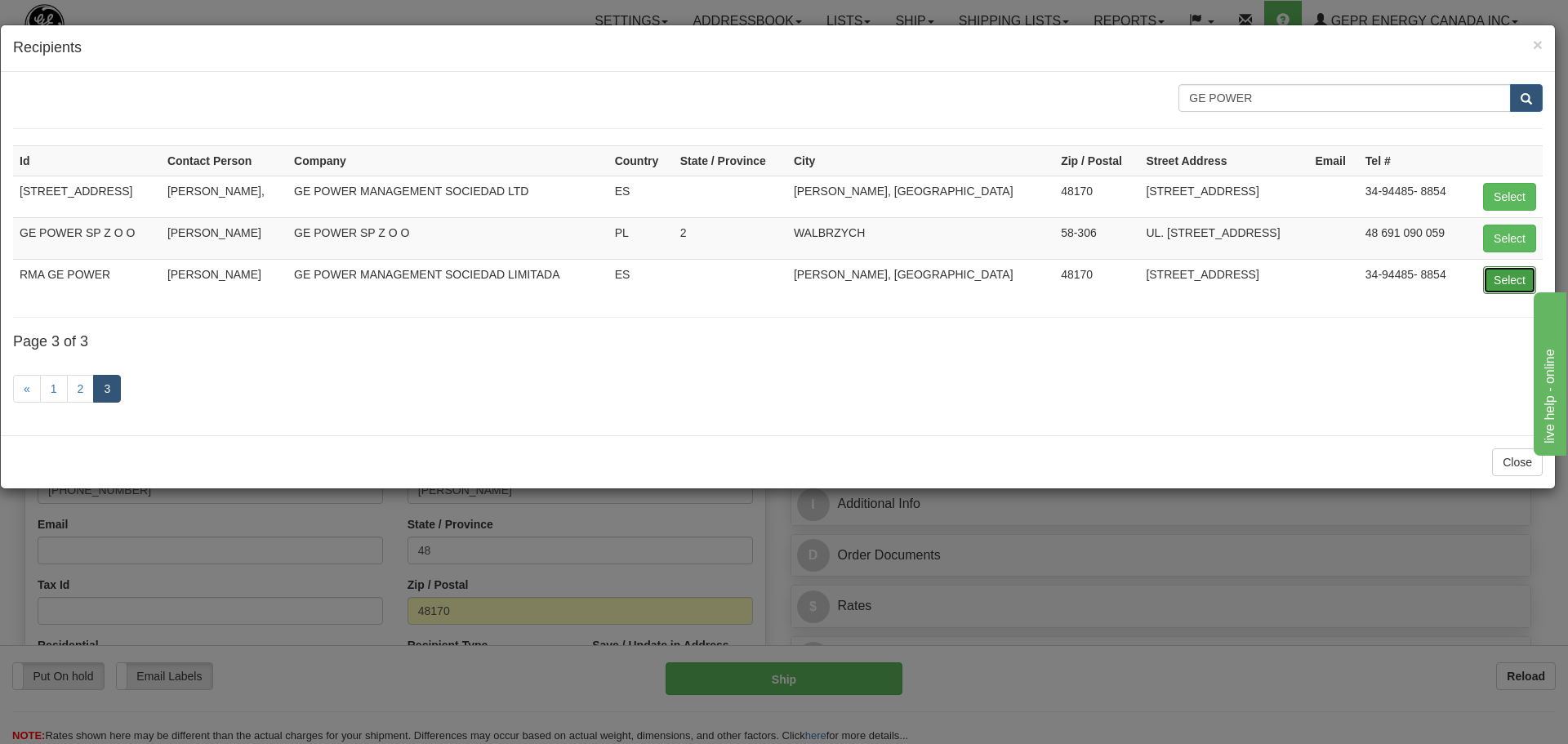
click at [1511, 279] on button "Select" at bounding box center [1510, 280] width 53 height 28
type input "RMA GE POWER"
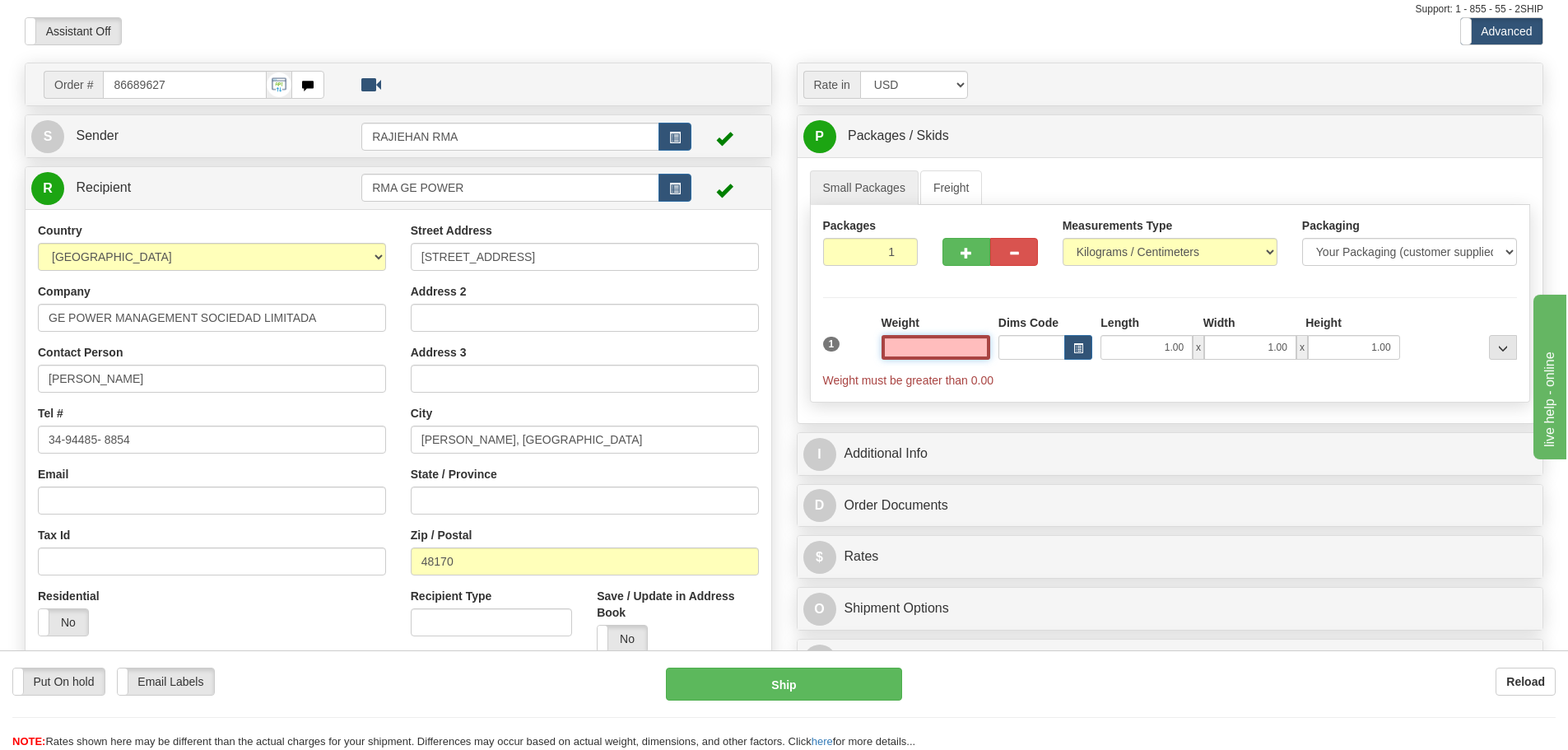
scroll to position [82, 0]
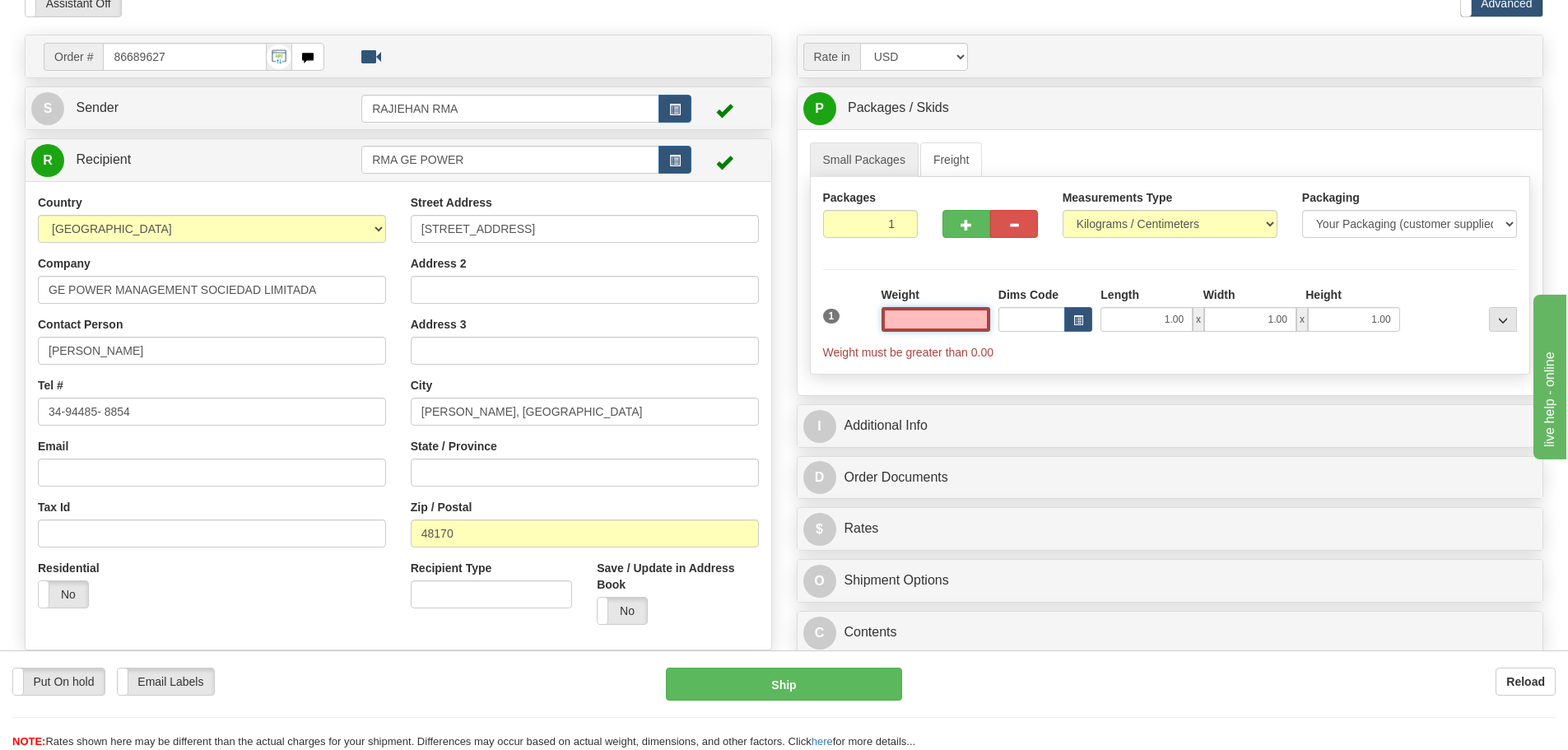
click at [975, 321] on input "text" at bounding box center [936, 320] width 109 height 25
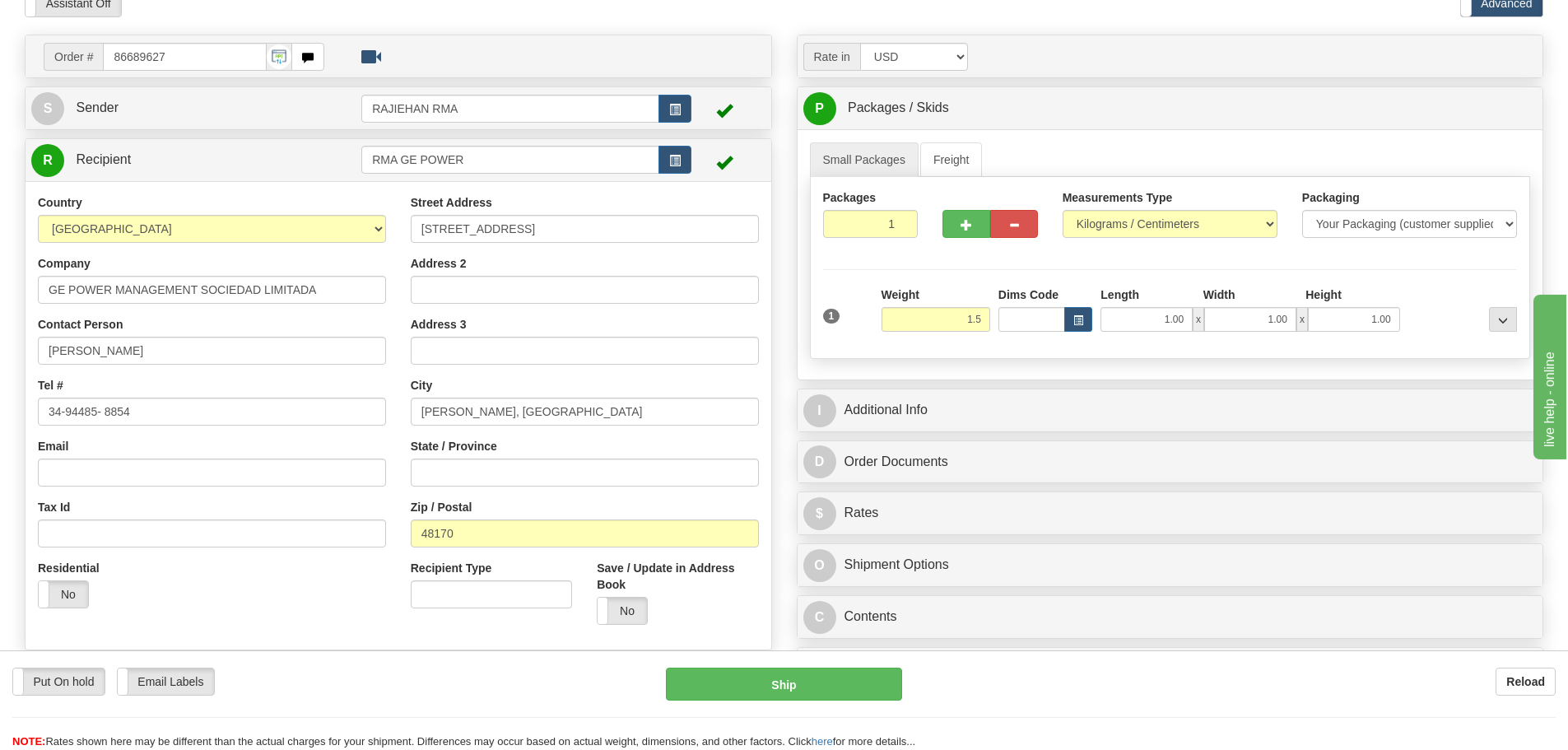
type input "1.50"
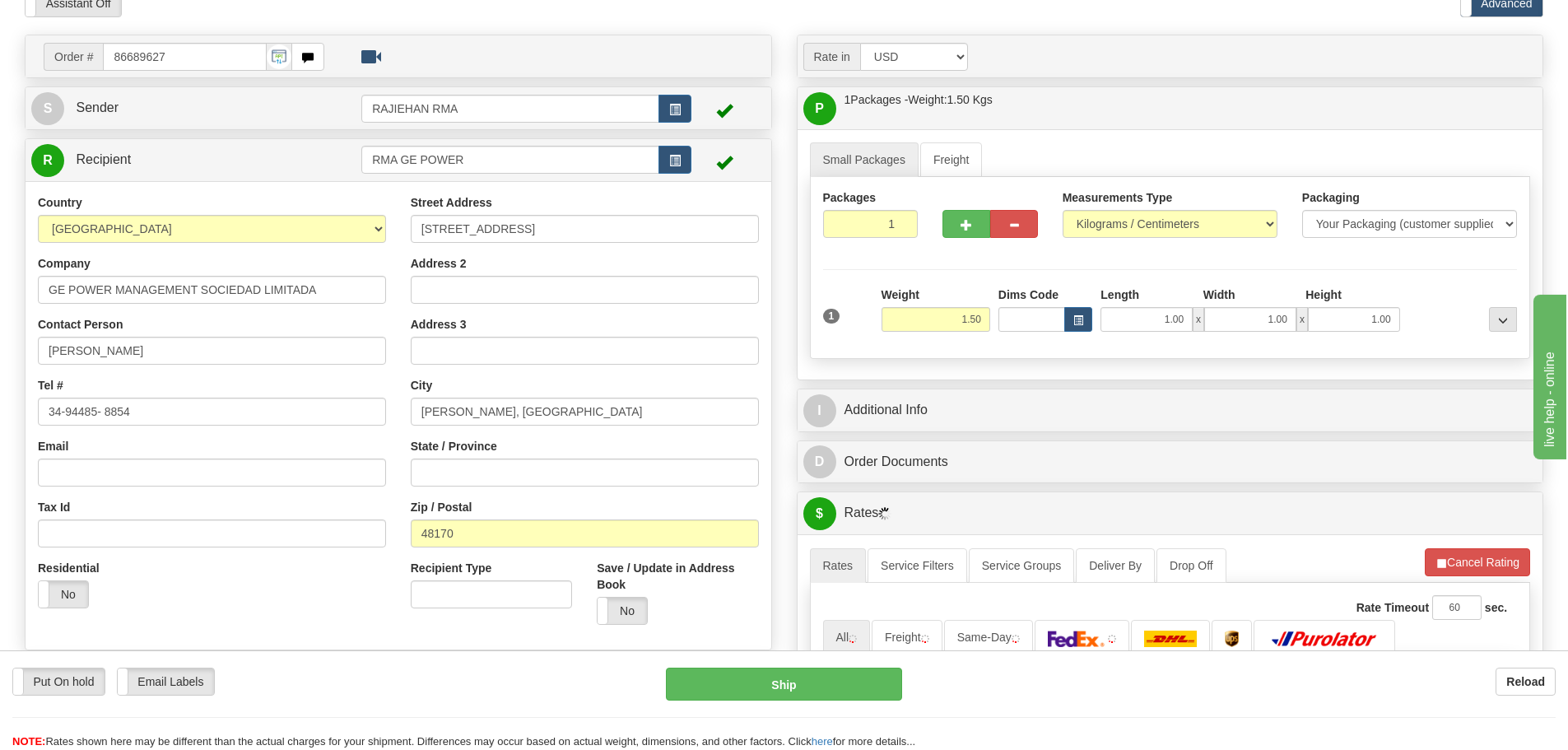
drag, startPoint x: 971, startPoint y: 272, endPoint x: 971, endPoint y: 281, distance: 9.0
click at [971, 271] on div "Packages 1 1 Measurements Type" at bounding box center [1170, 267] width 722 height 182
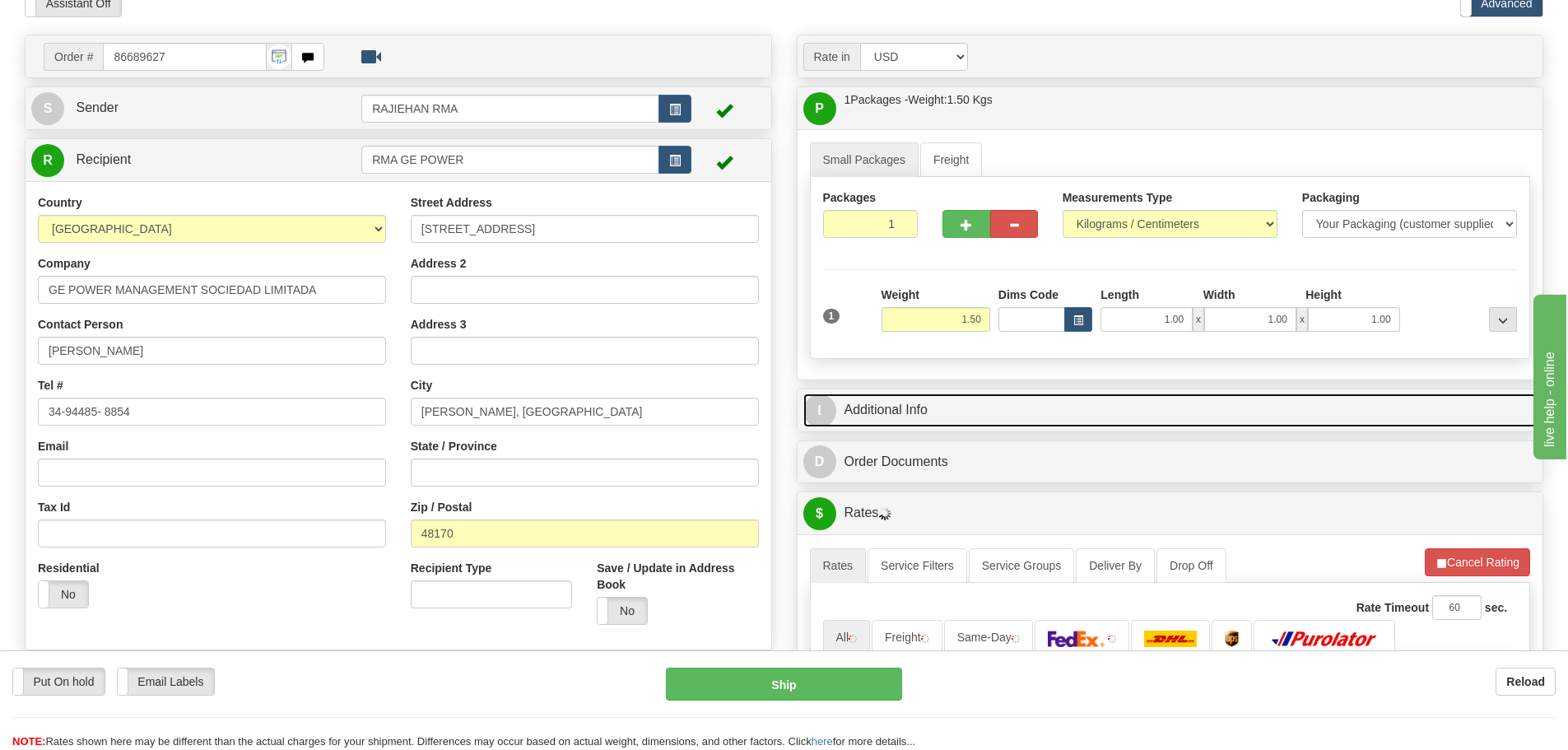
click at [945, 409] on link "I Additional Info" at bounding box center [1170, 410] width 734 height 34
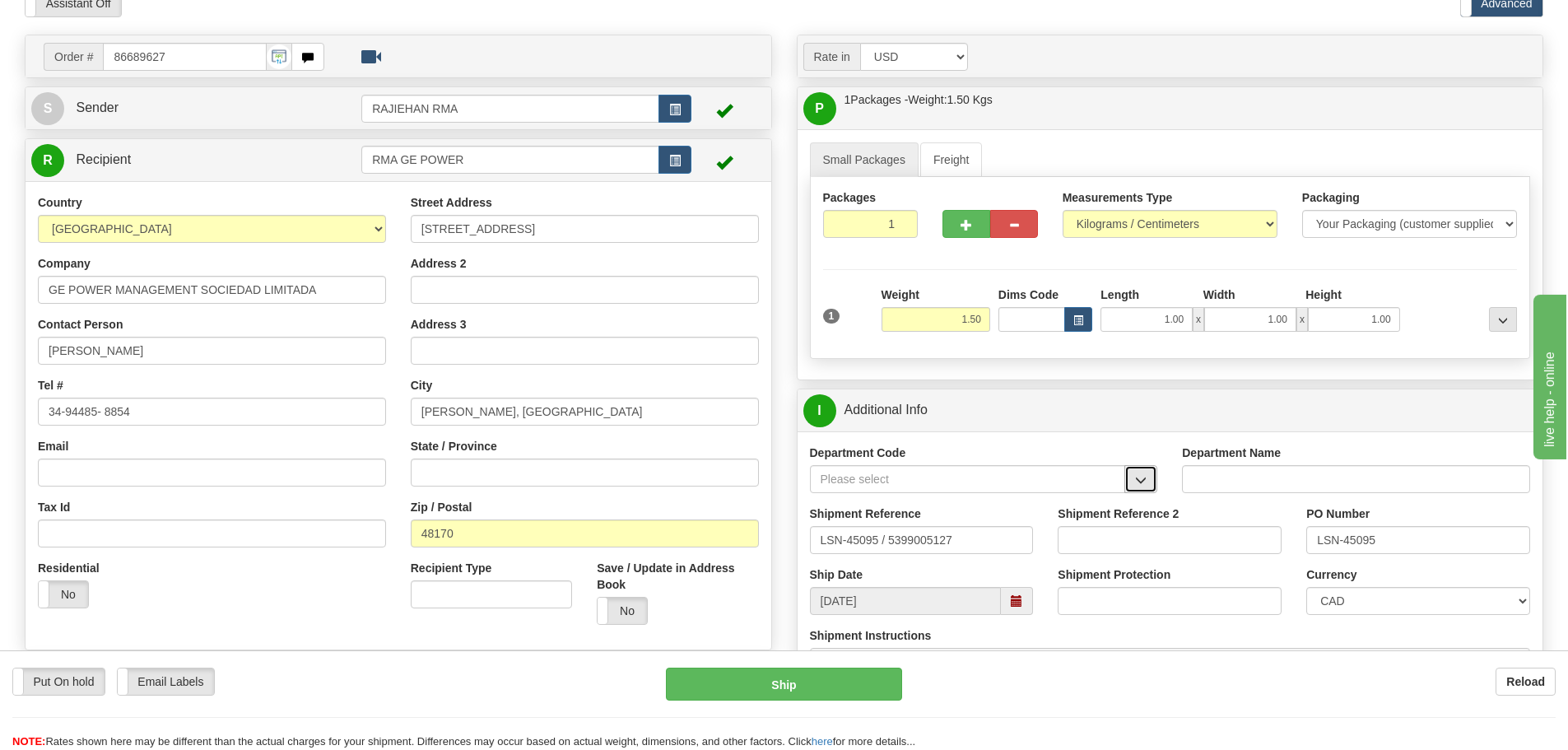
click at [1135, 475] on span "button" at bounding box center [1140, 480] width 12 height 11
click at [1031, 496] on div "SER" at bounding box center [964, 505] width 299 height 18
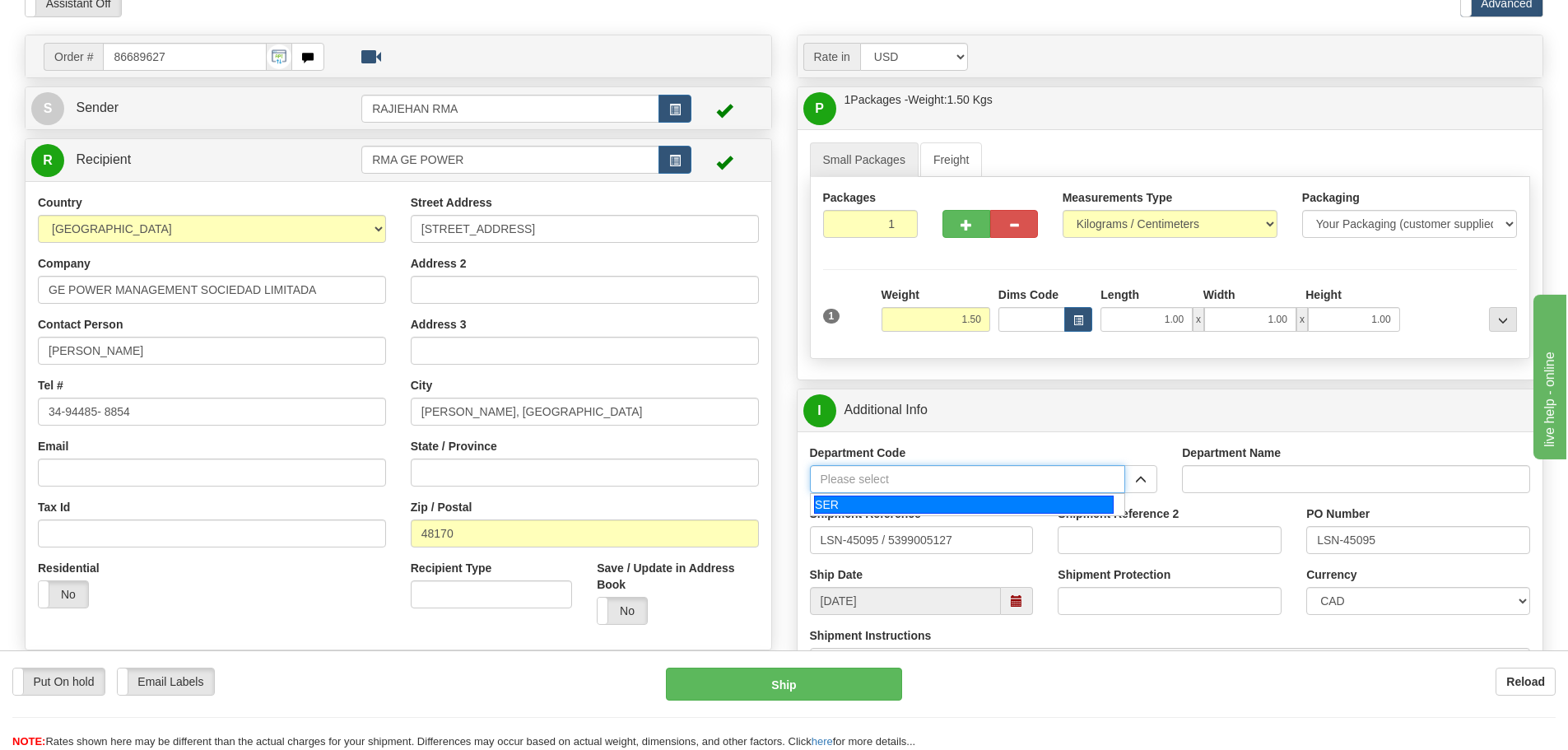
type input "SER"
type input "SERVICE DEPARTMENT"
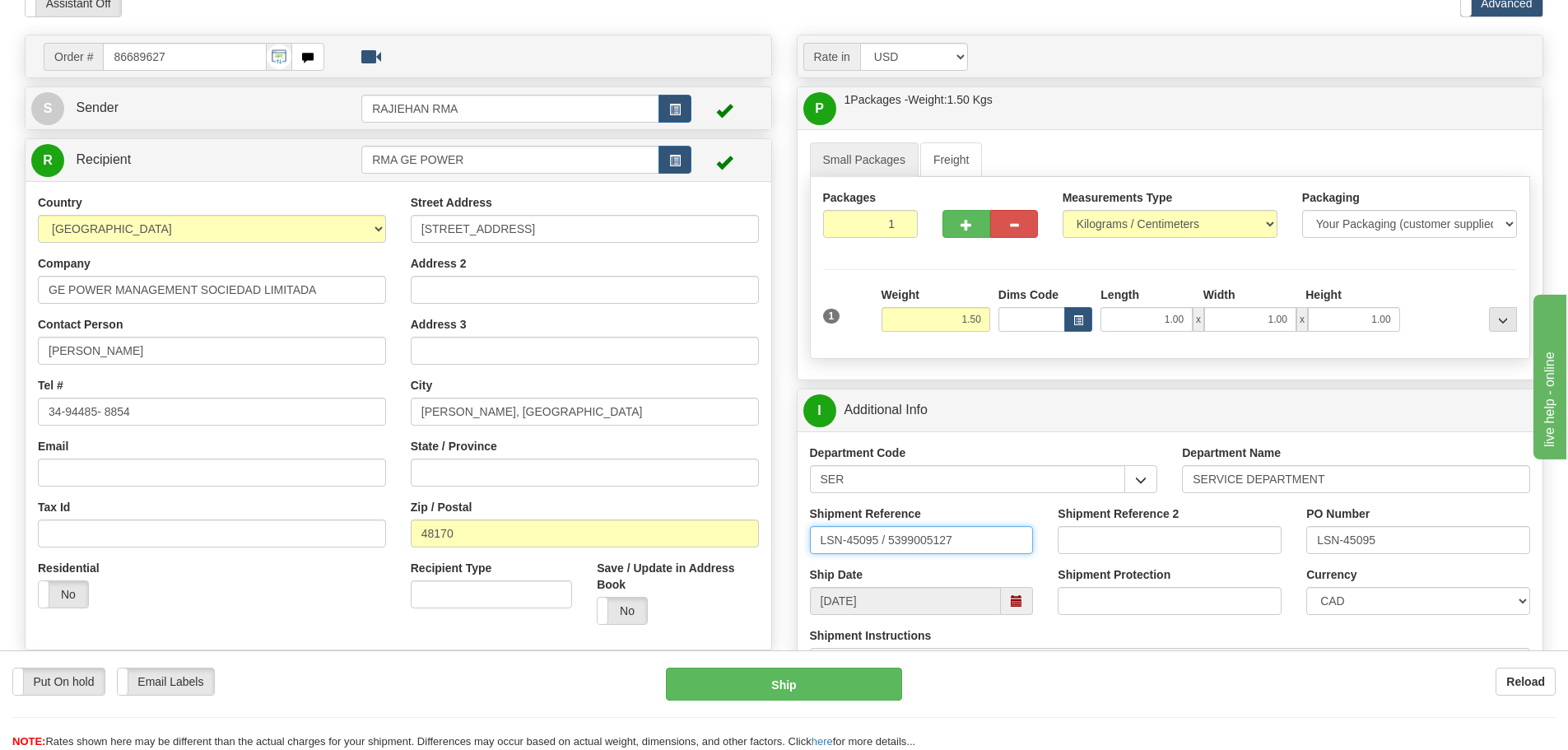
drag, startPoint x: 881, startPoint y: 530, endPoint x: 887, endPoint y: 549, distance: 19.9
click at [887, 549] on input "LSN-45095 / 5399005127" at bounding box center [922, 540] width 224 height 28
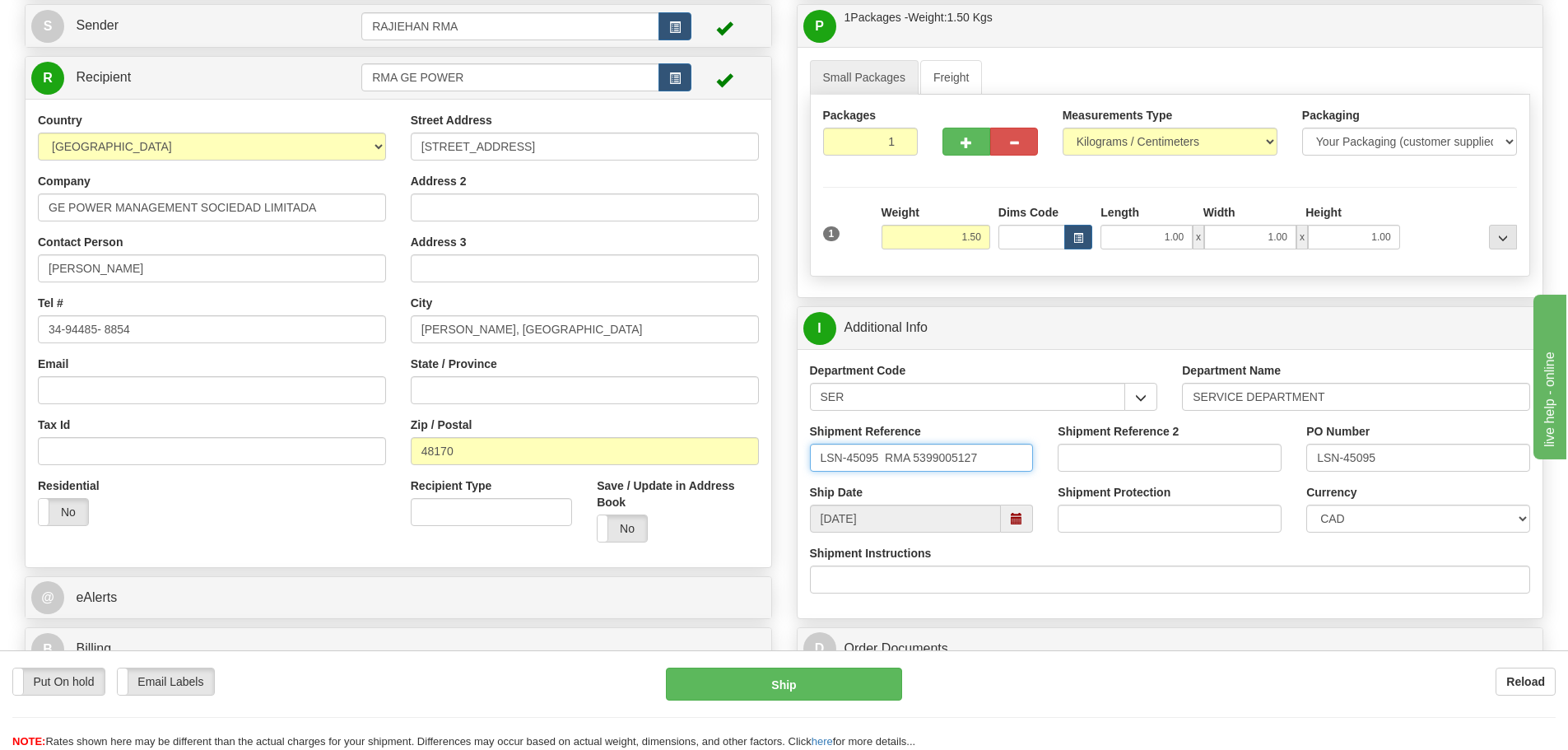
scroll to position [247, 0]
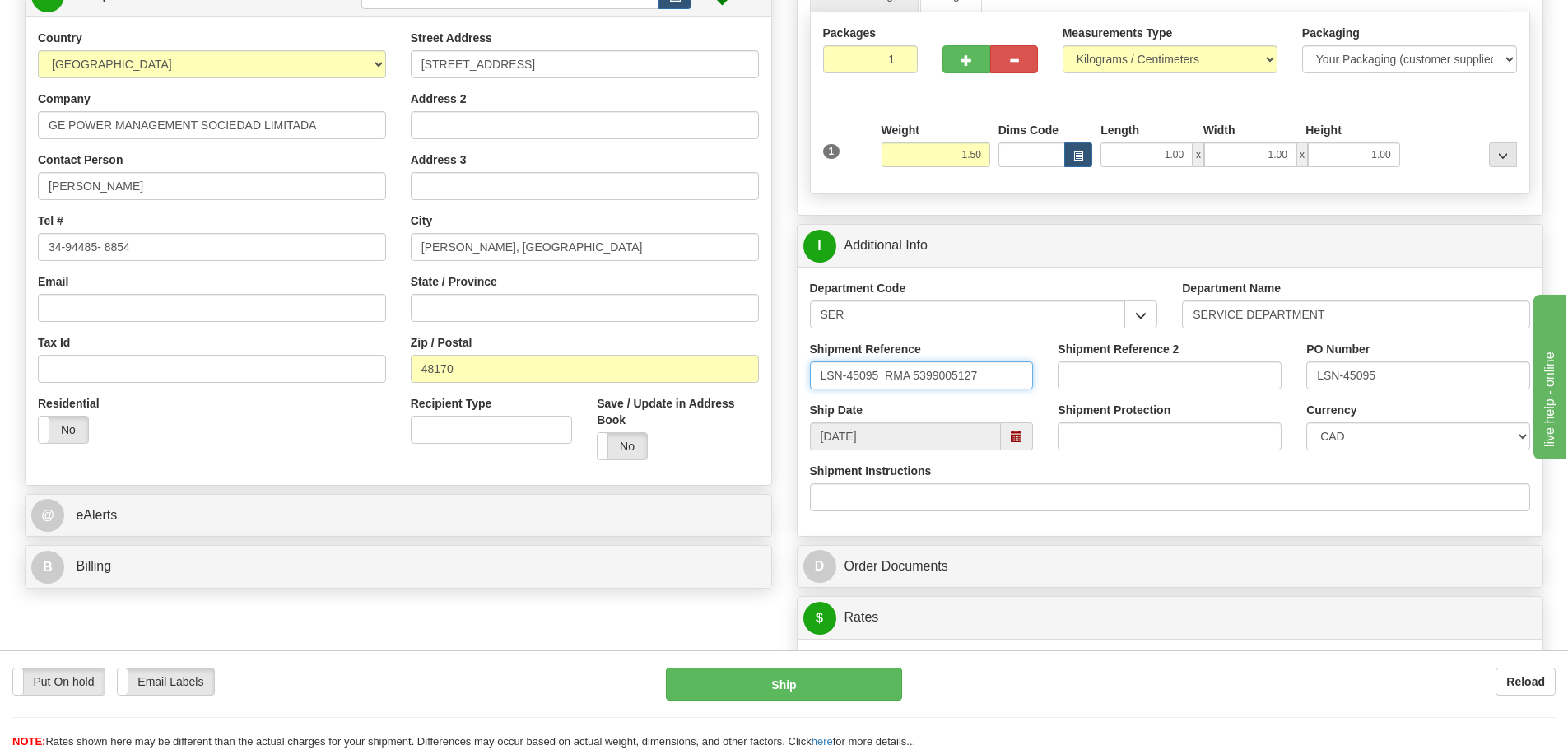
type input "LSN-45095 RMA 5399005127"
click at [1331, 434] on select "CAD USD EUR ZAR RON ANG ARN AUD AUS AWG BBD BFR BGN BHD BMD BND BRC BRL CHP CKZ…" at bounding box center [1418, 437] width 224 height 28
select select "1"
click at [1307, 422] on select "CAD USD EUR ZAR RON ANG ARN AUD AUS AWG BBD BFR BGN BHD BMD BND BRC BRL CHP CKZ…" at bounding box center [1418, 437] width 224 height 28
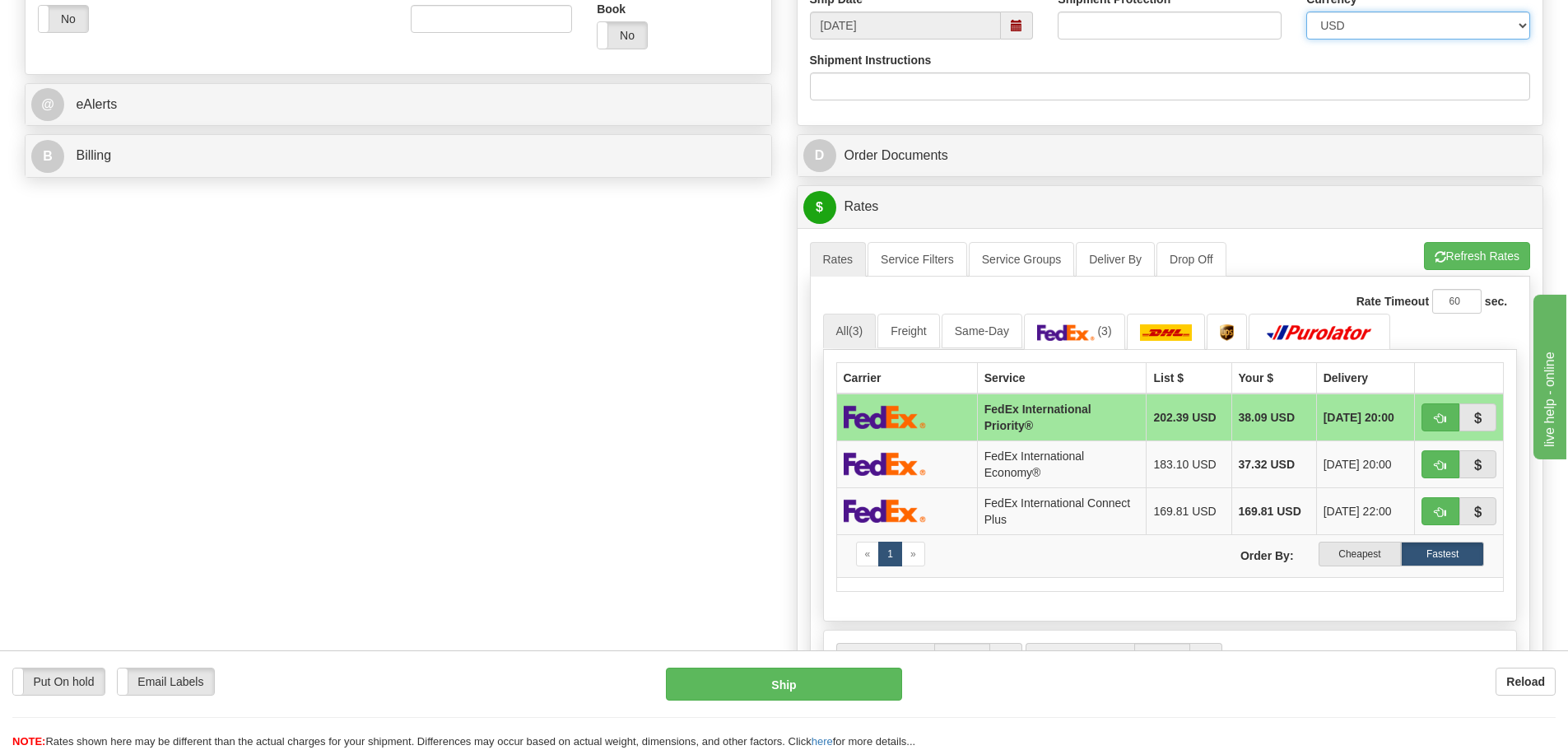
scroll to position [659, 0]
click at [1435, 417] on span "button" at bounding box center [1441, 418] width 12 height 11
type input "01"
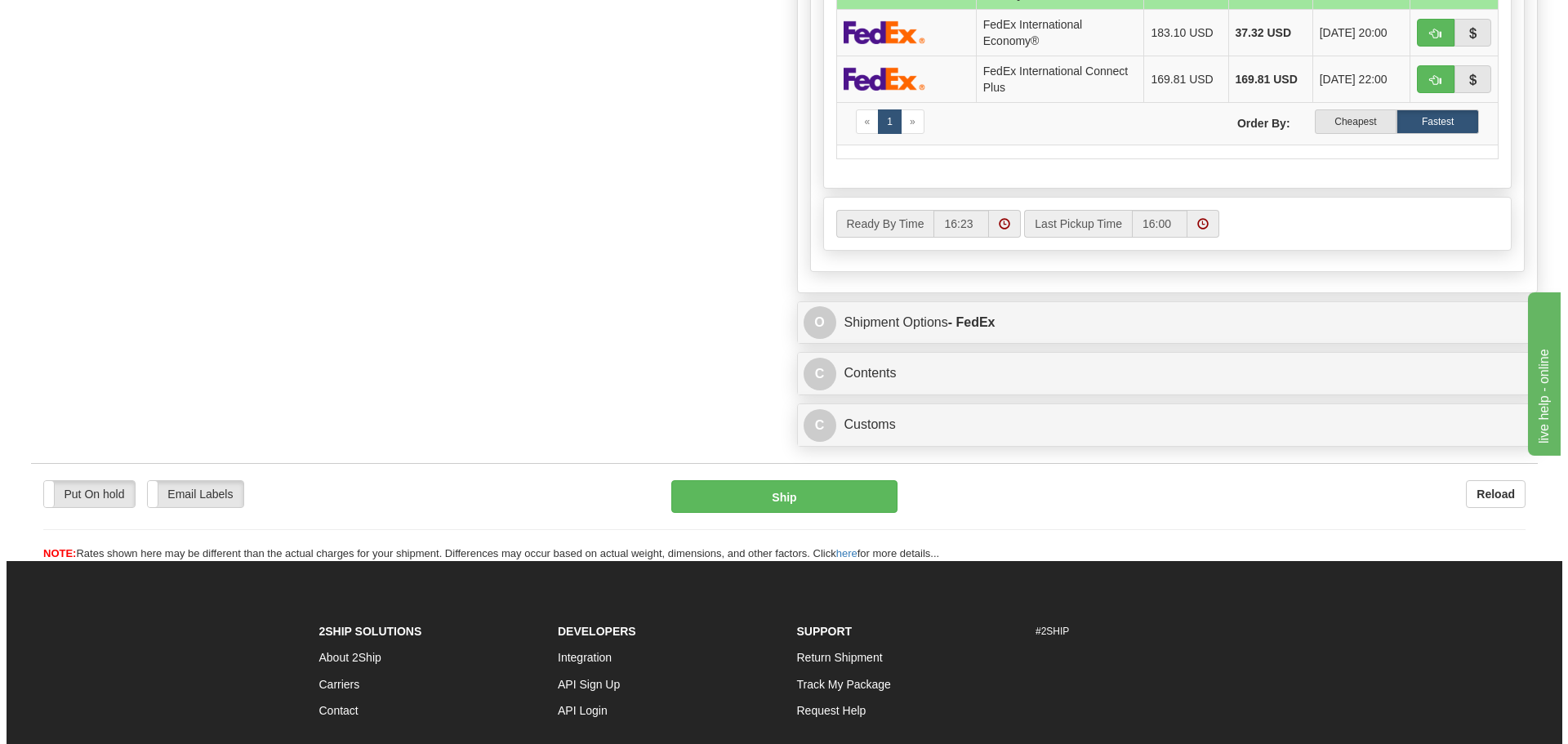
scroll to position [1144, 0]
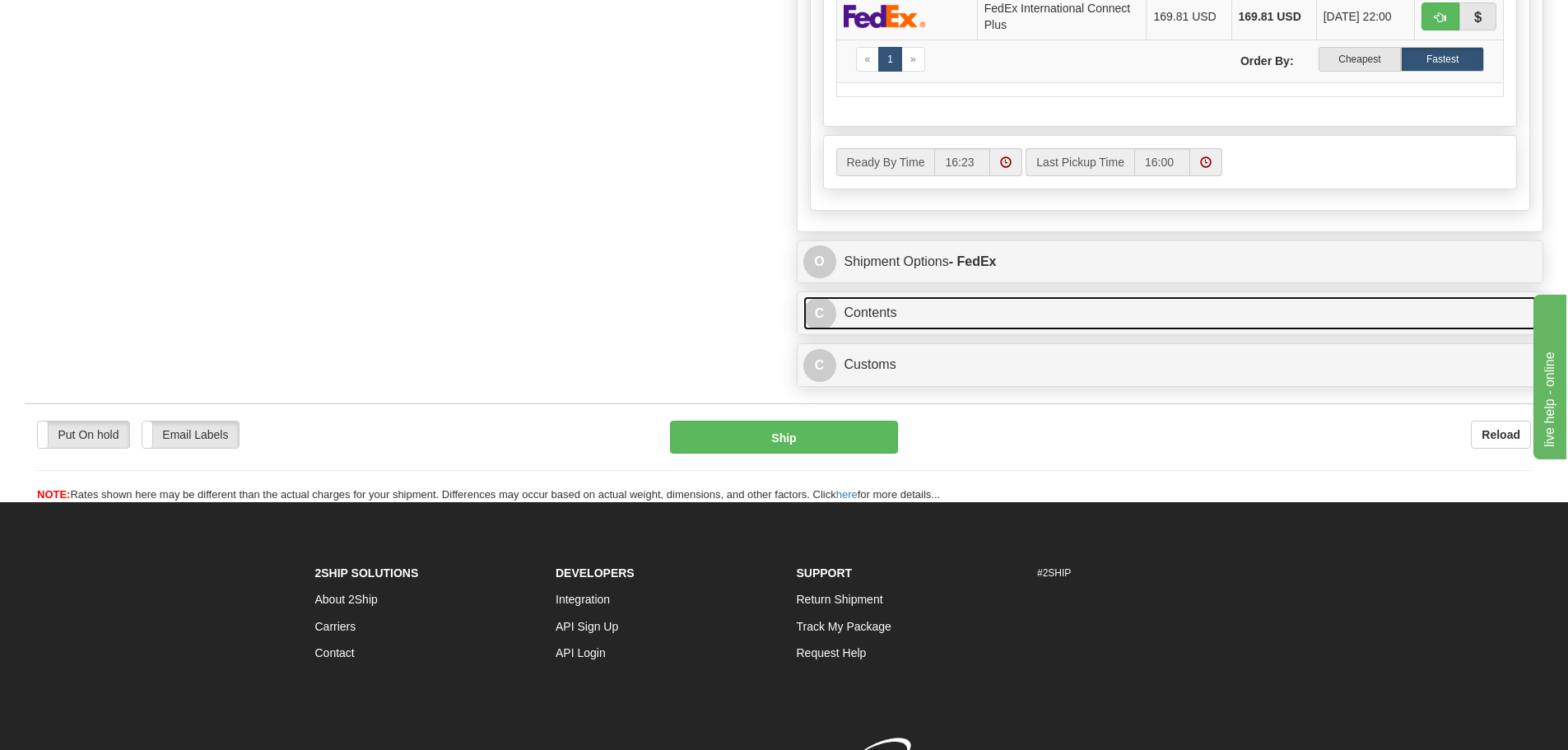
click at [890, 315] on link "C Contents" at bounding box center [1170, 313] width 734 height 34
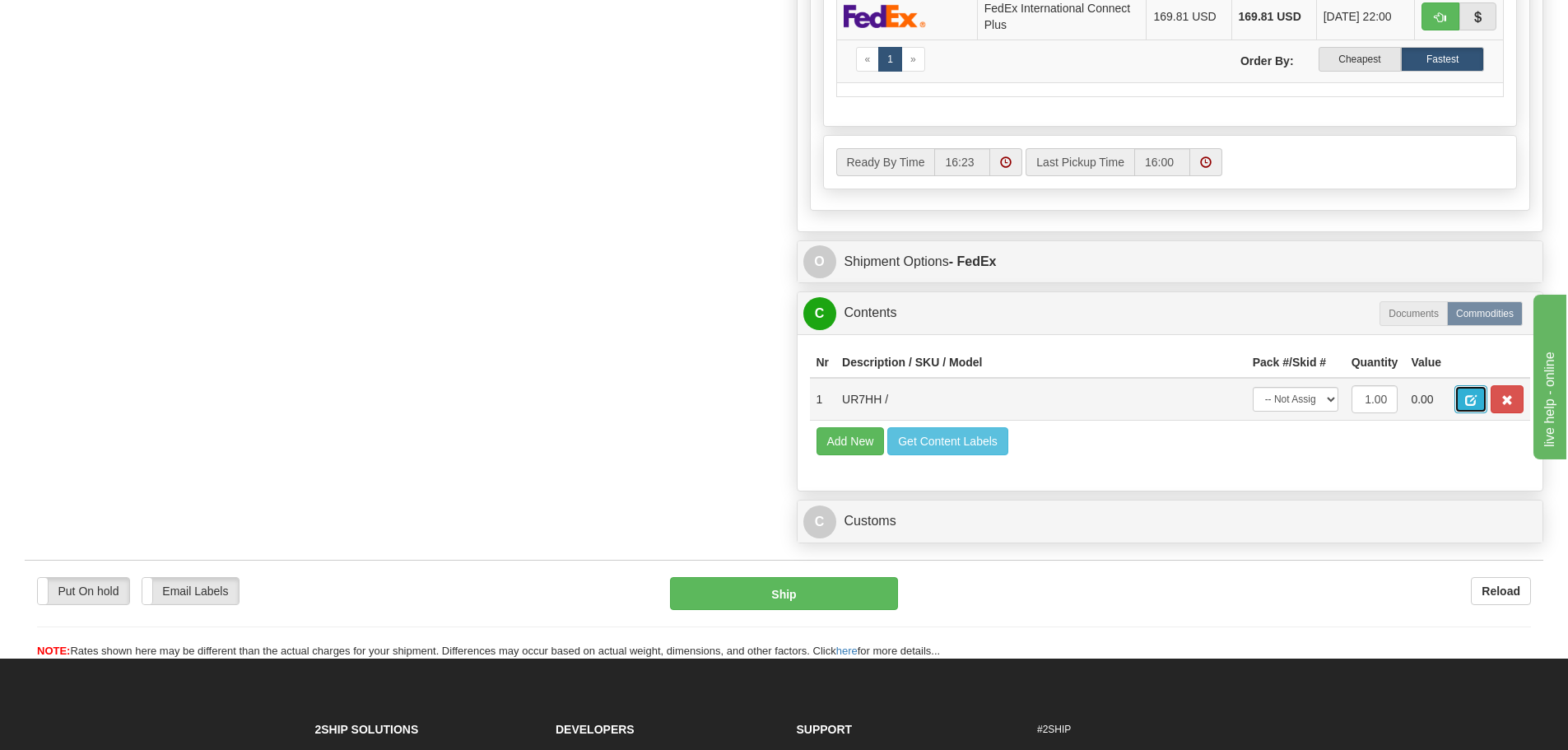
click at [1470, 399] on span "button" at bounding box center [1471, 400] width 12 height 11
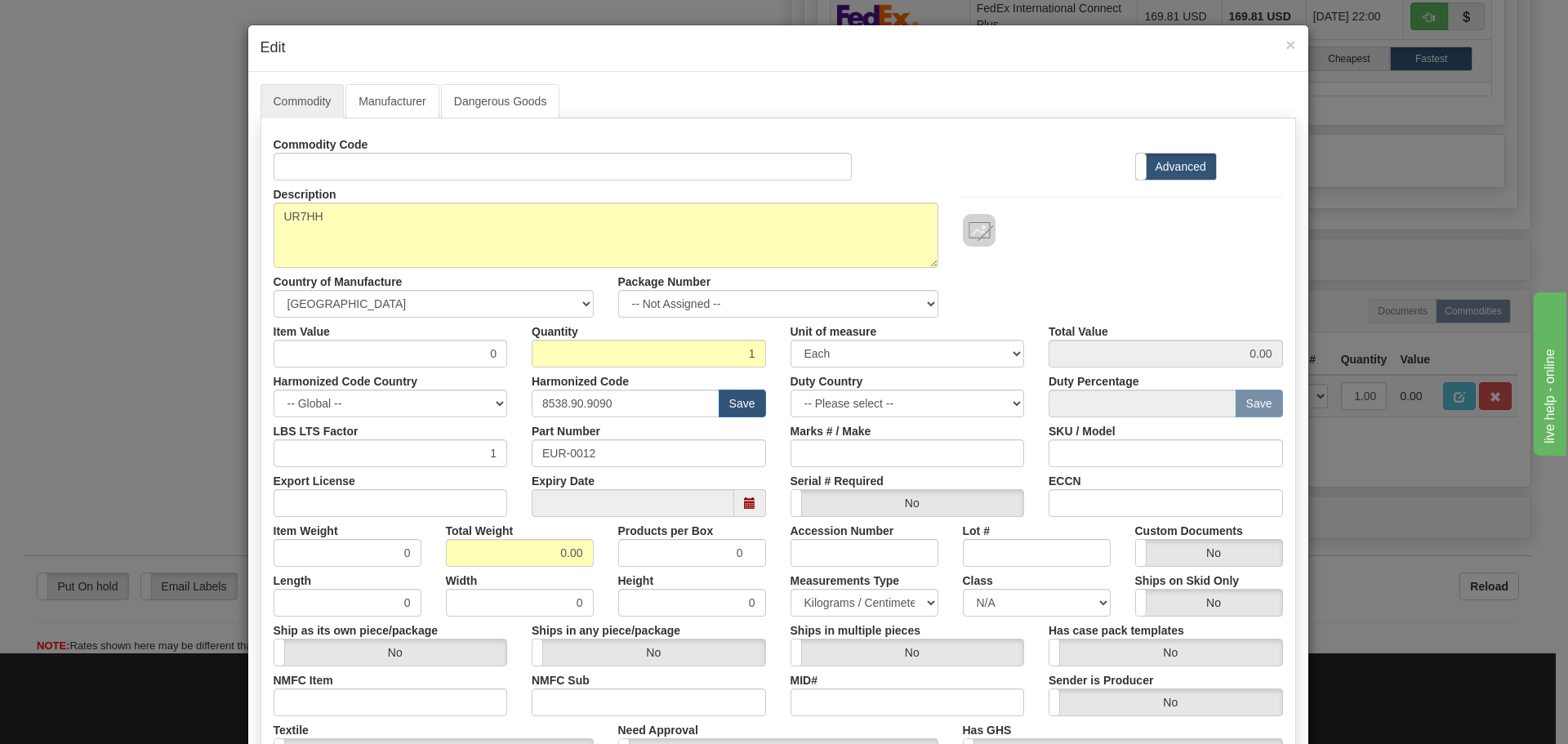
drag, startPoint x: 394, startPoint y: 204, endPoint x: 239, endPoint y: 245, distance: 160.3
click at [239, 245] on div "× Edit Commodity Manufacturer Dangerous Goods Commodity Code Standard Advanced …" at bounding box center [784, 372] width 1568 height 744
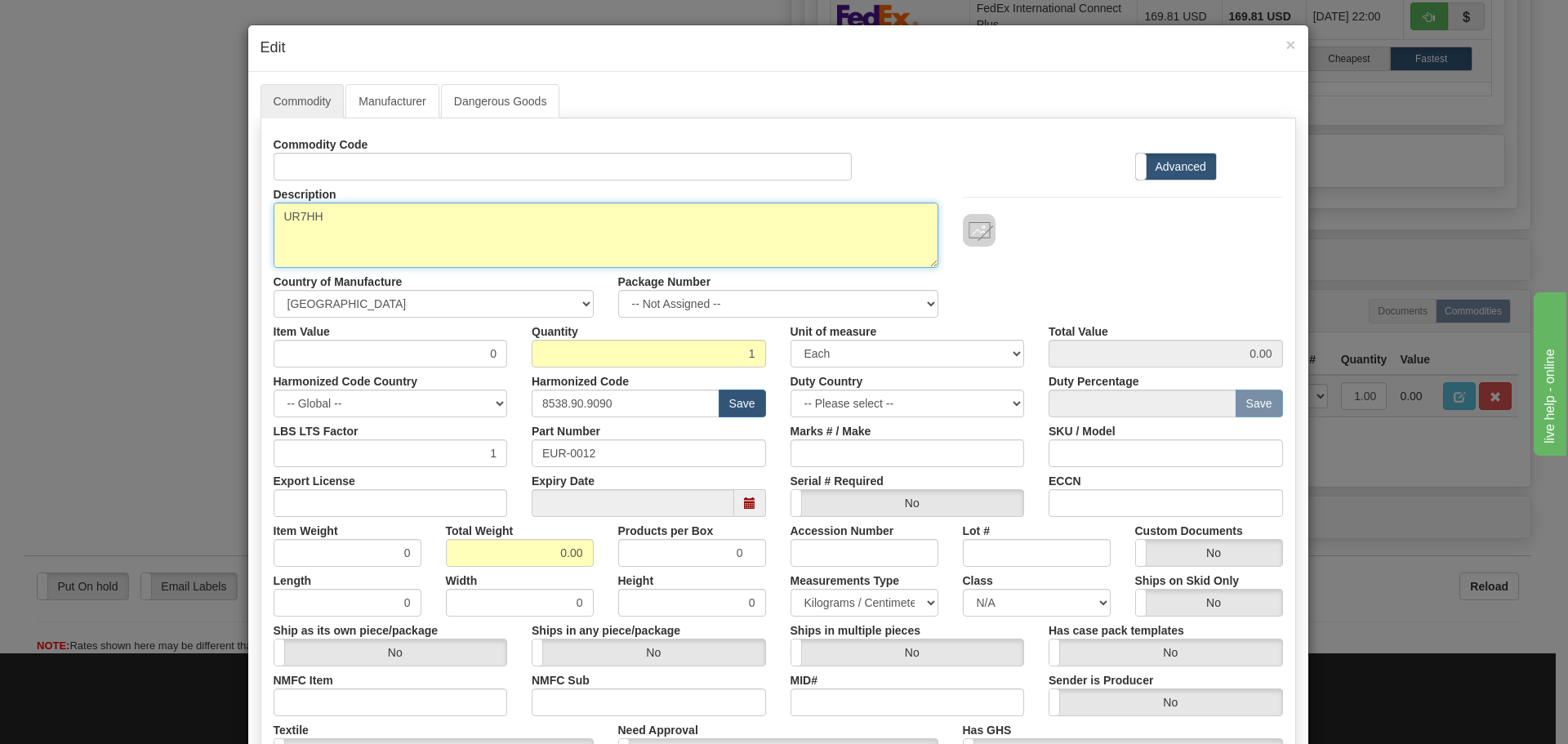
drag, startPoint x: 329, startPoint y: 225, endPoint x: 256, endPoint y: 214, distance: 73.8
click at [262, 214] on div "Description UR7HH" at bounding box center [606, 223] width 690 height 87
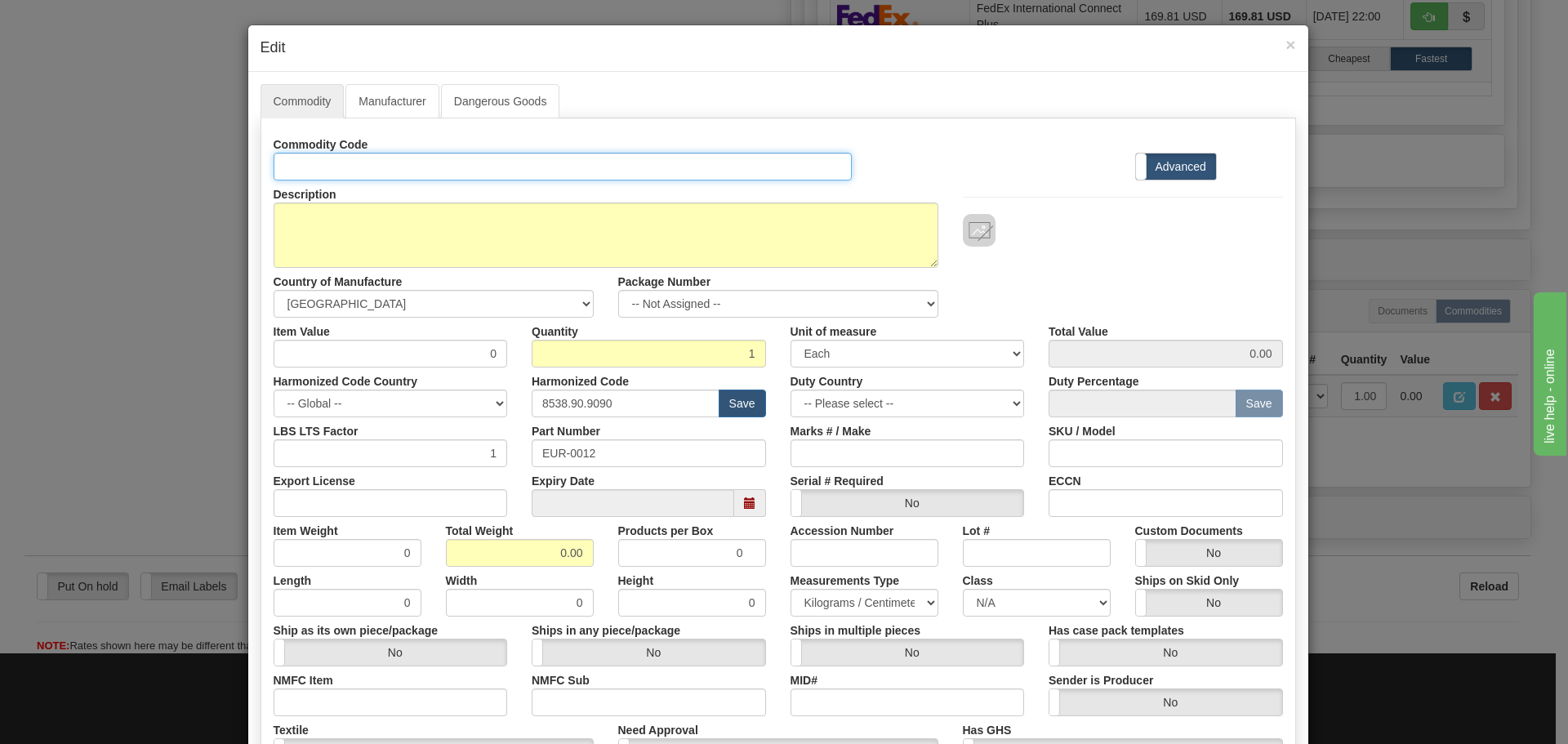
click at [355, 172] on input "Id" at bounding box center [562, 167] width 579 height 28
paste input "UR7HH"
type input "UR7HH"
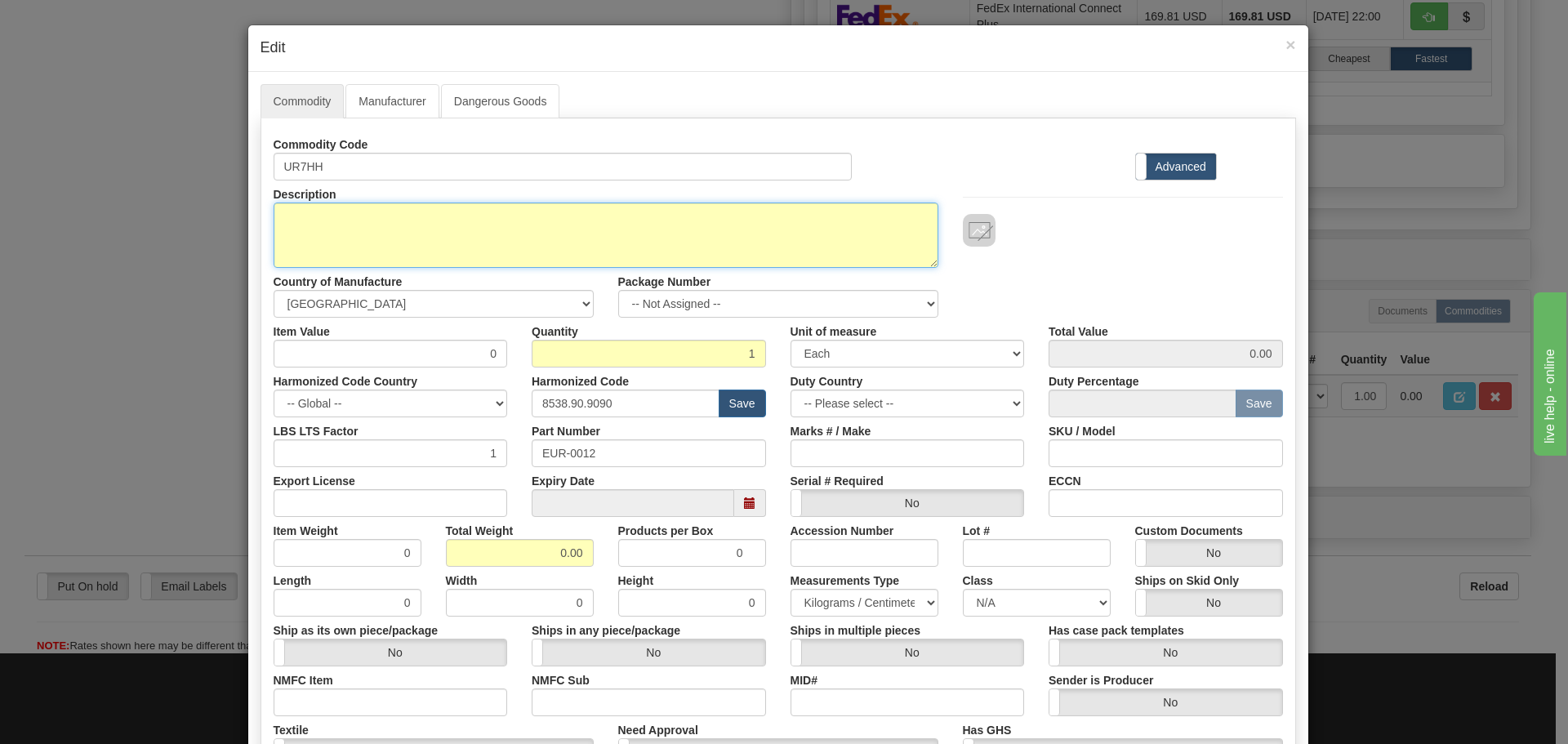
click at [336, 213] on textarea "UR7HH" at bounding box center [605, 235] width 665 height 65
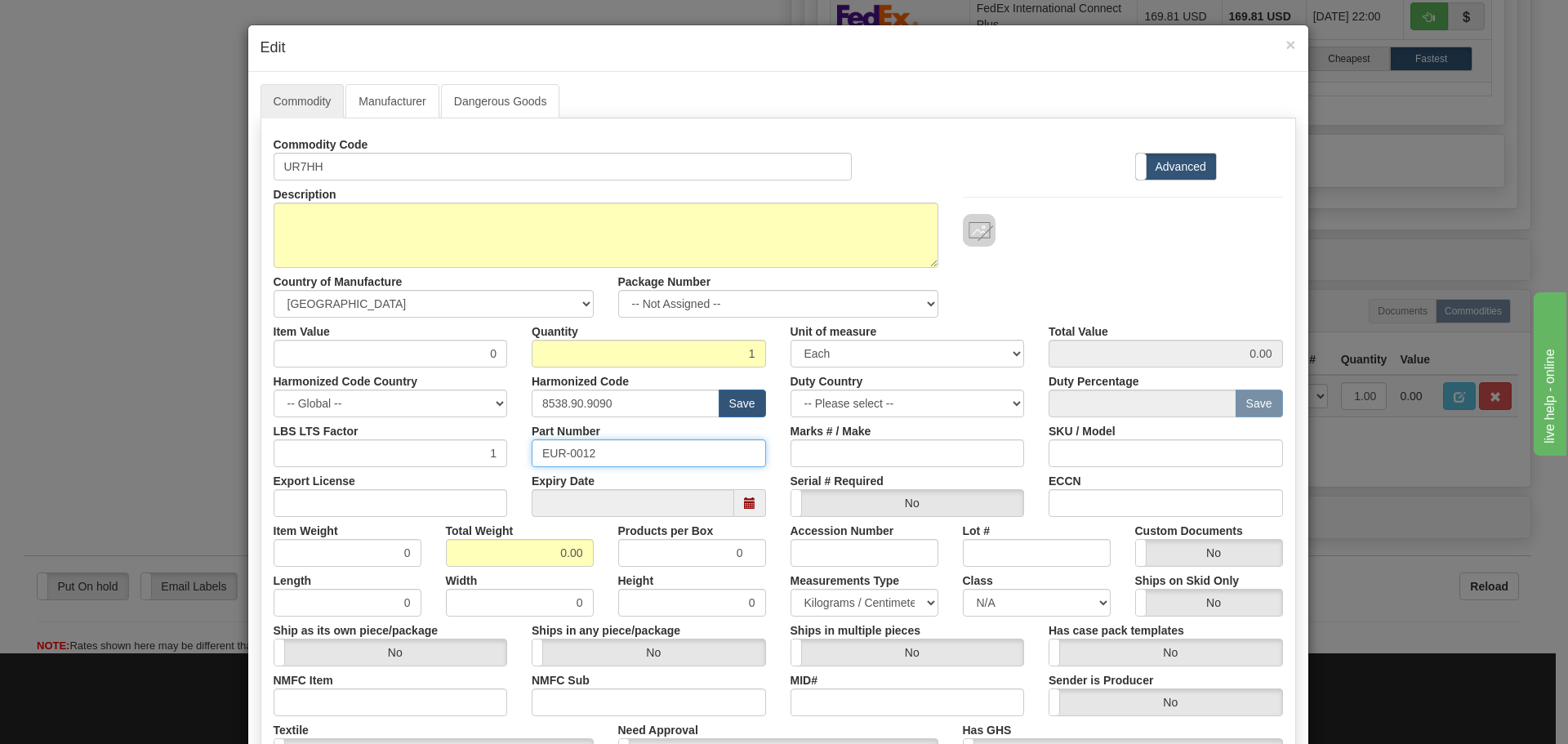
drag, startPoint x: 616, startPoint y: 456, endPoint x: 496, endPoint y: 437, distance: 121.5
click at [497, 437] on div "LBS LTS Factor 1 Part Number EUR-0012 Marks # / Make SKU / Model" at bounding box center [778, 442] width 1034 height 50
paste input "UR7HH"
type input "UR7HH"
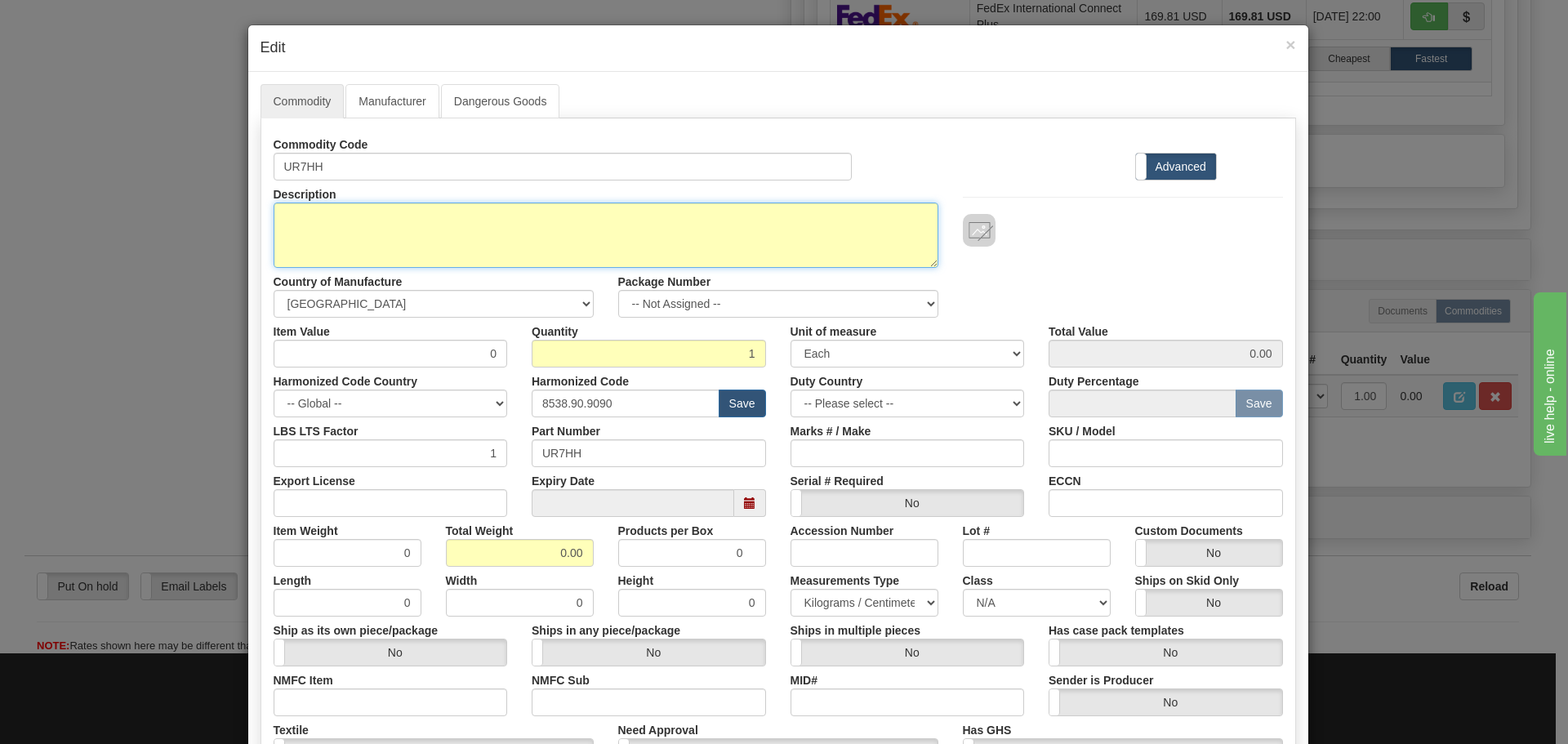
click at [350, 253] on textarea "UR7HH" at bounding box center [605, 235] width 665 height 65
click at [335, 220] on textarea "UR7HH" at bounding box center [605, 235] width 665 height 65
paste textarea "Inter-Relay Communications Module"
type textarea "Inter-Relay Communications Module"
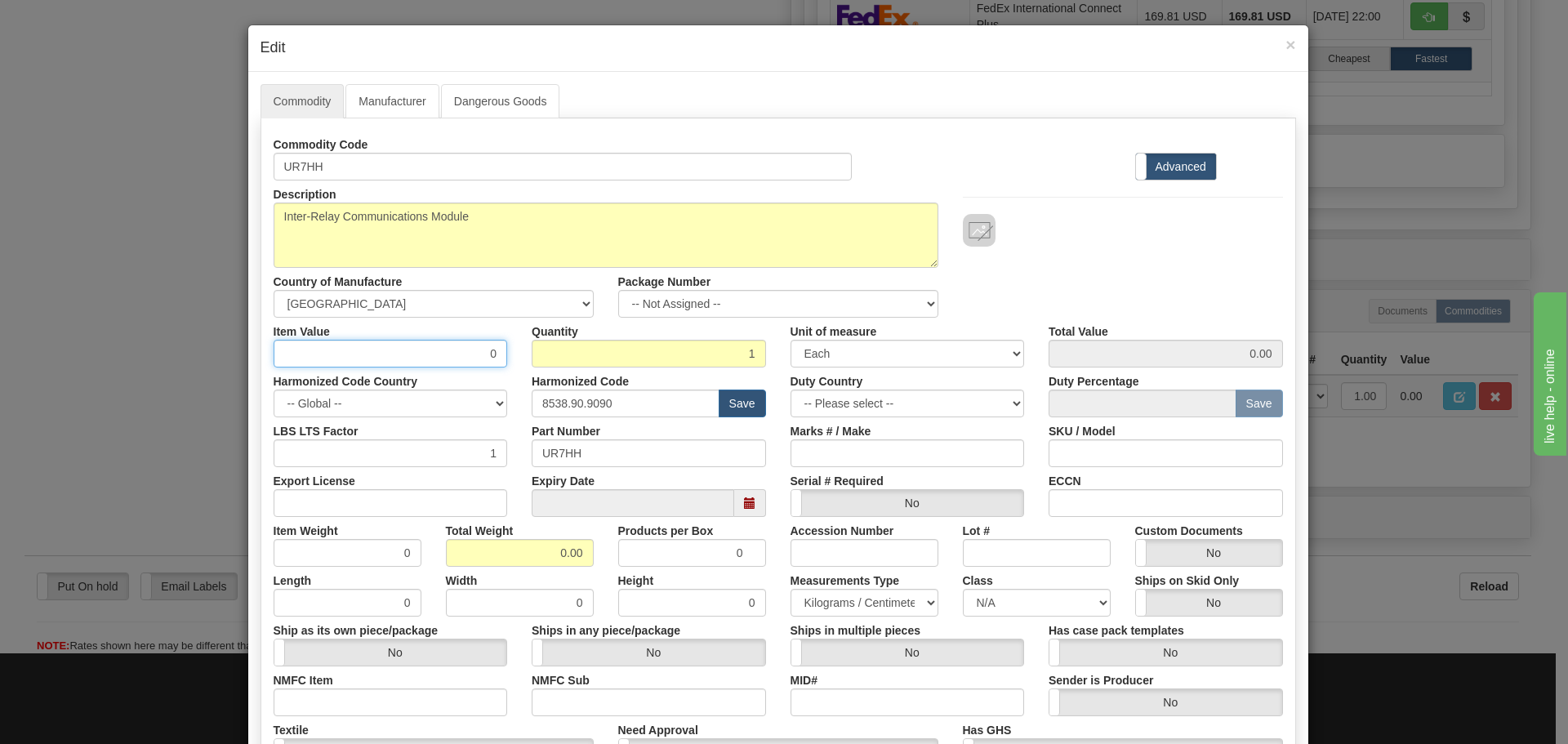
drag, startPoint x: 410, startPoint y: 344, endPoint x: 493, endPoint y: 367, distance: 86.1
click at [493, 367] on div "Commodity Code UR7HH Standard Advanced Description UR7HH Country of Manufacture…" at bounding box center [777, 473] width 1009 height 685
type input "75"
type input "75.00"
drag, startPoint x: 644, startPoint y: 406, endPoint x: 501, endPoint y: 440, distance: 147.0
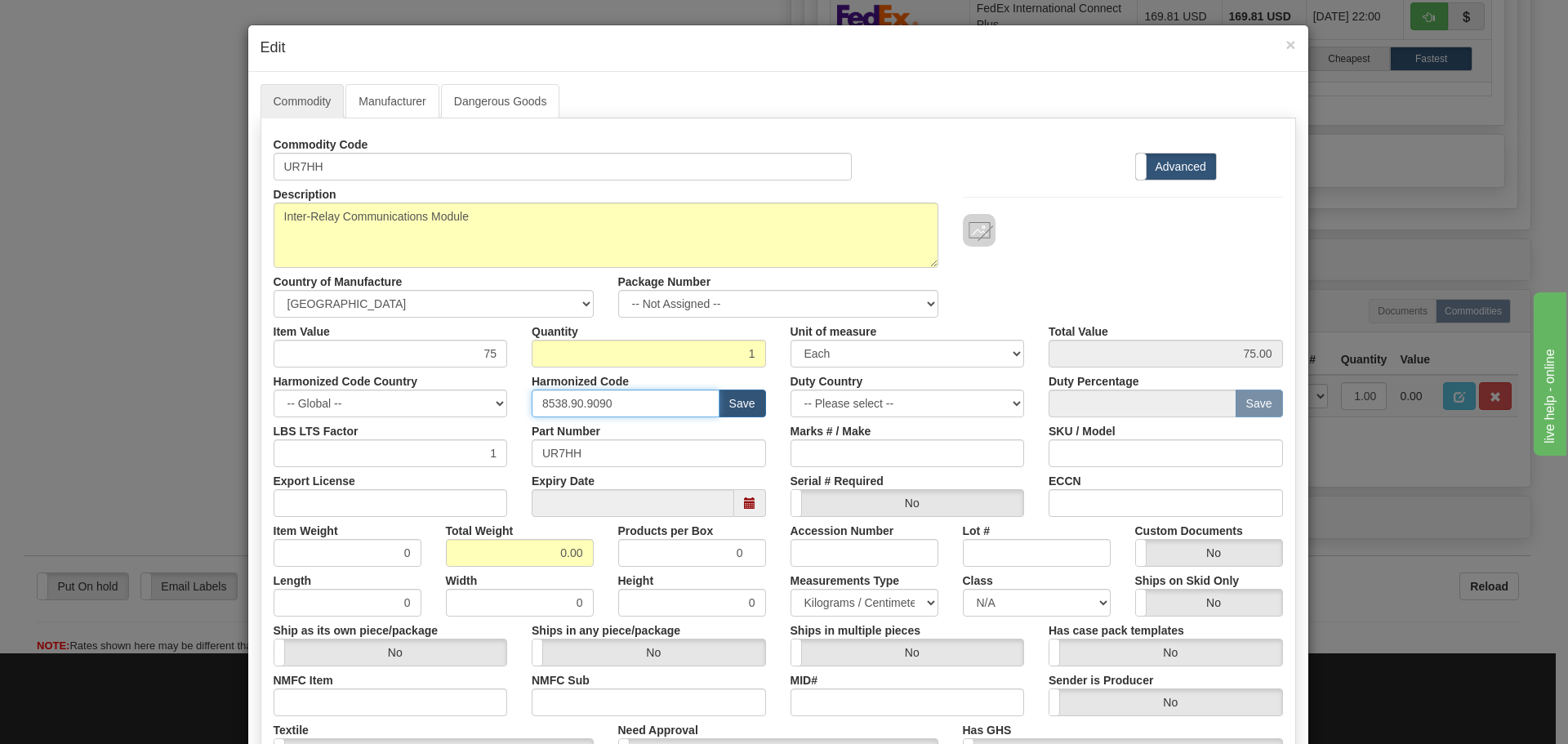
click at [501, 440] on div "Commodity Code UR7HH Standard Advanced Description UR7HH Country of Manufacture…" at bounding box center [777, 473] width 1009 height 685
click at [585, 396] on input "text" at bounding box center [625, 404] width 188 height 28
type input "8536.49.0080"
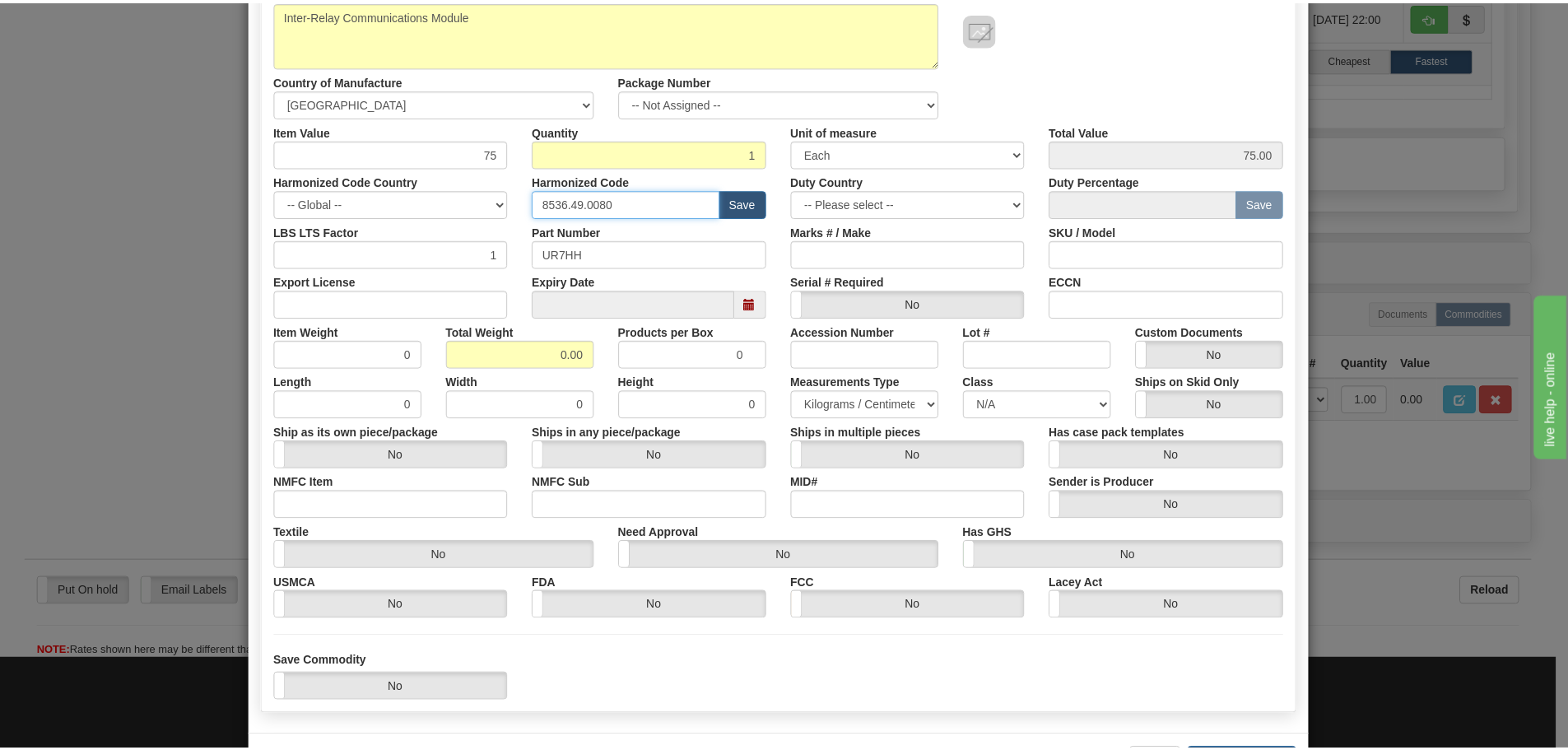
scroll to position [267, 0]
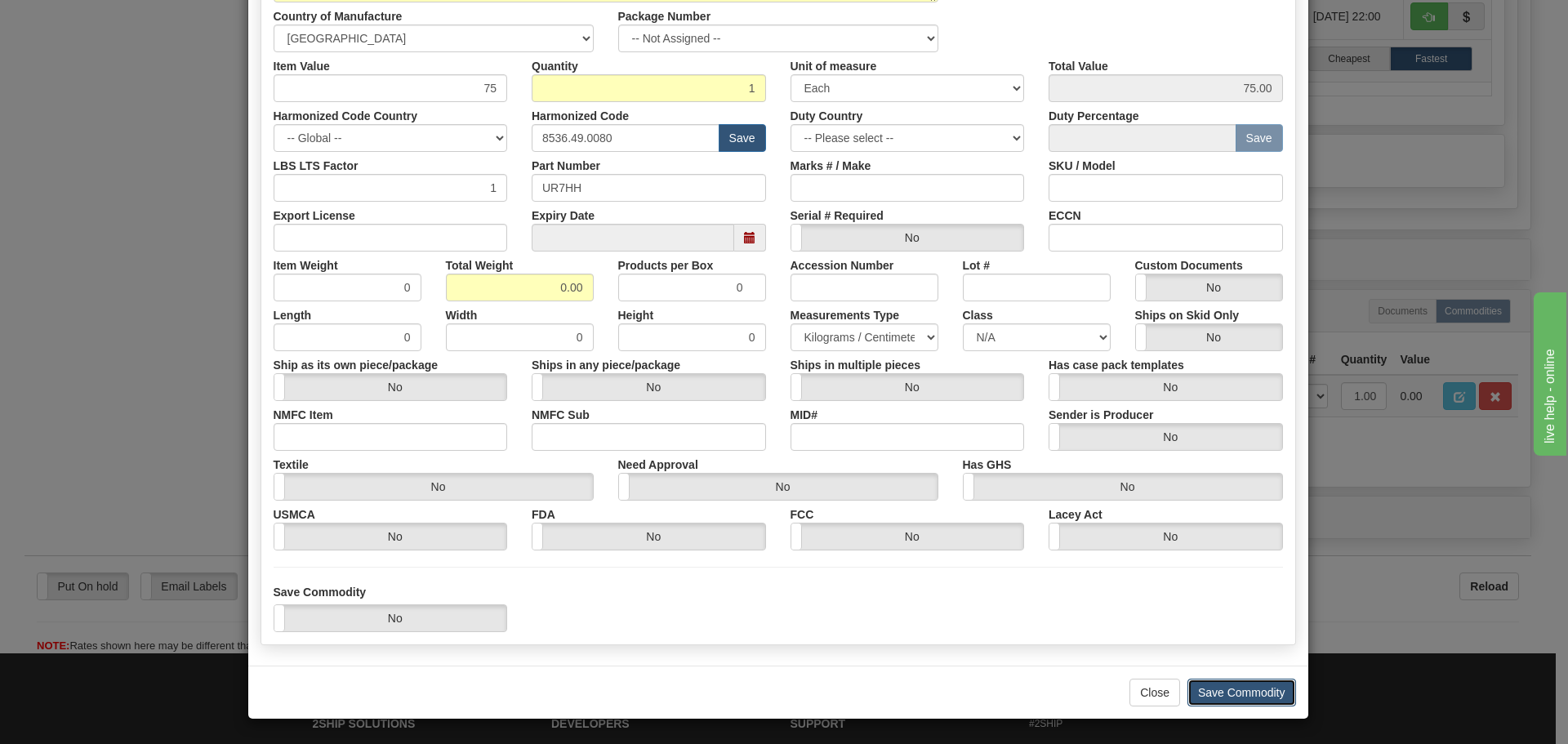
click at [1216, 686] on button "Save Commodity" at bounding box center [1242, 693] width 109 height 28
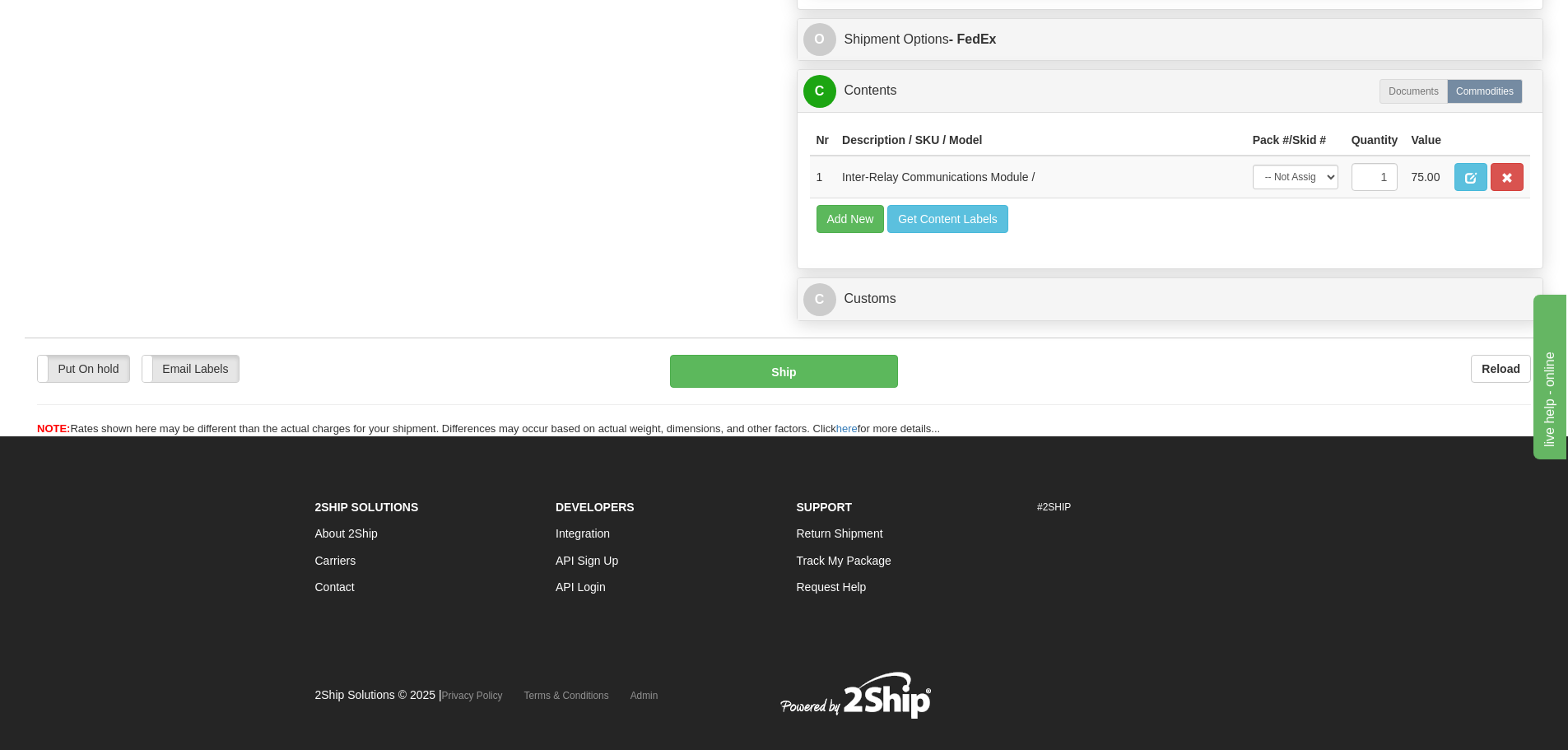
scroll to position [1400, 0]
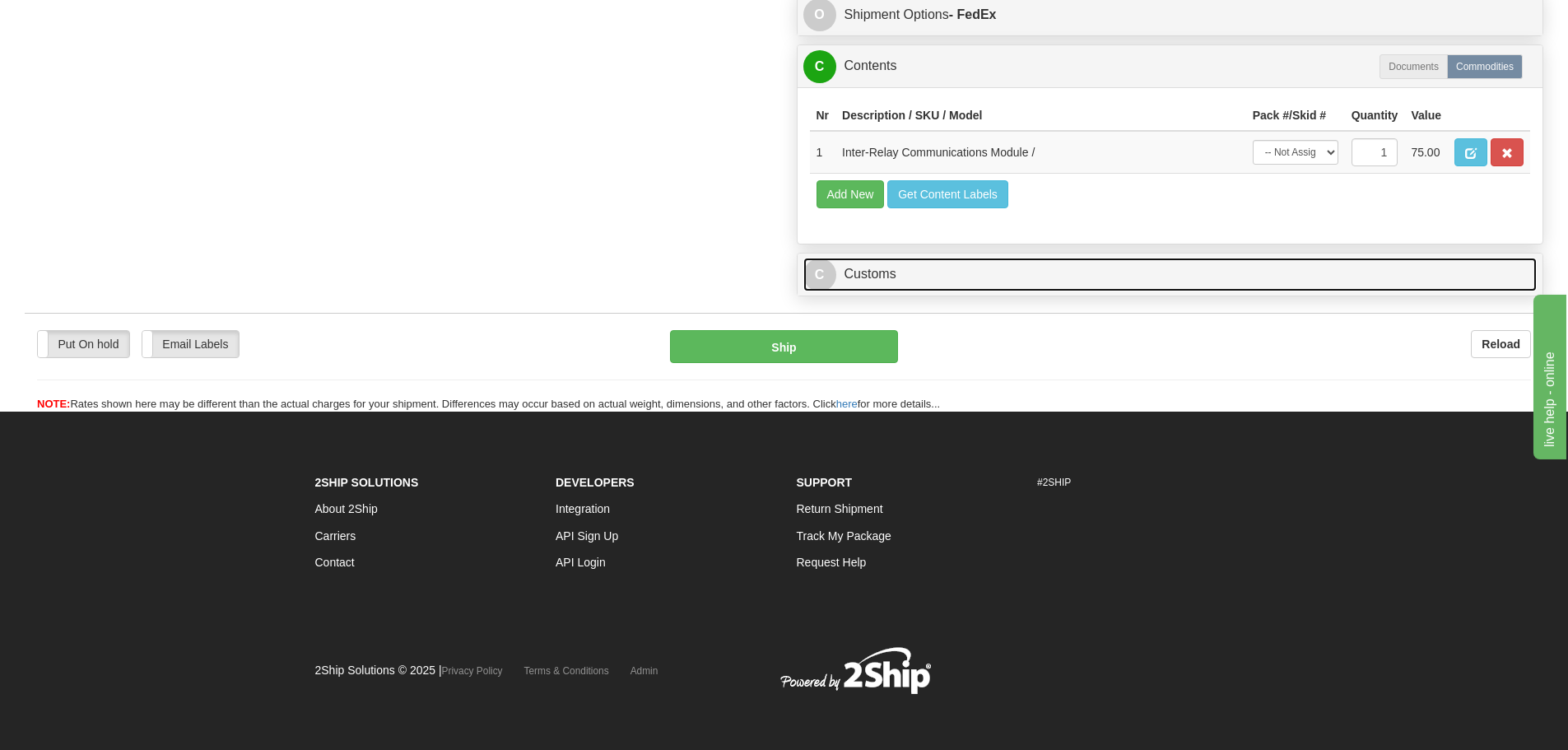
click at [917, 282] on link "C Customs" at bounding box center [1170, 274] width 734 height 34
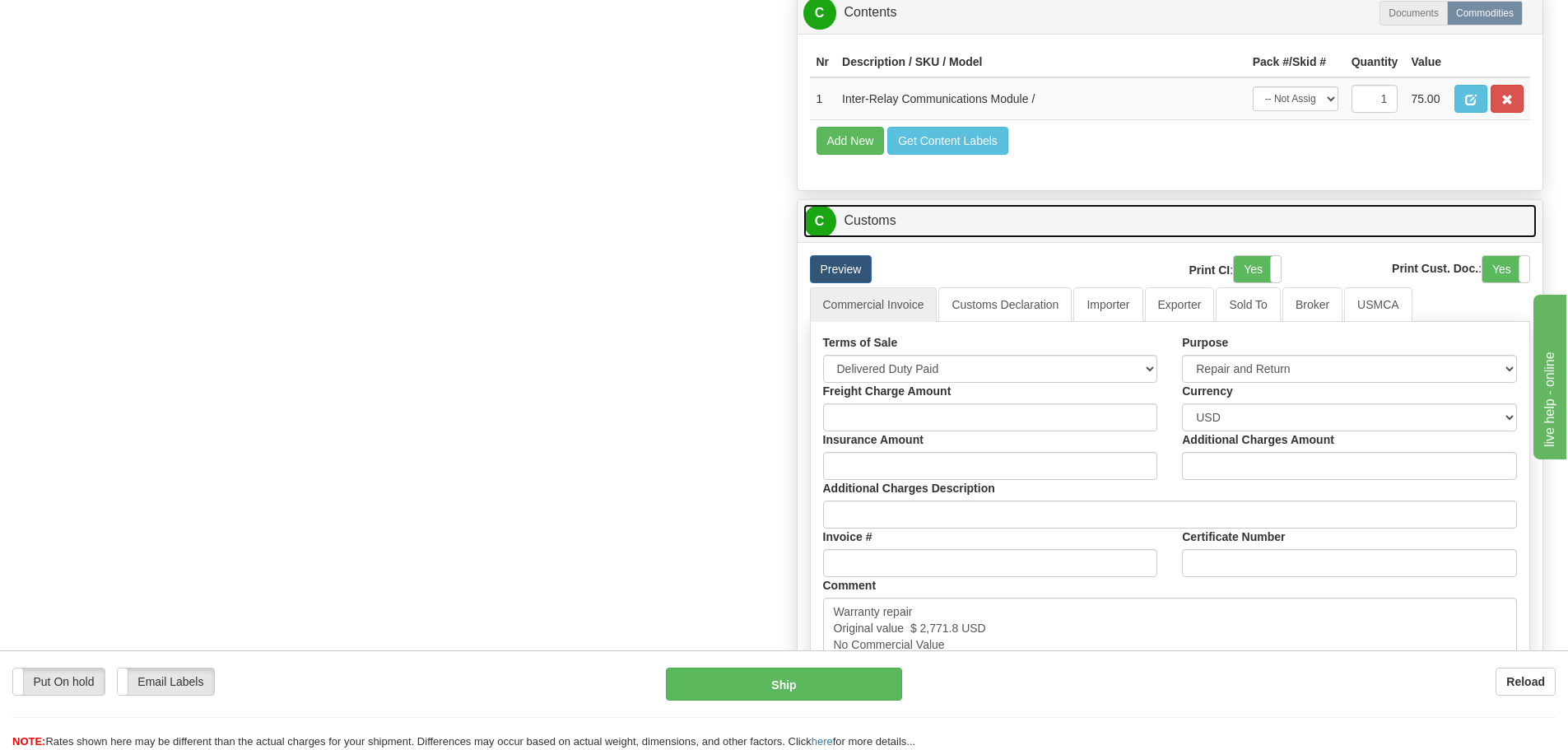
scroll to position [1482, 0]
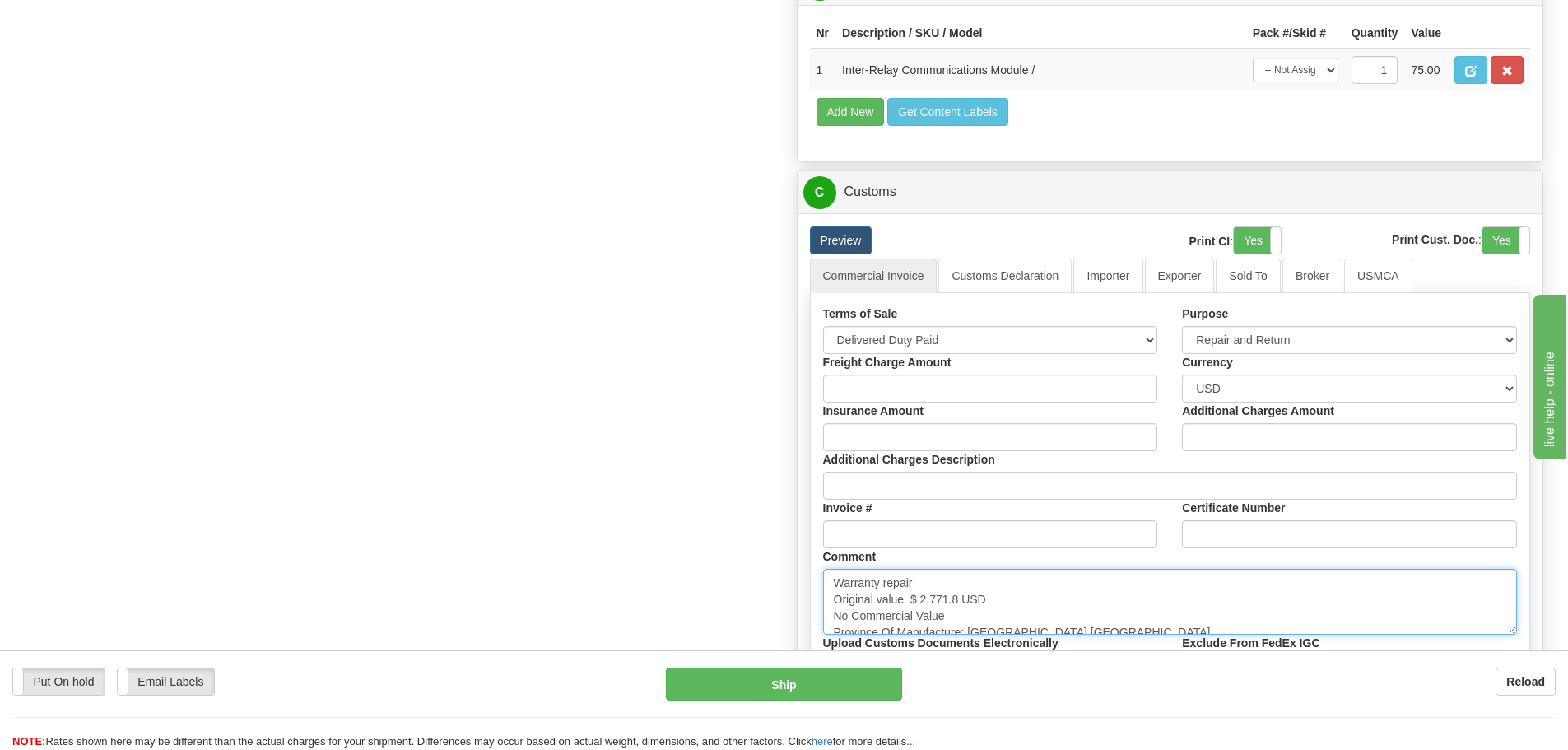
drag, startPoint x: 908, startPoint y: 596, endPoint x: 962, endPoint y: 606, distance: 54.9
click at [962, 606] on textarea "Warranty repair Original value $ 2,771.8 USD No Commercial Value Province Of Ma…" at bounding box center [1170, 601] width 695 height 66
paste textarea "3,483.81"
type textarea "Warranty repair Original value $ 3,483.81 USD No Commercial Value Province Of M…"
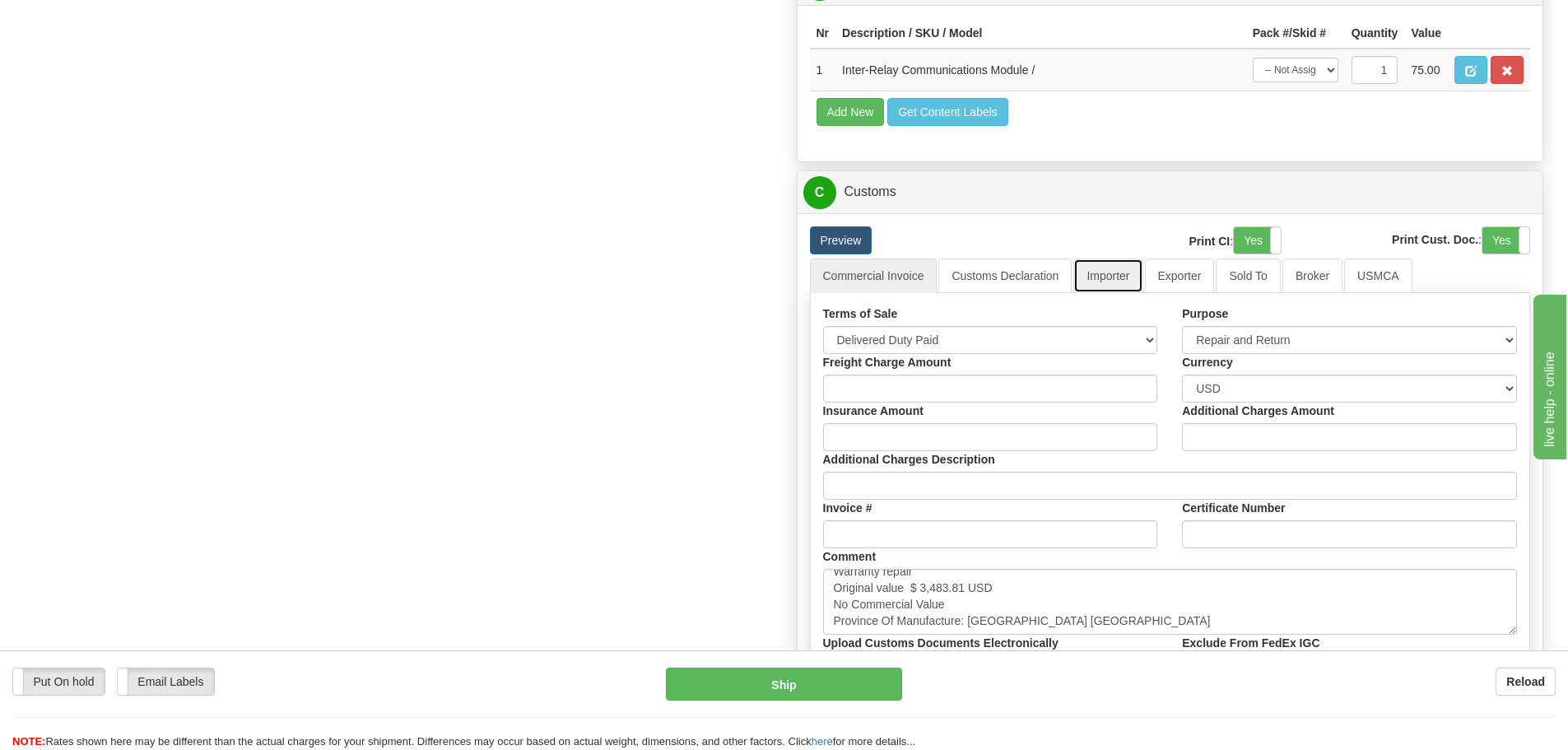
click at [1132, 259] on link "Importer" at bounding box center [1108, 275] width 69 height 35
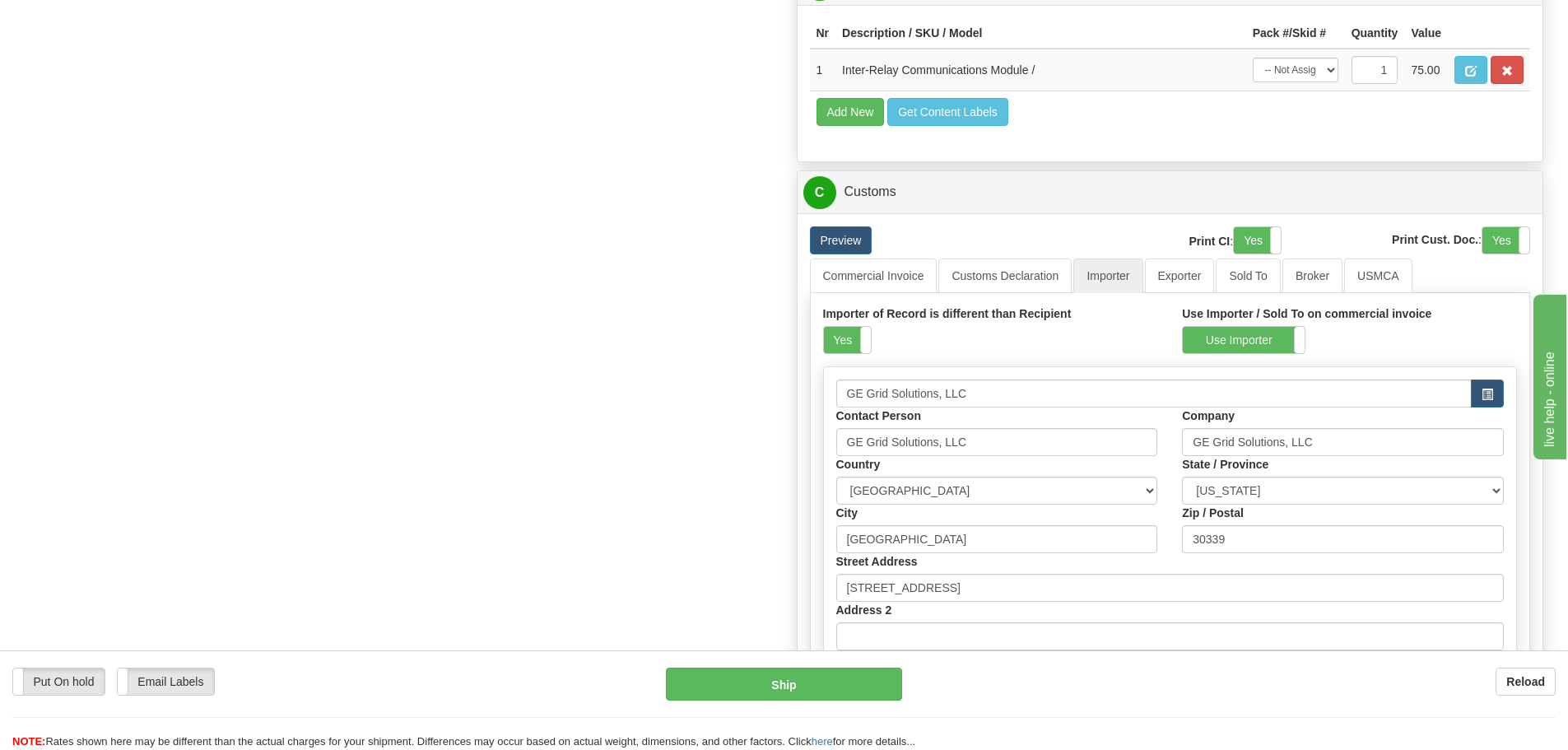
click at [873, 337] on div "Importer of Record is different than Recipient Yes No" at bounding box center [991, 329] width 335 height 49
click at [868, 342] on span at bounding box center [871, 340] width 21 height 27
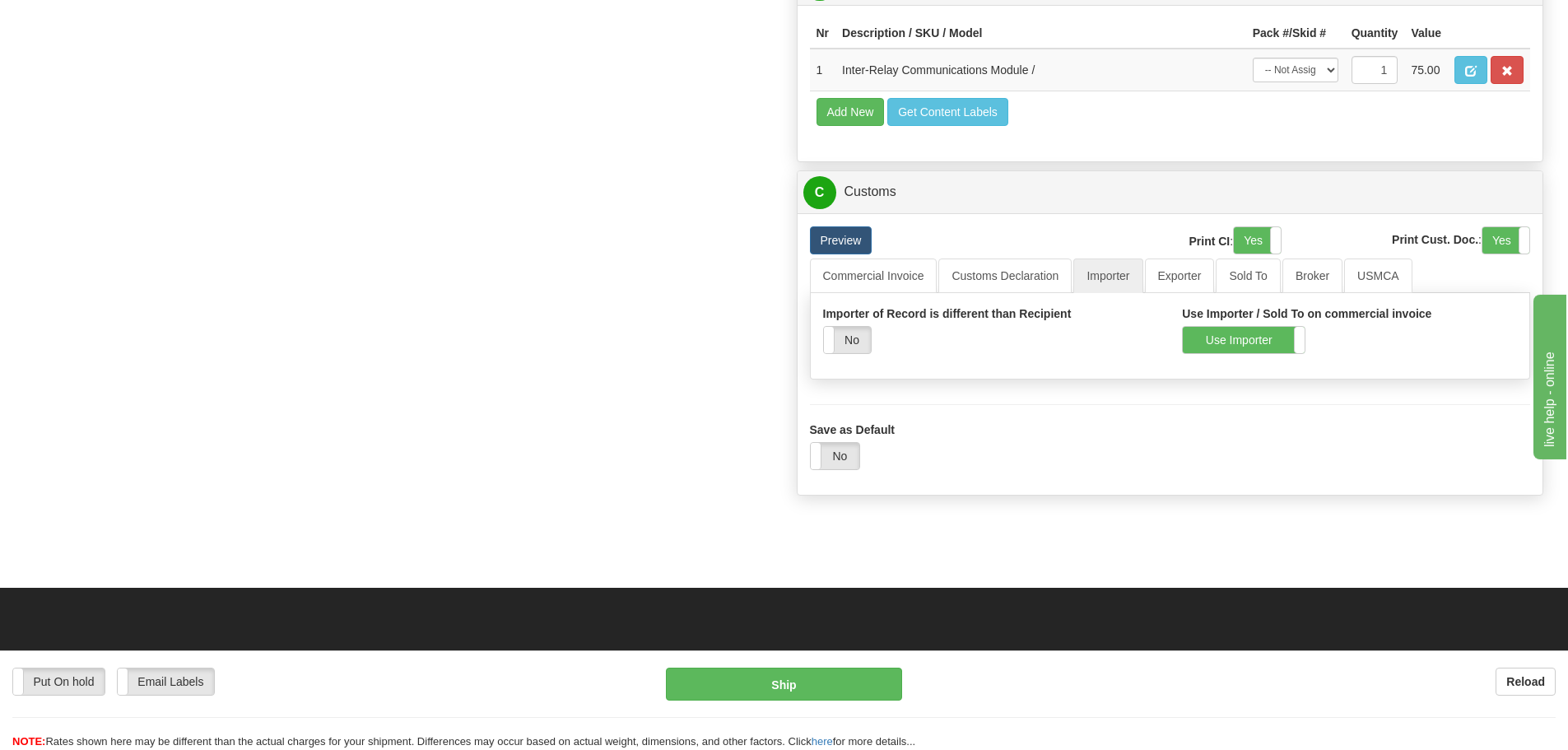
drag, startPoint x: 1168, startPoint y: 336, endPoint x: 1195, endPoint y: 345, distance: 28.5
click at [1168, 337] on div "Importer of Record is different than Recipient Yes No" at bounding box center [991, 336] width 359 height 61
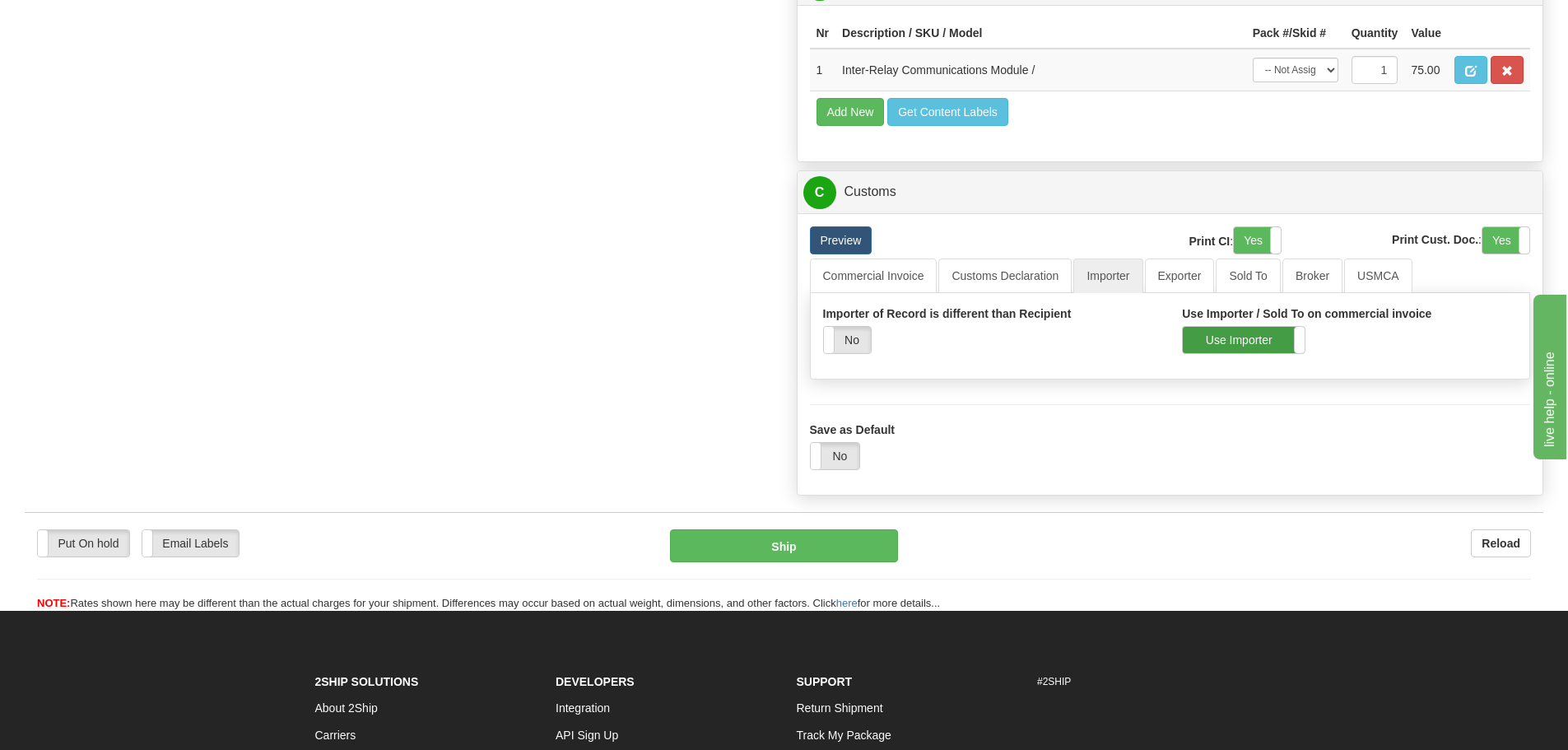
click at [1199, 346] on label "Use Importer" at bounding box center [1244, 340] width 122 height 27
click at [875, 287] on link "Commercial Invoice" at bounding box center [874, 275] width 127 height 35
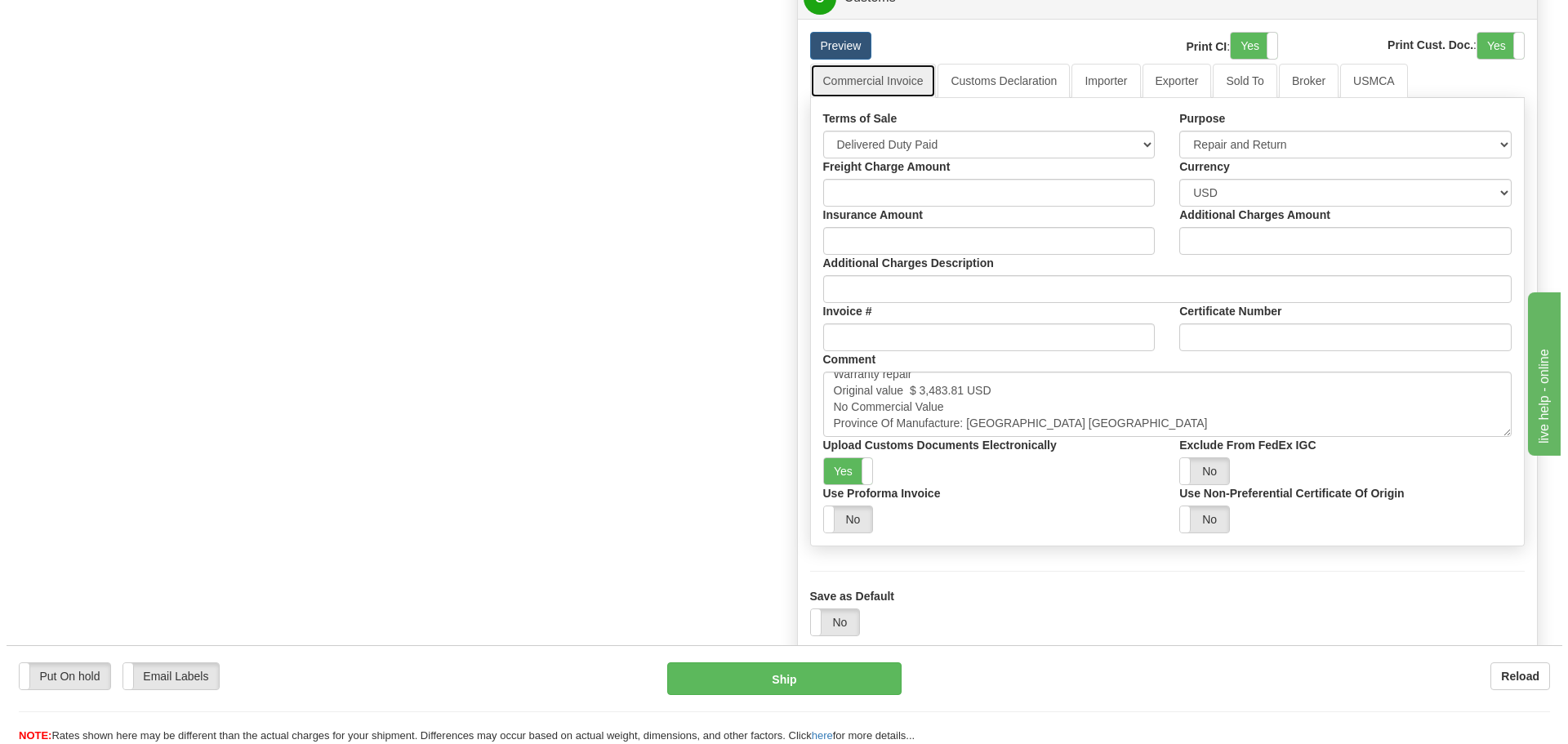
scroll to position [1716, 0]
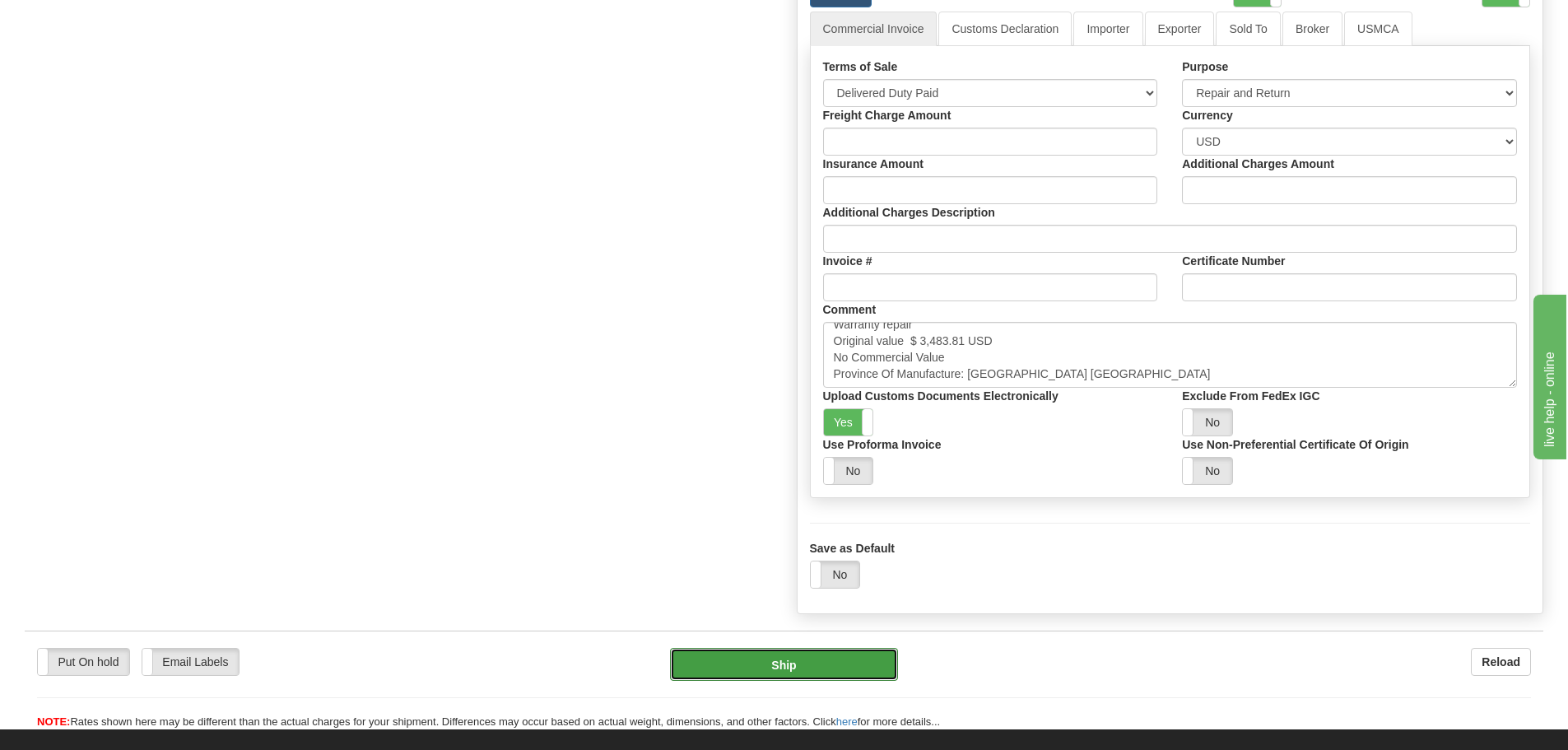
click at [804, 648] on button "Ship" at bounding box center [784, 664] width 228 height 33
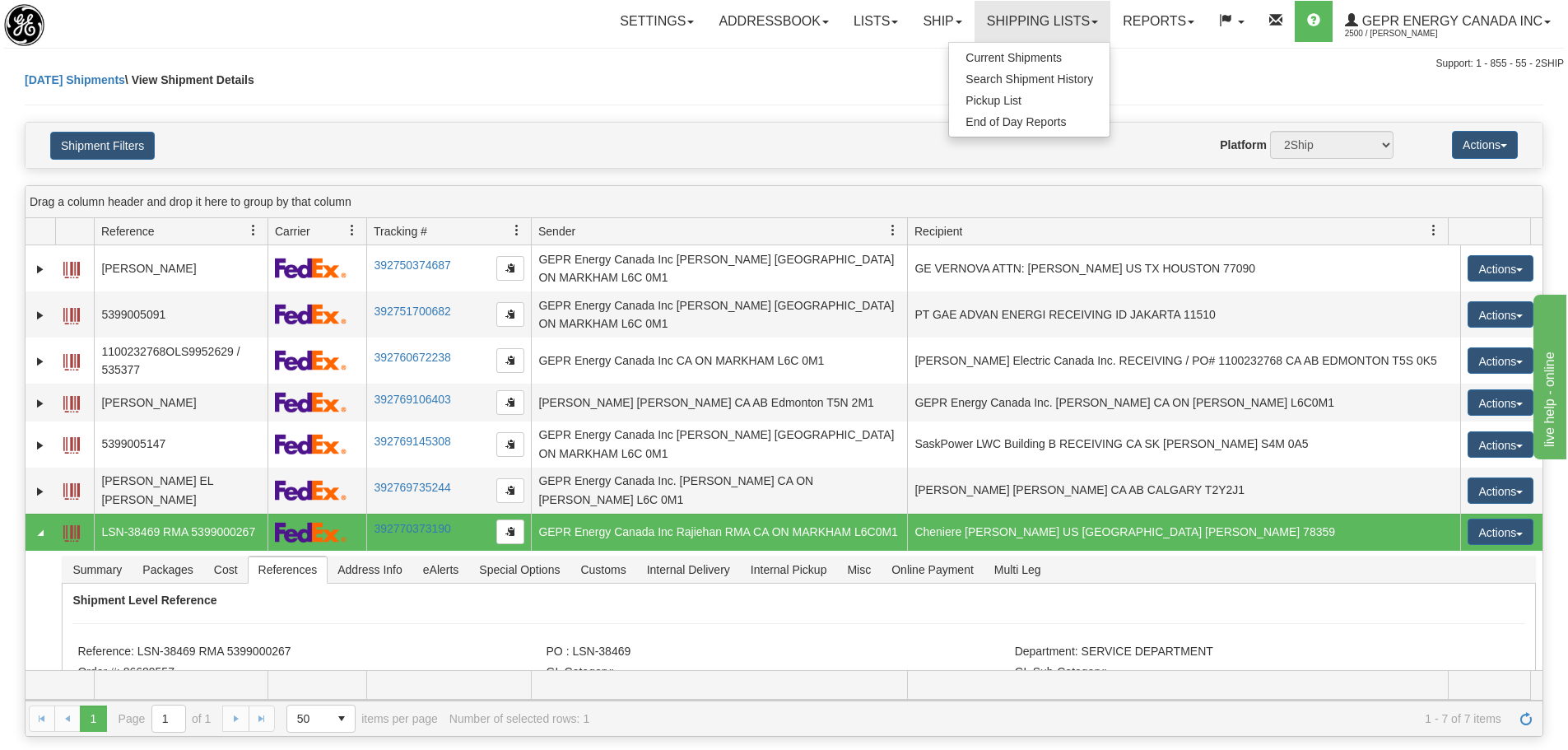
click at [429, 56] on div "Toggle navigation Settings Shipping Preferences Fields Preferences New" at bounding box center [784, 35] width 1568 height 72
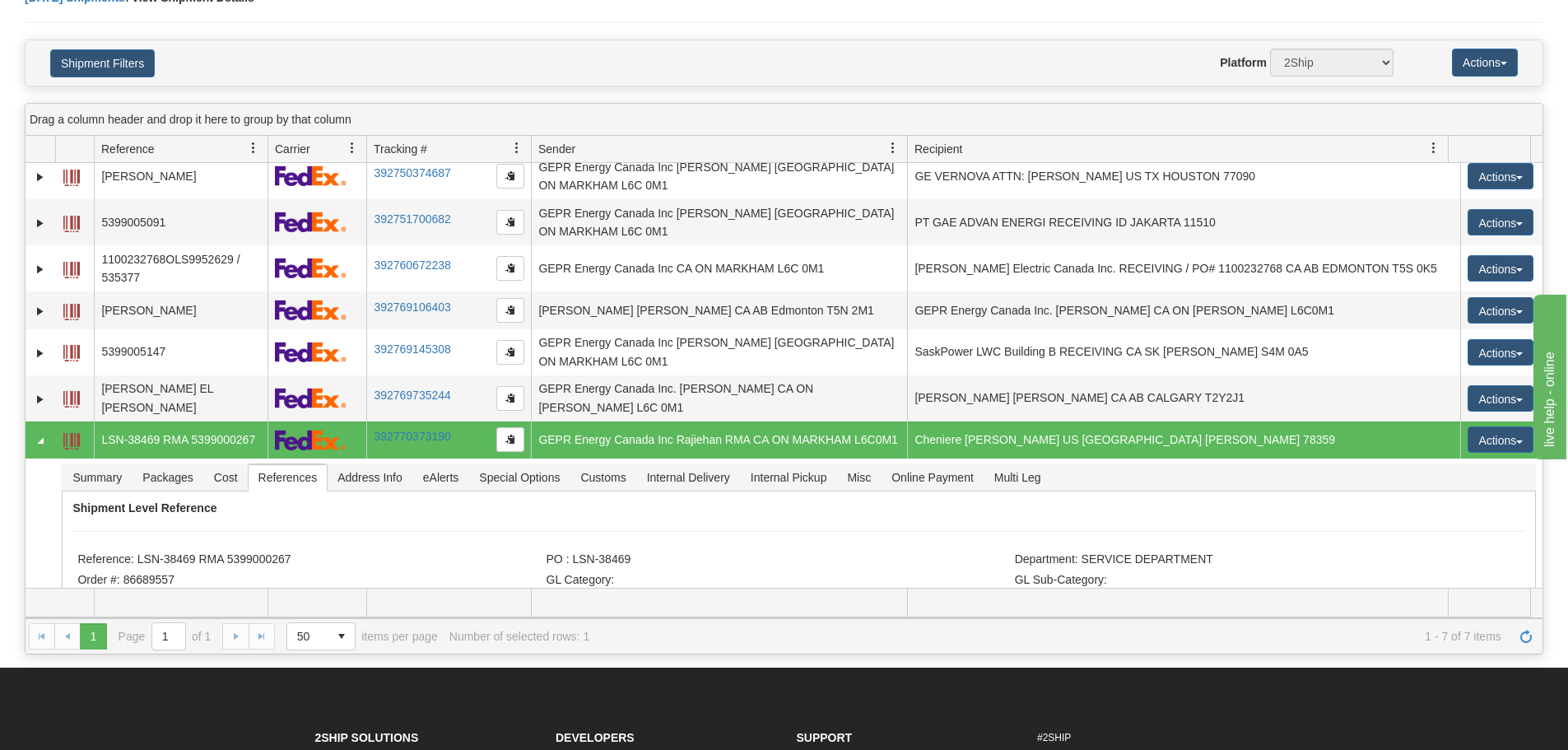
scroll to position [13, 0]
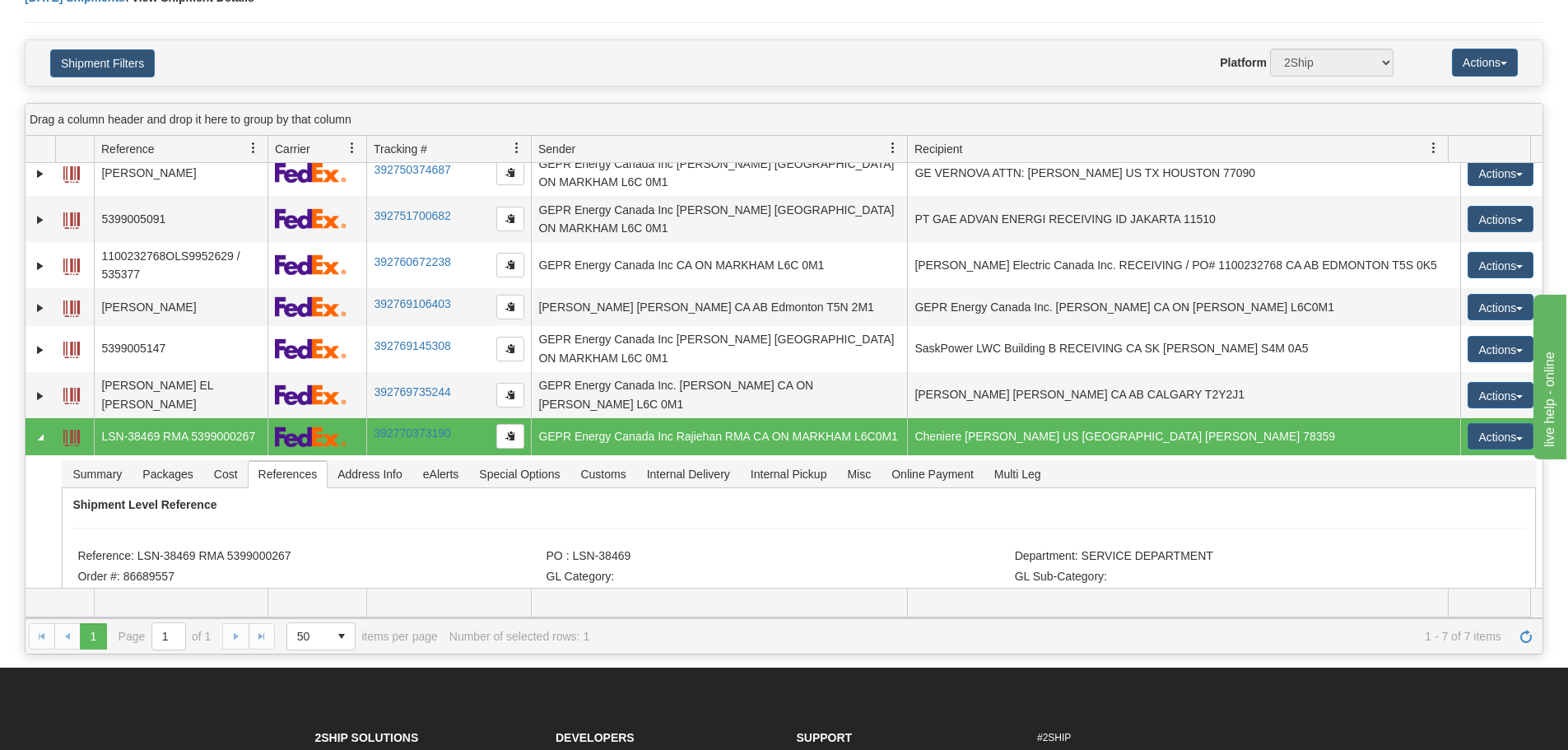
click at [1540, 638] on div "1 1 Page 1 of 1 50 25 50 100 500 1000 items per page 1 - 7 of 7 items Number of…" at bounding box center [784, 636] width 1518 height 35
click at [1511, 626] on div "1 1 Page 1 of 1 50 25 50 100 500 1000 items per page 1 - 7 of 7 items Number of…" at bounding box center [784, 636] width 1518 height 35
click at [1526, 650] on link "Refresh" at bounding box center [1526, 637] width 27 height 27
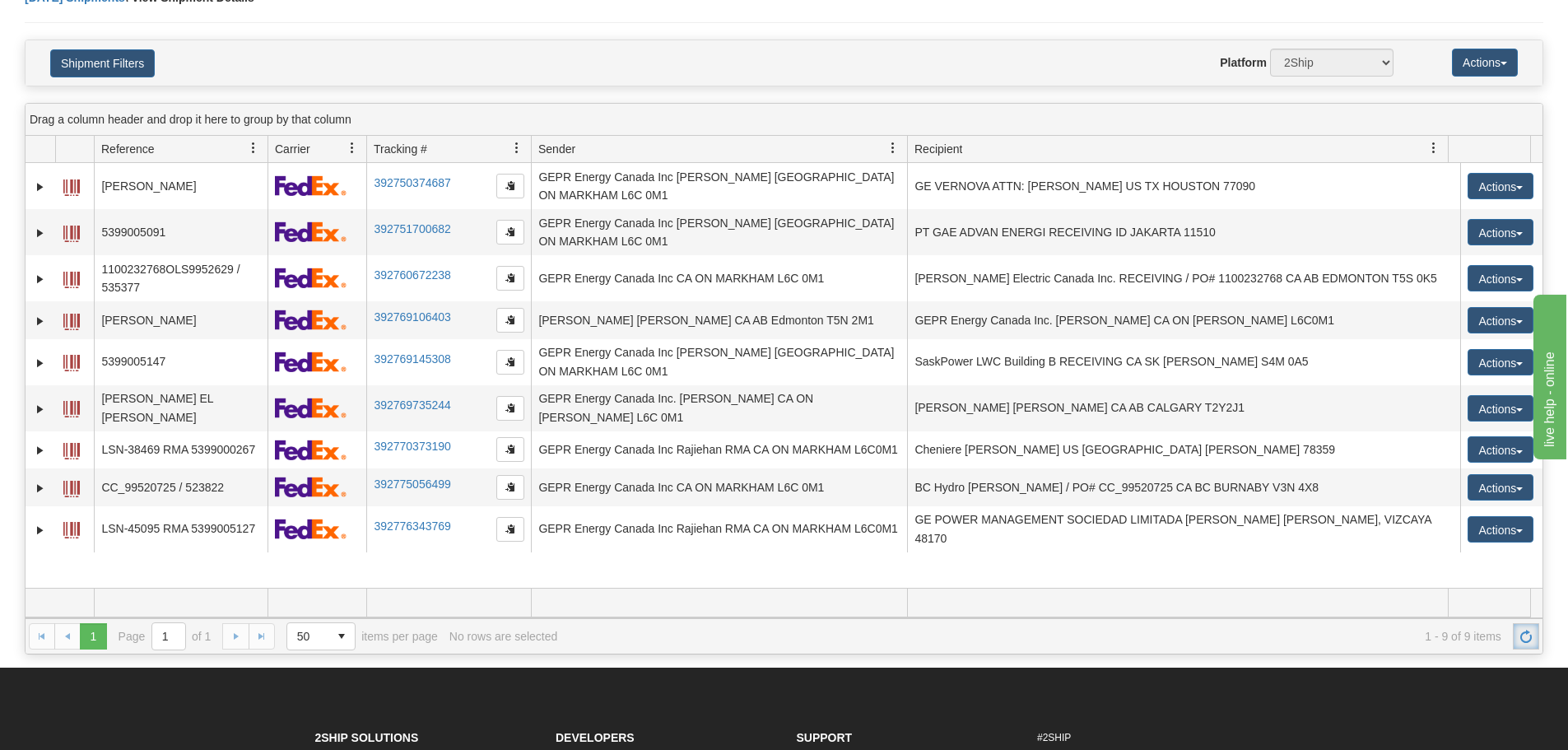
scroll to position [0, 0]
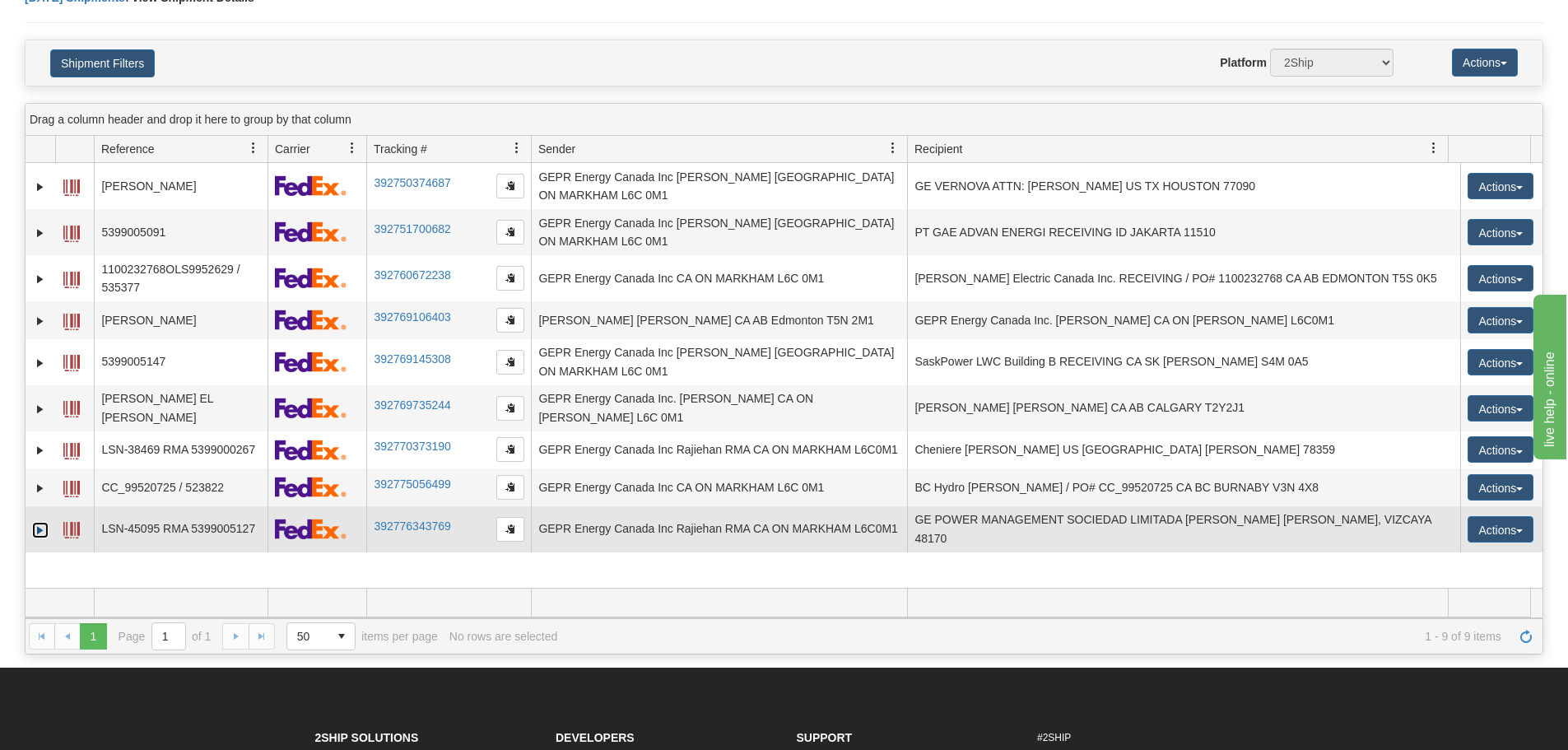
click at [35, 522] on link "Expand" at bounding box center [40, 530] width 17 height 17
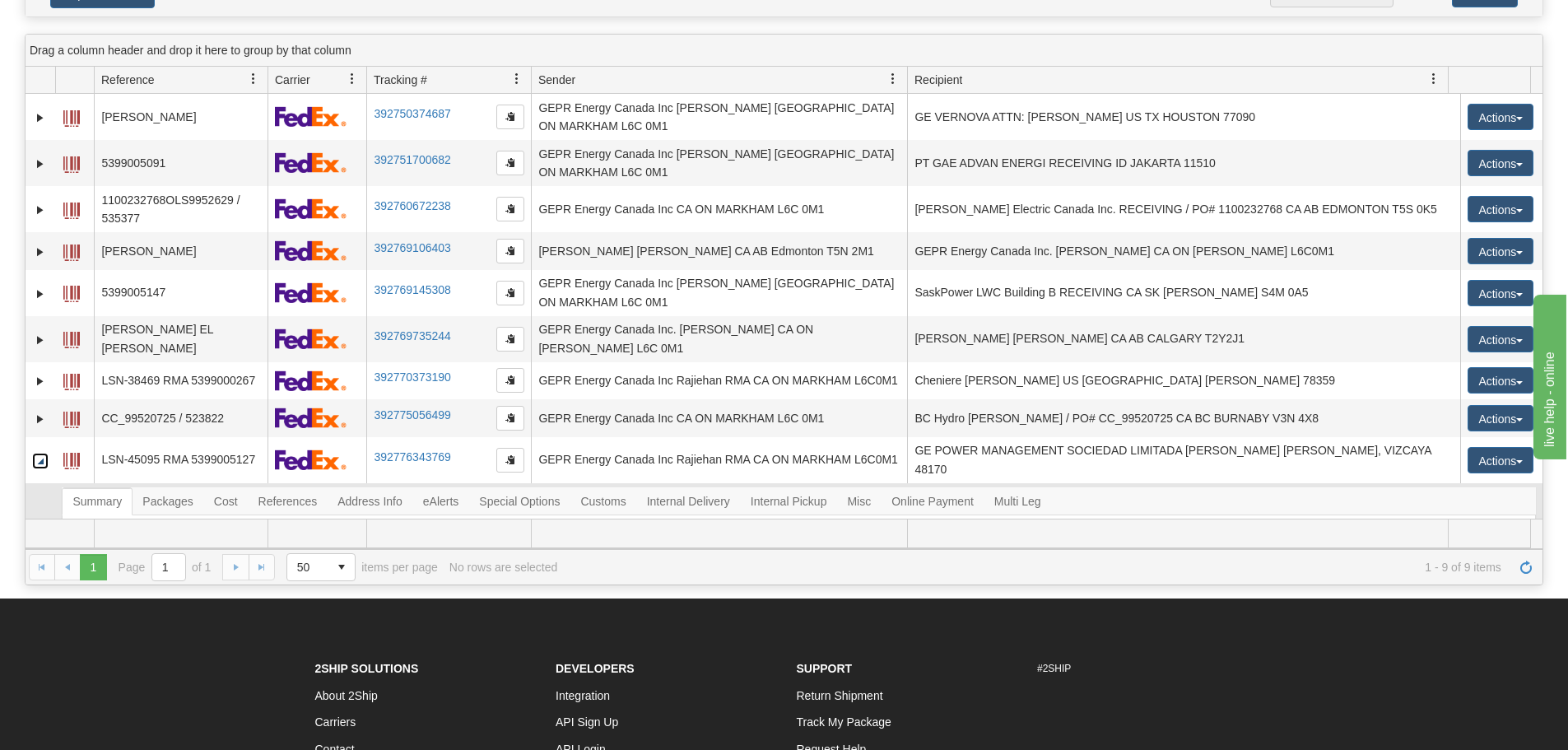
scroll to position [247, 0]
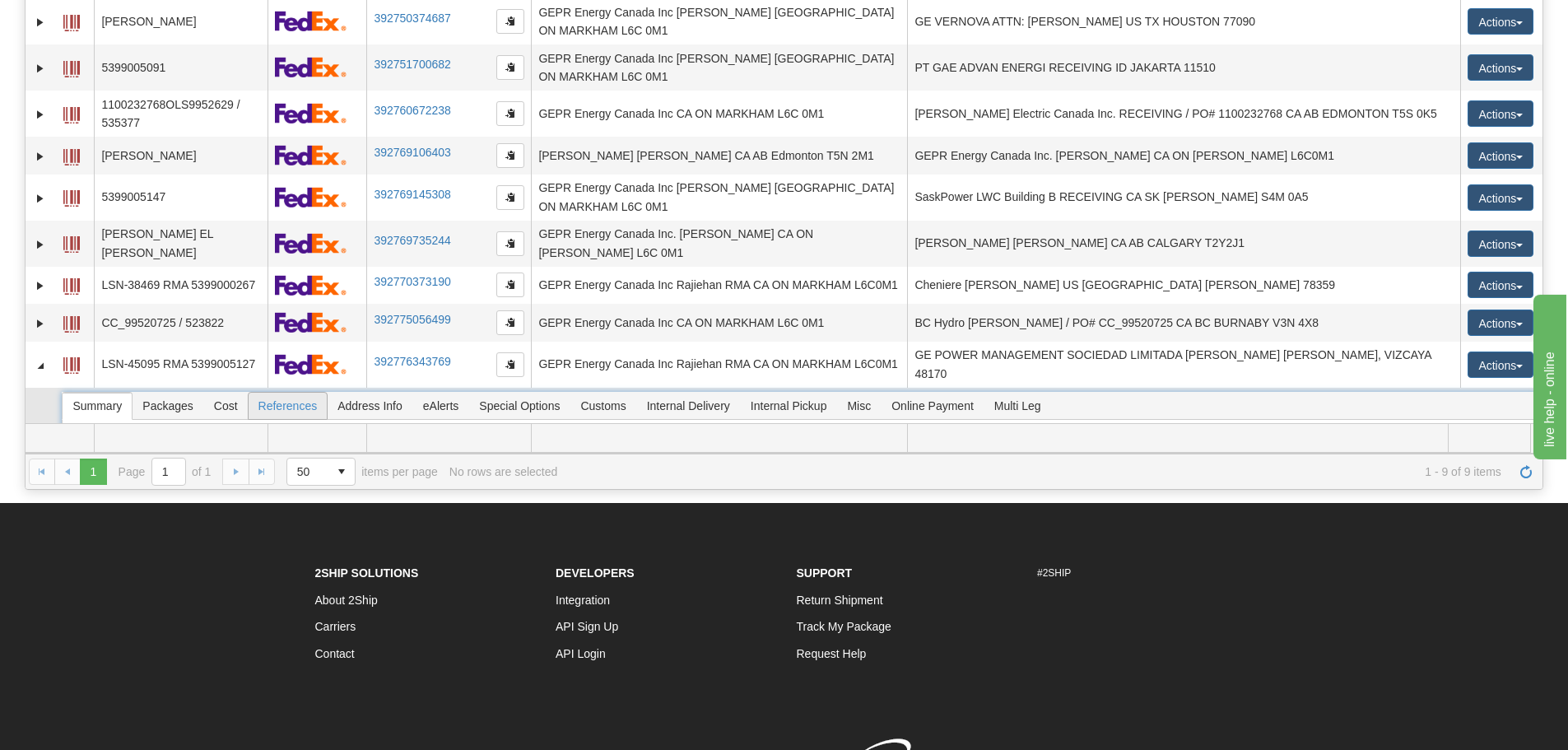
click at [262, 393] on span "References" at bounding box center [288, 406] width 79 height 27
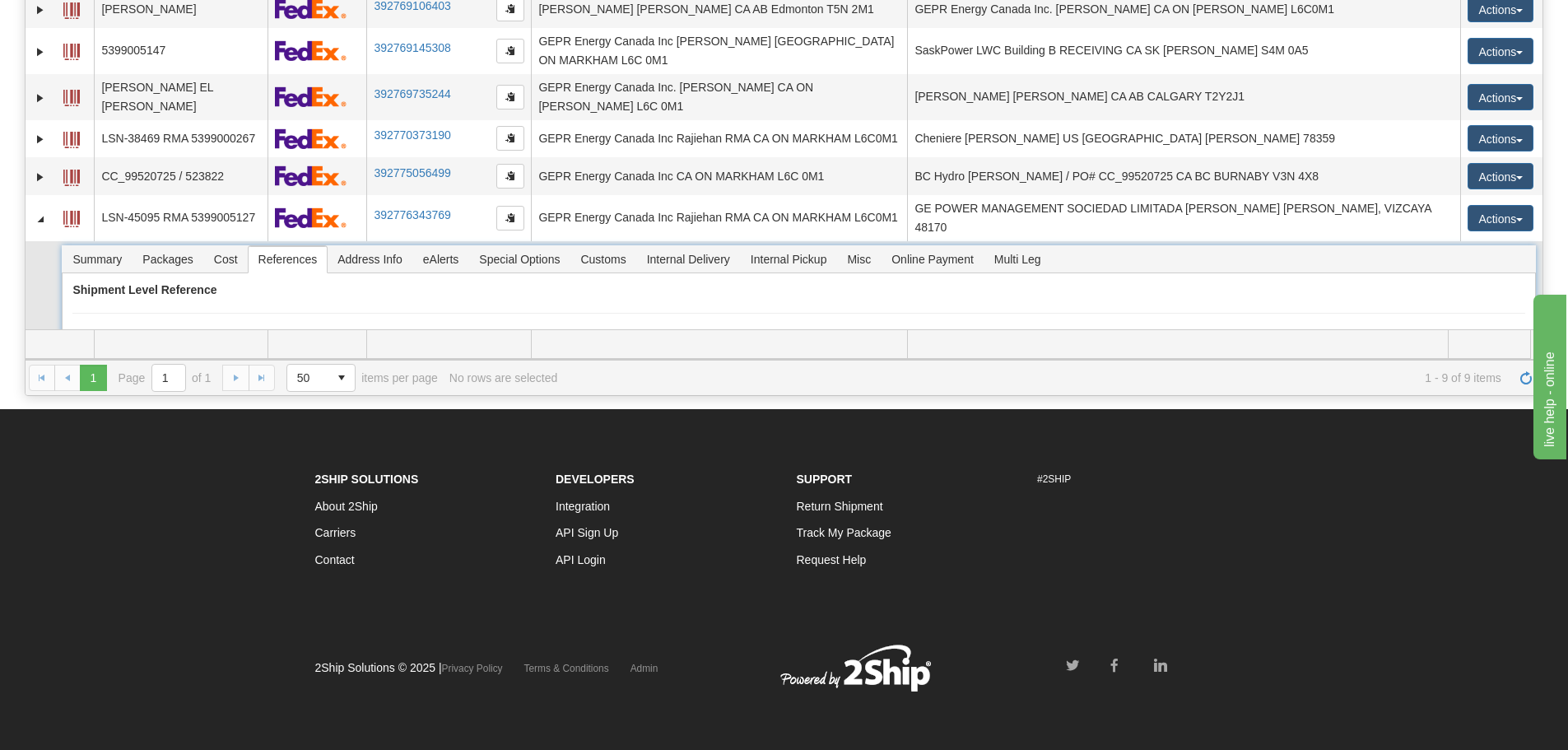
scroll to position [97, 0]
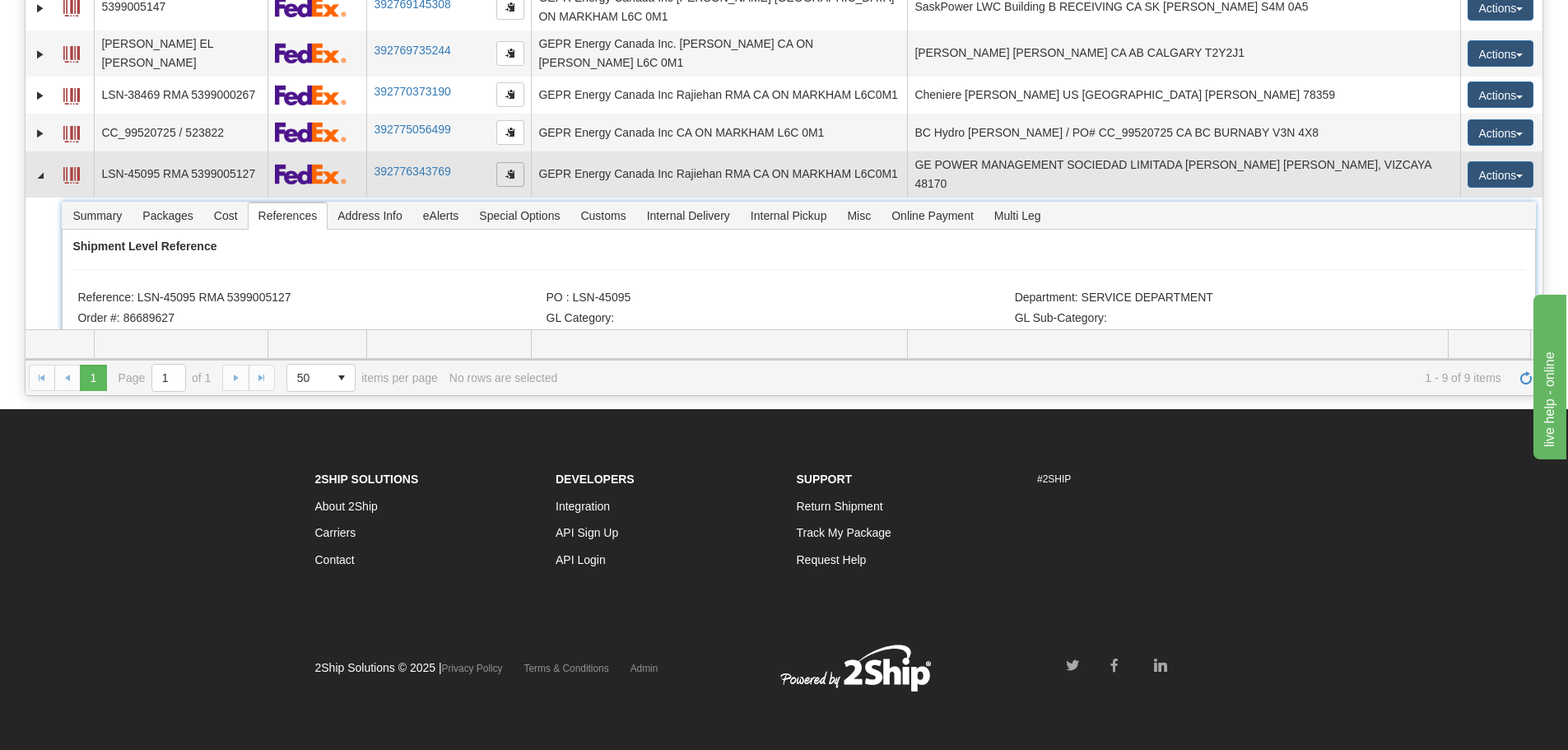
click at [514, 169] on span "button" at bounding box center [510, 174] width 10 height 10
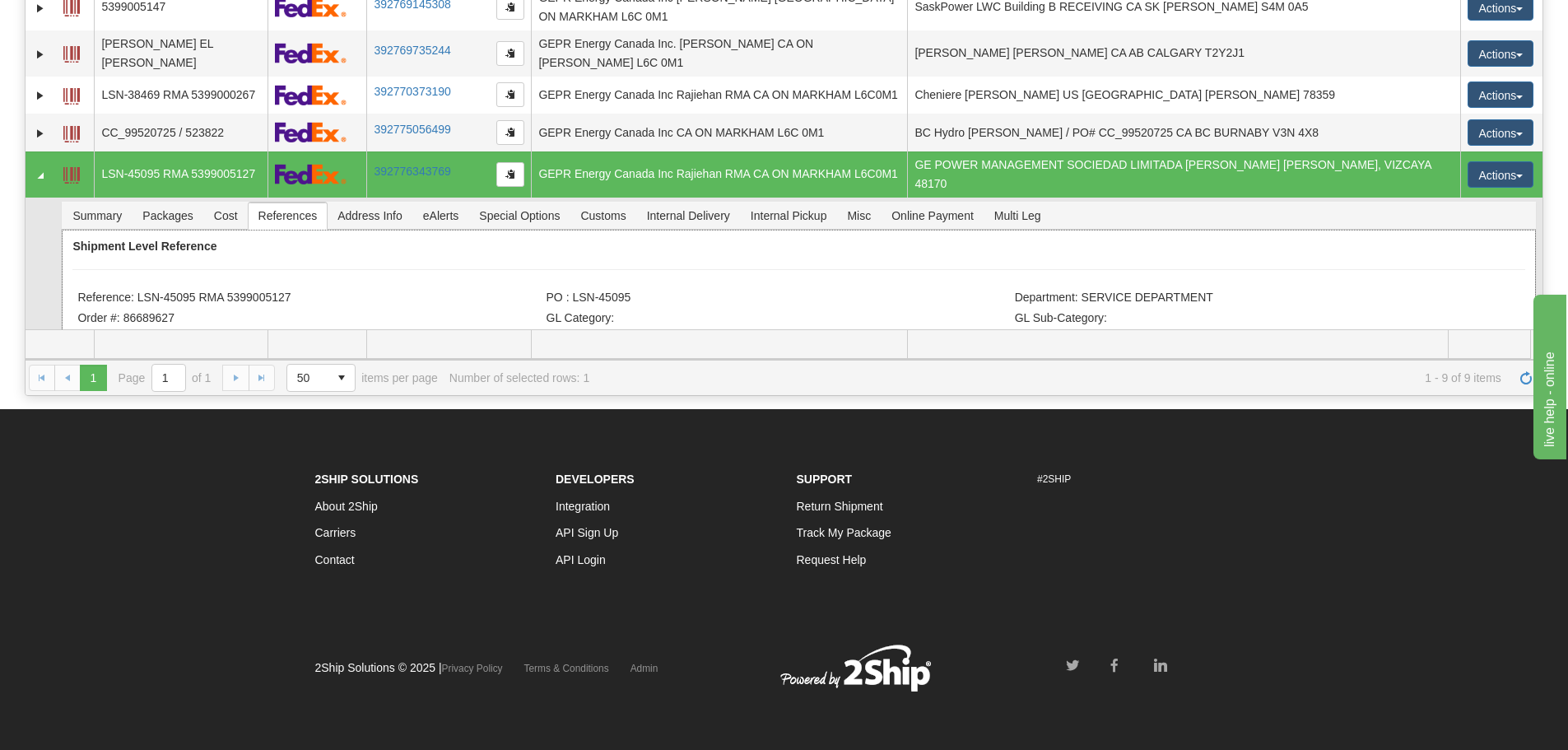
drag, startPoint x: 278, startPoint y: 256, endPoint x: 135, endPoint y: 270, distance: 143.7
click at [135, 290] on li "Reference: LSN-45095 RMA 5399005127" at bounding box center [309, 298] width 464 height 17
copy li "LSN-45095 RMA 5399005127"
click at [1526, 375] on span "Refresh" at bounding box center [1526, 377] width 13 height 13
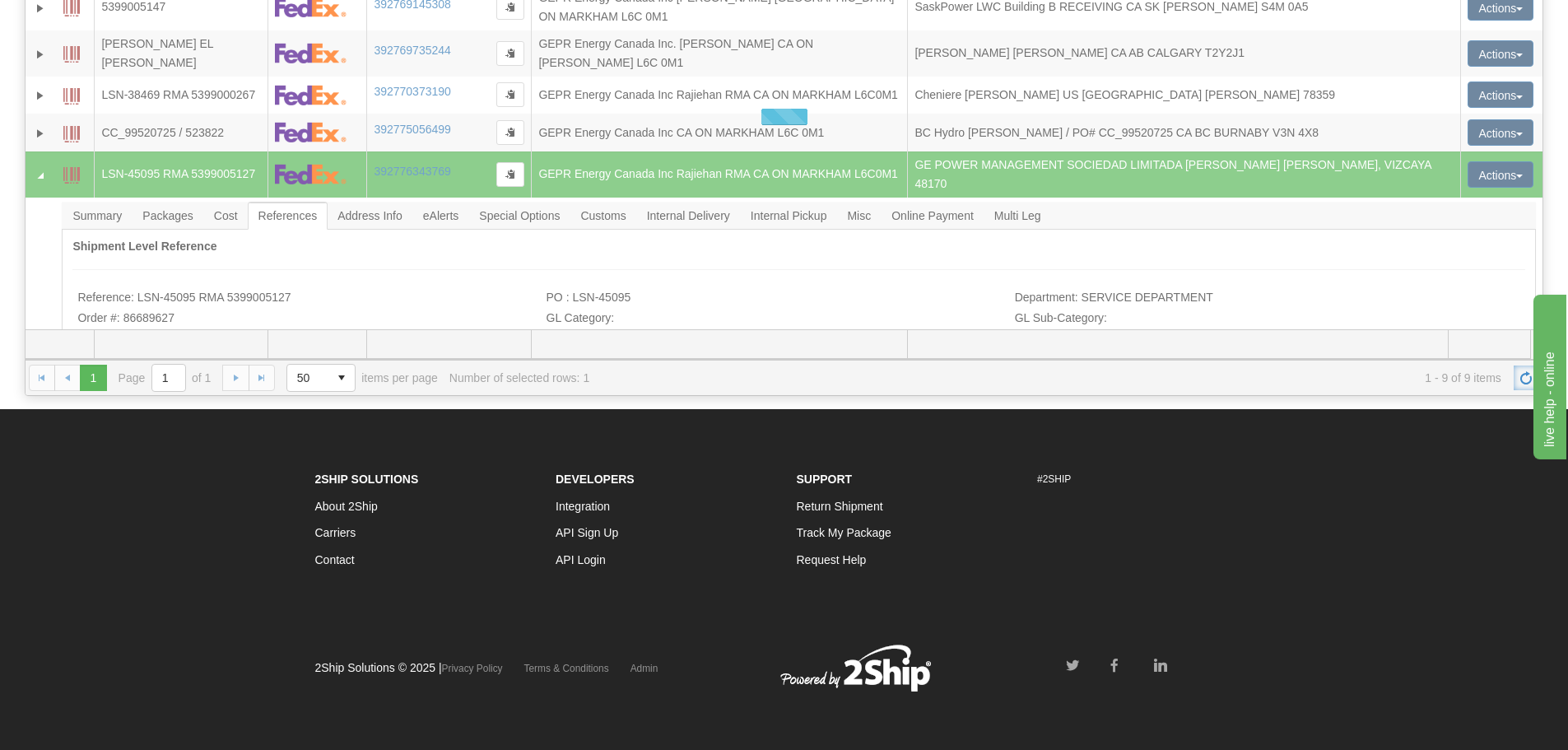
scroll to position [0, 0]
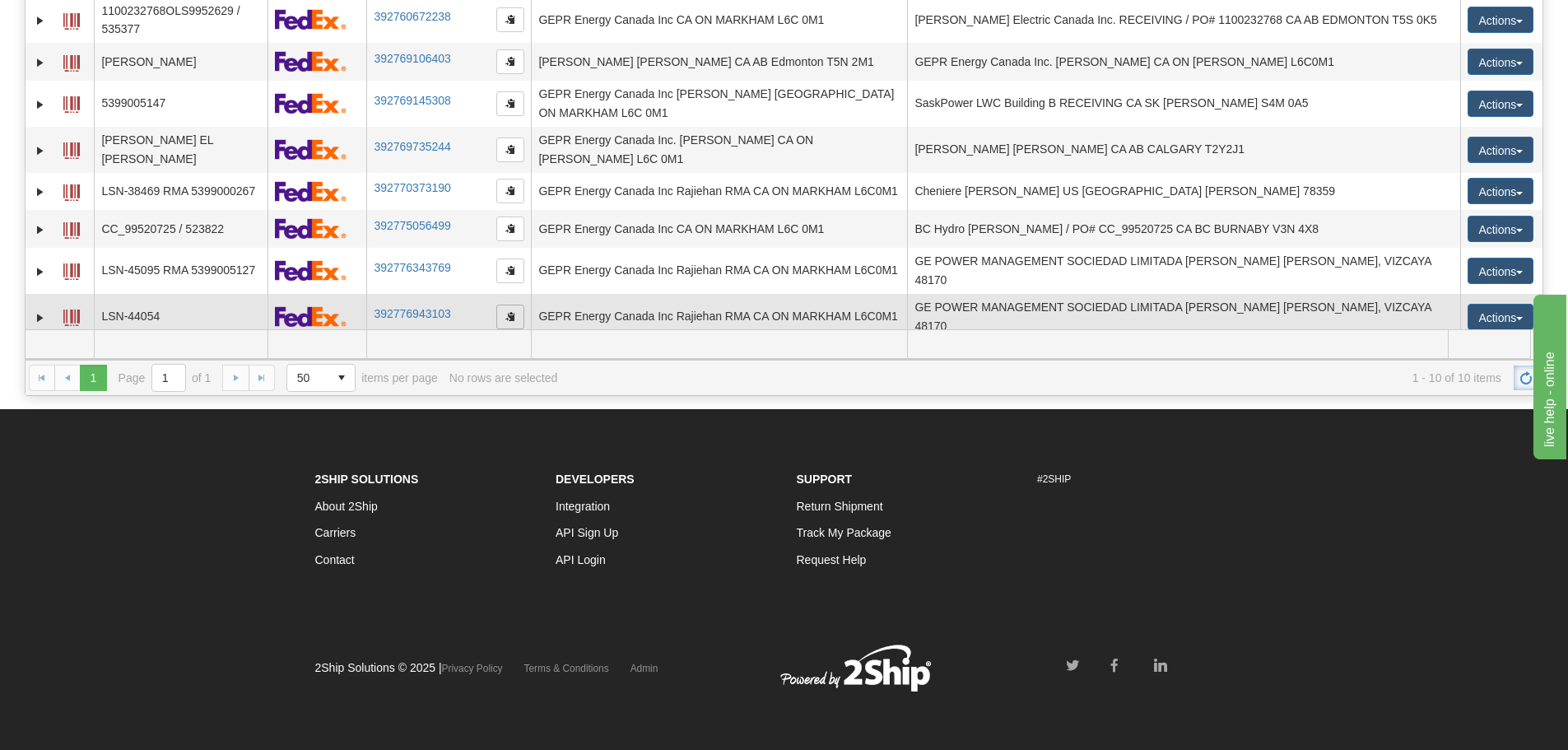
click at [506, 311] on span "button" at bounding box center [510, 315] width 10 height 10
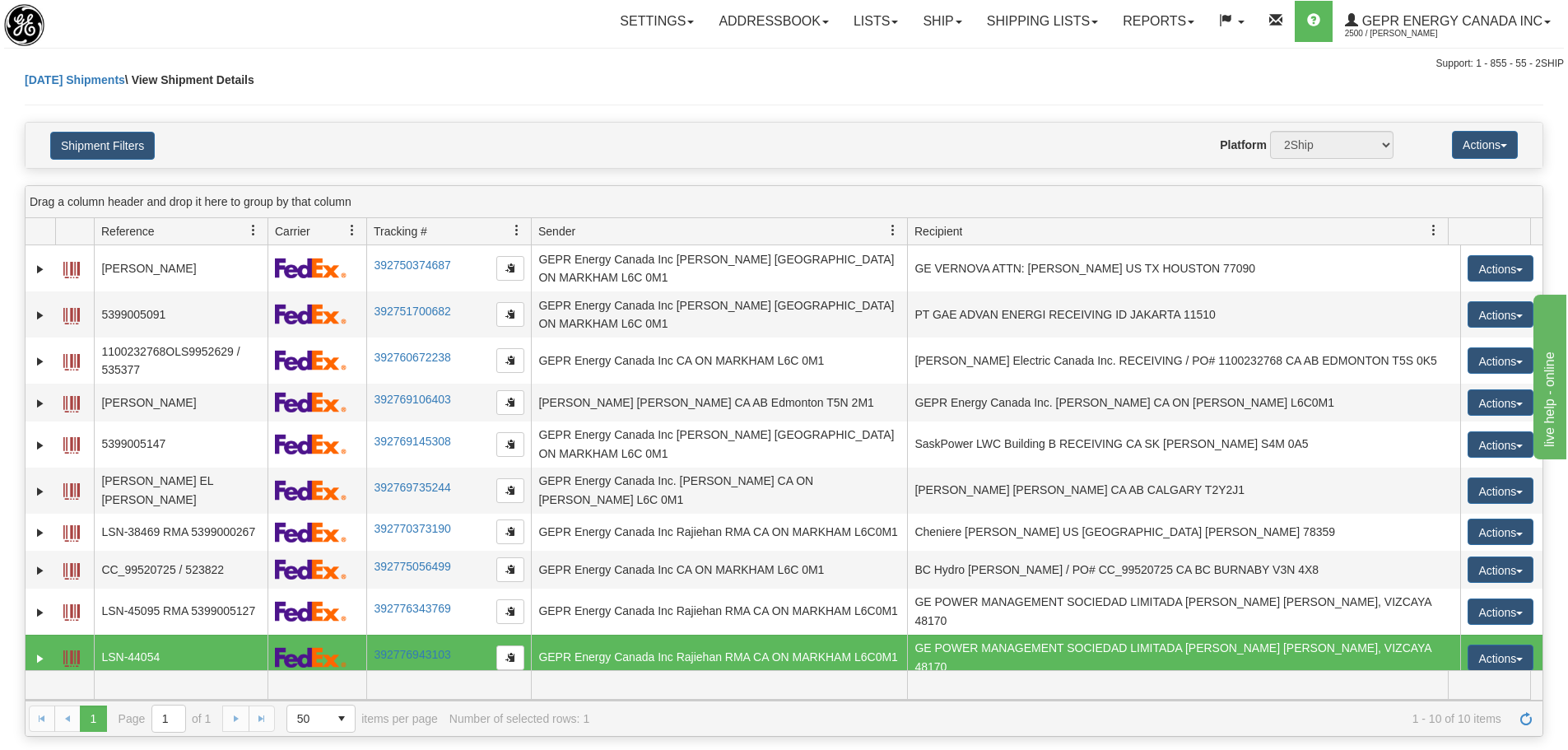
click at [428, 73] on div "[DATE] Shipments \ View Shipment Details" at bounding box center [784, 97] width 1518 height 50
click at [1518, 715] on link "Refresh" at bounding box center [1526, 719] width 27 height 27
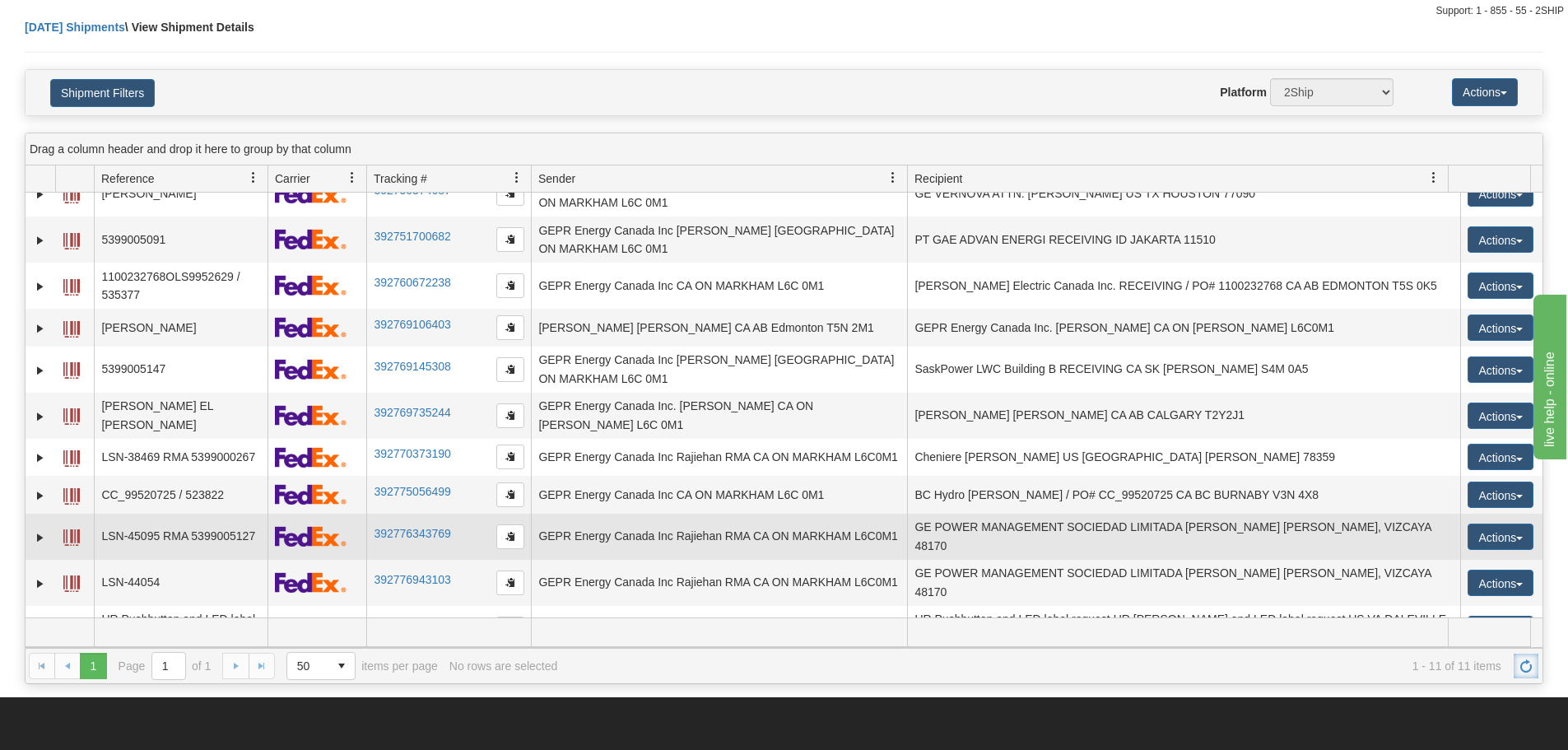
scroll to position [82, 0]
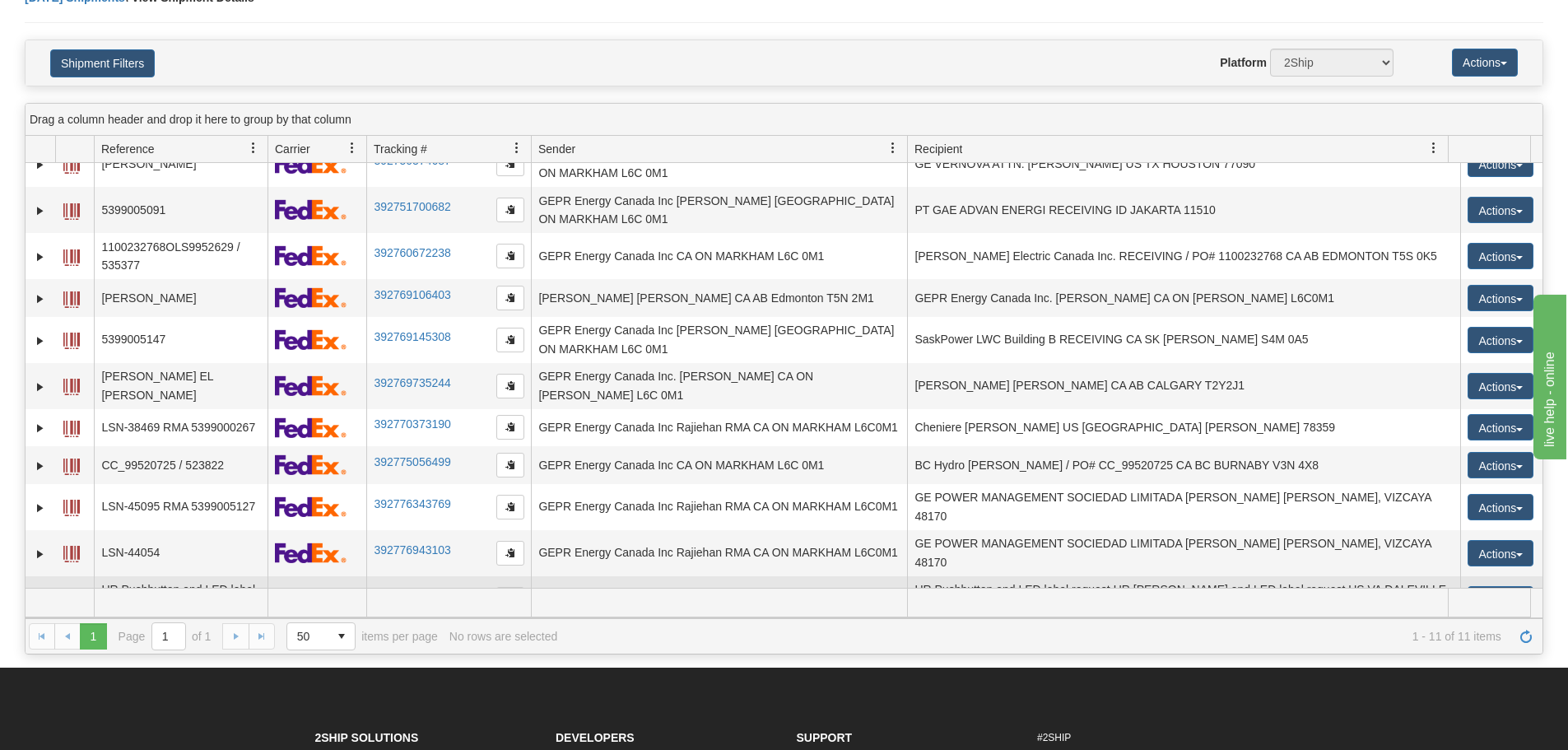
click at [36, 592] on link "Expand" at bounding box center [40, 600] width 17 height 17
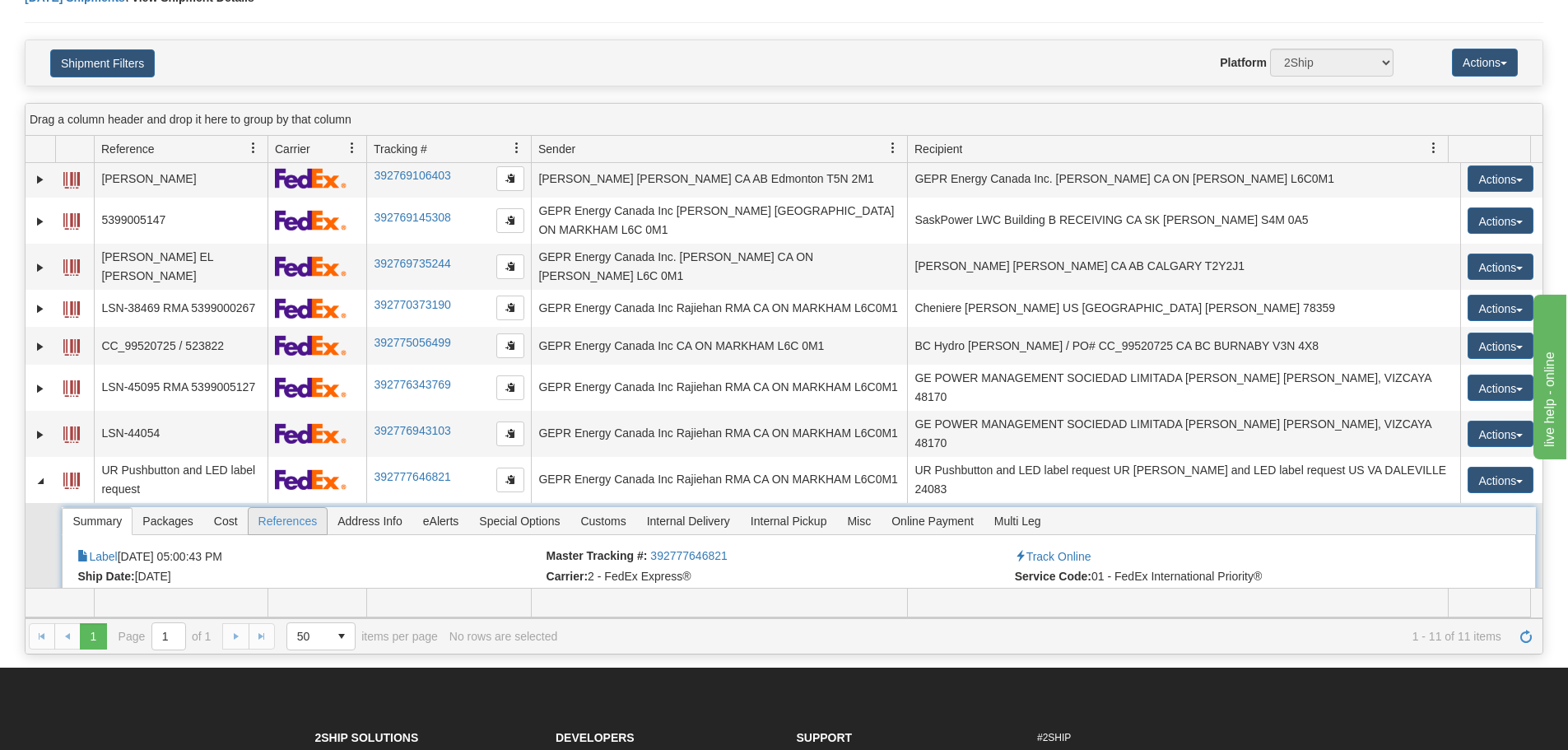
click at [295, 508] on span "References" at bounding box center [288, 522] width 79 height 27
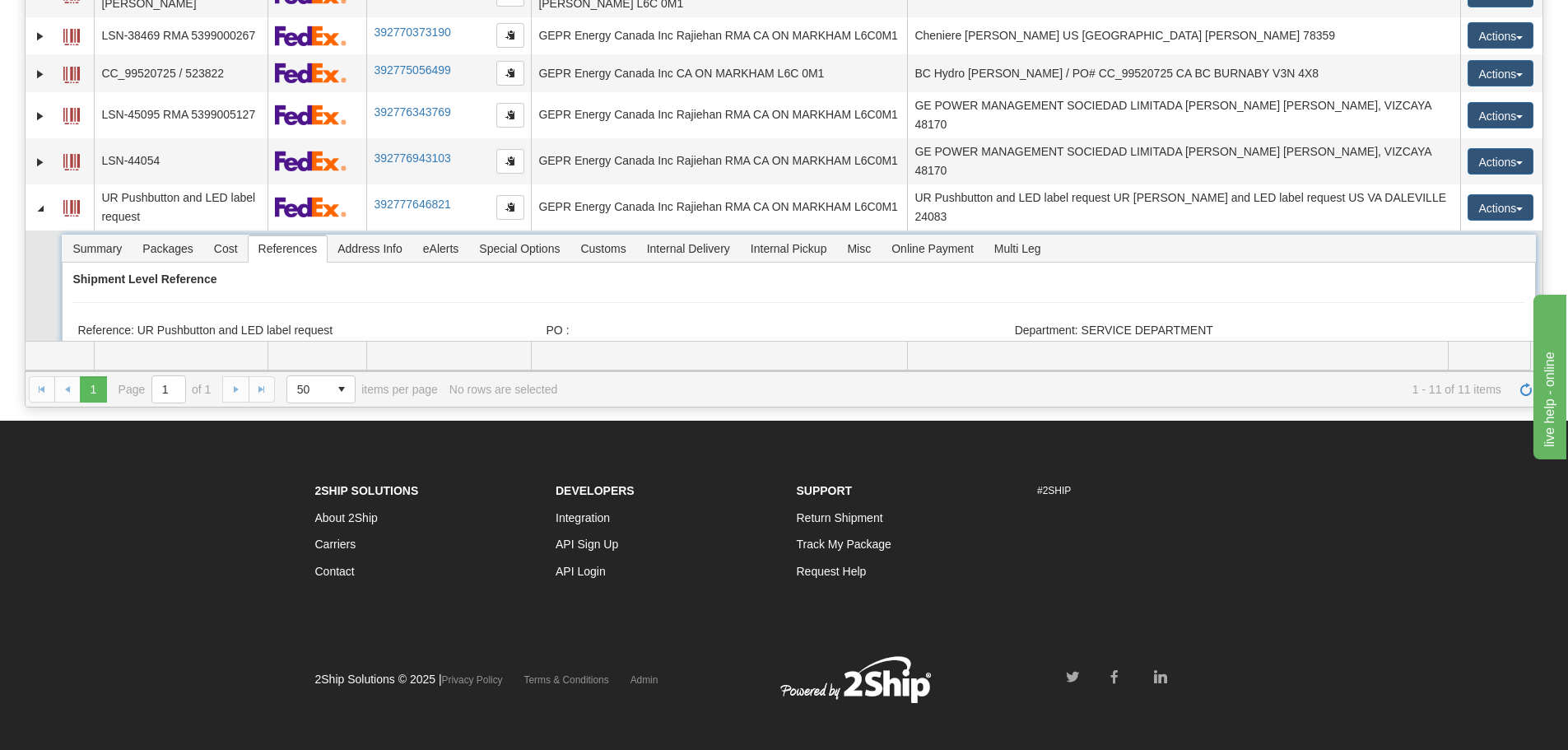
scroll to position [189, 0]
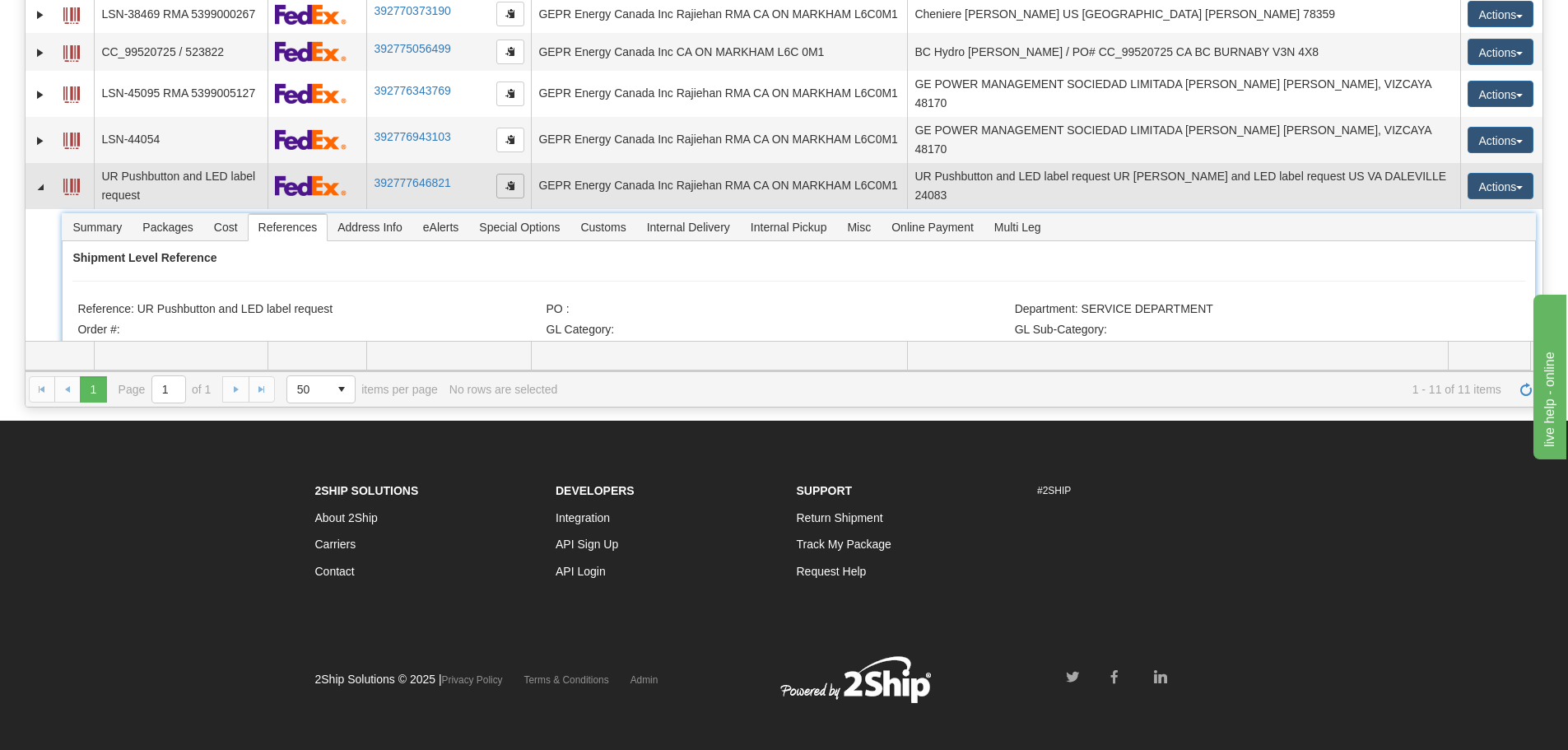
click at [510, 181] on span "button" at bounding box center [510, 185] width 10 height 10
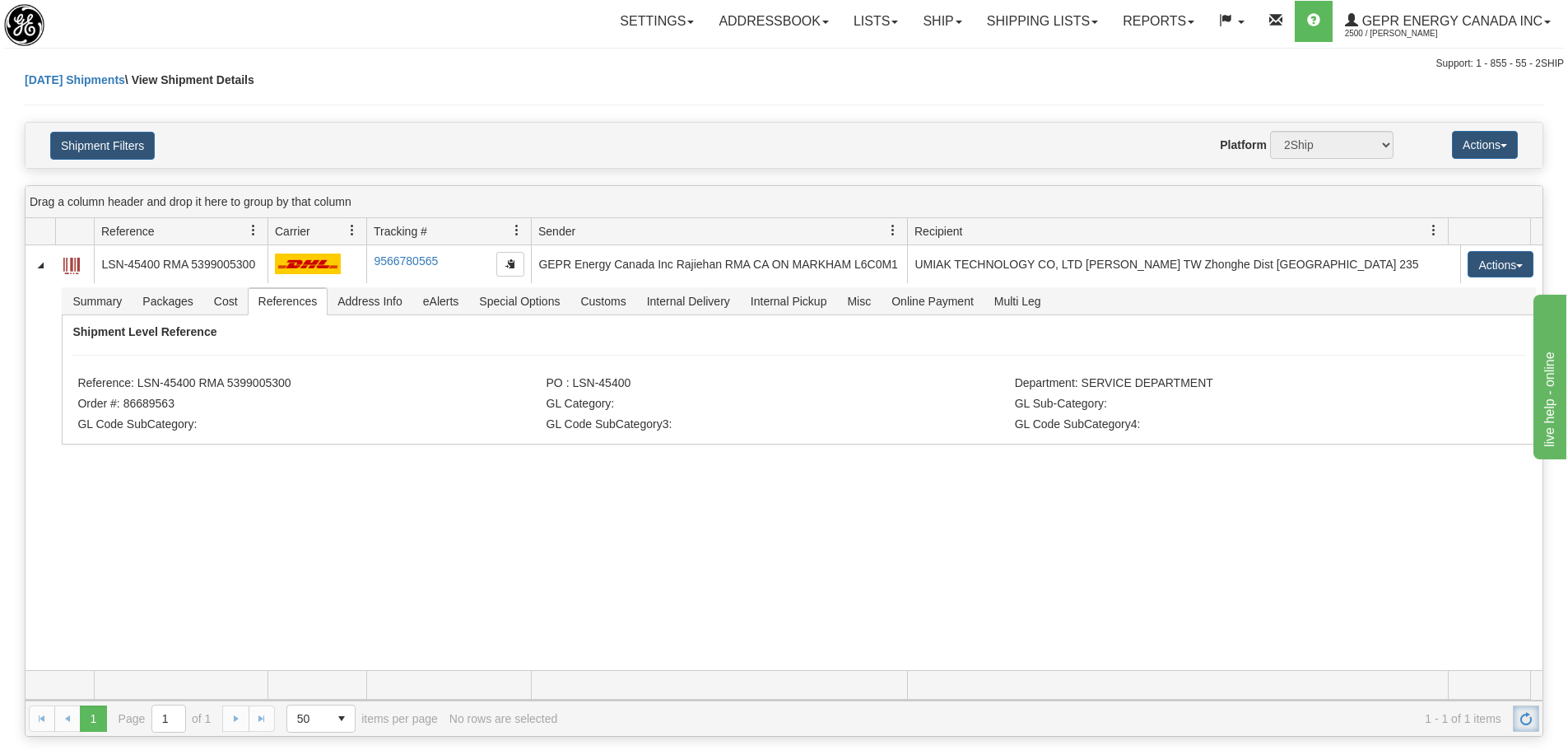
click at [1529, 719] on span "Refresh" at bounding box center [1526, 718] width 13 height 13
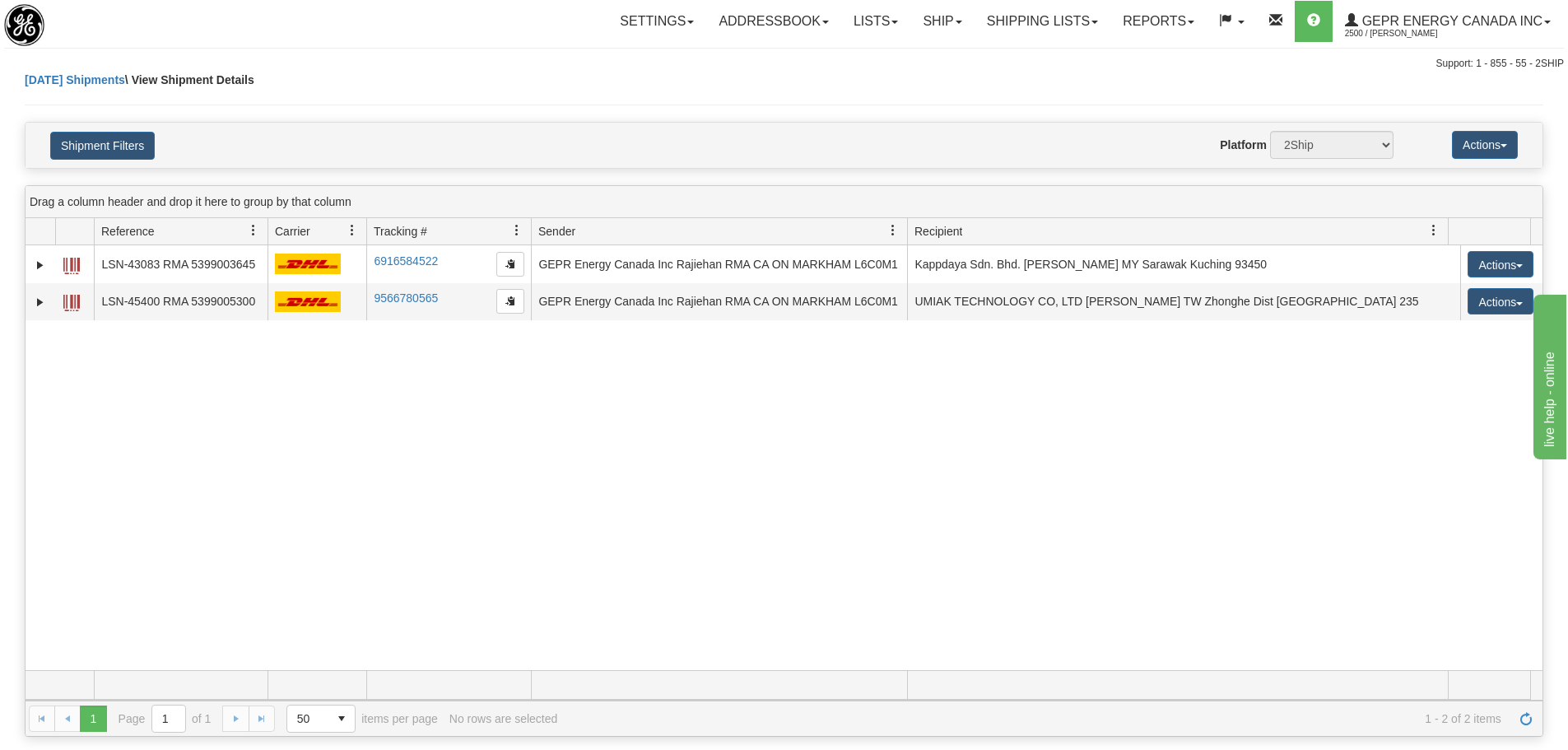
click at [872, 534] on div "31561654 2500 LSN-43083 RMA 5399003645 6916584522 6916584522 [DATE] [DATE] 04:2…" at bounding box center [784, 458] width 1518 height 425
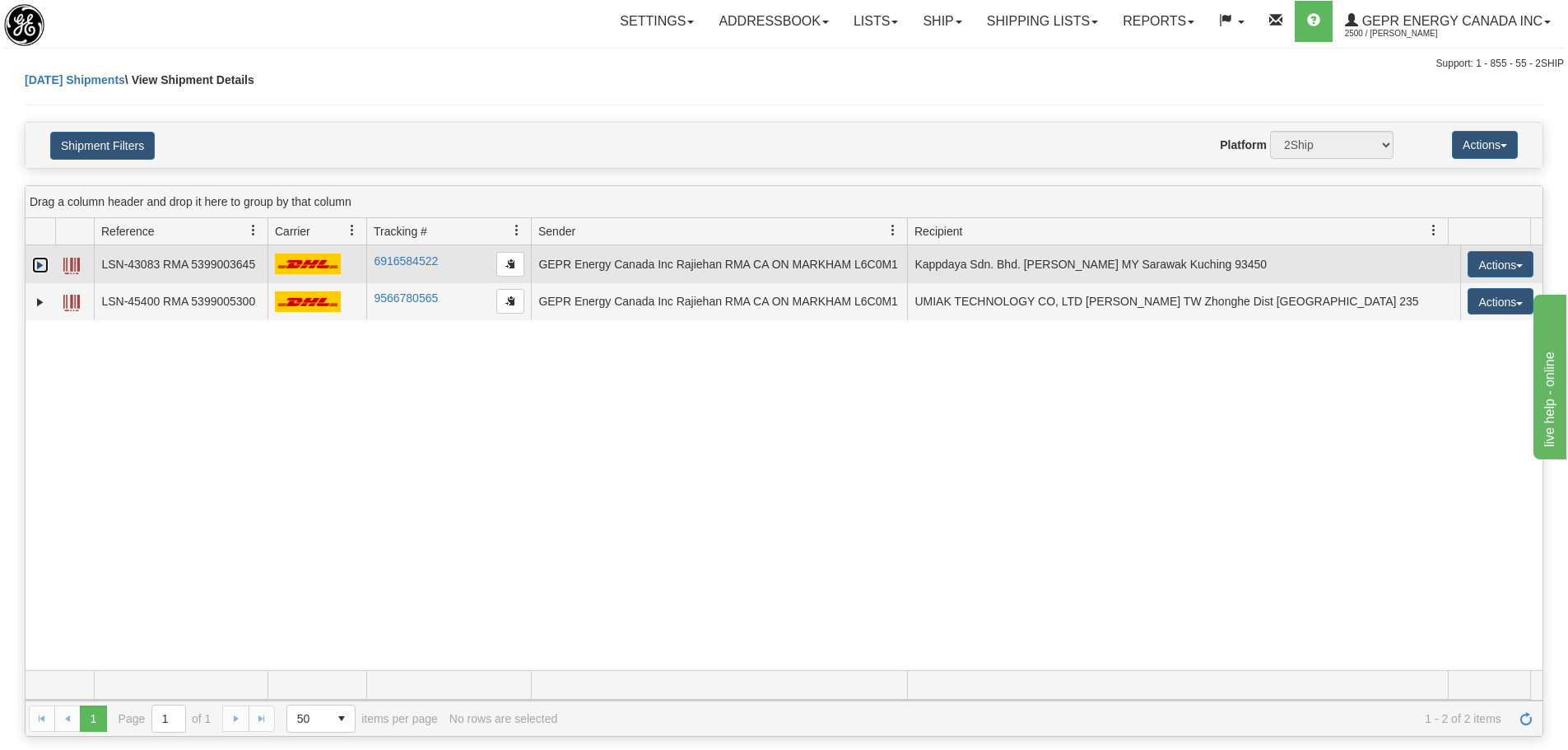
click at [35, 266] on link "Expand" at bounding box center [40, 265] width 17 height 17
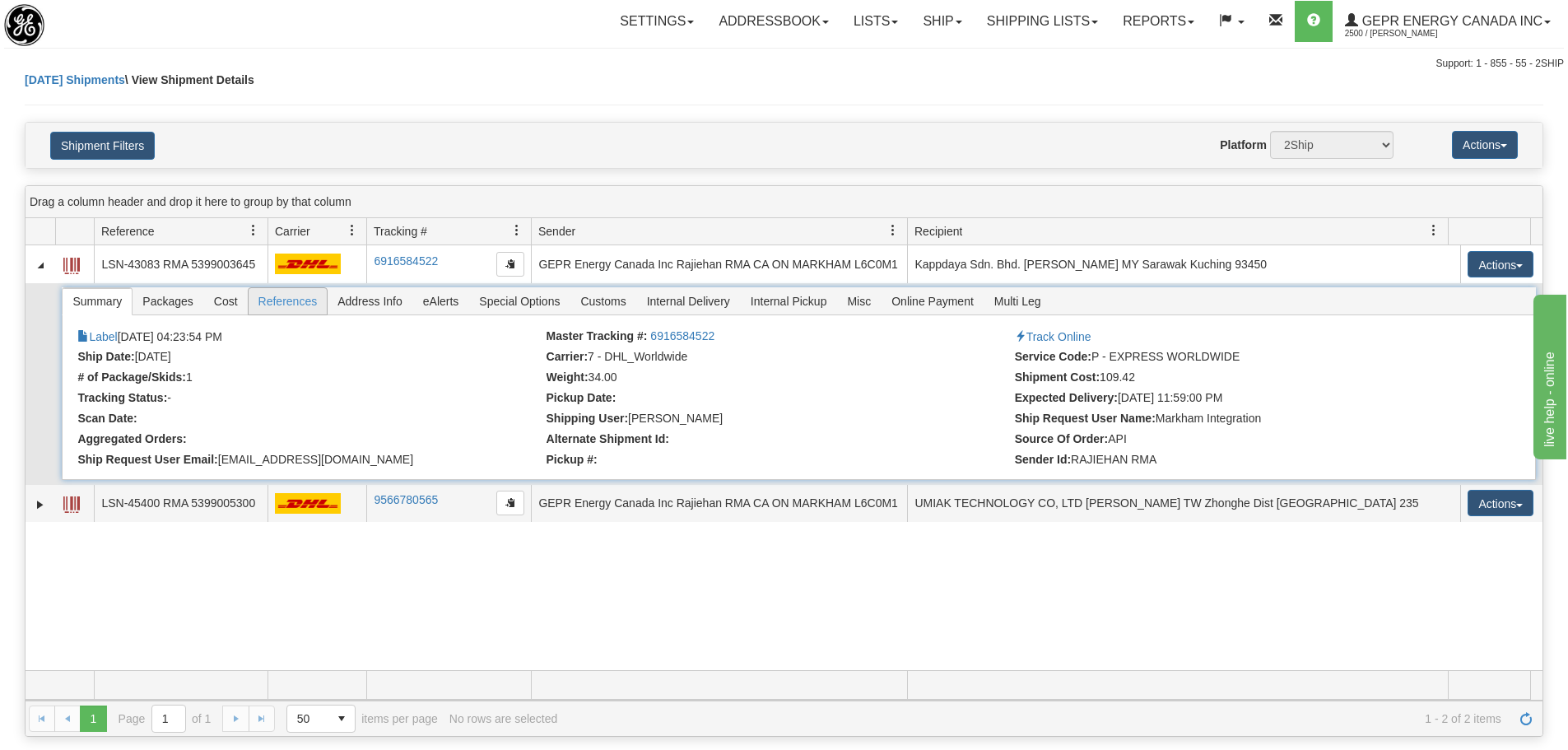
click at [286, 308] on span "References" at bounding box center [288, 301] width 79 height 27
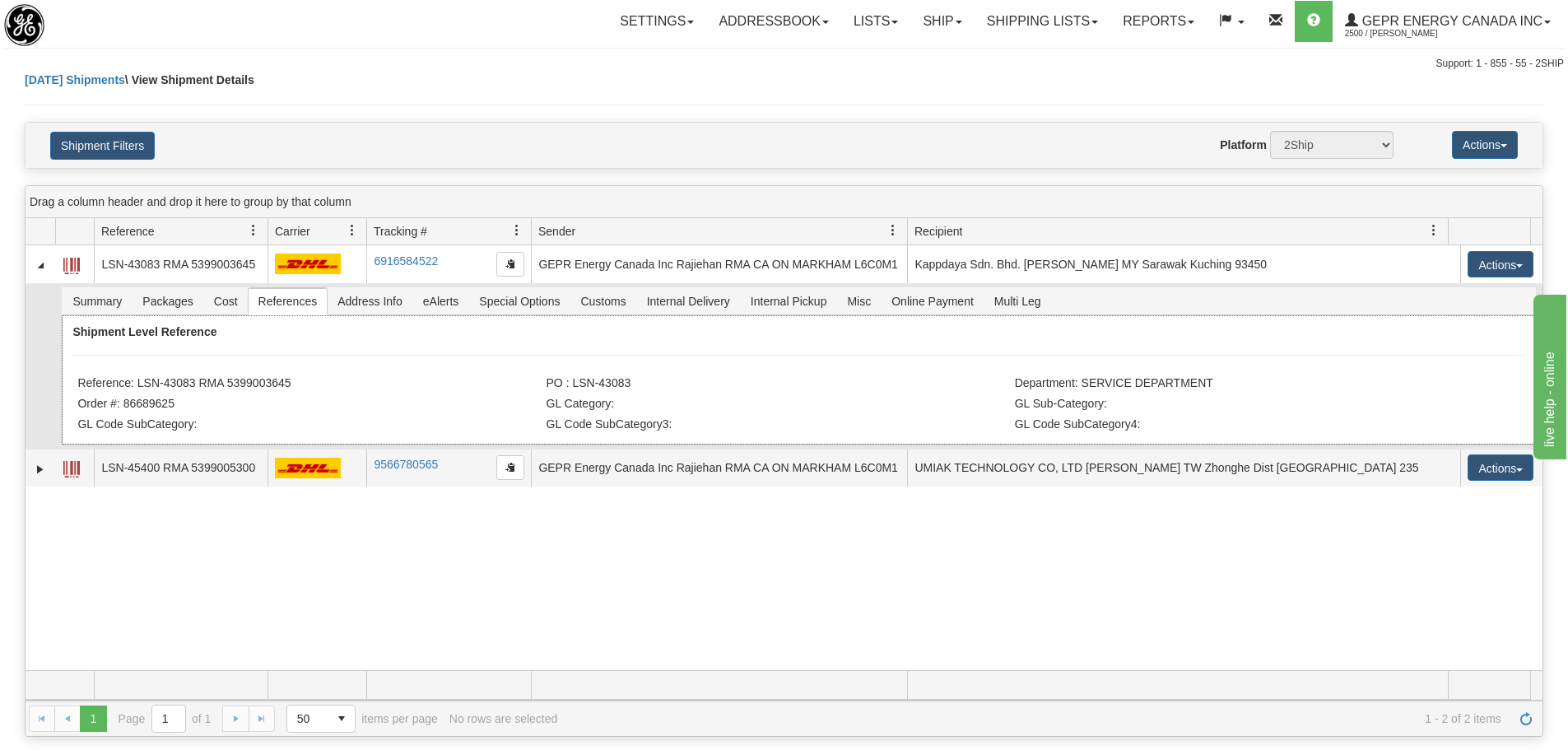
drag, startPoint x: 296, startPoint y: 381, endPoint x: 136, endPoint y: 390, distance: 160.3
click at [136, 390] on li "Reference: LSN-43083 RMA 5399003645" at bounding box center [309, 384] width 464 height 17
click at [300, 397] on li "Order #: 86689625" at bounding box center [309, 405] width 464 height 17
drag, startPoint x: 248, startPoint y: 390, endPoint x: 212, endPoint y: 389, distance: 36.0
click at [212, 389] on div "Shipment Level Reference Reference: LSN-43083 RMA 5399003645 PO : LSN-43083 Dep…" at bounding box center [799, 380] width 1473 height 129
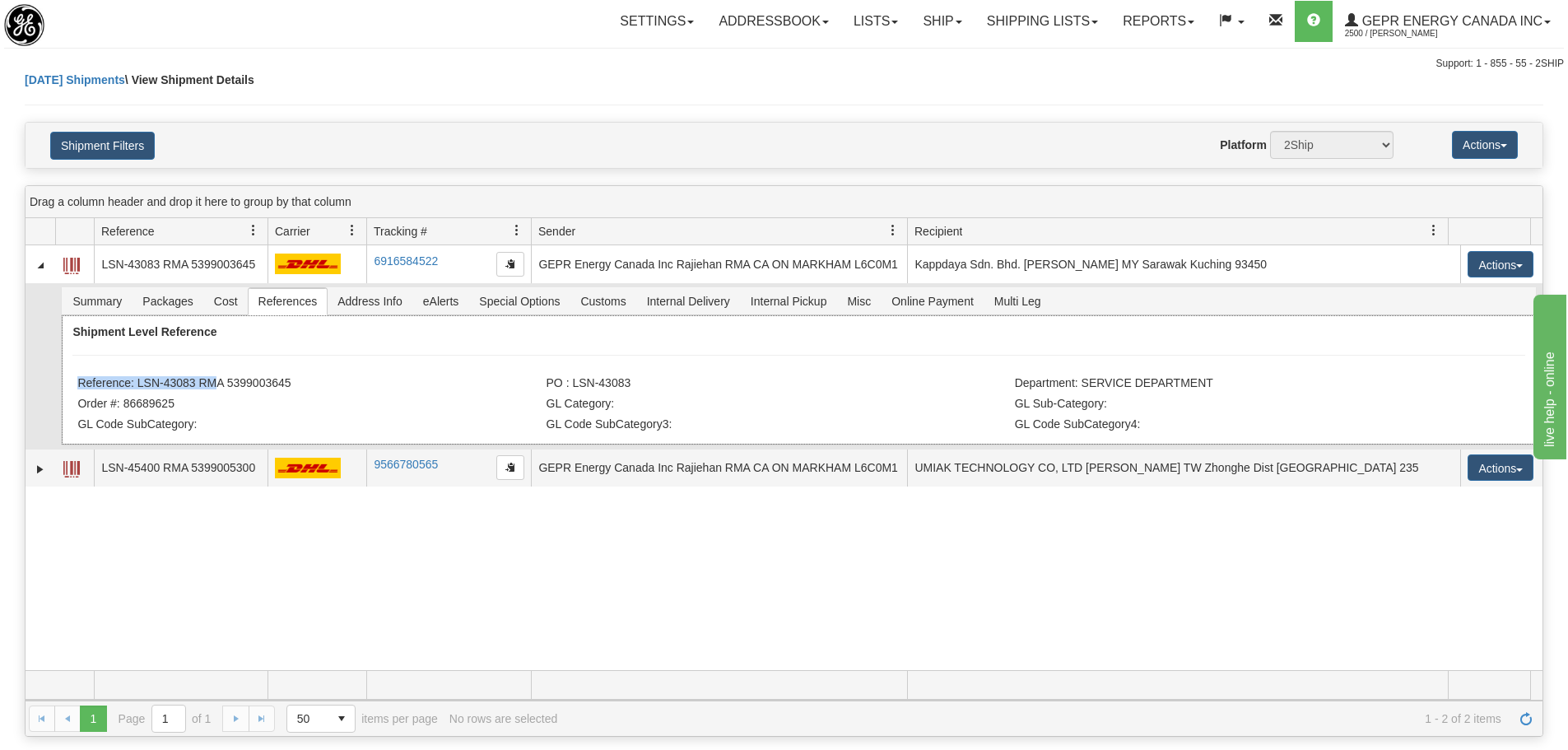
click at [288, 370] on div "Shipment Level Reference Reference: LSN-43083 RMA 5399003645 PO : LSN-43083 Dep…" at bounding box center [799, 380] width 1473 height 129
click at [288, 386] on li "Reference: LSN-43083 RMA 5399003645" at bounding box center [309, 384] width 464 height 17
drag, startPoint x: 288, startPoint y: 386, endPoint x: 140, endPoint y: 384, distance: 148.0
click at [140, 384] on li "Reference: LSN-43083 RMA 5399003645" at bounding box center [309, 384] width 464 height 17
copy li "LSN-43083 RMA 5399003645"
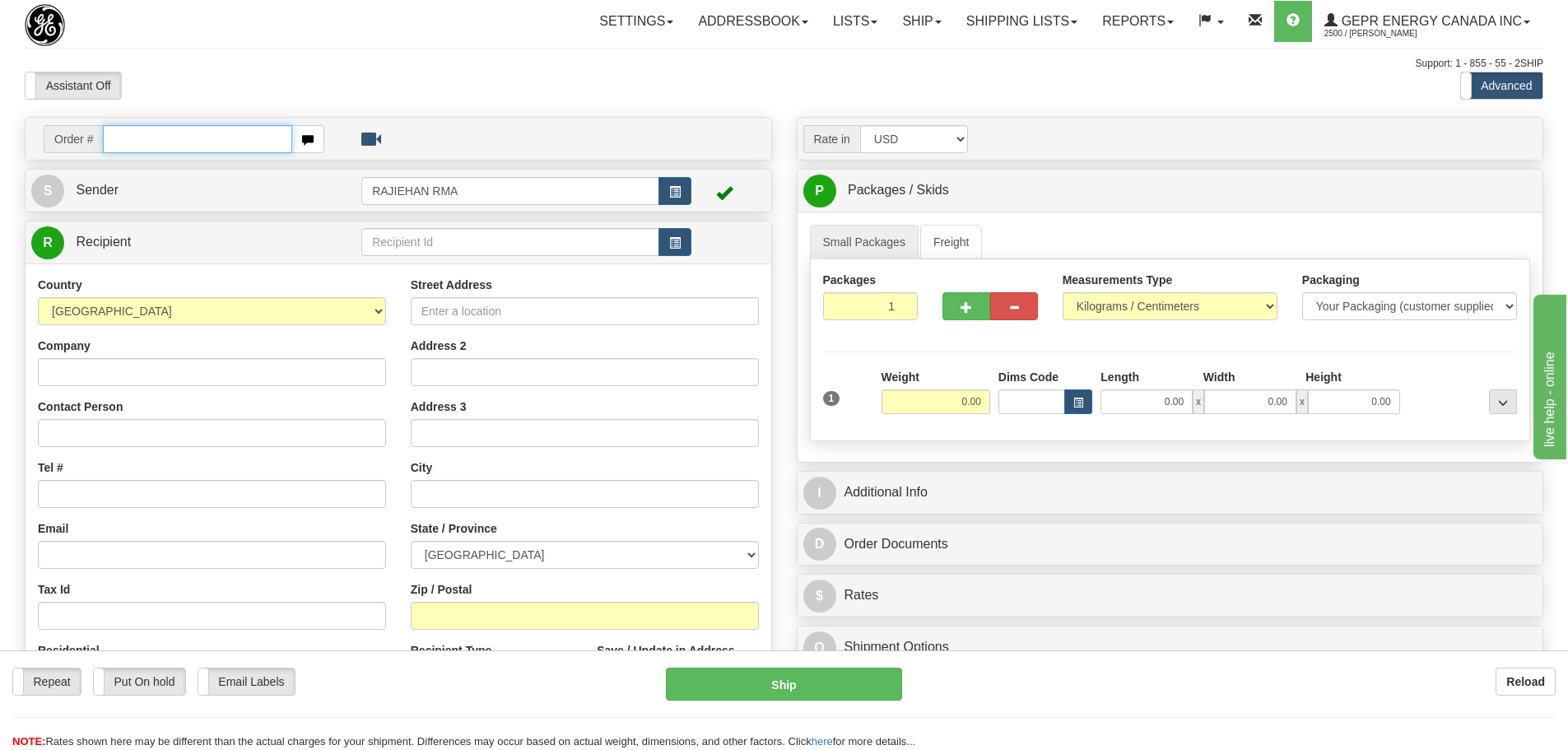
type input "q"
drag, startPoint x: 205, startPoint y: 125, endPoint x: 205, endPoint y: 147, distance: 22.0
click at [205, 127] on input "q" at bounding box center [197, 139] width 189 height 28
drag, startPoint x: 205, startPoint y: 147, endPoint x: 7, endPoint y: 141, distance: 198.1
click at [7, 141] on div "Toggle navigation Settings Shipping Preferences Fields Preferences New" at bounding box center [784, 464] width 1568 height 928
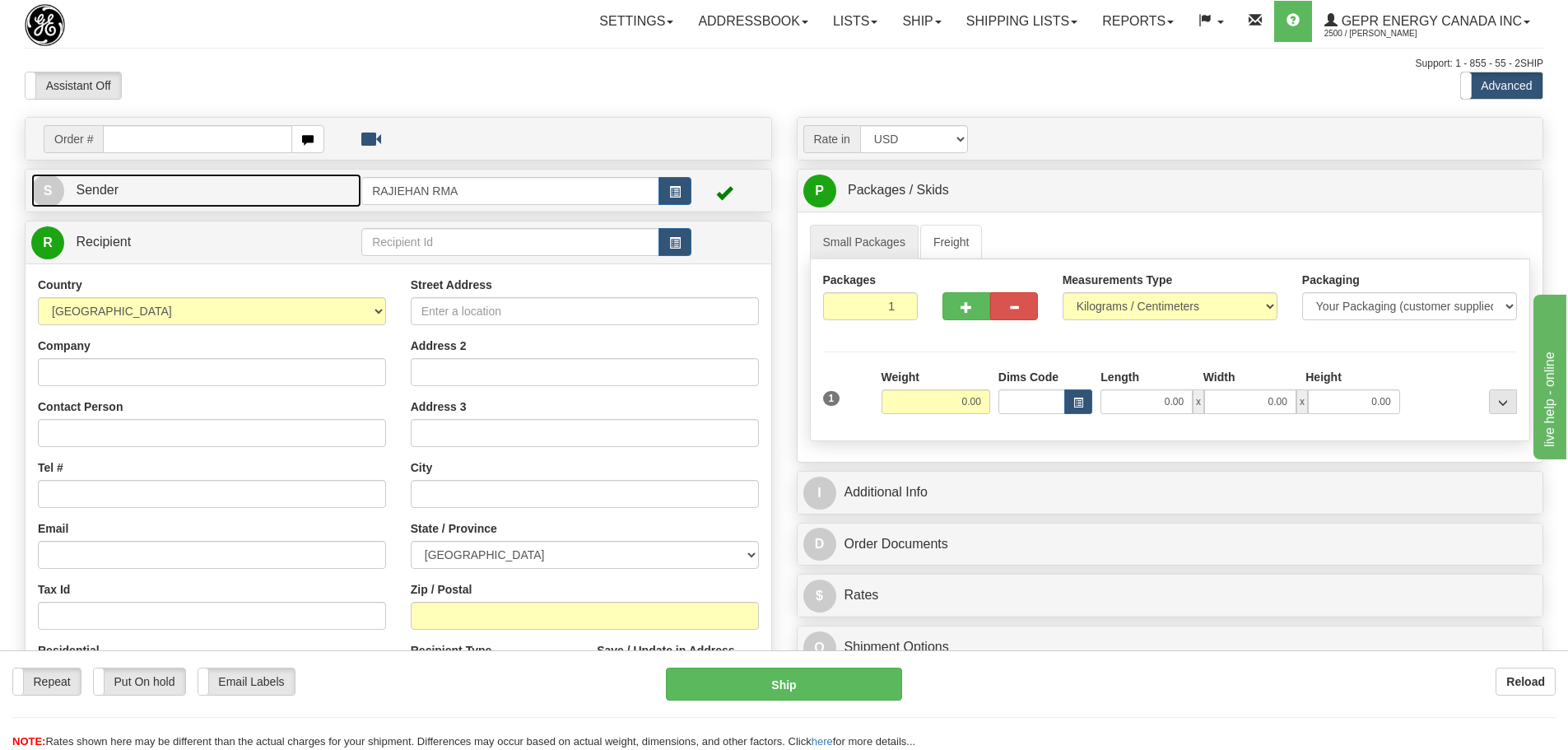
click at [311, 184] on link "S Sender" at bounding box center [196, 190] width 330 height 34
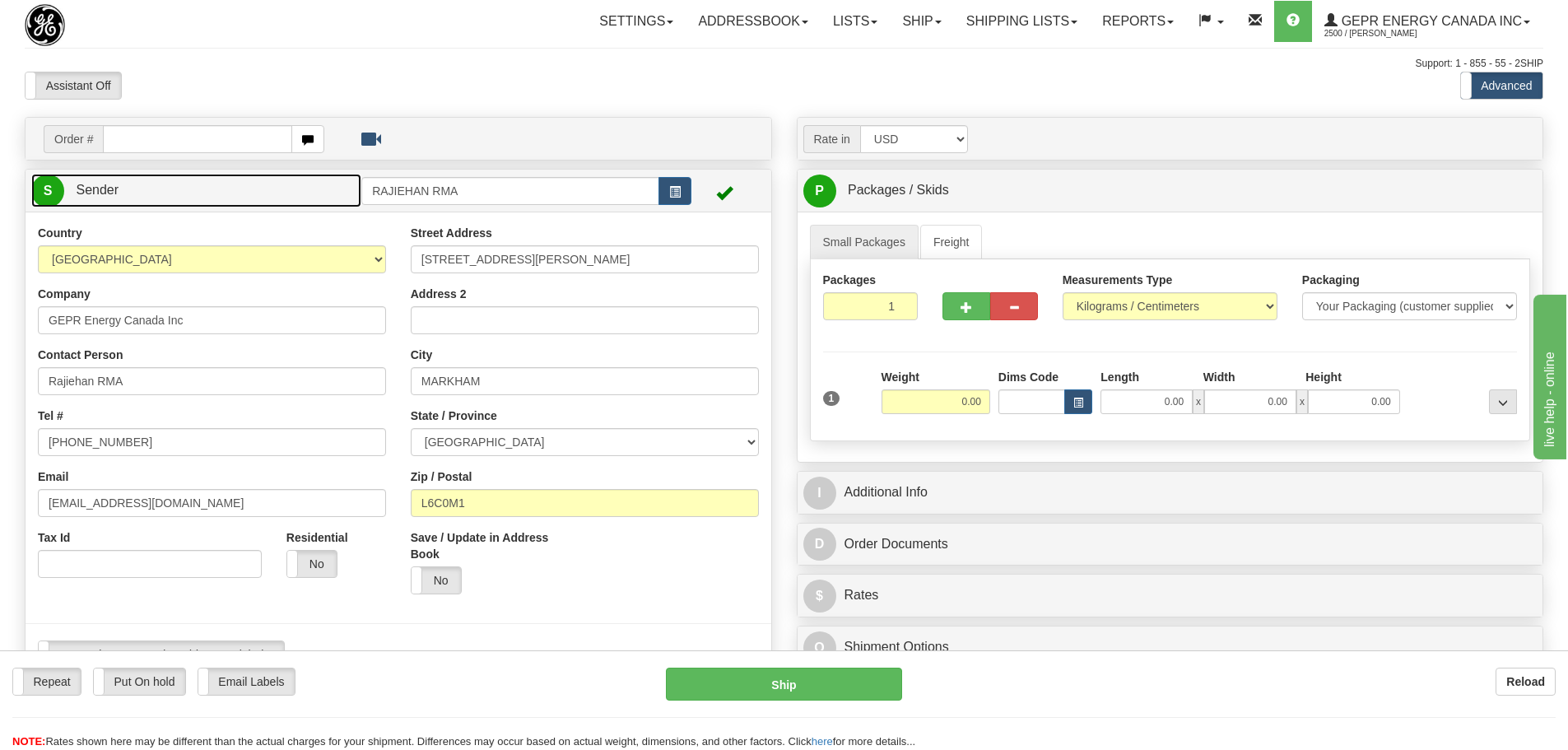
click at [311, 184] on link "S Sender" at bounding box center [196, 190] width 330 height 34
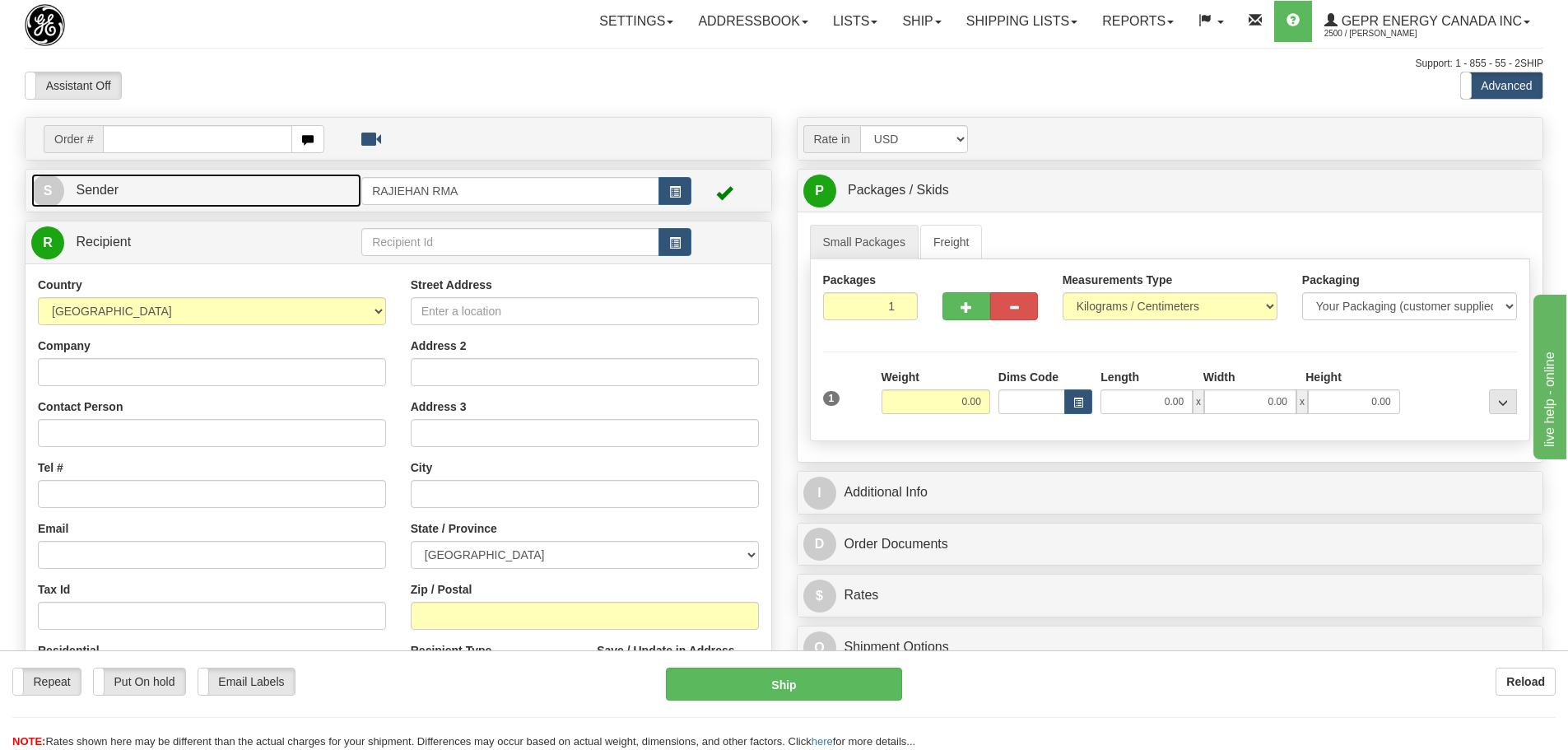
click at [307, 200] on link "S Sender" at bounding box center [196, 190] width 330 height 34
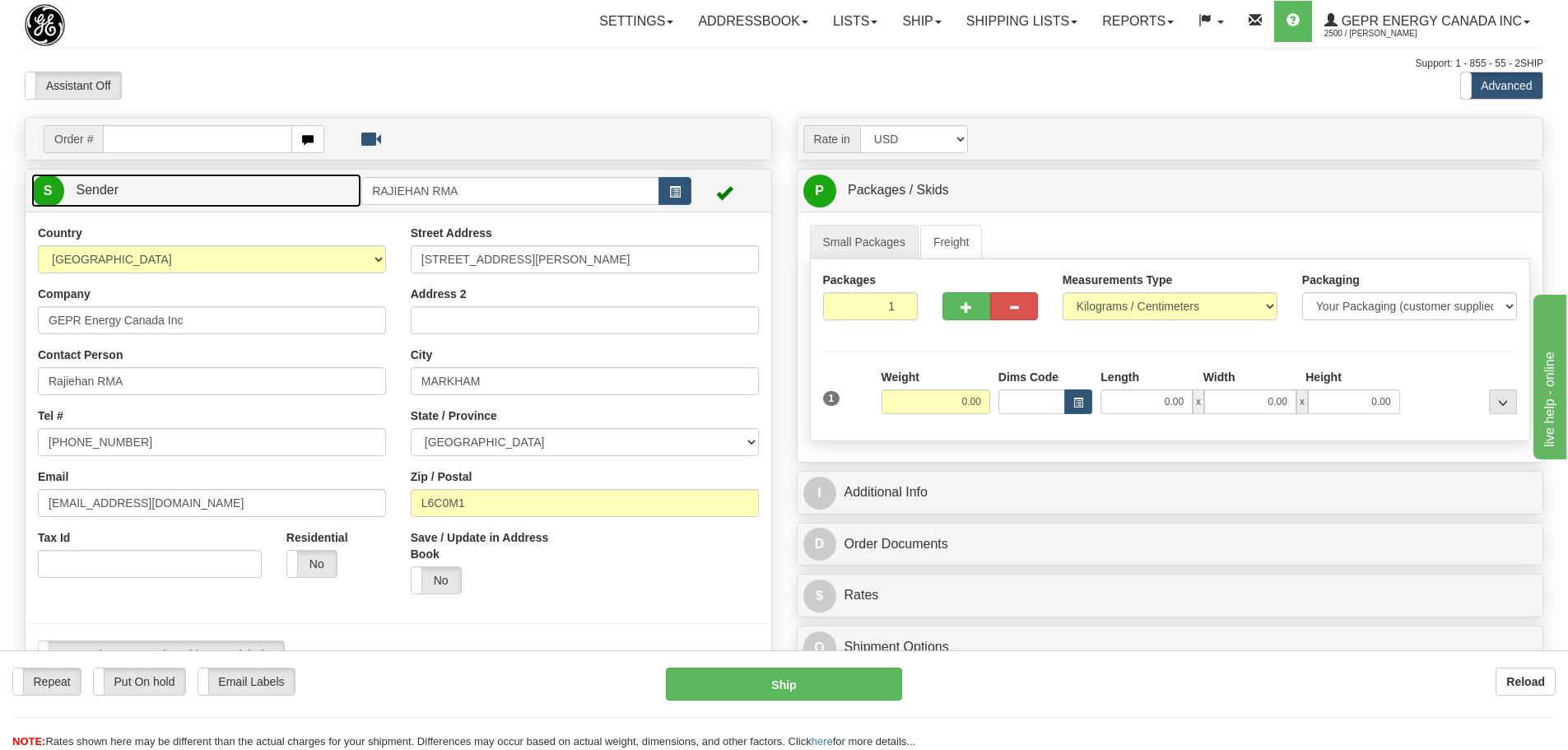
click at [307, 197] on link "S Sender" at bounding box center [196, 190] width 330 height 34
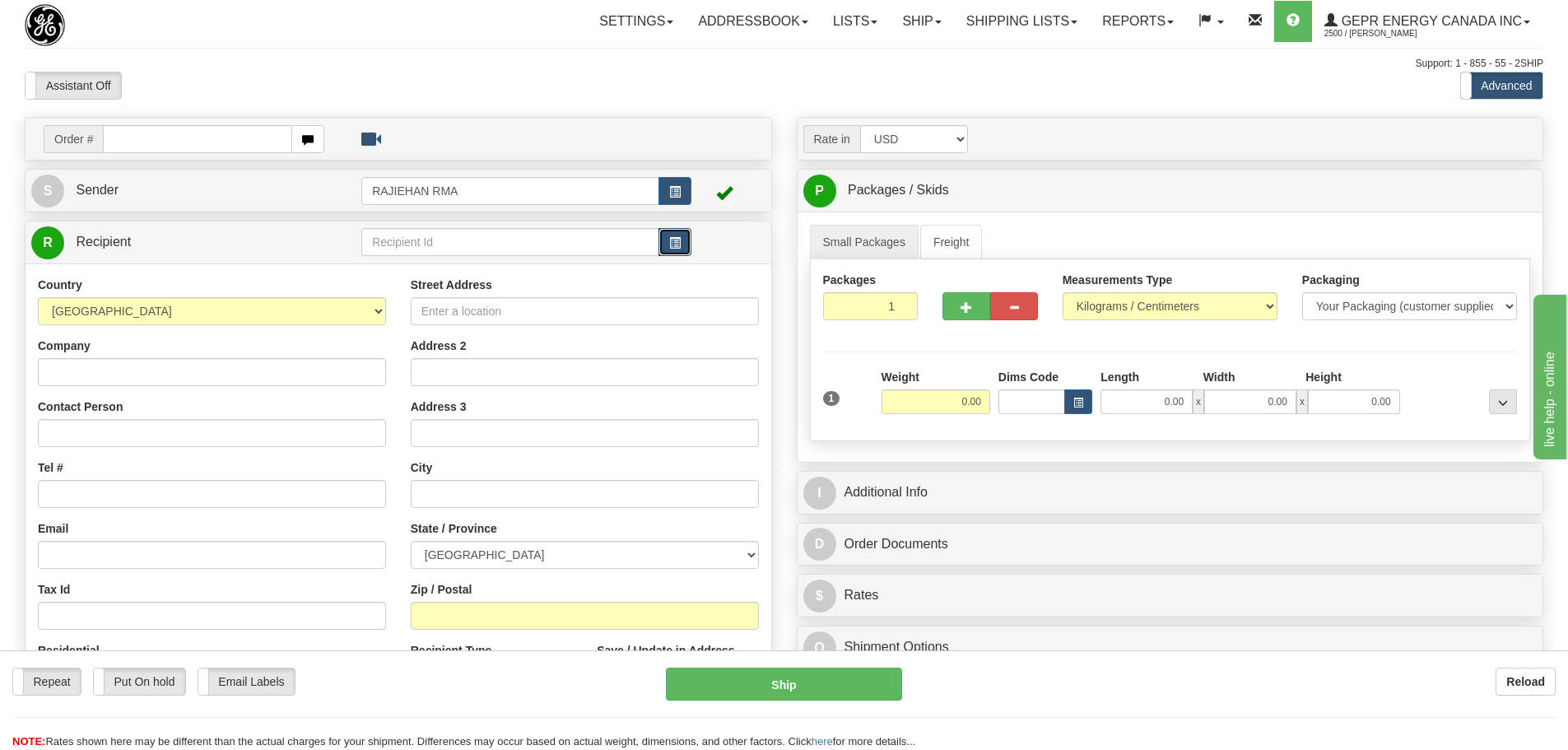
click at [679, 236] on button "button" at bounding box center [675, 243] width 33 height 28
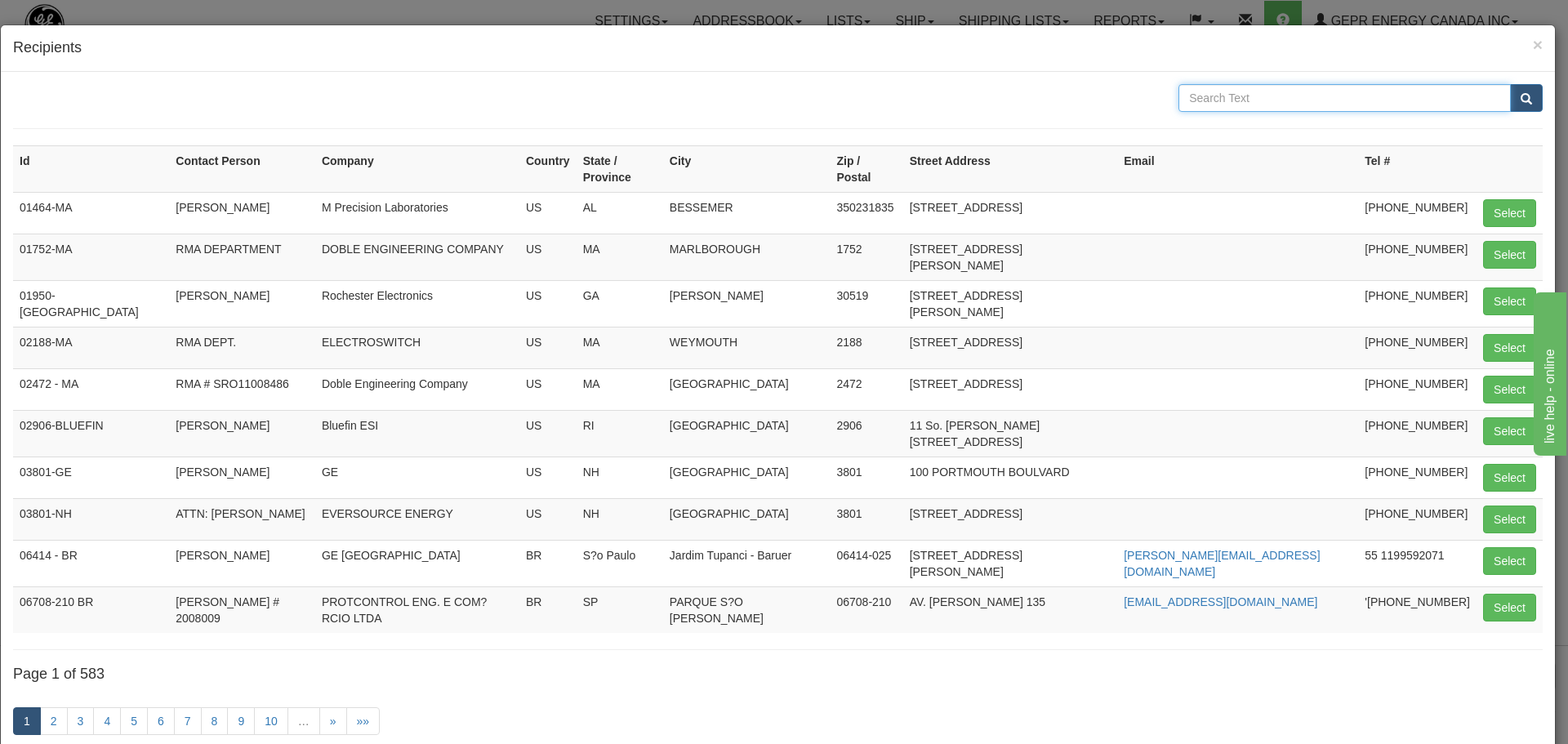
click at [1246, 107] on input "text" at bounding box center [1345, 98] width 332 height 28
type input "YPP CORPORATION"
drag, startPoint x: 1322, startPoint y: 109, endPoint x: 1132, endPoint y: 111, distance: 190.0
click at [1132, 111] on div "YPP CORPORATION" at bounding box center [777, 98] width 1554 height 28
click at [1208, 110] on input "text" at bounding box center [1345, 98] width 332 height 28
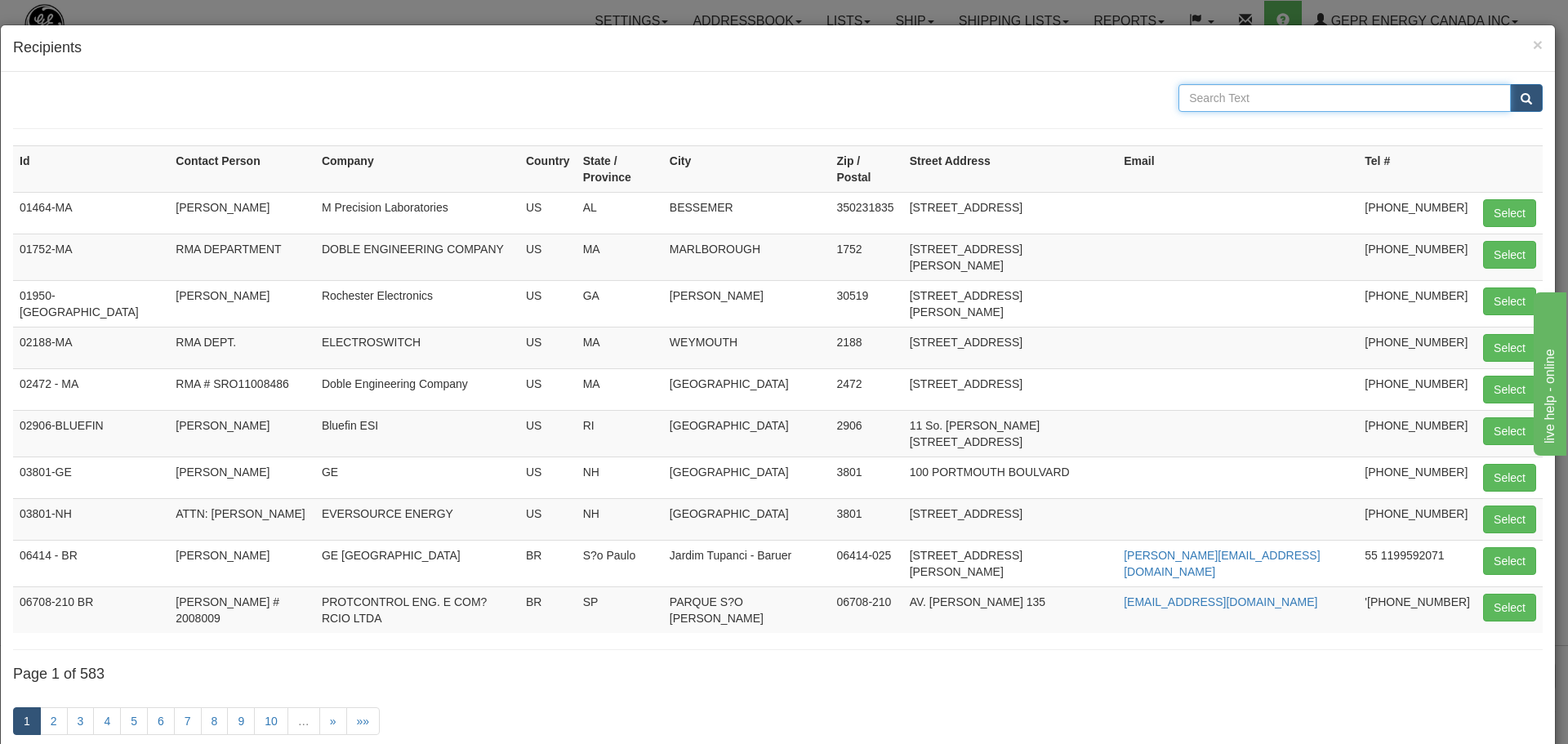
type input "GE POWER"
click at [1521, 101] on span "submit" at bounding box center [1526, 99] width 11 height 11
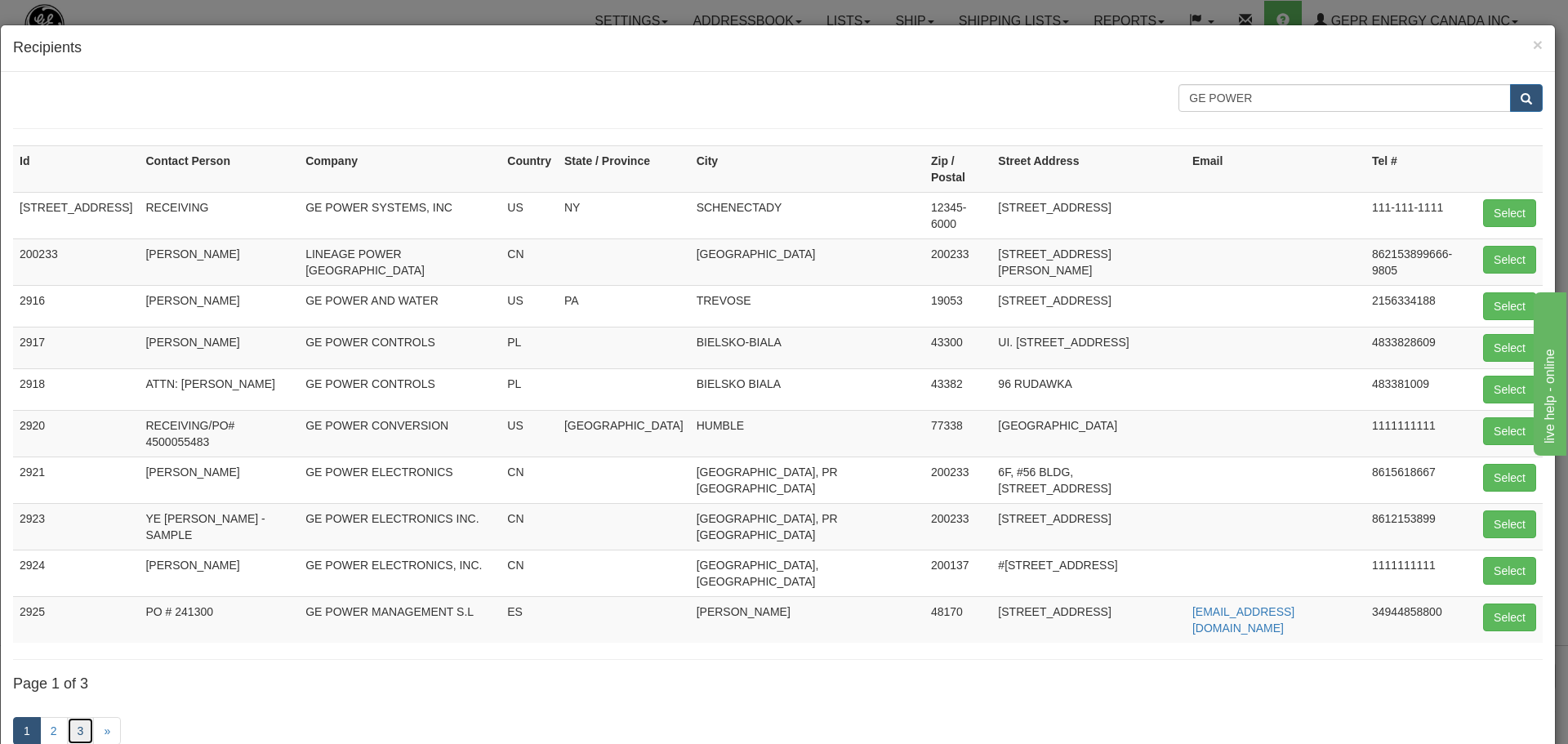
click at [79, 717] on link "3" at bounding box center [81, 731] width 28 height 28
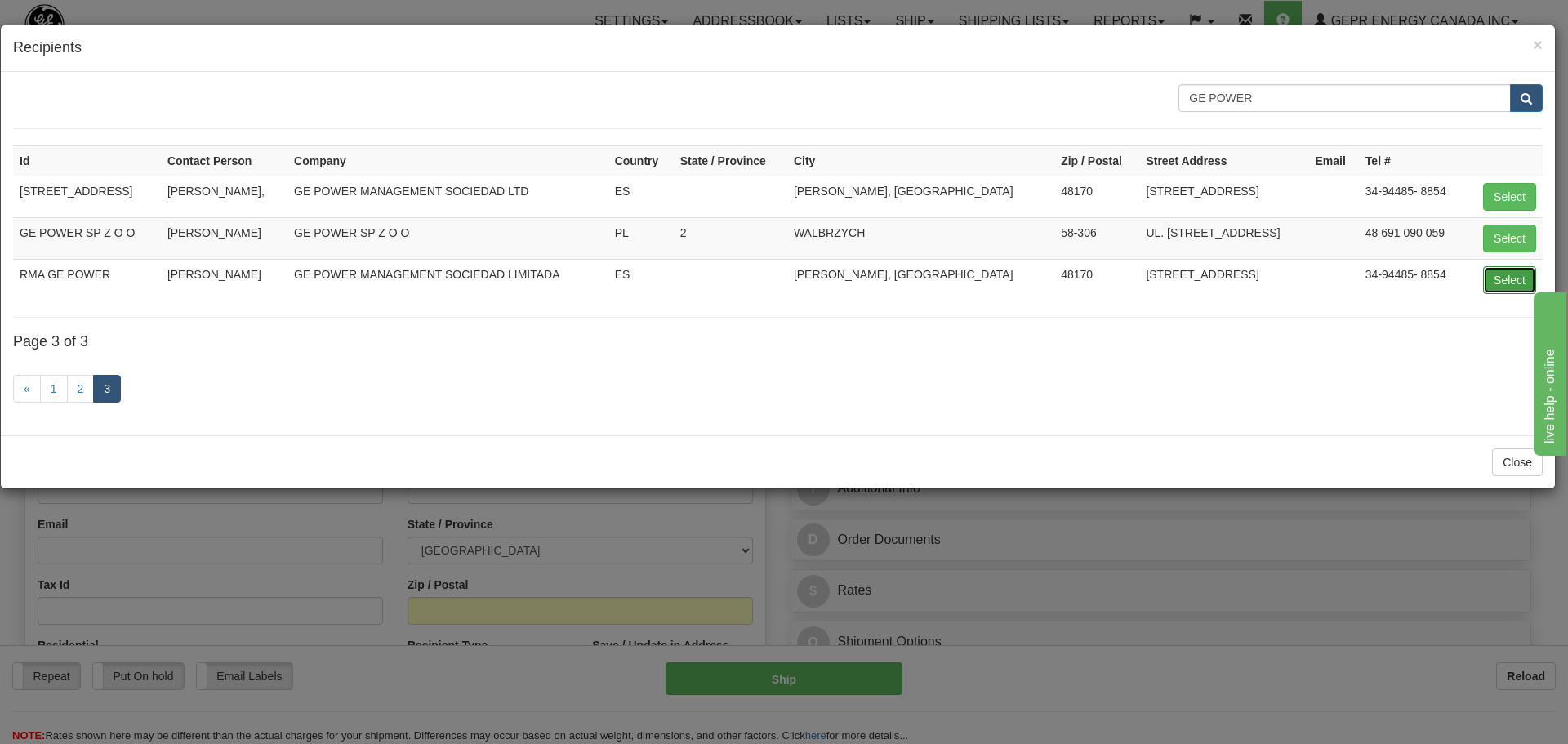
click at [1507, 272] on button "Select" at bounding box center [1510, 280] width 53 height 28
type input "RMA GE POWER"
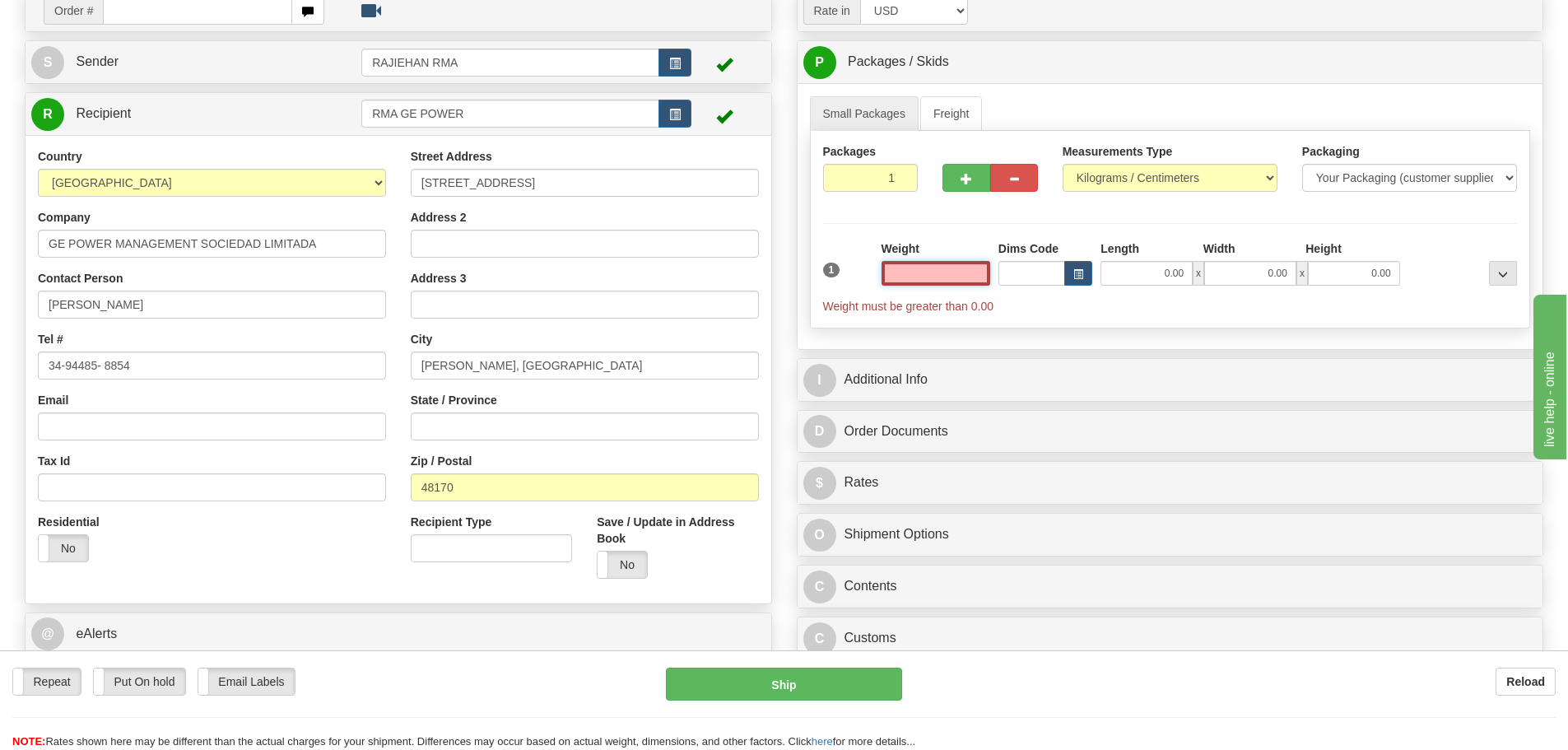
scroll to position [165, 0]
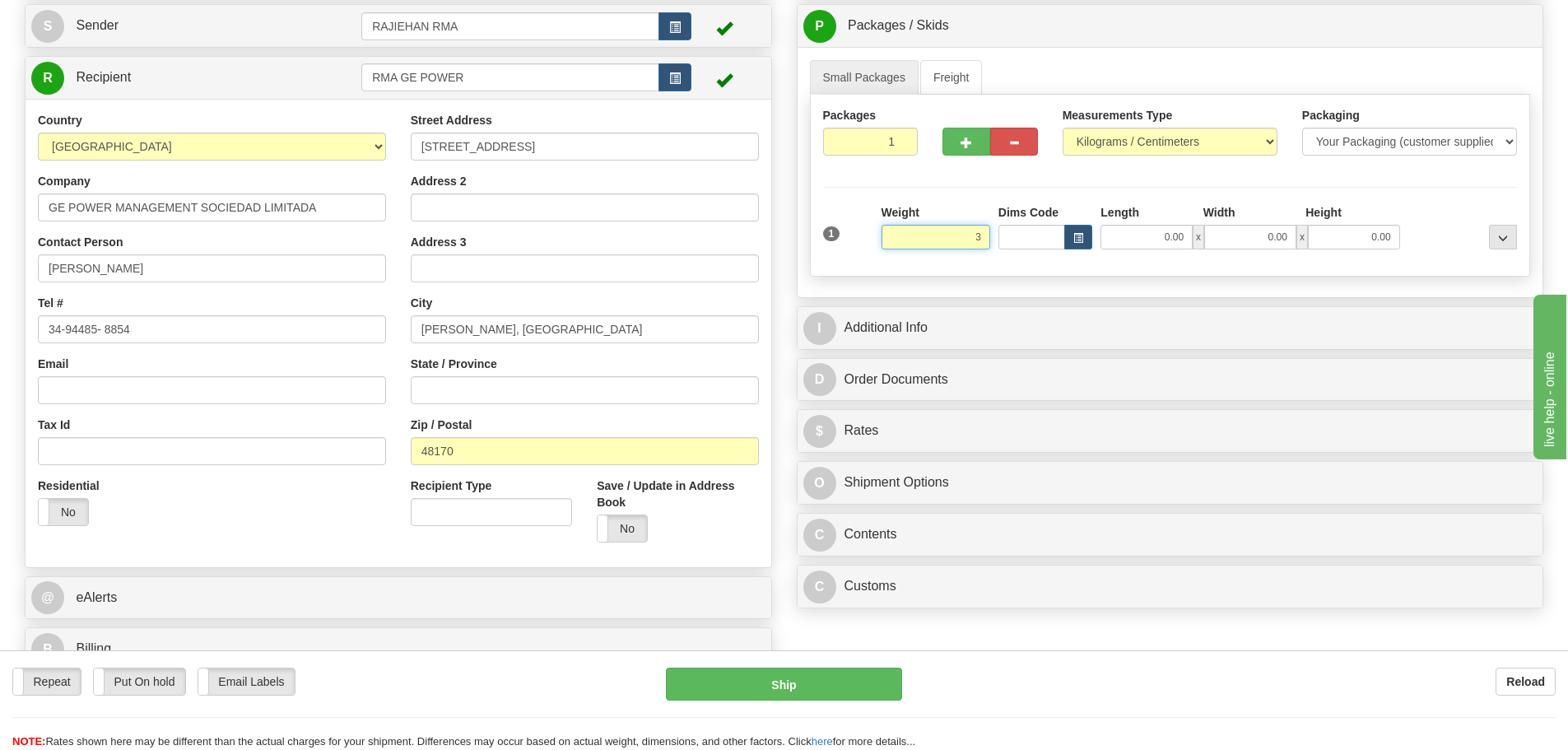
drag, startPoint x: 928, startPoint y: 233, endPoint x: 1038, endPoint y: 227, distance: 110.2
click at [1038, 227] on div "1 Weight 3 Dims Code Length" at bounding box center [1170, 234] width 703 height 58
type input "2.00"
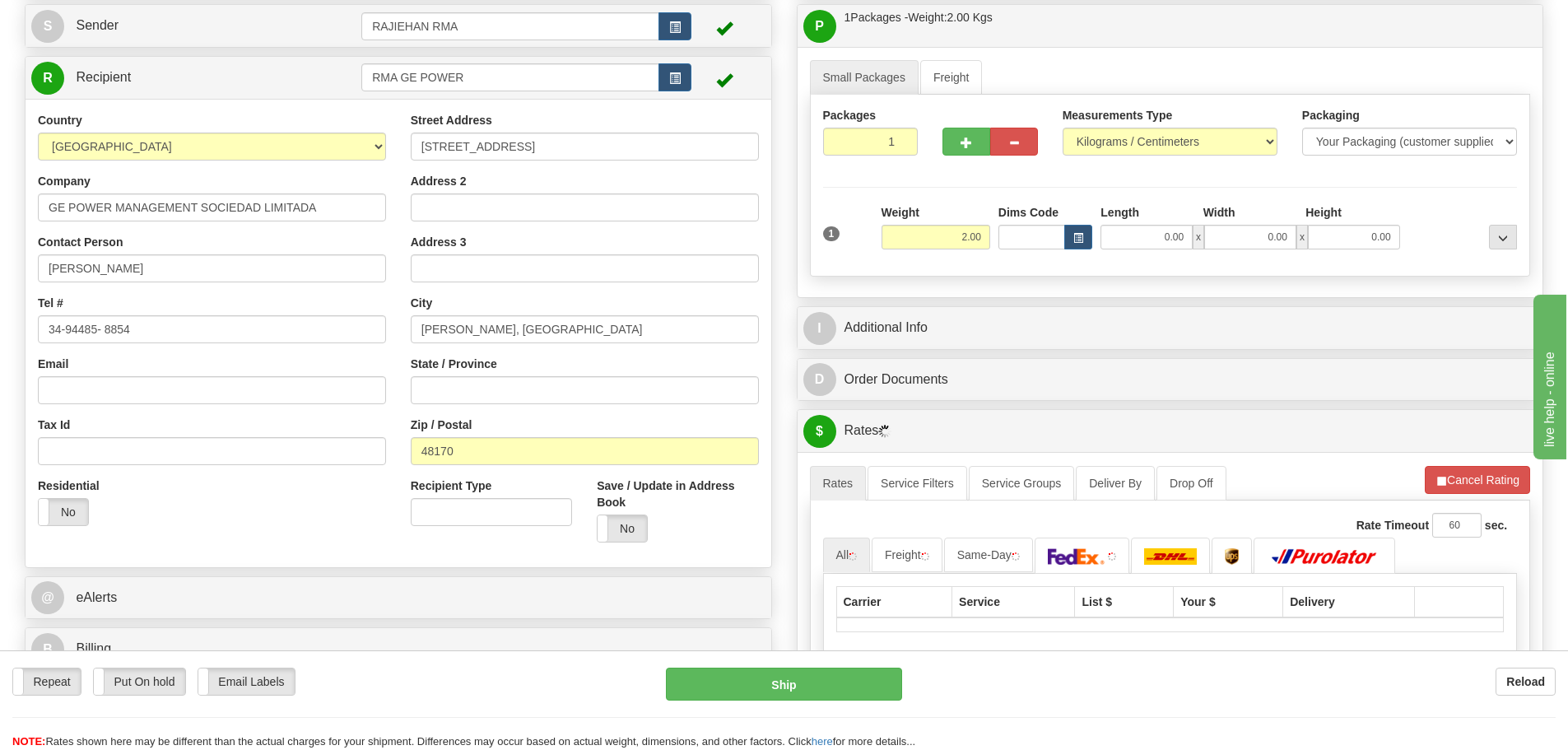
click at [832, 161] on div "Packages 1 1" at bounding box center [871, 137] width 120 height 61
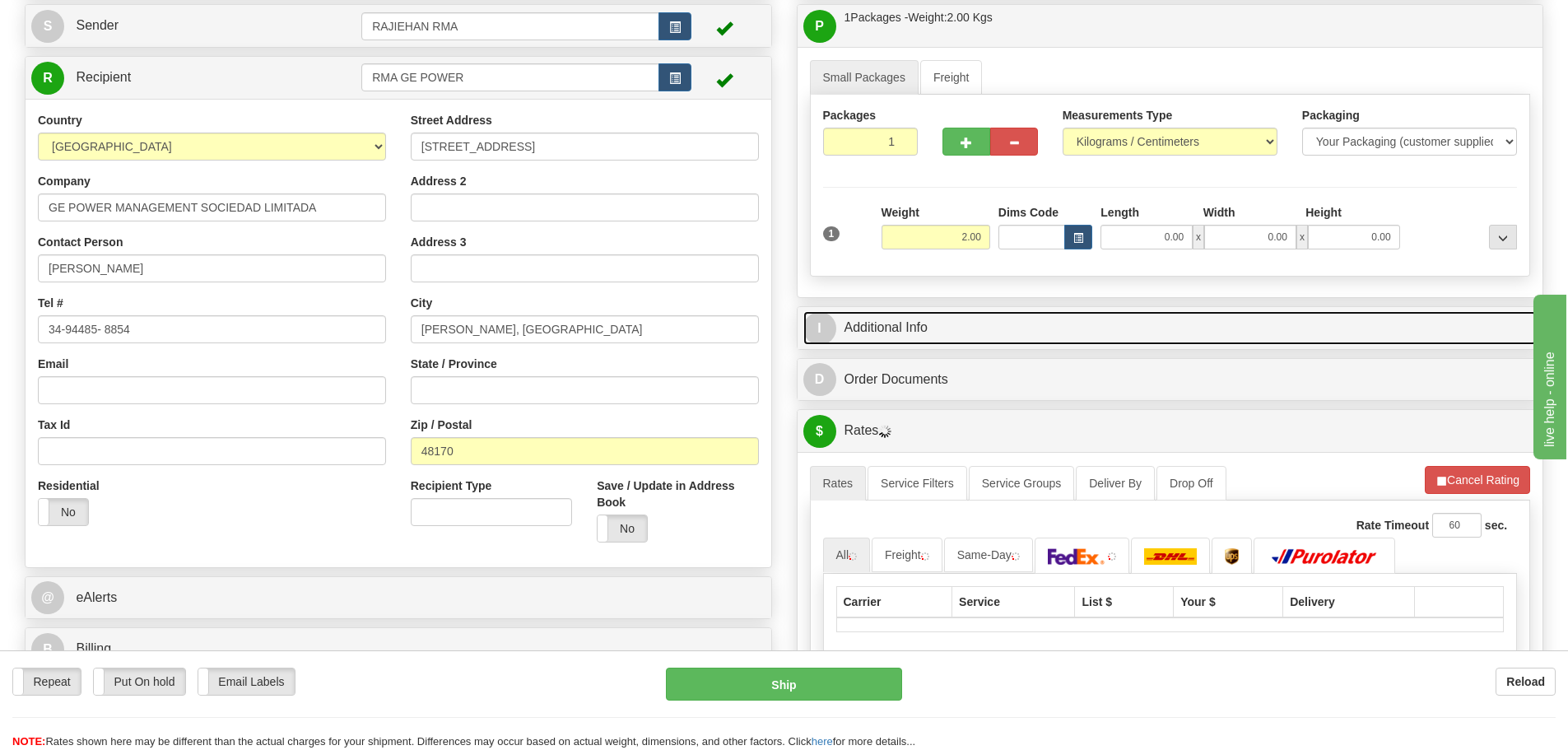
click at [915, 329] on link "I Additional Info" at bounding box center [1170, 328] width 734 height 34
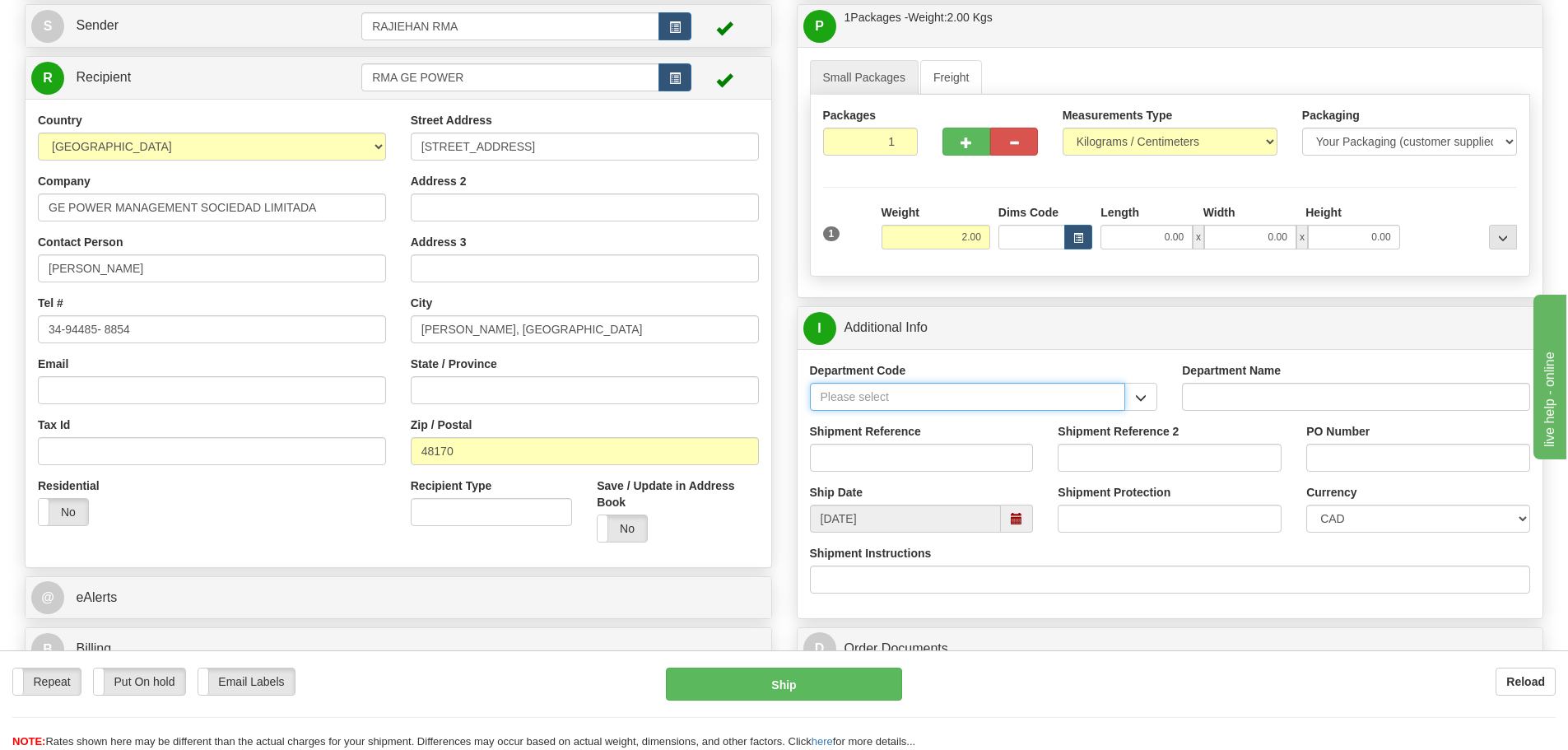
click at [1124, 393] on input "Department Code" at bounding box center [968, 397] width 316 height 28
click at [1132, 396] on button "button" at bounding box center [1140, 397] width 33 height 28
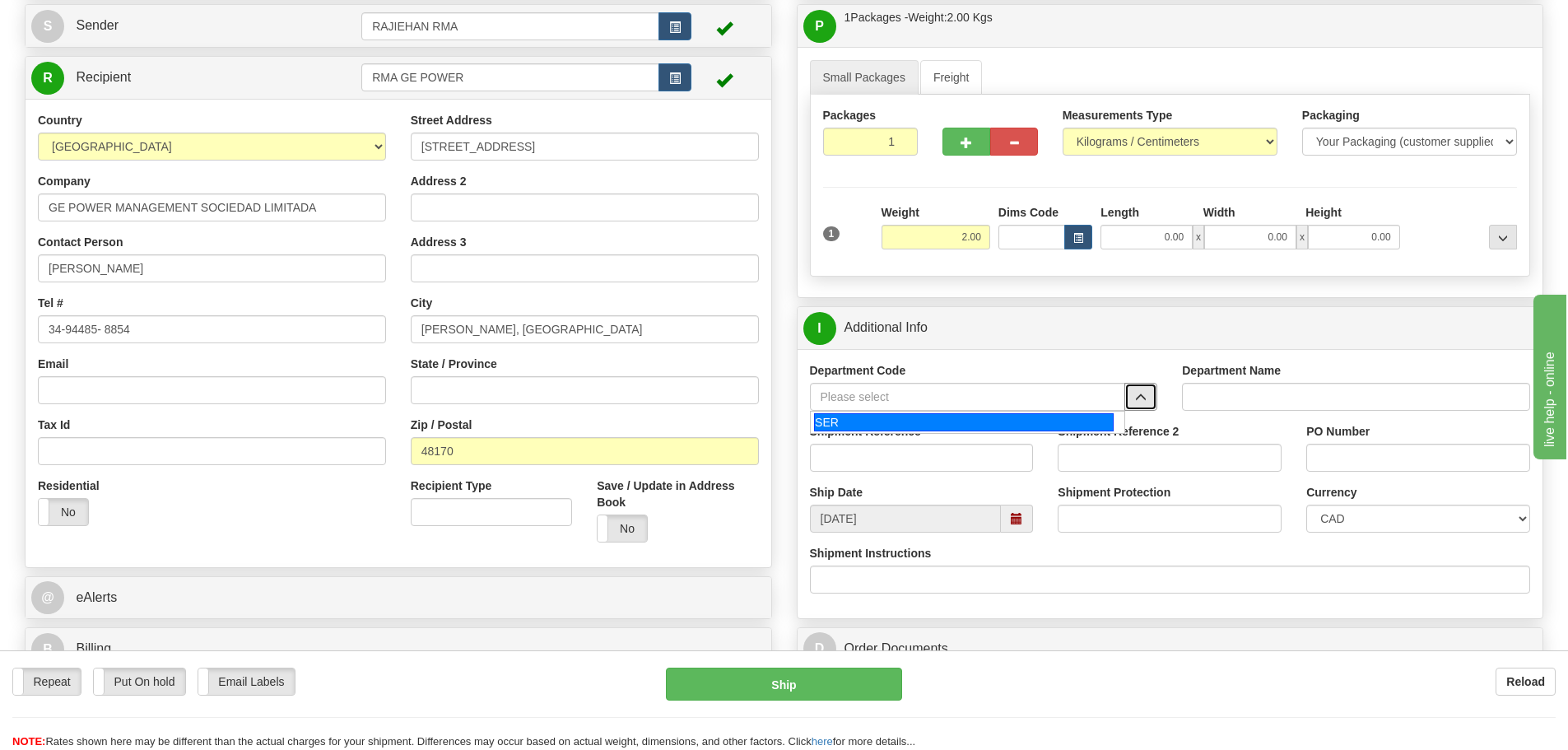
click at [991, 426] on div "SER" at bounding box center [964, 422] width 299 height 18
type input "SER"
type input "SERVICE DEPARTMENT"
click at [967, 442] on div "Shipment Reference" at bounding box center [922, 447] width 224 height 49
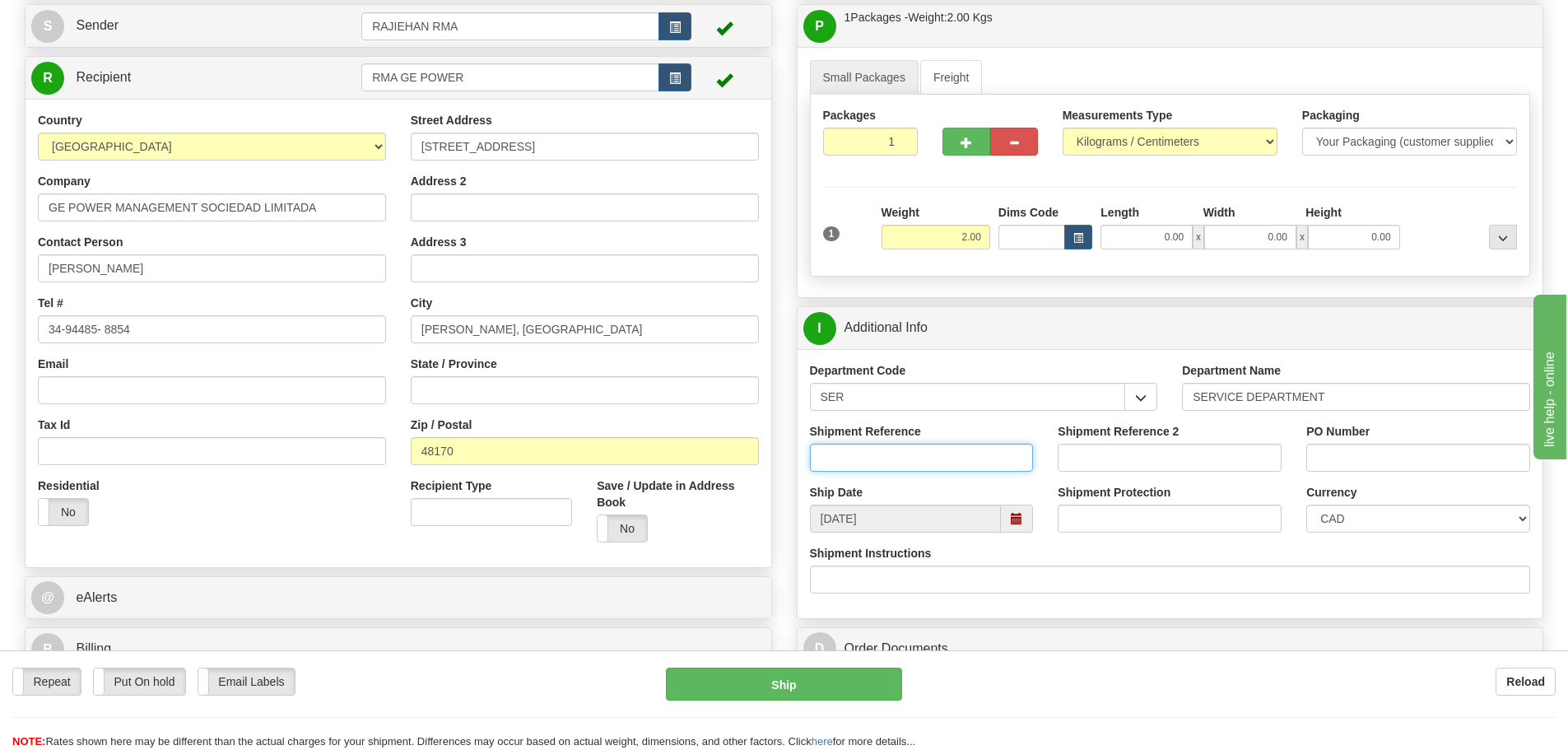
drag, startPoint x: 967, startPoint y: 443, endPoint x: 969, endPoint y: 459, distance: 16.1
click at [968, 450] on input "Shipment Reference" at bounding box center [922, 458] width 224 height 28
paste input "LSN-44054"
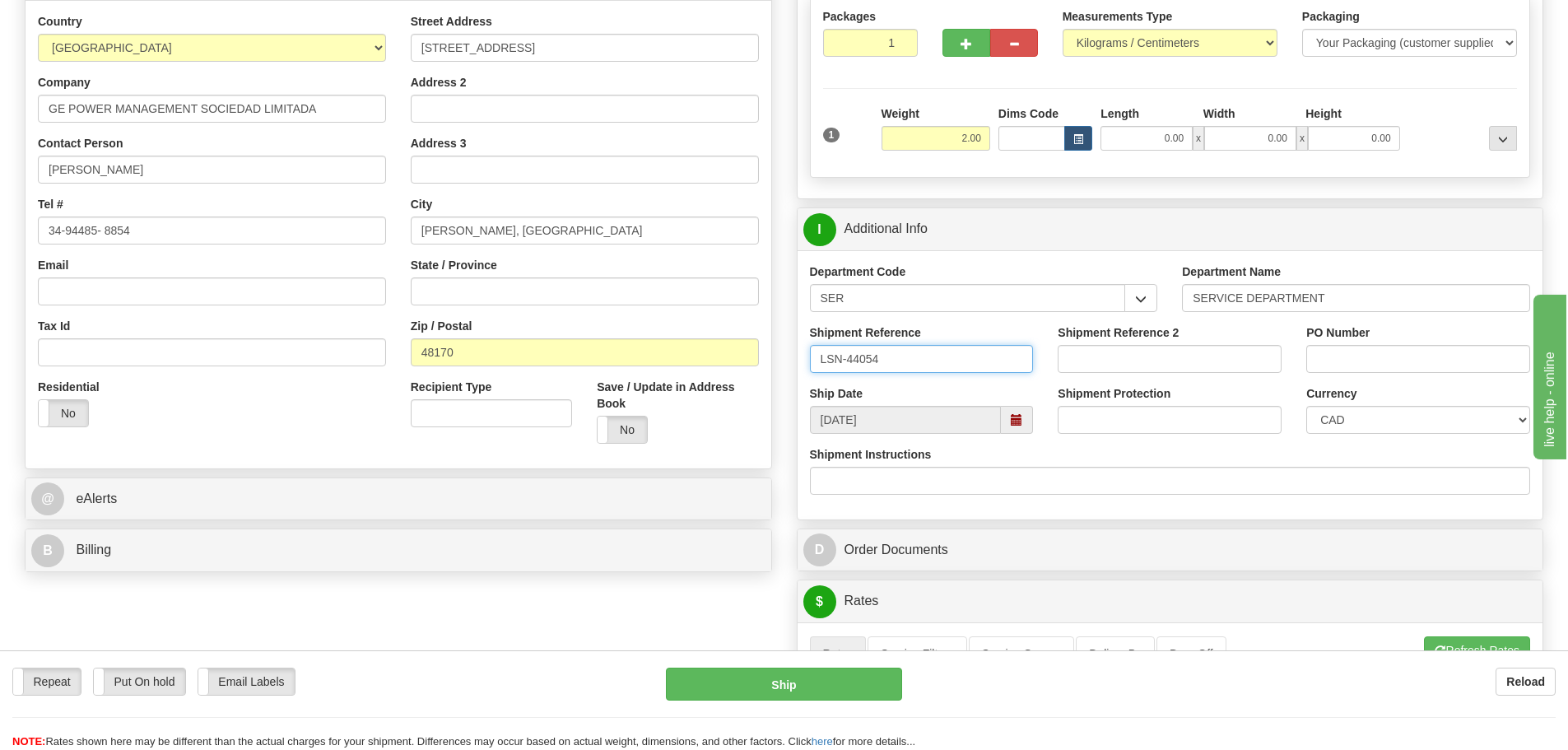
scroll to position [412, 0]
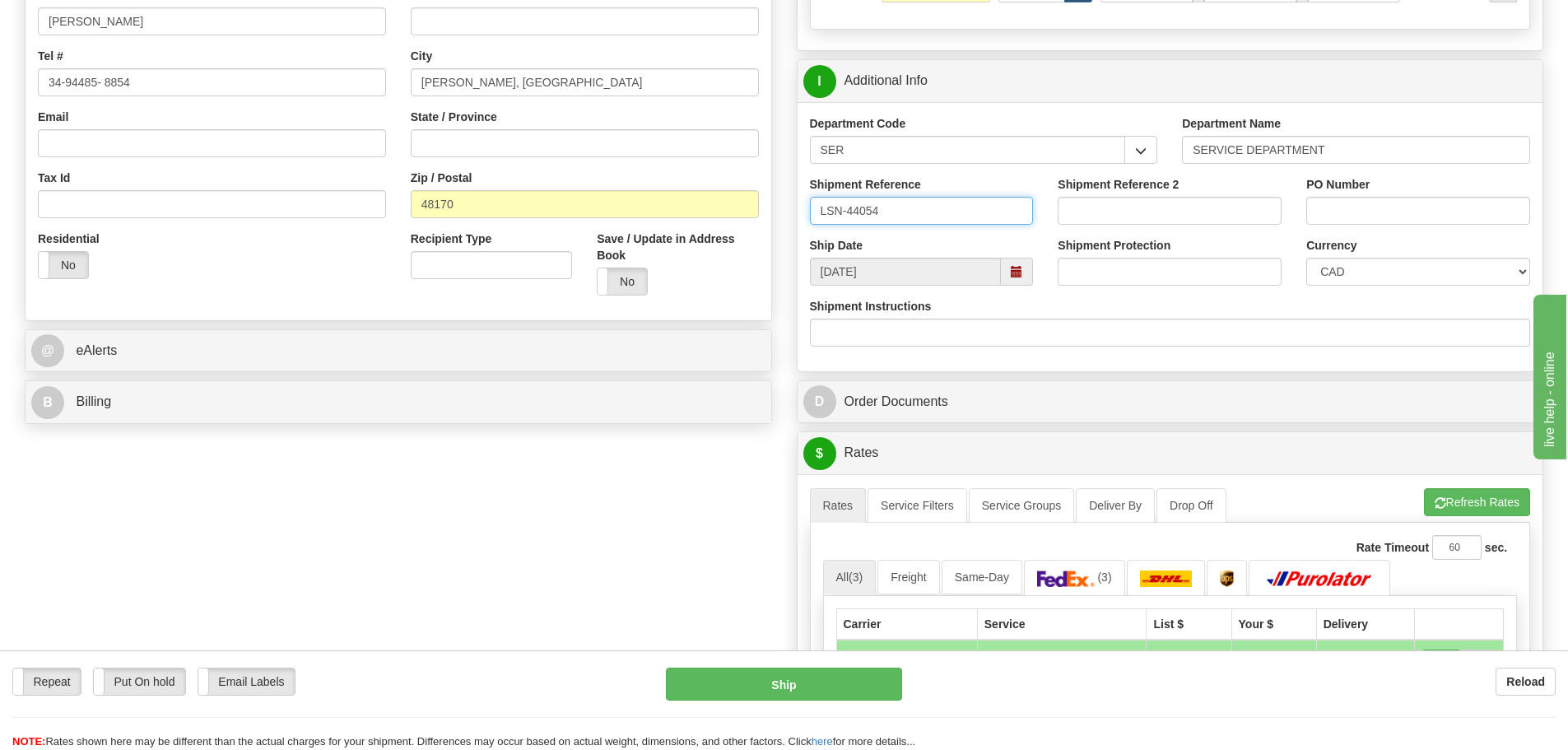
type input "LSN-44054"
click at [1313, 280] on select "CAD USD EUR ZAR [PERSON_NAME] ARN AUD AUS AWG BBD BFR BGN BHD BMD BND BRC BRL C…" at bounding box center [1418, 272] width 224 height 28
select select "1"
click at [1307, 258] on select "CAD USD EUR ZAR [PERSON_NAME] ARN AUD AUS AWG BBD BFR BGN BHD BMD BND BRC BRL C…" at bounding box center [1418, 272] width 224 height 28
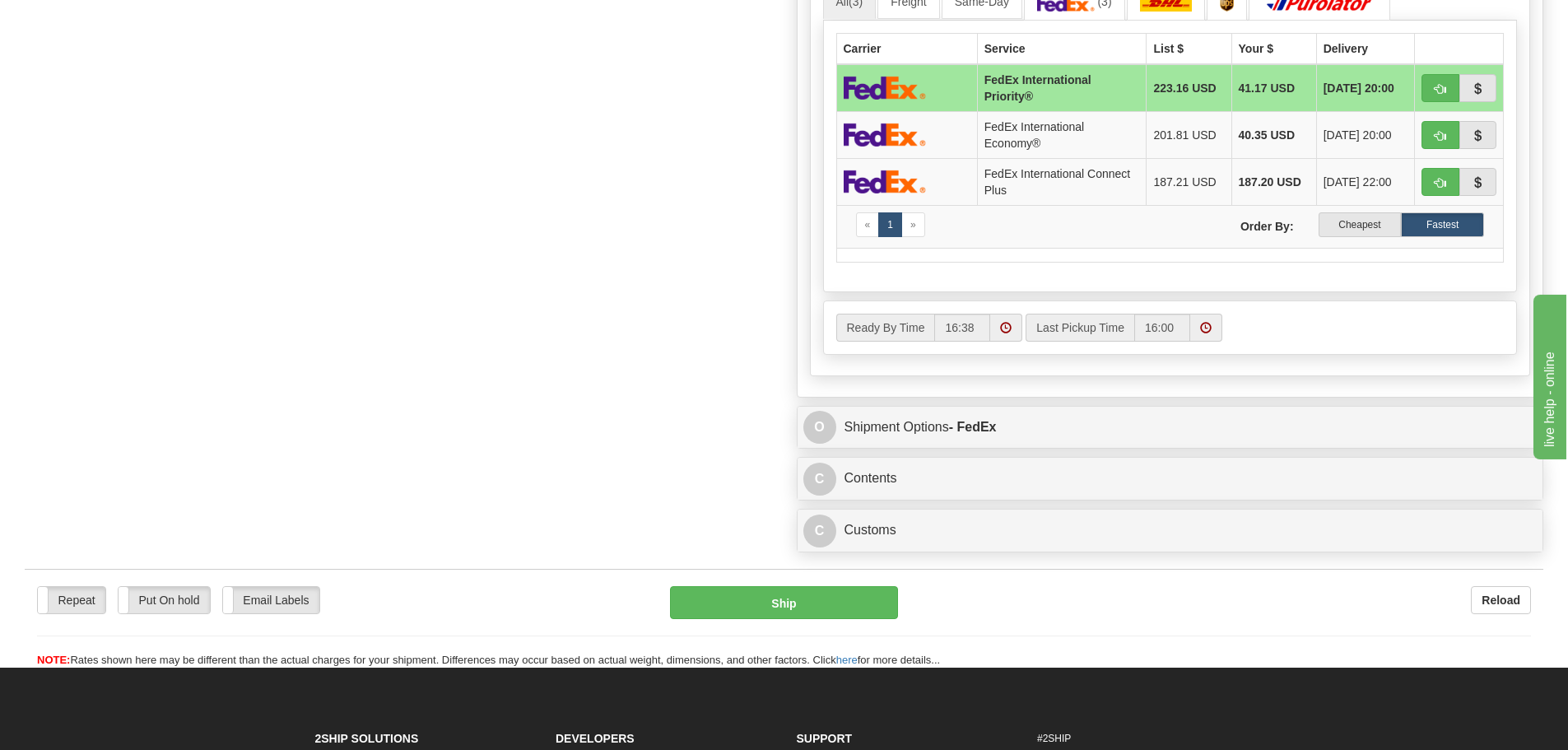
scroll to position [988, 0]
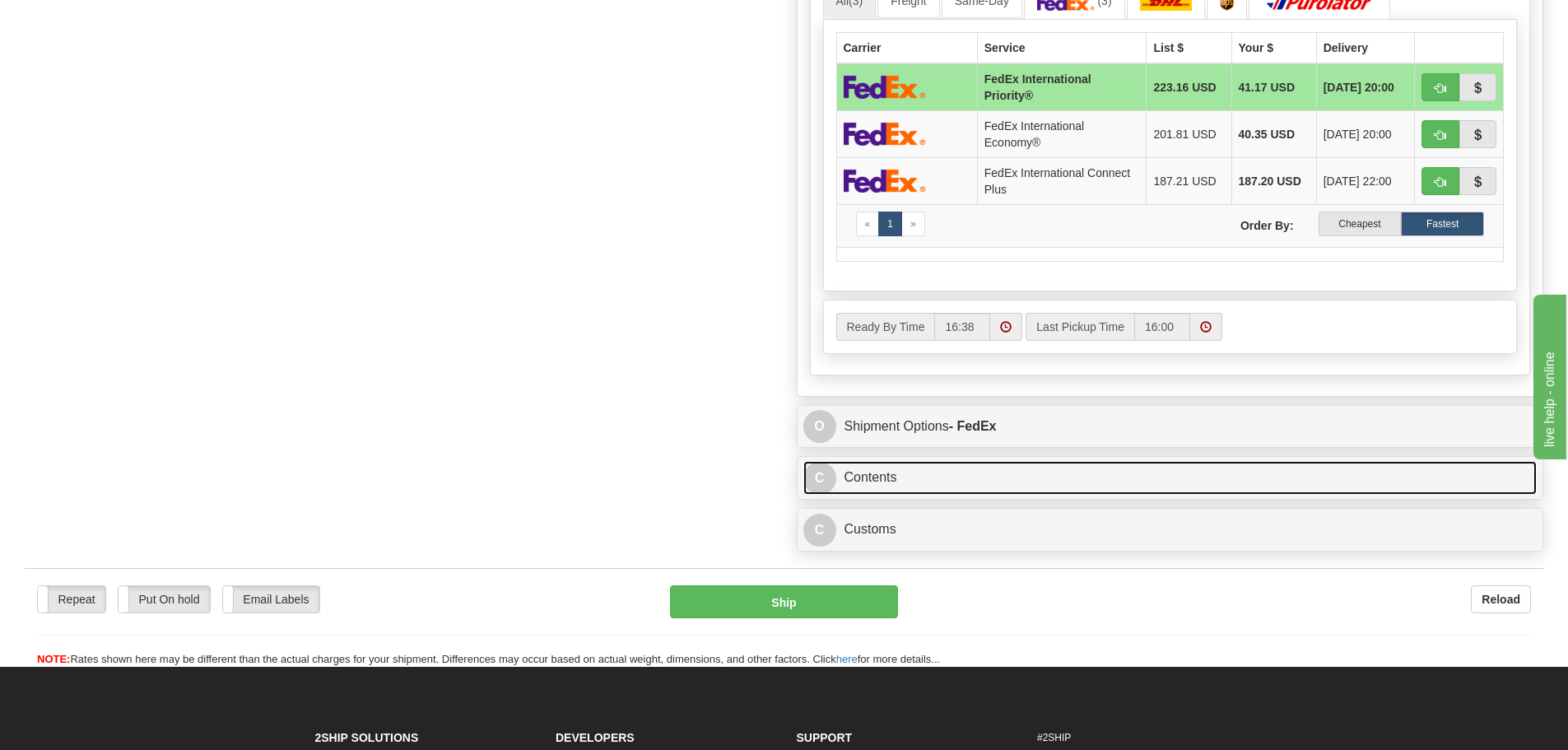
click at [981, 472] on link "C Contents" at bounding box center [1170, 478] width 734 height 34
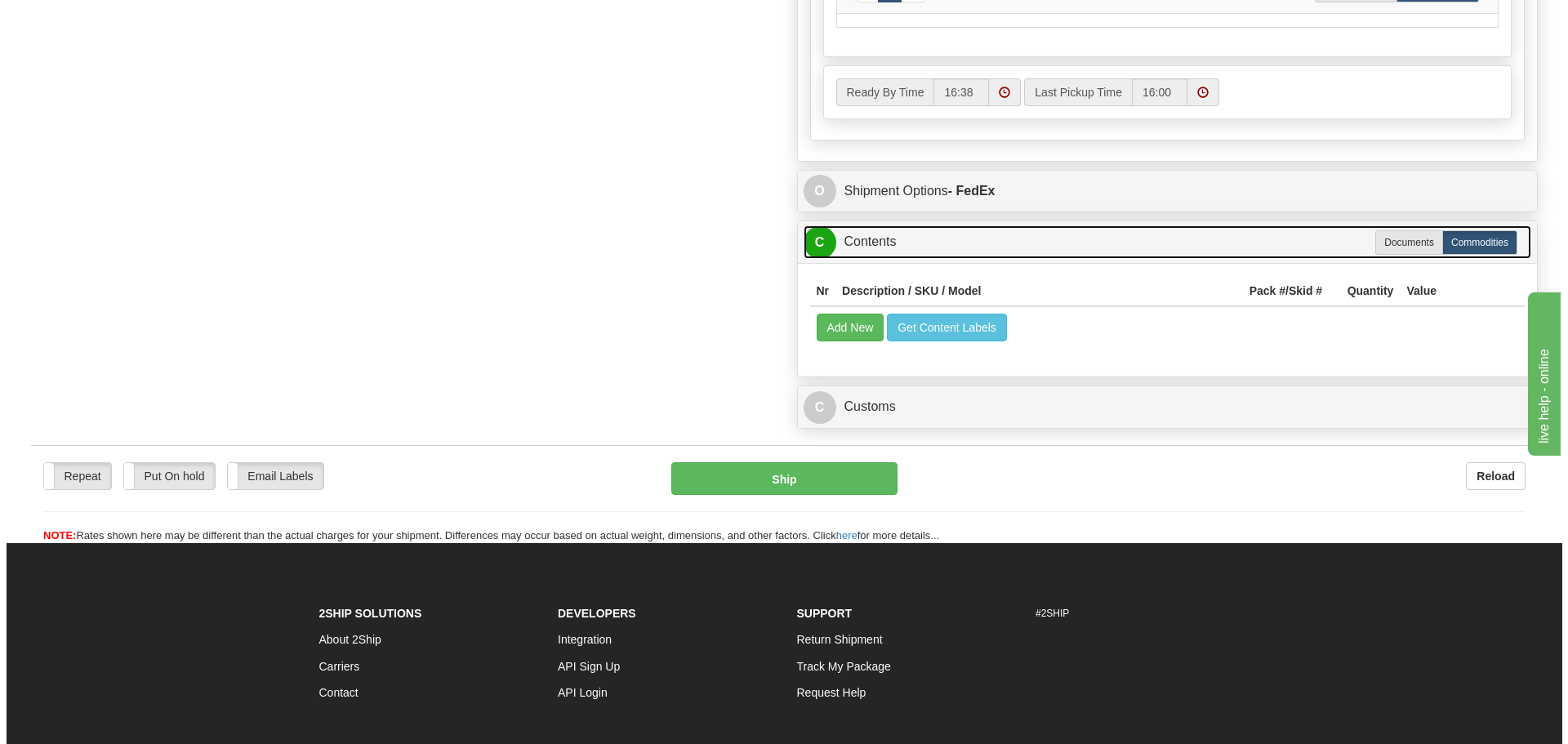
scroll to position [1225, 0]
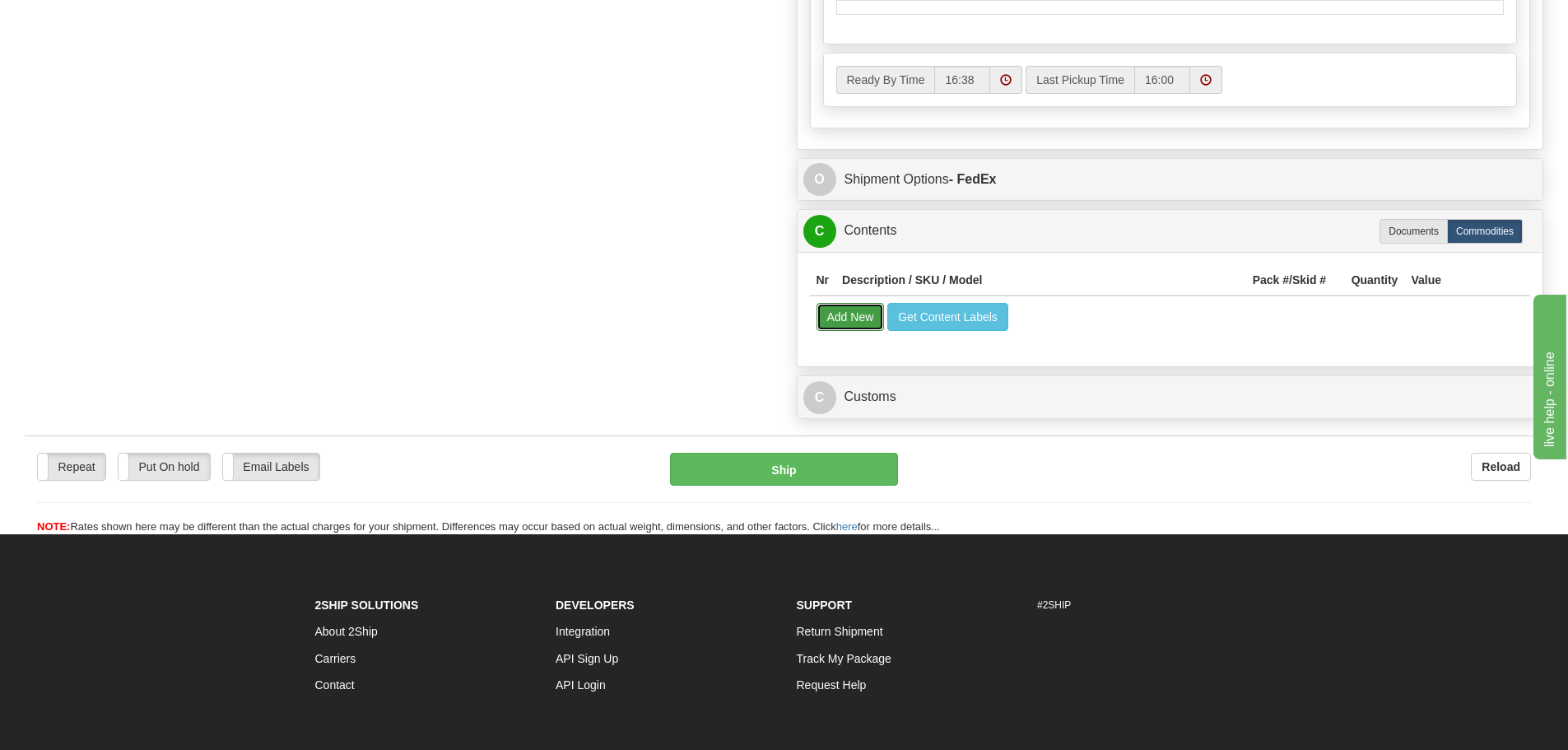
click at [871, 323] on button "Add New" at bounding box center [850, 317] width 68 height 28
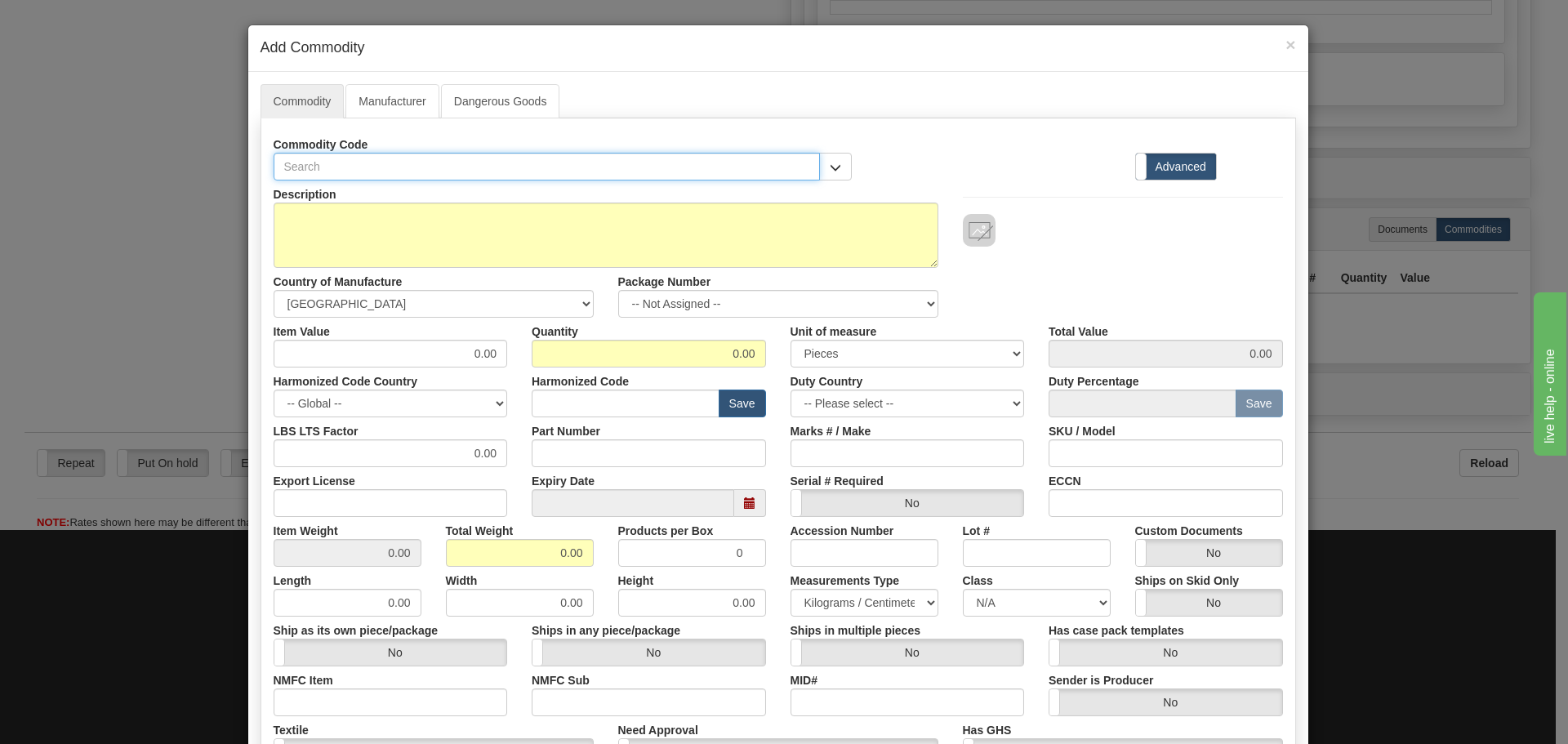
click at [594, 153] on input "text" at bounding box center [546, 167] width 547 height 28
paste input "MM300BEHC1CAXXXXBE"
type input "MM300BEHC1CAXXXXBE"
click at [639, 453] on input "Part Number" at bounding box center [648, 453] width 235 height 28
paste input "MM300BEHC1CAXXXXBE"
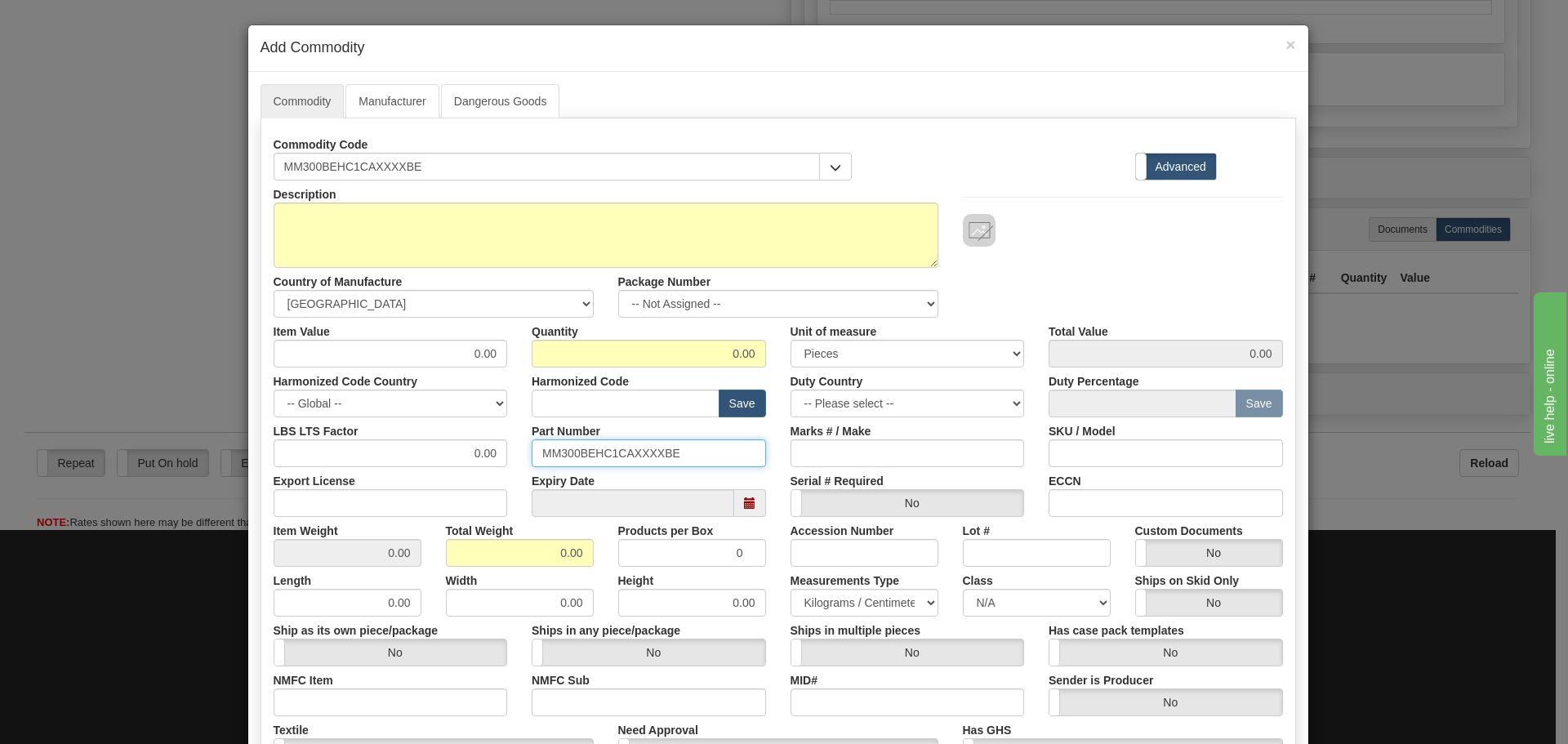
type input "MM300BEHC1CAXXXXBE"
click at [873, 176] on div "Commodity Code MM300BEHC1CAXXXXBE Standard Advanced" at bounding box center [778, 155] width 1034 height 50
click at [579, 408] on input "text" at bounding box center [625, 404] width 188 height 28
type input "8536.49.0080"
drag, startPoint x: 453, startPoint y: 364, endPoint x: 535, endPoint y: 375, distance: 82.7
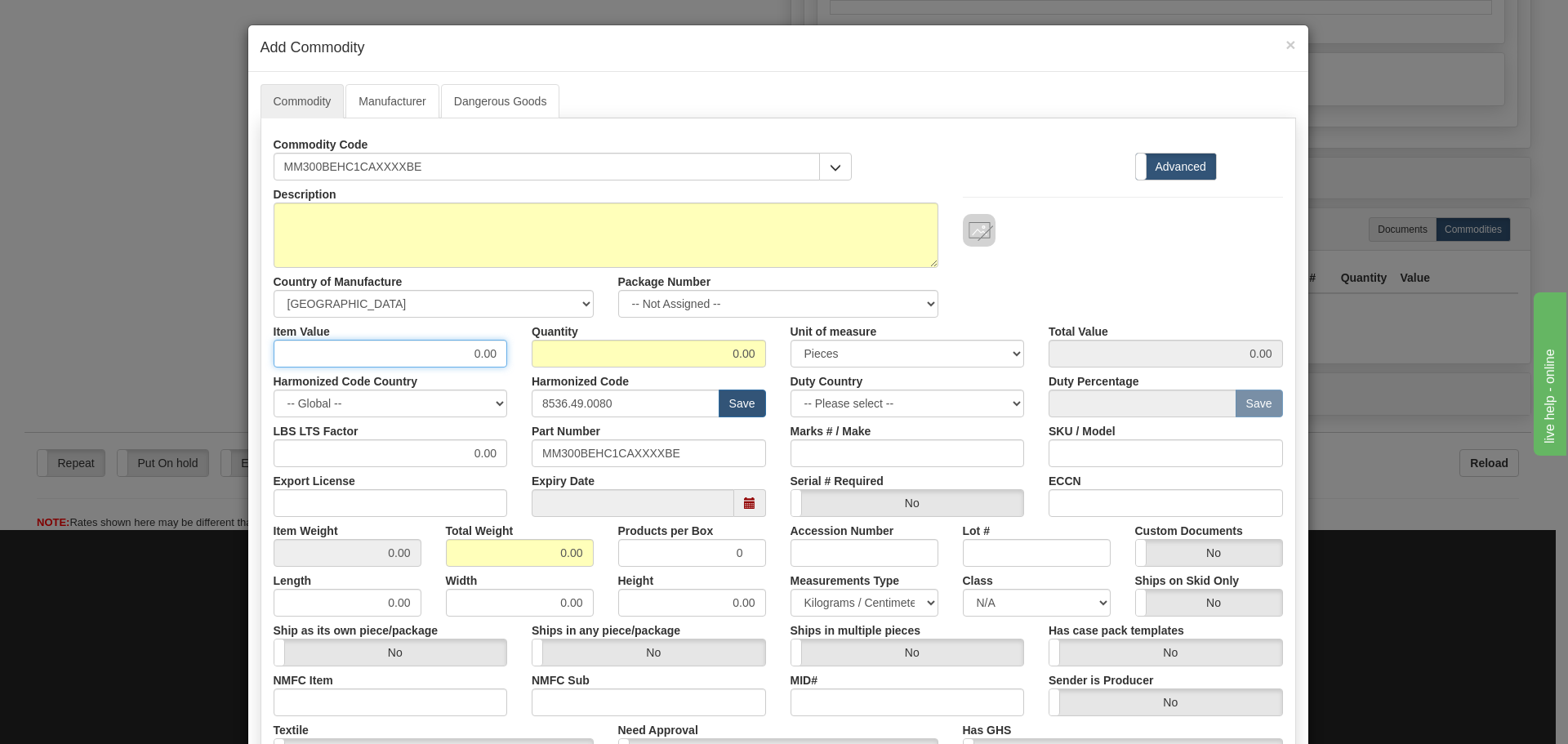
click at [535, 375] on div "Description Country of Manufacture -- Unknown -- [GEOGRAPHIC_DATA] [GEOGRAPHIC_…" at bounding box center [777, 539] width 1009 height 719
type input "75"
type input "1"
type input "75.00"
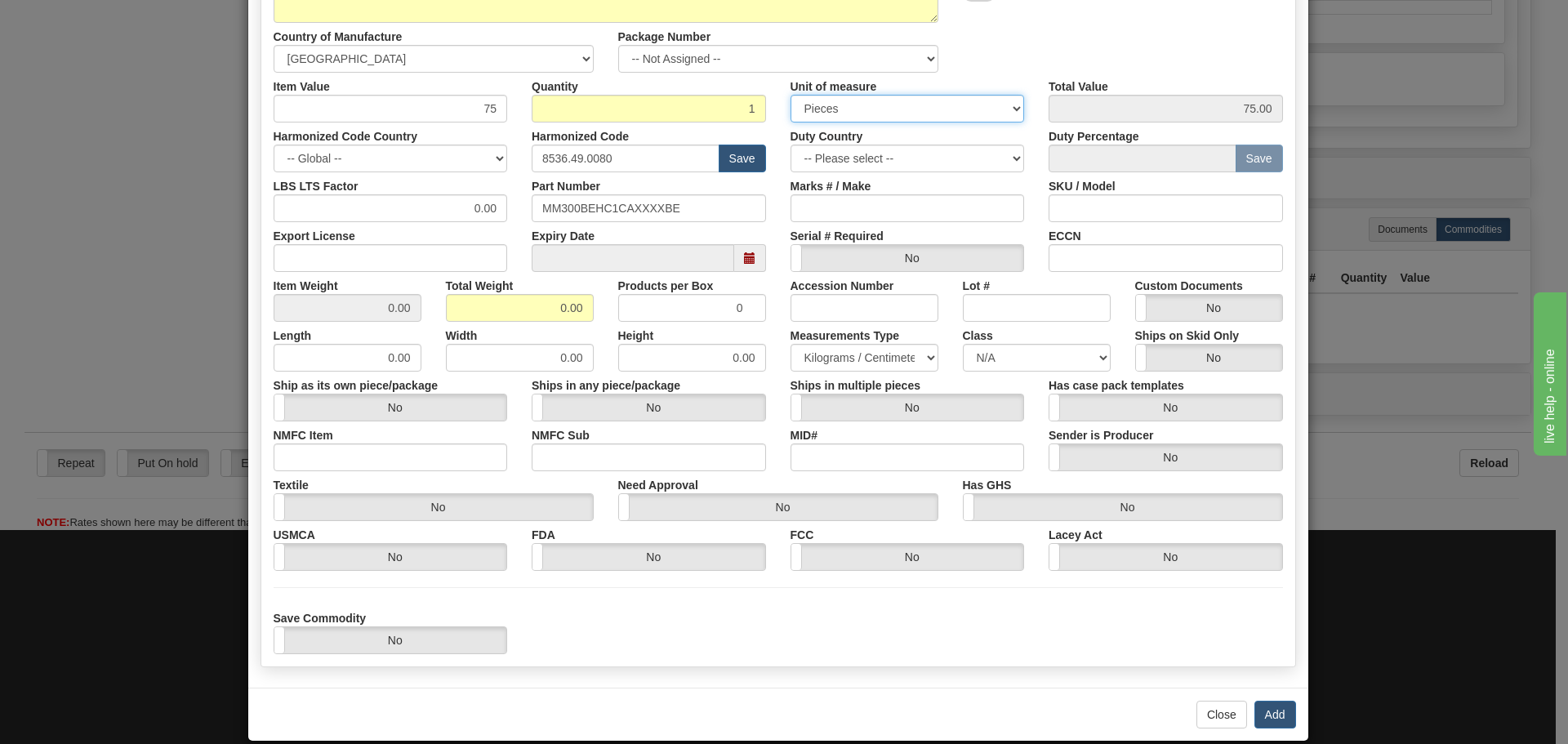
scroll to position [267, 0]
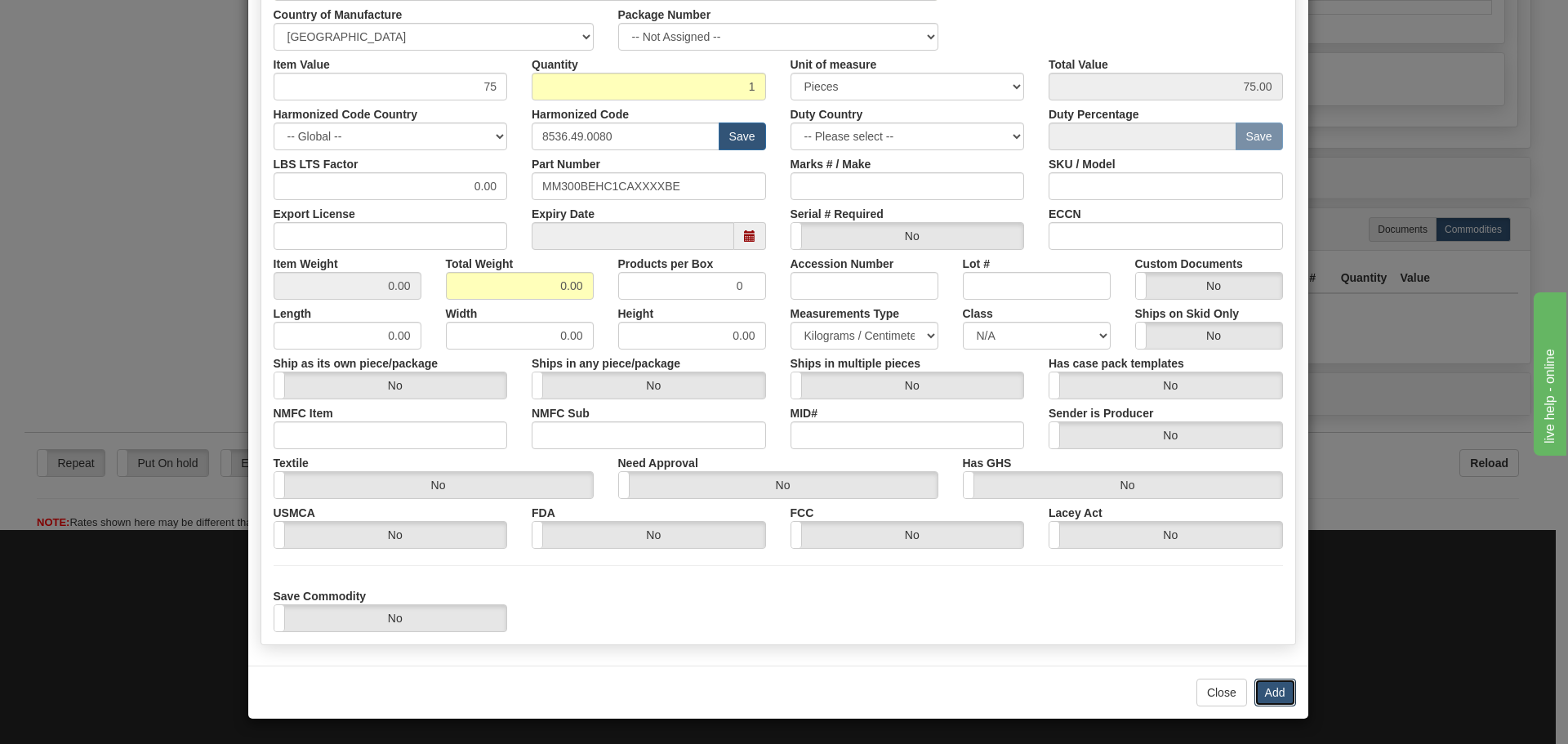
click at [1269, 682] on button "Add" at bounding box center [1275, 693] width 41 height 28
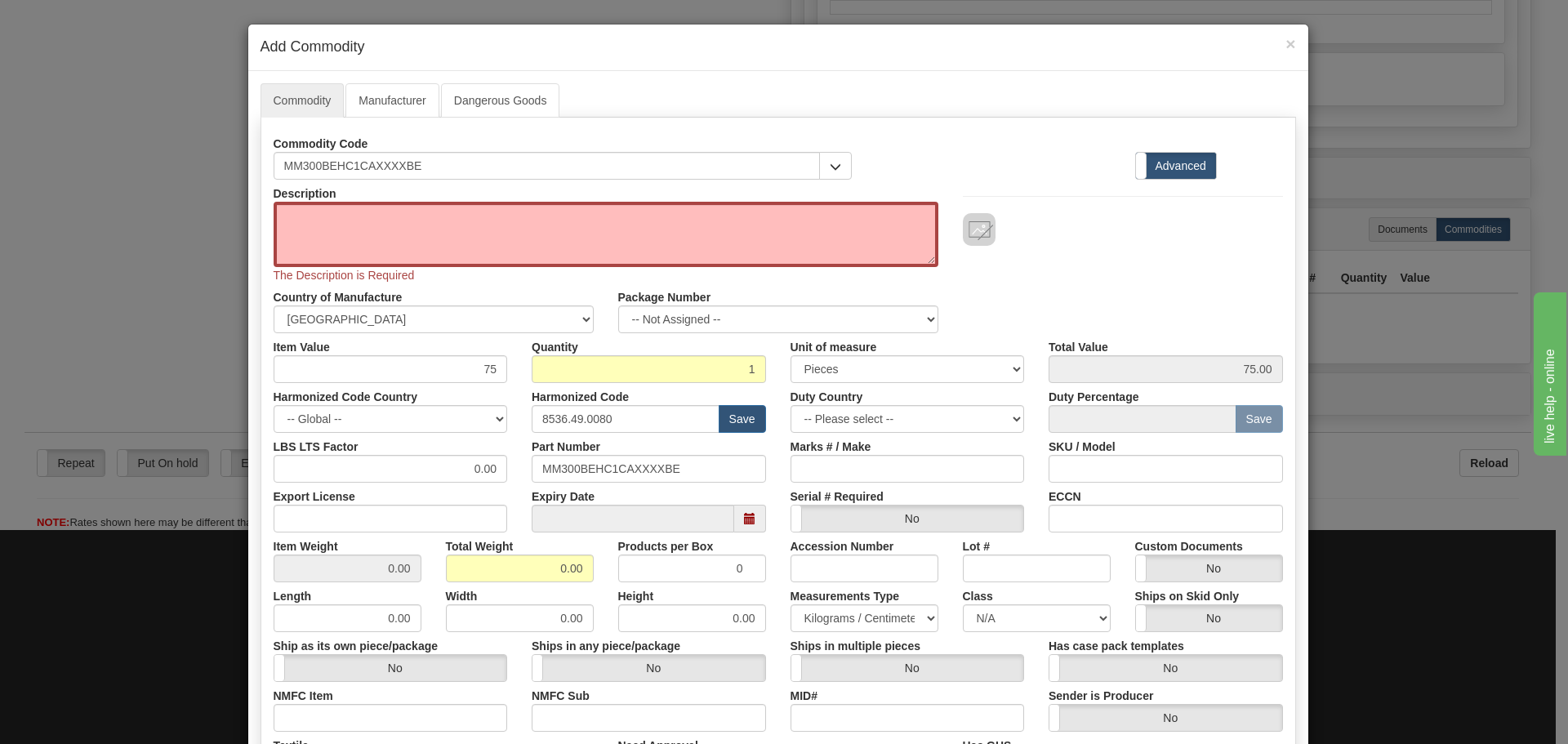
scroll to position [0, 0]
click at [389, 219] on textarea "Description" at bounding box center [605, 235] width 665 height 65
click at [391, 243] on textarea "Description" at bounding box center [605, 235] width 665 height 65
paste textarea "MM300 Enhanced Motor Protection System"
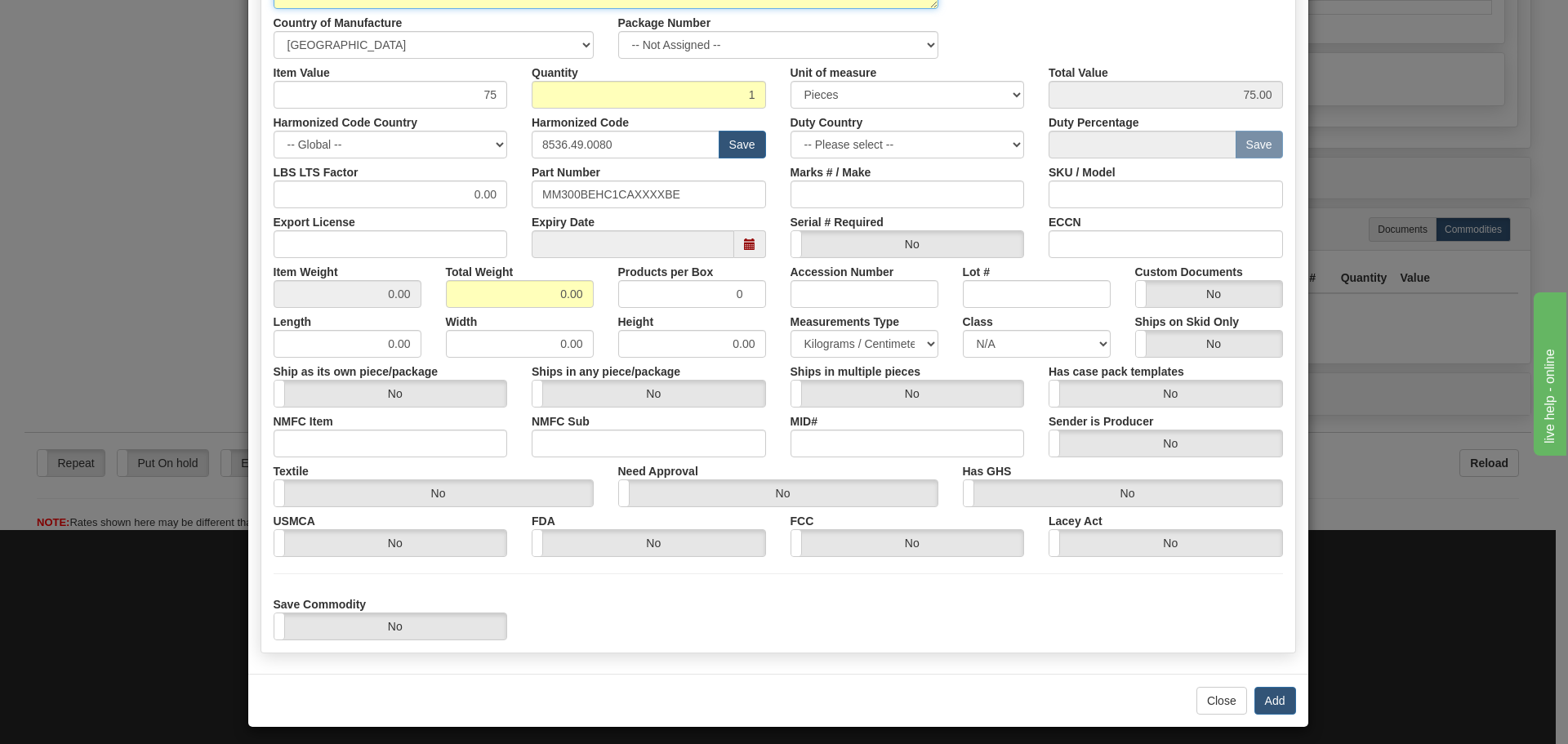
scroll to position [267, 0]
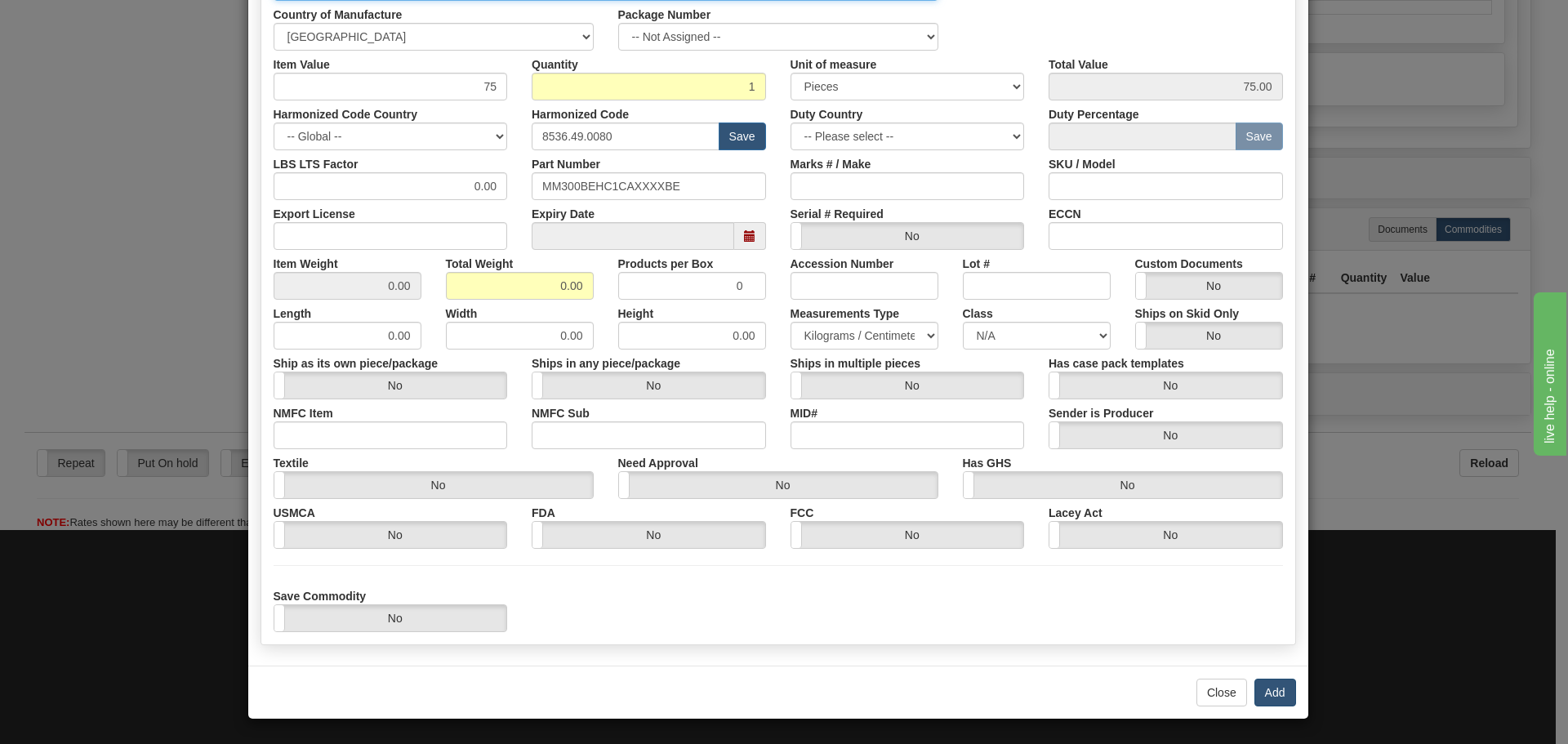
type textarea "MM300 Enhanced Motor Protection System"
click at [1274, 692] on button "Add" at bounding box center [1275, 693] width 41 height 28
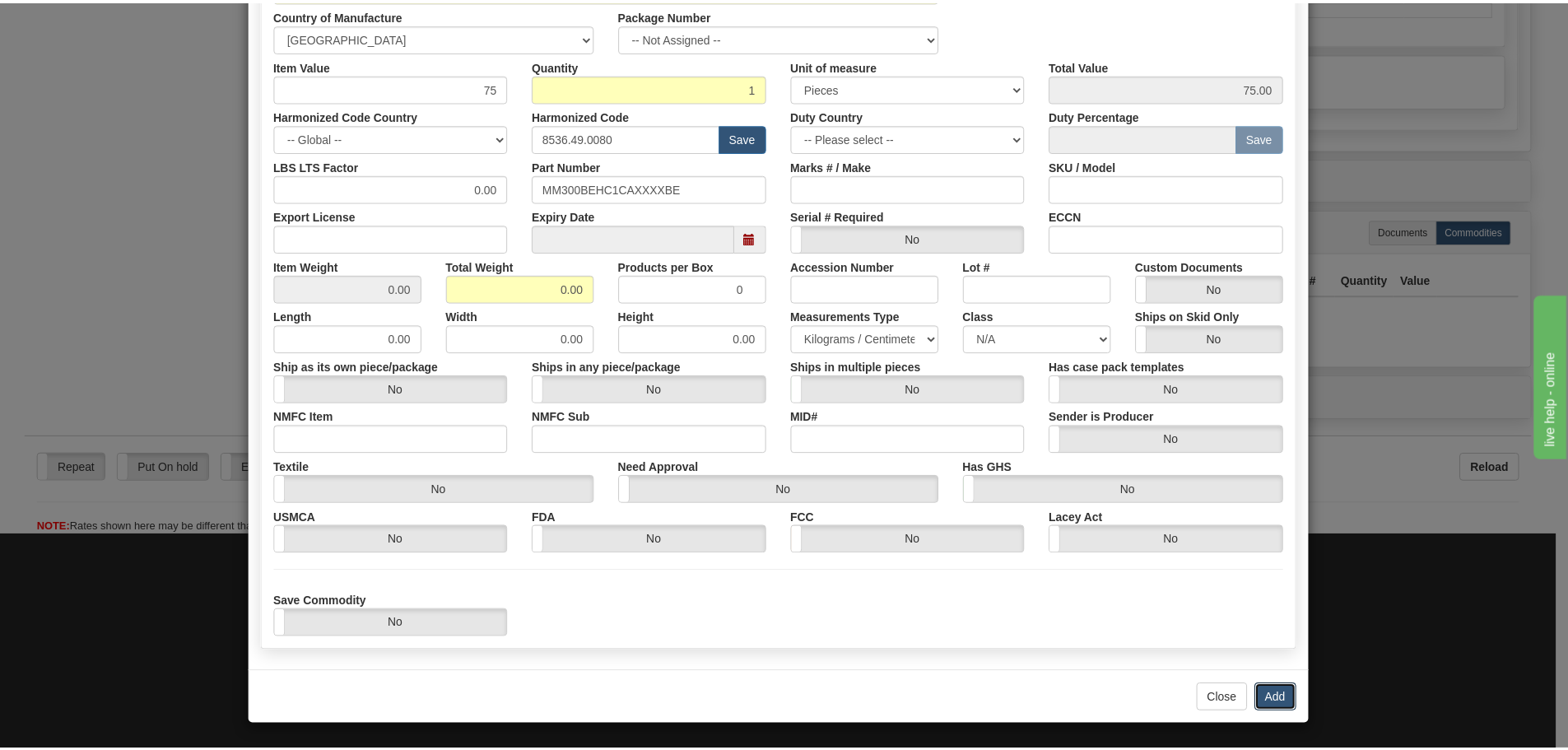
scroll to position [0, 0]
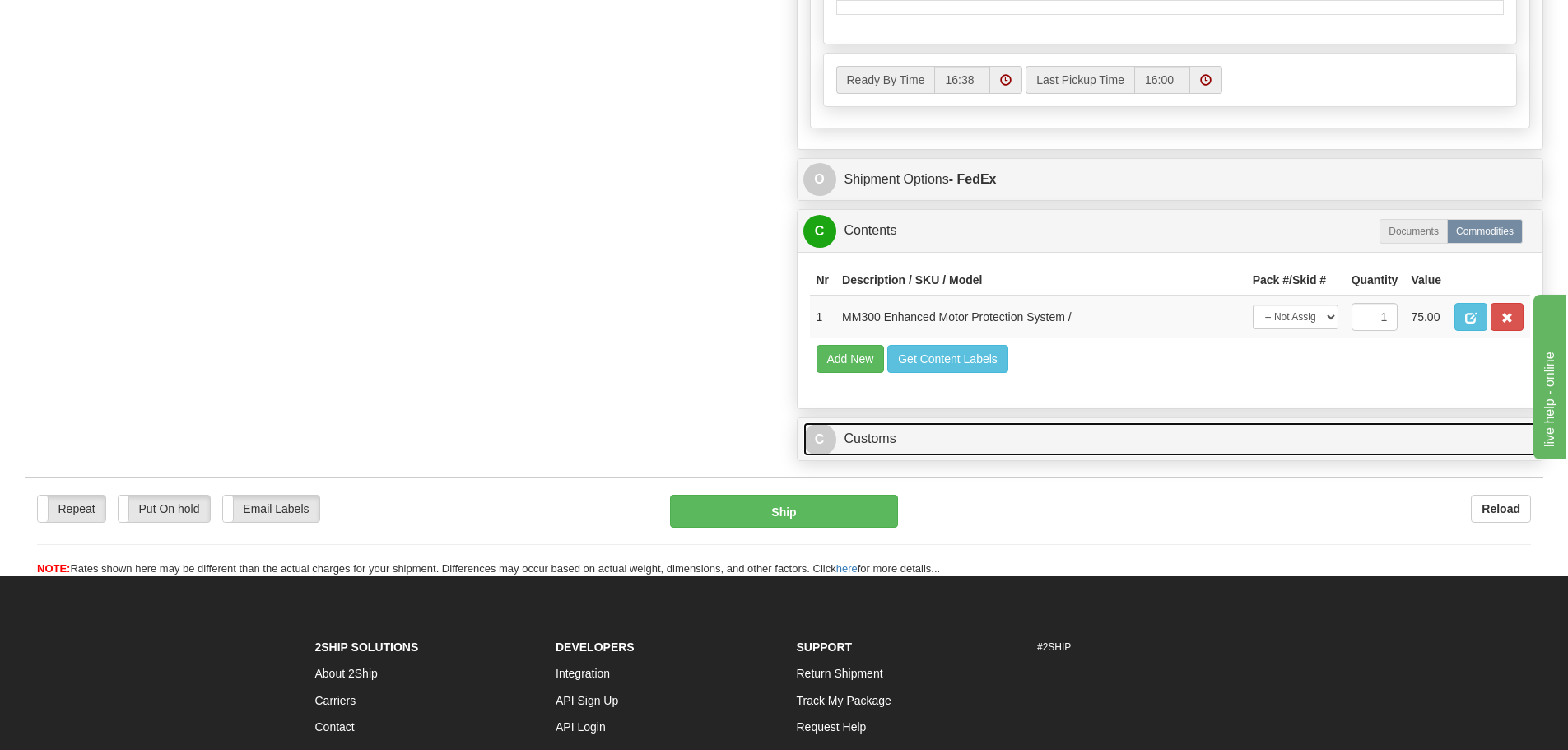
click at [1033, 432] on link "C Customs" at bounding box center [1170, 439] width 734 height 34
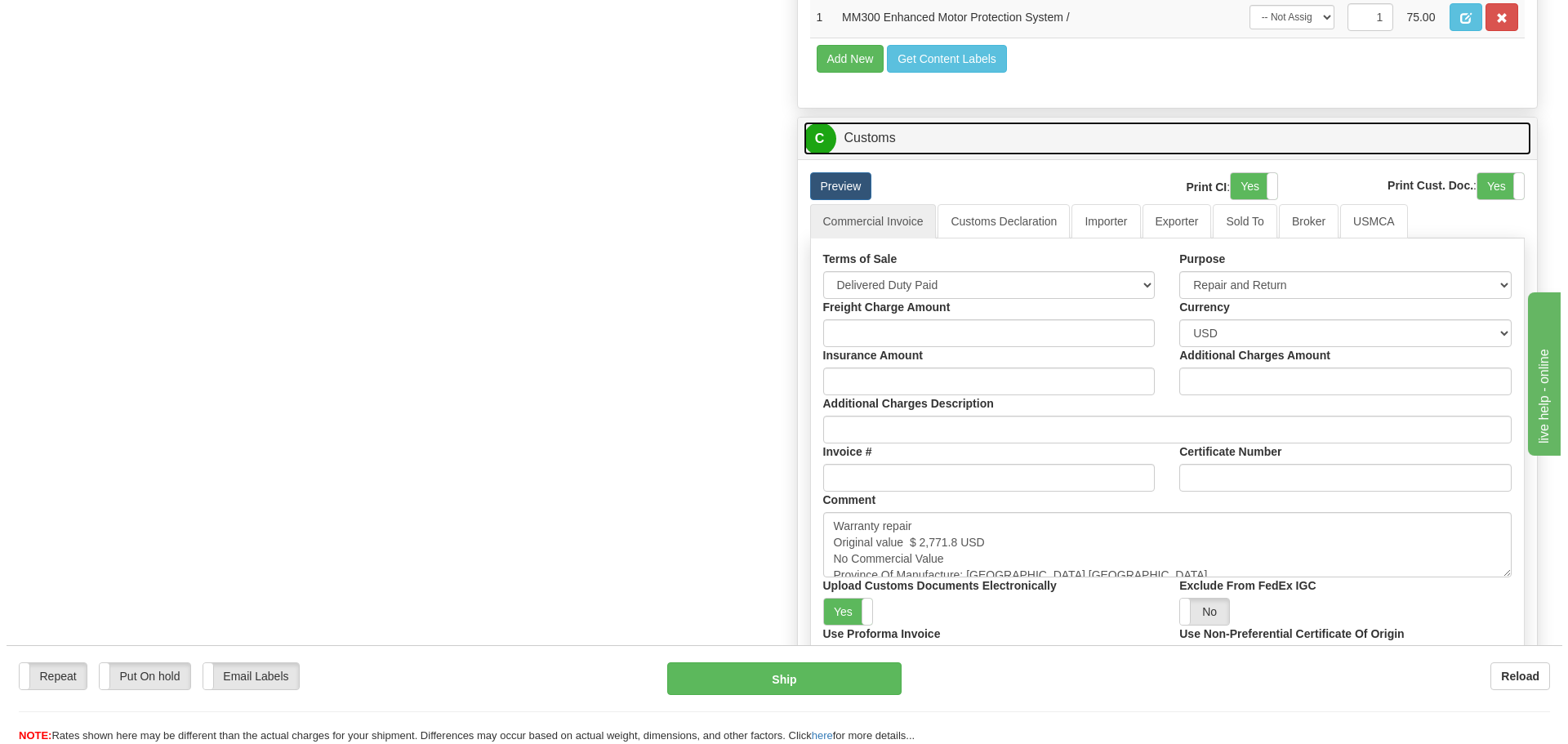
scroll to position [1552, 0]
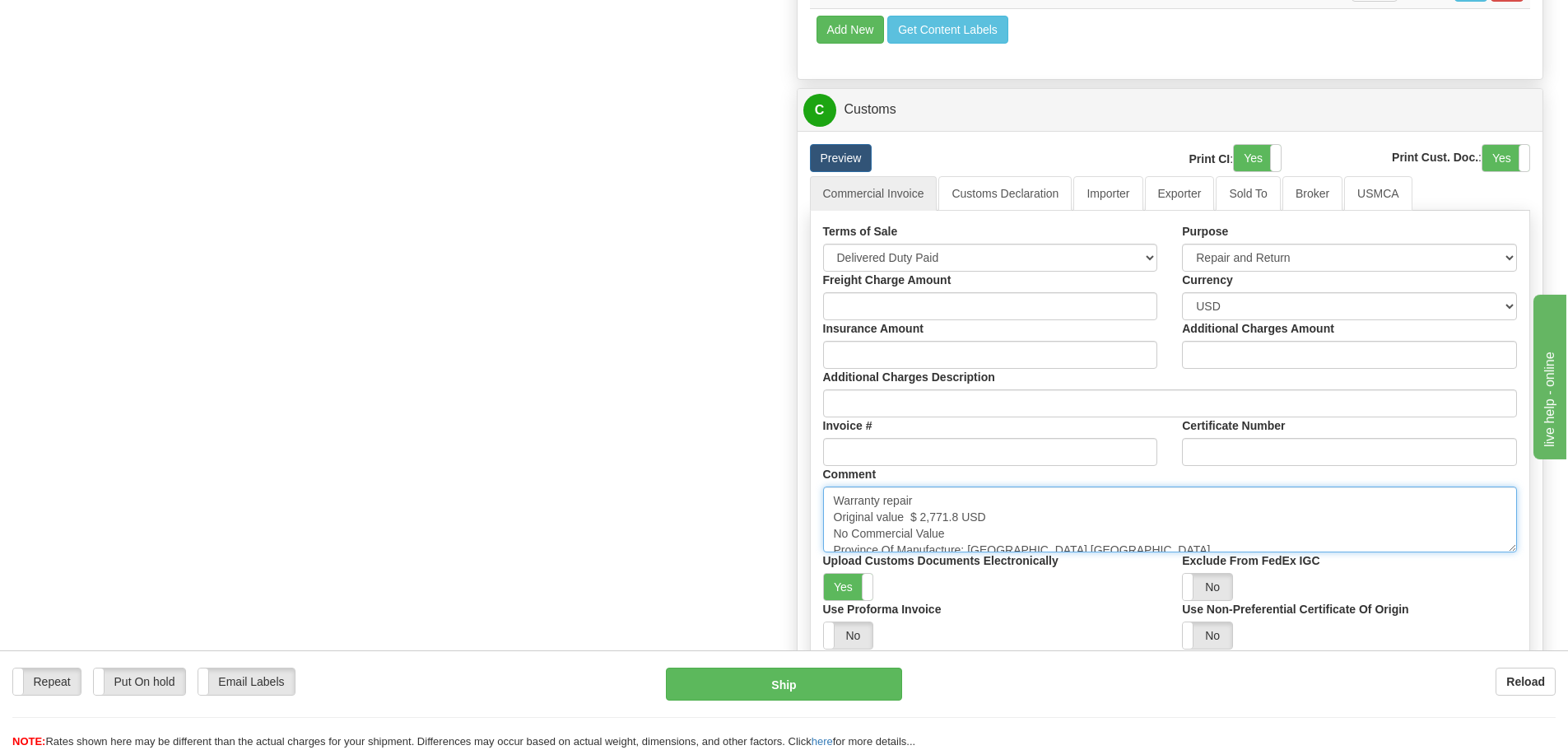
click at [1070, 514] on textarea "Warranty repair Original value $ 2,771.8 USD No Commercial Value Province Of Ma…" at bounding box center [1170, 520] width 695 height 66
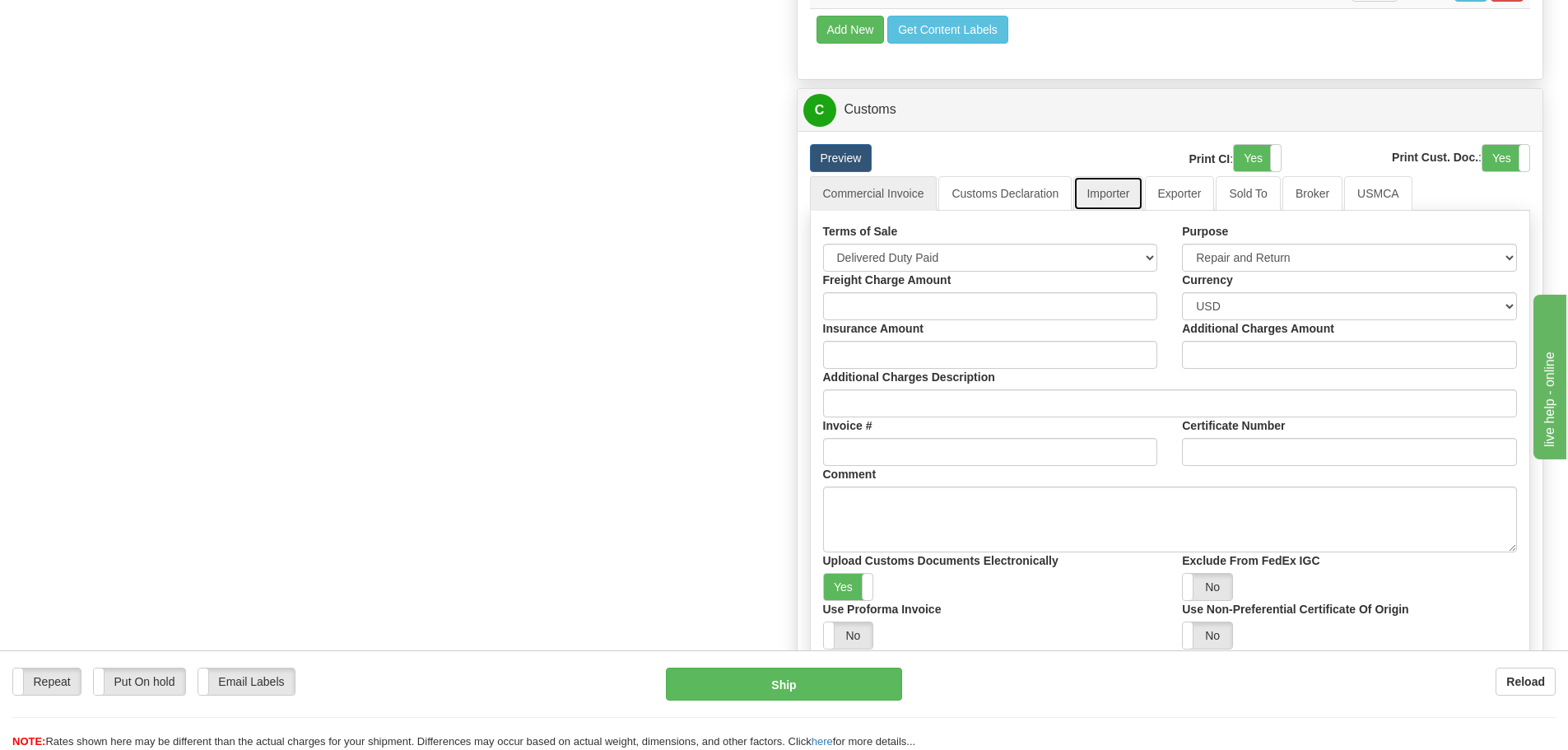
click at [1105, 202] on link "Importer" at bounding box center [1108, 193] width 69 height 35
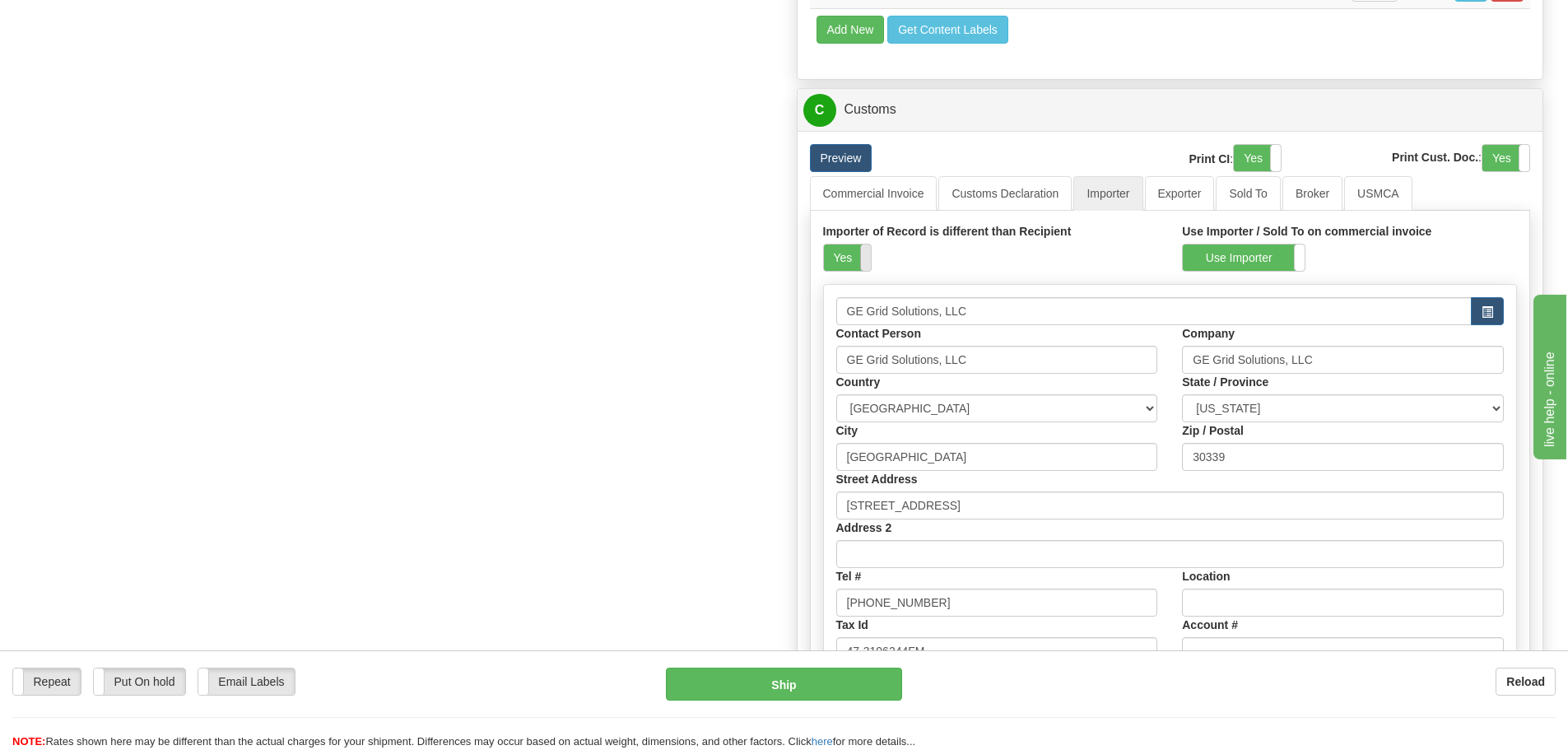
click at [869, 252] on span at bounding box center [871, 258] width 21 height 27
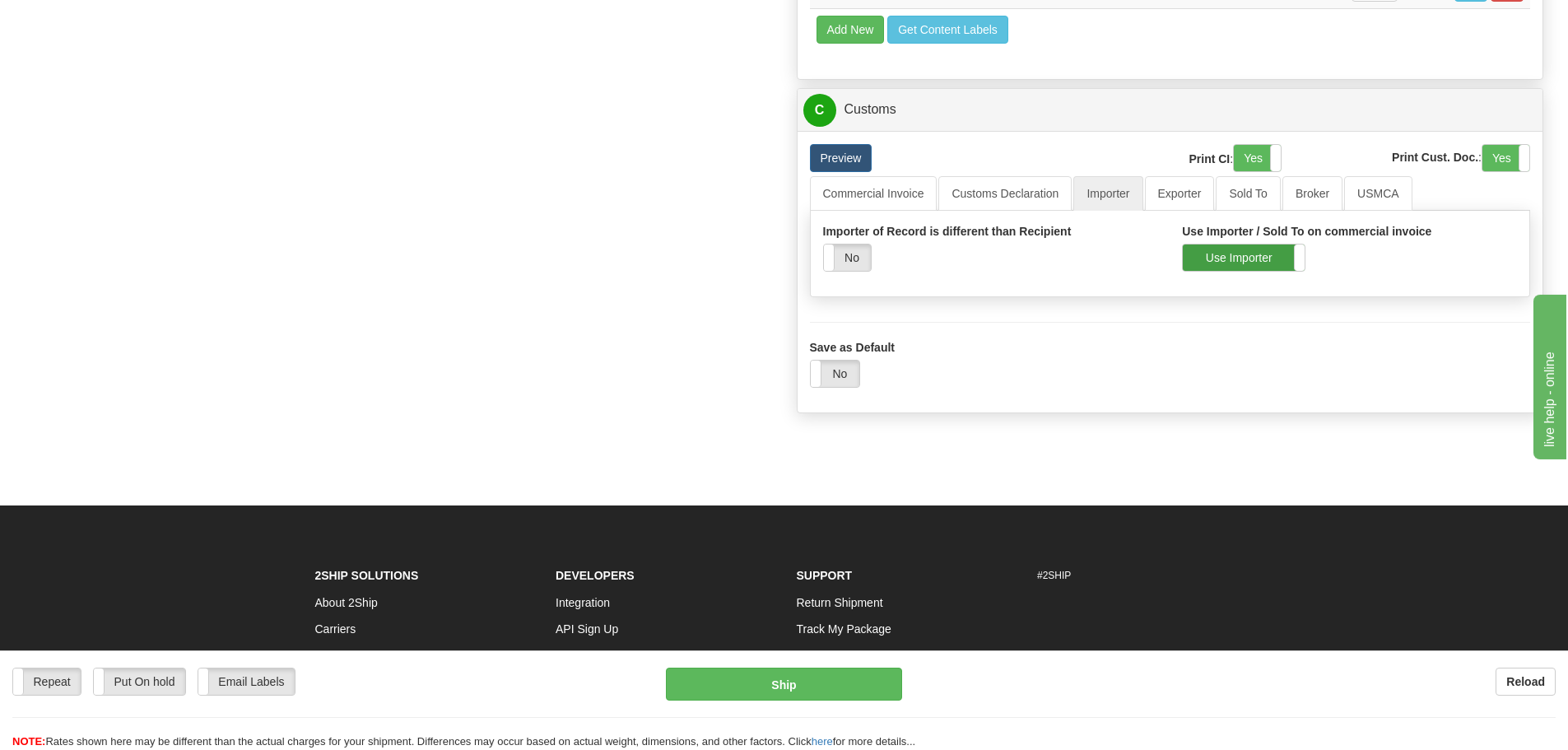
click at [1231, 264] on label "Use Importer" at bounding box center [1244, 258] width 122 height 27
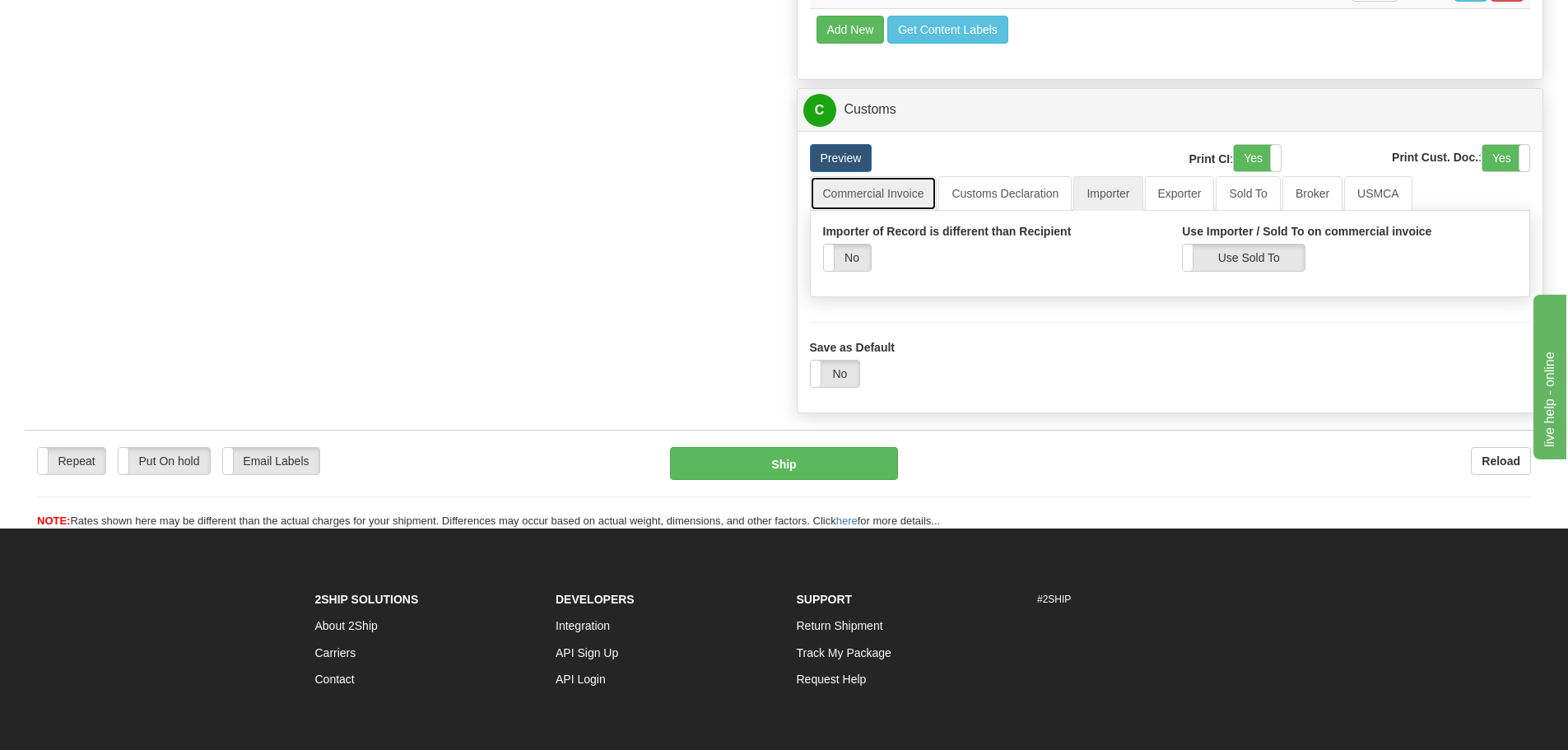
click at [903, 199] on link "Commercial Invoice" at bounding box center [874, 193] width 127 height 35
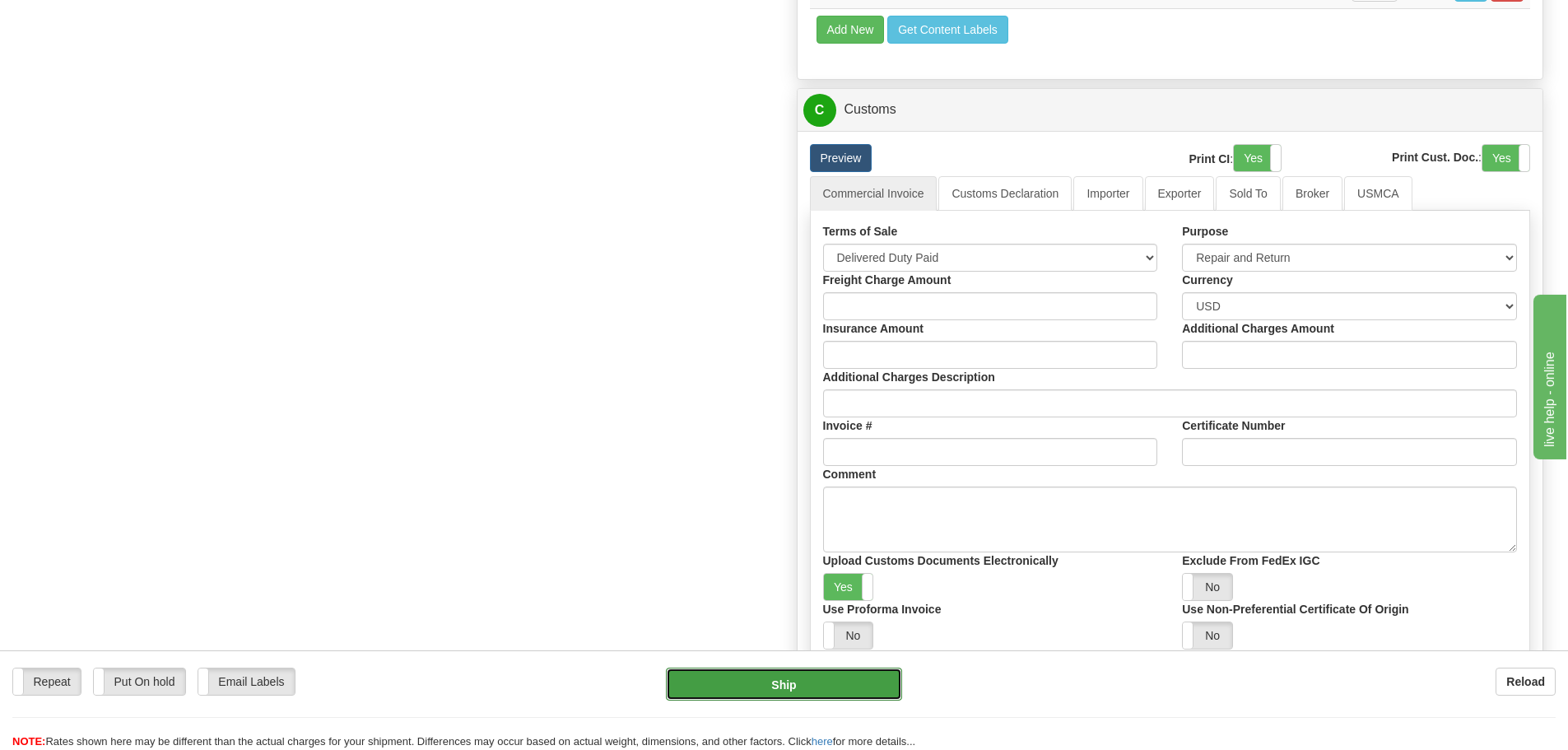
click at [756, 678] on button "Ship" at bounding box center [784, 684] width 236 height 33
type input "01"
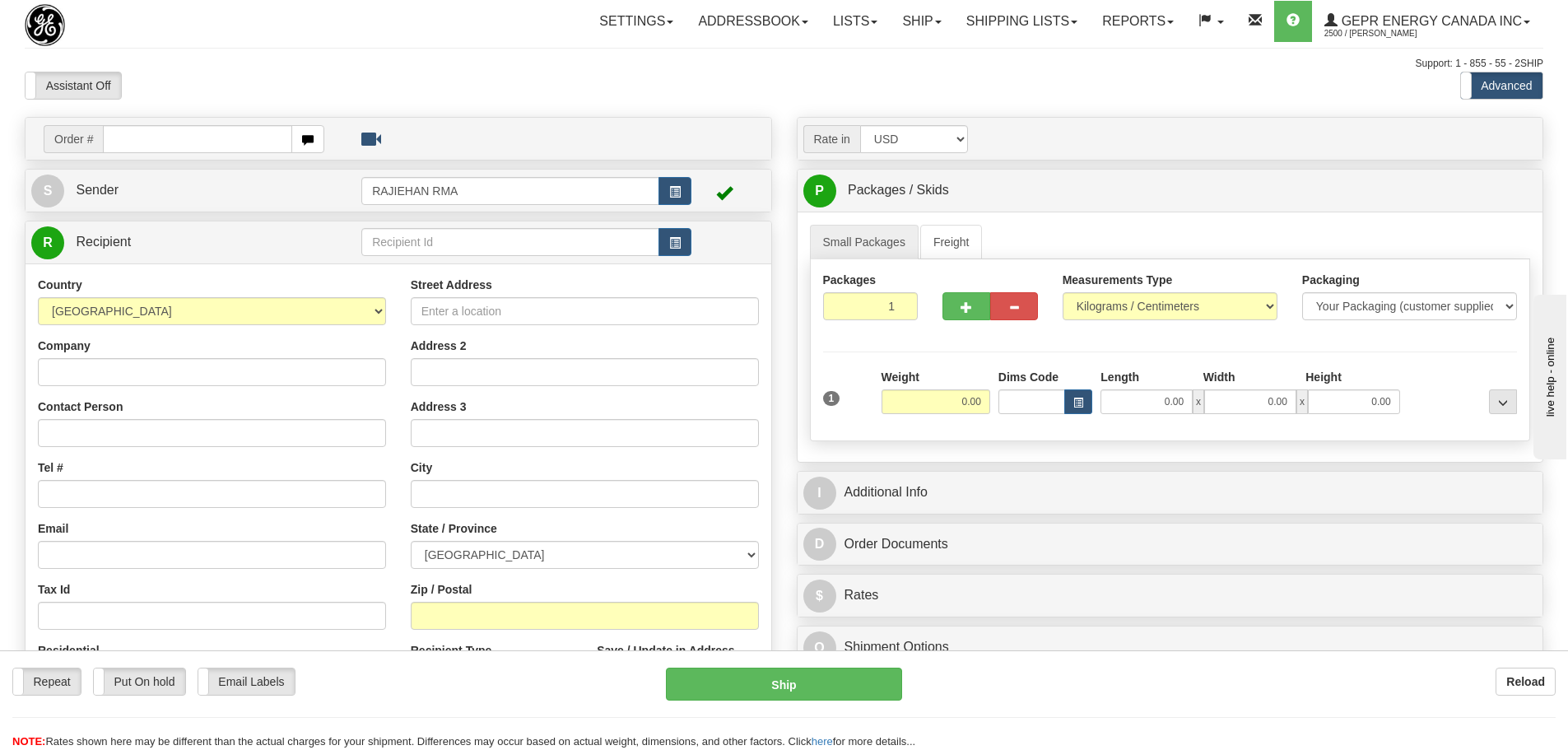
click at [213, 18] on div at bounding box center [145, 25] width 241 height 42
click at [321, 291] on div "Country [GEOGRAPHIC_DATA] [GEOGRAPHIC_DATA] [GEOGRAPHIC_DATA] [GEOGRAPHIC_DATA]…" at bounding box center [212, 300] width 348 height 49
click at [317, 305] on select "[GEOGRAPHIC_DATA] [GEOGRAPHIC_DATA] [GEOGRAPHIC_DATA] [GEOGRAPHIC_DATA] [US_STA…" at bounding box center [212, 312] width 348 height 28
select select "US"
click at [38, 298] on select "[GEOGRAPHIC_DATA] [GEOGRAPHIC_DATA] [GEOGRAPHIC_DATA] [GEOGRAPHIC_DATA] [US_STA…" at bounding box center [212, 312] width 348 height 28
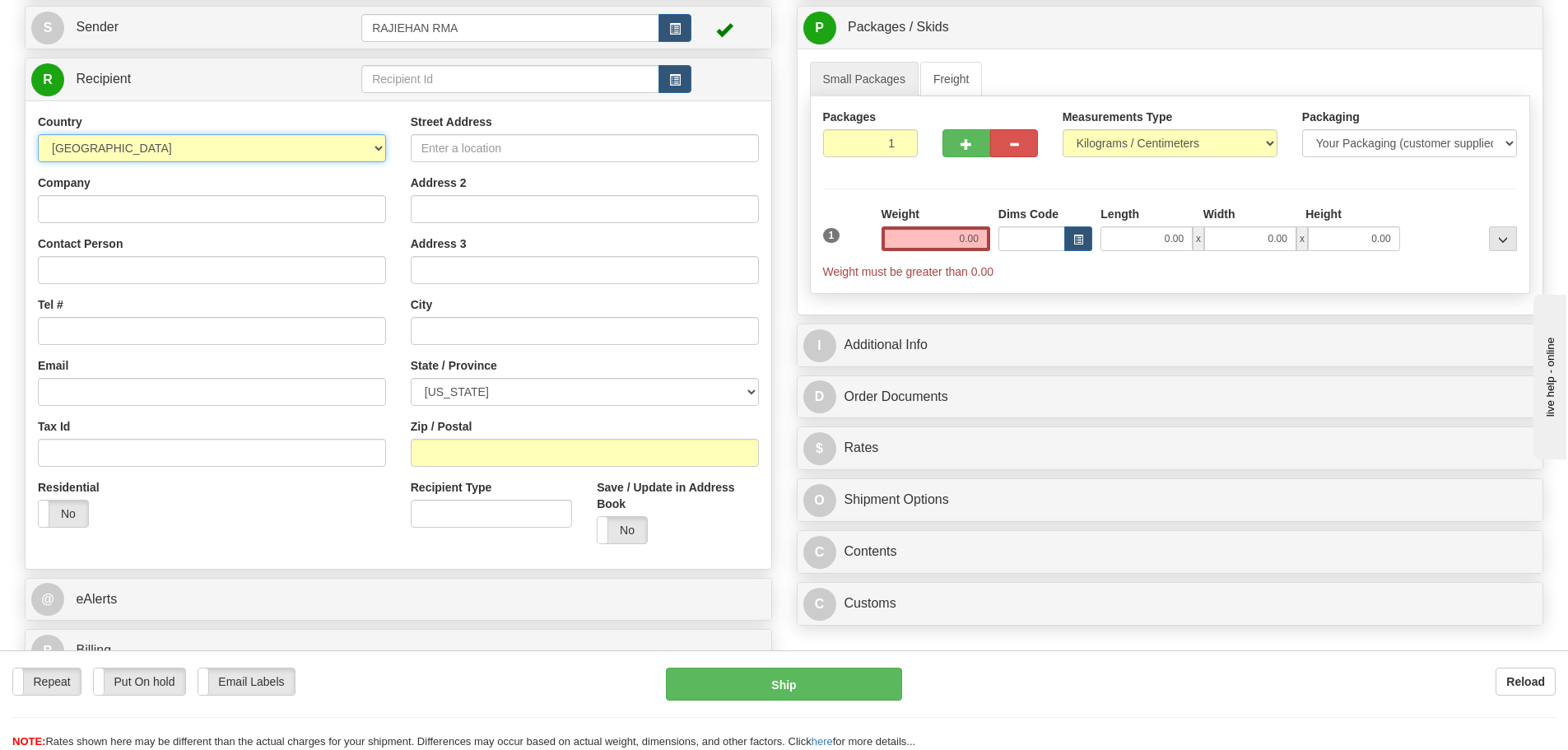
scroll to position [165, 0]
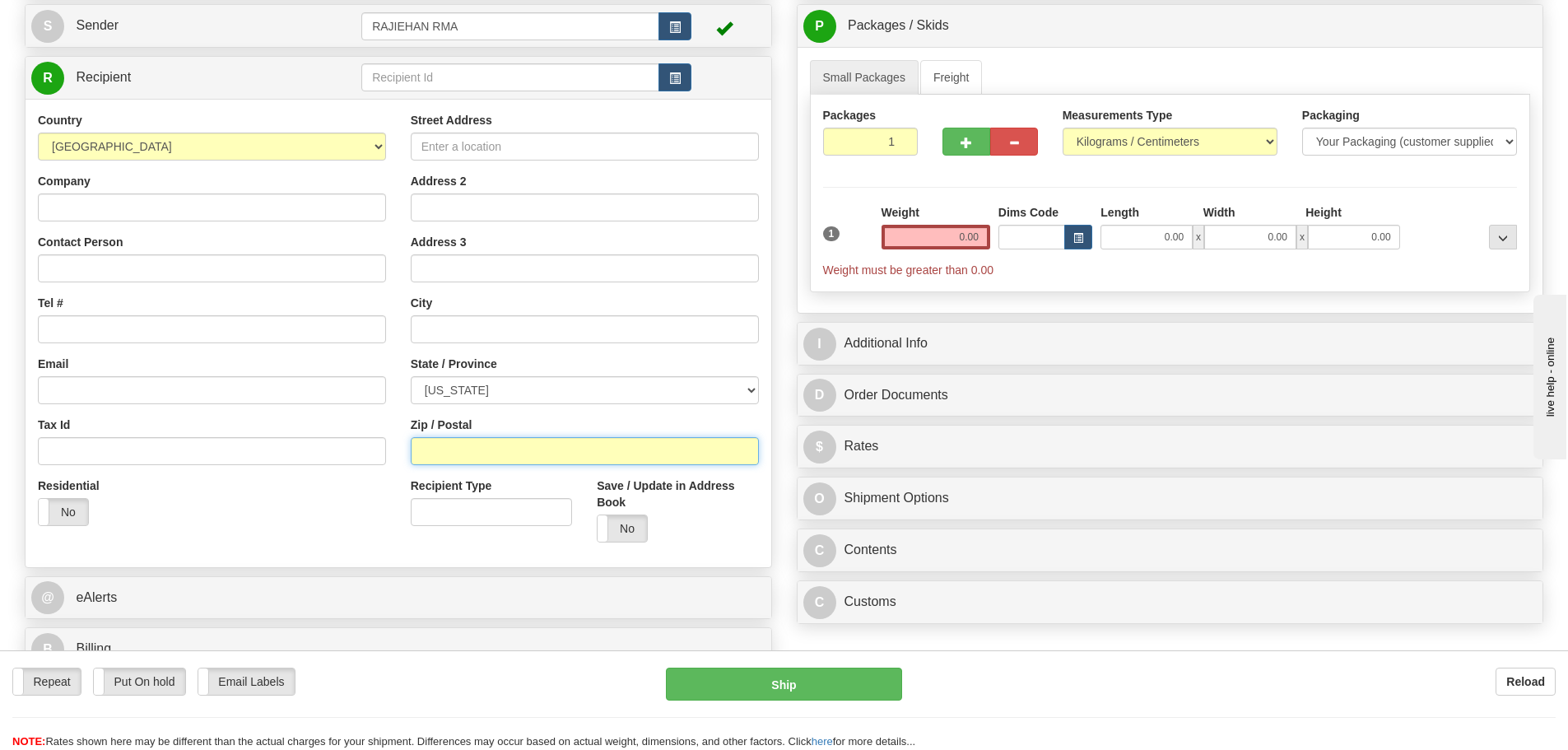
click at [497, 452] on input "Zip / Postal" at bounding box center [584, 452] width 348 height 28
paste input "24083"
type input "24083"
click at [406, 454] on div "Street Address Address 2 Address 3 City State / Province [US_STATE] [US_STATE] …" at bounding box center [584, 333] width 373 height 443
type input "DALEVILLE"
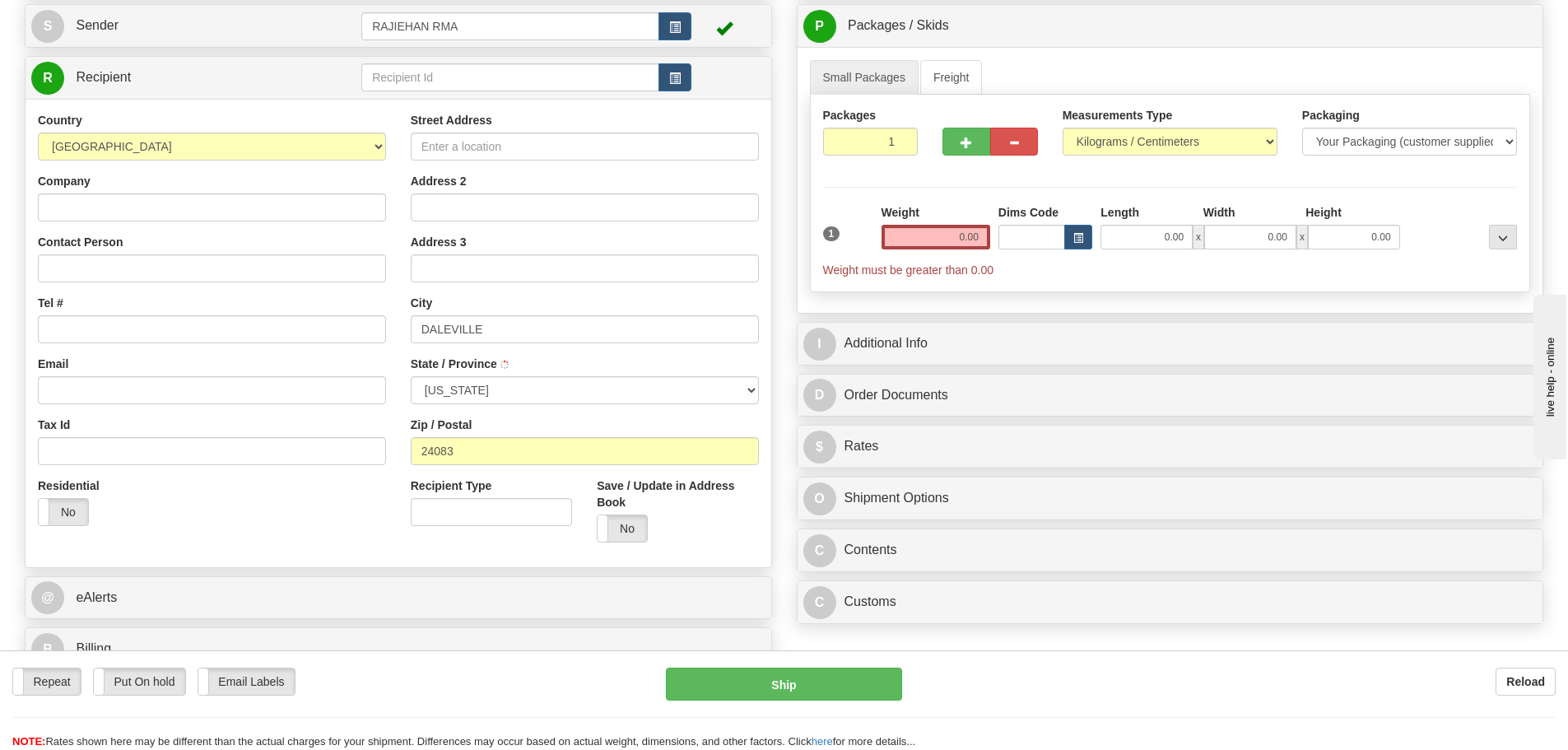
select select "VA"
click at [474, 139] on input "Street Address" at bounding box center [584, 147] width 348 height 28
paste input "[STREET_ADDRESS]"
type input "[STREET_ADDRESS]"
click at [391, 125] on div "Country [GEOGRAPHIC_DATA] [GEOGRAPHIC_DATA] [GEOGRAPHIC_DATA] [GEOGRAPHIC_DATA]…" at bounding box center [212, 325] width 373 height 427
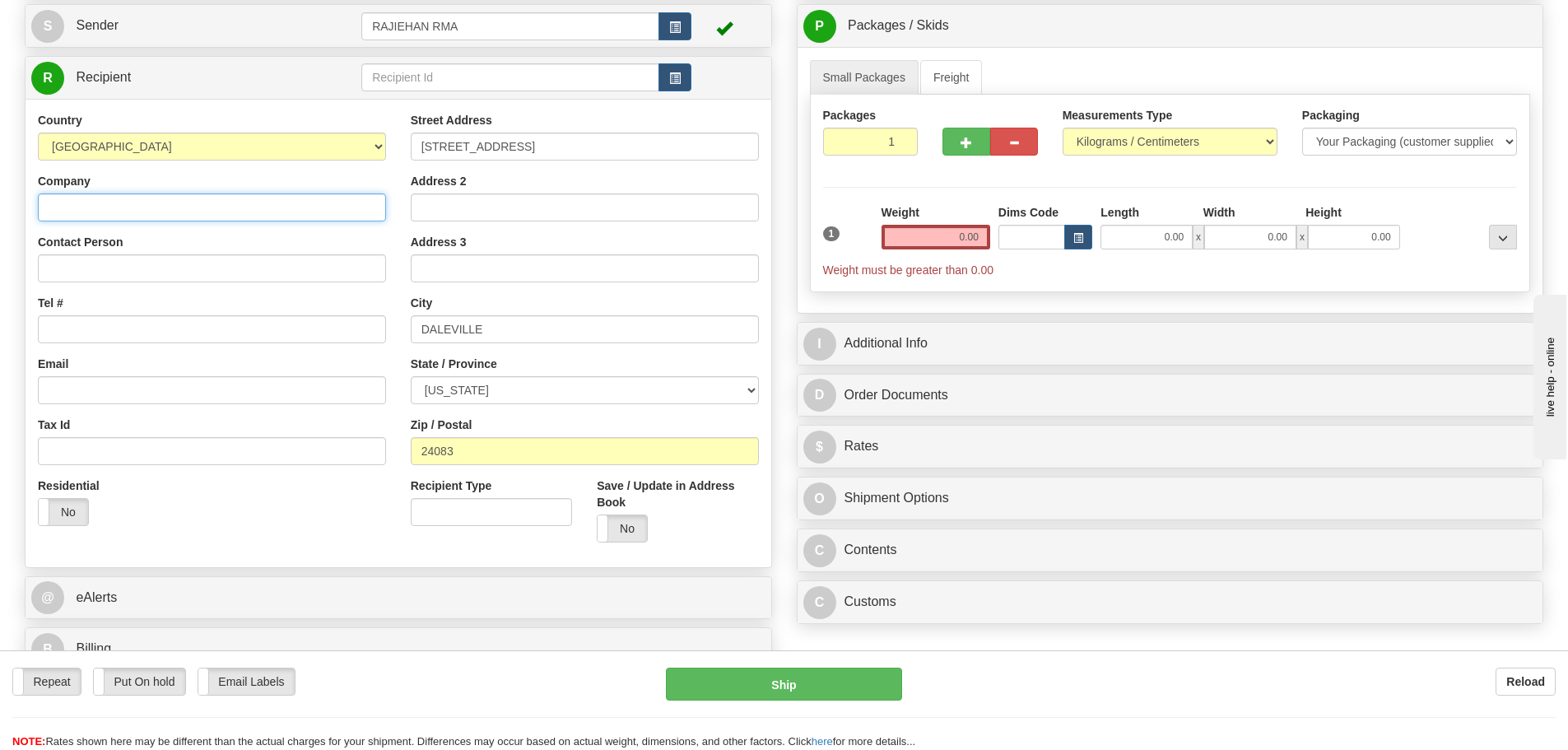
click at [250, 215] on input "Company" at bounding box center [212, 208] width 348 height 28
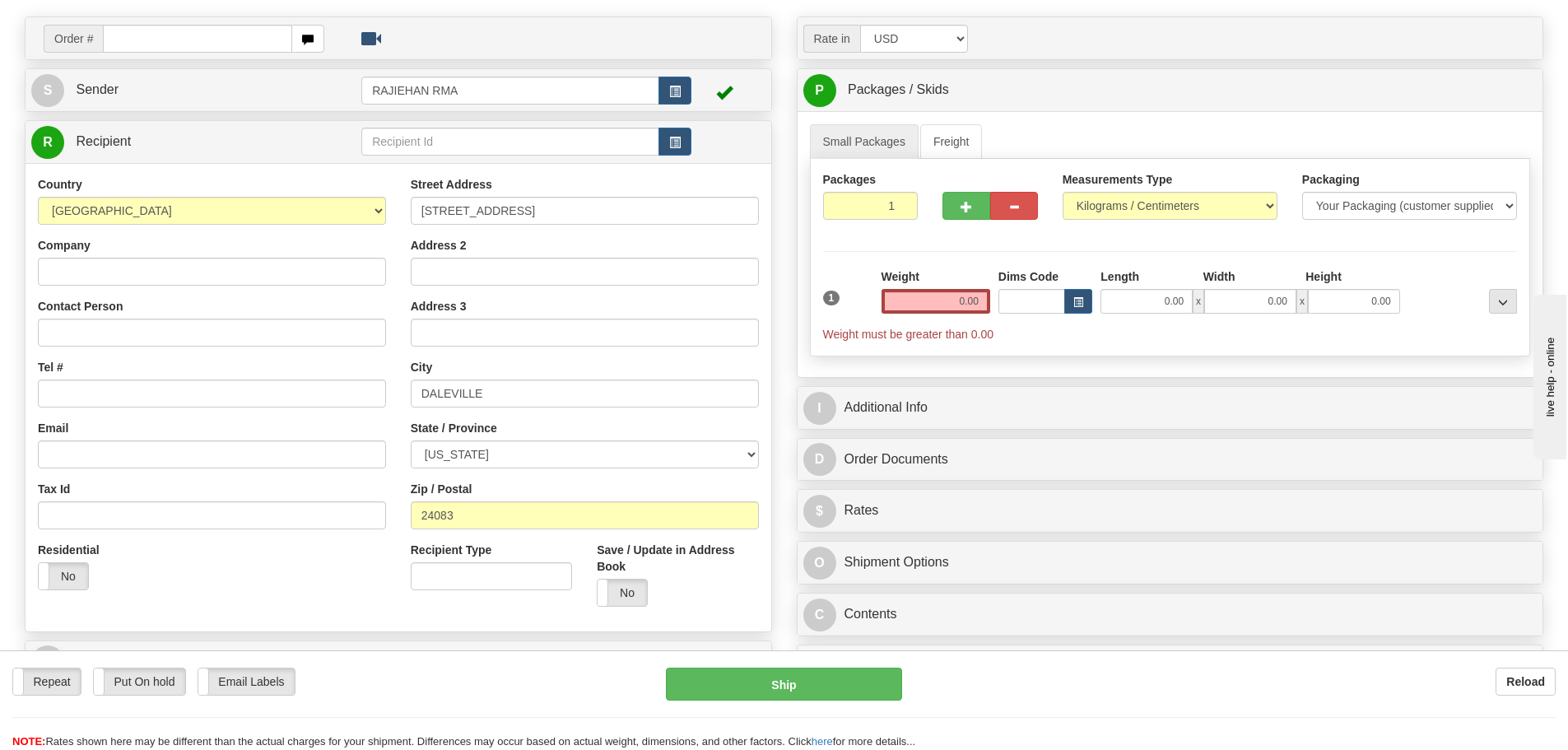
scroll to position [0, 0]
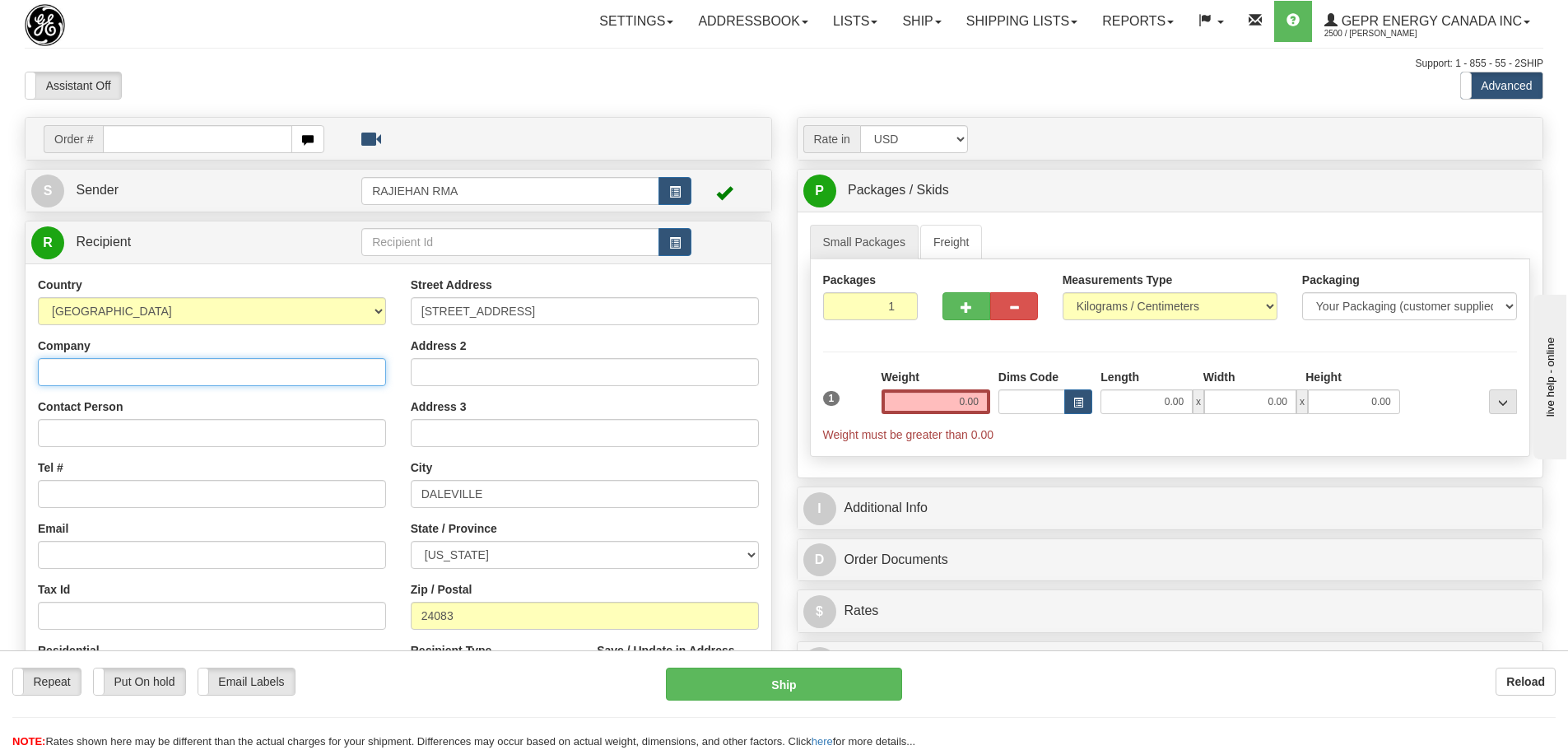
click at [282, 365] on input "Company" at bounding box center [212, 372] width 348 height 28
click at [282, 345] on div "Company" at bounding box center [212, 361] width 348 height 49
click at [247, 445] on input "Contact Person" at bounding box center [212, 433] width 348 height 28
click at [228, 363] on input "Company" at bounding box center [212, 372] width 348 height 28
paste input "UR Pushbutton and LED label request"
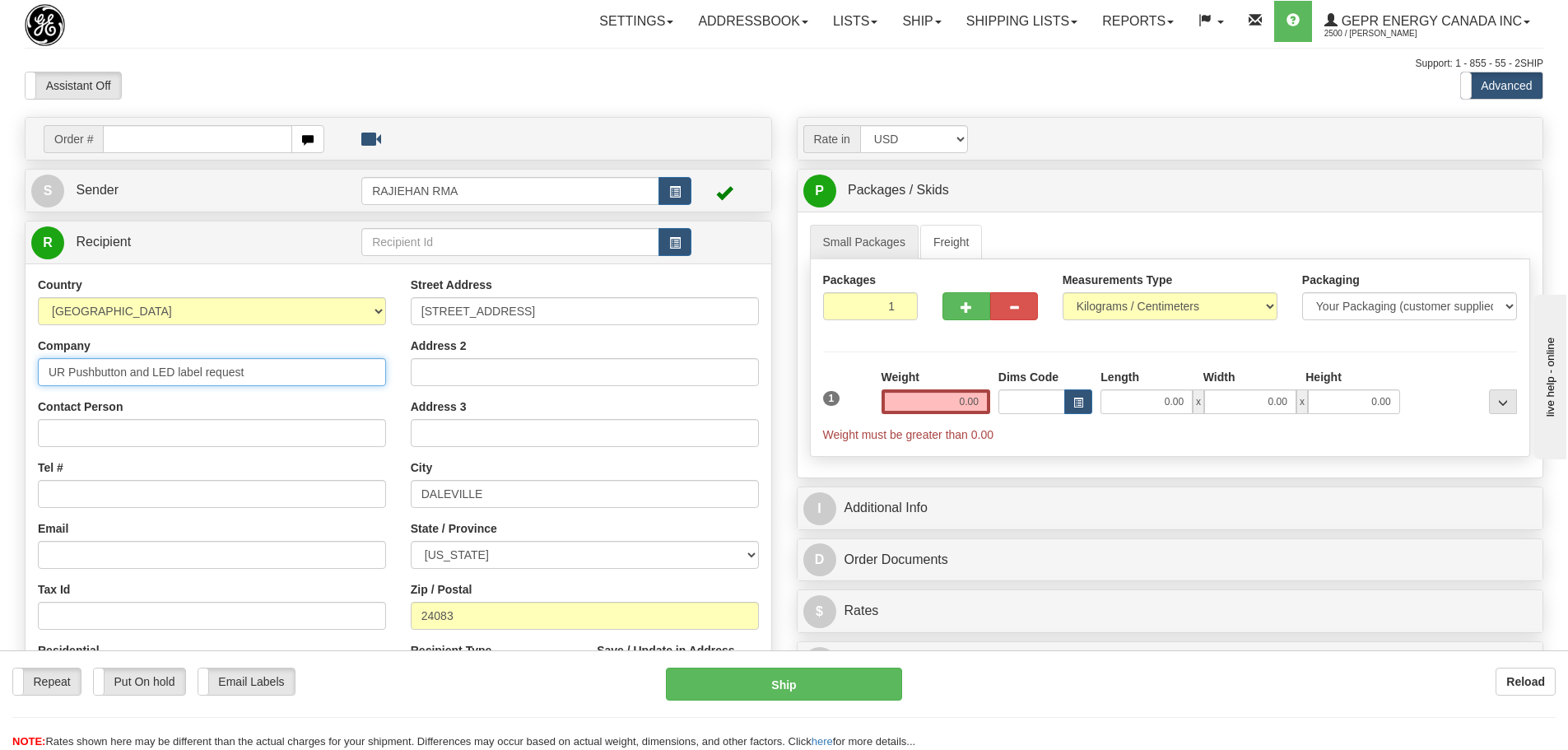
click at [228, 360] on input "UR Pushbutton and LED label request" at bounding box center [212, 372] width 348 height 28
type input "UR Pushbutton and LED label request"
click at [266, 440] on input "Contact Person" at bounding box center [212, 433] width 348 height 28
click at [321, 435] on input "Contact Person" at bounding box center [212, 433] width 348 height 28
paste input "UR Pushbutton and LED label request"
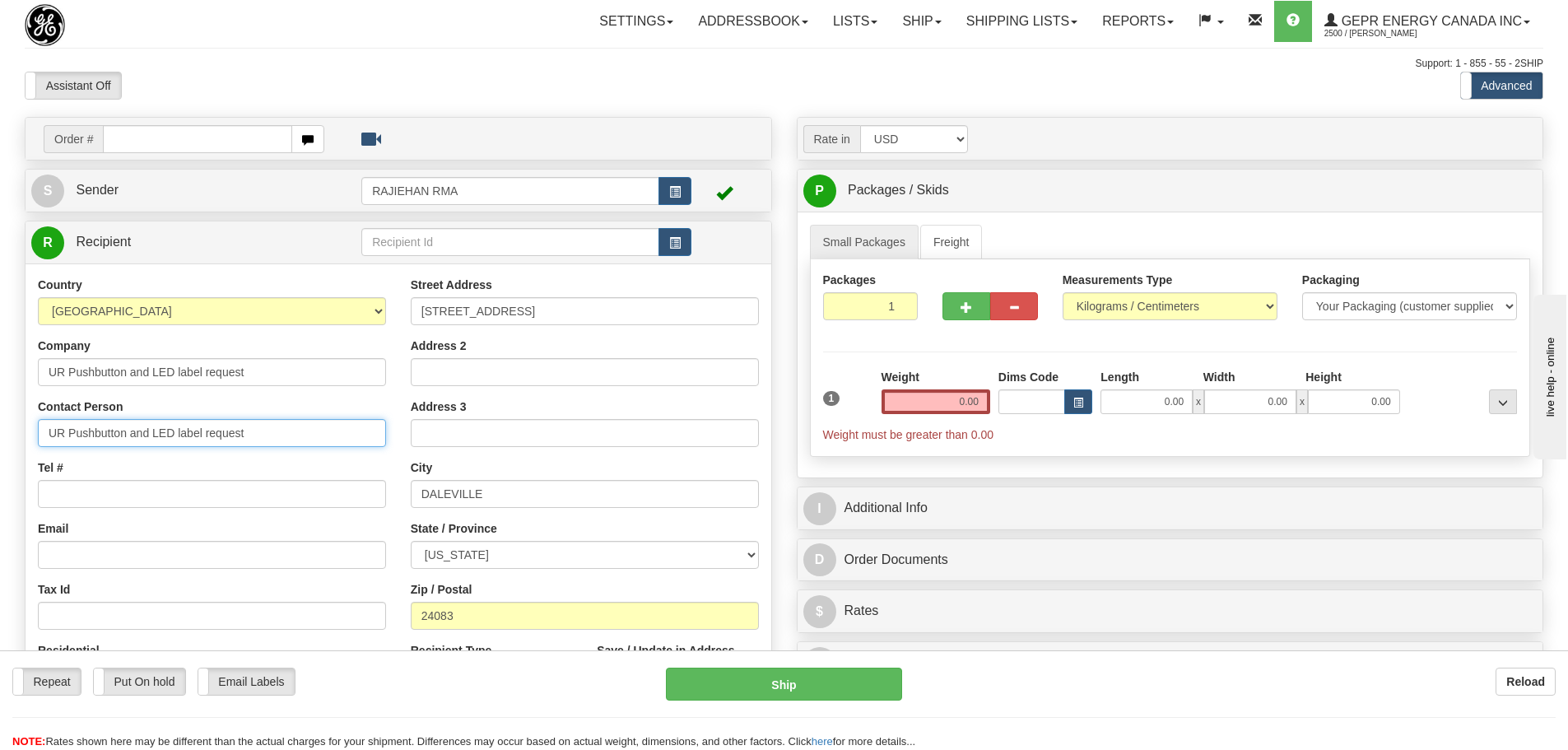
type input "UR Pushbutton and LED label request"
click at [328, 474] on div "Tel #" at bounding box center [212, 483] width 348 height 49
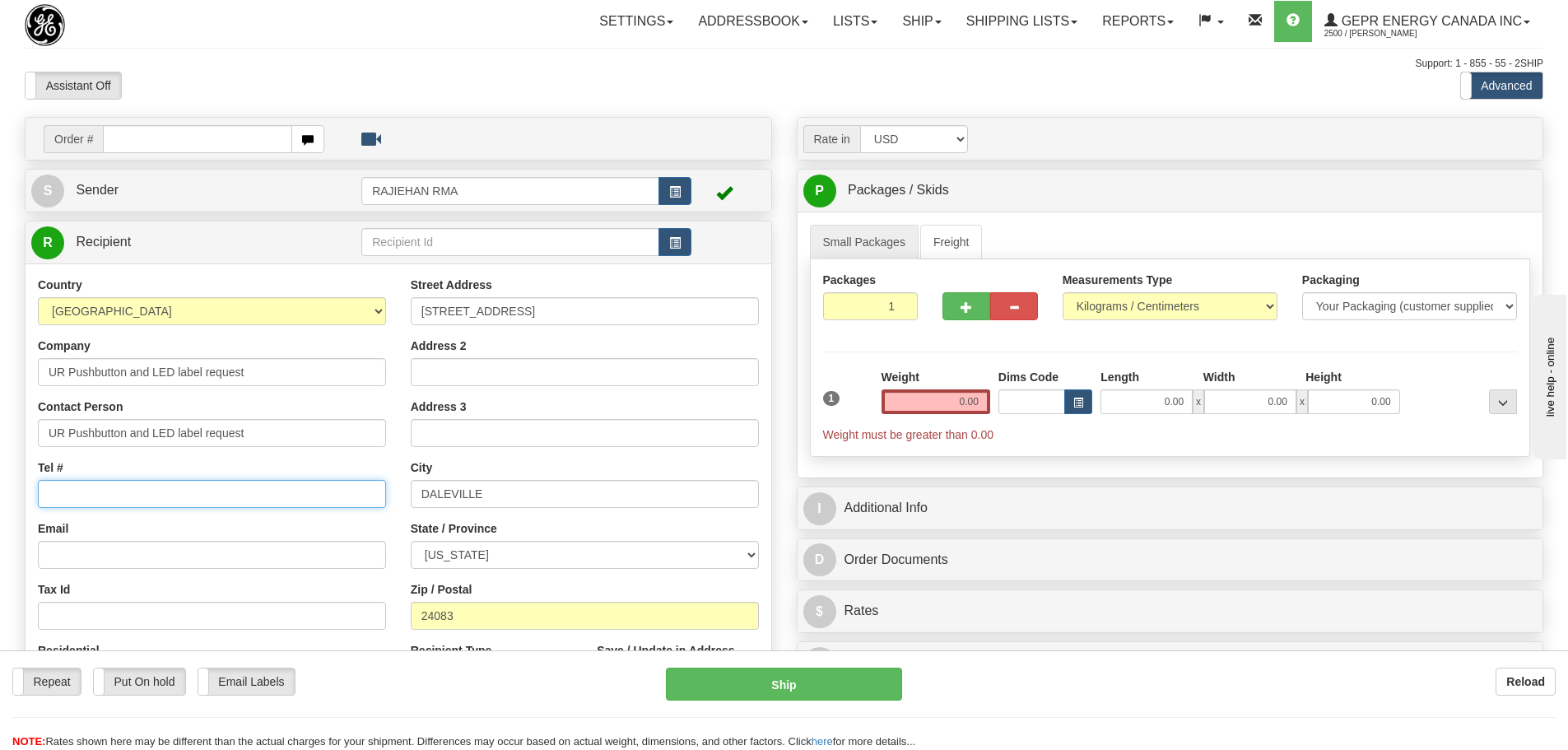
click at [241, 507] on input "Tel #" at bounding box center [212, 494] width 348 height 28
type input "1111111111"
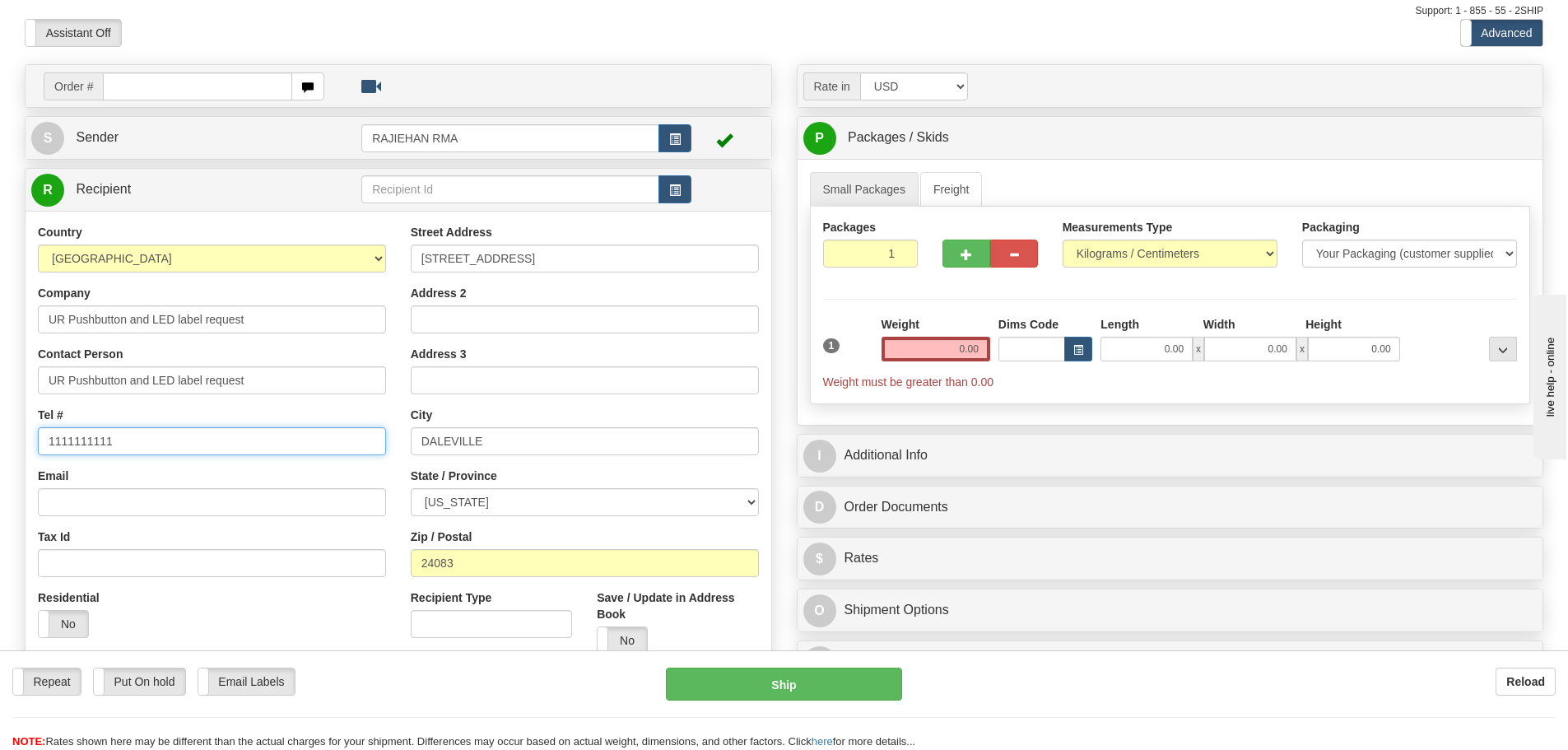
scroll to position [82, 0]
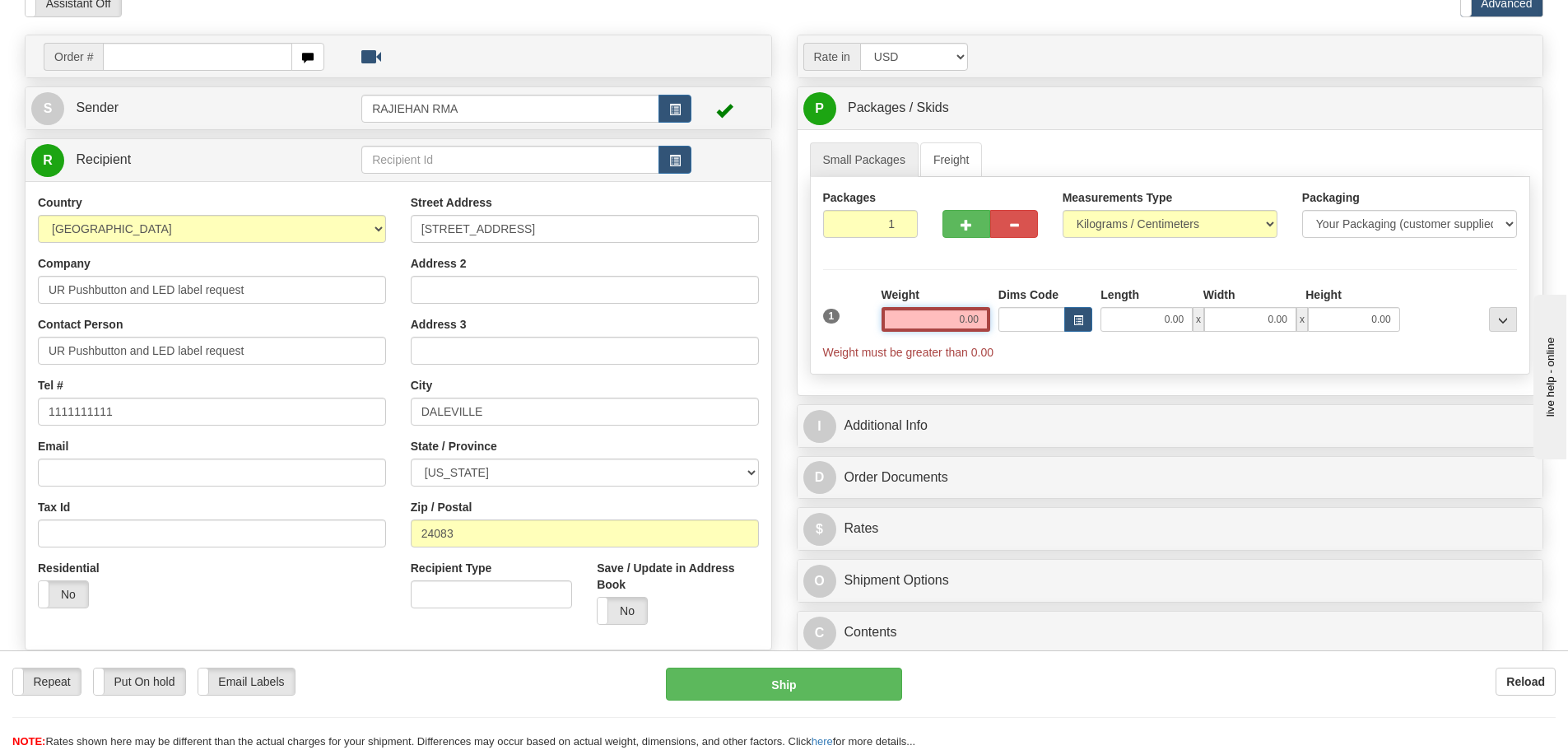
click at [963, 311] on input "0.00" at bounding box center [936, 320] width 109 height 25
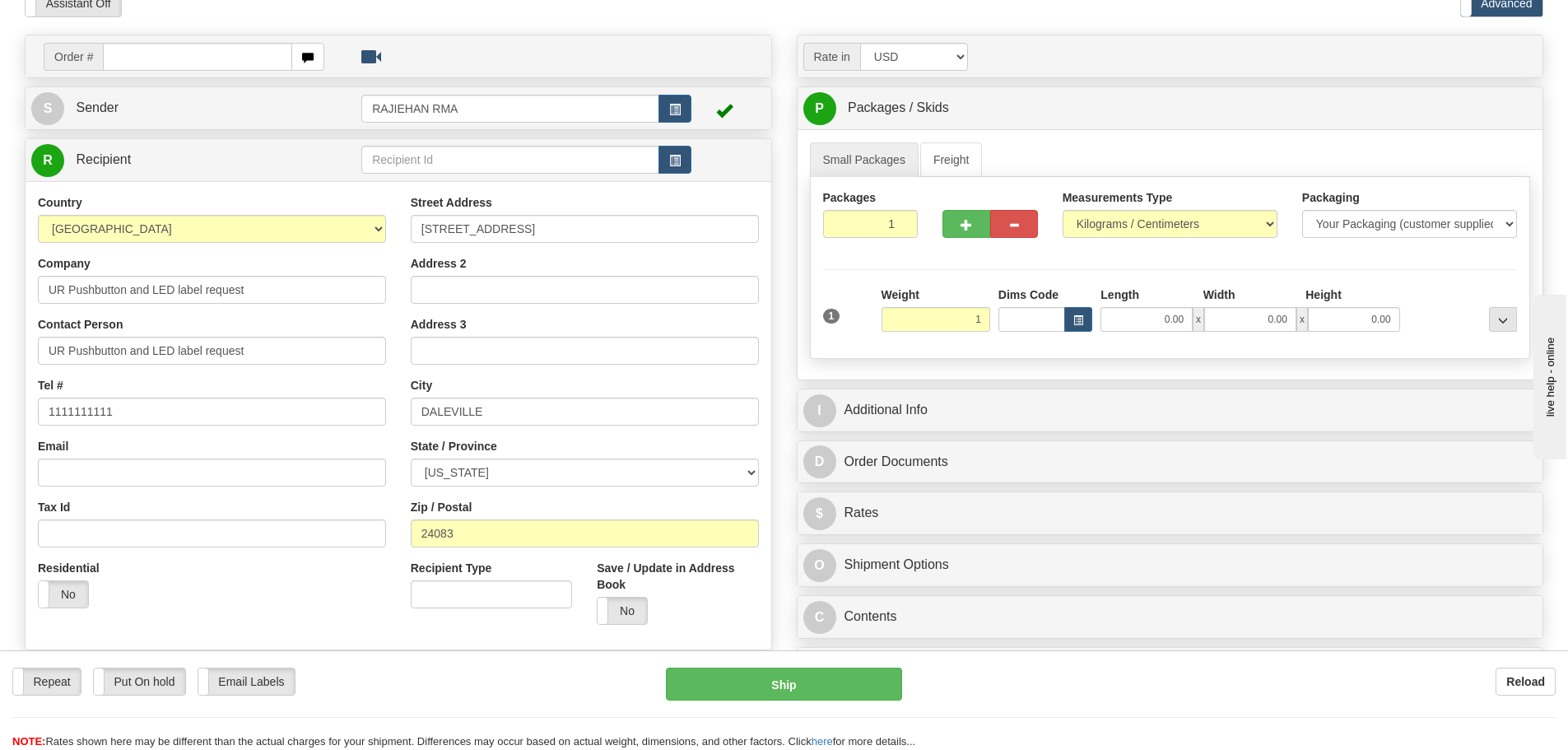
type input "1.00"
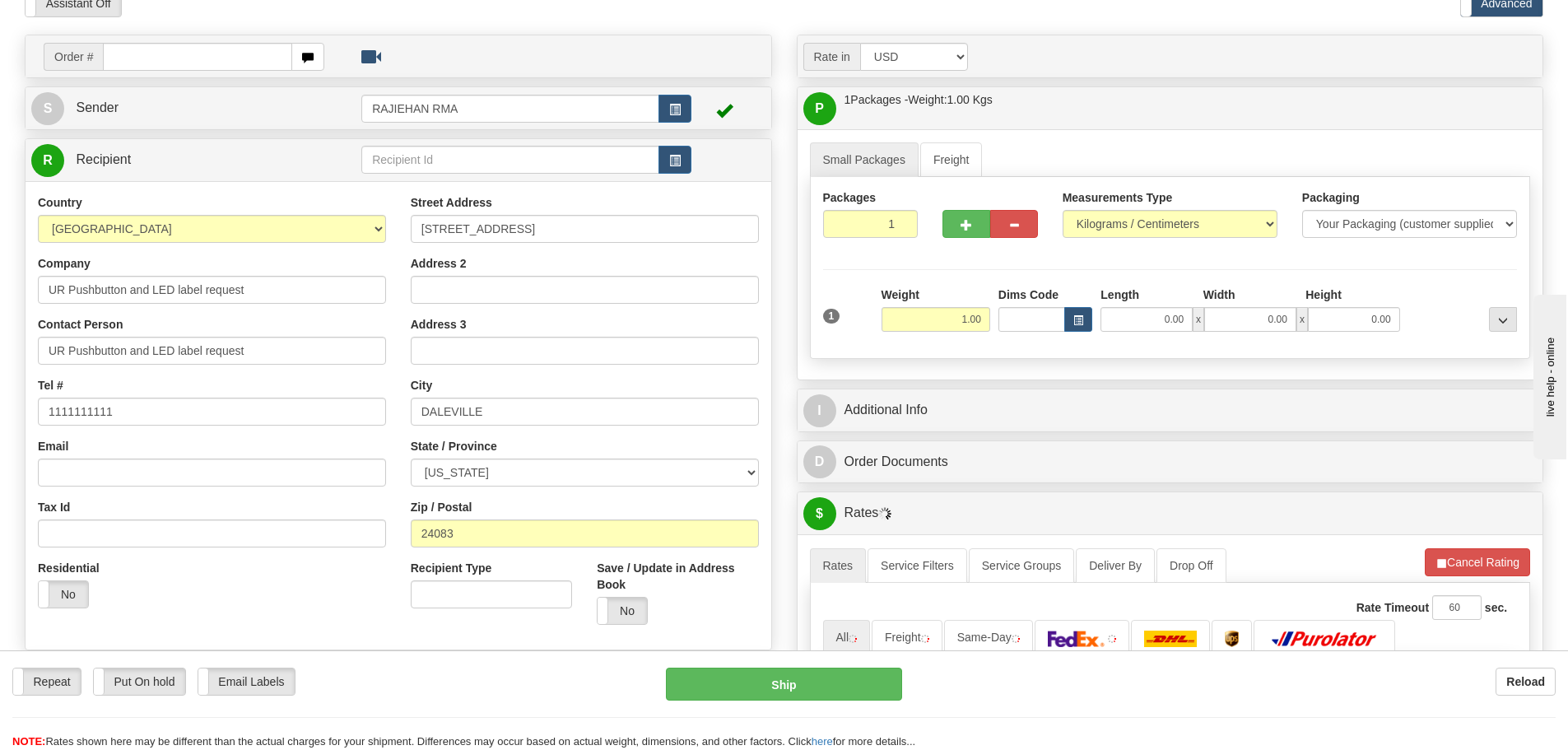
click at [962, 299] on div "Weight 1.00" at bounding box center [936, 309] width 109 height 45
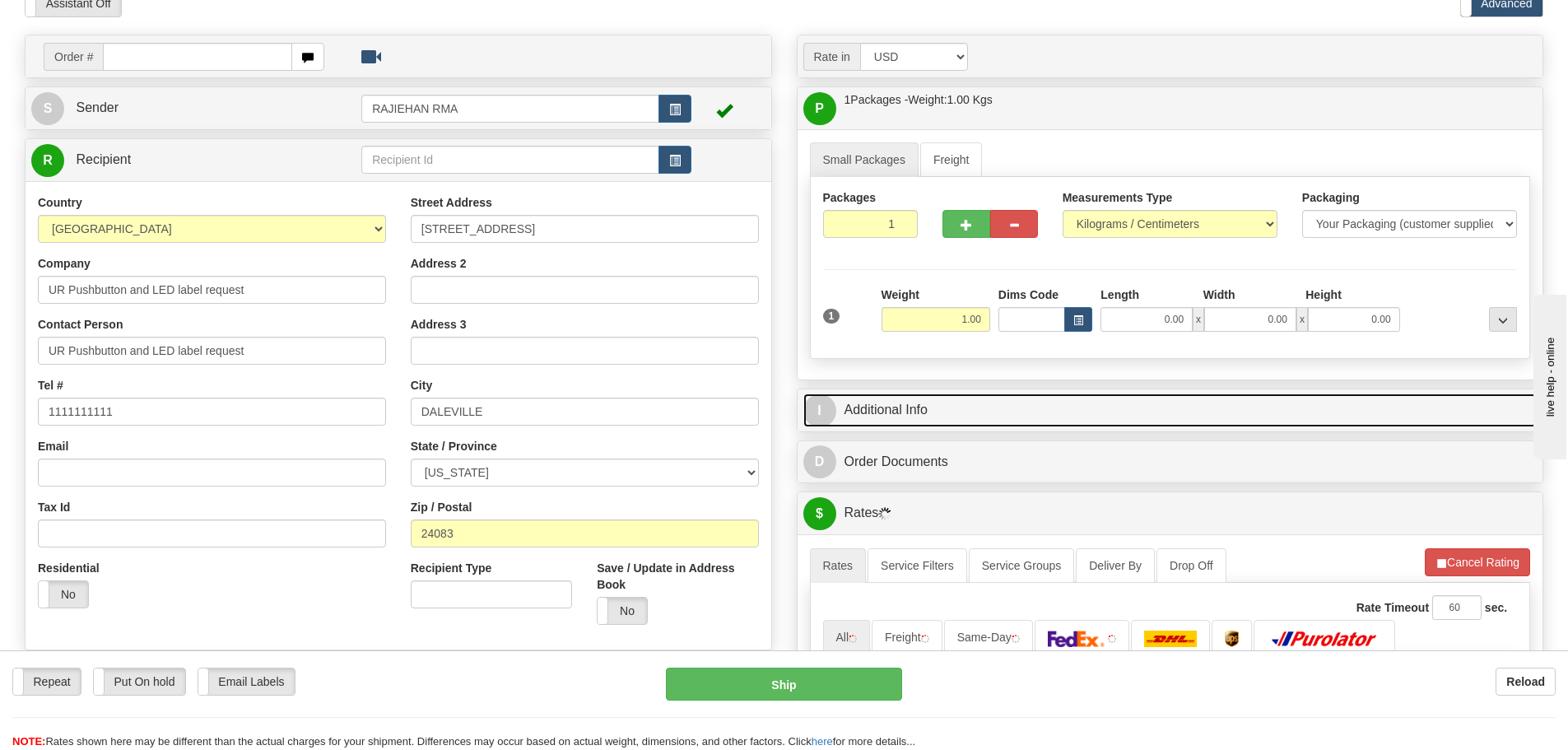
click at [954, 416] on link "I Additional Info" at bounding box center [1170, 410] width 734 height 34
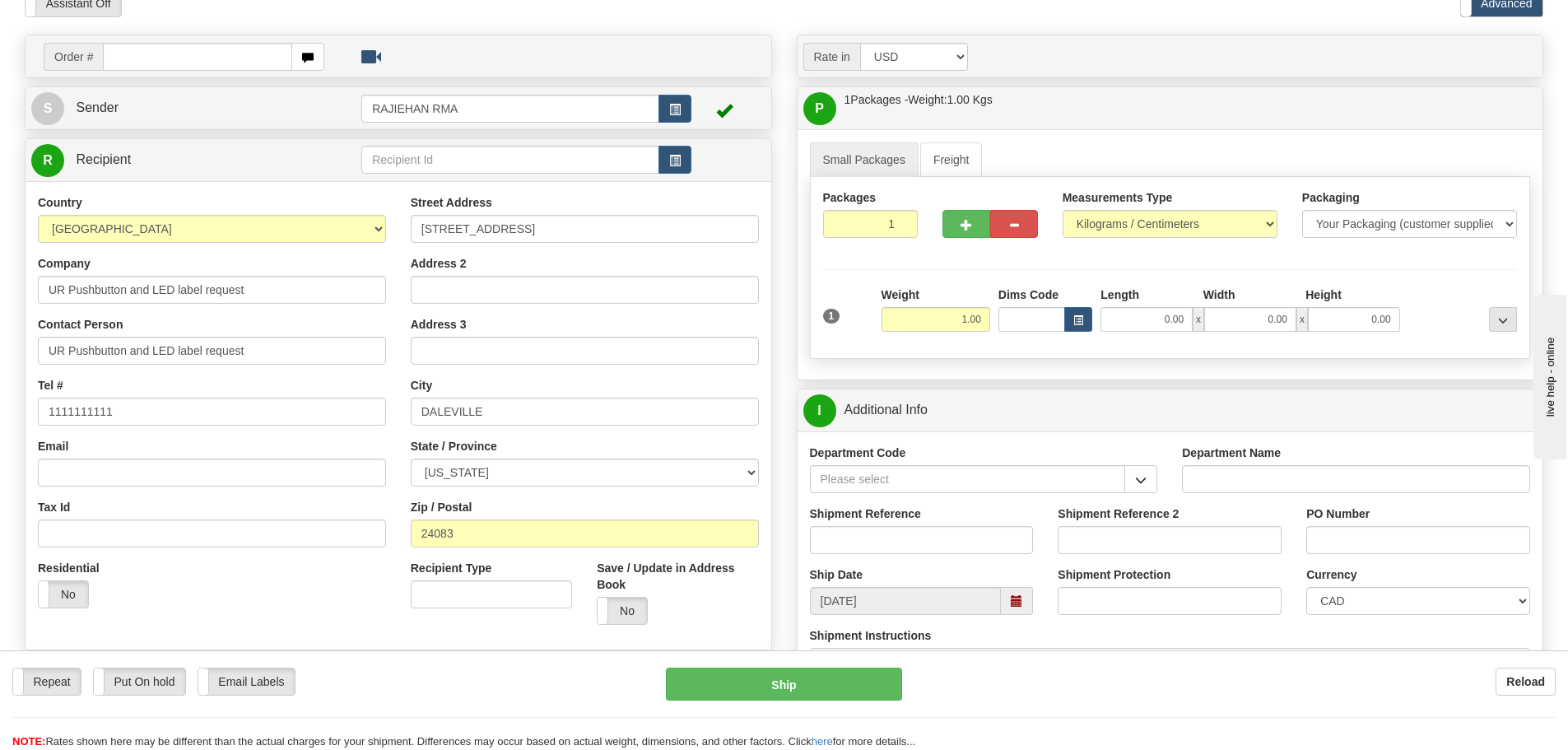
click at [908, 553] on div "Shipment Reference" at bounding box center [922, 536] width 249 height 61
click at [906, 538] on input "Shipment Reference" at bounding box center [922, 540] width 224 height 28
paste input "UR Pushbutton and LED label request"
type input "UR Pushbutton and LED label request"
click at [1142, 470] on button "button" at bounding box center [1140, 479] width 33 height 28
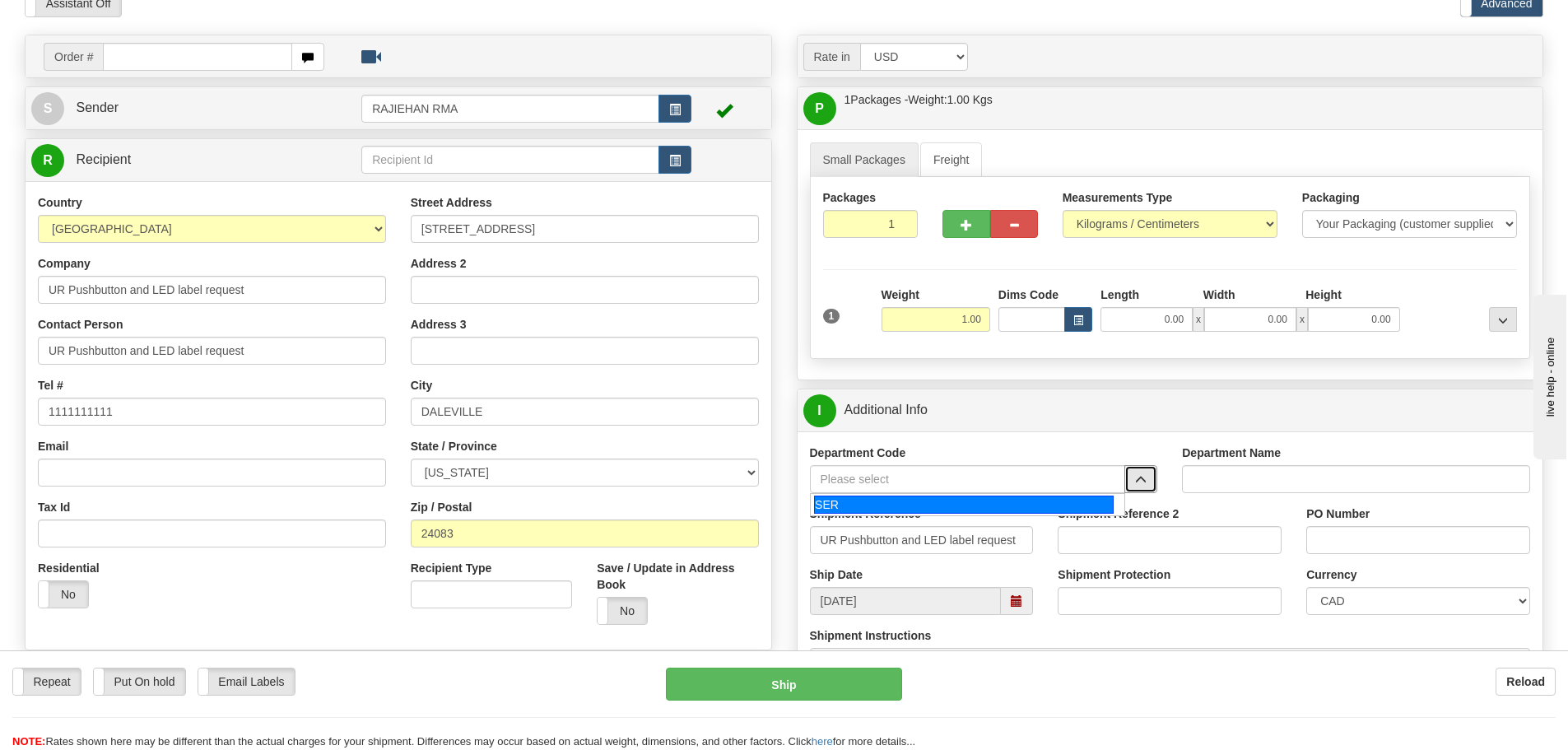
click at [1070, 503] on div "SER" at bounding box center [964, 505] width 299 height 18
type input "SER"
type input "SERVICE DEPARTMENT"
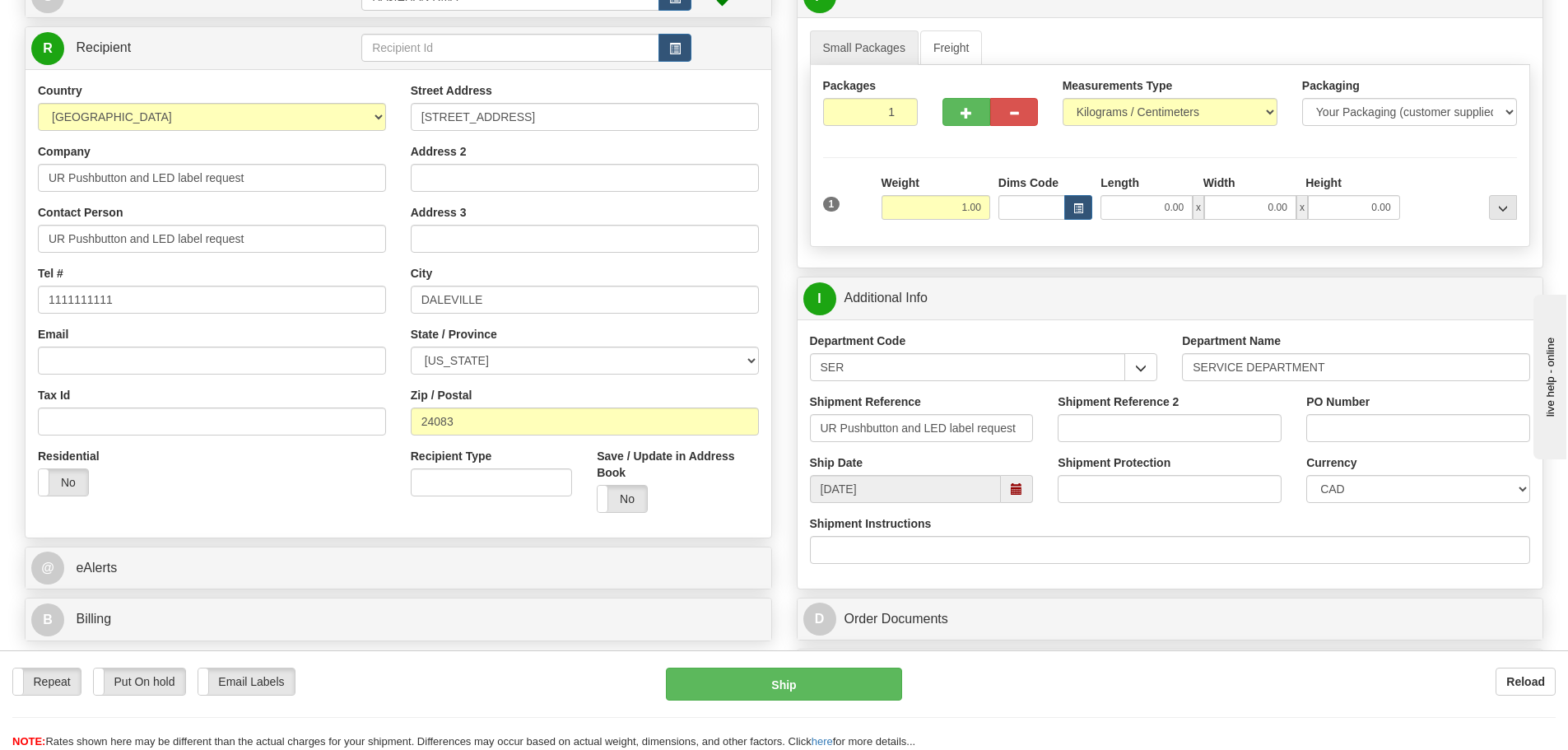
scroll to position [247, 0]
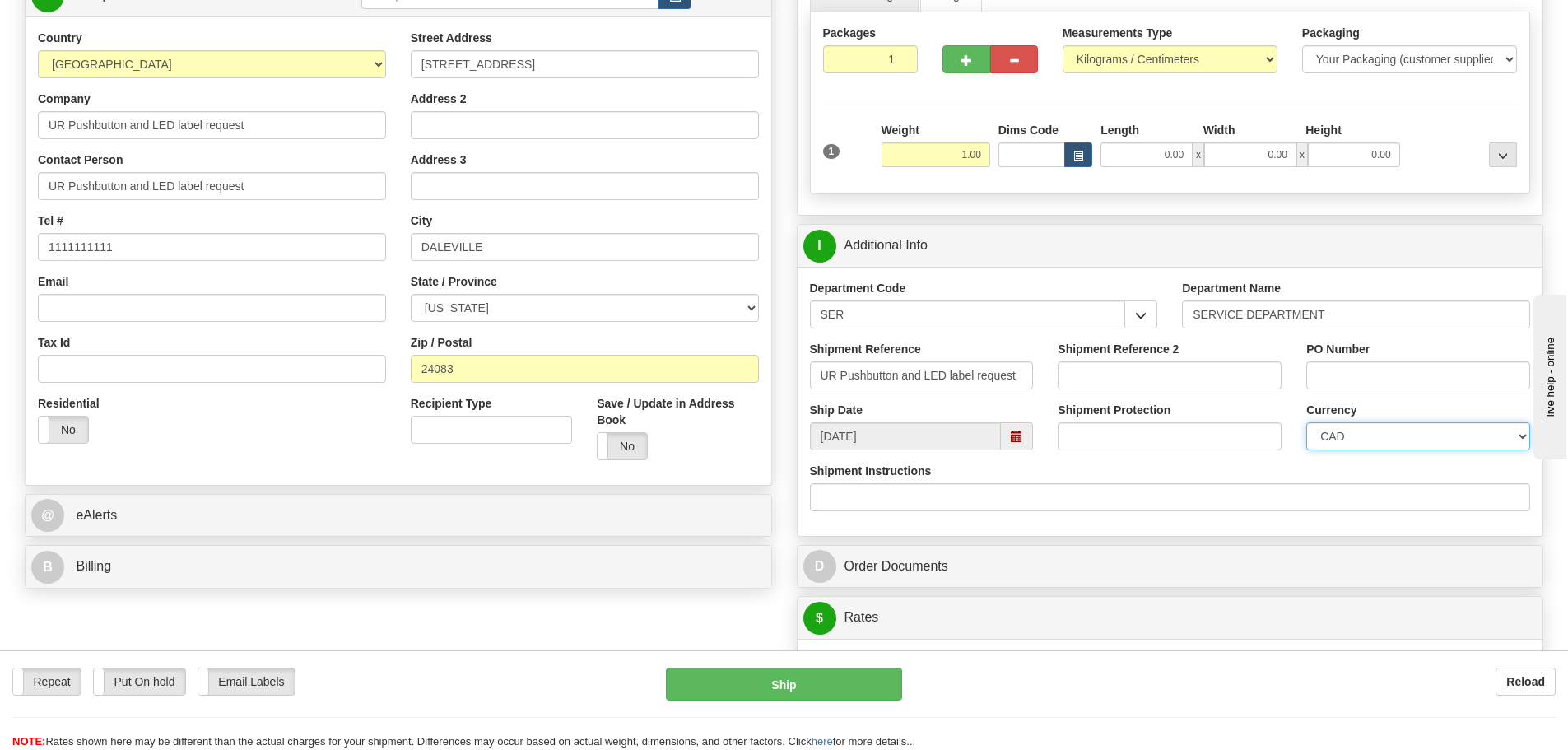
click at [1371, 440] on select "CAD USD EUR ZAR RON ANG ARN AUD AUS AWG BBD BFR BGN BHD BMD BND BRC BRL CHP CKZ…" at bounding box center [1418, 437] width 224 height 28
select select "1"
click at [1307, 422] on select "CAD USD EUR ZAR RON ANG ARN AUD AUS AWG BBD BFR BGN BHD BMD BND BRC BRL CHP CKZ…" at bounding box center [1418, 437] width 224 height 28
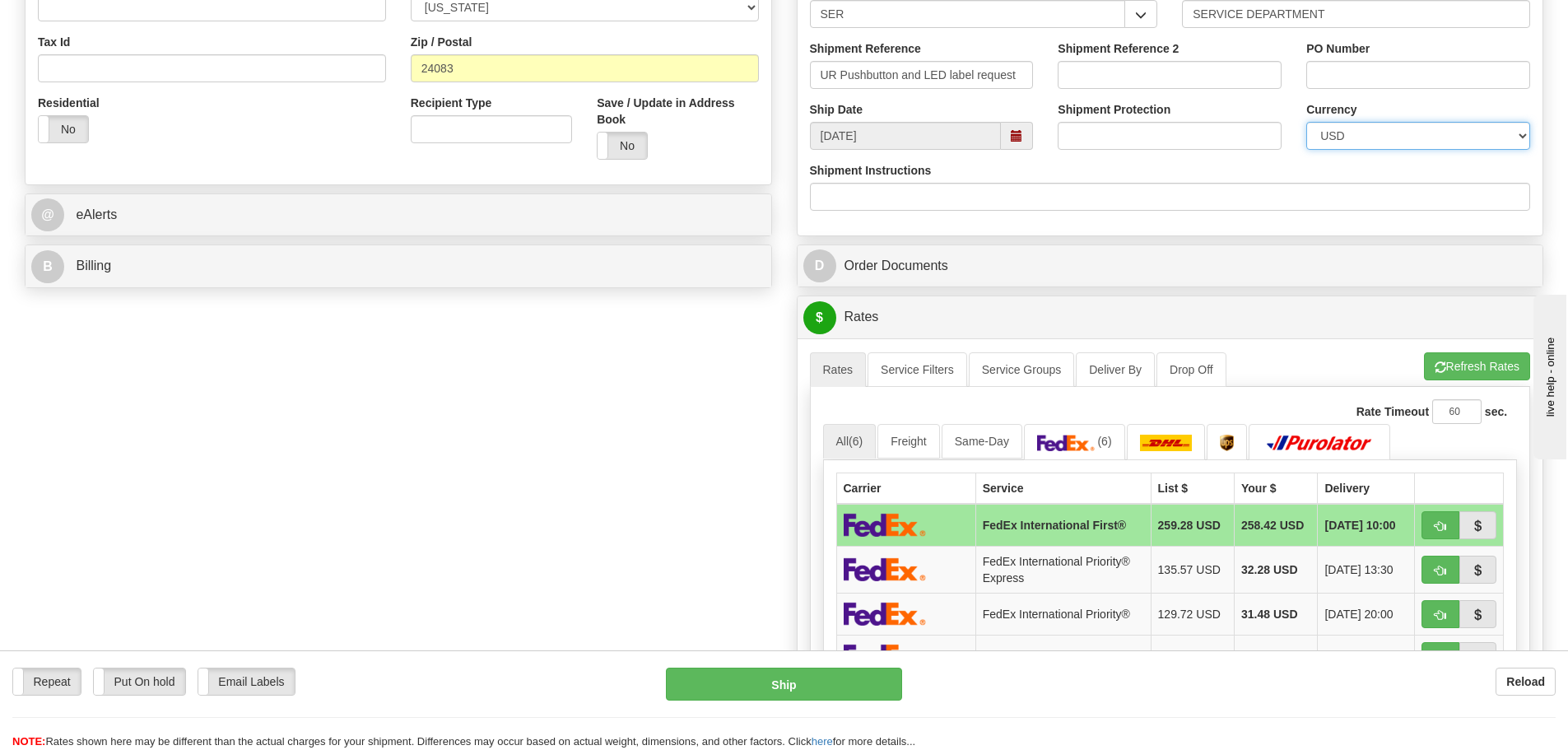
scroll to position [659, 0]
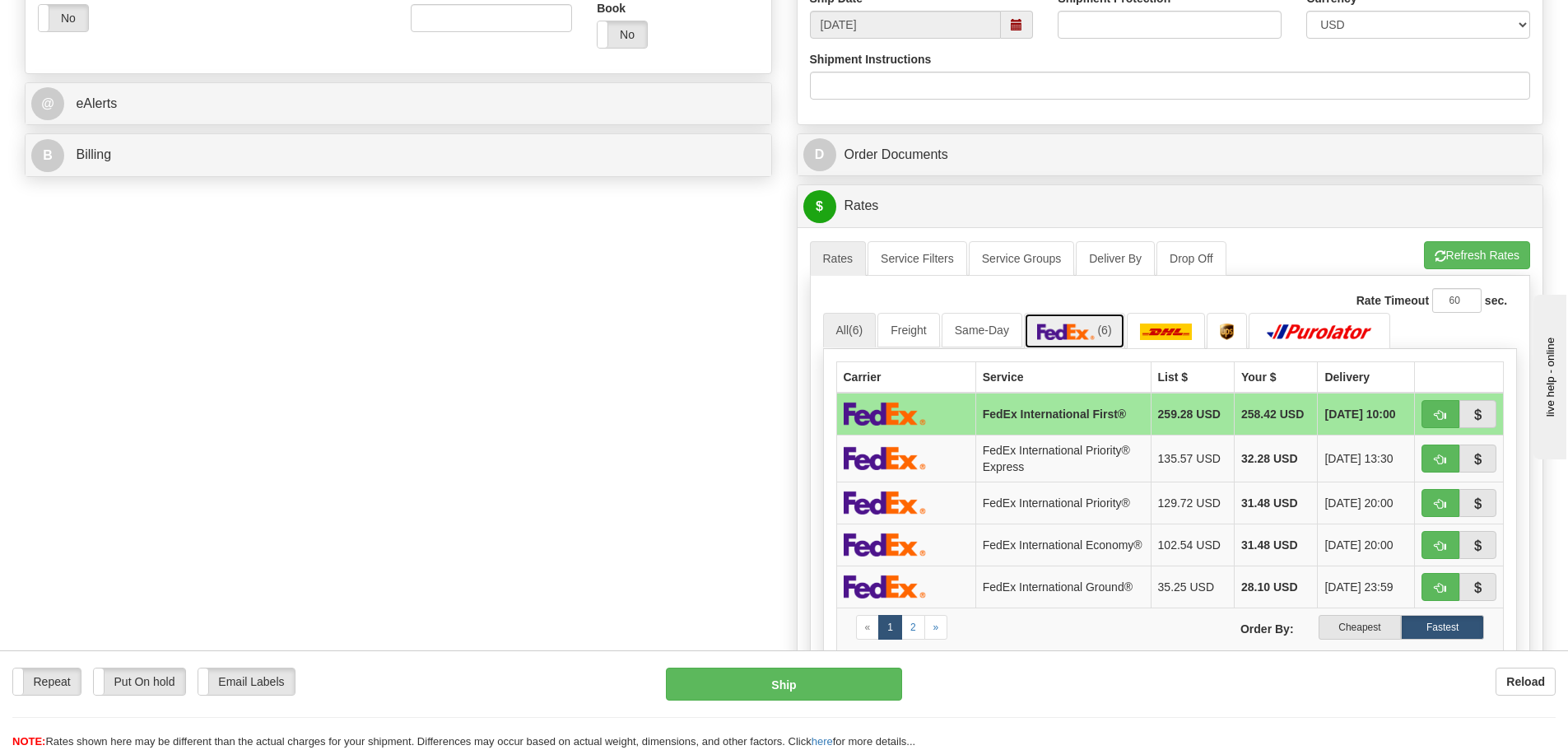
click at [1108, 329] on span "(6)" at bounding box center [1104, 329] width 14 height 13
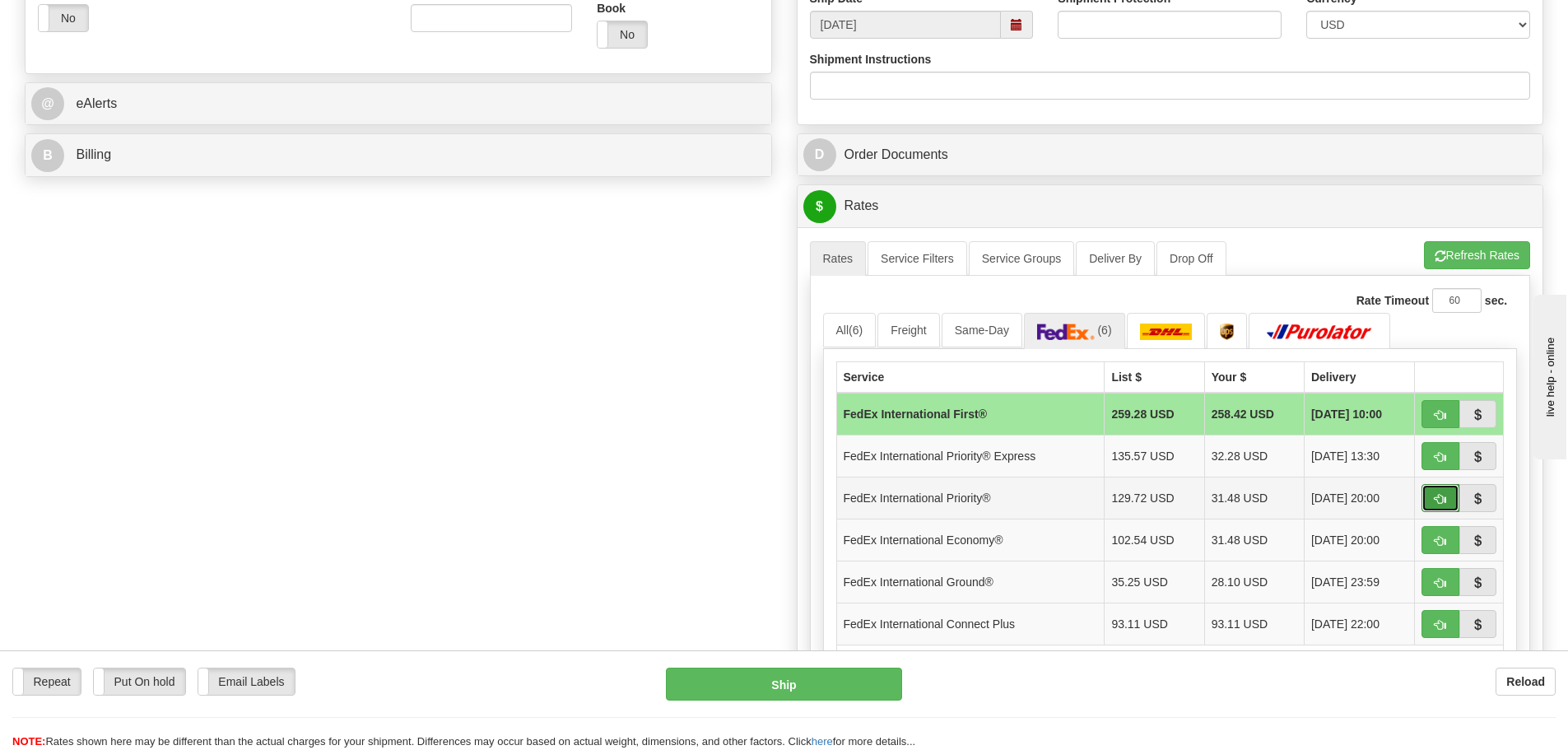
click at [1435, 502] on span "button" at bounding box center [1441, 499] width 12 height 11
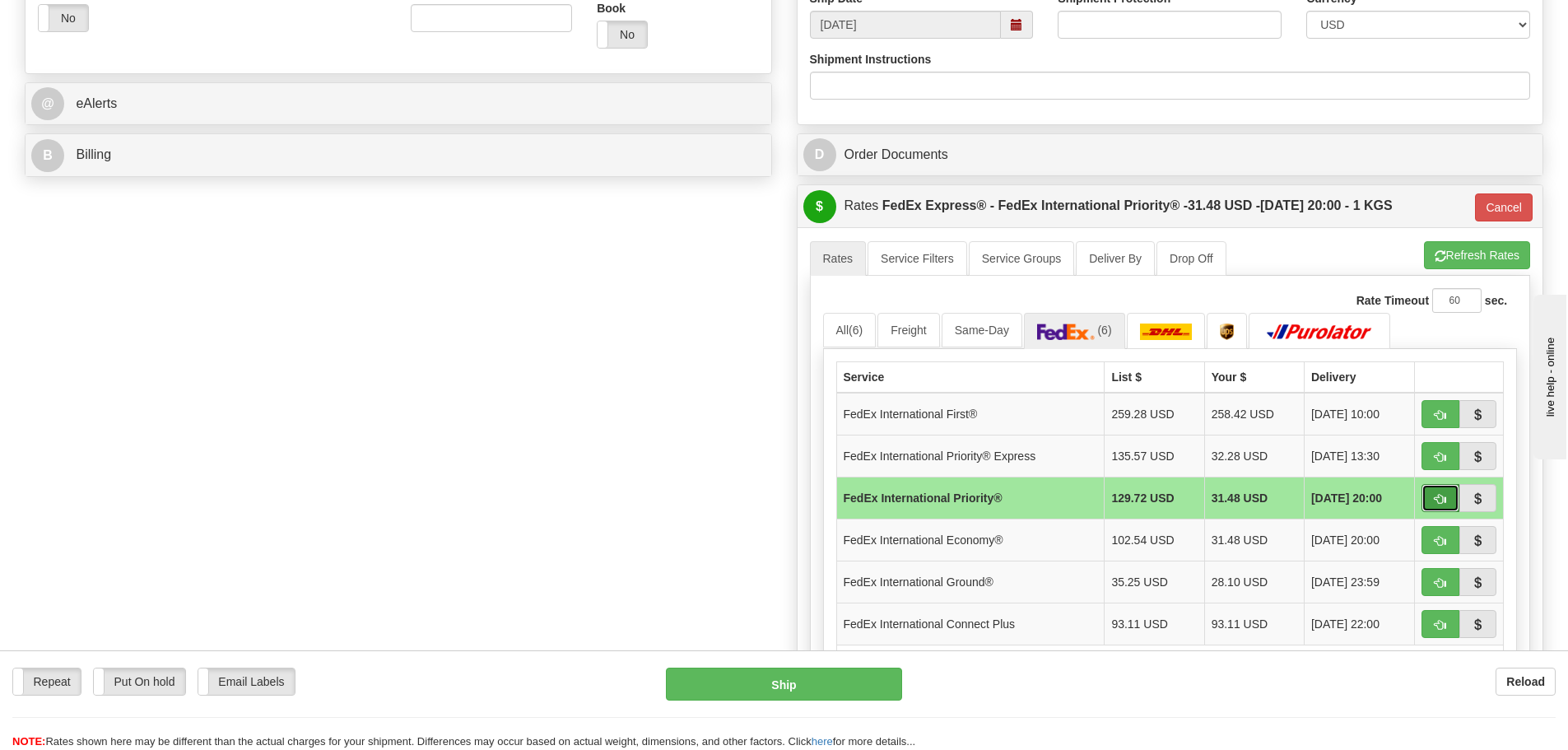
click at [1444, 494] on span "button" at bounding box center [1441, 499] width 12 height 11
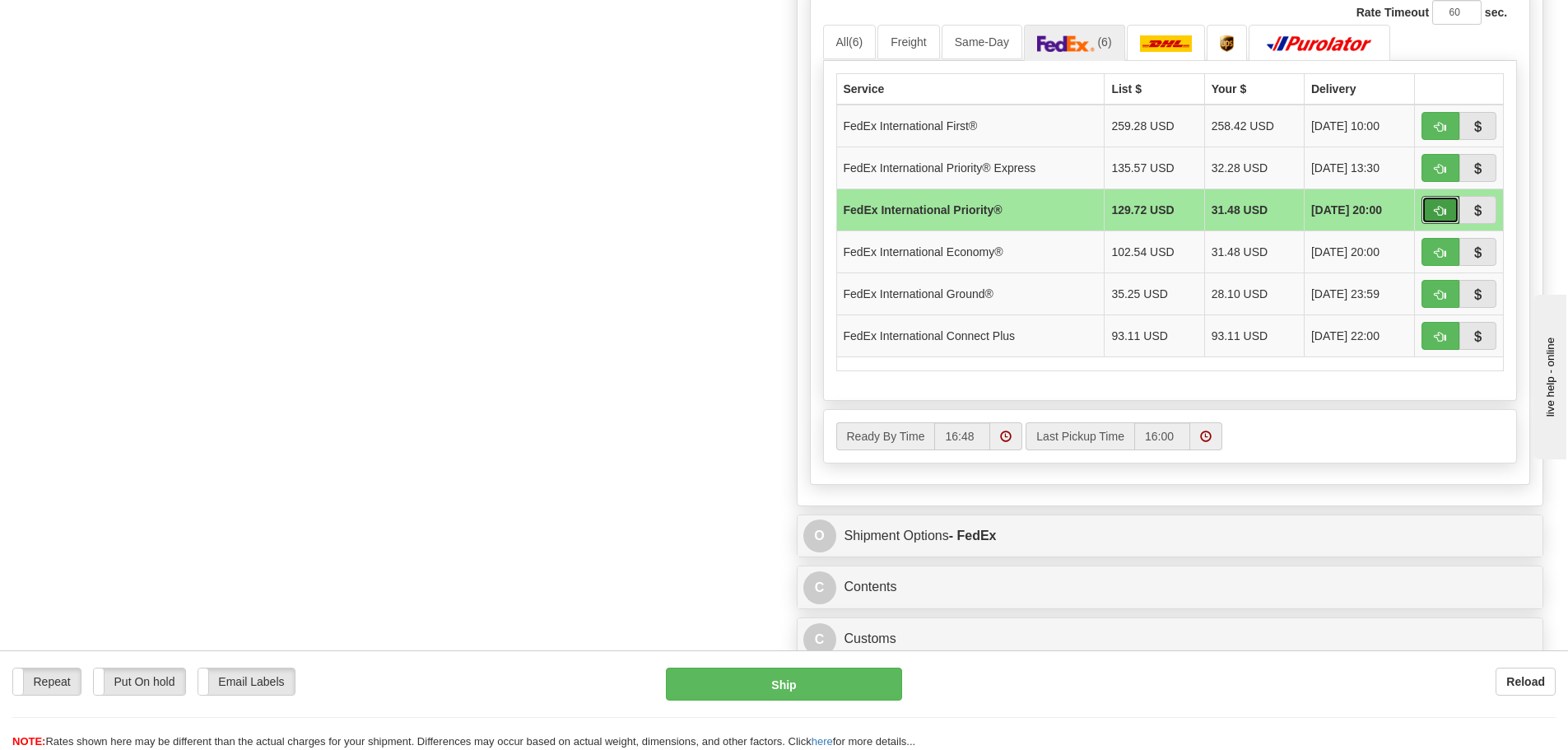
scroll to position [988, 0]
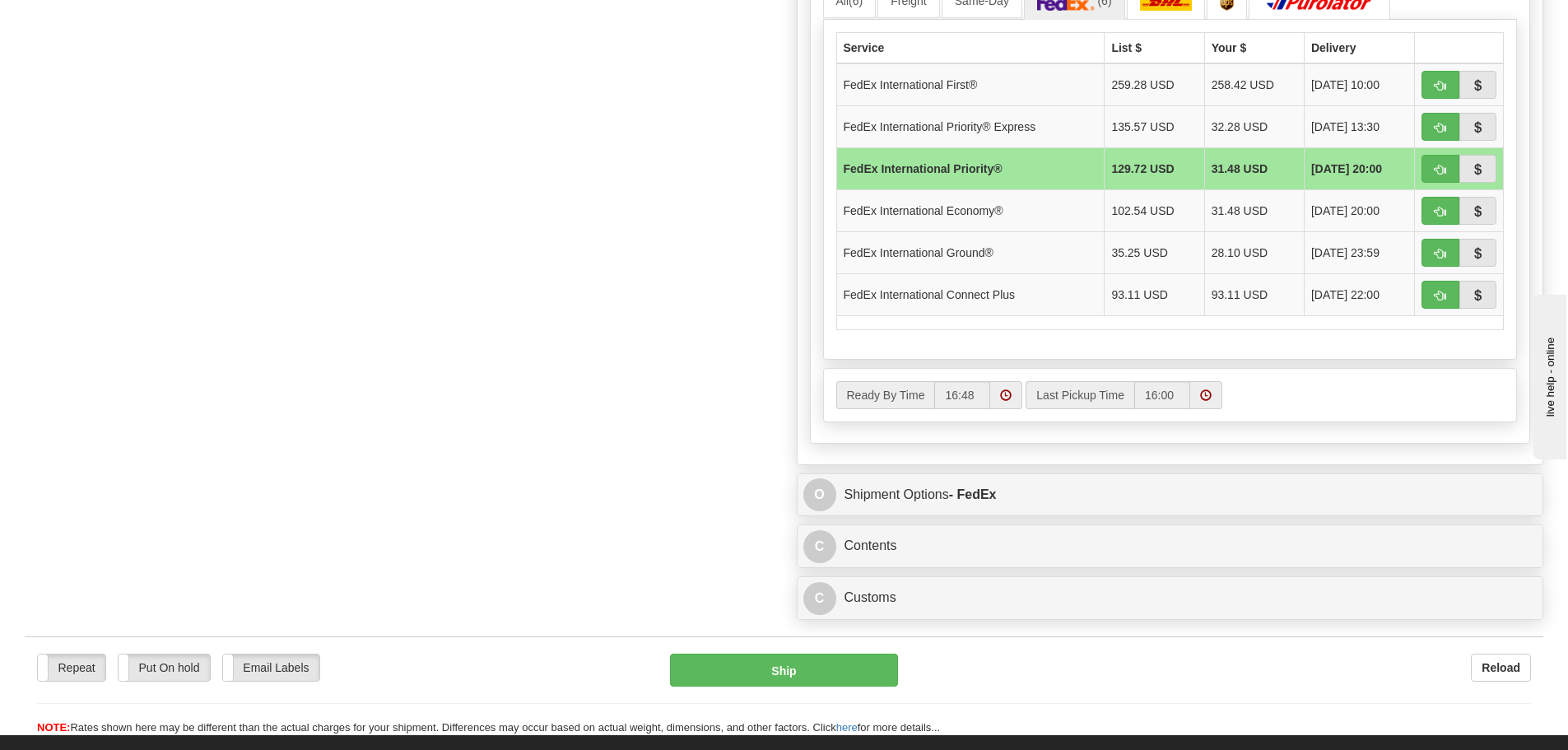
click at [932, 526] on div "C Contents Documents Commodities" at bounding box center [1170, 545] width 745 height 42
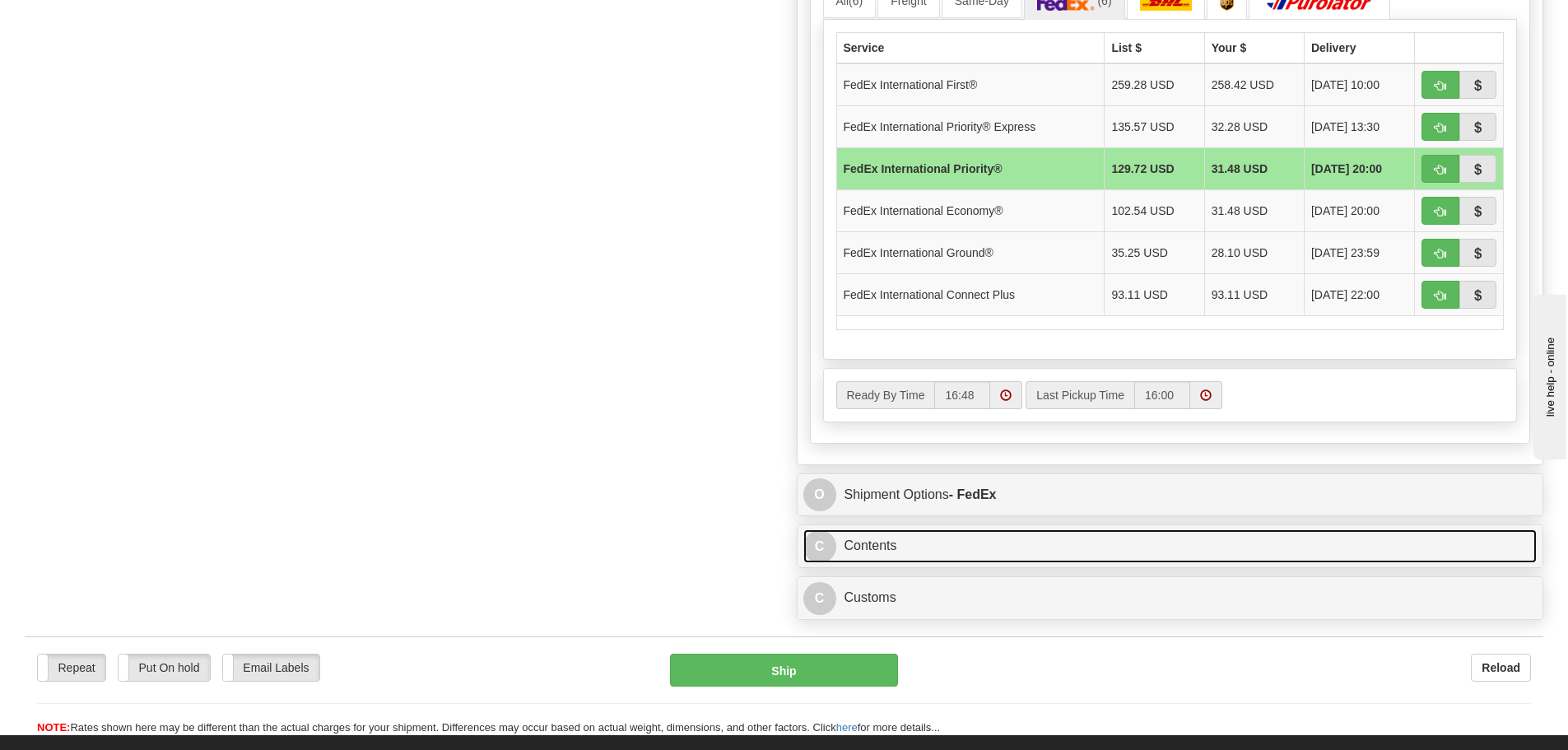
click at [935, 536] on link "C Contents" at bounding box center [1170, 546] width 734 height 34
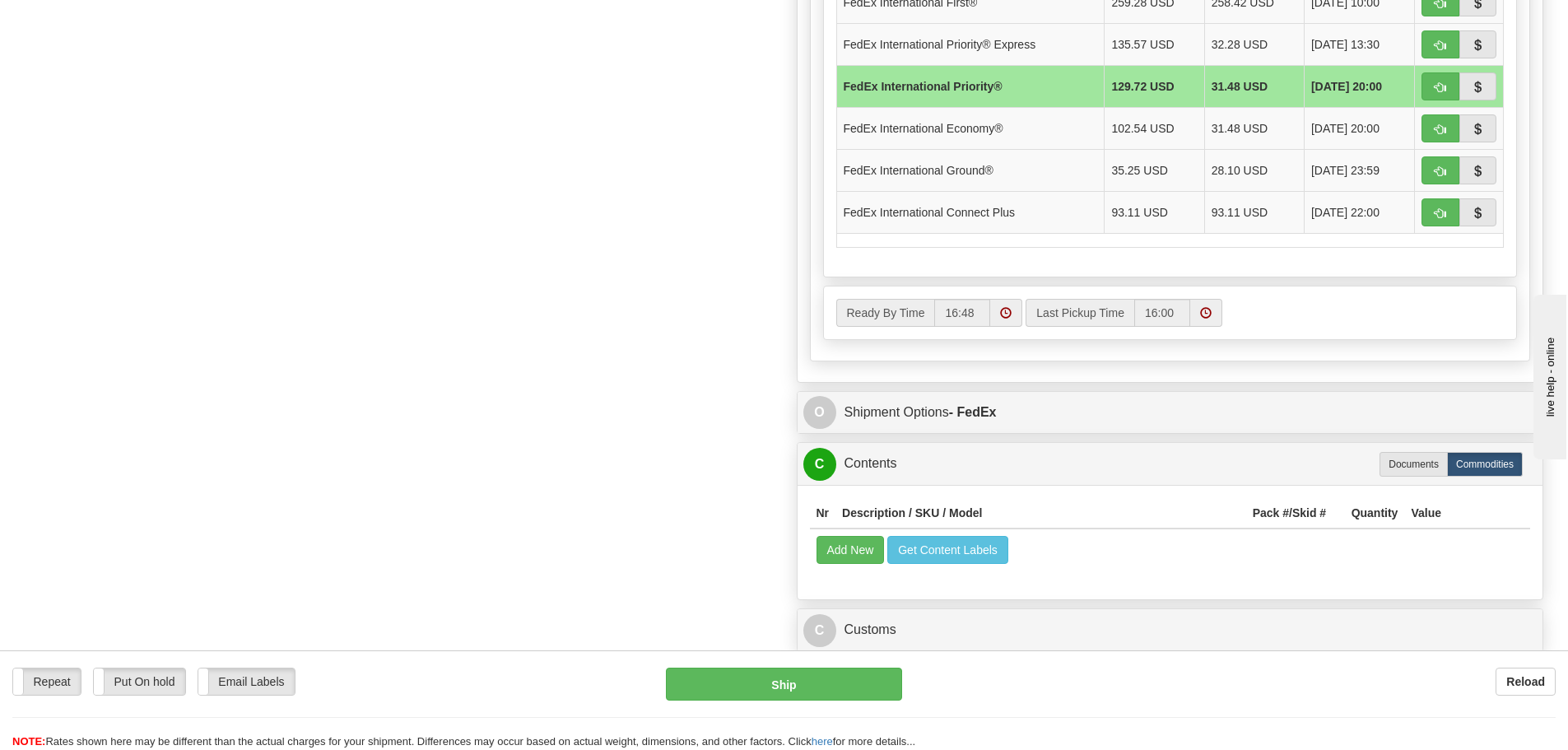
click at [1432, 463] on label "Documents" at bounding box center [1413, 464] width 68 height 25
type input "01"
radio input "true"
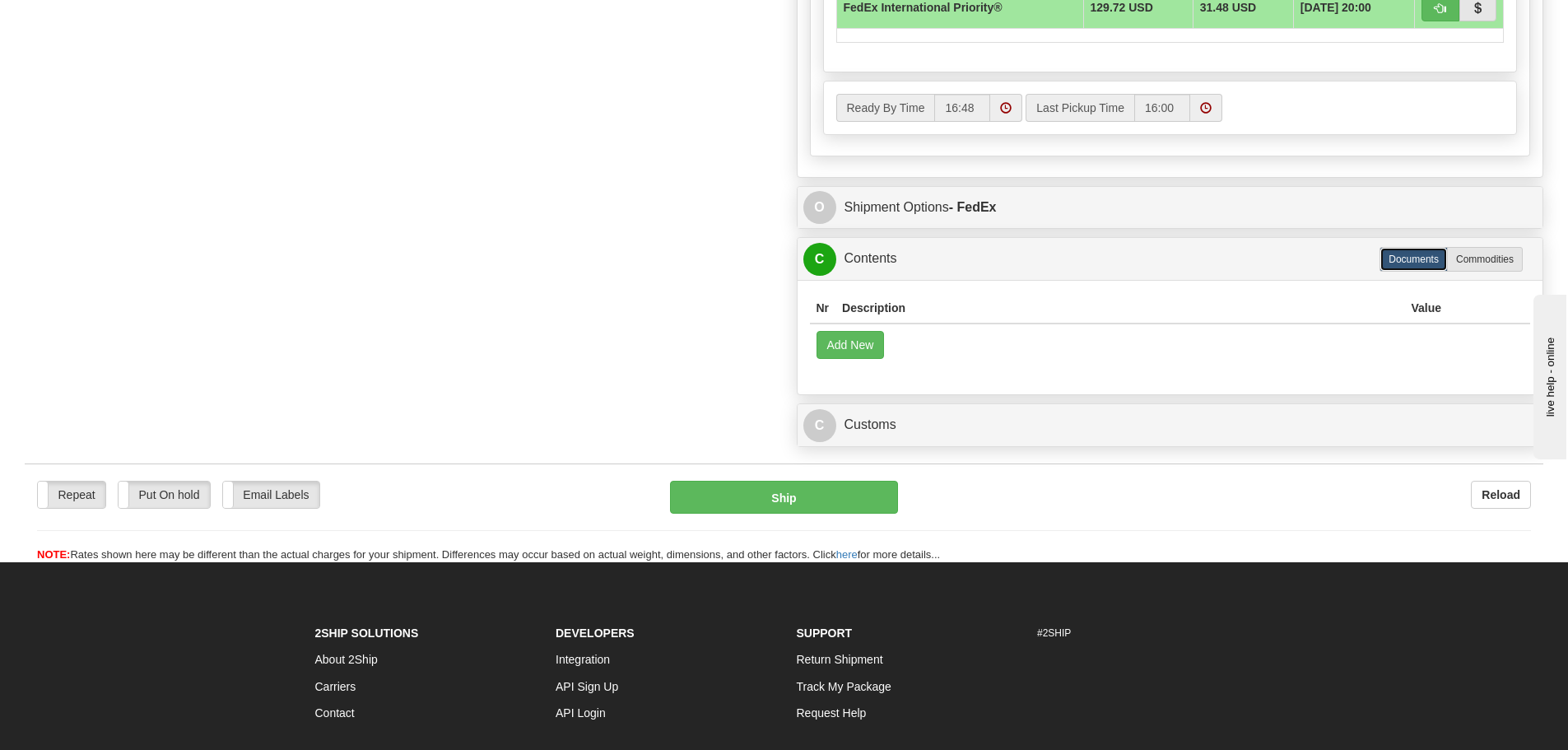
scroll to position [1108, 0]
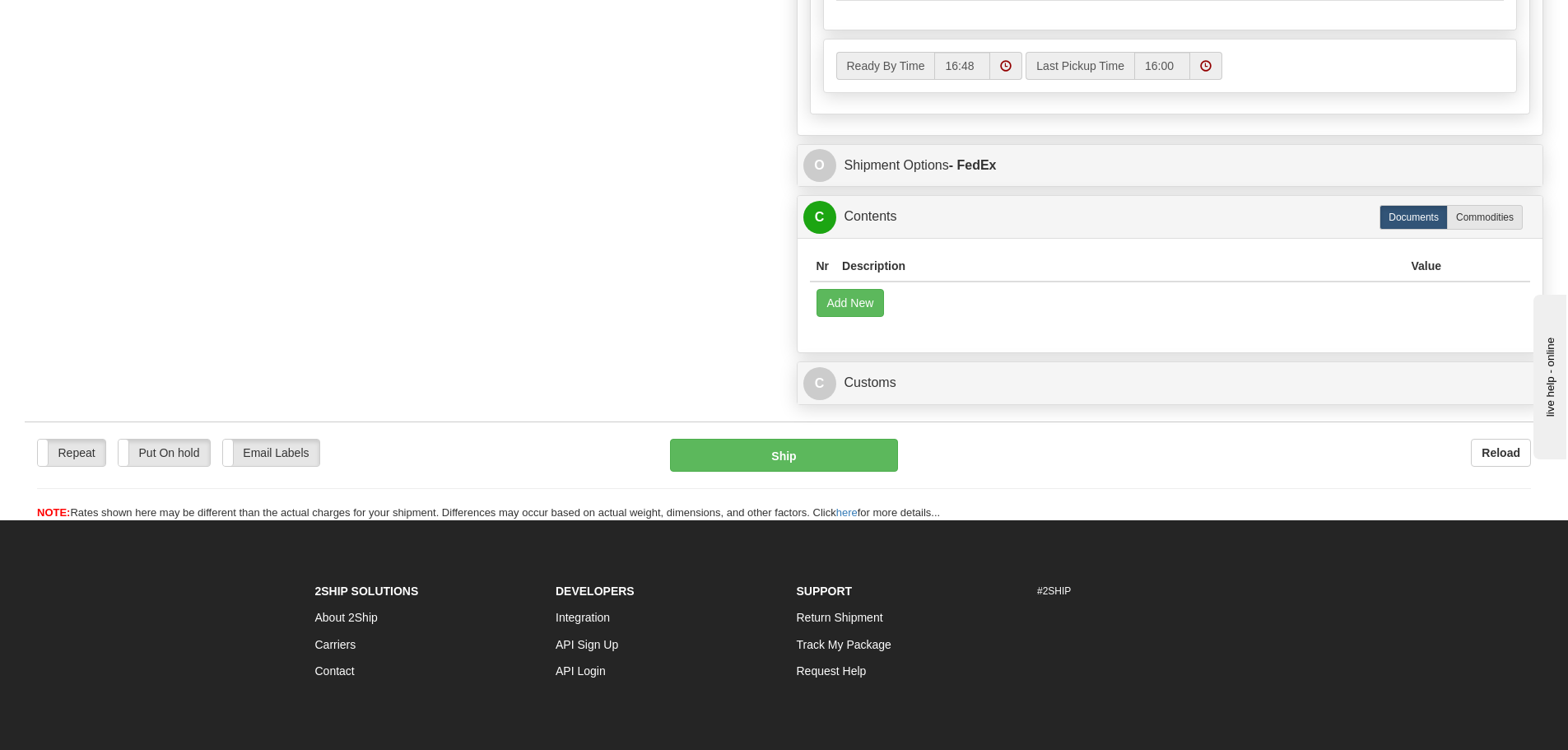
click at [889, 313] on td "Add New" at bounding box center [1170, 302] width 722 height 42
click at [884, 311] on button "Add New" at bounding box center [850, 303] width 68 height 28
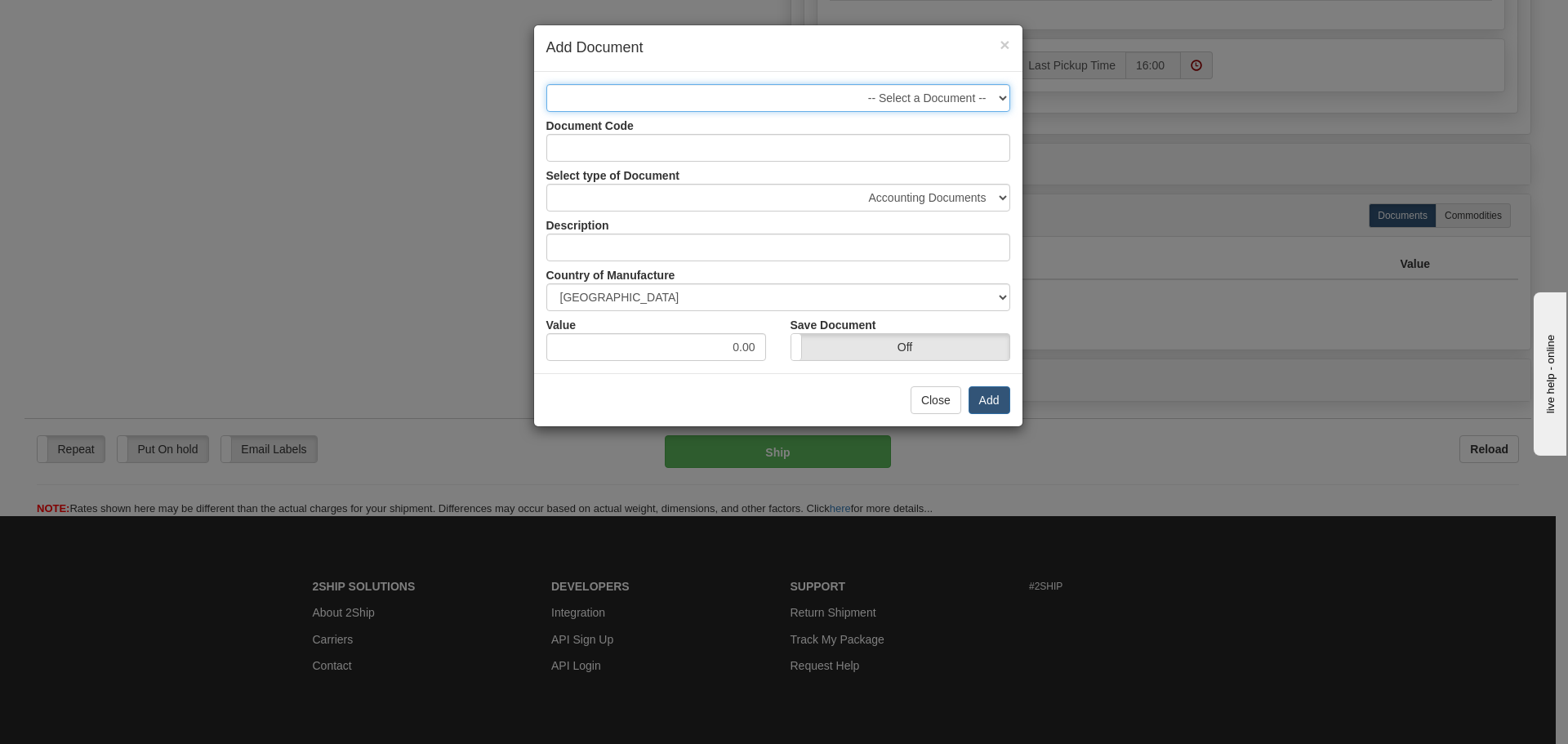
click at [900, 92] on select "-- Select a Document -- Business Document - Shipping Documents 850 handle/stick…" at bounding box center [778, 98] width 464 height 28
select select "2614"
click at [546, 84] on select "-- Select a Document -- Business Document - Shipping Documents 850 handle/stick…" at bounding box center [778, 98] width 464 height 28
drag, startPoint x: 708, startPoint y: 349, endPoint x: 797, endPoint y: 348, distance: 89.0
click at [797, 348] on div "Value 5.00 Save Document On Off" at bounding box center [778, 336] width 488 height 50
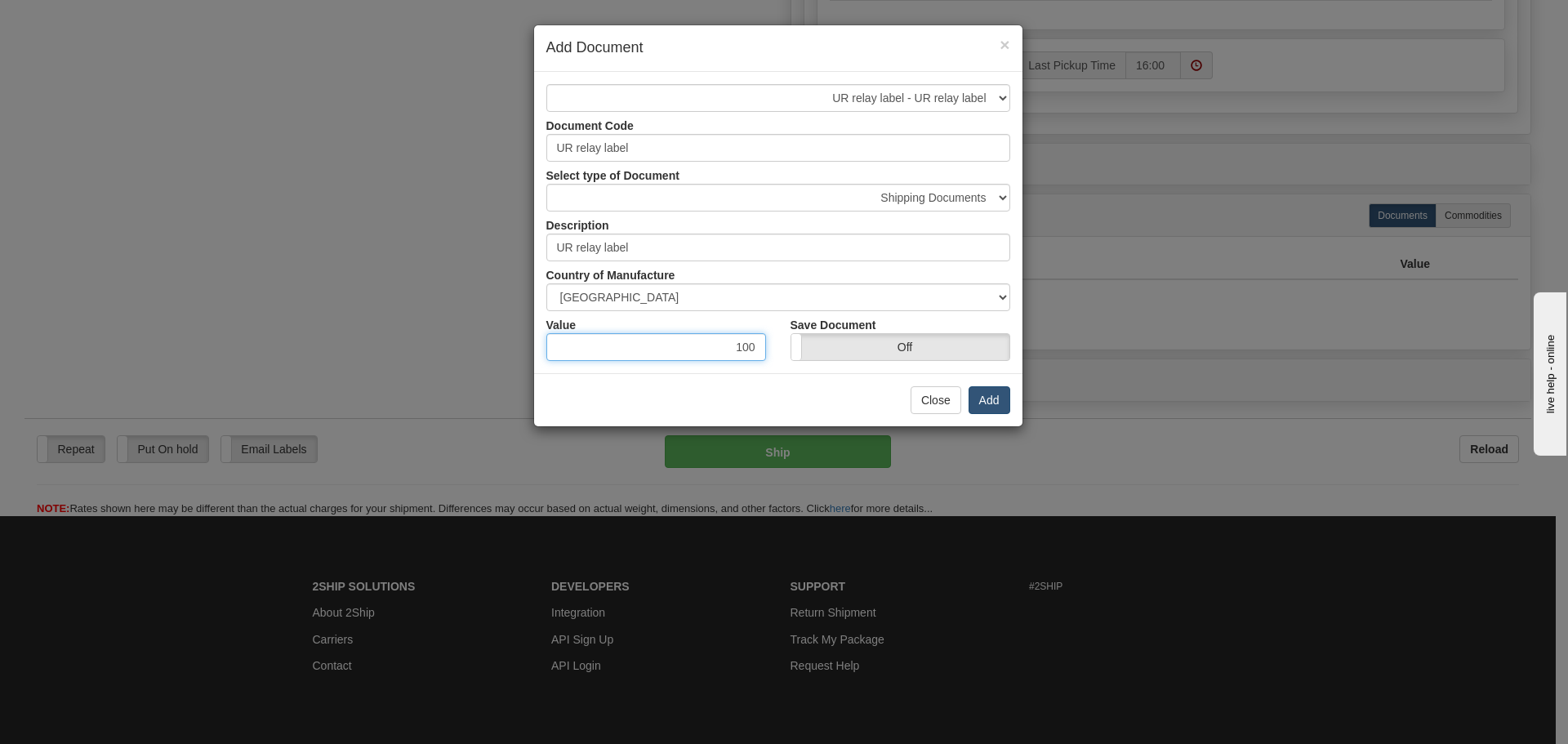
type input "100"
click at [985, 393] on button "Add" at bounding box center [989, 401] width 41 height 28
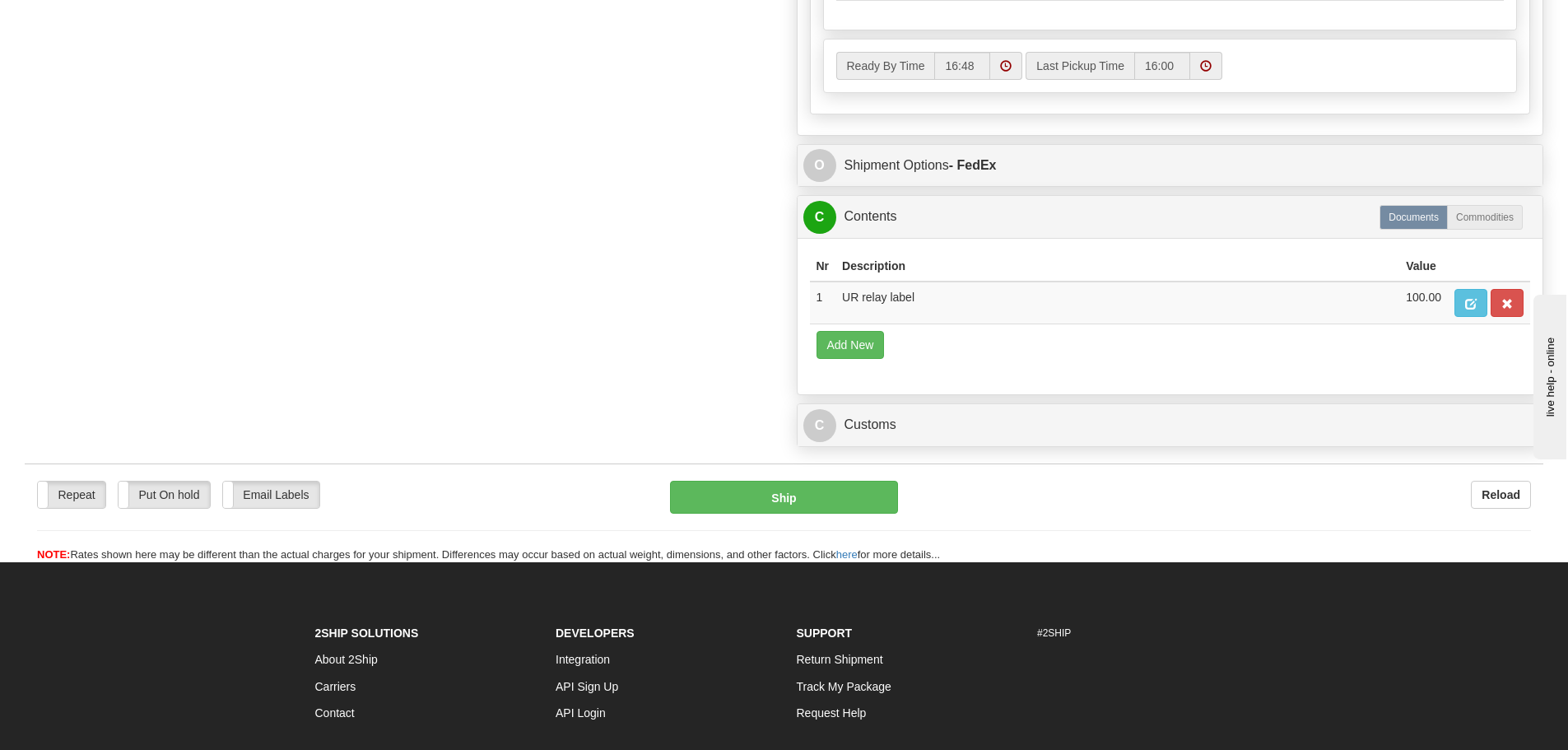
click at [909, 446] on div "C Customs Duties / Taxes" at bounding box center [1170, 425] width 745 height 42
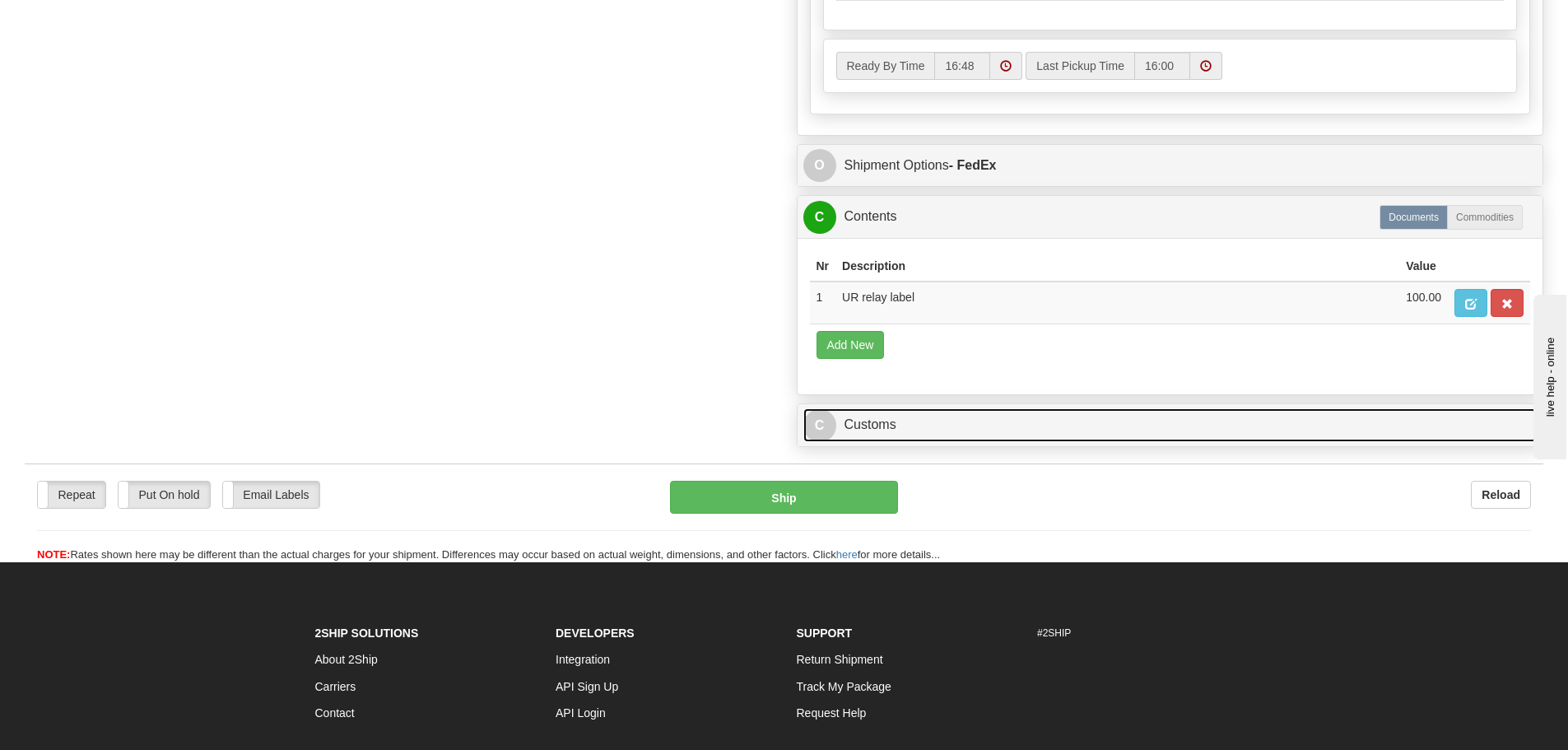
click at [917, 428] on link "C Customs" at bounding box center [1170, 425] width 734 height 34
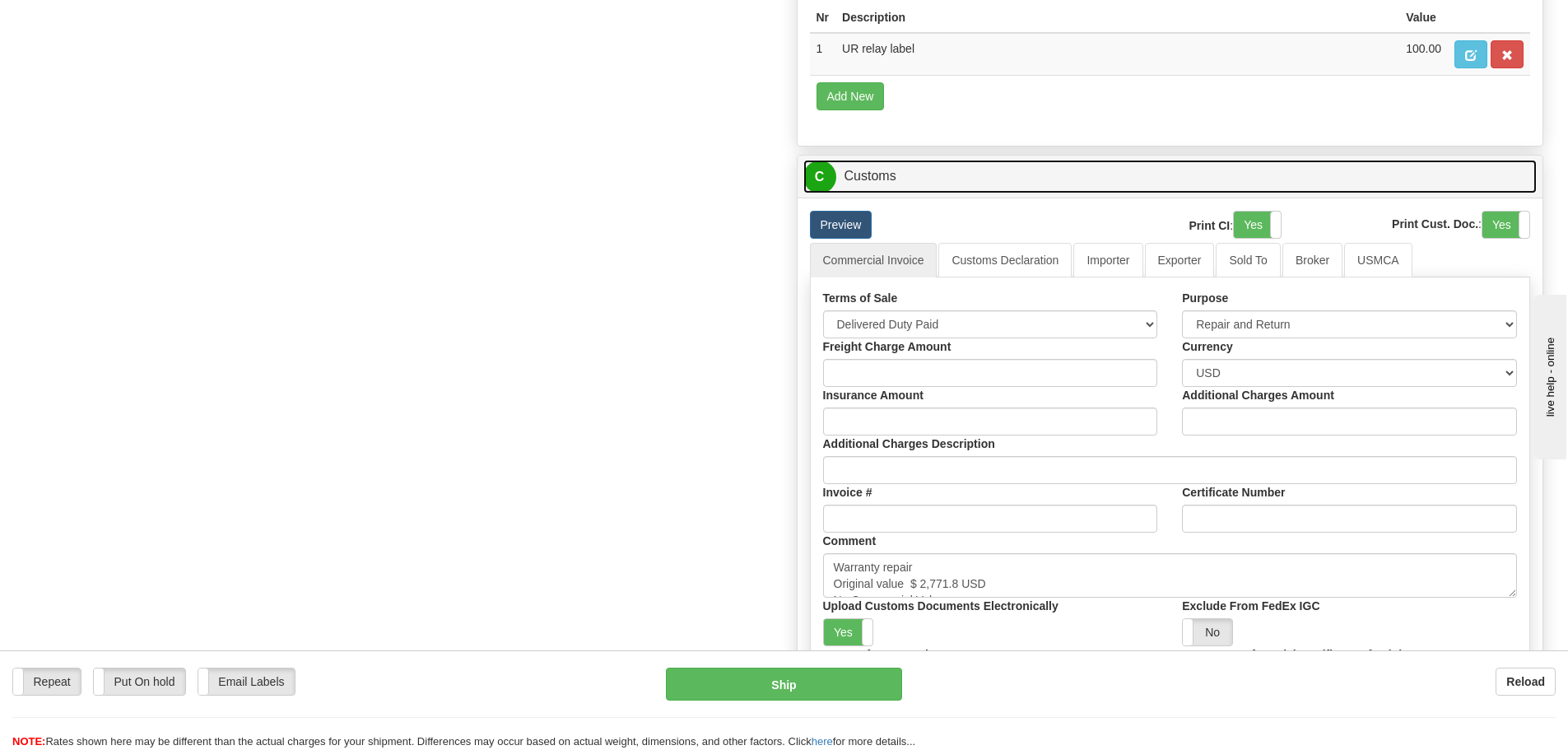
scroll to position [1437, 0]
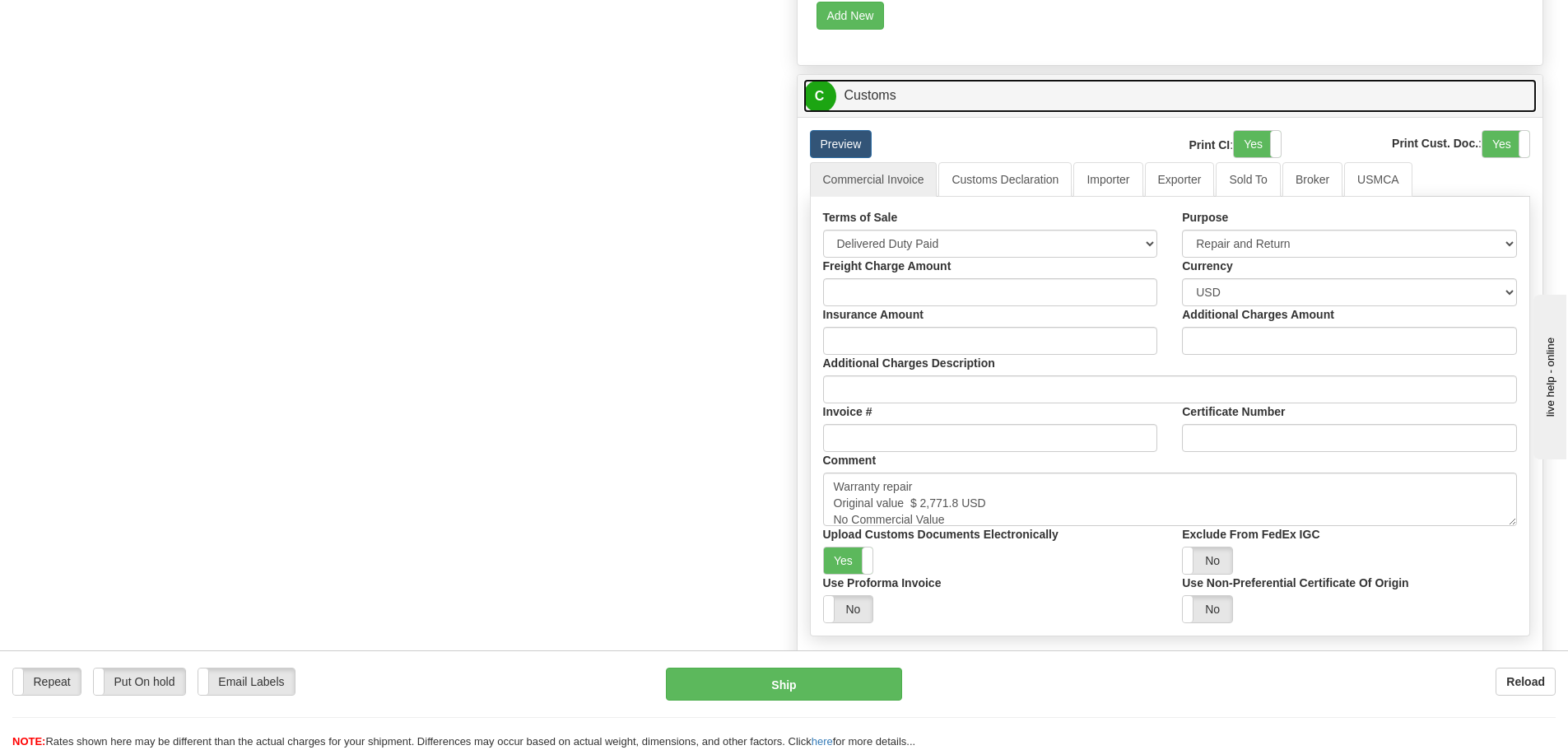
drag, startPoint x: 1508, startPoint y: 514, endPoint x: 1495, endPoint y: 604, distance: 90.9
click at [1498, 526] on textarea "Warranty repair Original value $ 2,771.8 USD No Commercial Value Province Of Ma…" at bounding box center [1170, 499] width 694 height 53
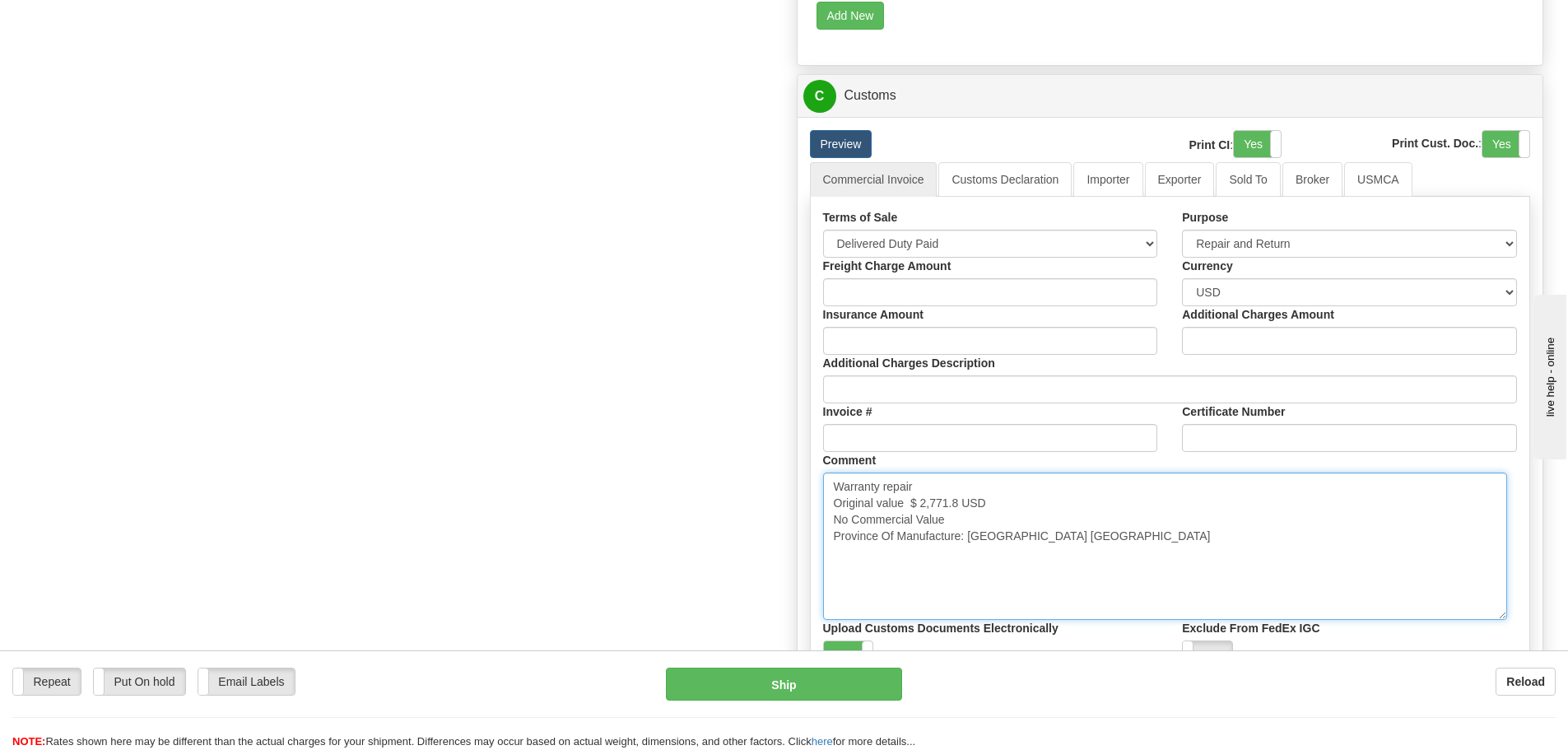
drag, startPoint x: 1177, startPoint y: 561, endPoint x: 636, endPoint y: 479, distance: 547.2
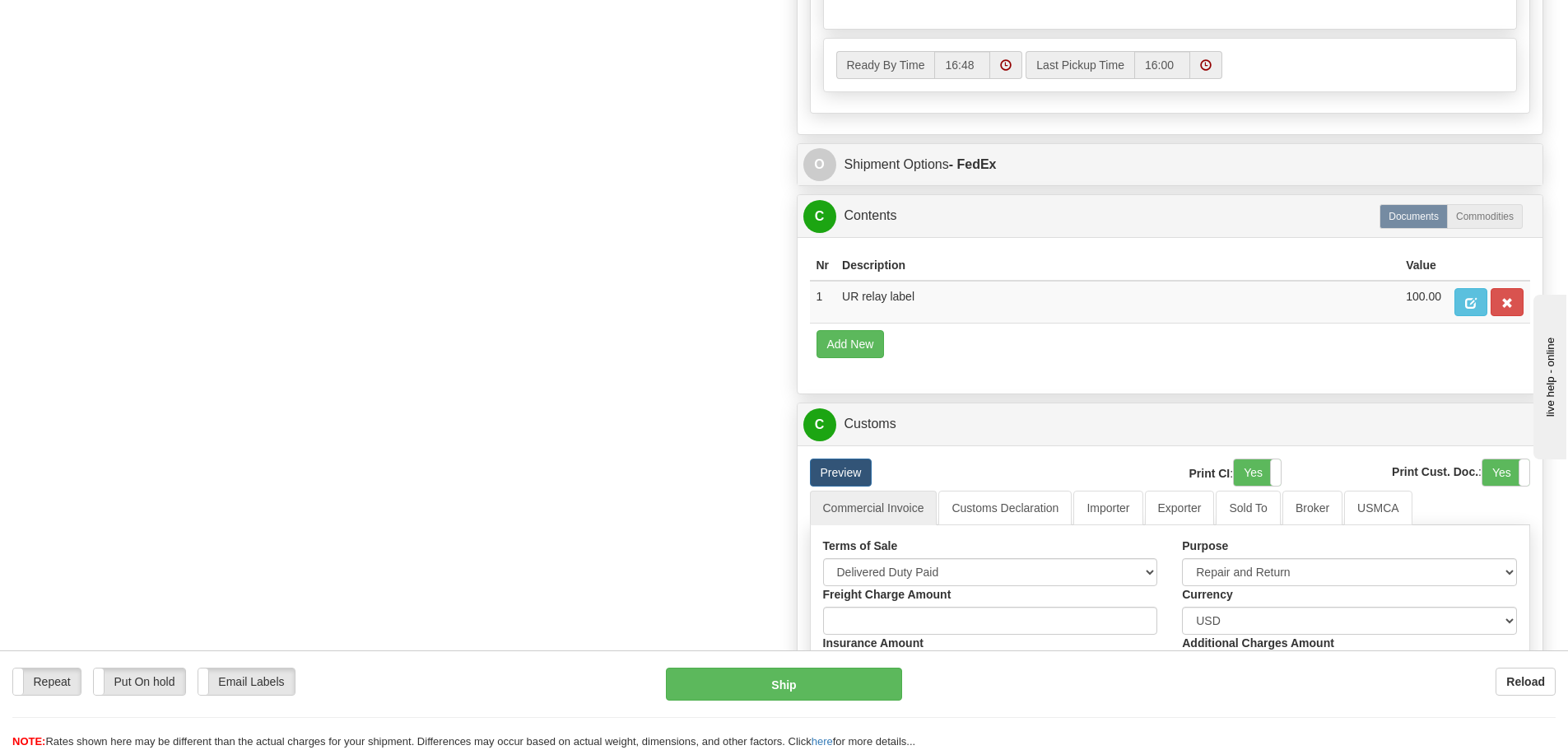
scroll to position [1108, 0]
click at [1473, 309] on span "button" at bounding box center [1471, 305] width 12 height 11
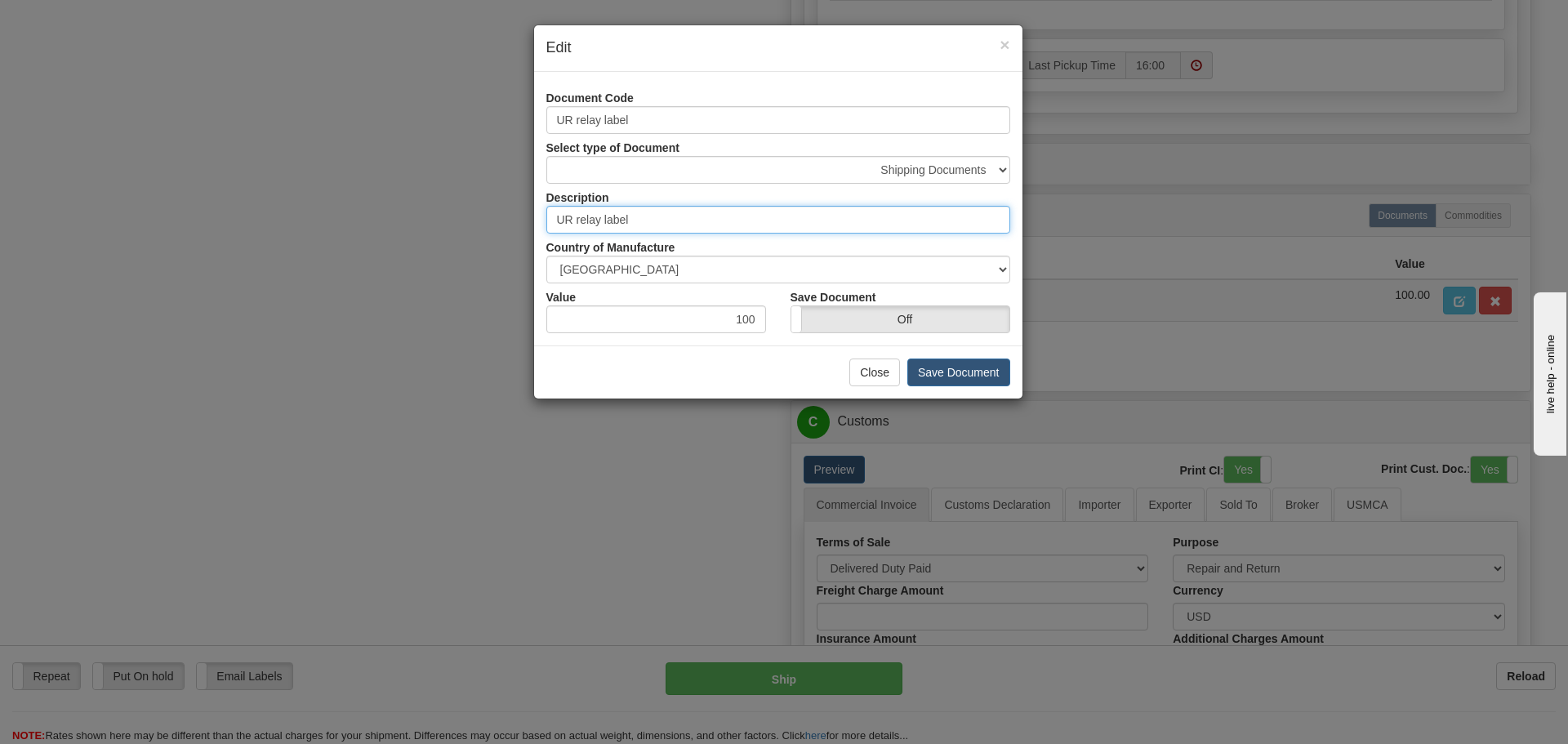
click at [658, 231] on input "UR relay label" at bounding box center [778, 220] width 464 height 28
type input "UR relay labels"
click at [955, 365] on button "Save Document" at bounding box center [958, 372] width 103 height 28
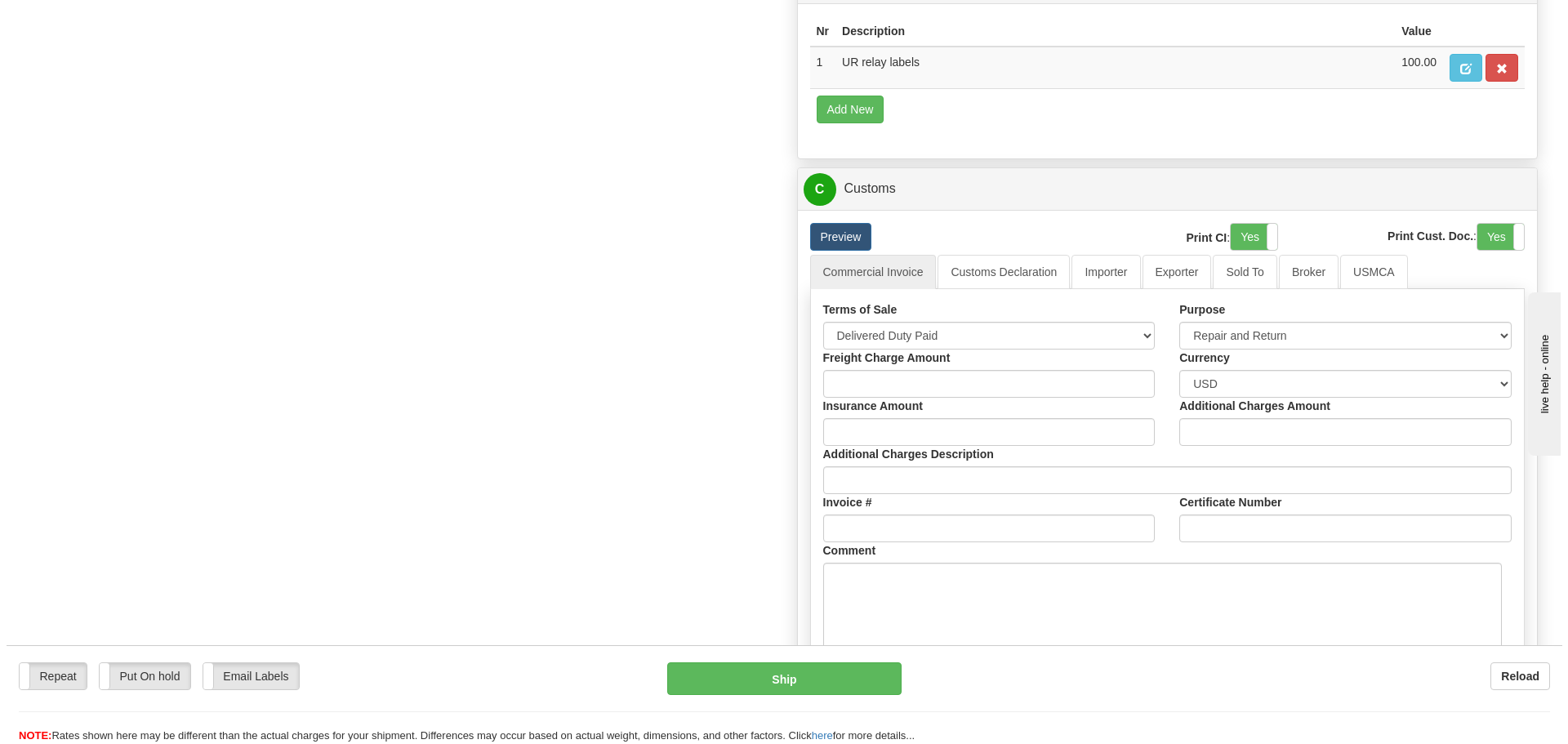
scroll to position [1426, 0]
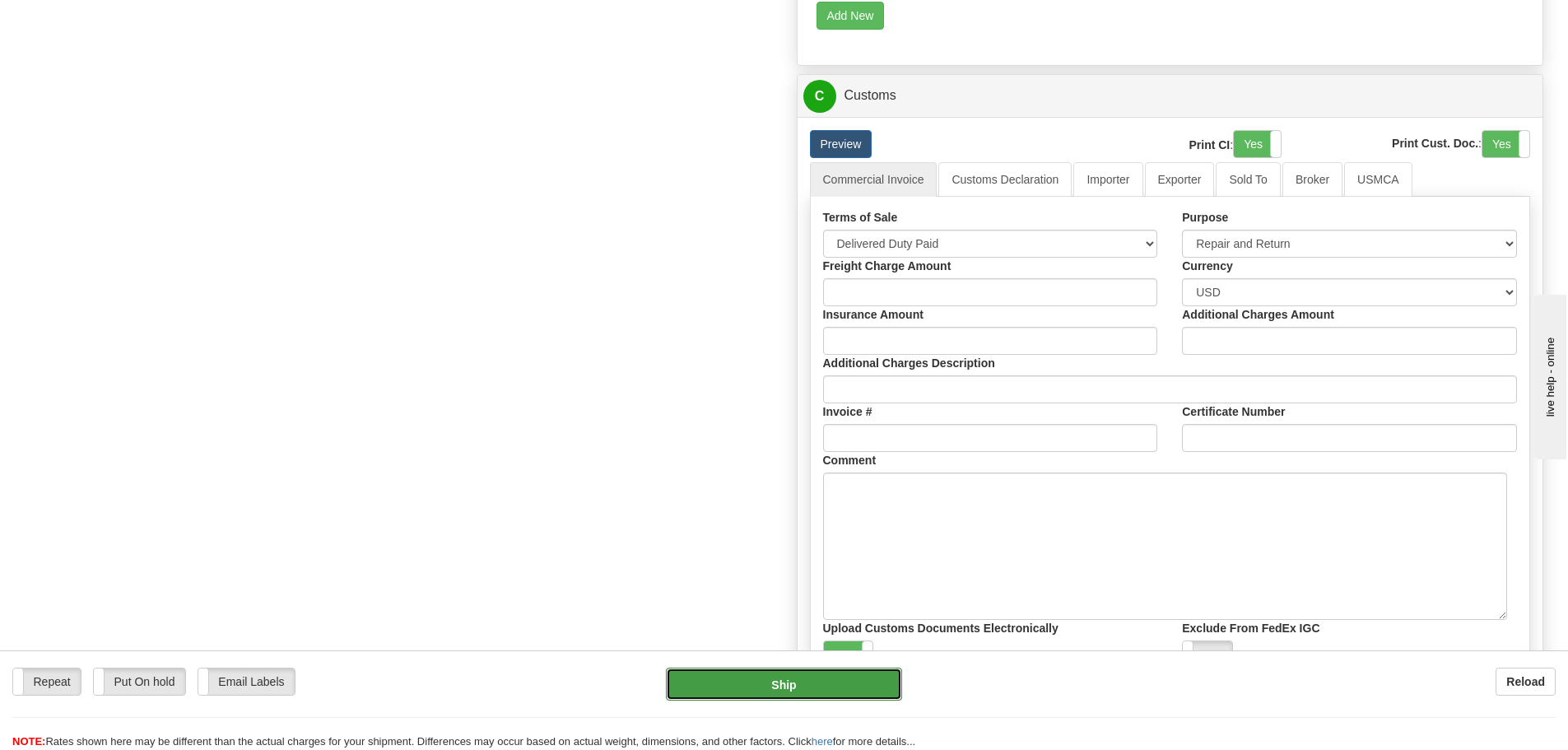
click at [745, 684] on button "Ship" at bounding box center [784, 684] width 236 height 33
